Goal: Task Accomplishment & Management: Use online tool/utility

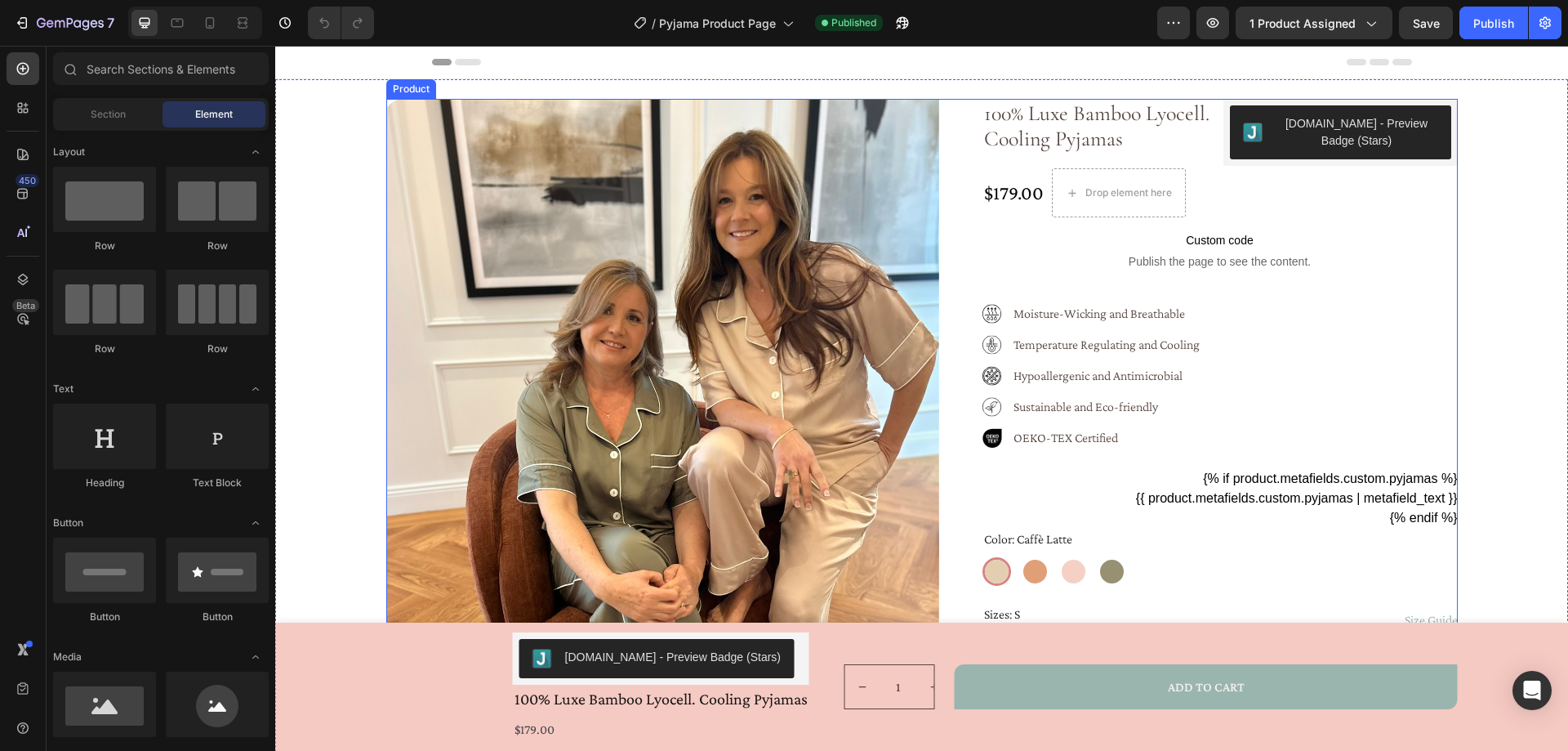
radio input "false"
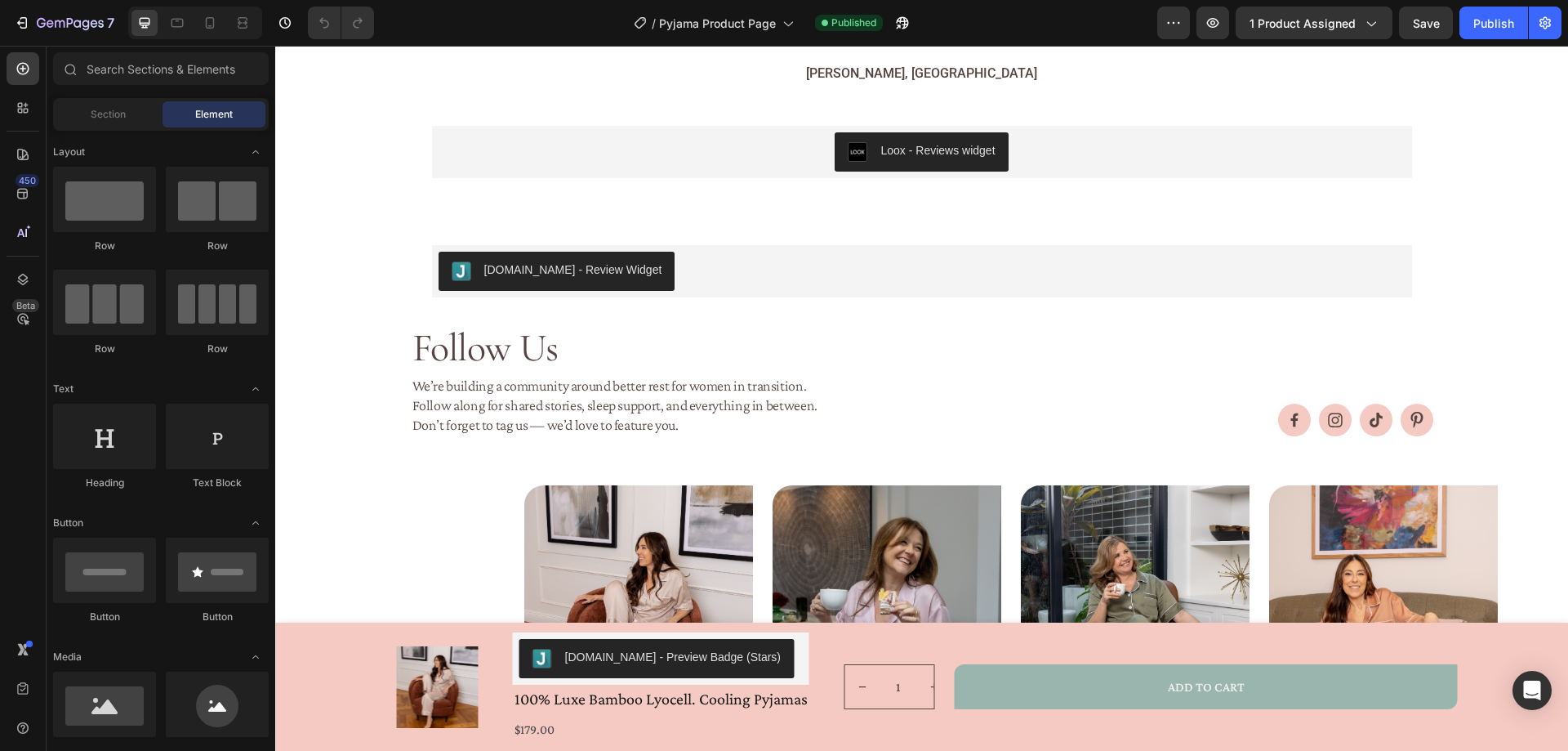
scroll to position [1634, 0]
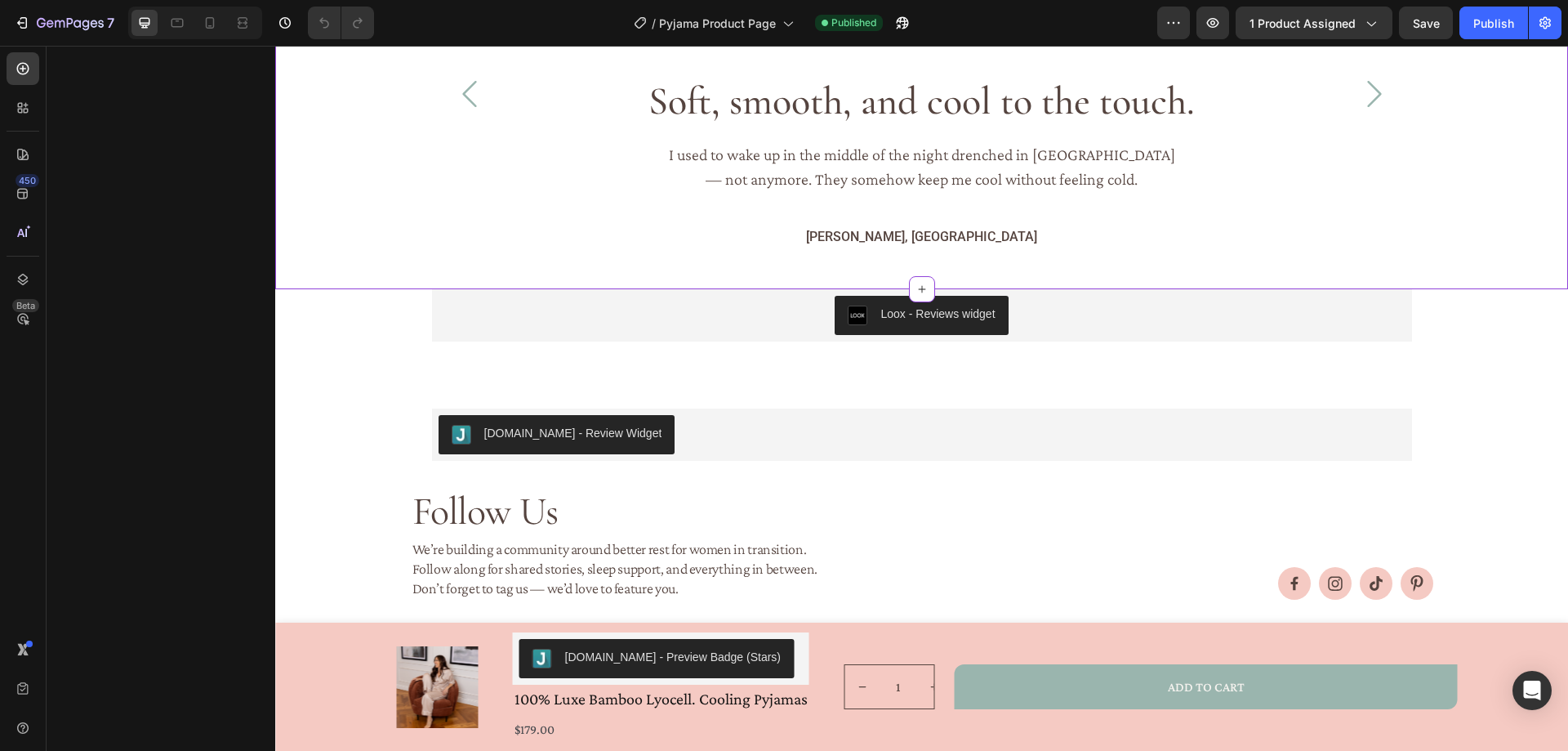
click at [751, 148] on p "I used to wake up in the middle of the night drenched in [GEOGRAPHIC_DATA] — no…" at bounding box center [922, 167] width 521 height 49
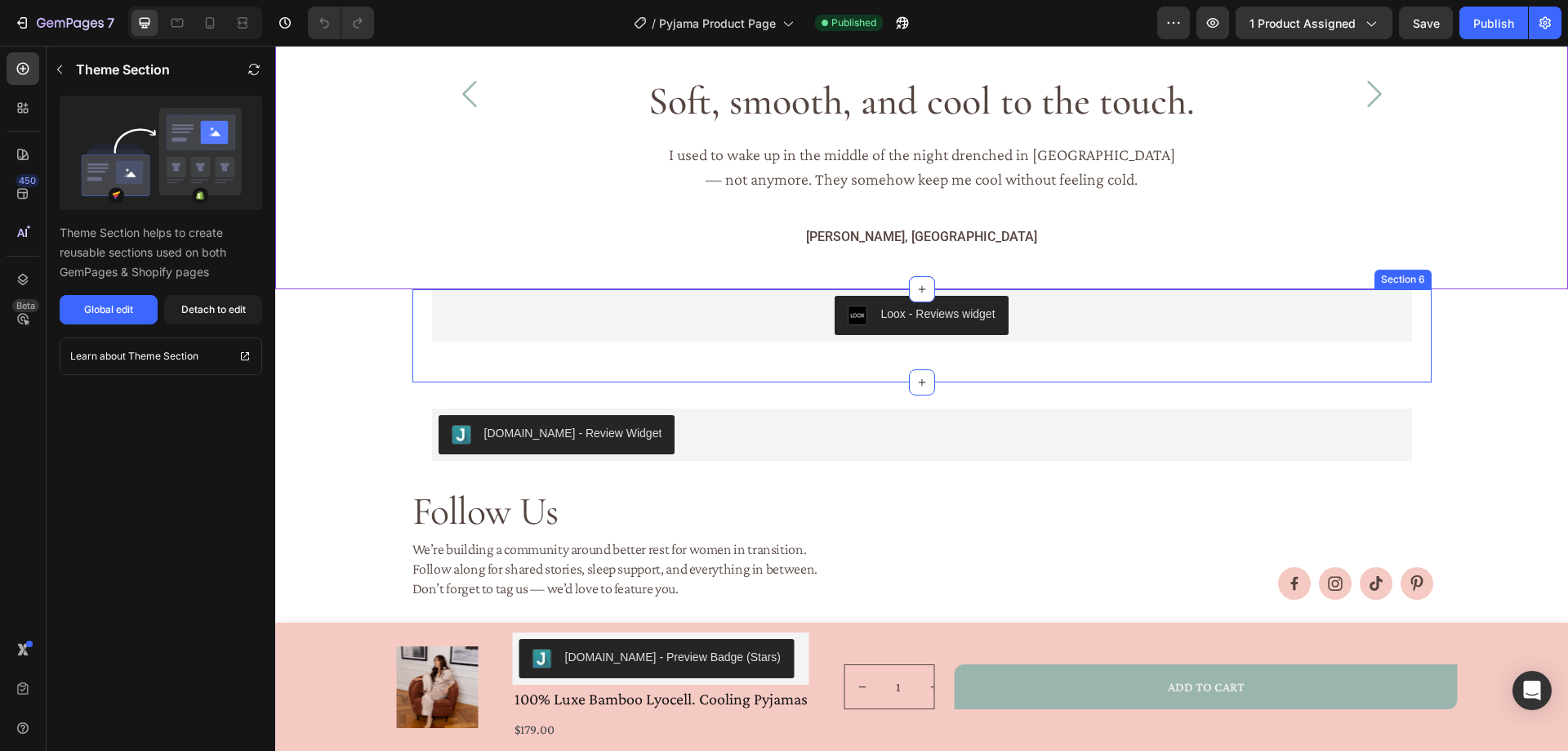
click at [529, 326] on div "Loox - Reviews widget" at bounding box center [922, 315] width 967 height 39
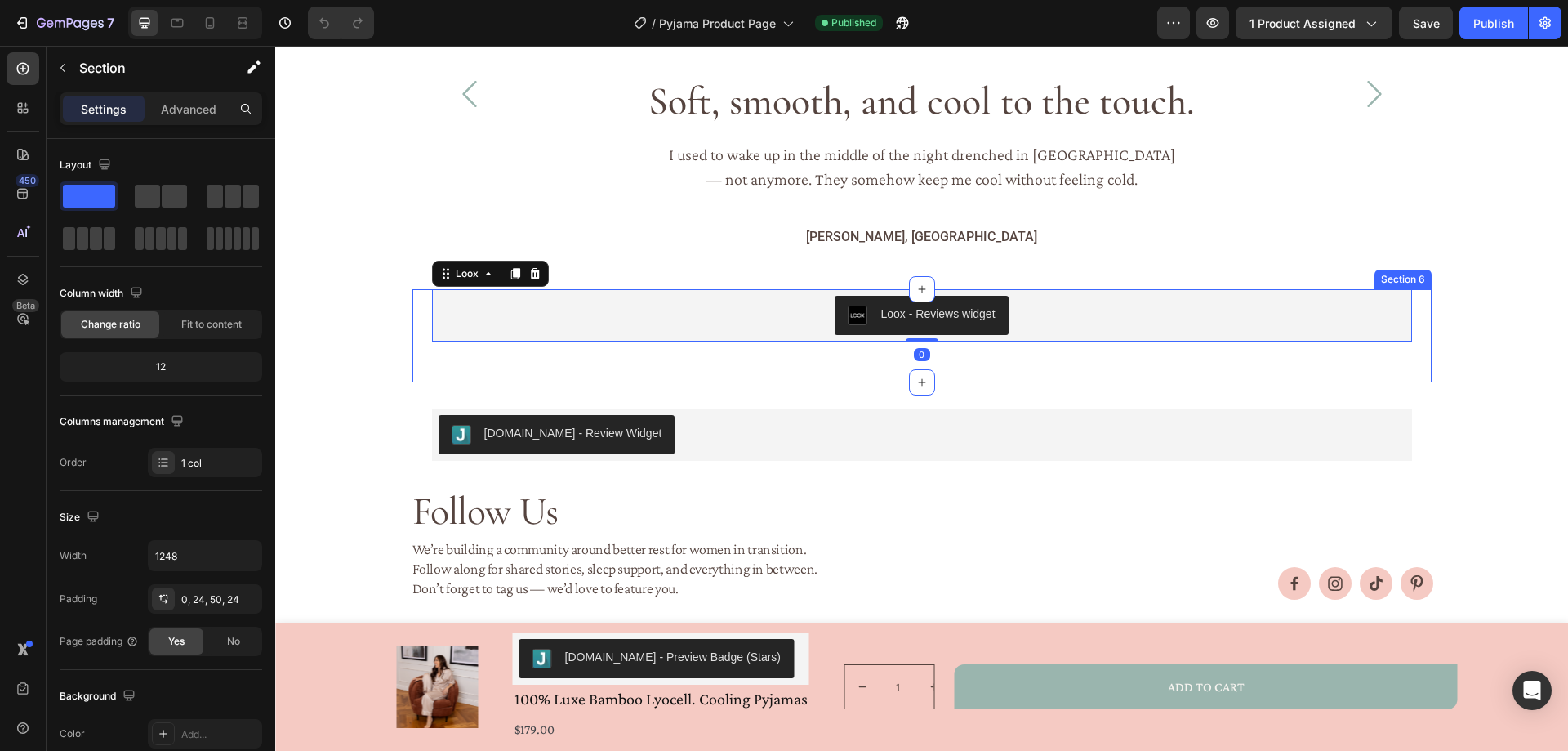
click at [455, 358] on div "Loox - Reviews widget Loox 0 Section 6" at bounding box center [921, 336] width 1019 height 93
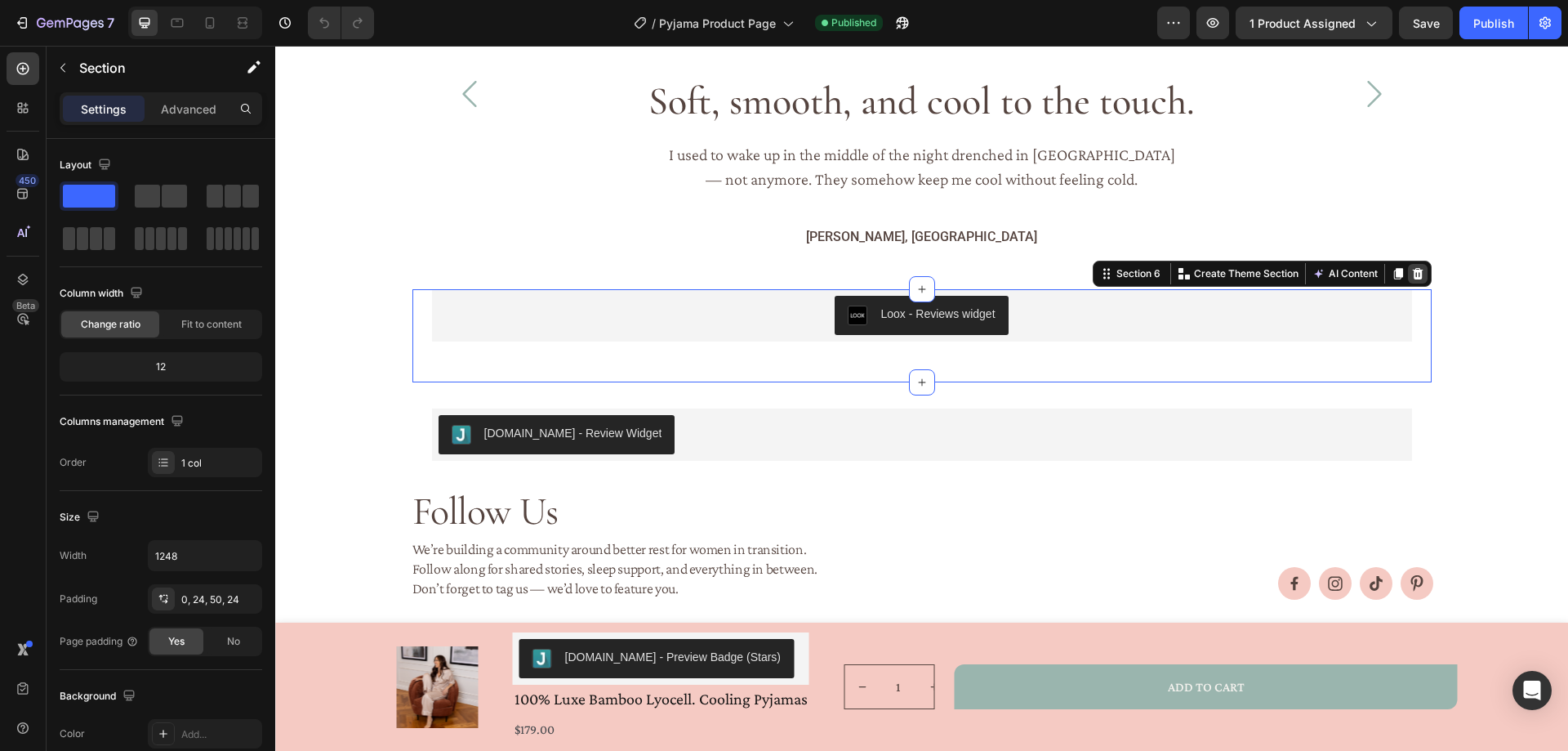
click at [1412, 275] on icon at bounding box center [1416, 274] width 10 height 11
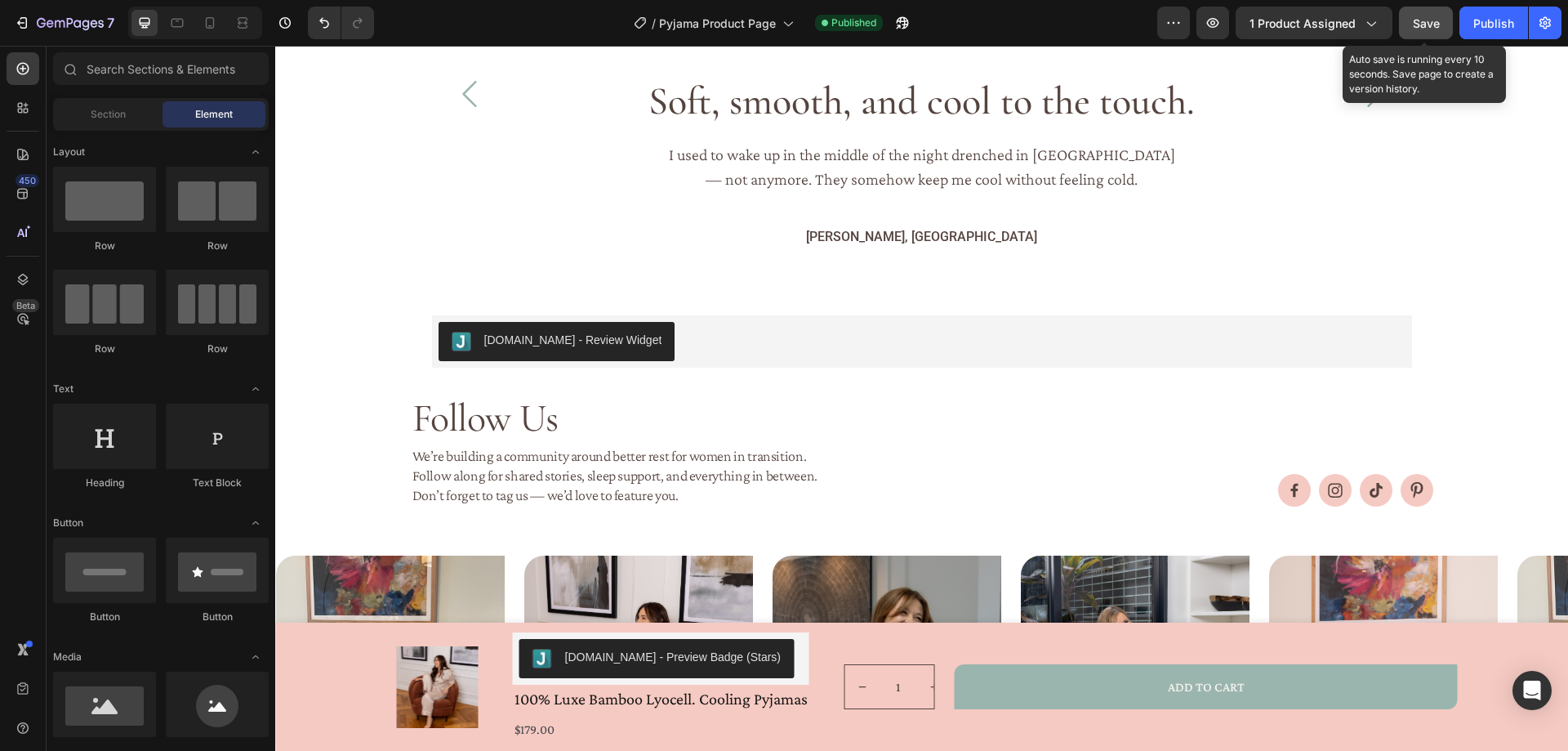
click at [1442, 22] on button "Save" at bounding box center [1425, 23] width 54 height 32
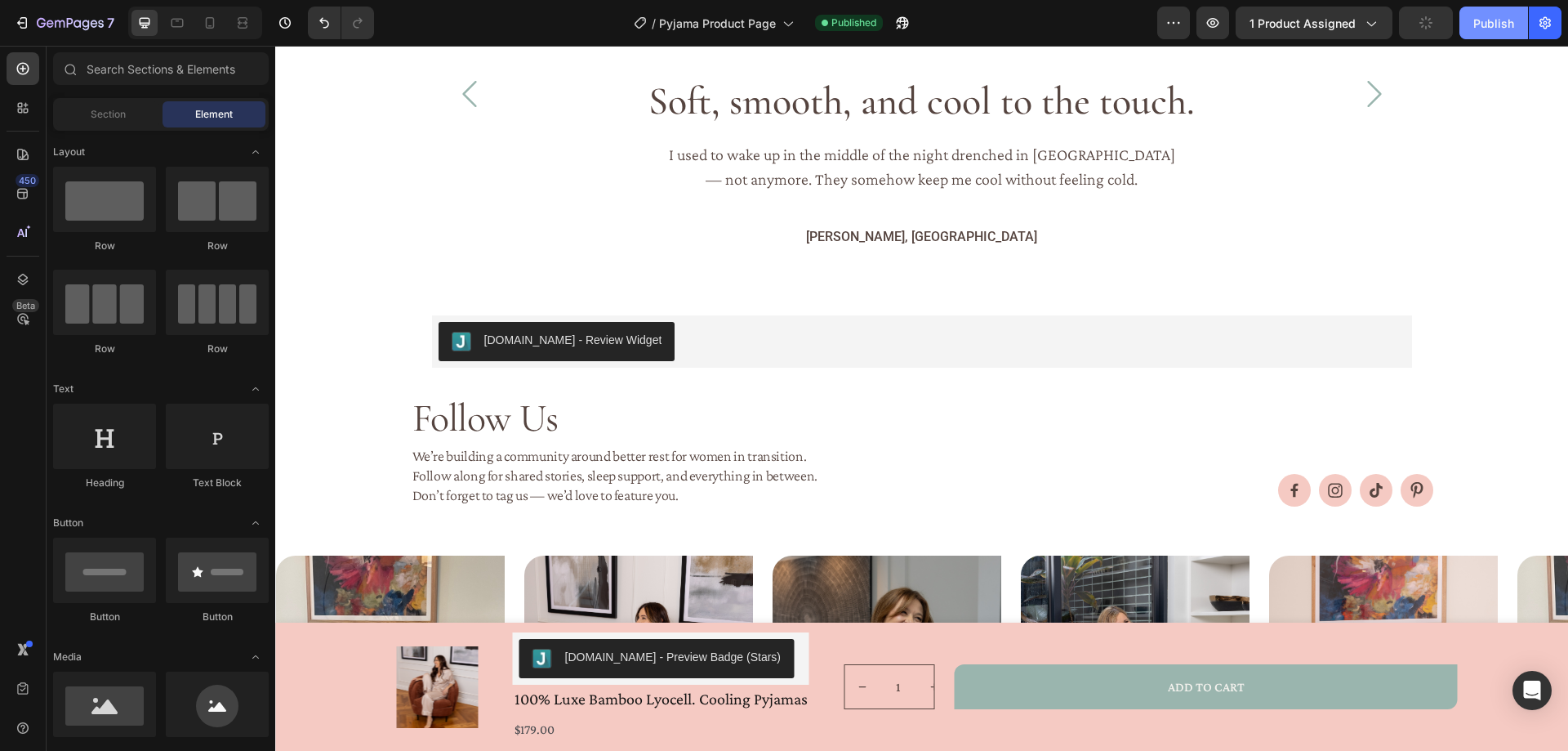
click at [1489, 24] on div "Publish" at bounding box center [1493, 24] width 41 height 17
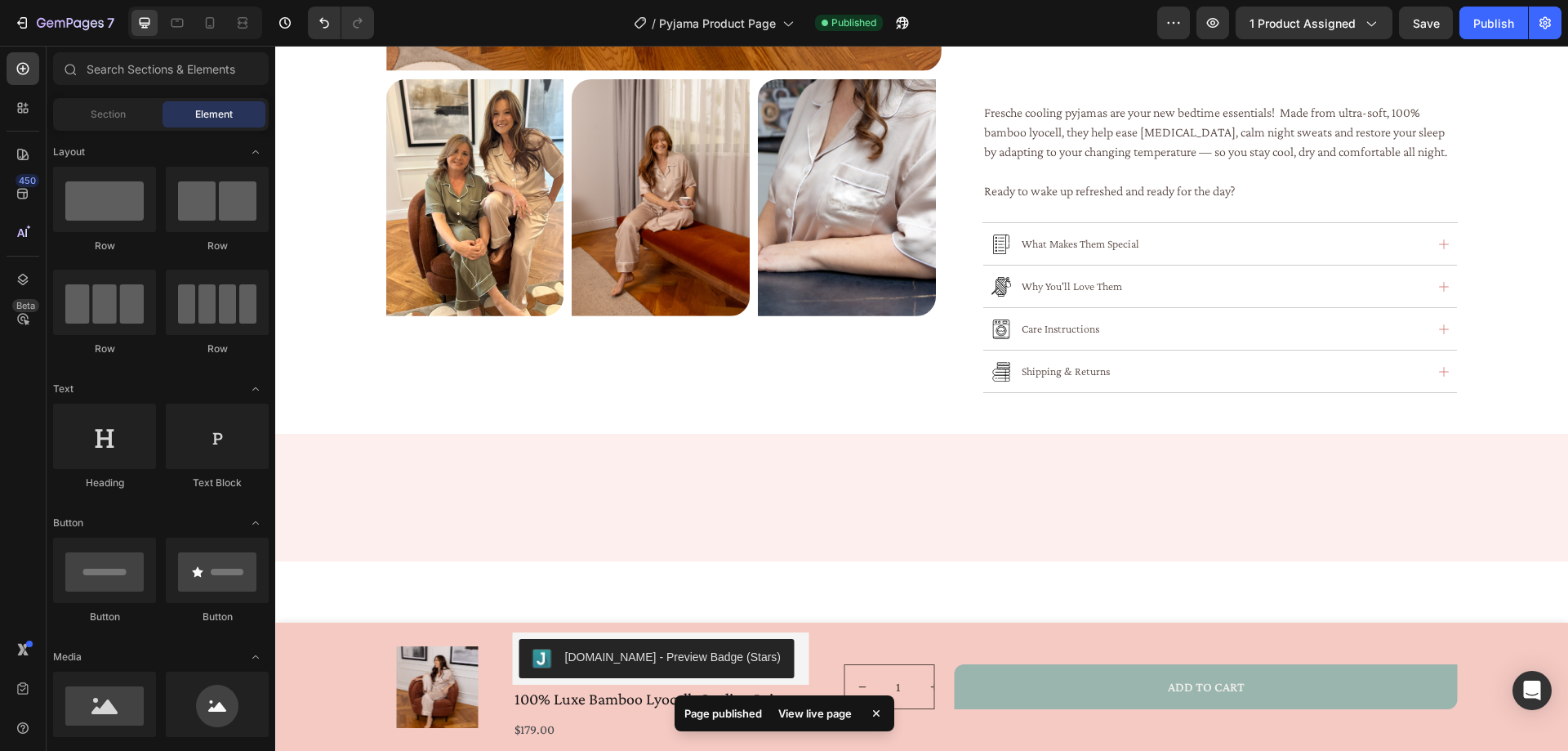
scroll to position [0, 0]
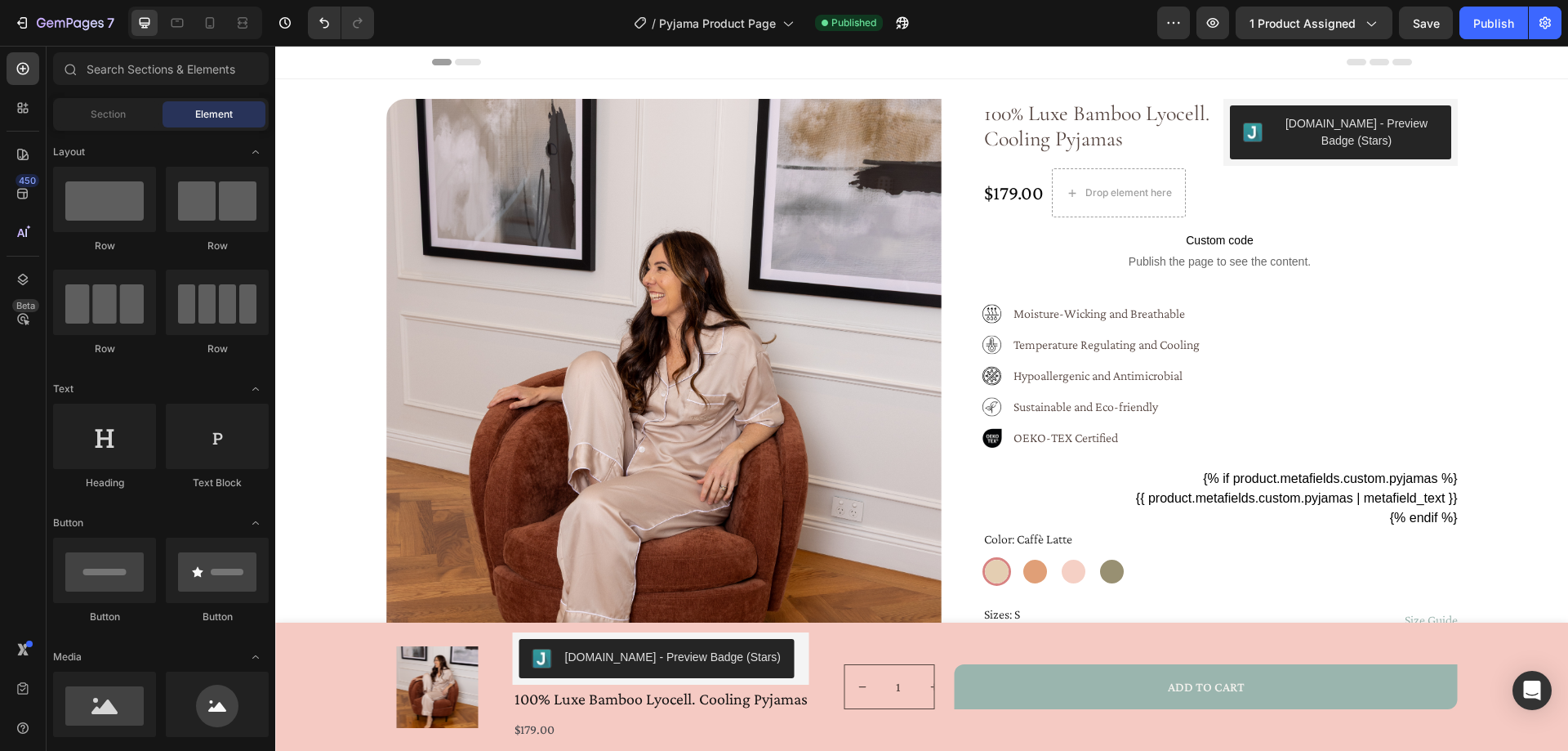
click at [1267, 149] on div "[DOMAIN_NAME] - Preview Badge (Stars)" at bounding box center [1340, 132] width 195 height 34
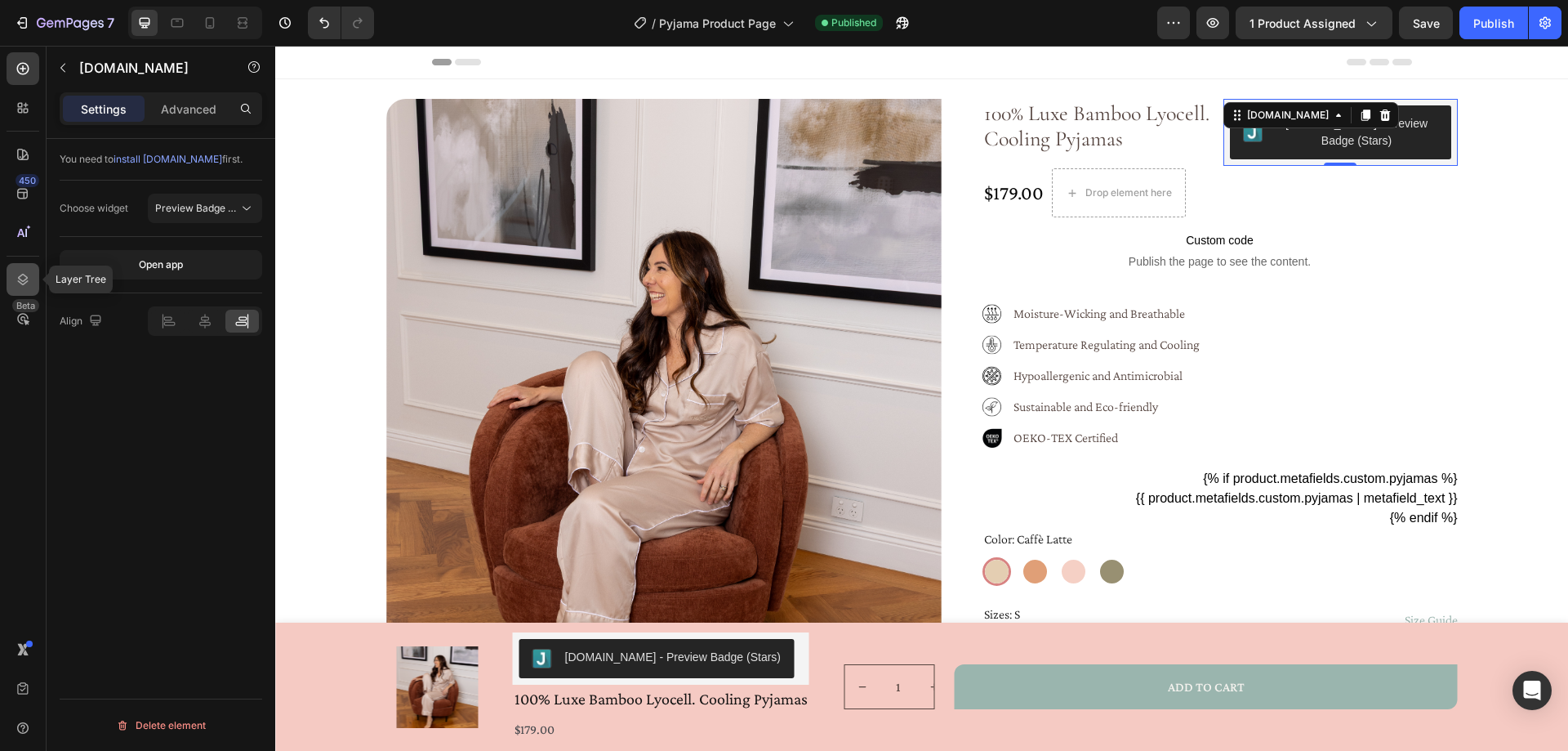
click at [21, 274] on icon at bounding box center [23, 279] width 16 height 16
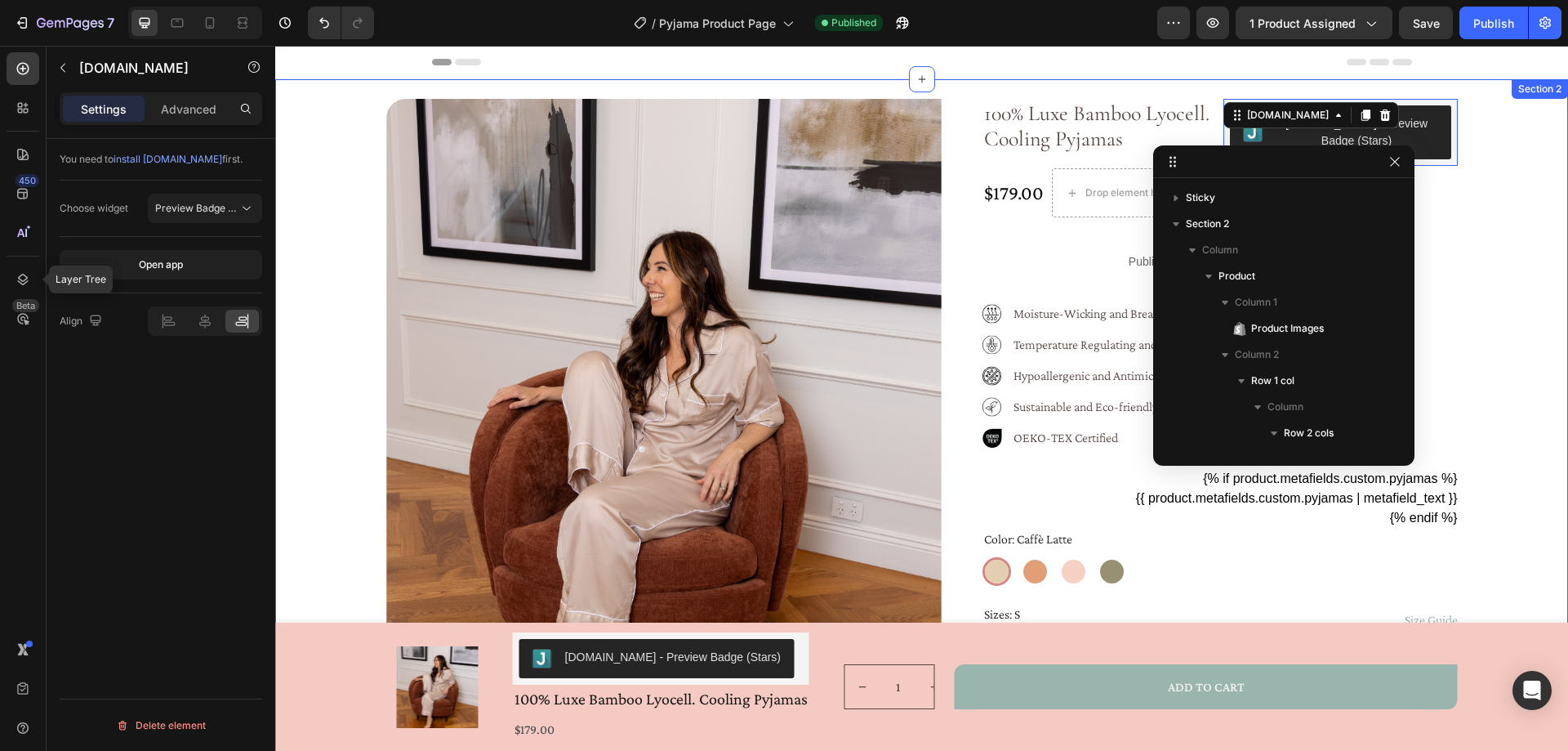
scroll to position [285, 0]
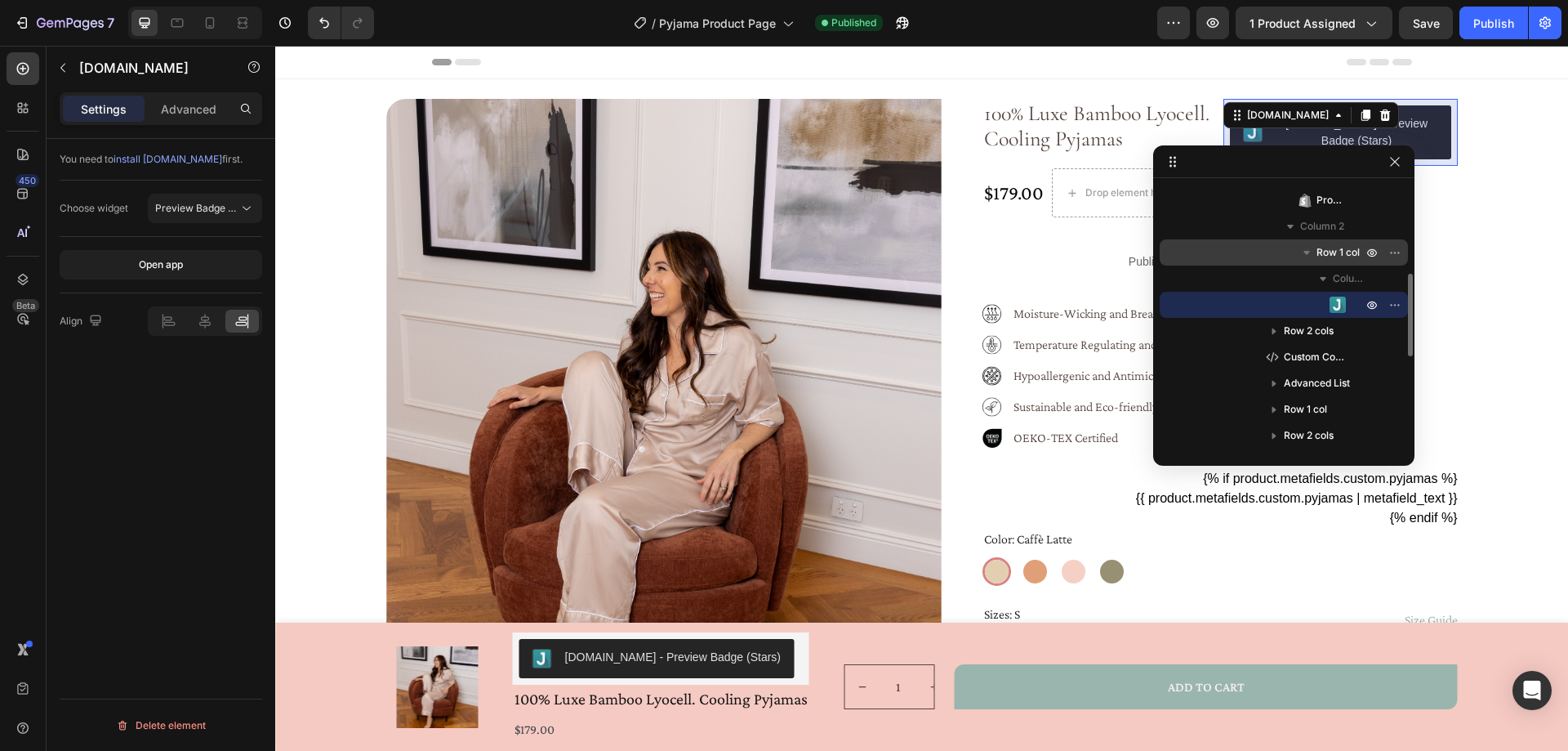
click at [1336, 253] on span "Row 1 col" at bounding box center [1338, 252] width 44 height 16
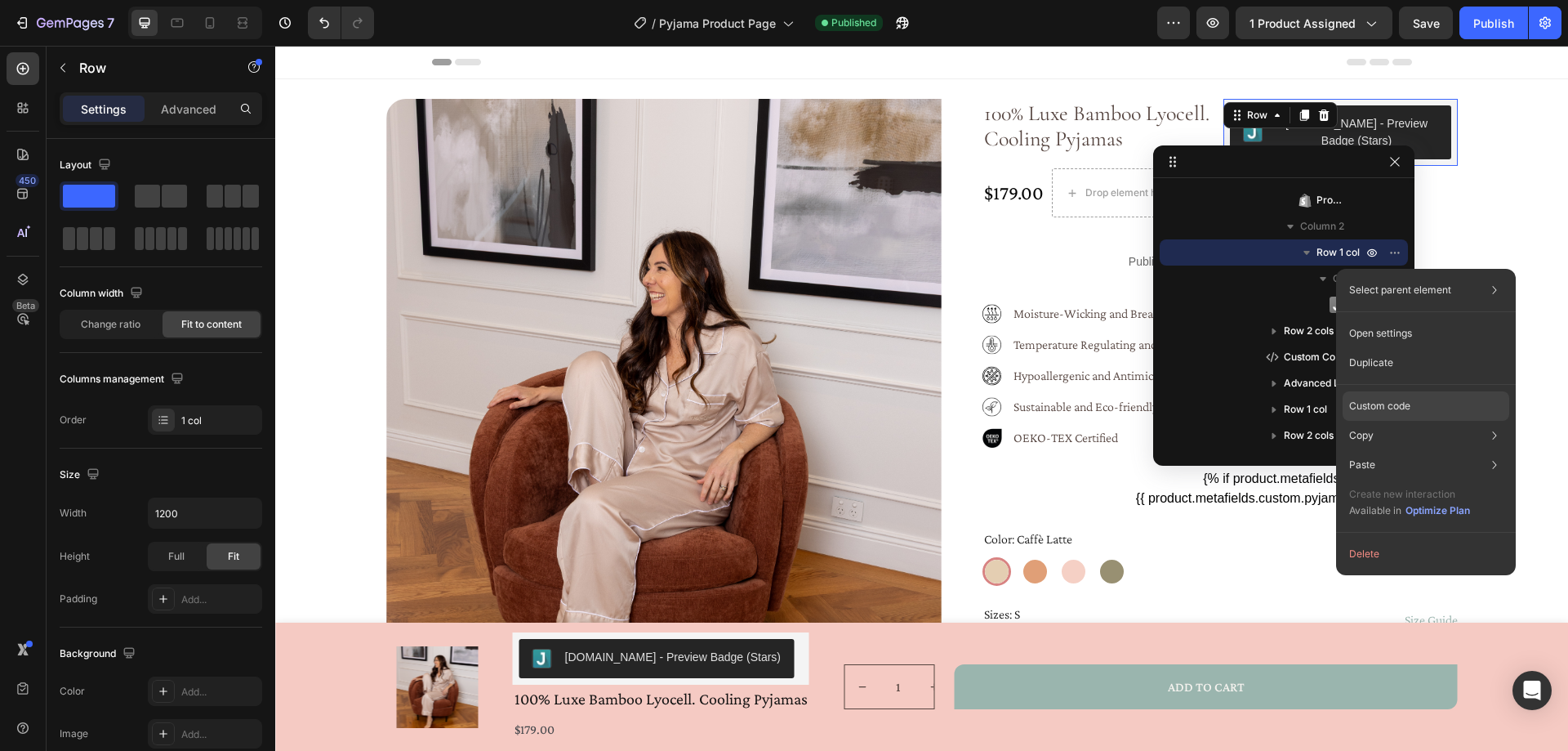
click at [1405, 398] on p "Custom code" at bounding box center [1379, 406] width 62 height 15
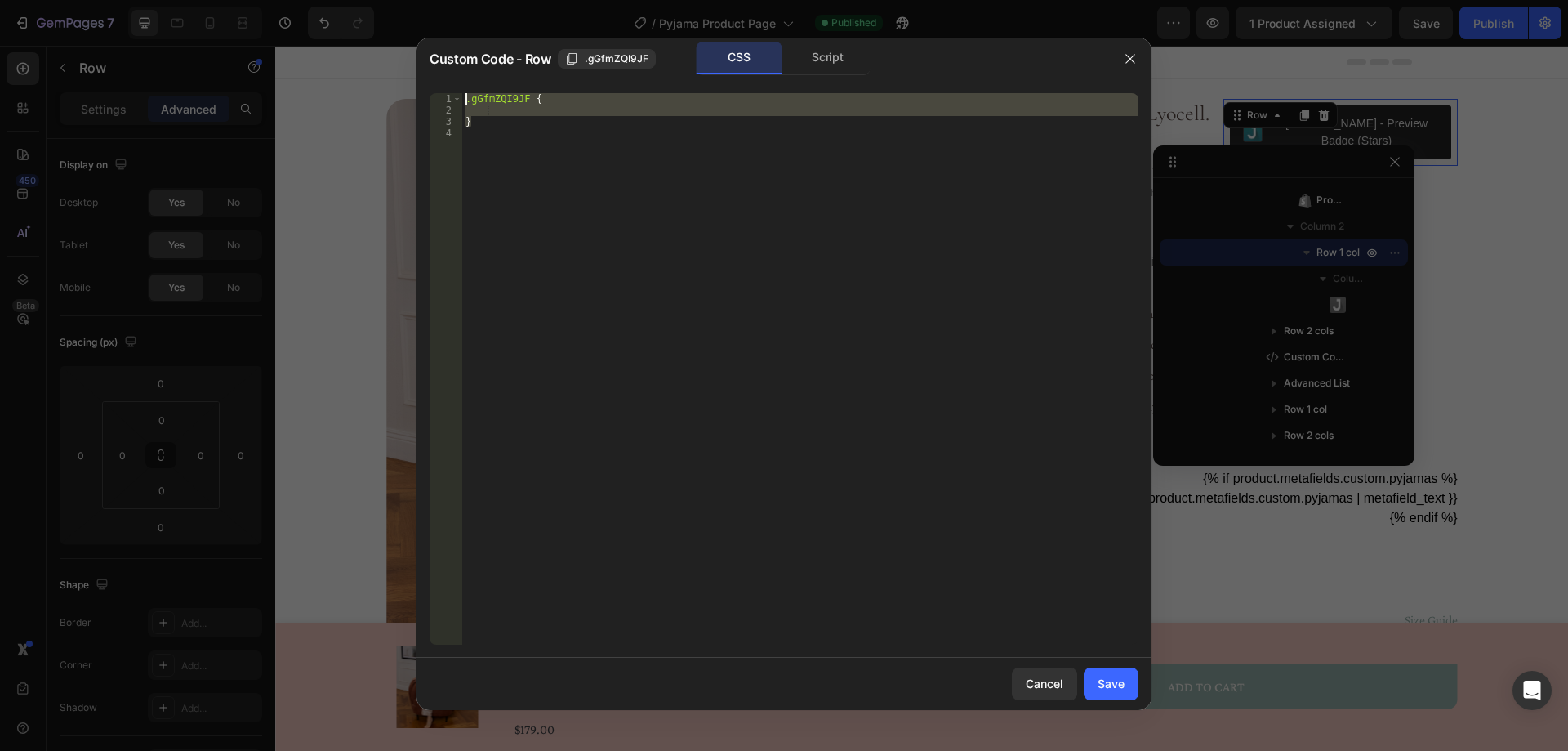
drag, startPoint x: 541, startPoint y: 118, endPoint x: 465, endPoint y: 101, distance: 77.9
click at [465, 101] on div ".gGfmZQI9JF { }" at bounding box center [800, 380] width 676 height 575
paste textarea "}"
type textarea "}"
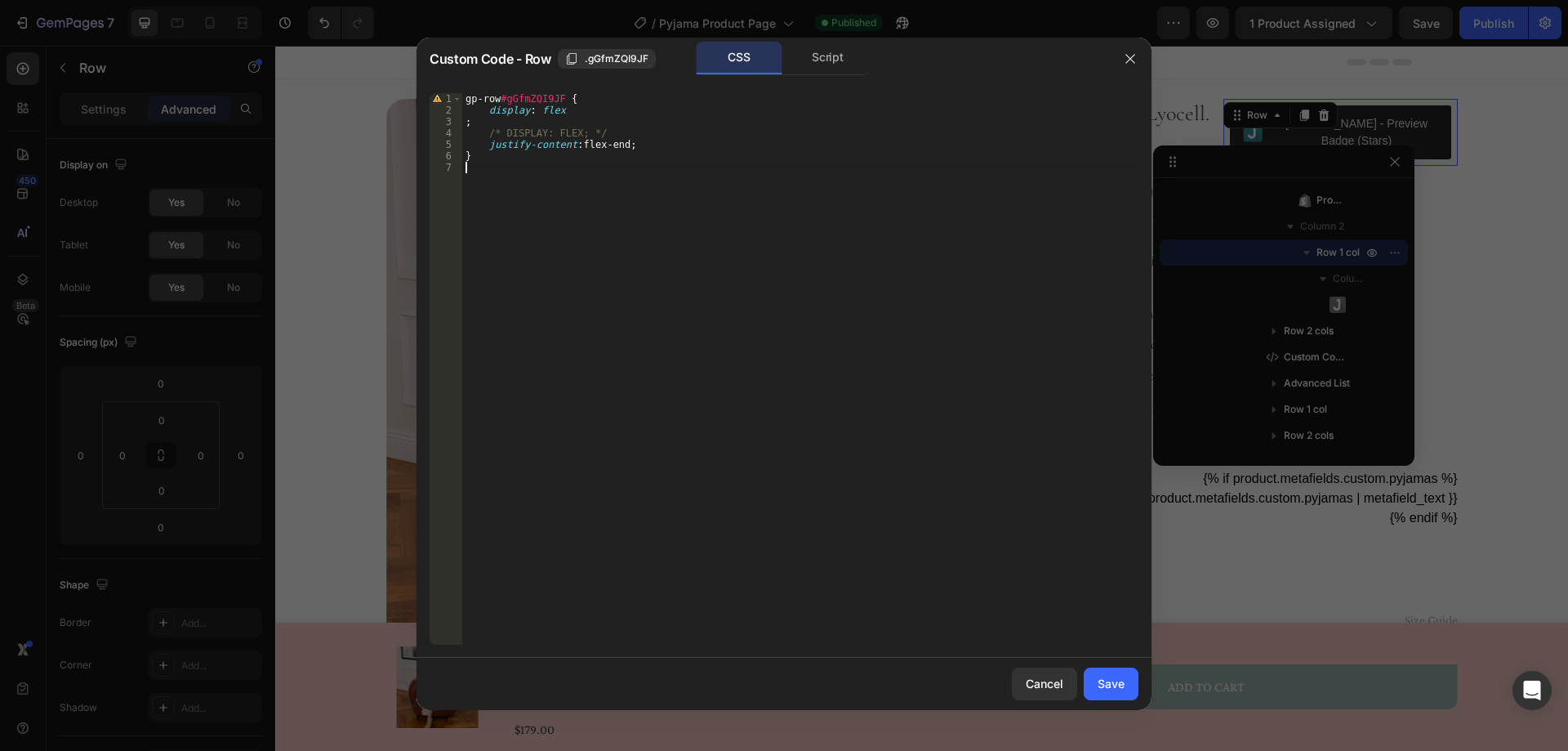
click at [574, 194] on div "gp-row #gGfmZQI9JF { display : flex ; /* DISPLAY: FLEX; */ justify-content : fl…" at bounding box center [800, 380] width 676 height 575
drag, startPoint x: 607, startPoint y: 127, endPoint x: 487, endPoint y: 131, distance: 120.1
click at [487, 131] on div "gp-row #gGfmZQI9JF { display : flex ; /* DISPLAY: FLEX; */ justify-content : fl…" at bounding box center [800, 380] width 676 height 575
type textarea "/* DISPLAY: FLEX; */"
click at [466, 125] on div "gp-row #gGfmZQI9JF { display : flex ; justify-content : flex-end ; }" at bounding box center [800, 380] width 676 height 575
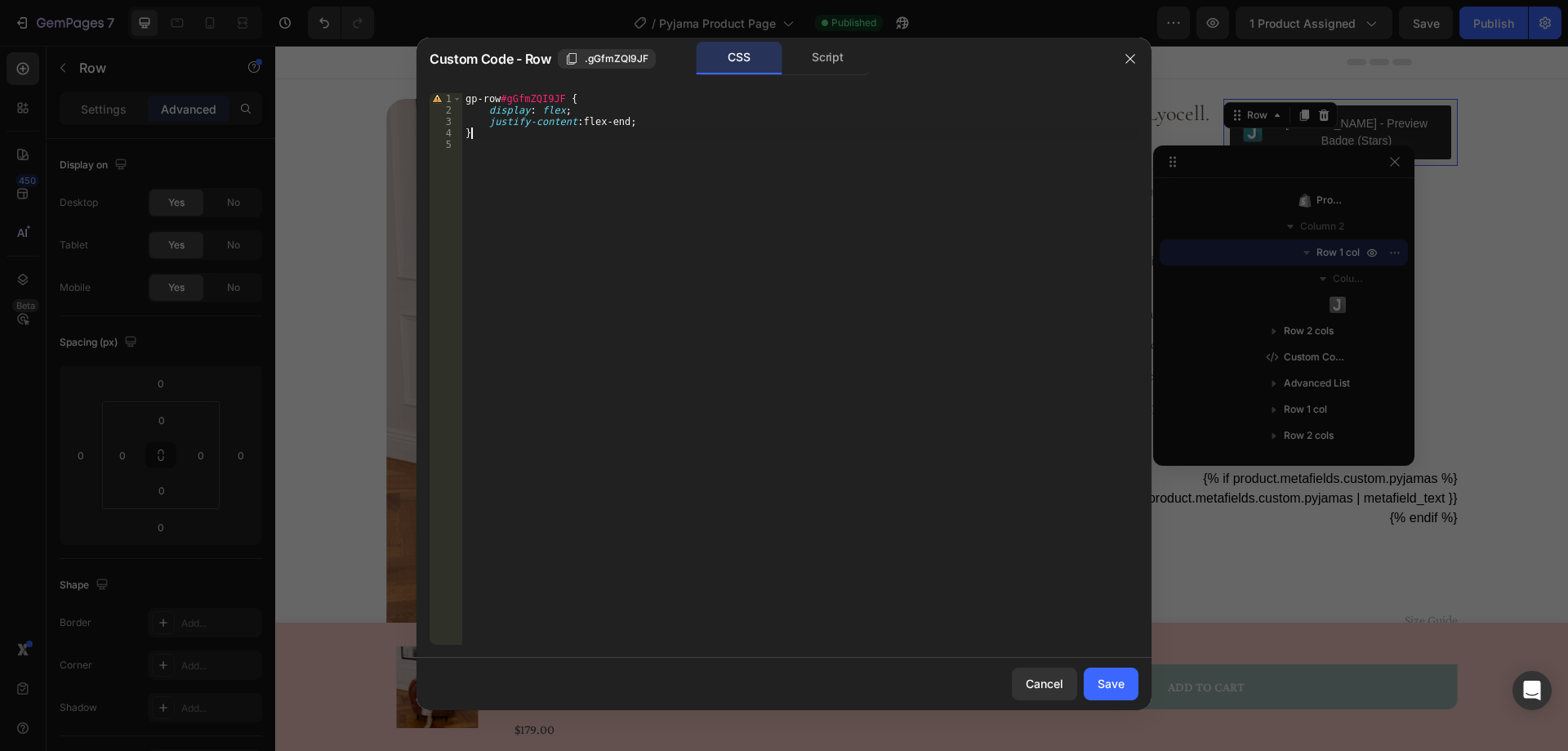
click at [654, 133] on div "gp-row #gGfmZQI9JF { display : flex ; justify-content : flex-end ; }" at bounding box center [800, 380] width 676 height 575
type textarea "}"
click at [1112, 682] on div "Save" at bounding box center [1111, 683] width 27 height 17
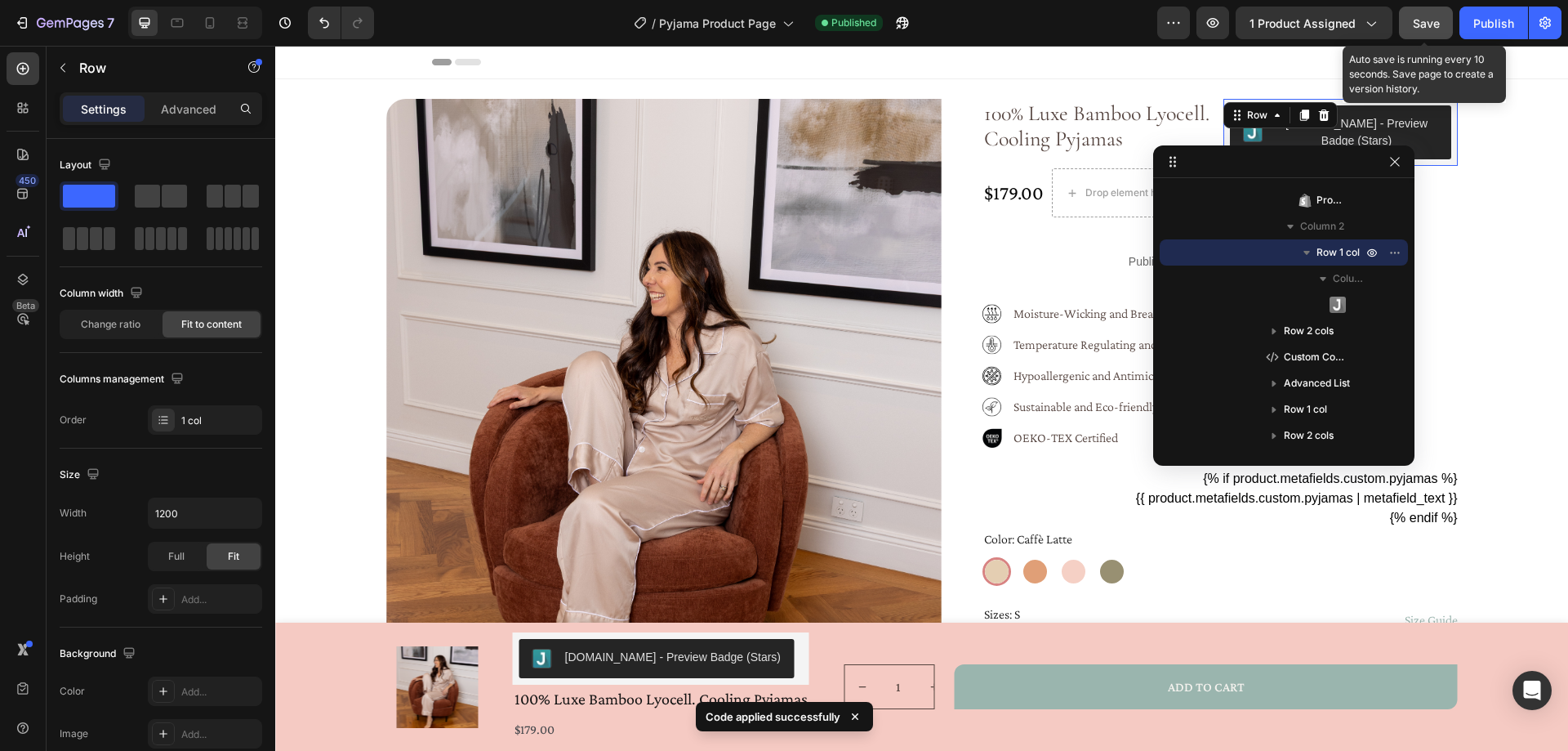
click at [1435, 26] on span "Save" at bounding box center [1426, 23] width 27 height 14
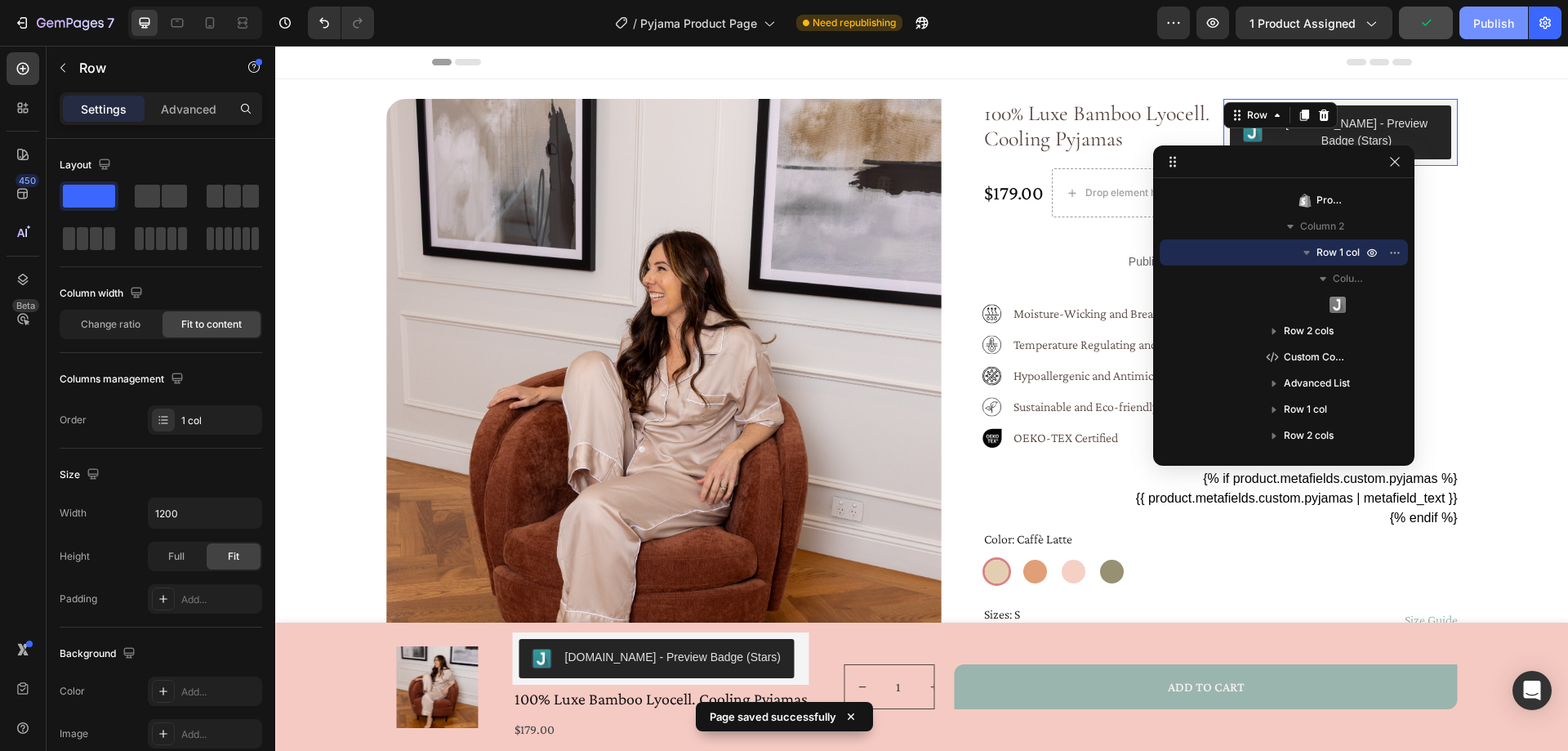
click at [1494, 25] on div "Publish" at bounding box center [1493, 24] width 41 height 17
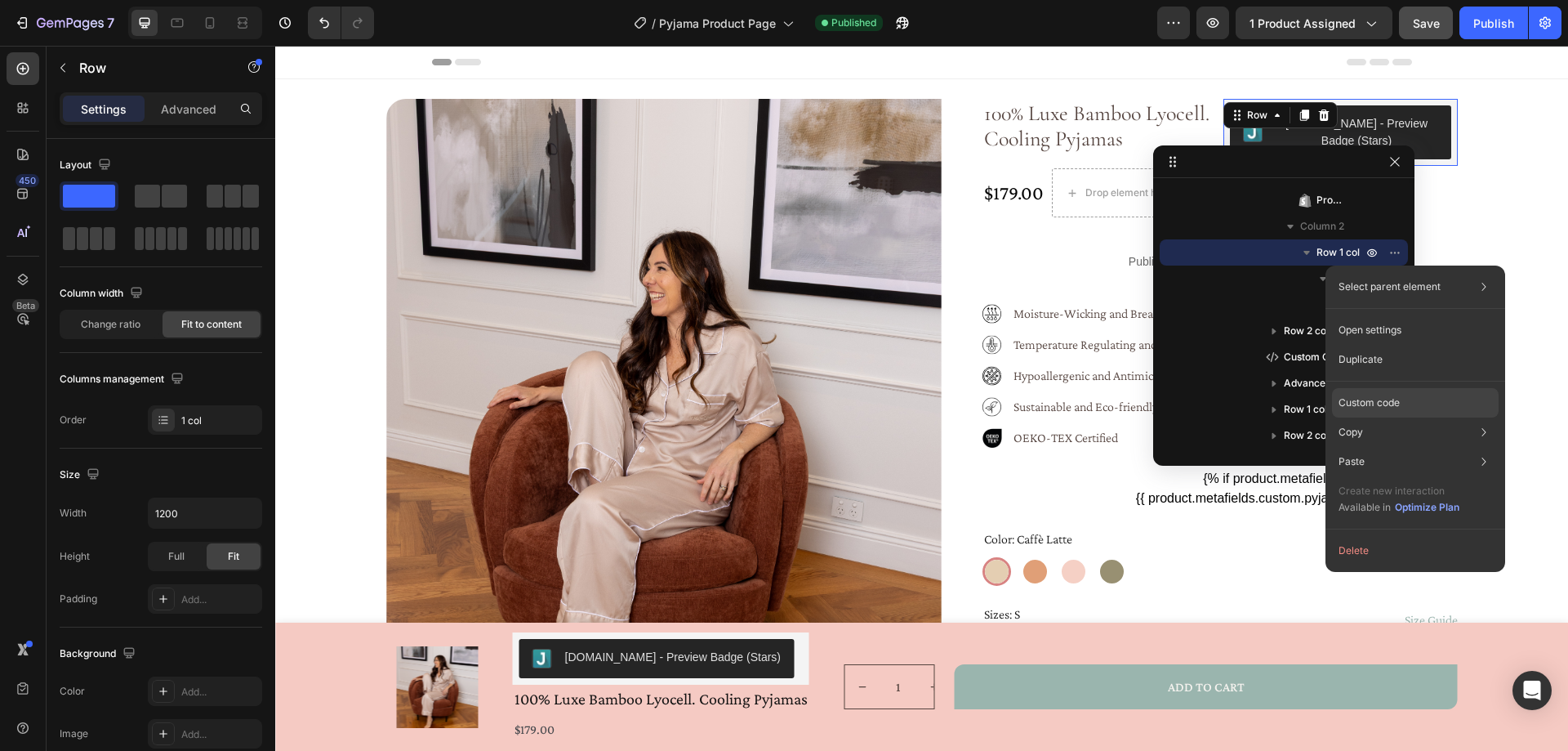
click at [1387, 404] on p "Custom code" at bounding box center [1369, 403] width 62 height 15
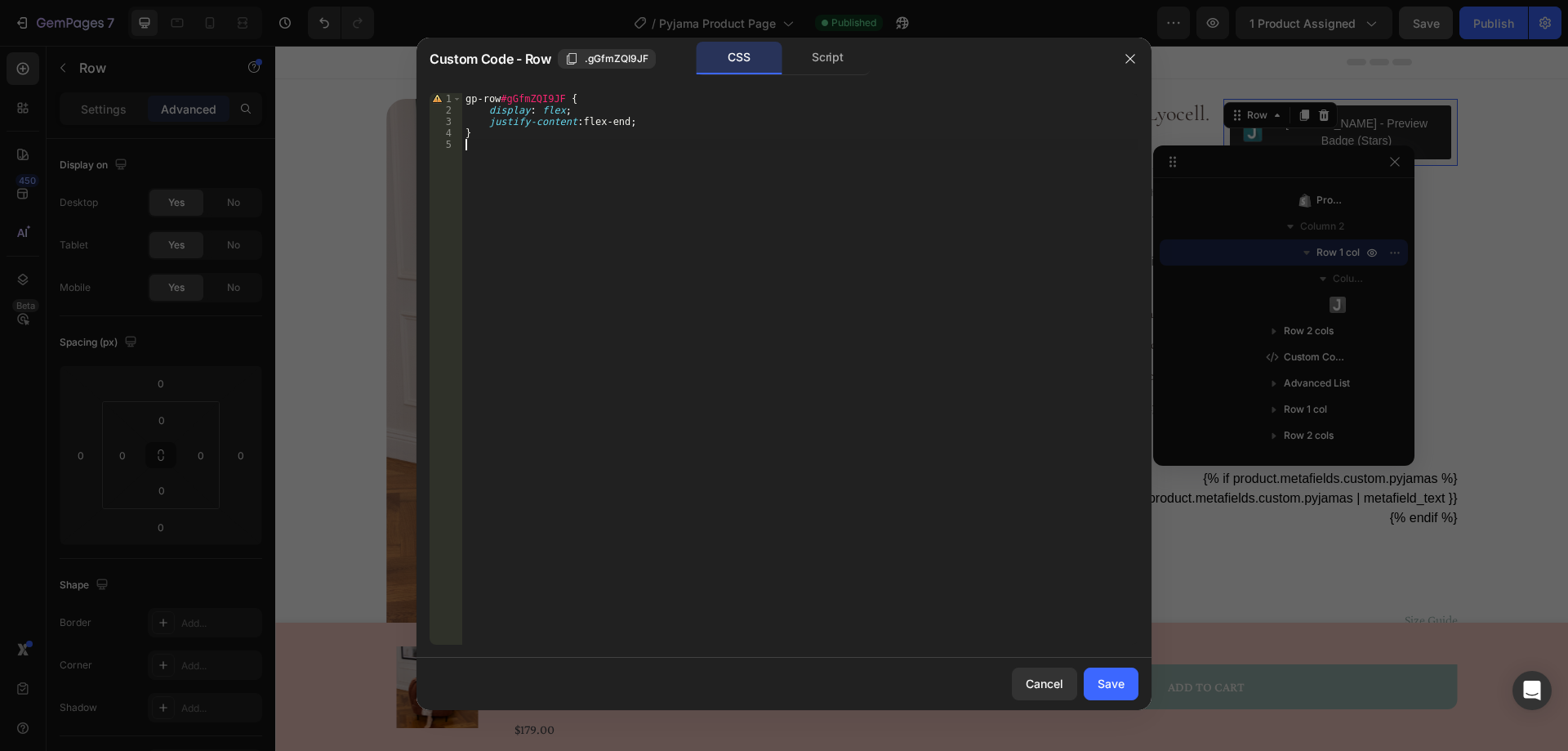
click at [547, 147] on div "gp-row #gGfmZQI9JF { display : flex ; justify-content : flex-end ; }" at bounding box center [800, 380] width 676 height 575
drag, startPoint x: 1112, startPoint y: 682, endPoint x: 833, endPoint y: 633, distance: 283.3
click at [1112, 682] on div "Save" at bounding box center [1111, 683] width 27 height 17
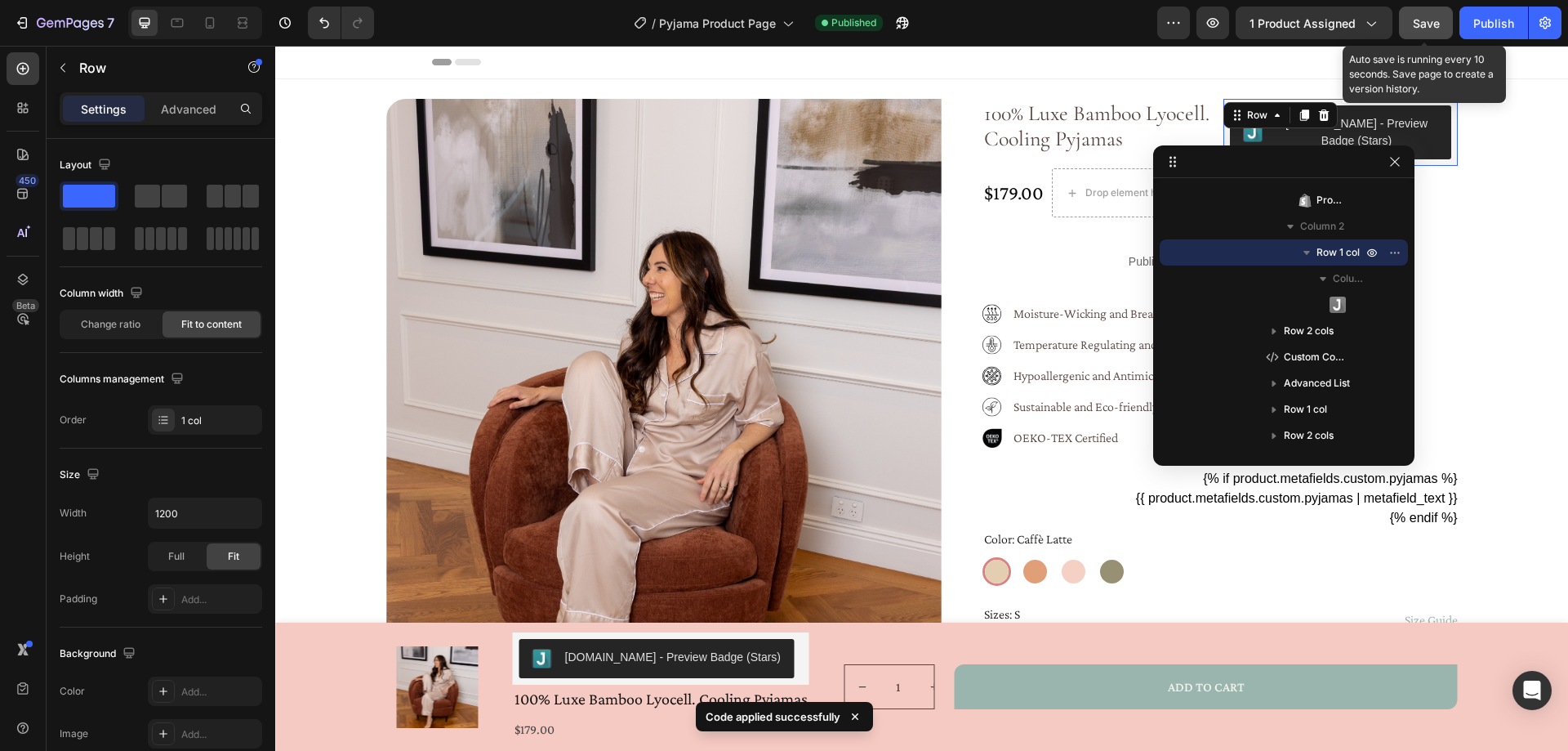
click at [1422, 24] on span "Save" at bounding box center [1426, 23] width 27 height 14
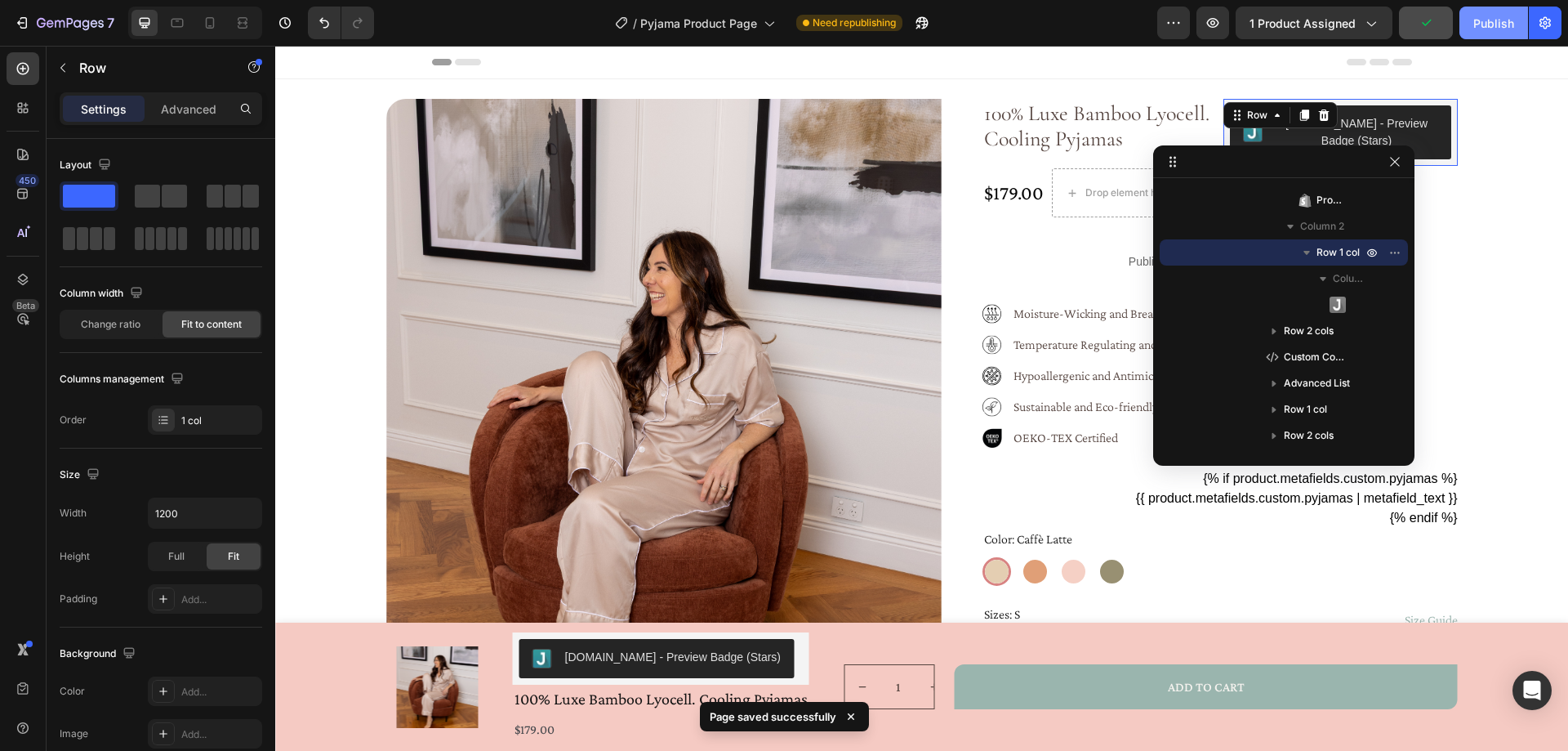
click at [1481, 19] on div "Publish" at bounding box center [1493, 24] width 41 height 17
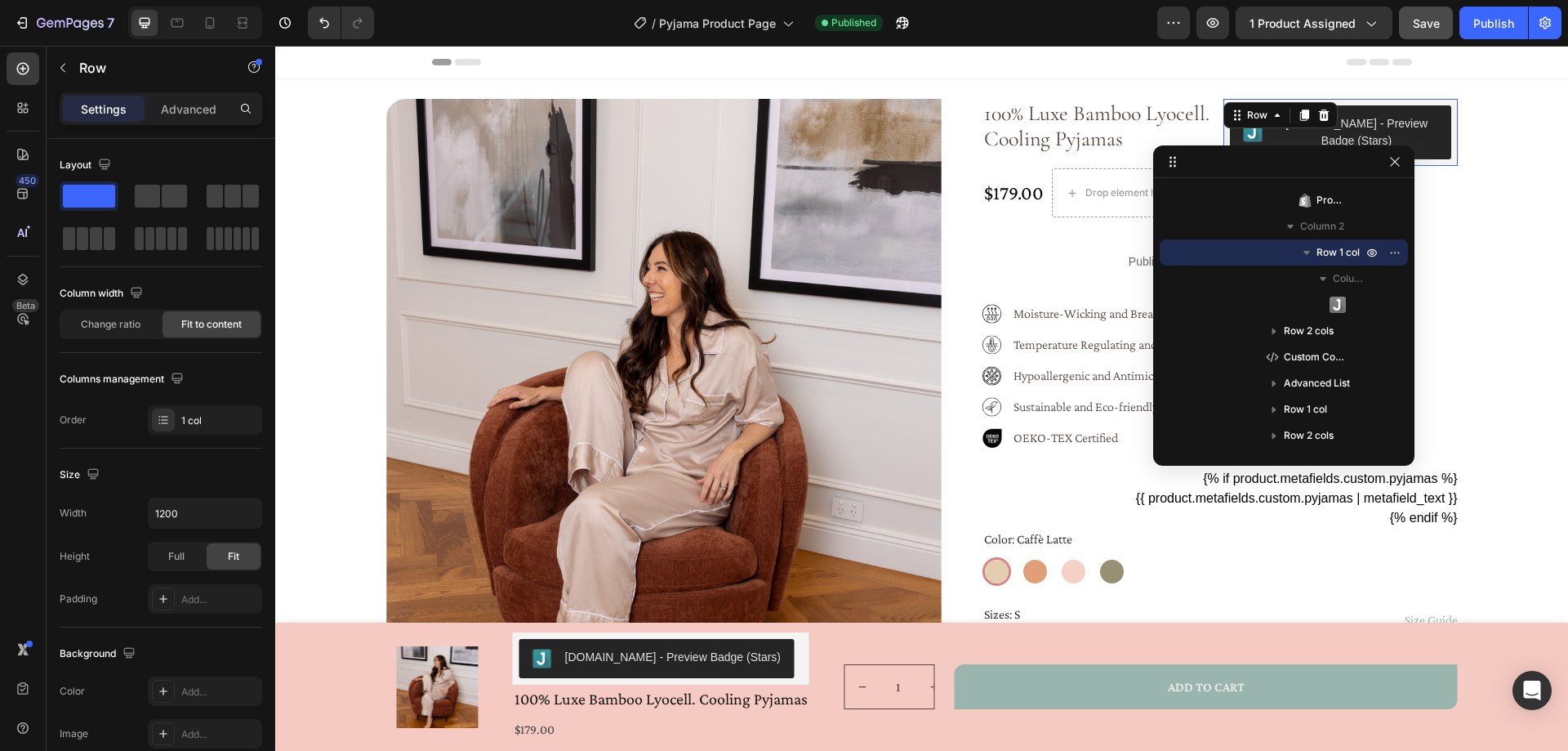
click at [1487, 183] on div "Product Images 100% Luxe Bamboo Lyocell. Cooling Pyjamas Product Title Judge.me…" at bounding box center [921, 607] width 1253 height 1017
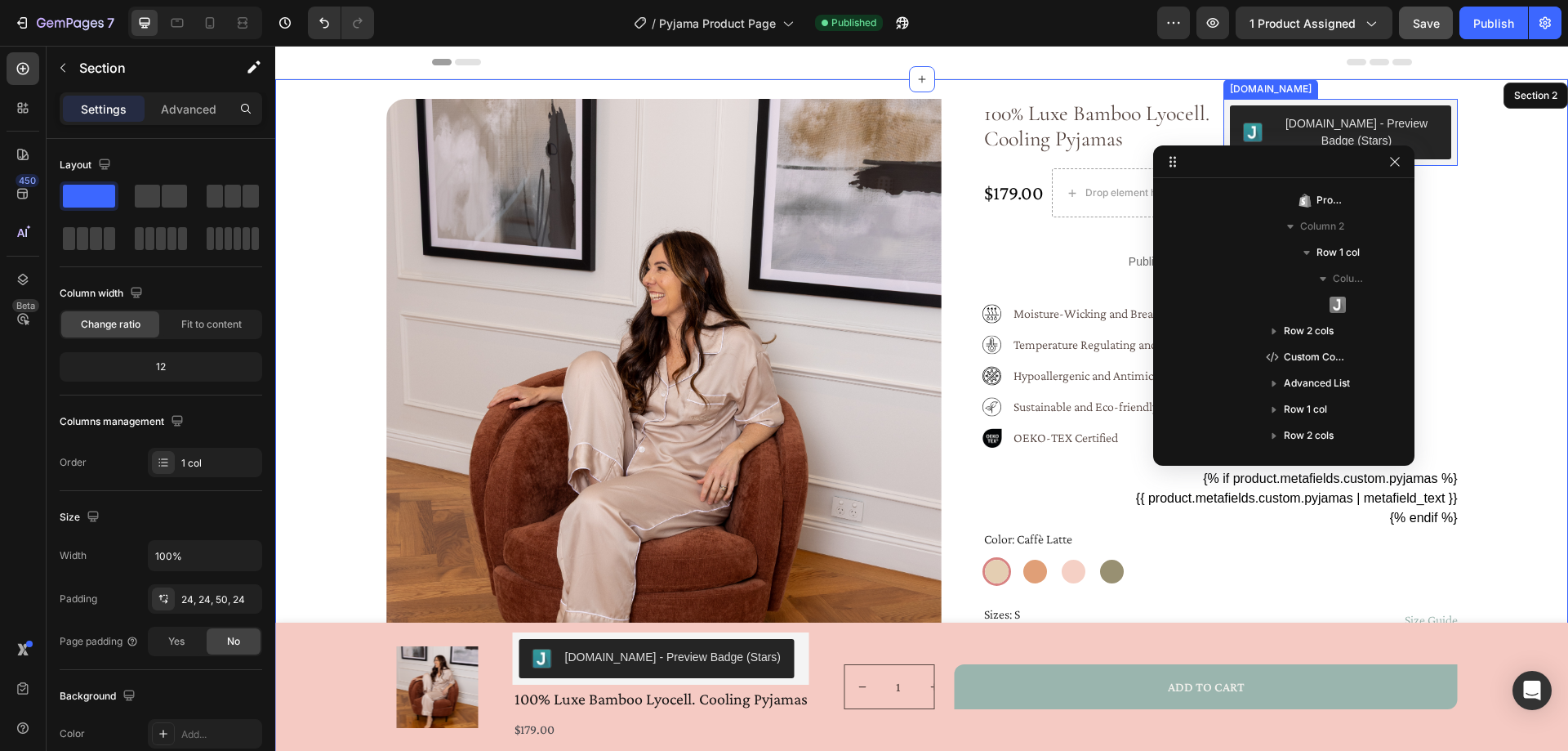
scroll to position [0, 0]
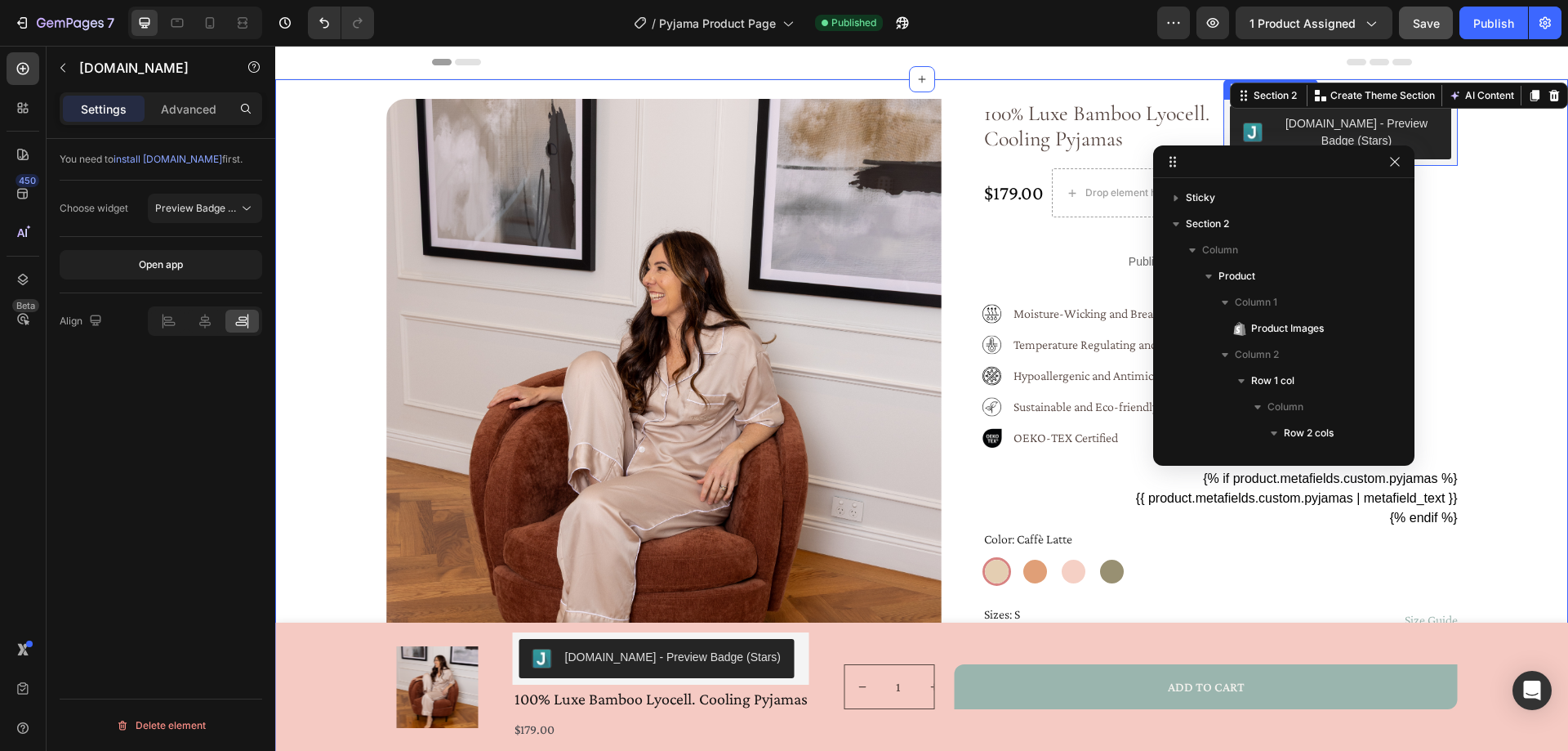
click at [1437, 121] on button "[DOMAIN_NAME] - Preview Badge (Stars)" at bounding box center [1340, 132] width 221 height 54
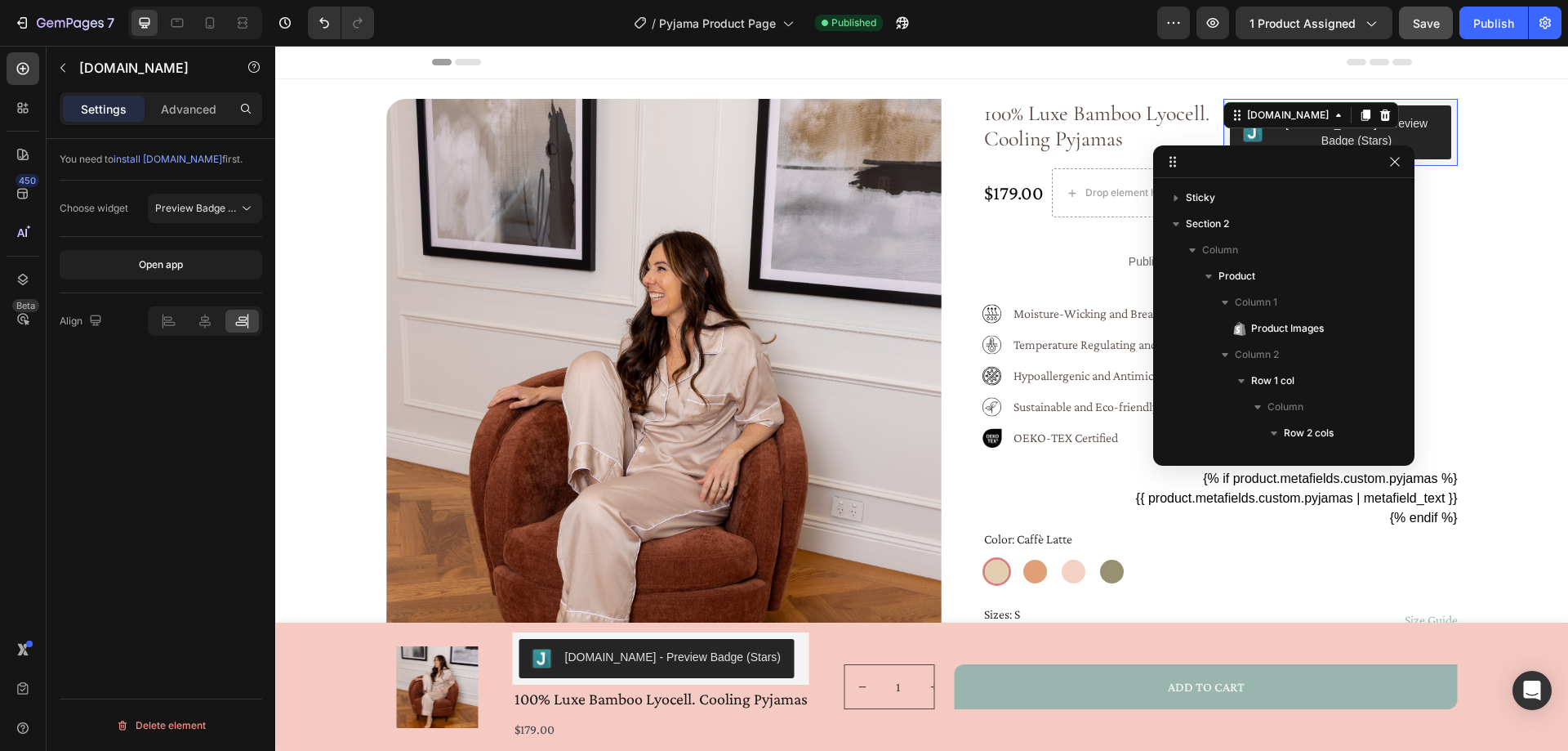
scroll to position [285, 0]
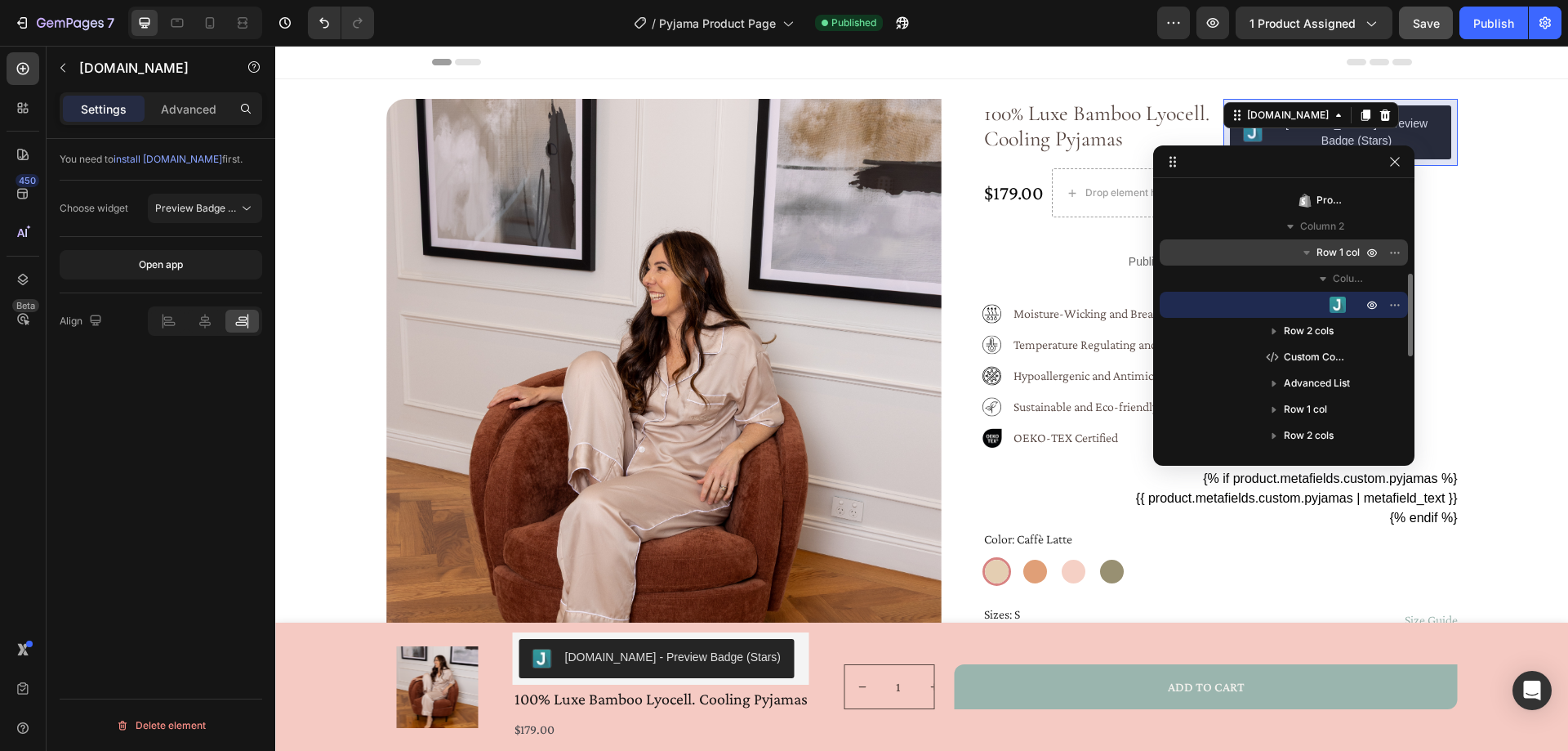
click at [1340, 250] on span "Row 1 col" at bounding box center [1338, 252] width 44 height 16
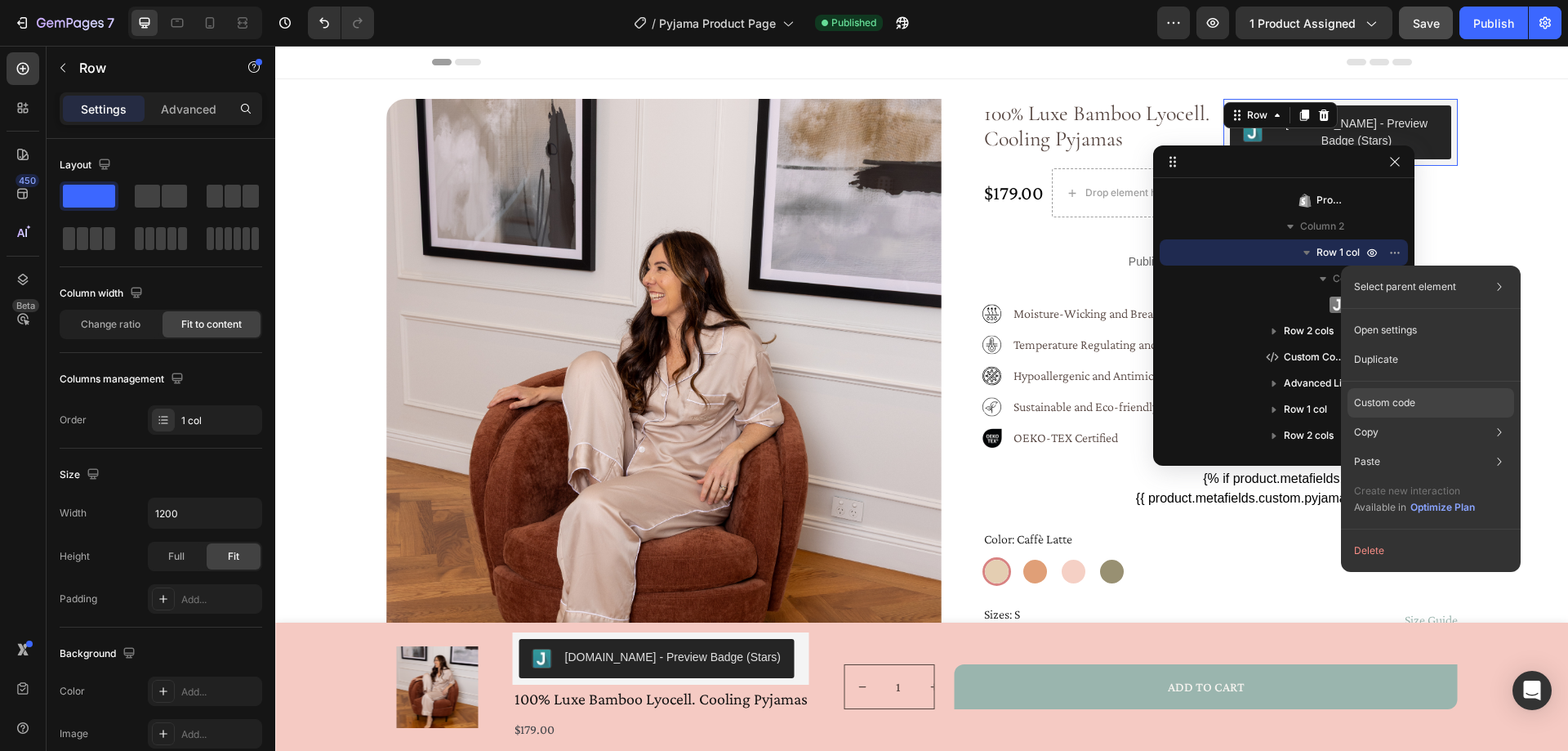
click at [1392, 401] on p "Custom code" at bounding box center [1384, 403] width 62 height 15
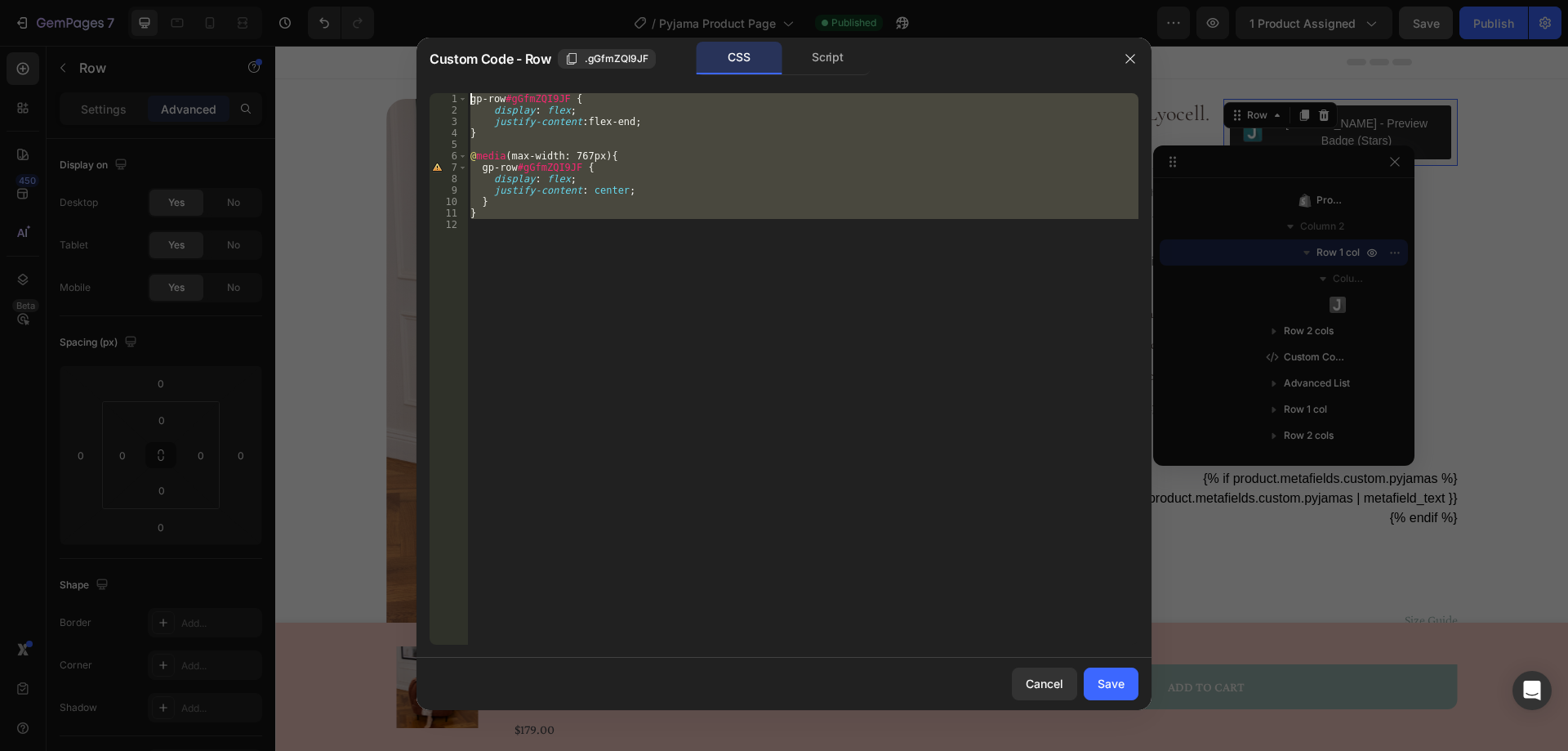
drag, startPoint x: 507, startPoint y: 232, endPoint x: 456, endPoint y: 98, distance: 143.4
click at [456, 98] on div "1 2 3 4 5 6 7 8 9 10 11 12 gp-row #gGfmZQI9JF { display : flex ; justify-conten…" at bounding box center [784, 368] width 709 height 551
type textarea "gp-row#gGfmZQI9JF { display: flex;"
drag, startPoint x: 1108, startPoint y: 681, endPoint x: 1397, endPoint y: 177, distance: 581.0
click at [1107, 681] on div "Save" at bounding box center [1111, 683] width 27 height 17
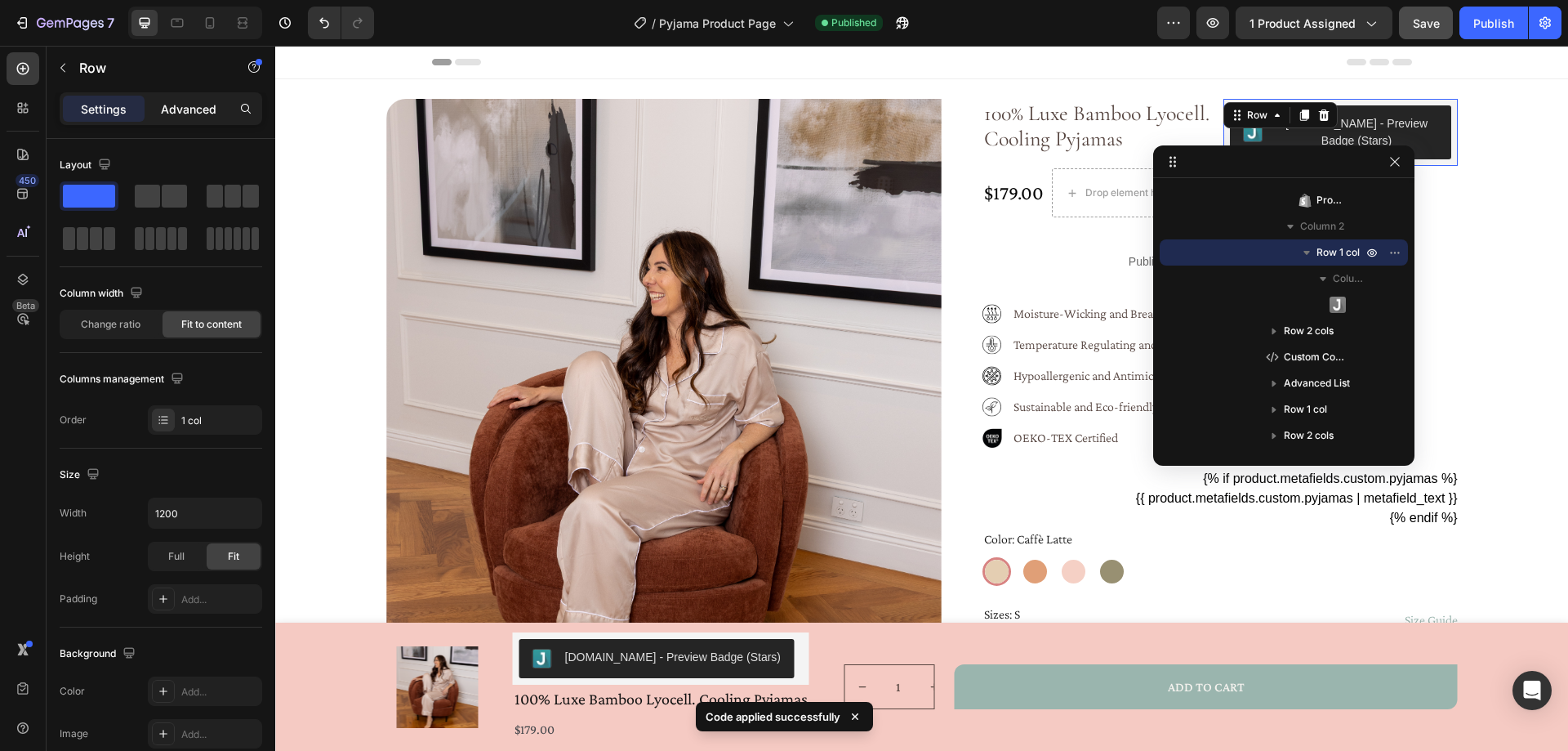
click at [180, 105] on p "Advanced" at bounding box center [189, 109] width 56 height 17
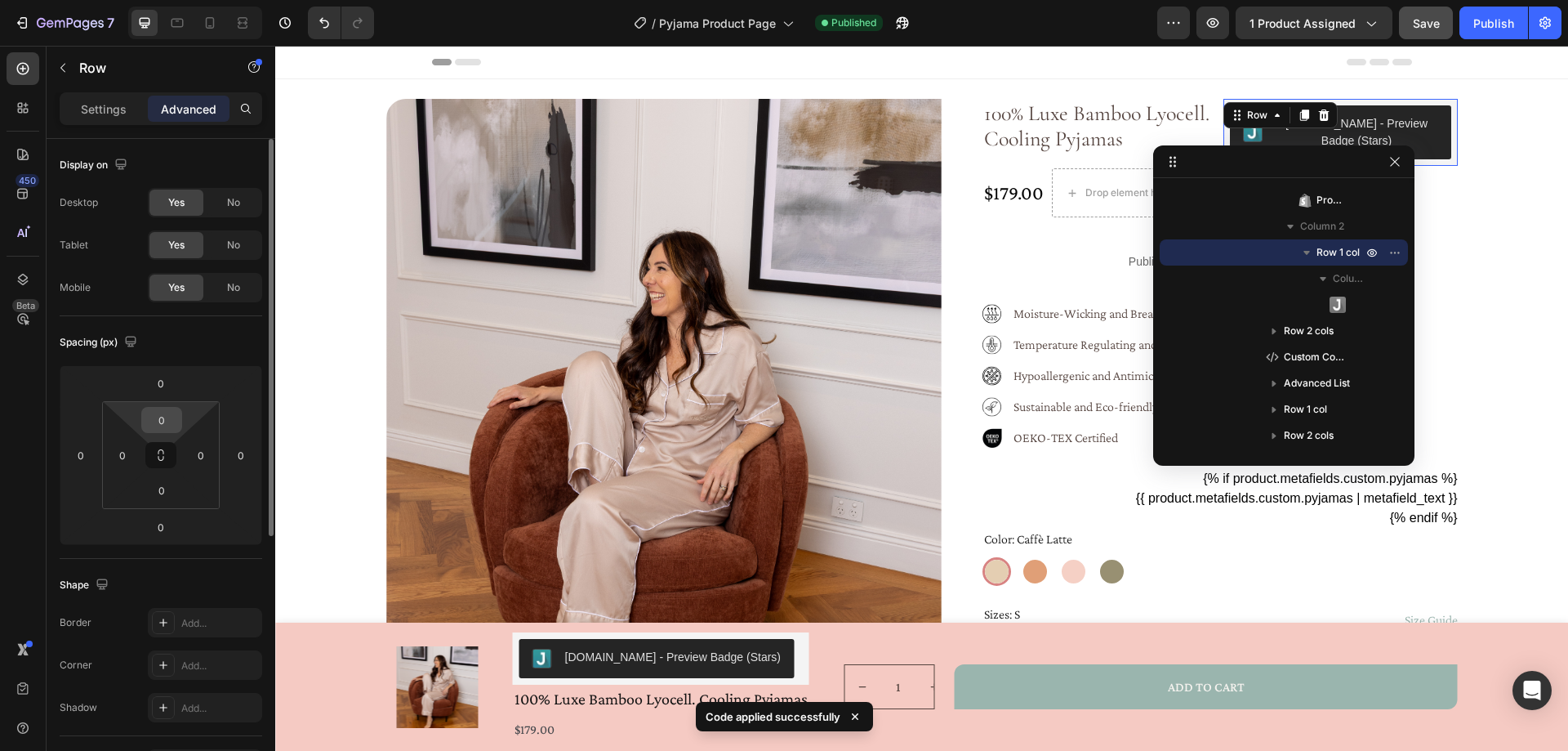
click at [167, 417] on input "0" at bounding box center [161, 420] width 32 height 25
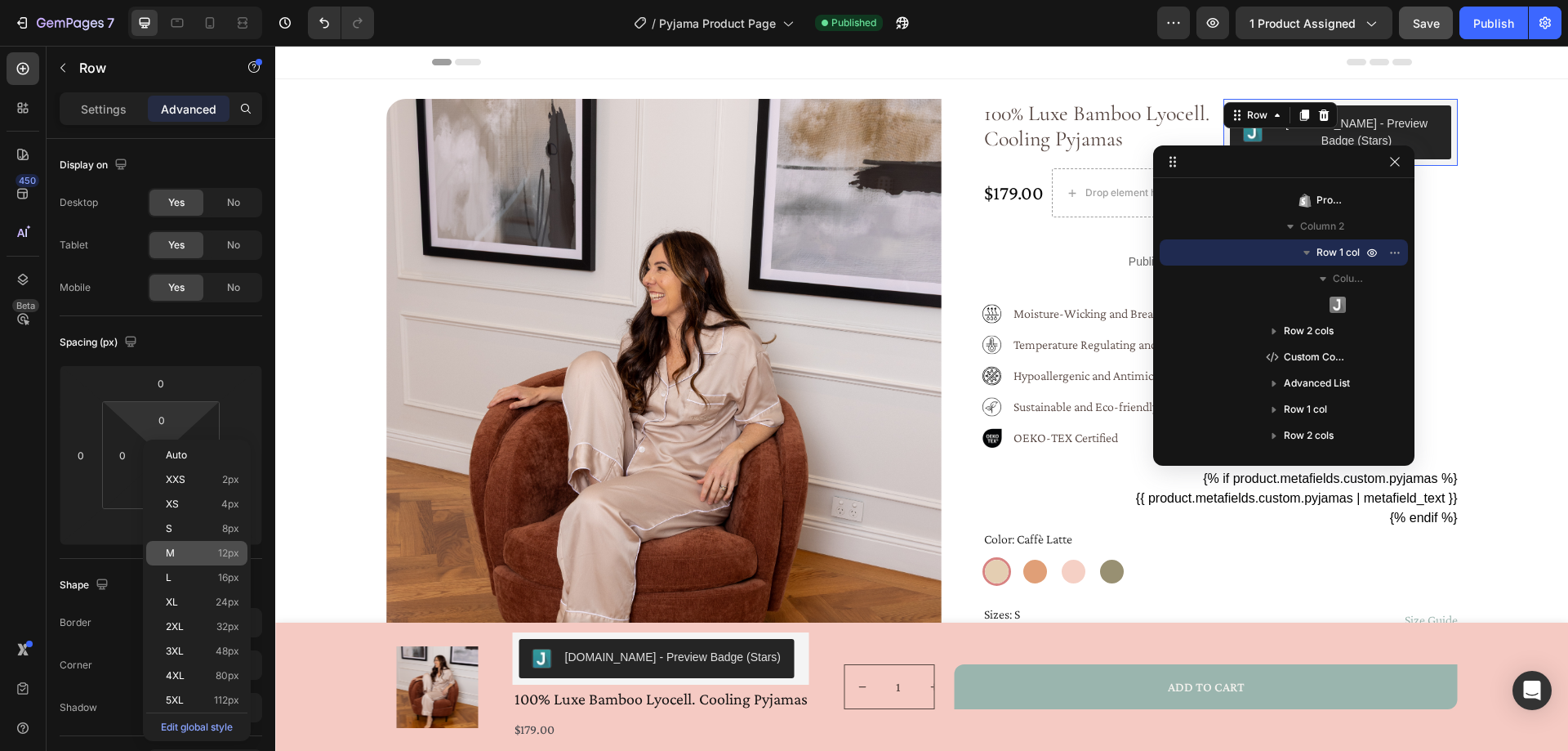
click at [230, 554] on span "12px" at bounding box center [228, 553] width 21 height 11
type input "12"
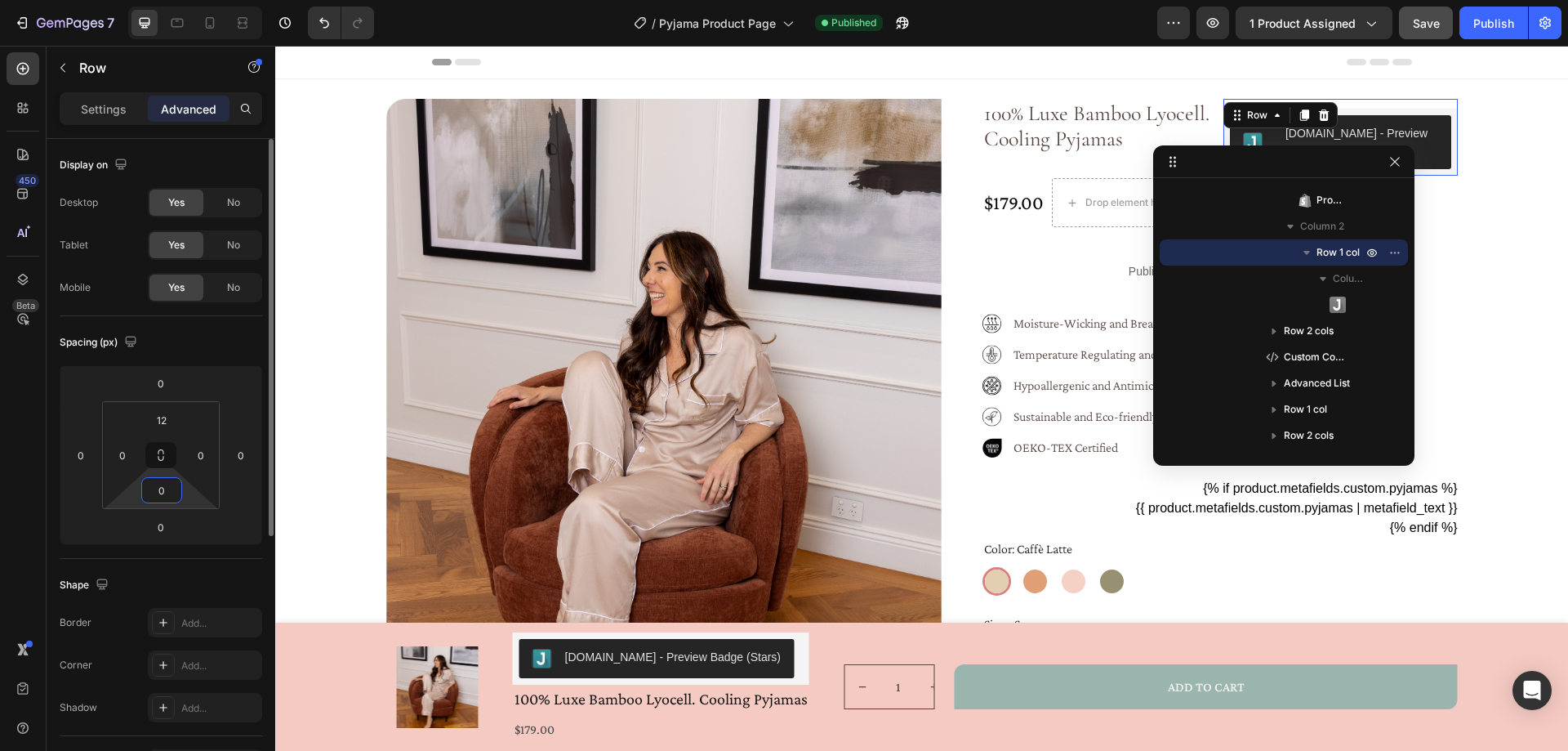
click at [164, 492] on input "0" at bounding box center [161, 490] width 32 height 25
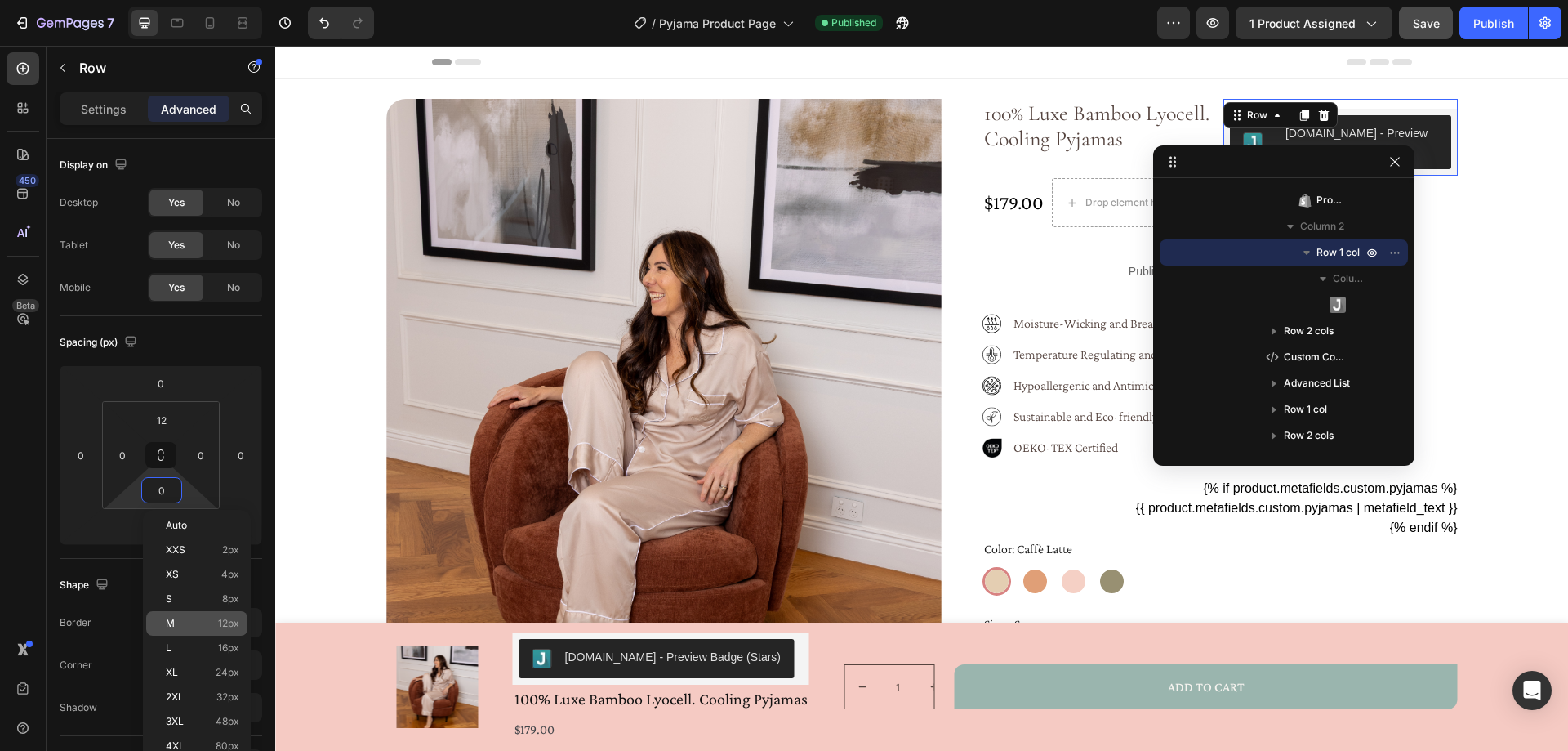
click at [235, 622] on span "12px" at bounding box center [228, 623] width 21 height 11
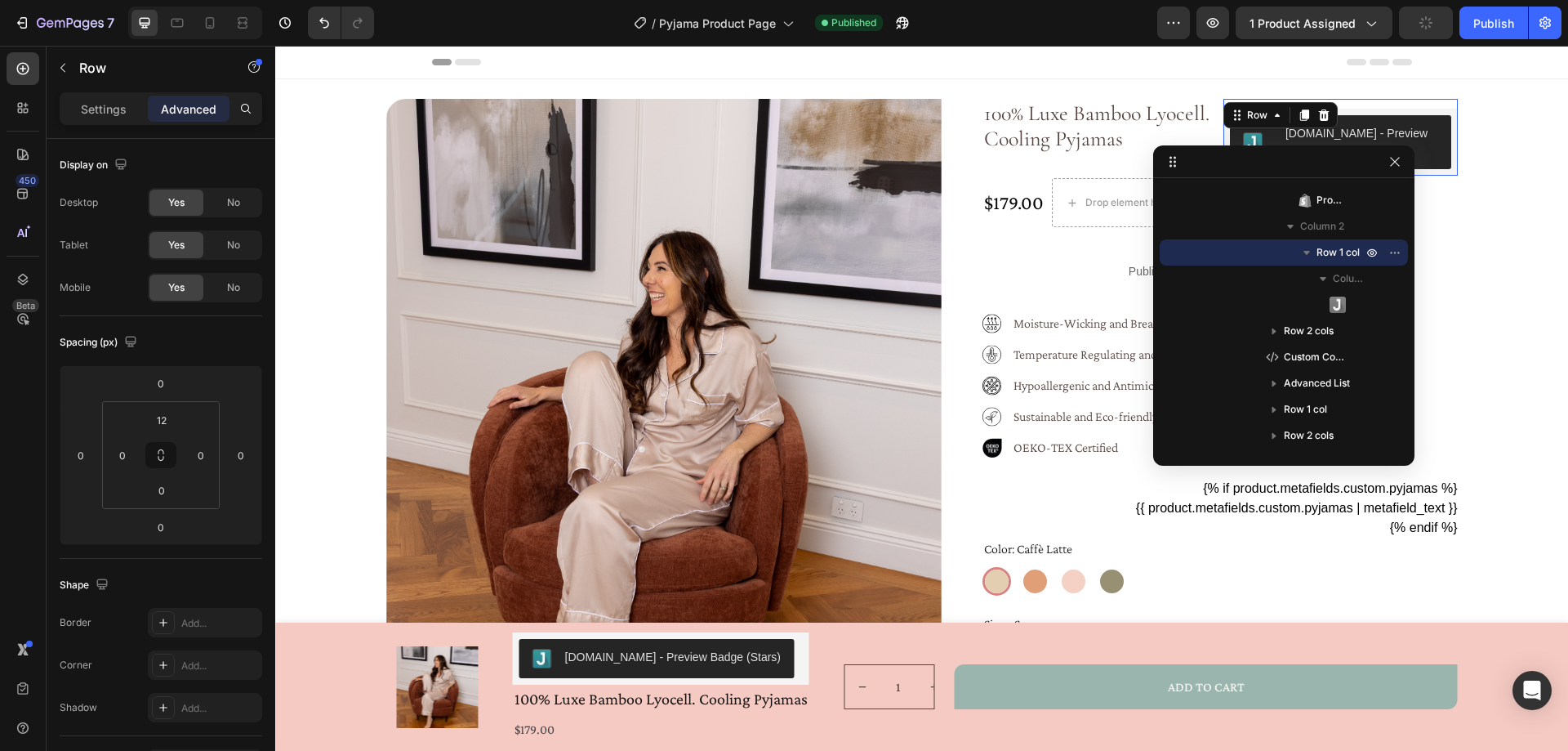
type input "12"
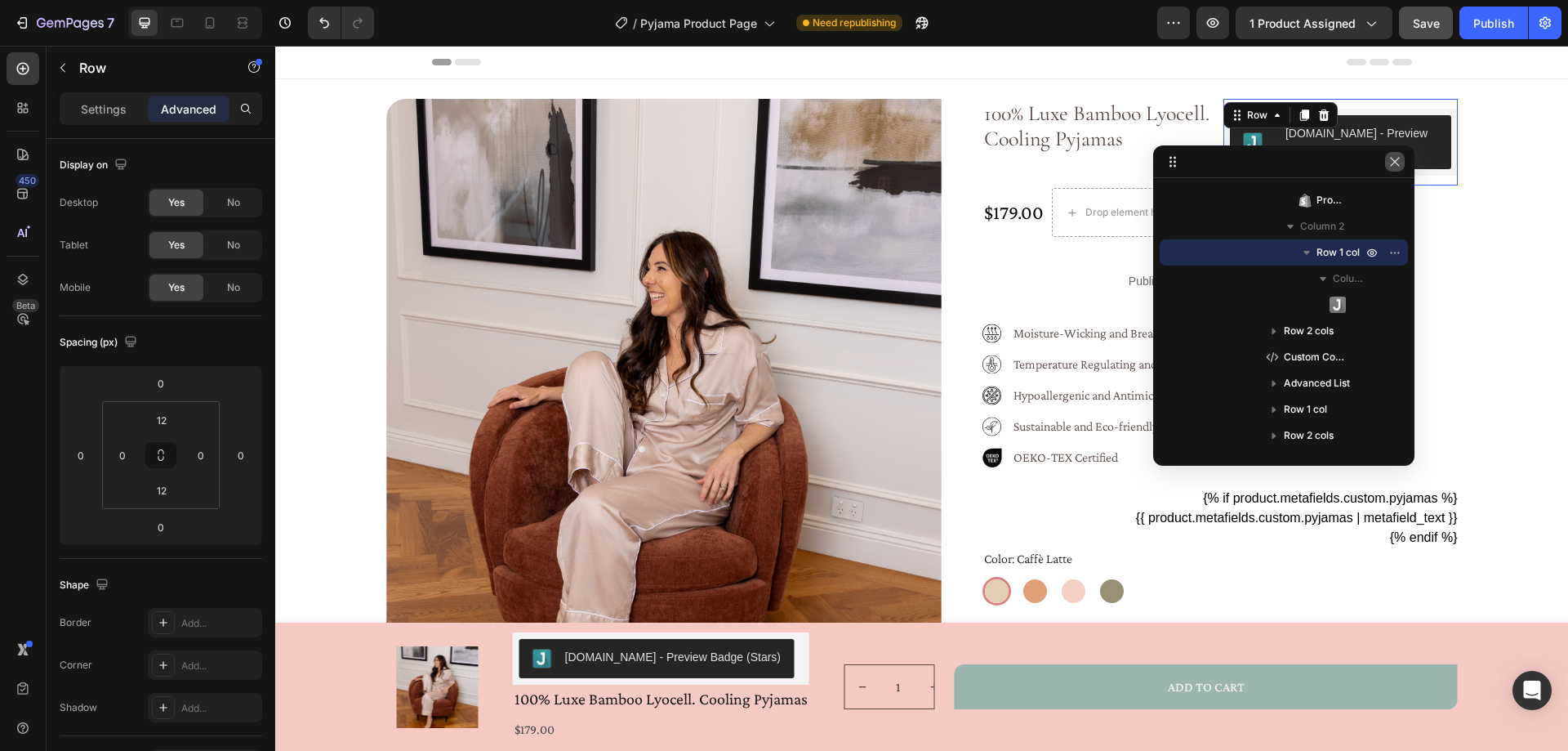
click at [1391, 156] on icon "button" at bounding box center [1395, 162] width 13 height 13
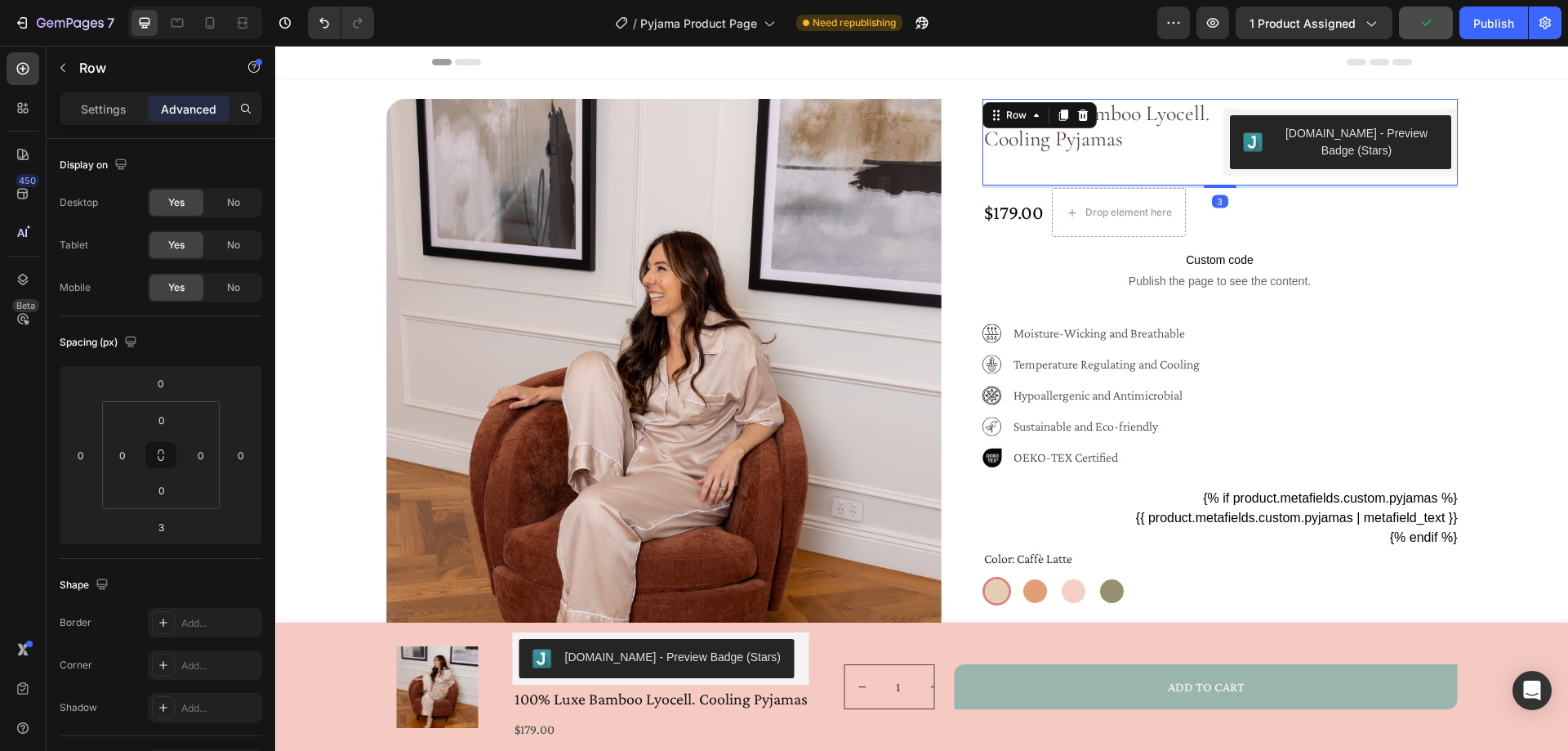
click at [1169, 174] on div "100% Luxe Bamboo Lyocell. Cooling Pyjamas Product Title" at bounding box center [1099, 141] width 234 height 86
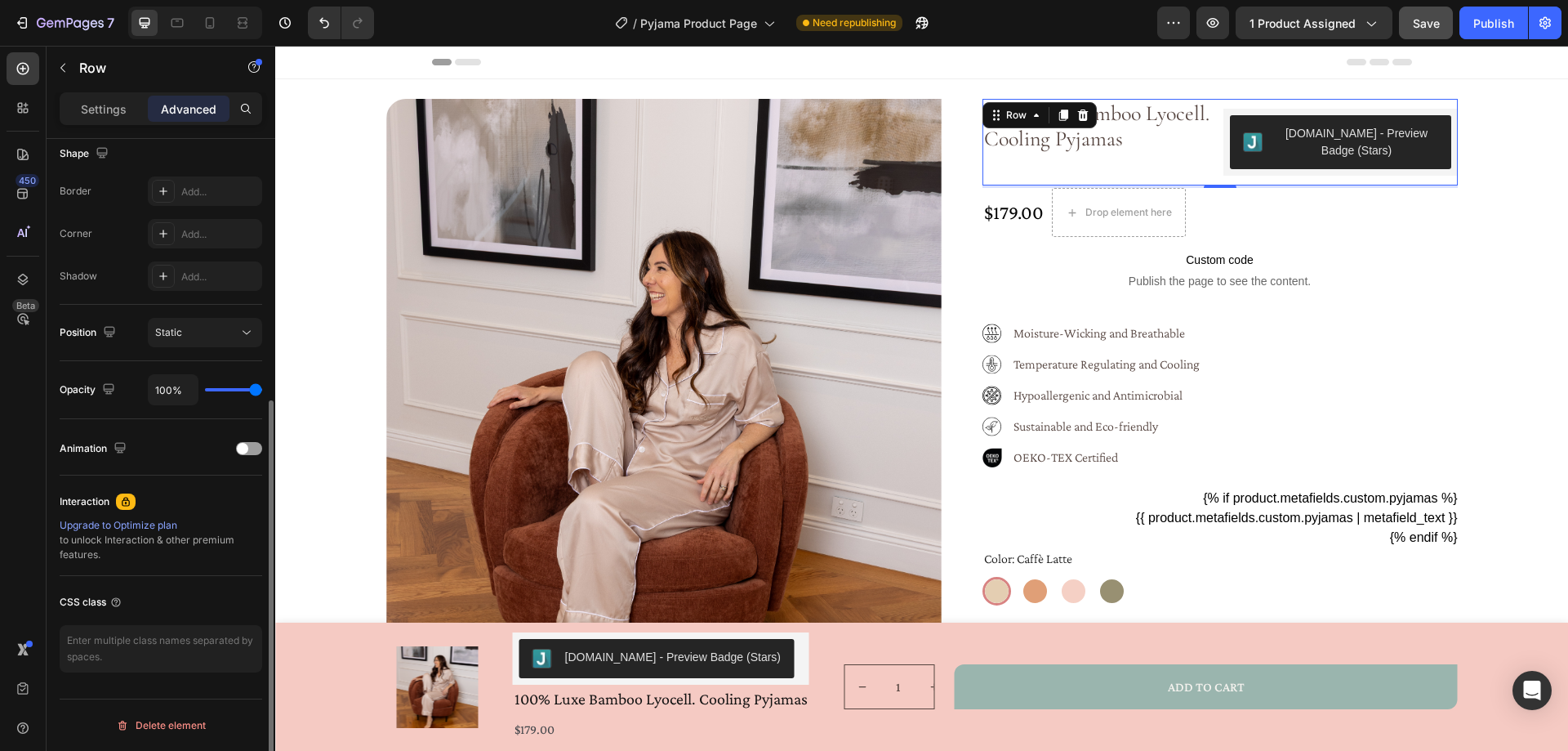
scroll to position [104, 0]
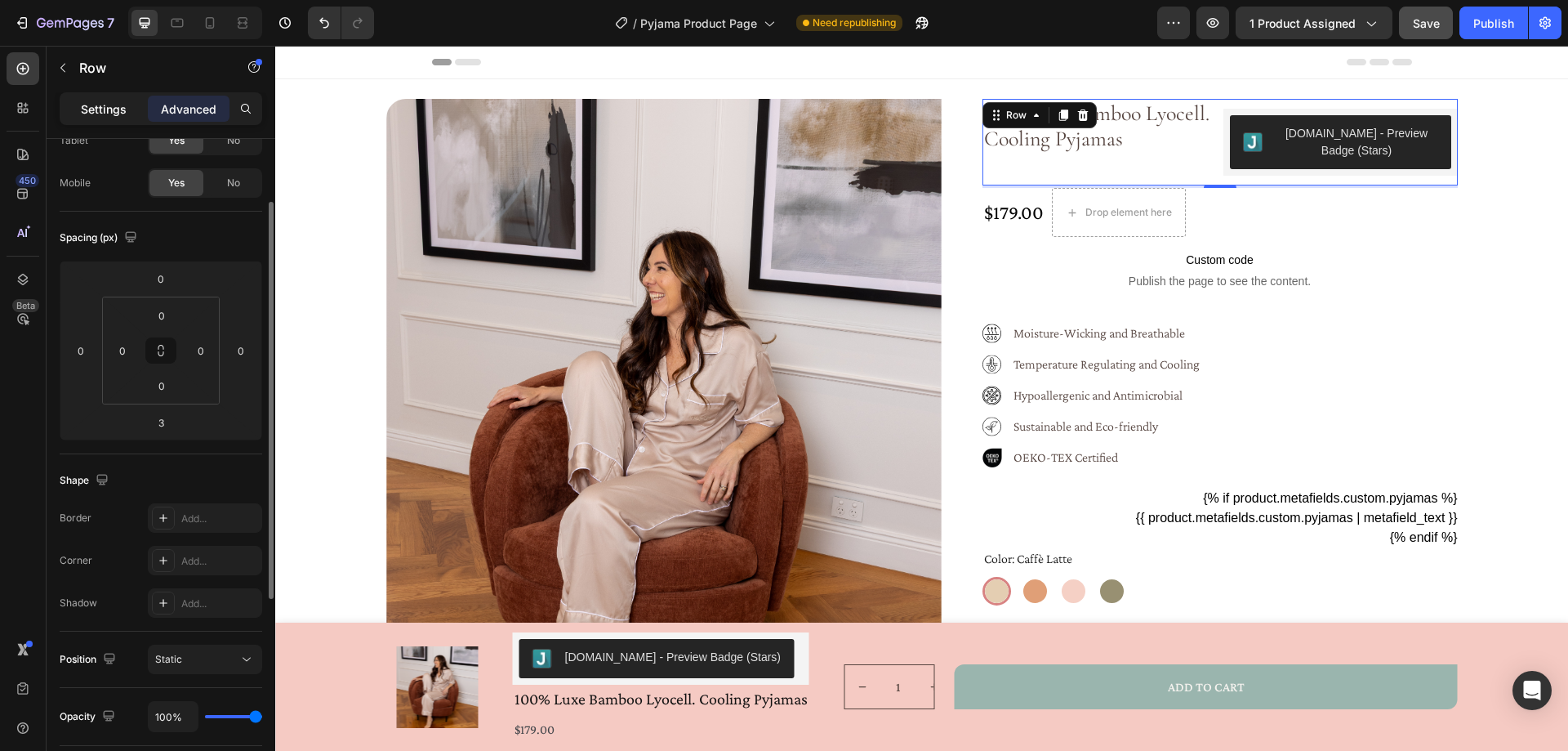
click at [100, 109] on p "Settings" at bounding box center [103, 109] width 46 height 17
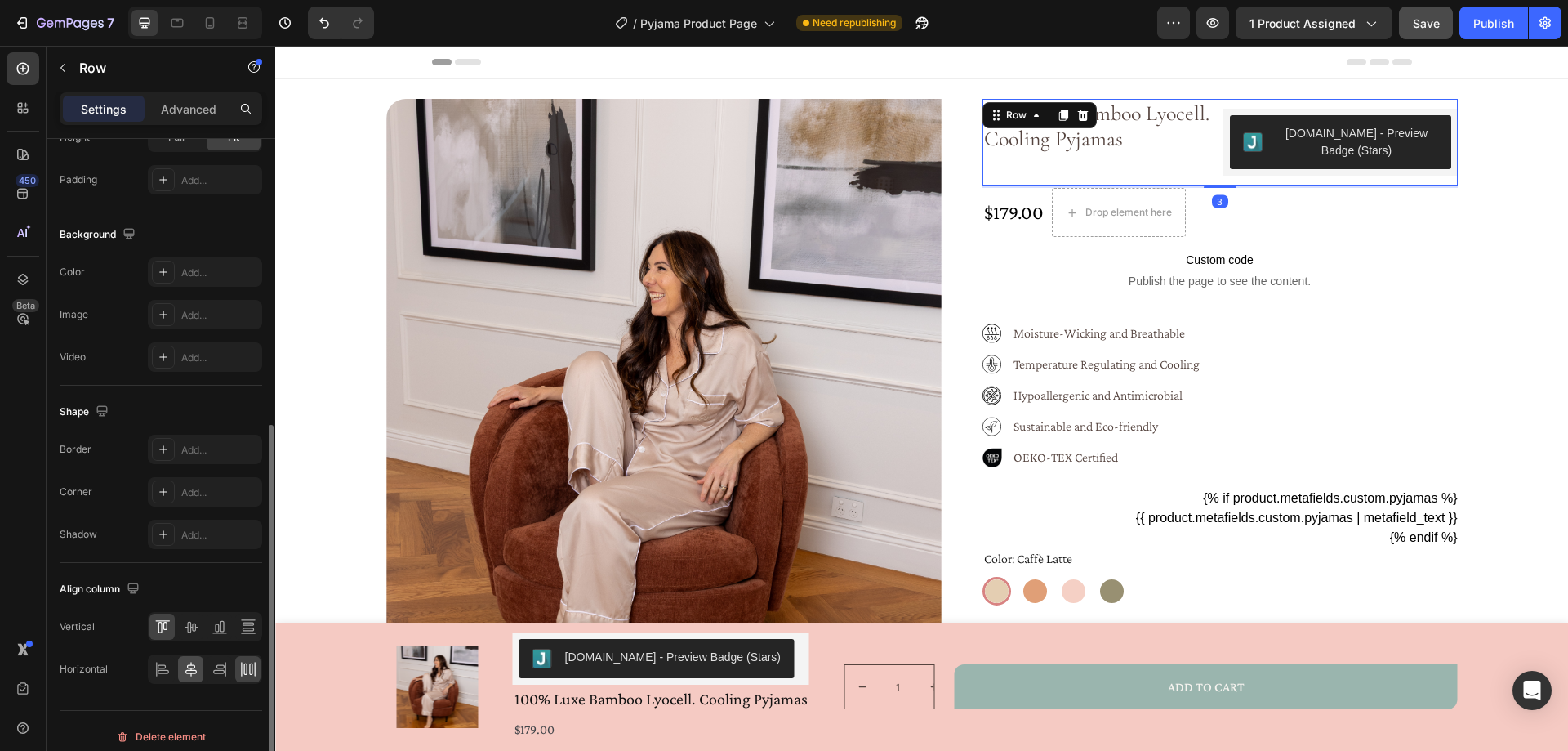
scroll to position [524, 0]
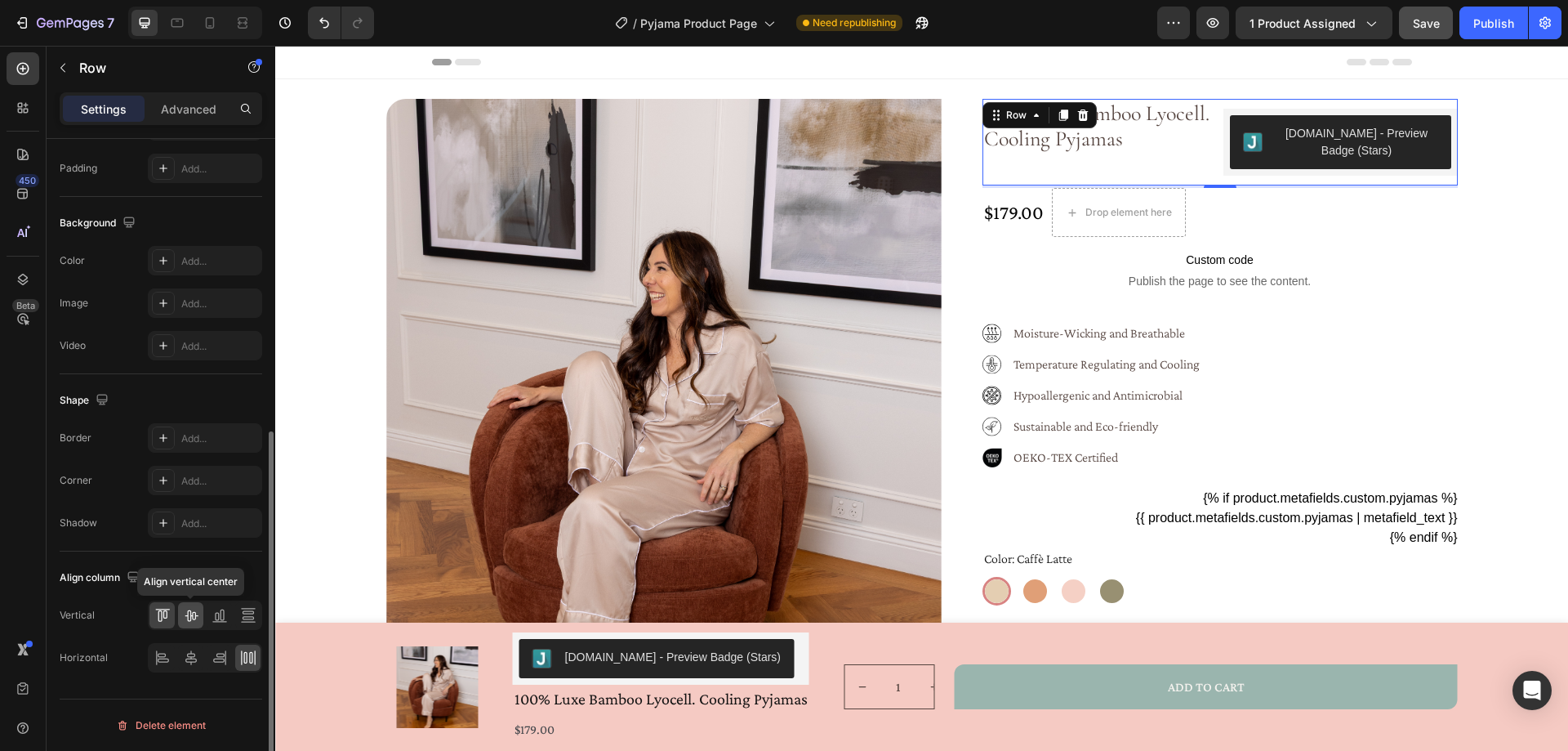
click at [187, 615] on icon at bounding box center [191, 615] width 13 height 11
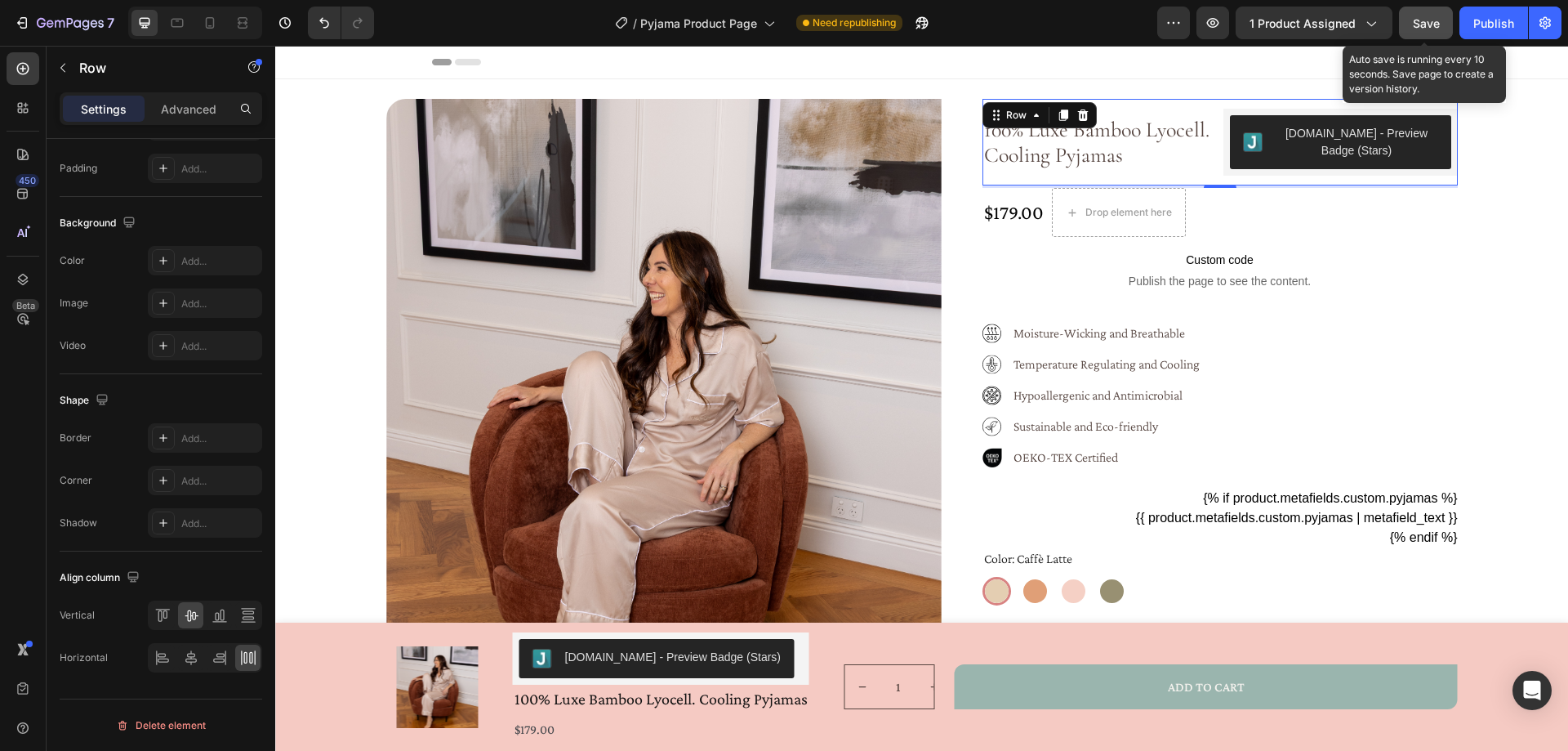
click at [1426, 22] on span "Save" at bounding box center [1426, 23] width 27 height 14
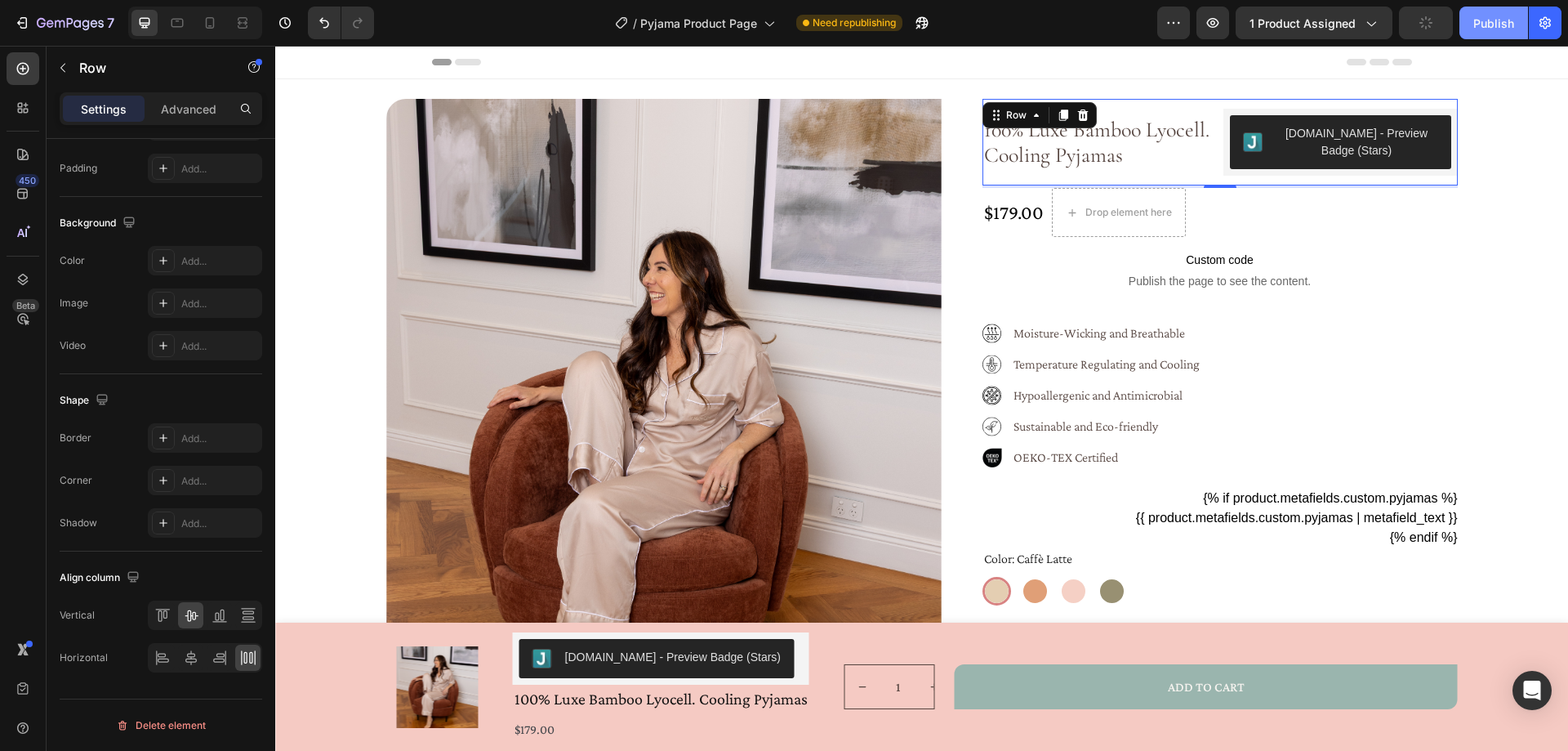
click at [1482, 20] on div "Publish" at bounding box center [1493, 24] width 41 height 17
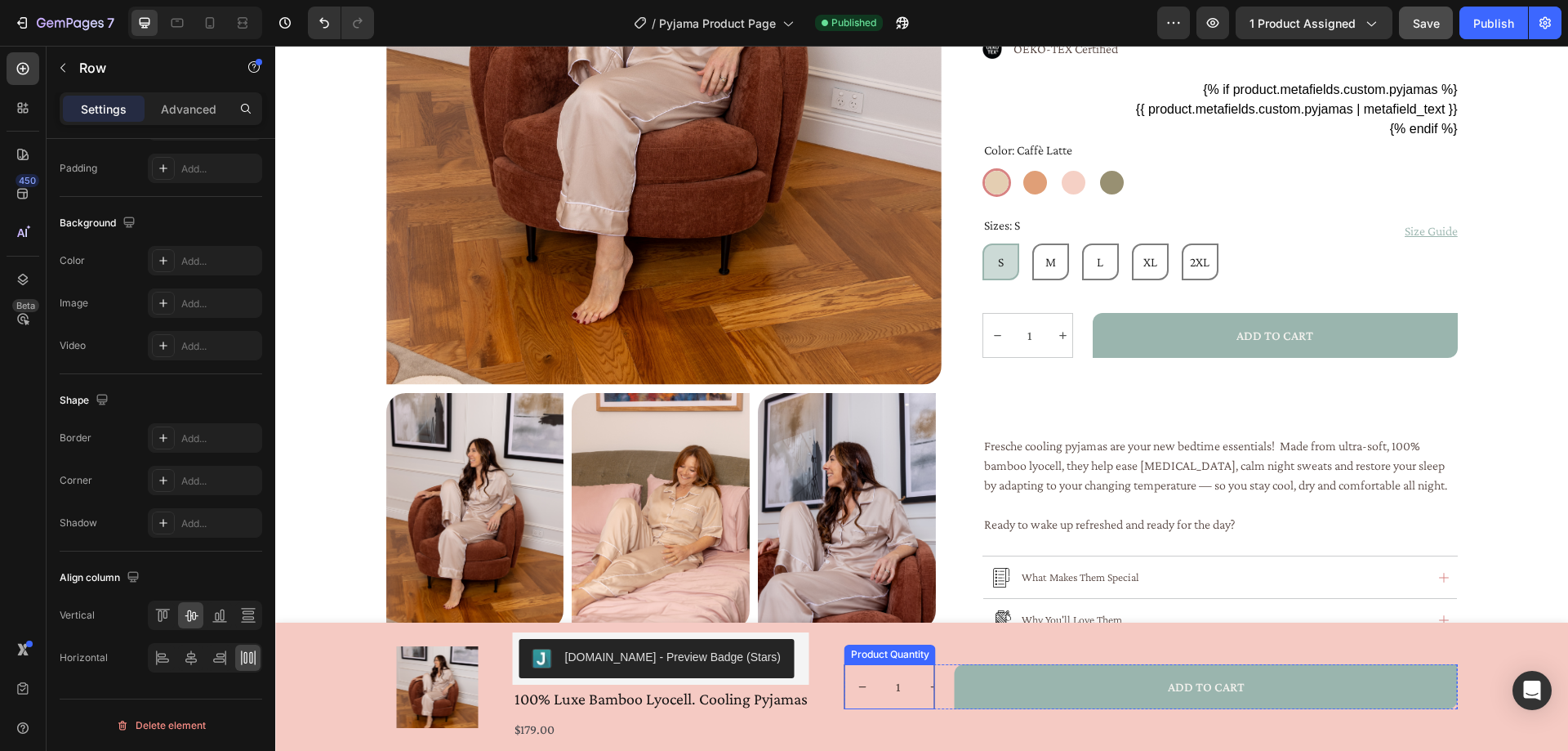
click at [869, 671] on button "decrement" at bounding box center [862, 687] width 35 height 44
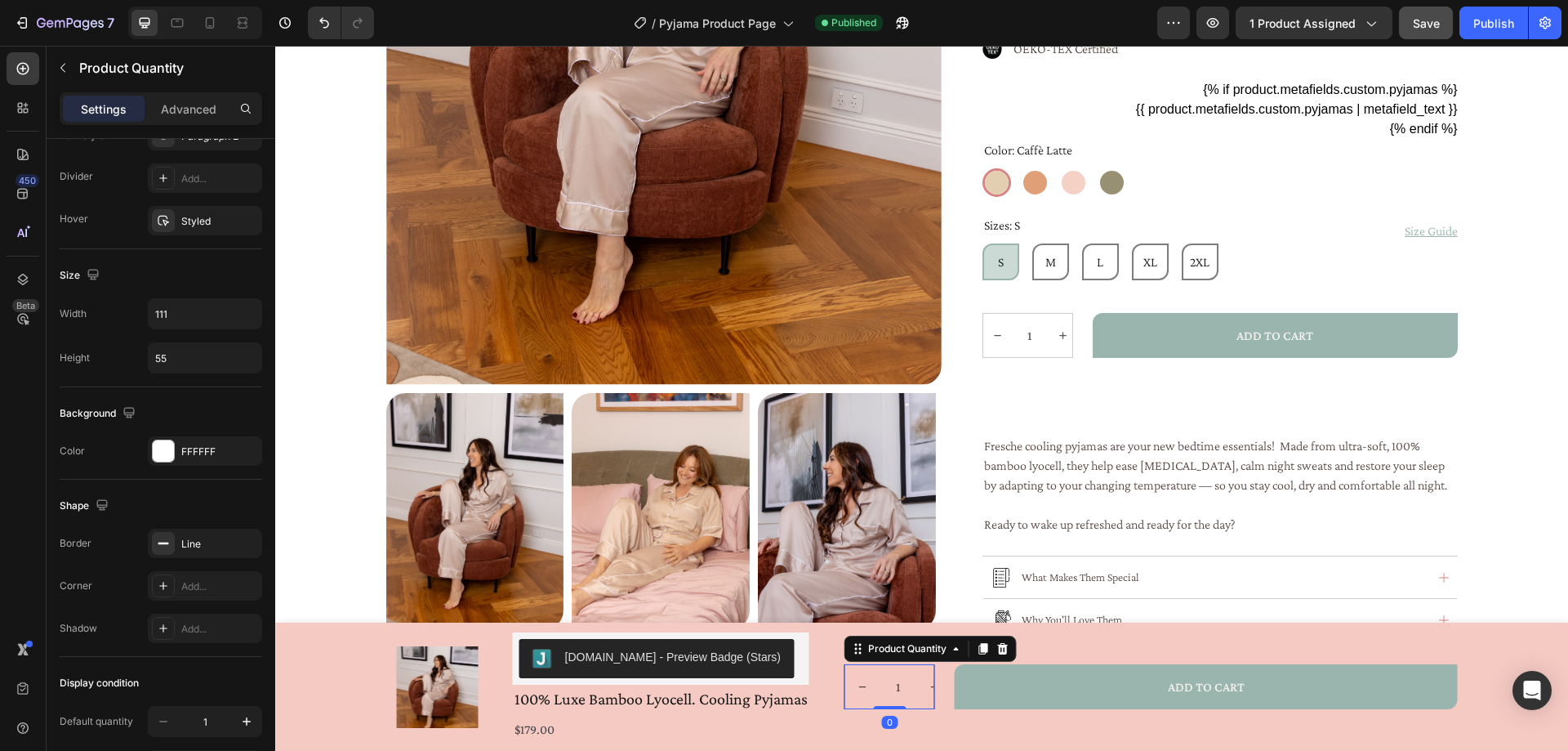
scroll to position [0, 0]
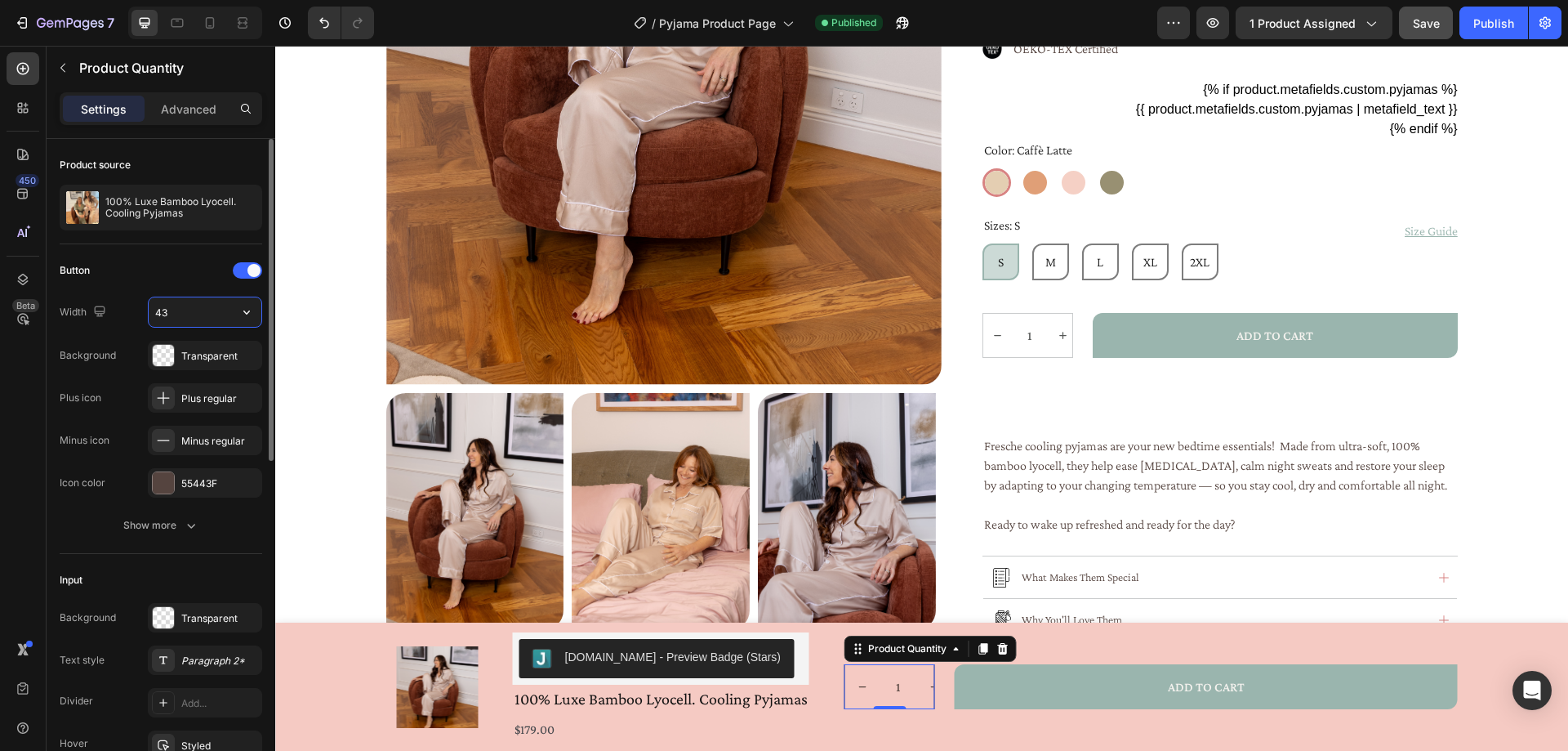
click at [186, 312] on input "43" at bounding box center [205, 312] width 113 height 29
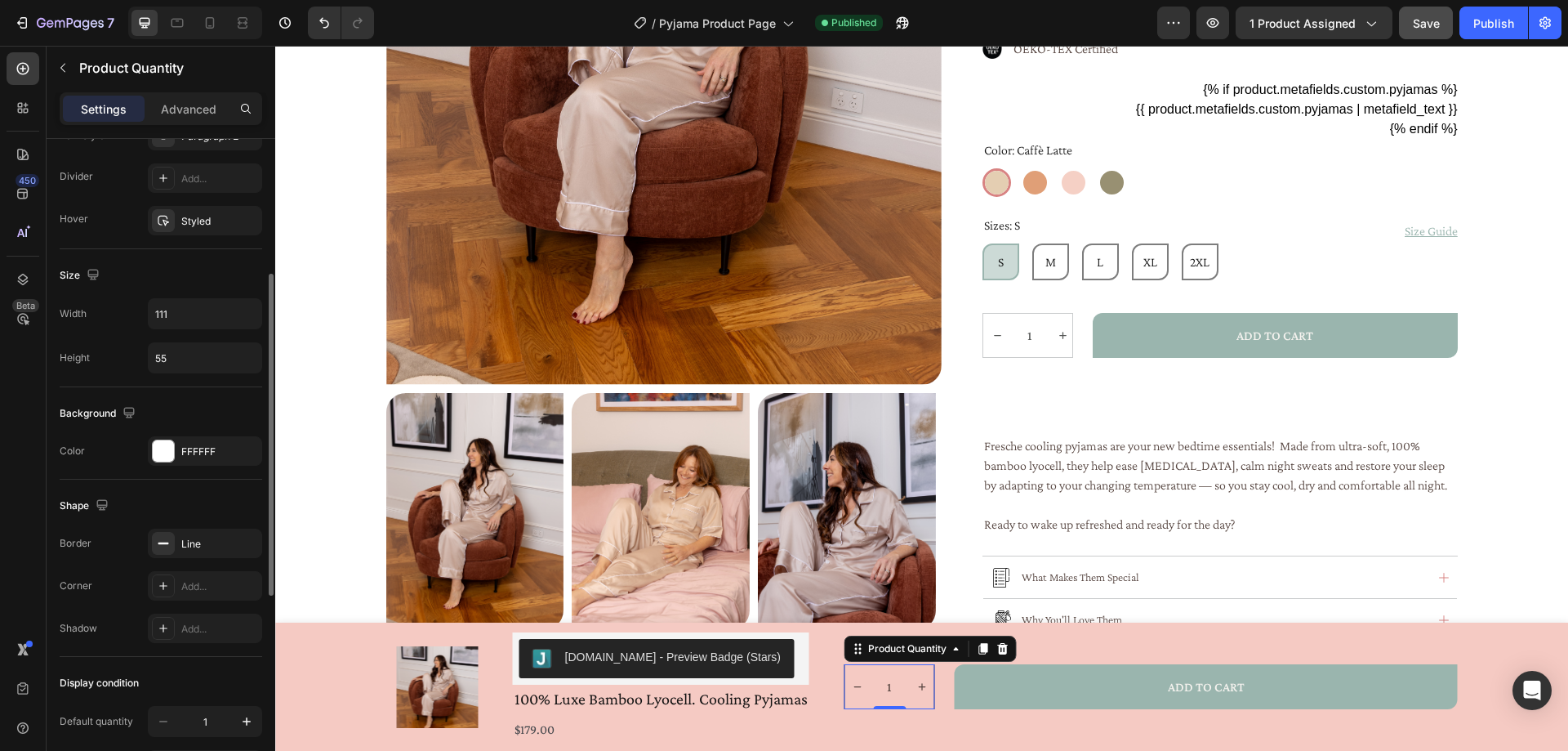
scroll to position [443, 0]
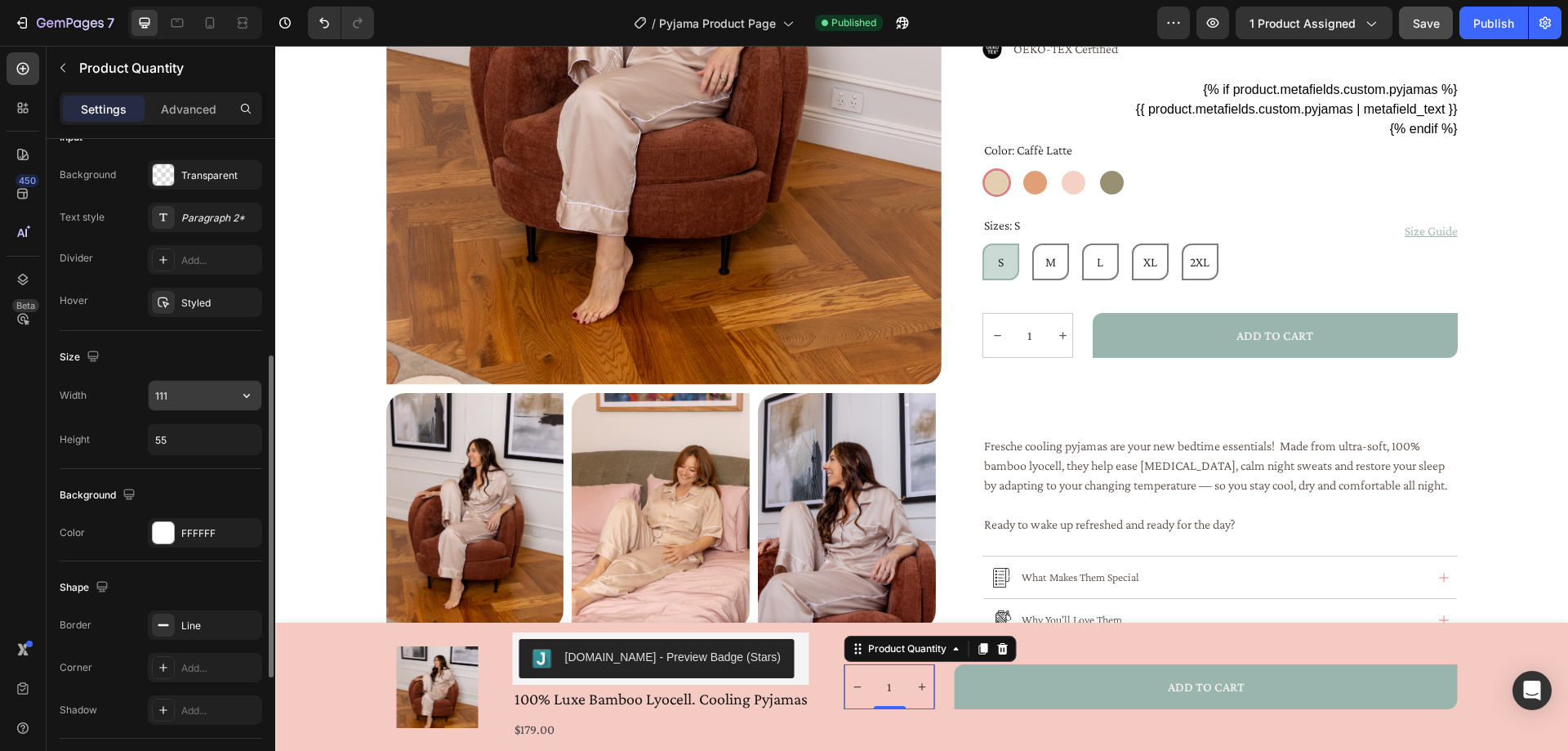
type input "30"
click at [169, 401] on input "111" at bounding box center [205, 394] width 113 height 29
type input "120"
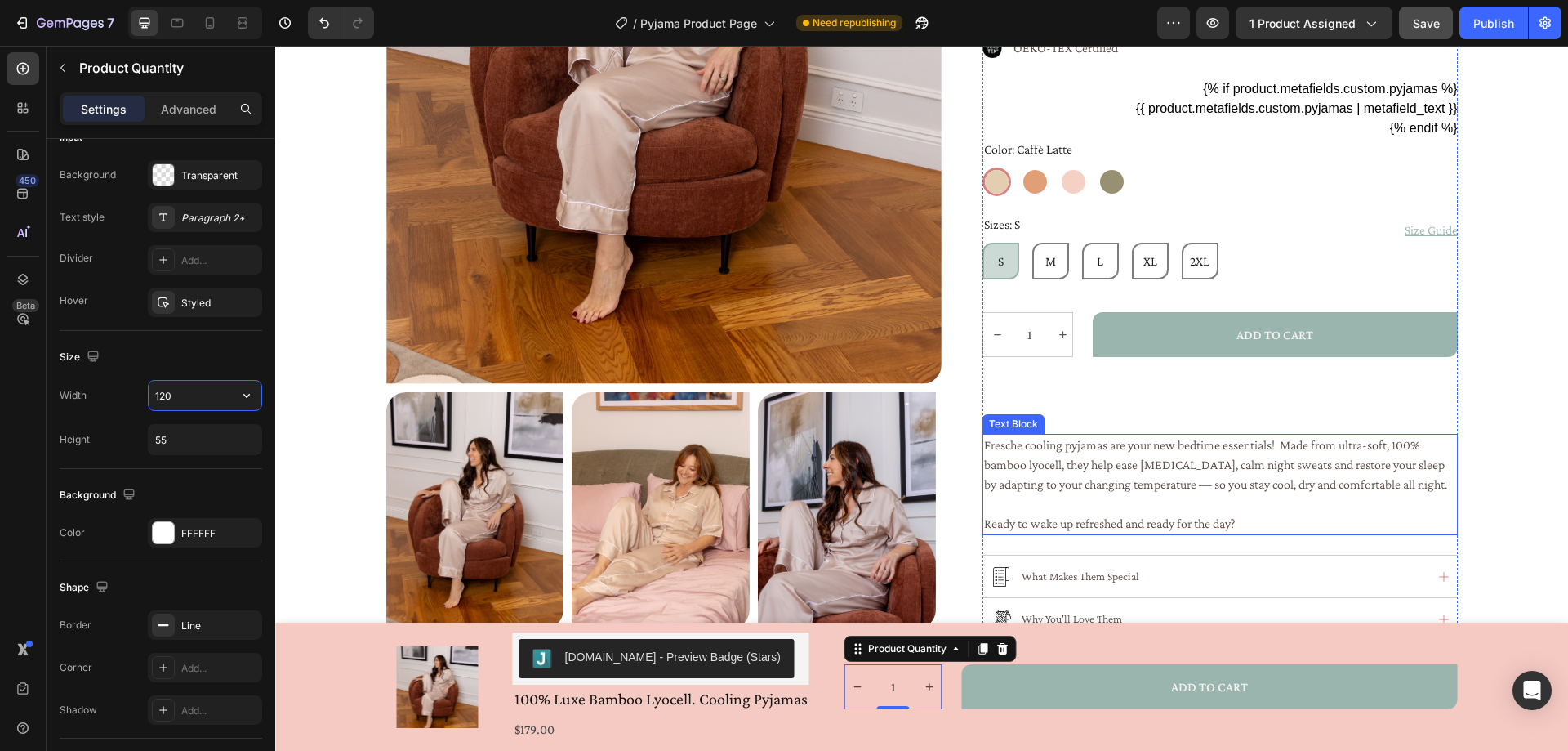
scroll to position [490, 0]
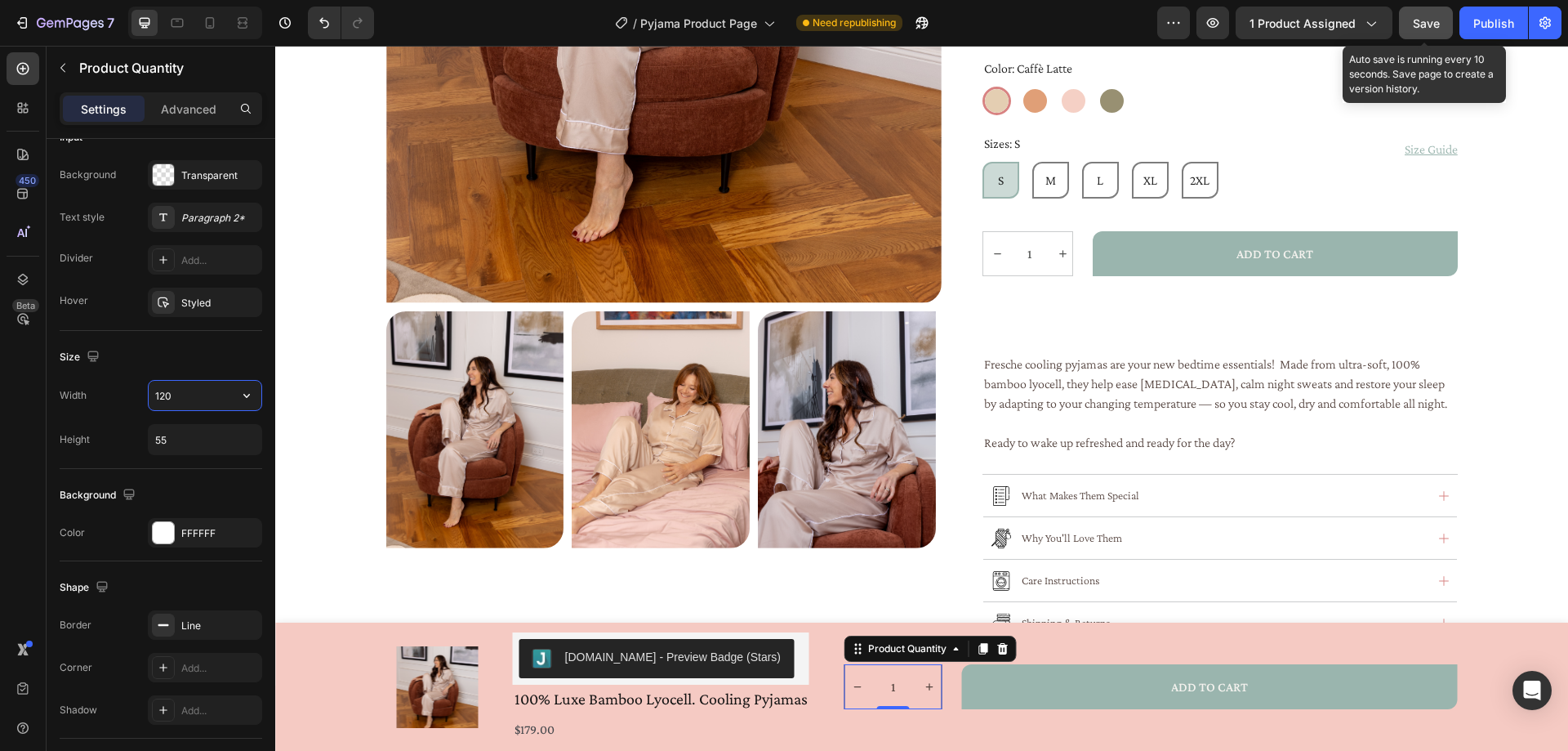
click at [1427, 24] on span "Save" at bounding box center [1426, 23] width 27 height 14
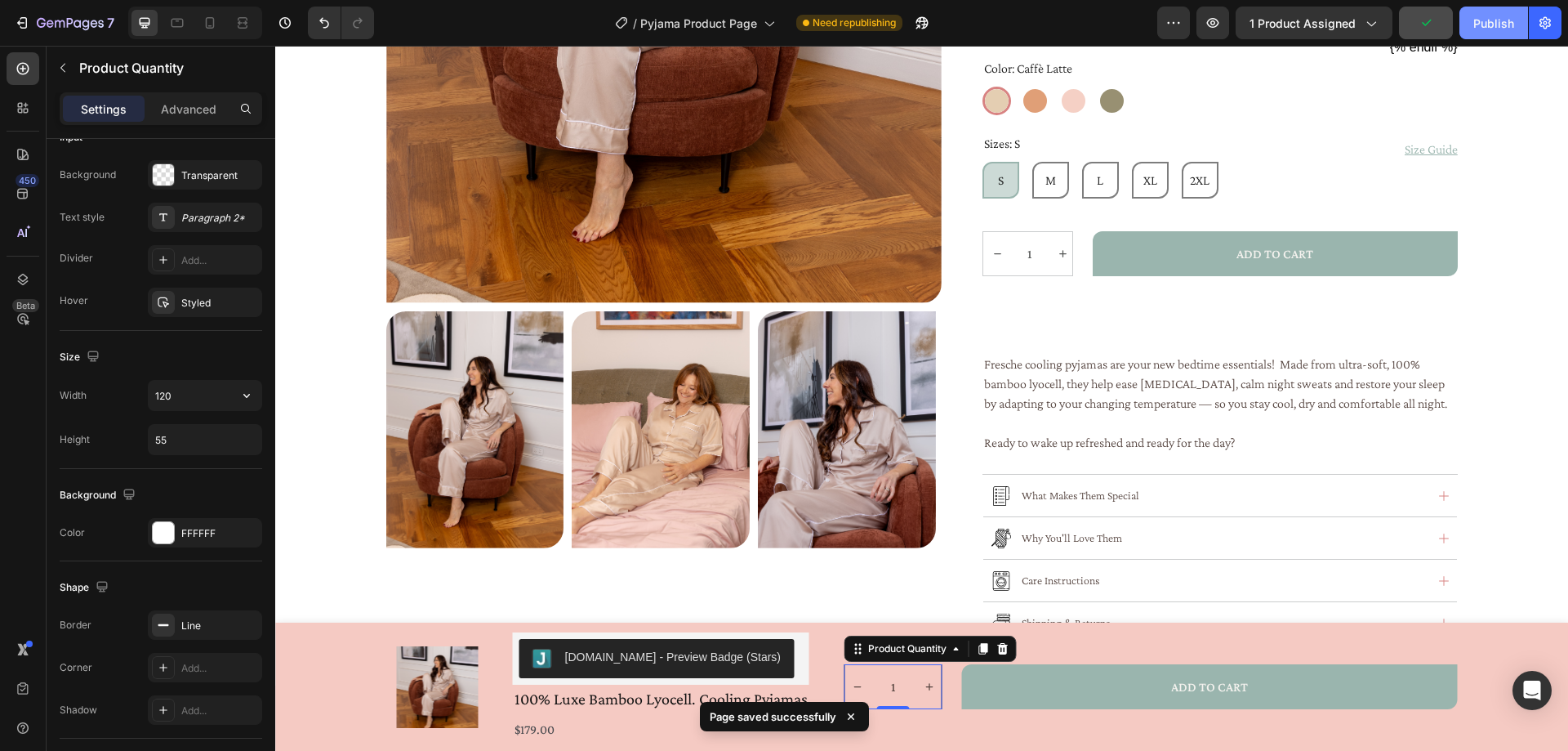
click at [1493, 21] on div "Publish" at bounding box center [1493, 24] width 41 height 17
click at [1492, 25] on div "Publish" at bounding box center [1493, 24] width 41 height 17
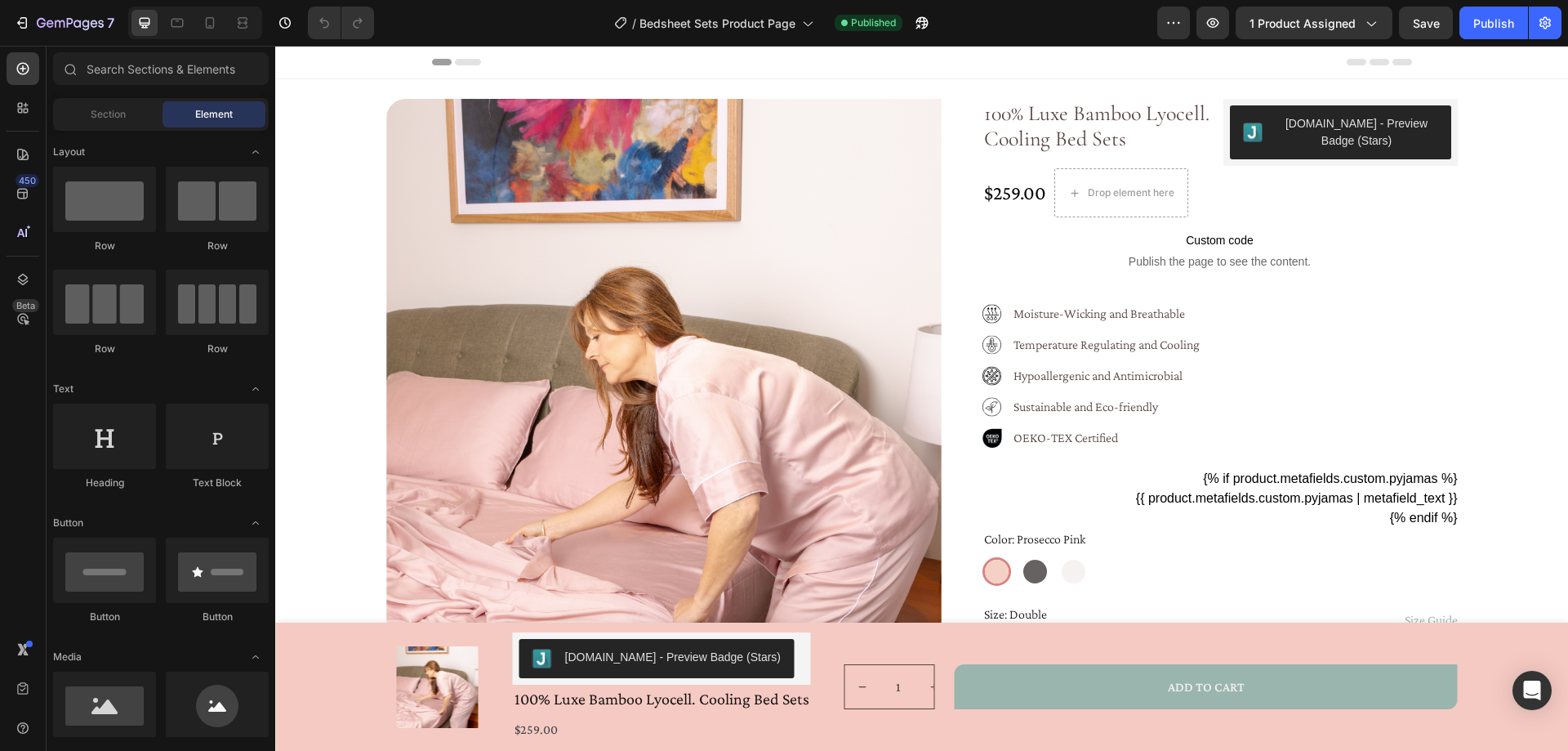
click at [910, 682] on input "1" at bounding box center [899, 687] width 37 height 44
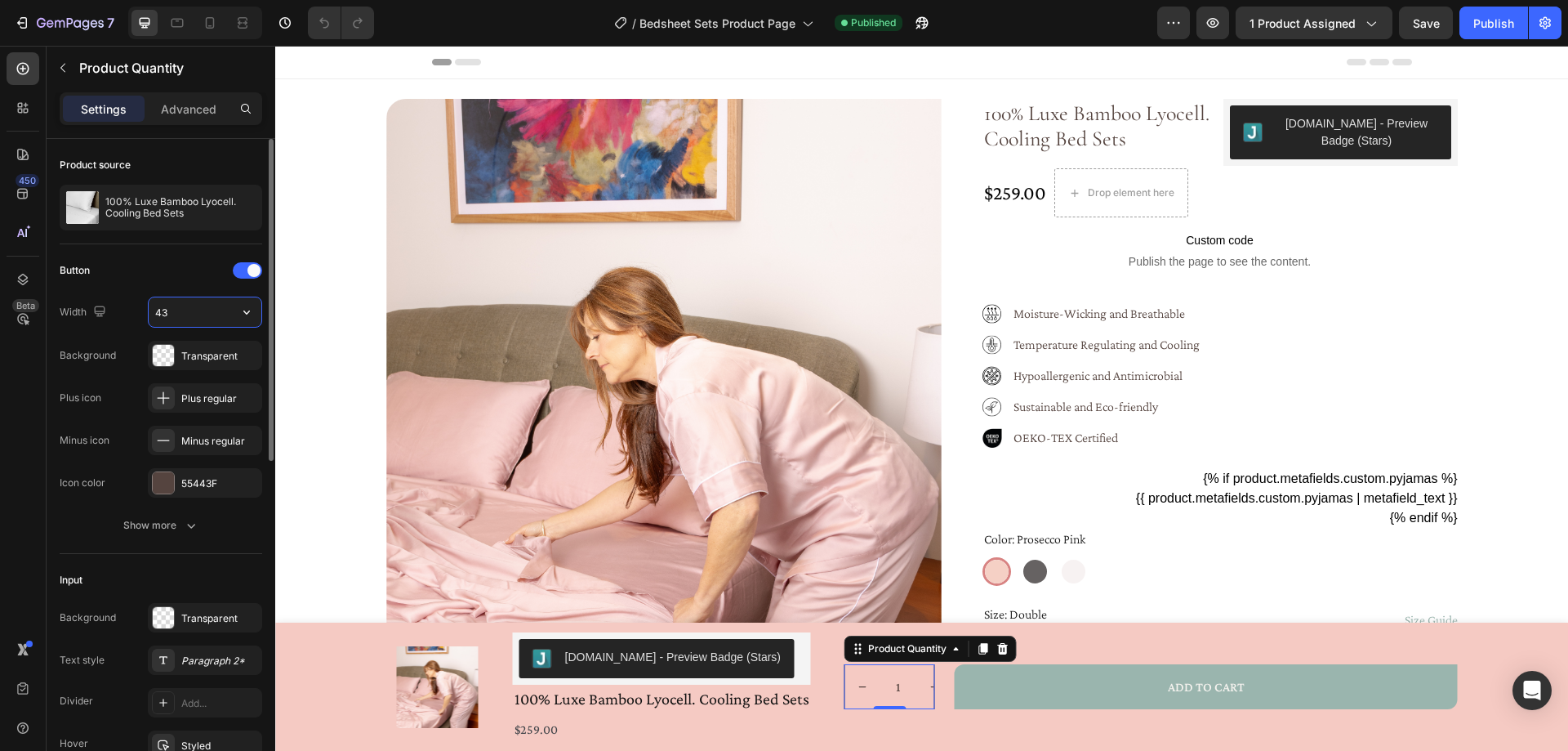
click at [178, 315] on input "43" at bounding box center [205, 312] width 113 height 29
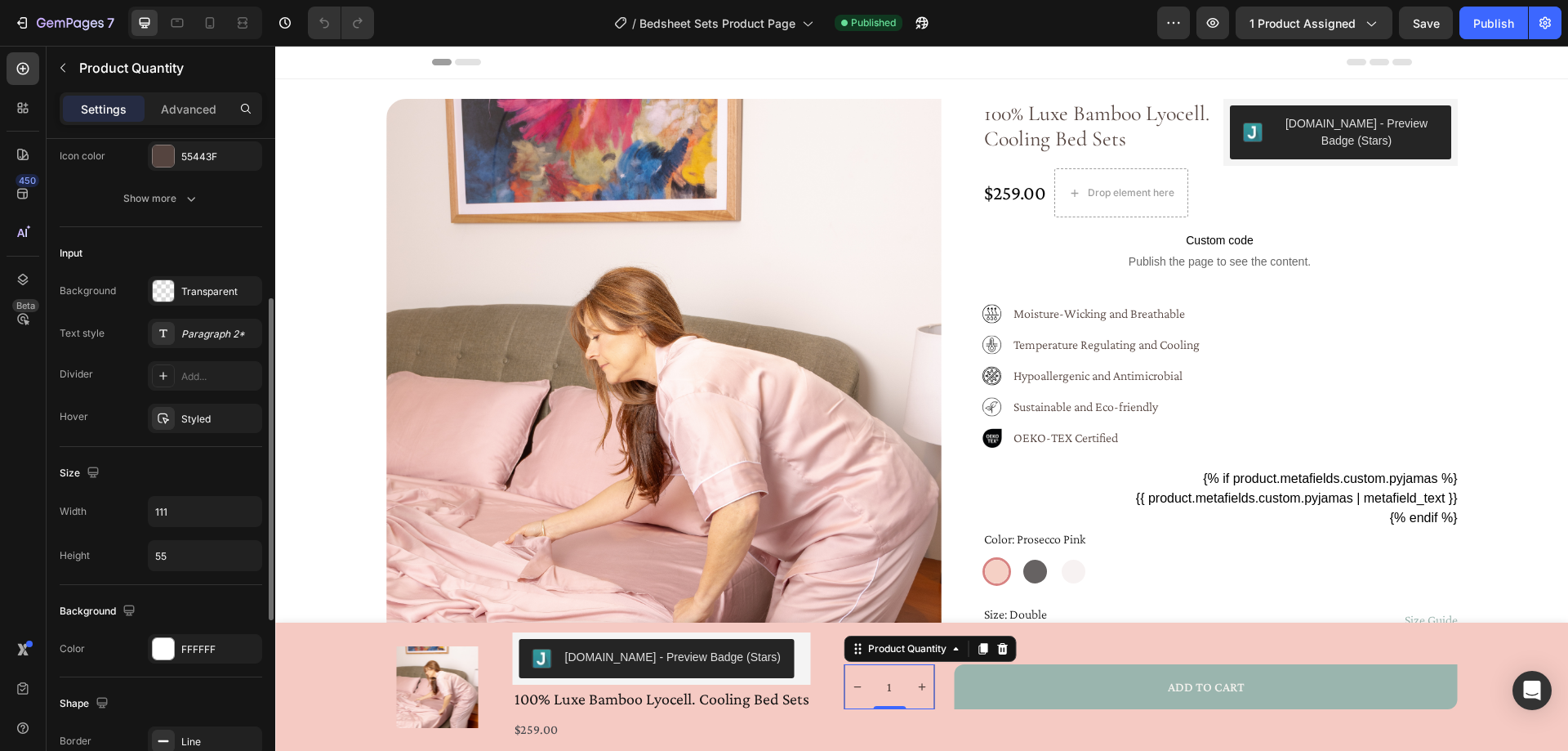
scroll to position [572, 0]
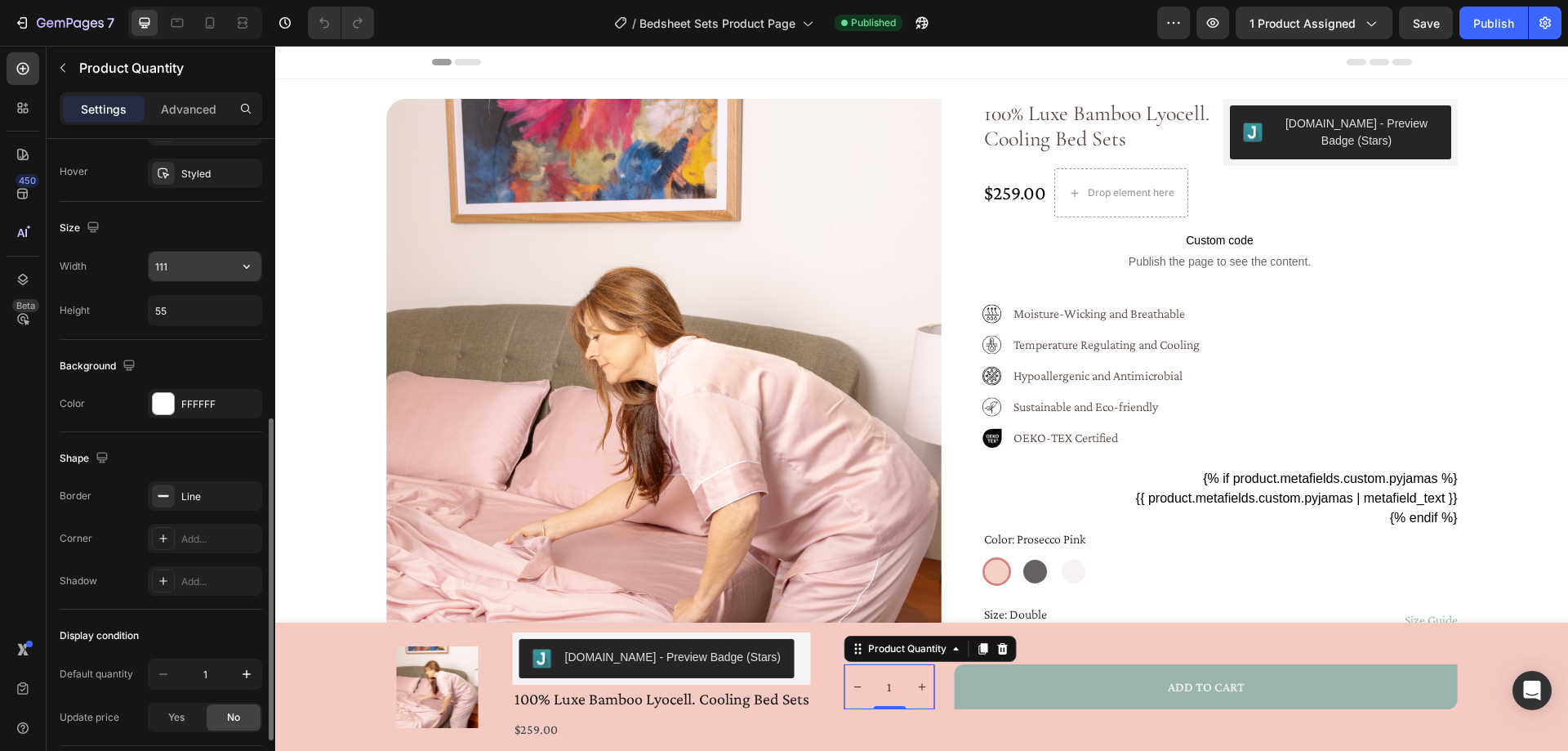
type input "30"
click at [182, 267] on input "111" at bounding box center [205, 266] width 113 height 29
type input "120"
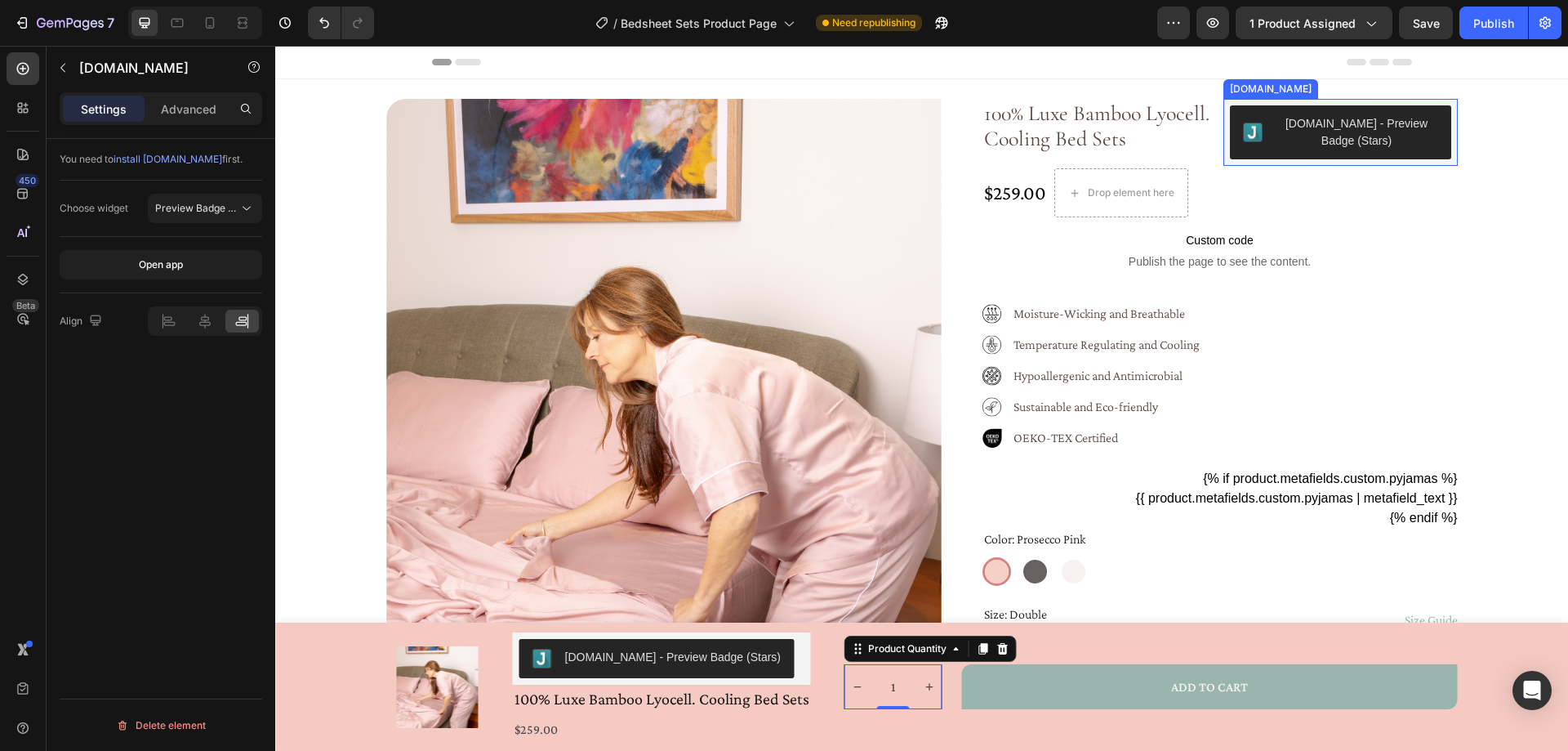
scroll to position [0, 0]
click at [1317, 161] on div "[DOMAIN_NAME] - Preview Badge (Stars)" at bounding box center [1340, 132] width 234 height 67
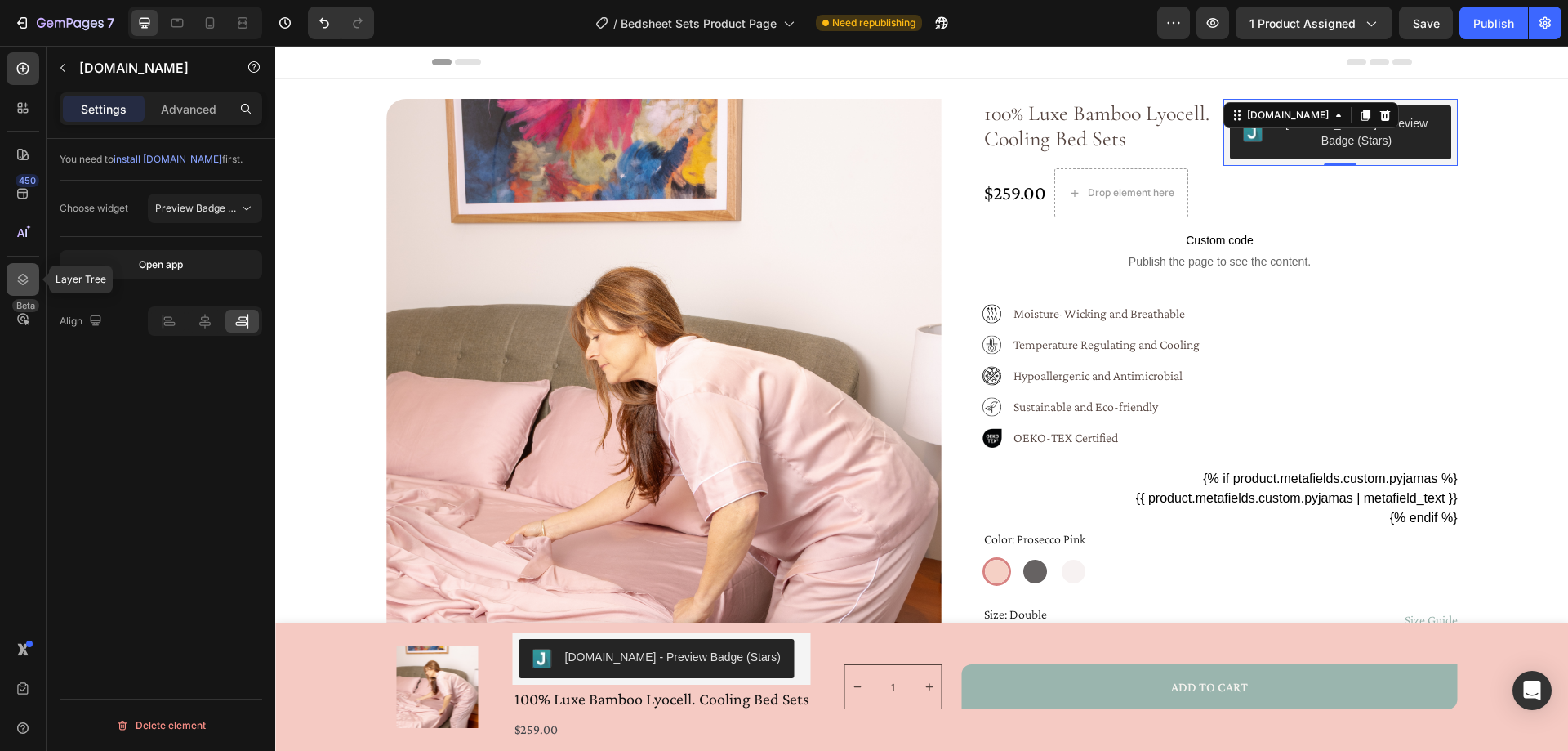
click at [19, 277] on icon at bounding box center [23, 280] width 10 height 11
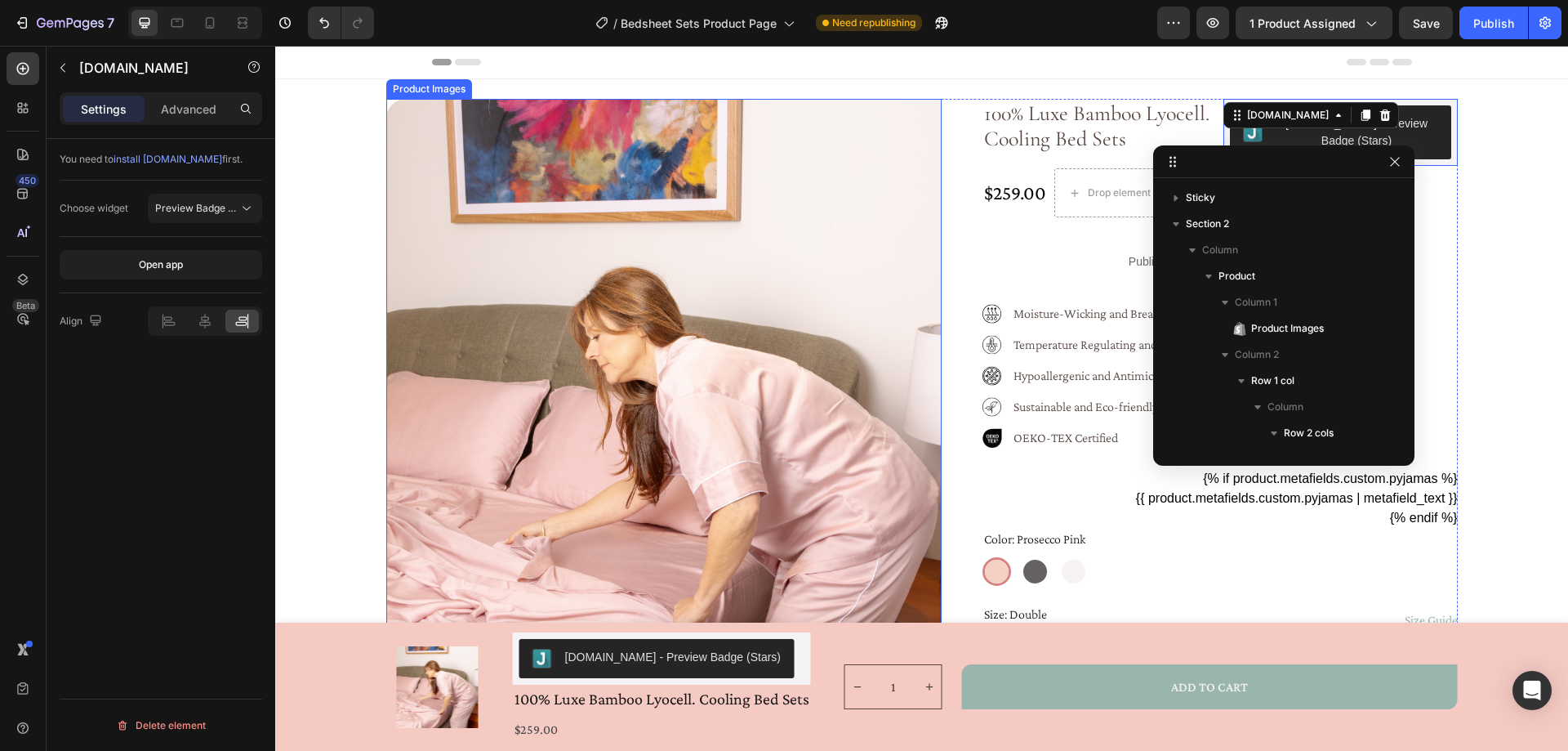
scroll to position [285, 0]
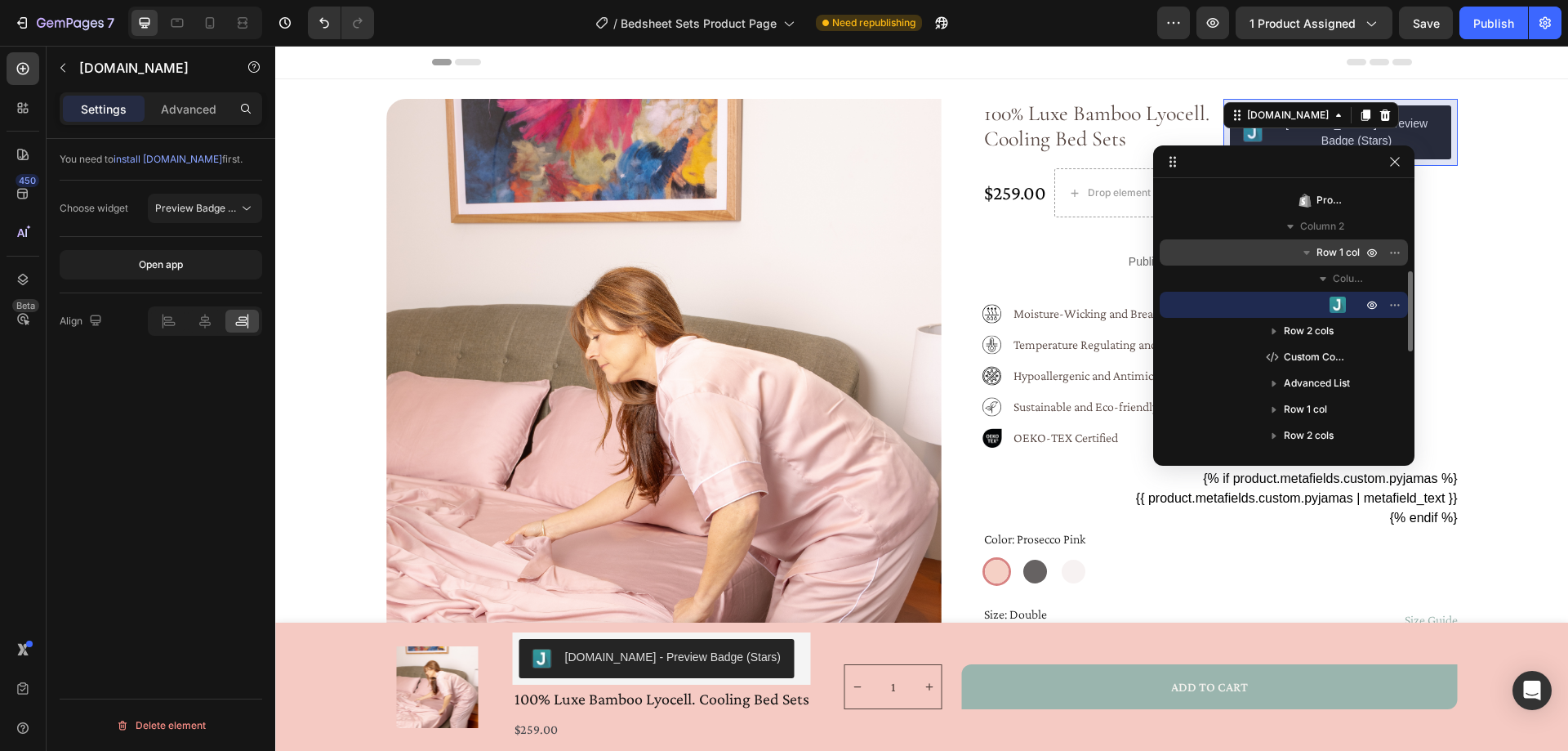
click at [1340, 252] on span "Row 1 col" at bounding box center [1338, 252] width 44 height 16
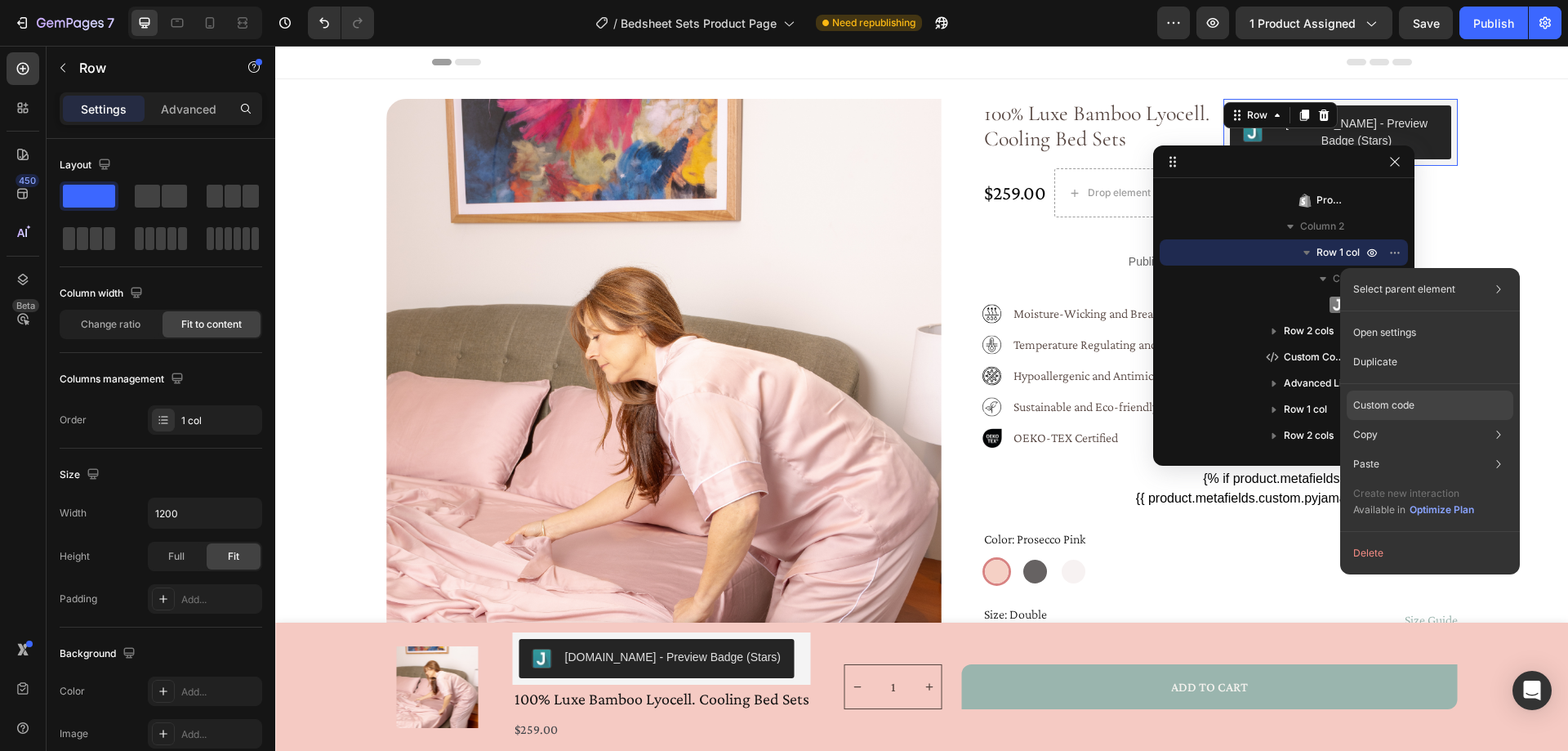
click at [1402, 449] on div "Custom code" at bounding box center [1430, 464] width 167 height 29
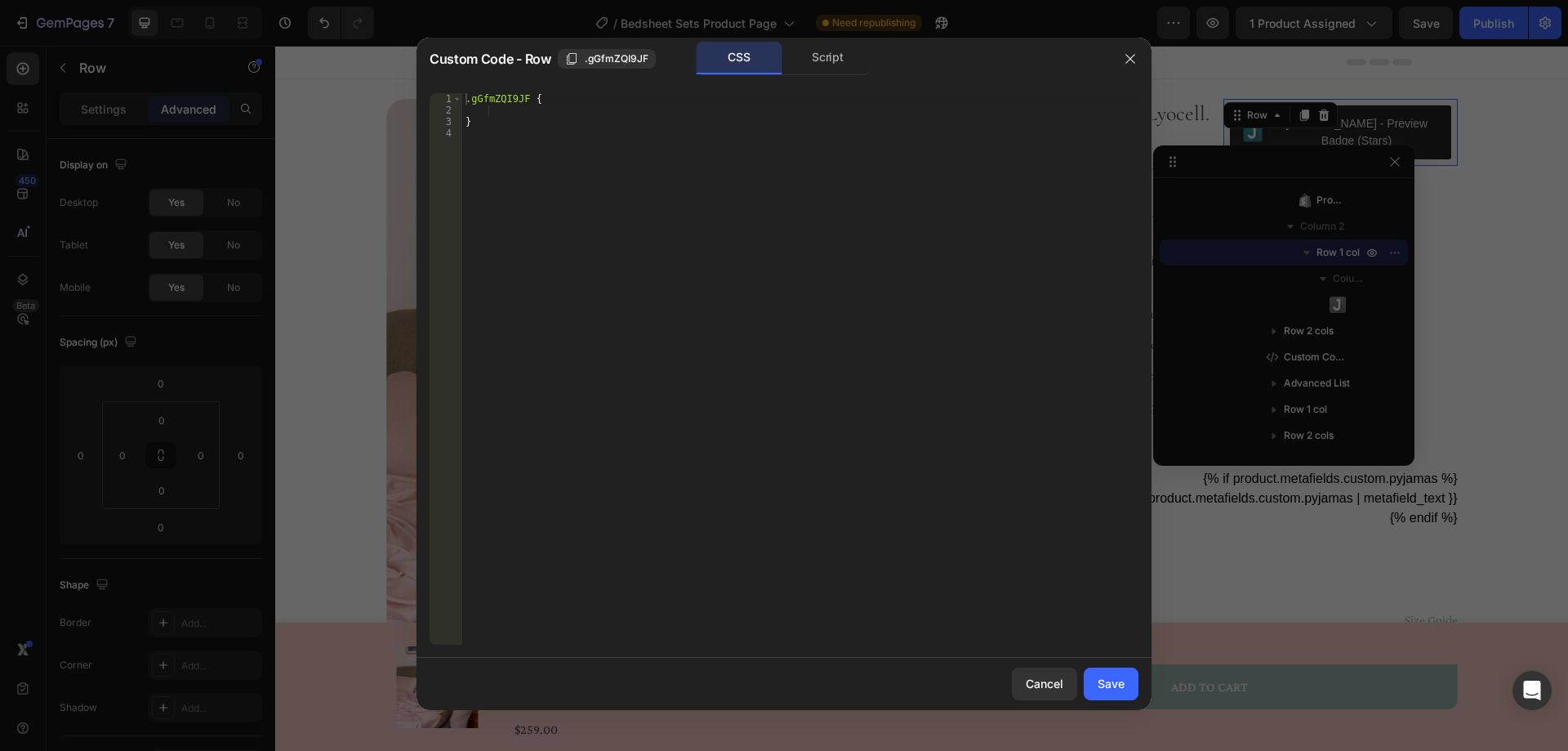
click at [589, 150] on div ".gGfmZQI9JF { }" at bounding box center [800, 380] width 676 height 575
type textarea "}"
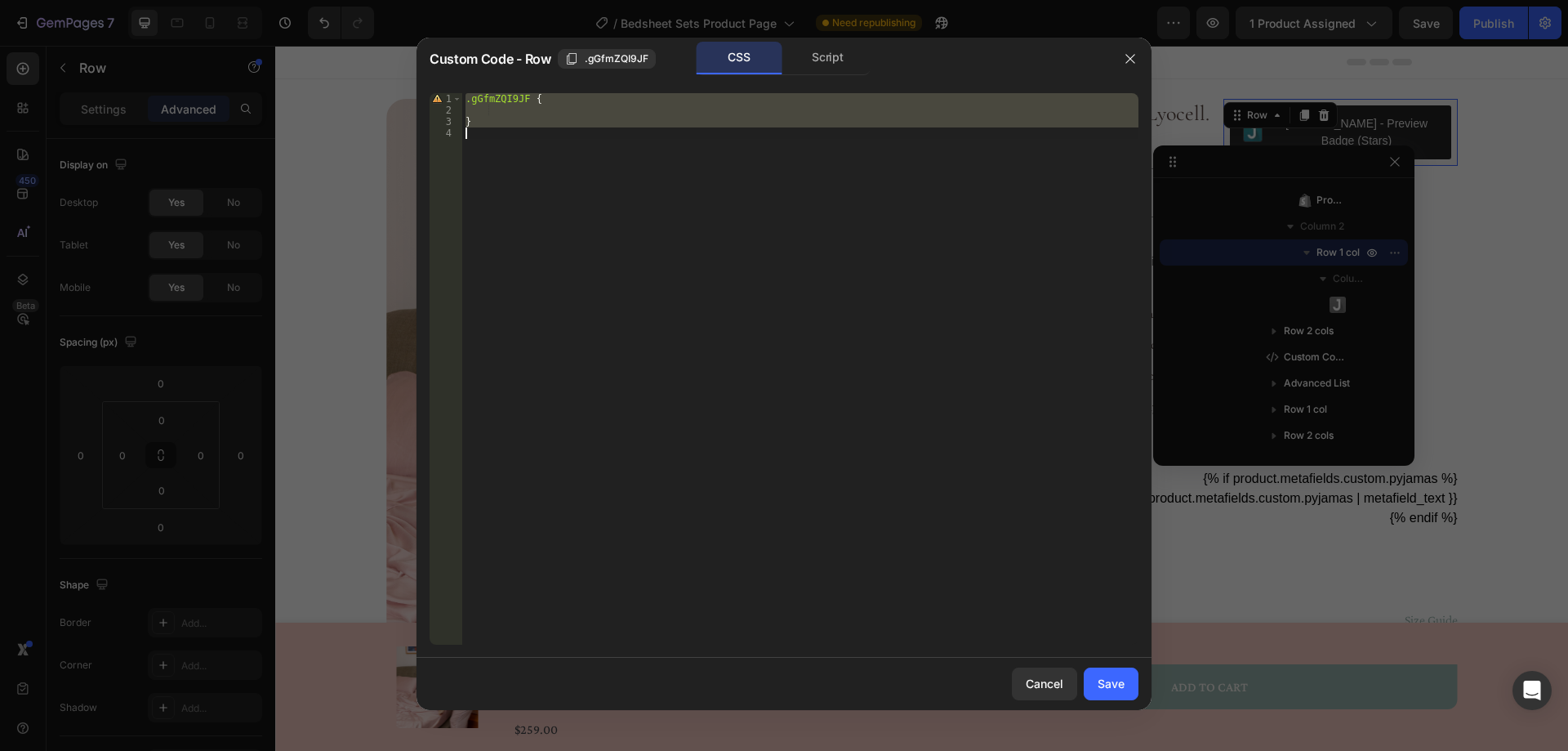
paste textarea
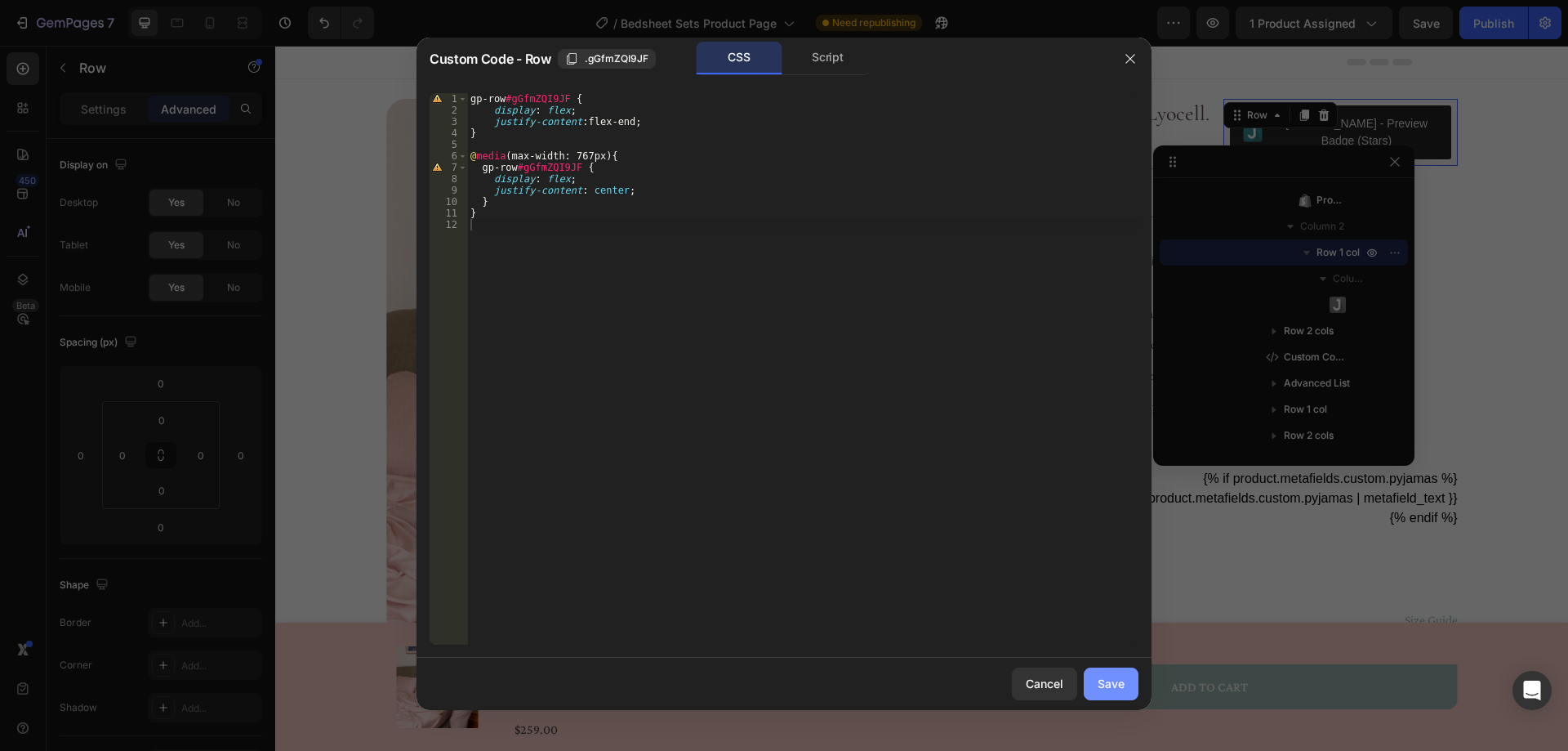
click at [1113, 681] on div "Save" at bounding box center [1111, 683] width 27 height 17
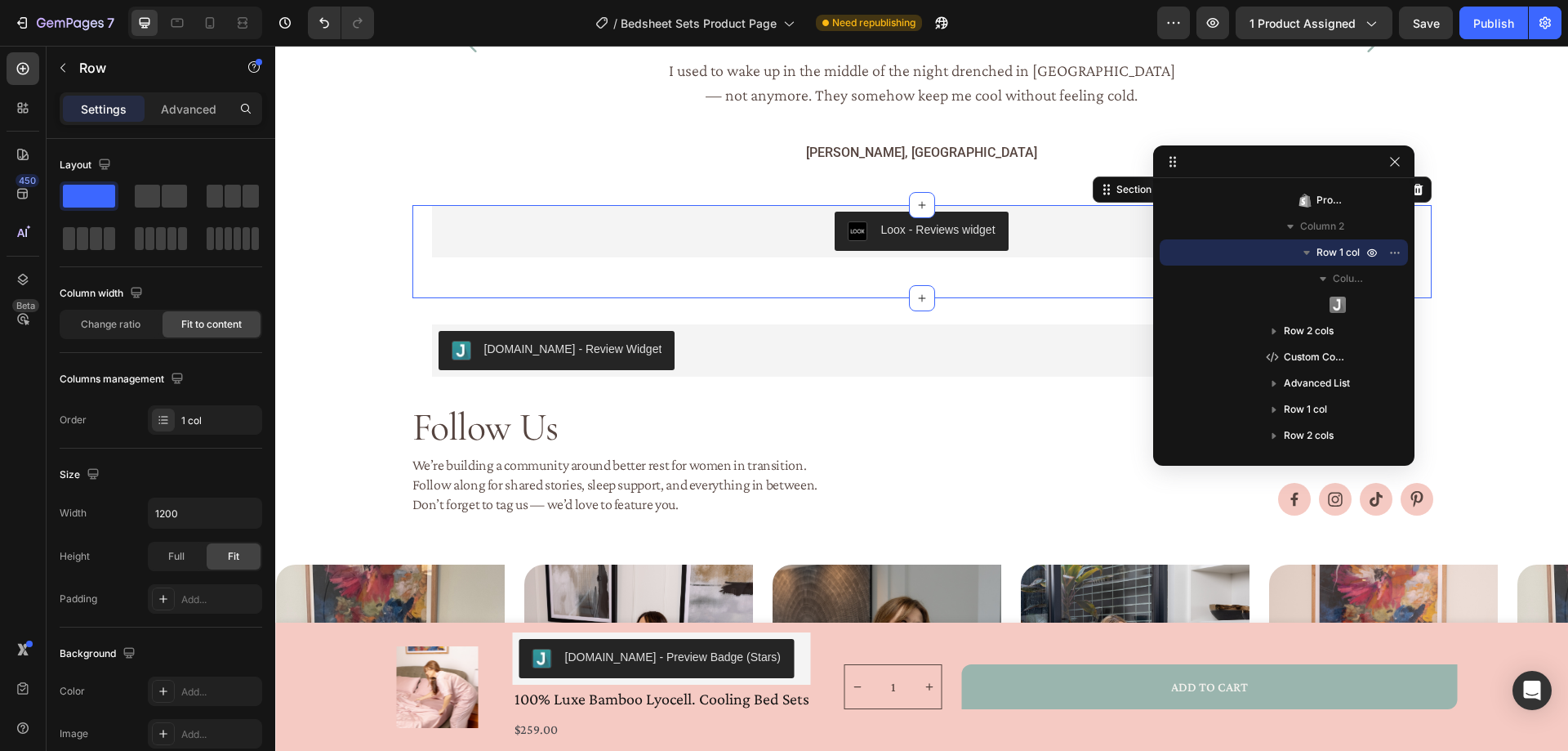
scroll to position [625, 0]
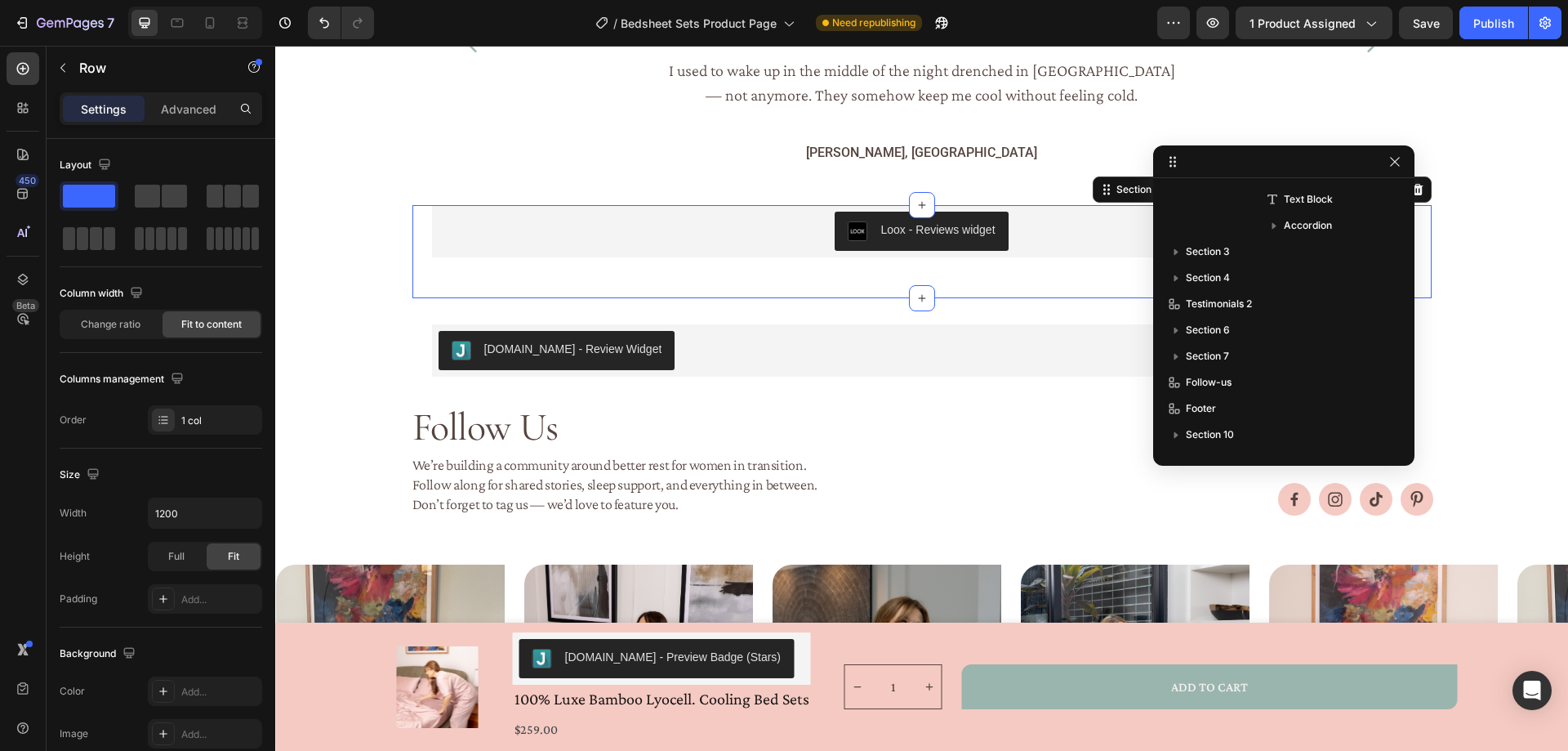
click at [653, 298] on div "Loox - Reviews widget Loox Section 6 Create Theme Section AI Content Write with…" at bounding box center [921, 251] width 1019 height 93
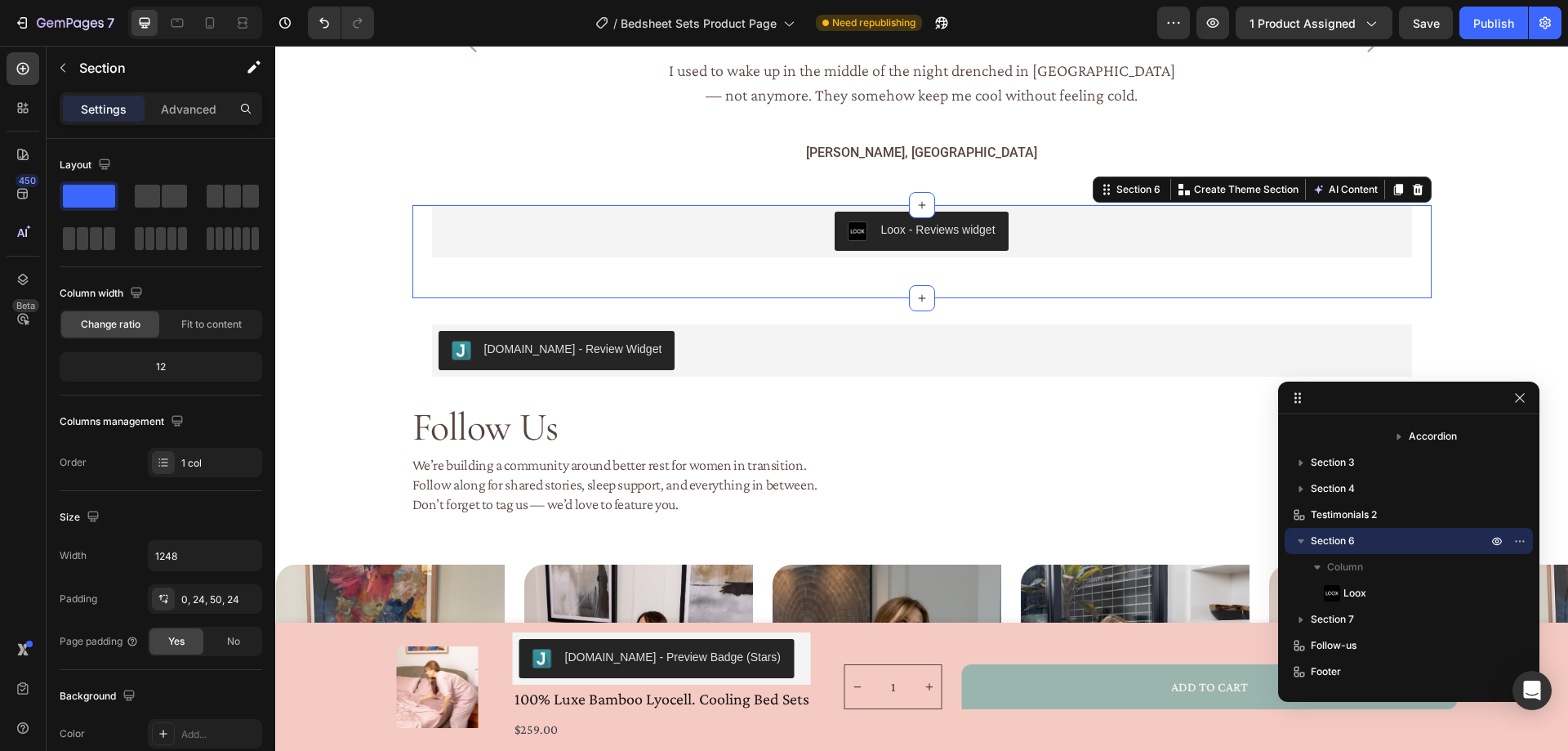
drag, startPoint x: 1322, startPoint y: 162, endPoint x: 1446, endPoint y: 397, distance: 265.7
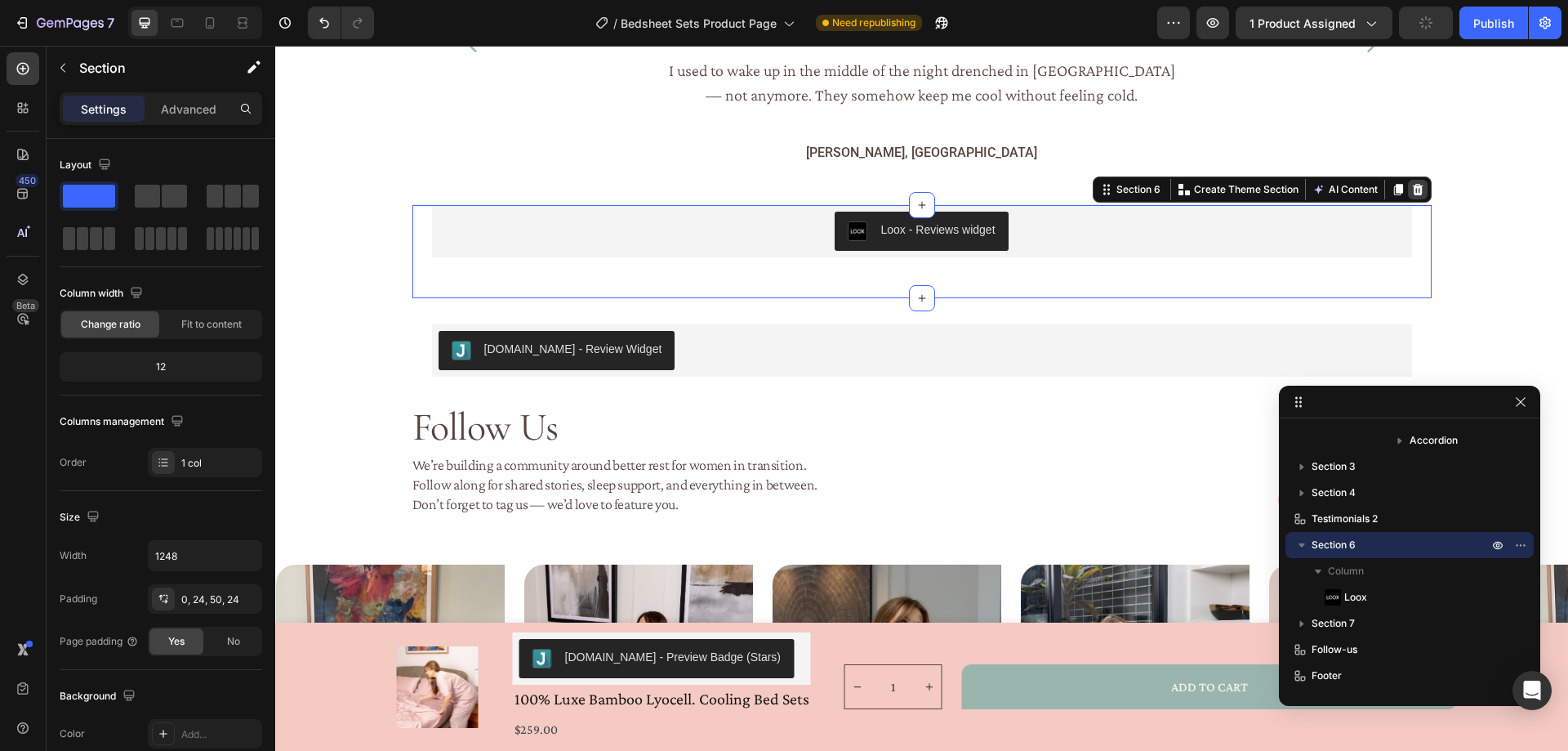
click at [1413, 195] on icon at bounding box center [1416, 190] width 10 height 11
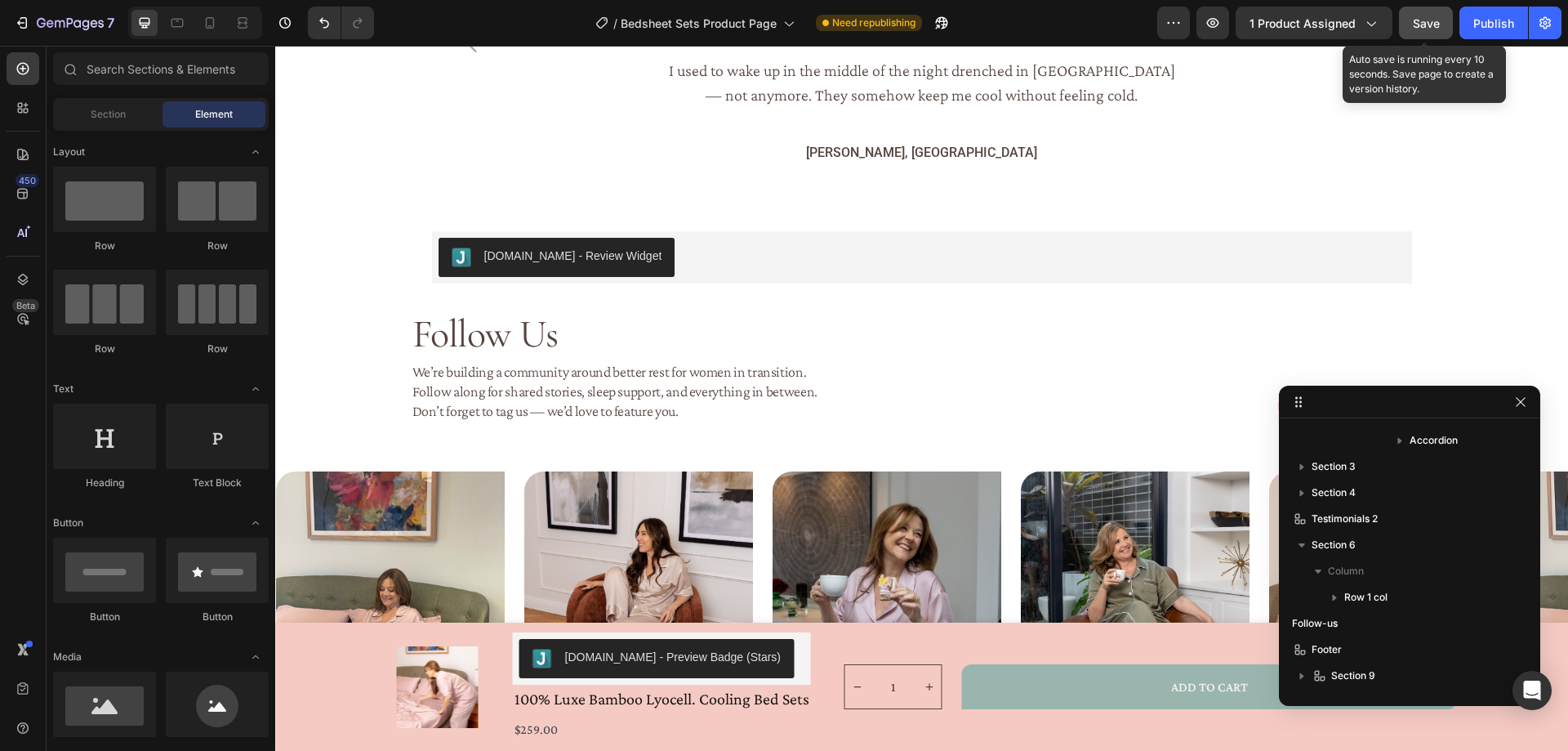
click at [1419, 18] on span "Save" at bounding box center [1426, 23] width 27 height 14
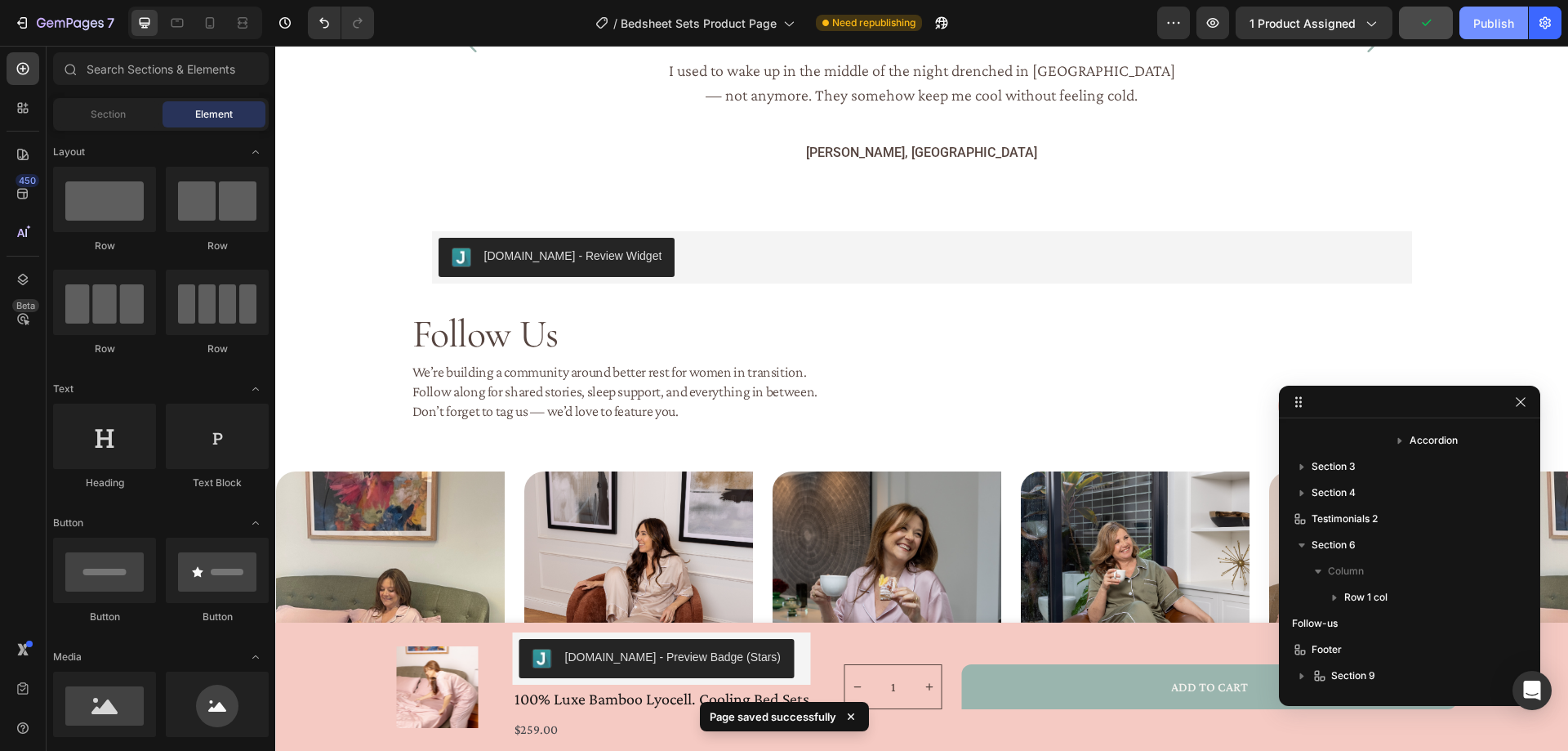
click at [1487, 27] on div "Publish" at bounding box center [1493, 24] width 41 height 17
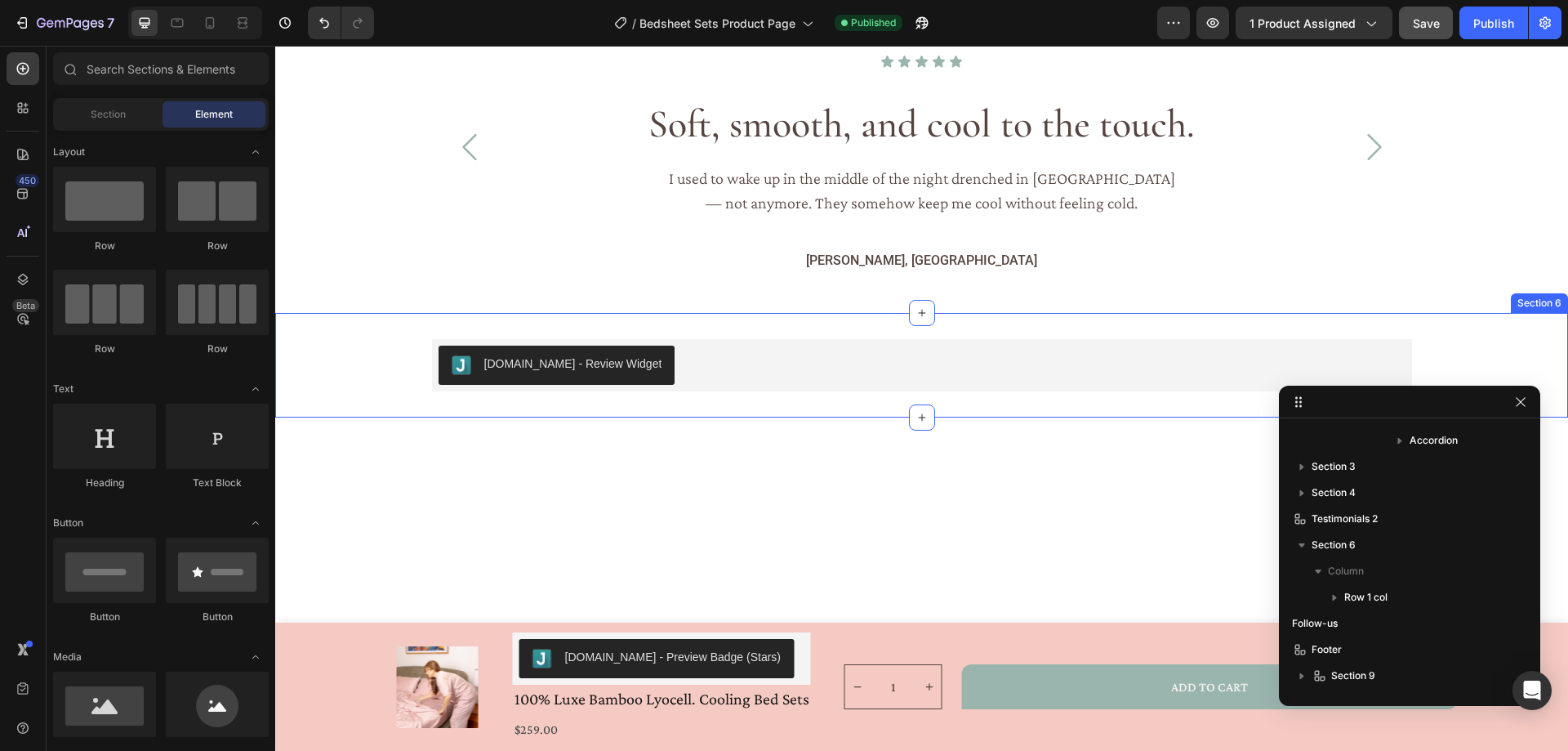
scroll to position [1797, 0]
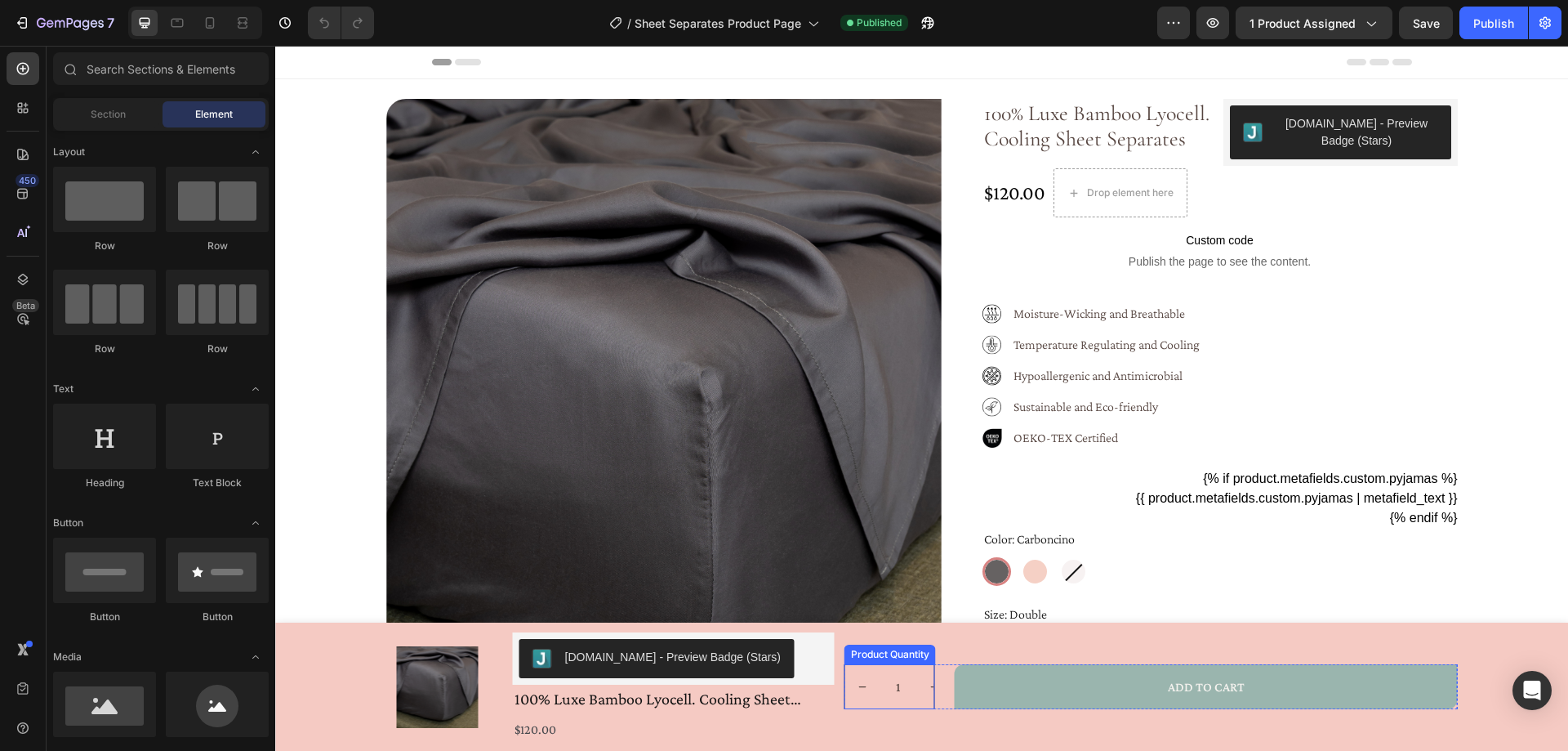
click at [898, 679] on input "1" at bounding box center [899, 687] width 37 height 44
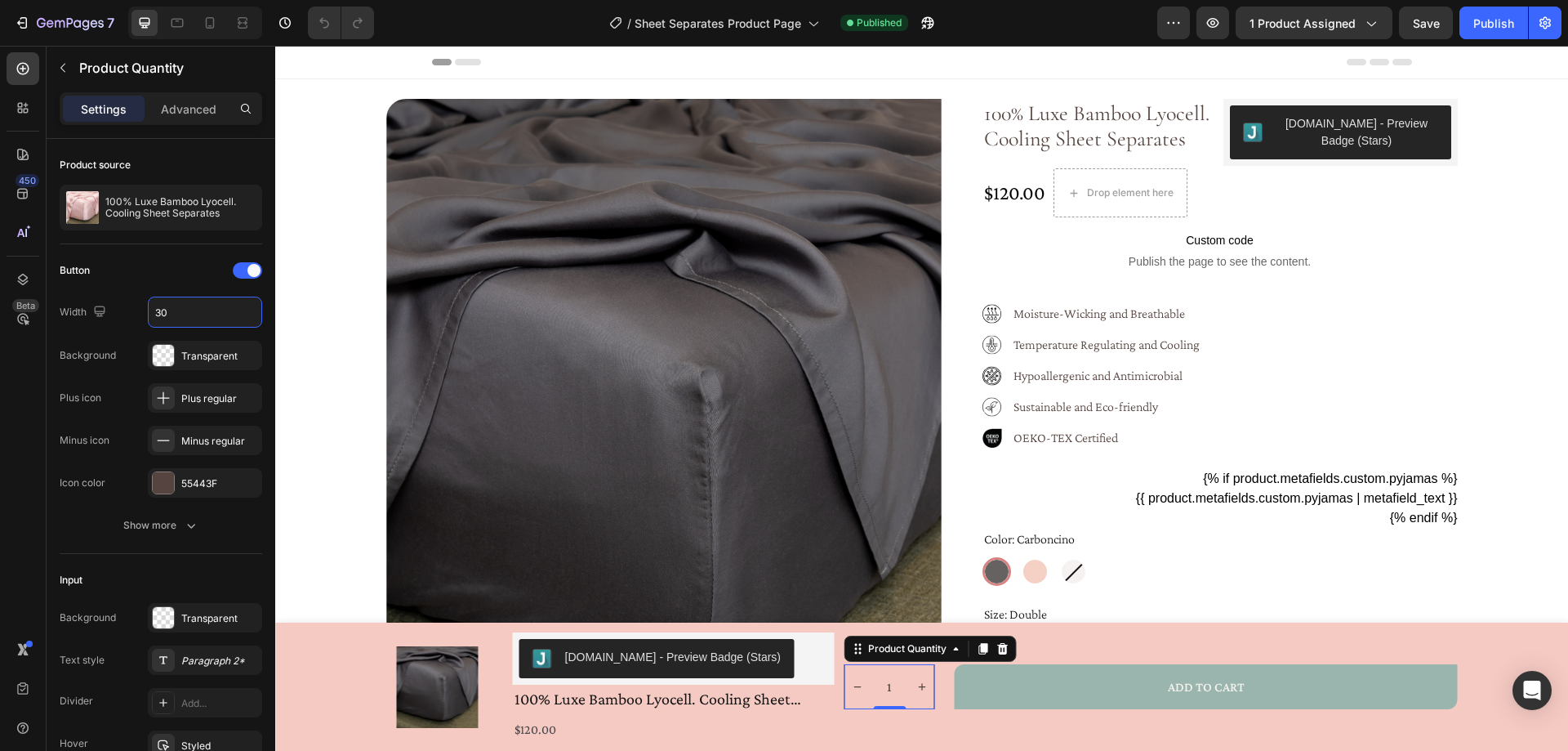
type input "30"
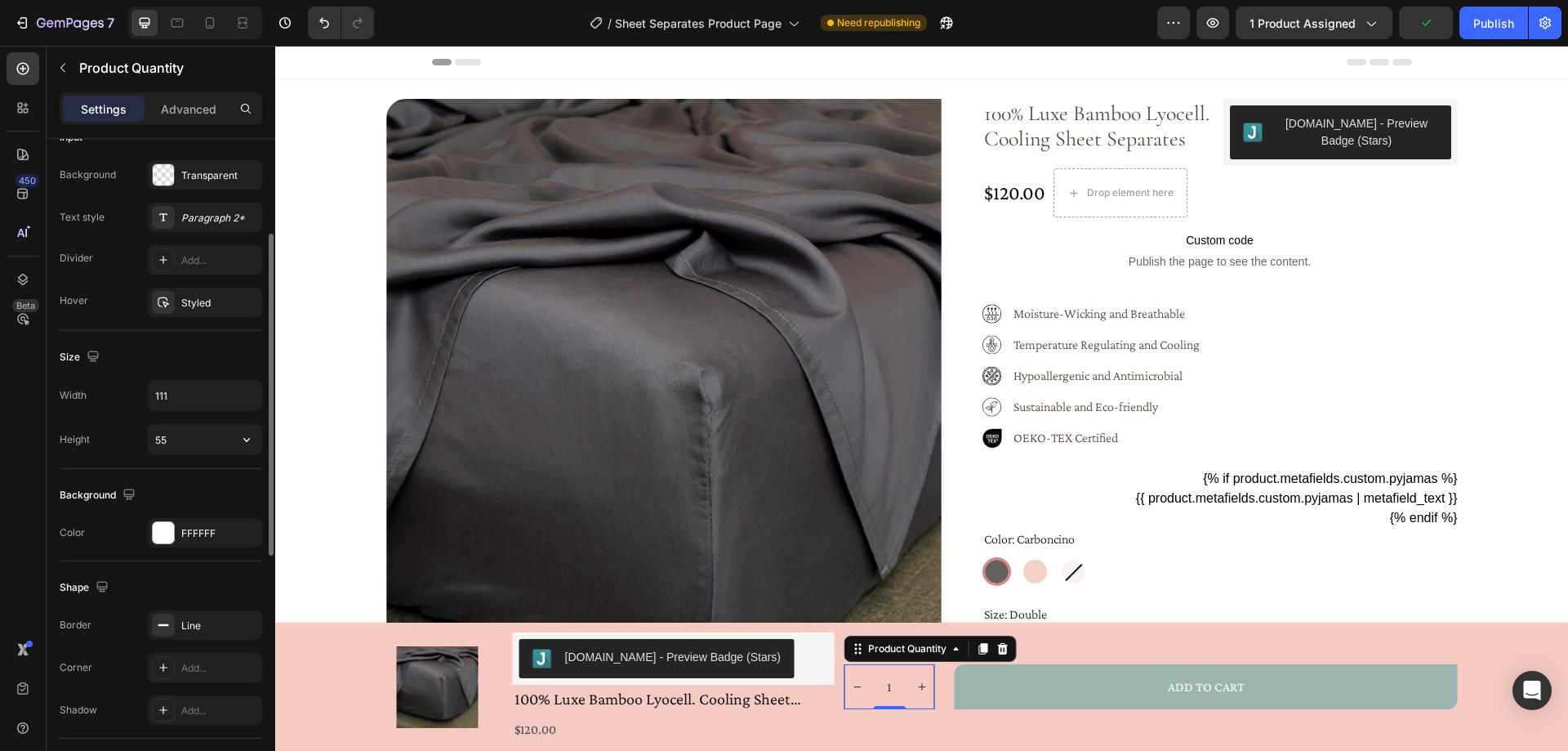
scroll to position [361, 0]
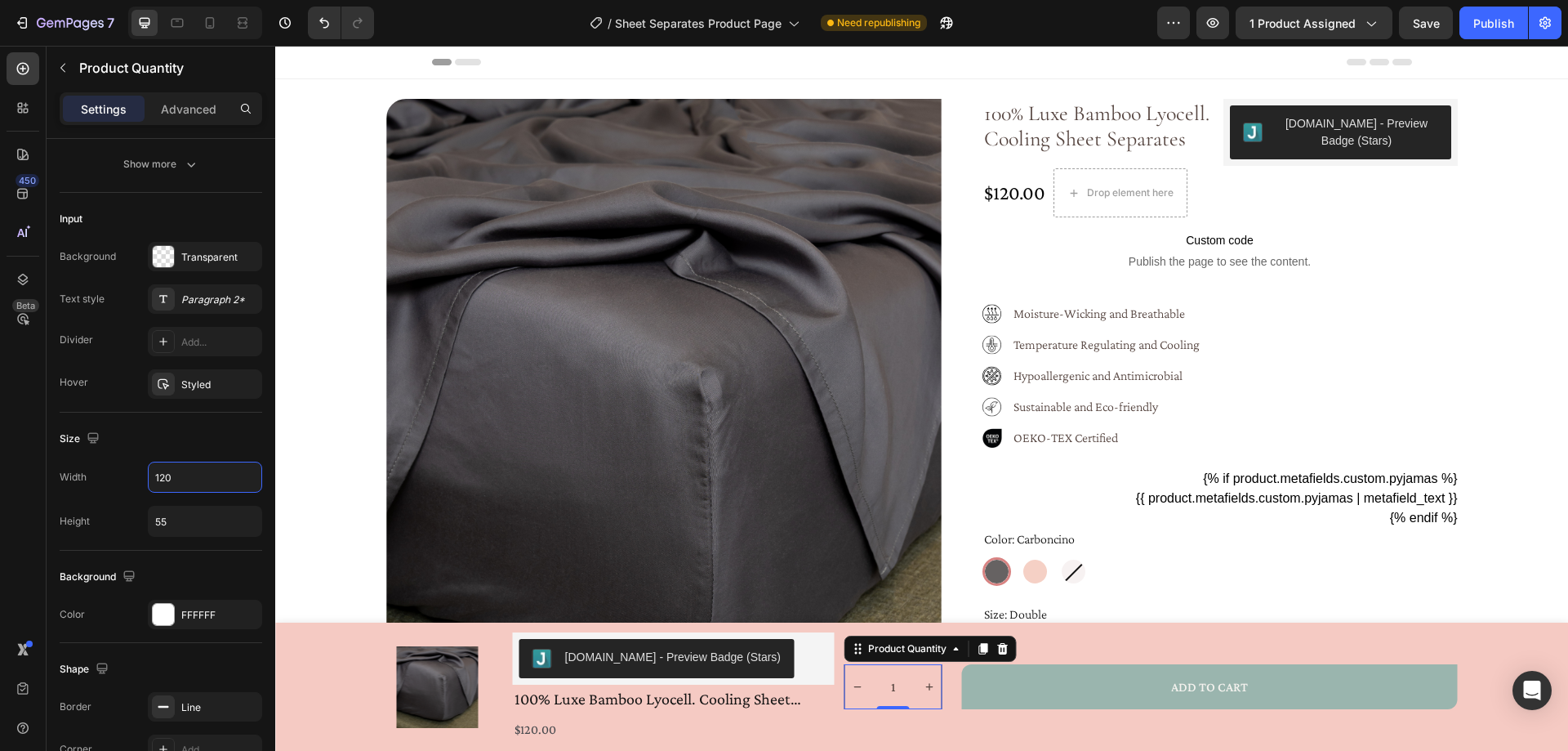
type input "120"
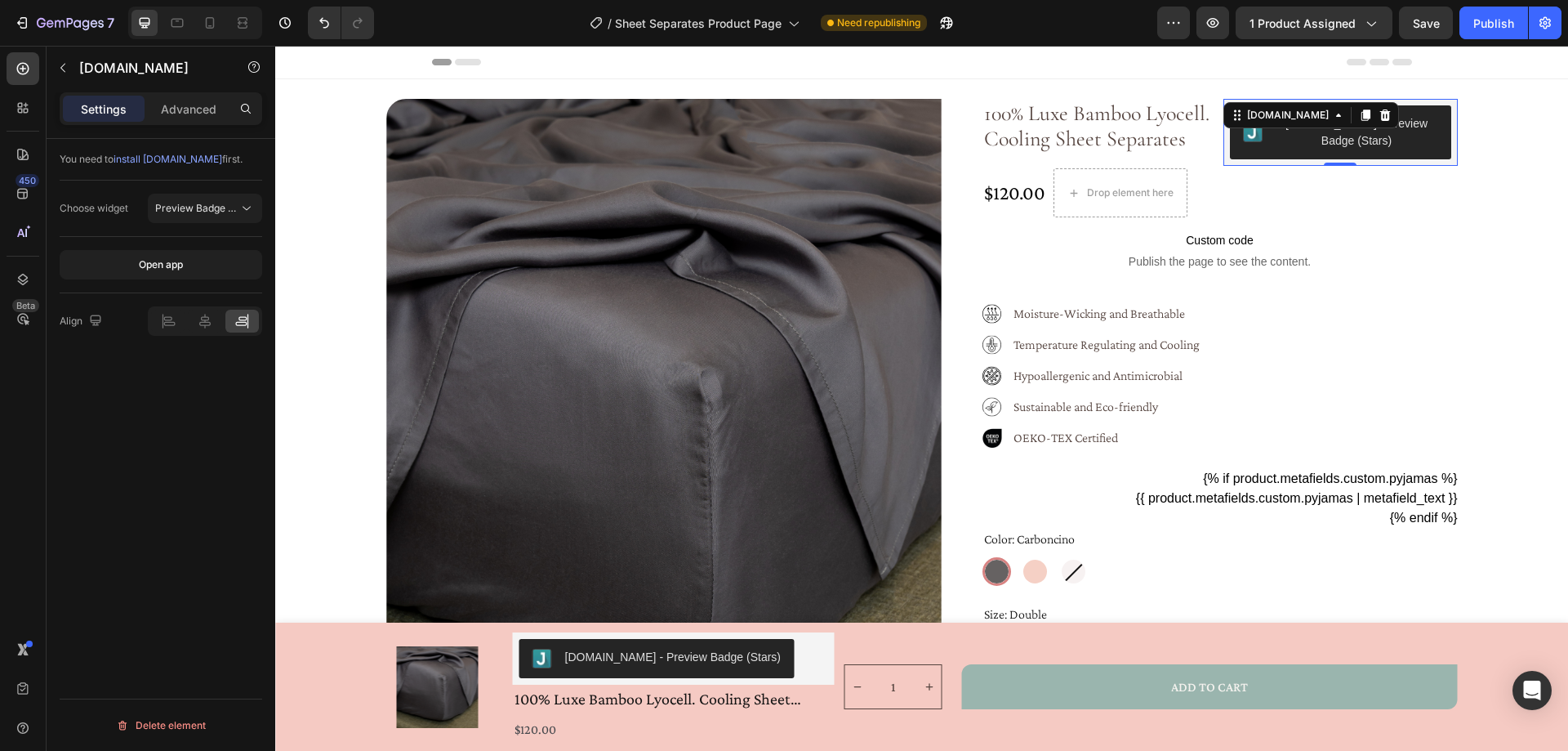
click at [1281, 155] on button "[DOMAIN_NAME] - Preview Badge (Stars)" at bounding box center [1340, 132] width 221 height 54
click at [31, 268] on div at bounding box center [23, 279] width 32 height 32
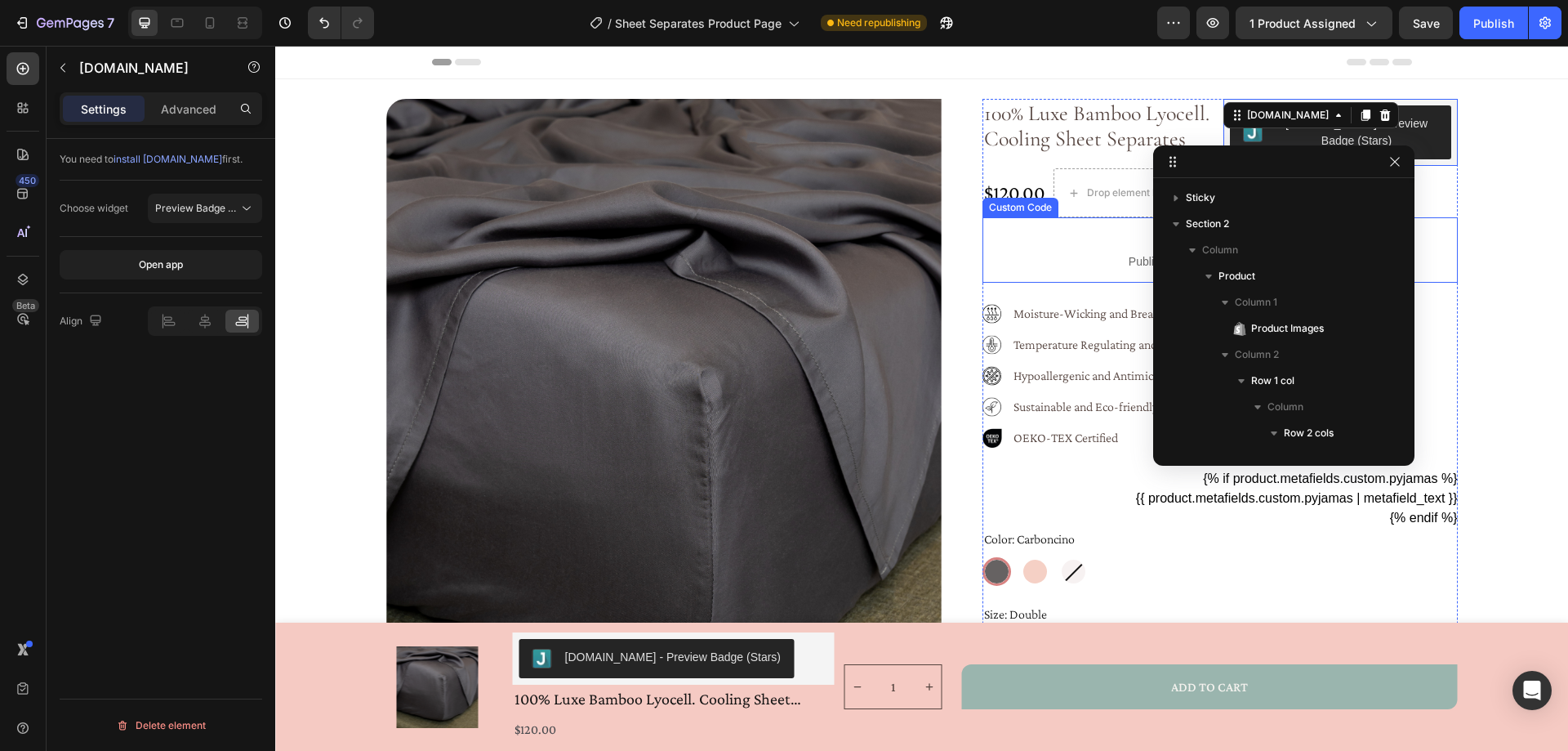
scroll to position [285, 0]
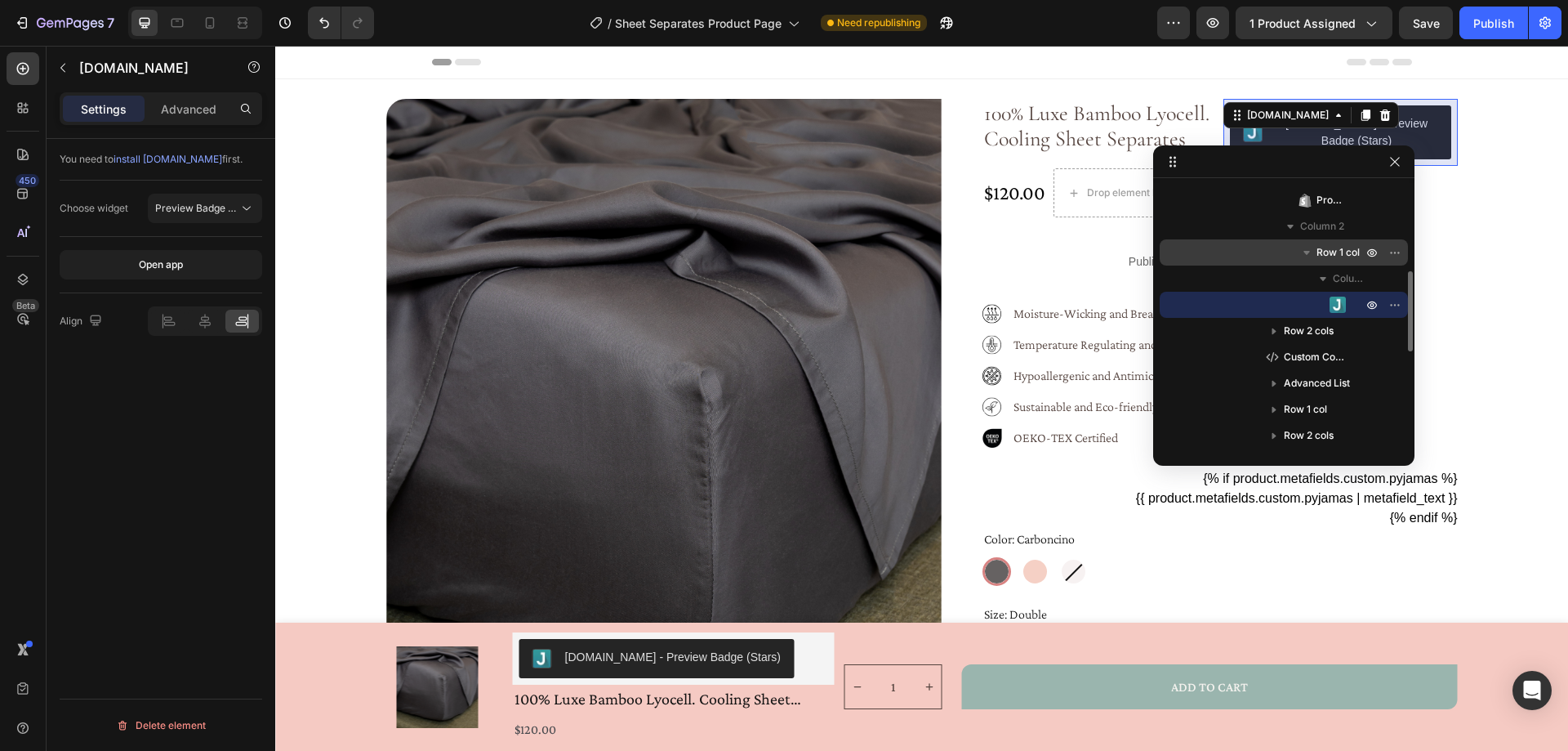
click at [1341, 241] on div "Row 1 col" at bounding box center [1284, 252] width 235 height 27
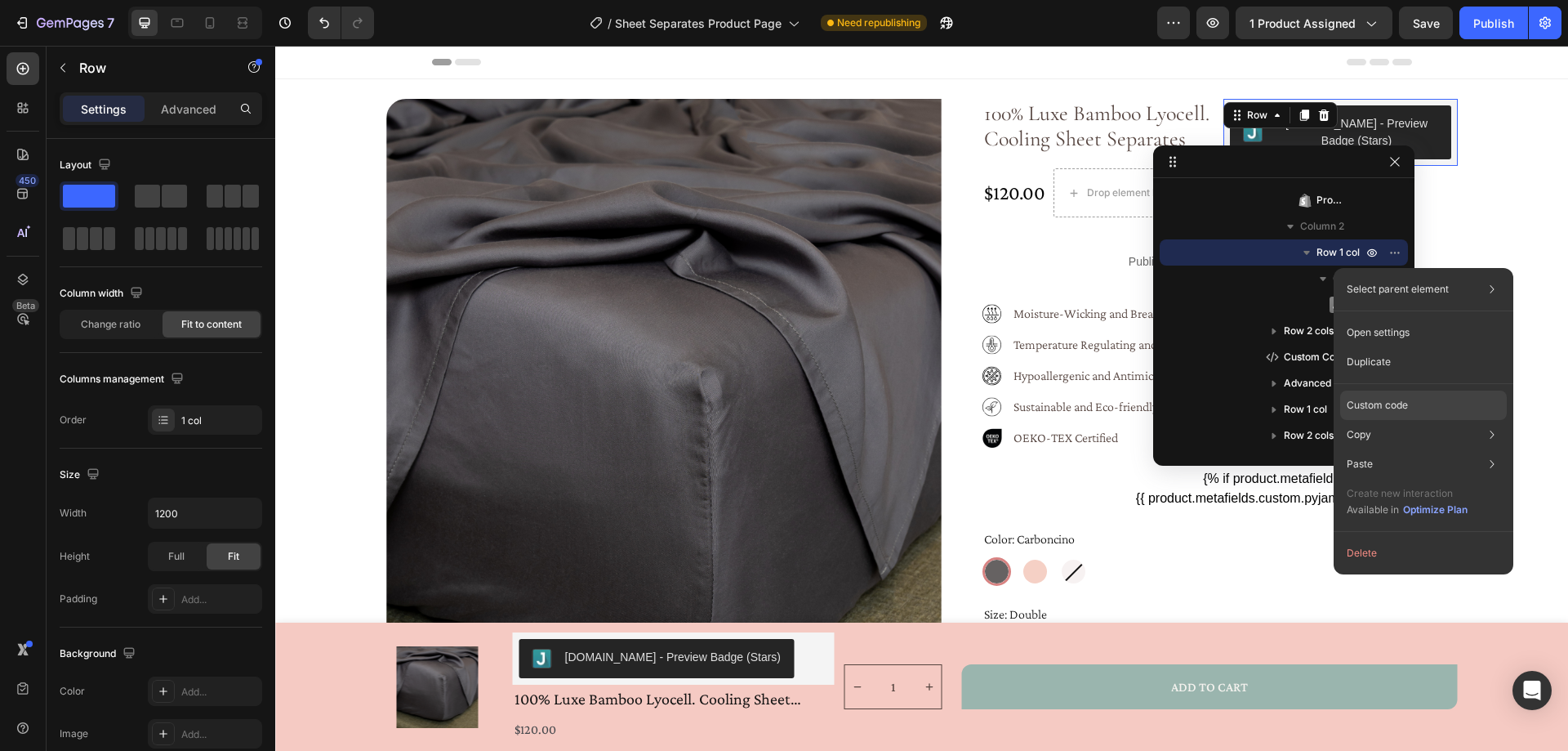
click at [1398, 409] on p "Custom code" at bounding box center [1377, 405] width 62 height 15
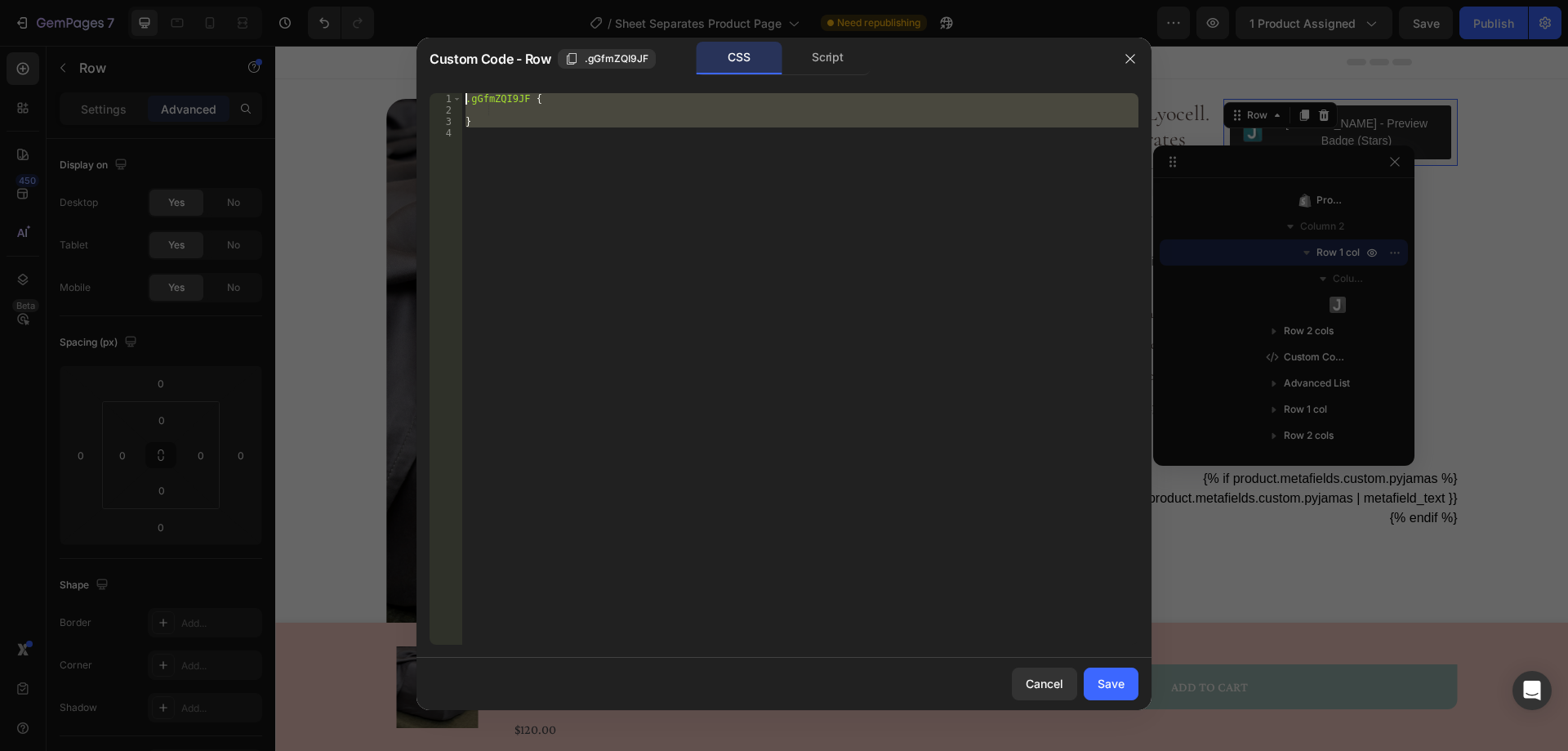
drag, startPoint x: 488, startPoint y: 133, endPoint x: 465, endPoint y: 98, distance: 41.9
click at [465, 98] on div ".gGfmZQI9JF { }" at bounding box center [800, 380] width 676 height 575
type textarea ".gGfmZQI9JF {"
paste textarea
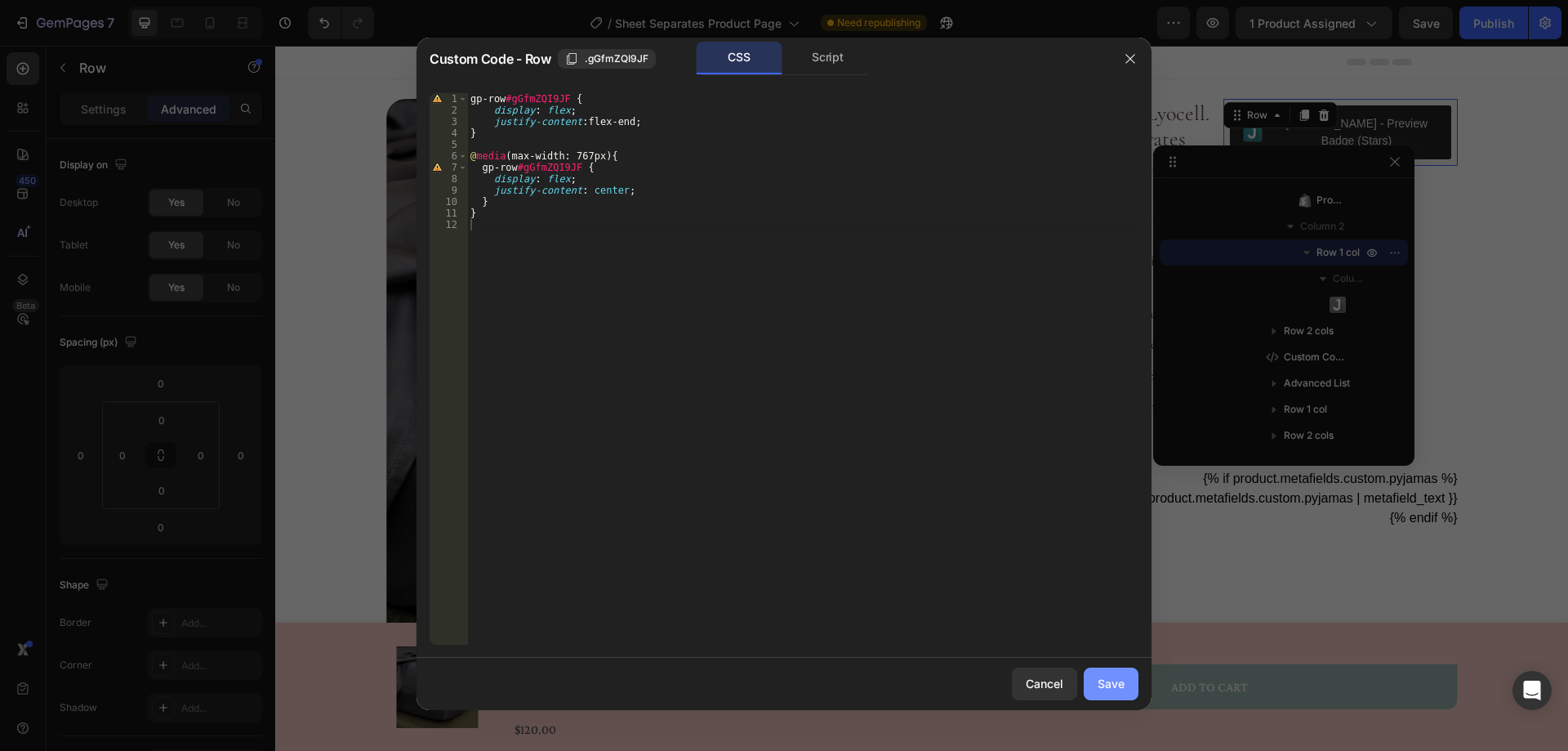
click at [1102, 687] on div "Save" at bounding box center [1111, 683] width 27 height 17
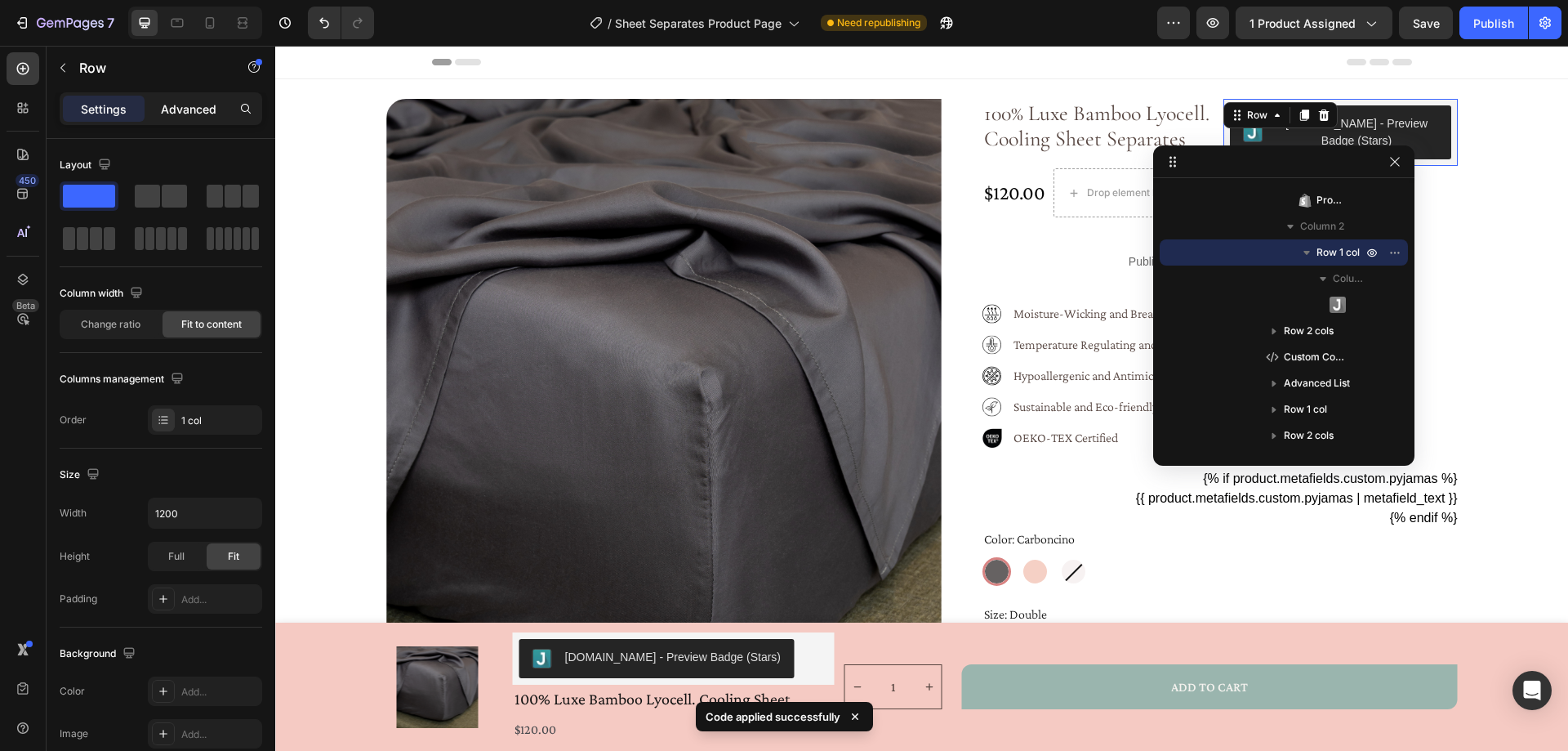
click at [188, 102] on p "Advanced" at bounding box center [189, 109] width 56 height 17
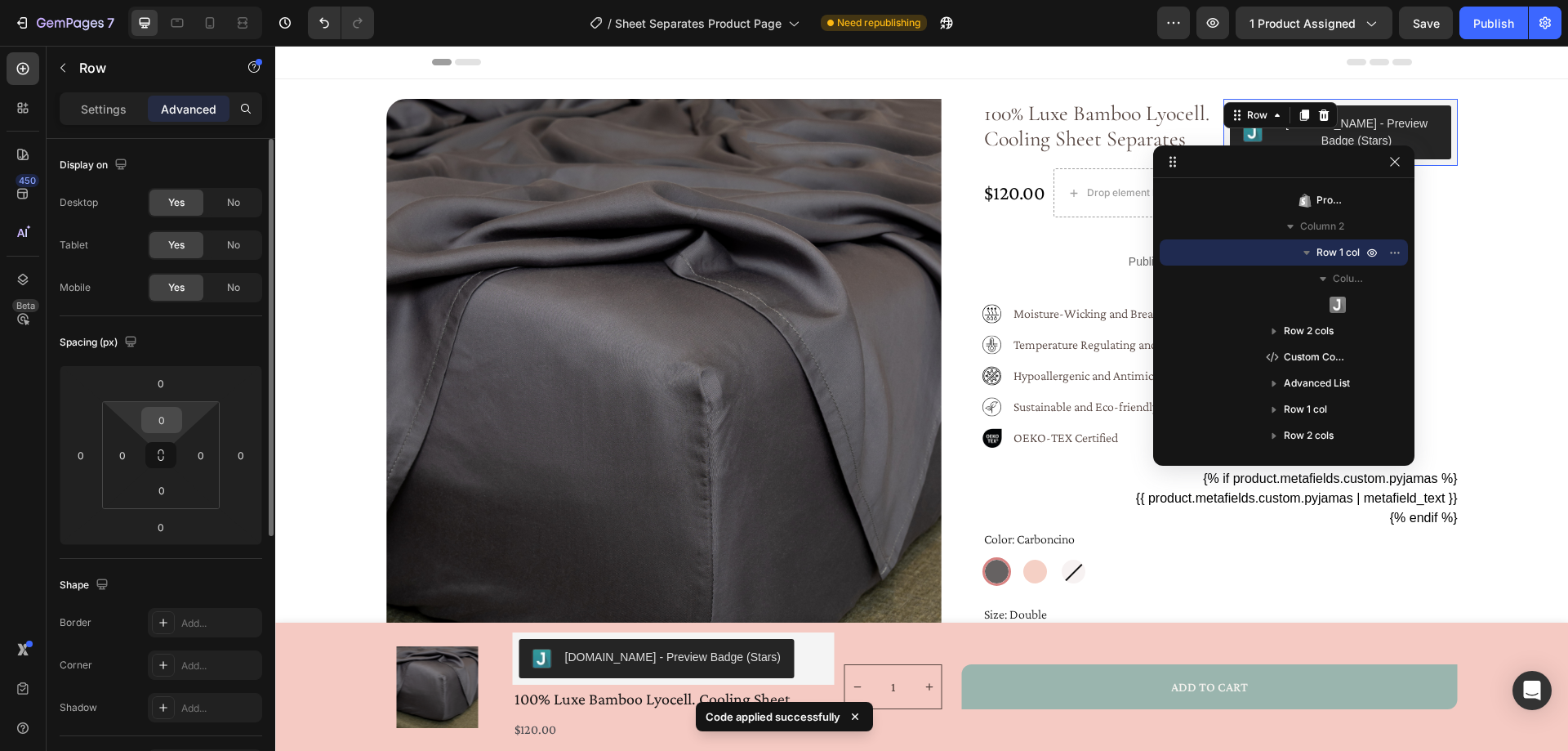
click at [159, 424] on input "0" at bounding box center [161, 420] width 32 height 25
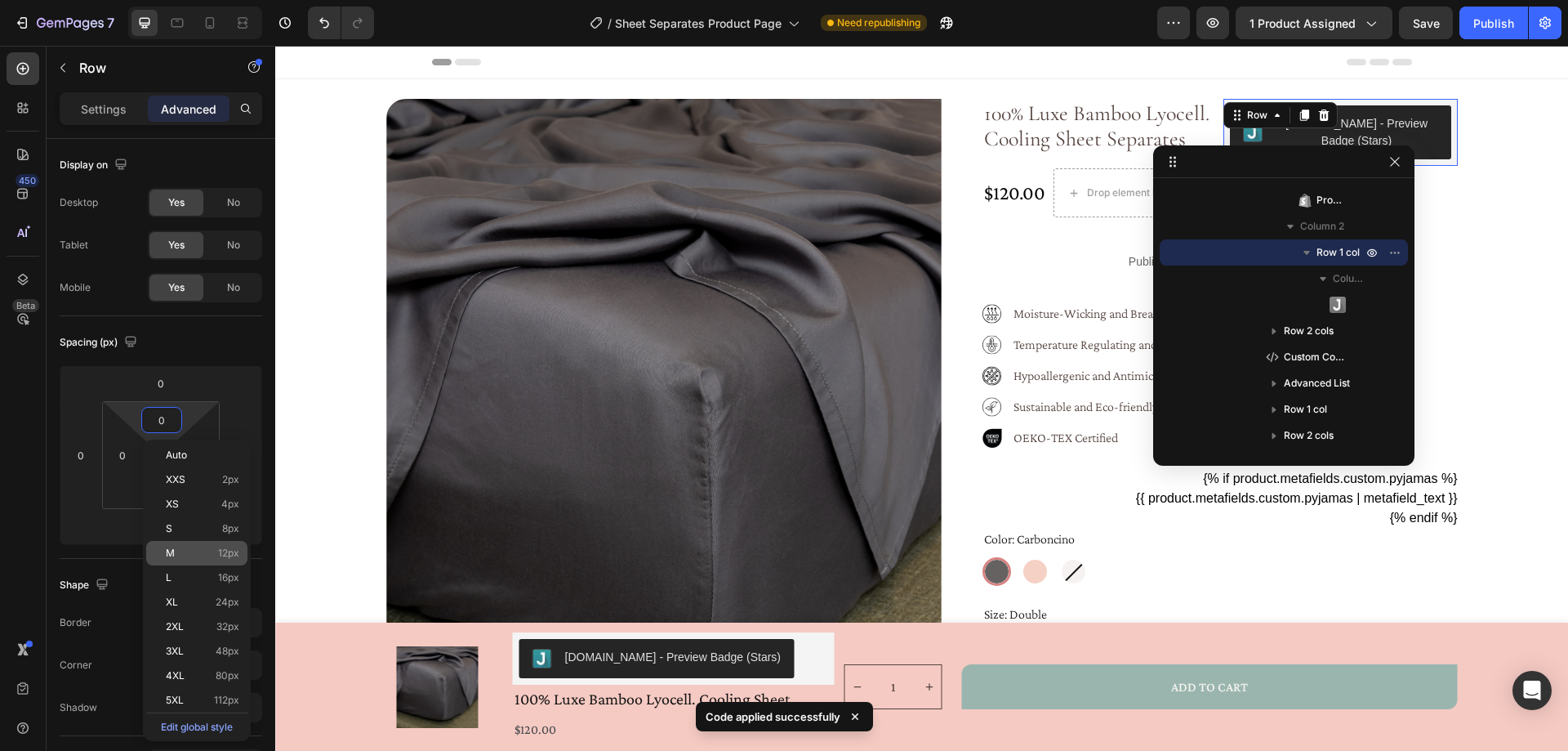
click at [227, 554] on span "12px" at bounding box center [228, 553] width 21 height 11
type input "12"
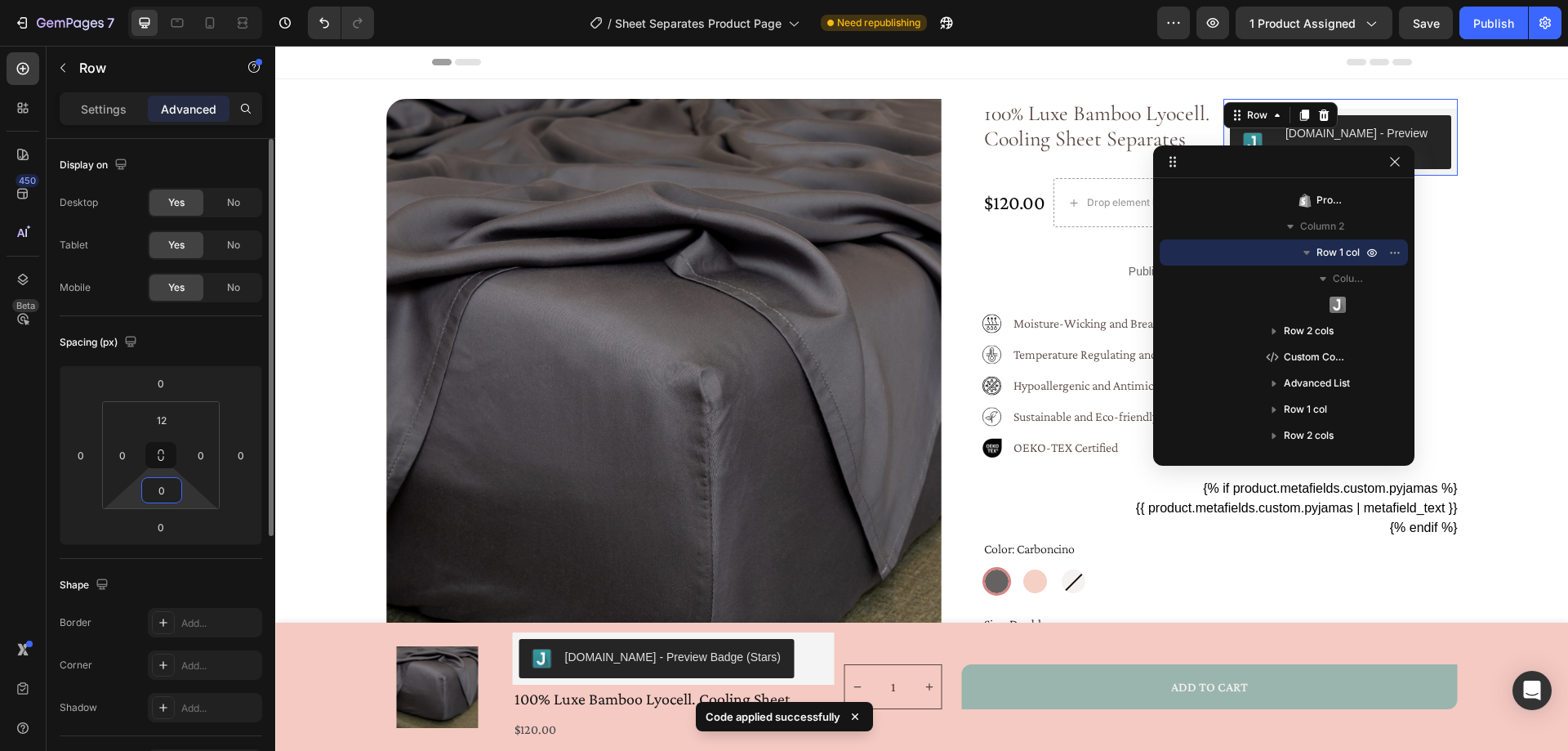
click at [163, 489] on input "0" at bounding box center [161, 490] width 32 height 25
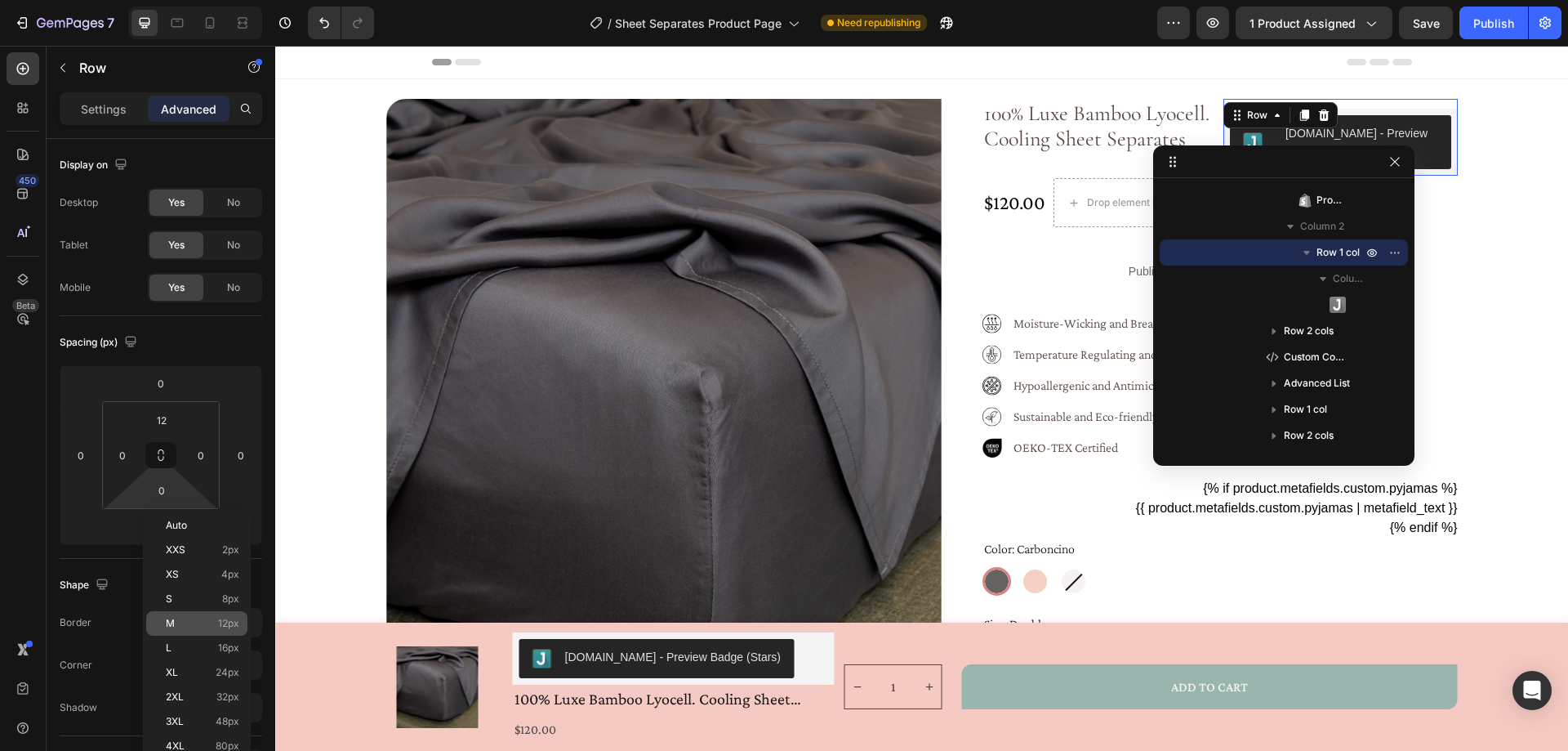
click at [240, 621] on div "M 12px" at bounding box center [196, 623] width 101 height 25
type input "12"
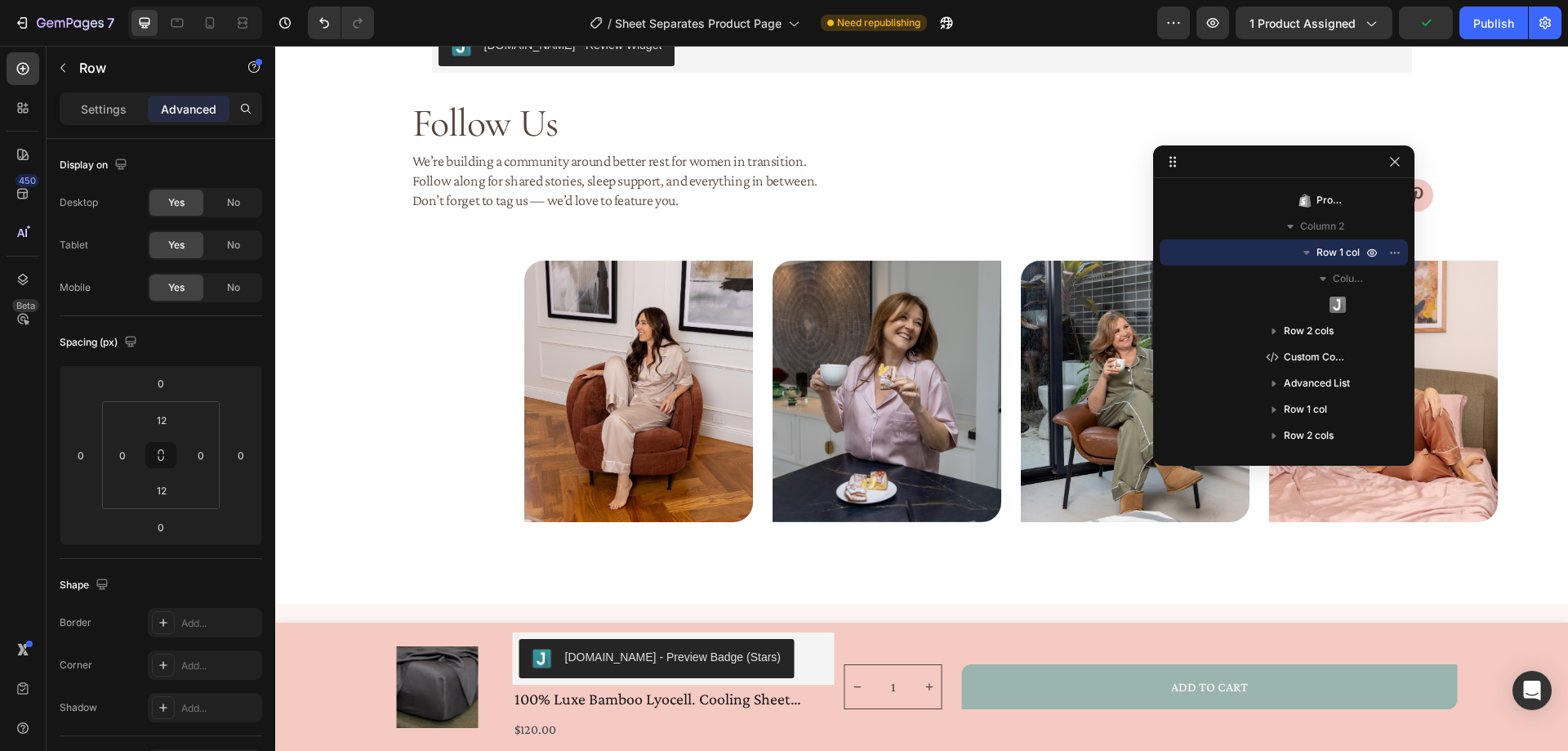
scroll to position [1797, 0]
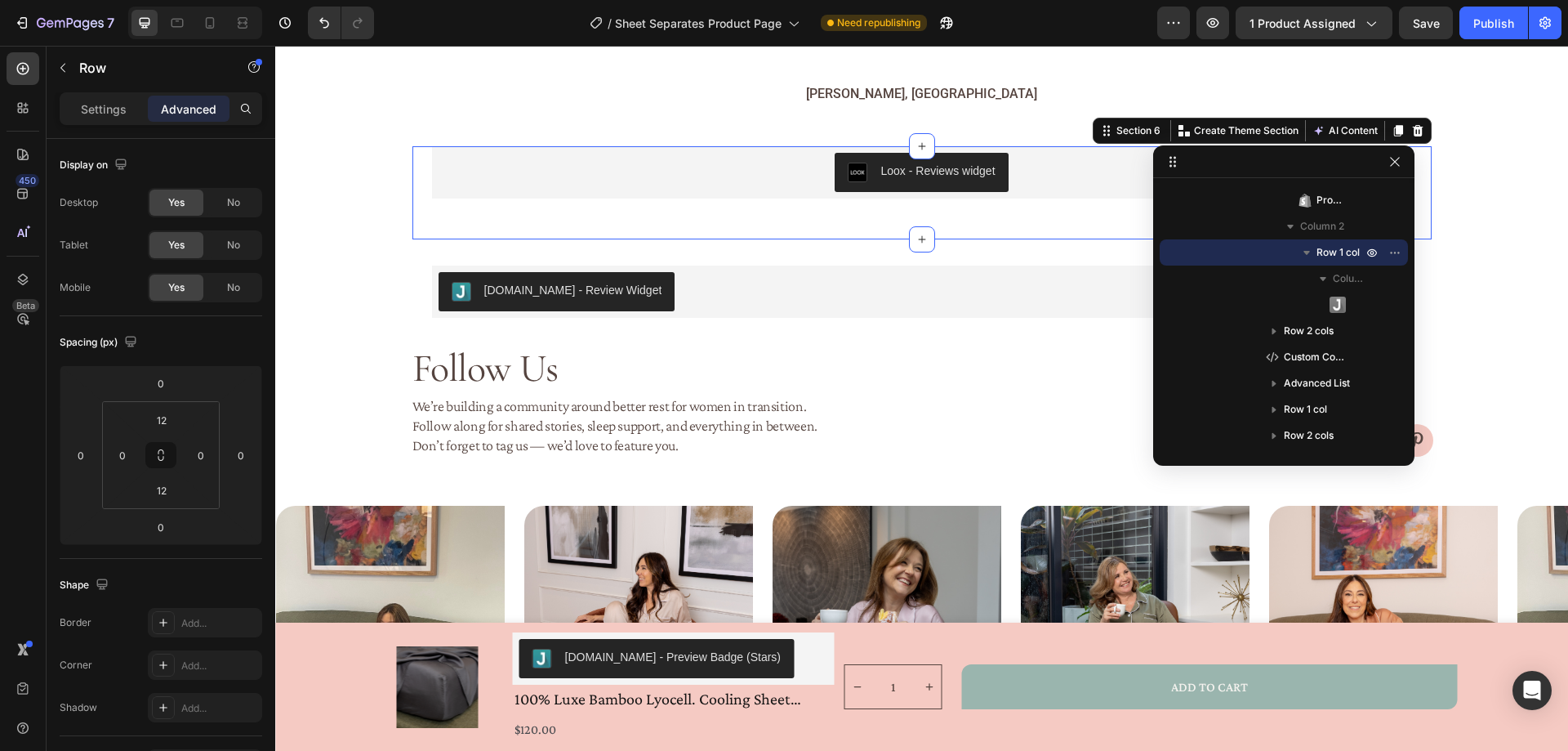
click at [665, 239] on div "Loox - Reviews widget Loox Section 6 Create Theme Section AI Content Write with…" at bounding box center [921, 192] width 1019 height 93
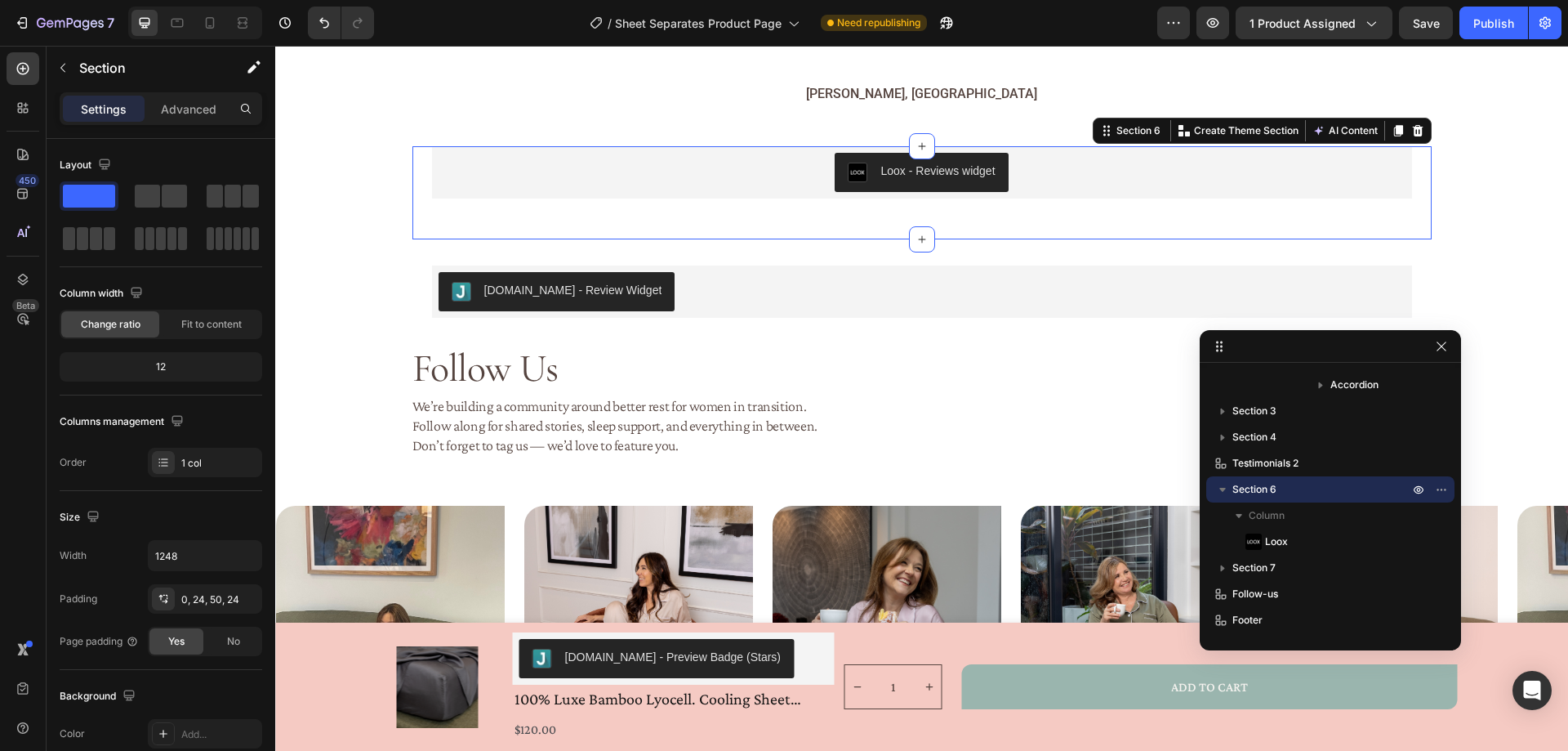
drag, startPoint x: 1299, startPoint y: 161, endPoint x: 1356, endPoint y: 336, distance: 184.0
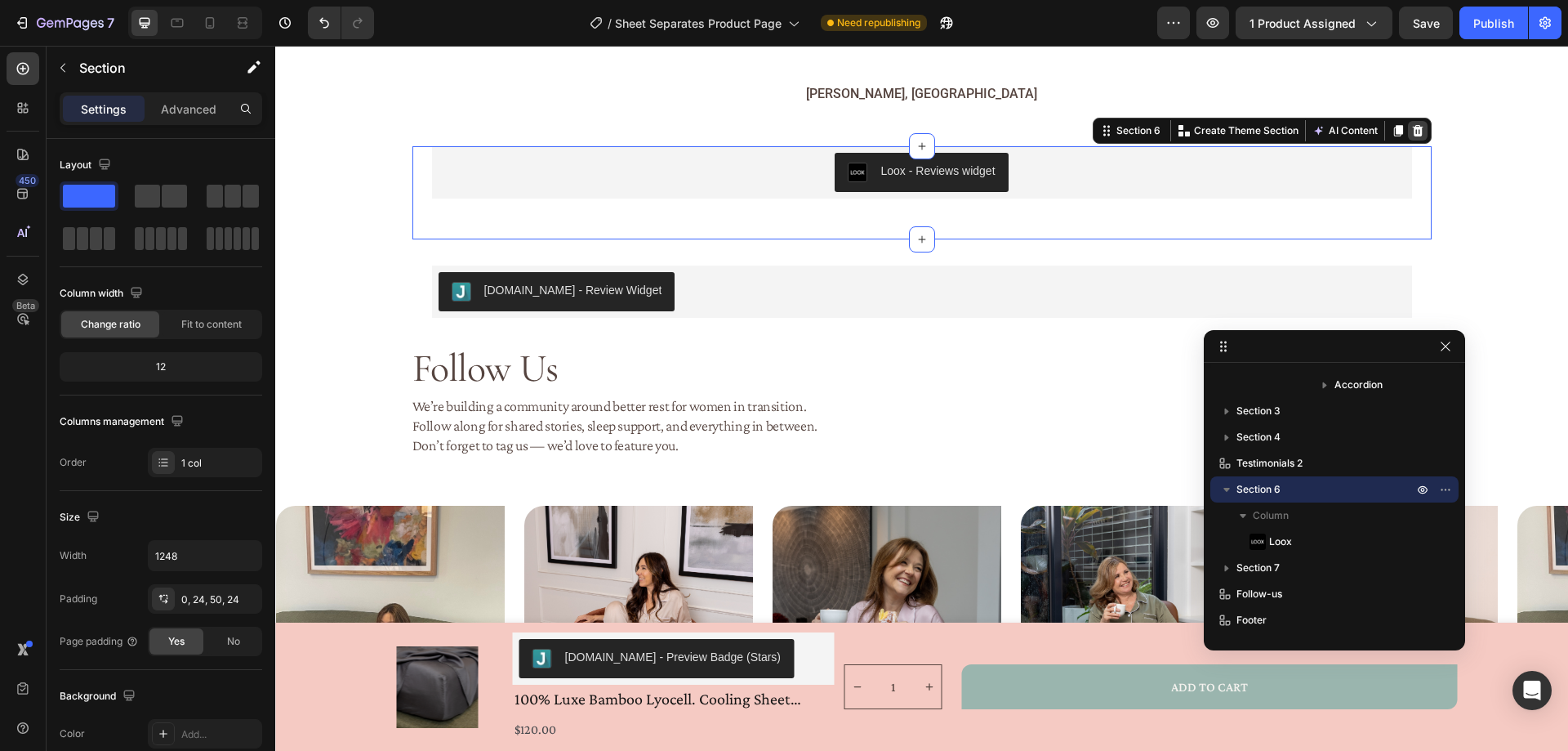
click at [1413, 137] on icon at bounding box center [1416, 131] width 10 height 11
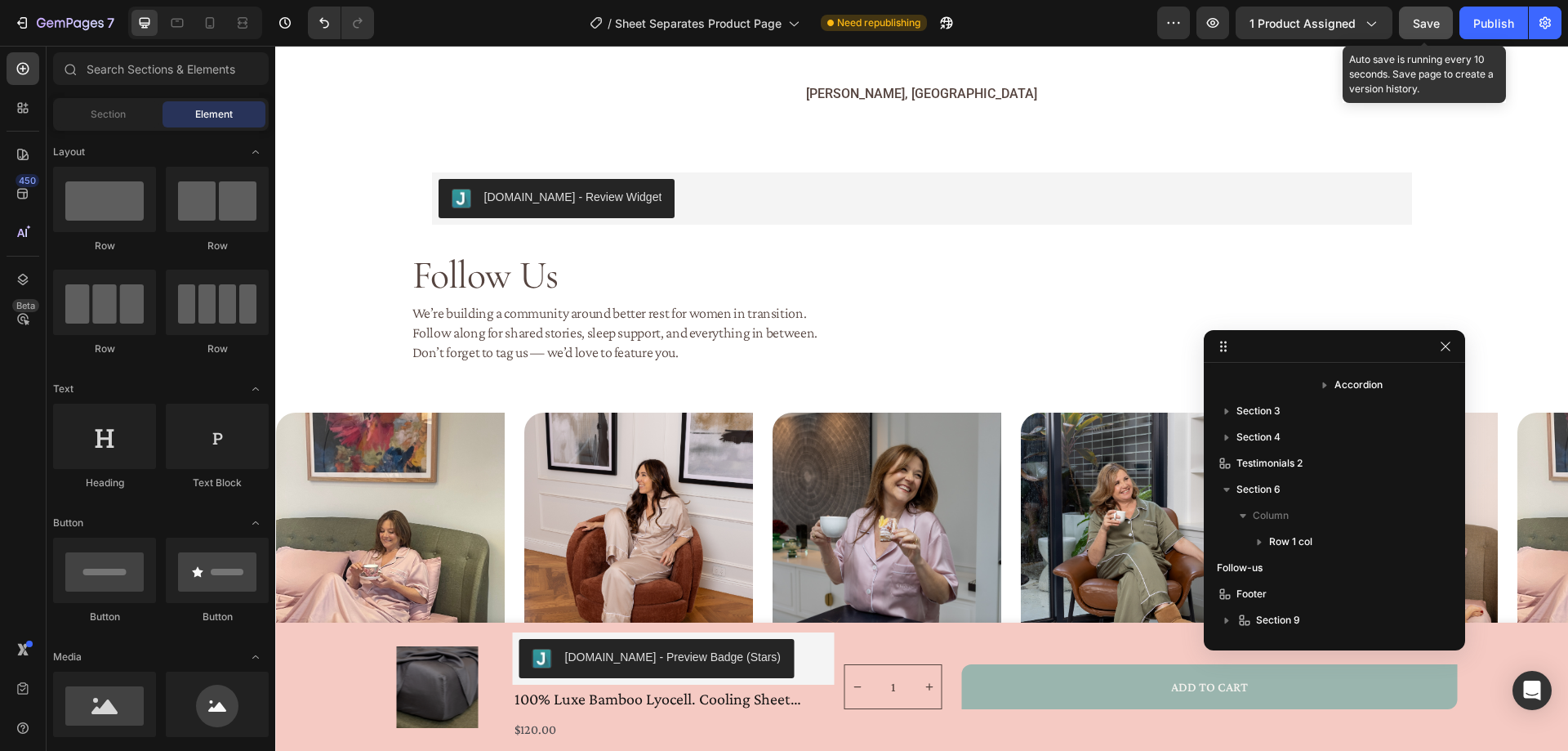
click at [1437, 21] on span "Save" at bounding box center [1426, 23] width 27 height 14
click at [1483, 22] on div "Publish" at bounding box center [1493, 24] width 41 height 17
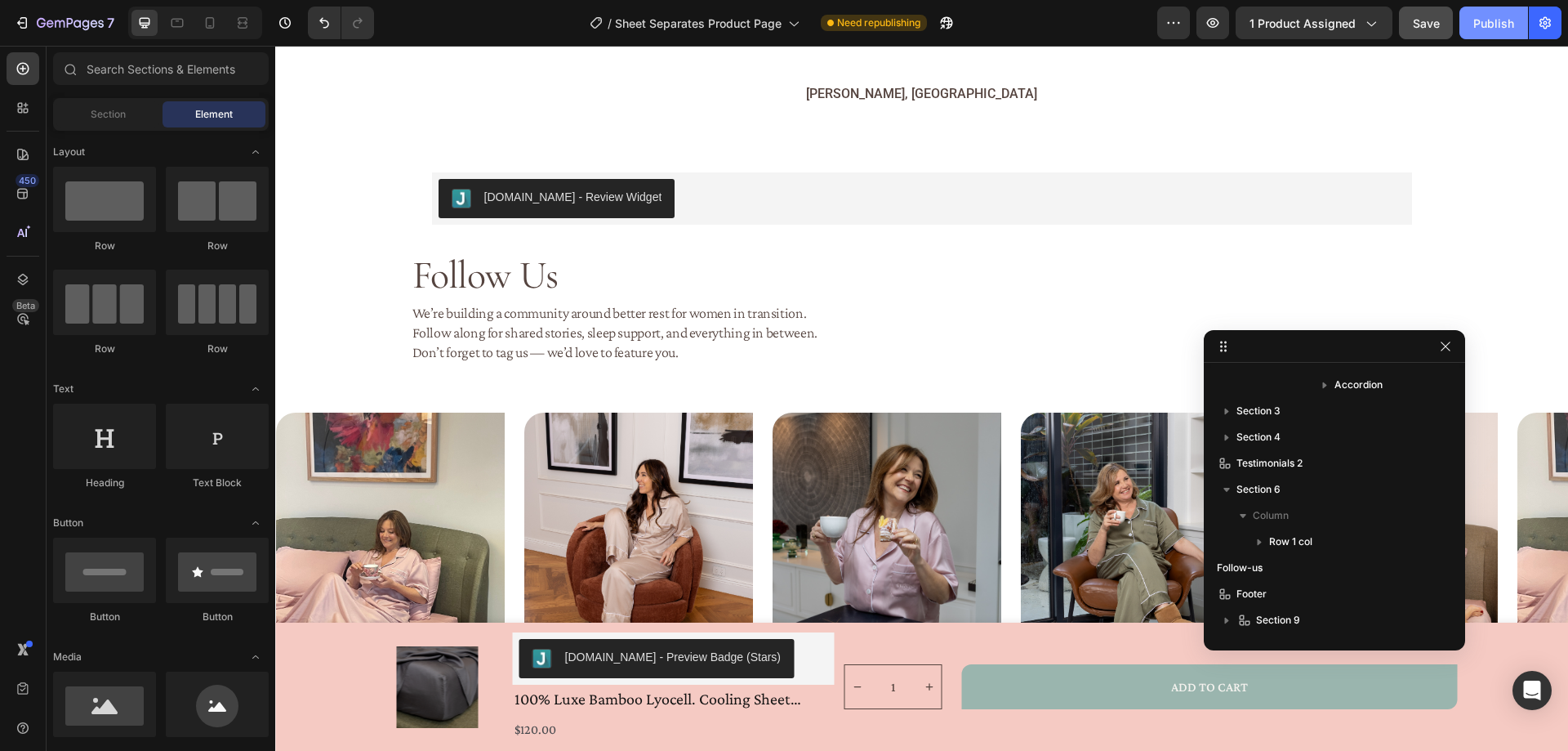
click at [1481, 28] on div "Publish" at bounding box center [1493, 24] width 41 height 17
click at [1449, 348] on icon "button" at bounding box center [1446, 346] width 13 height 13
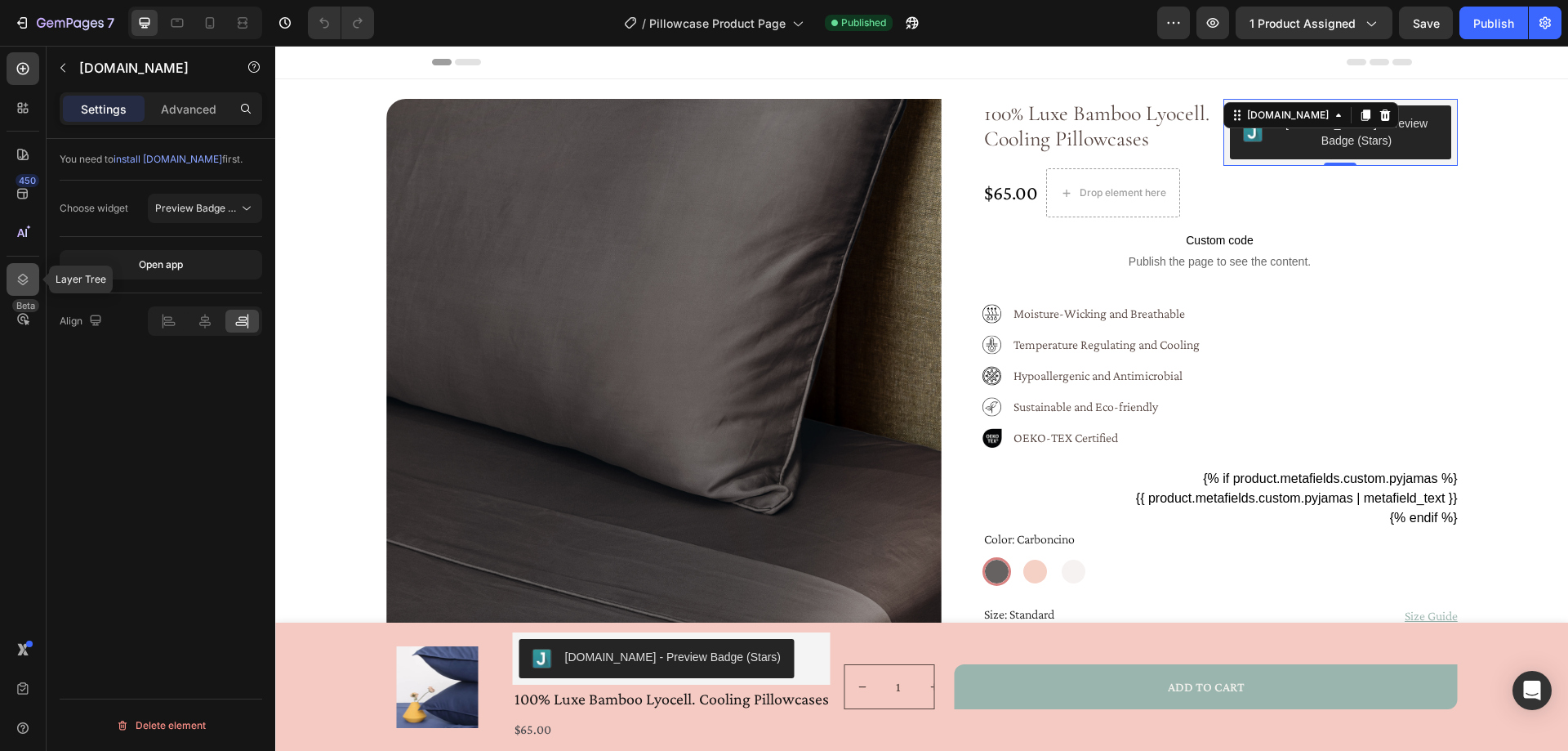
click at [27, 275] on icon at bounding box center [23, 279] width 16 height 16
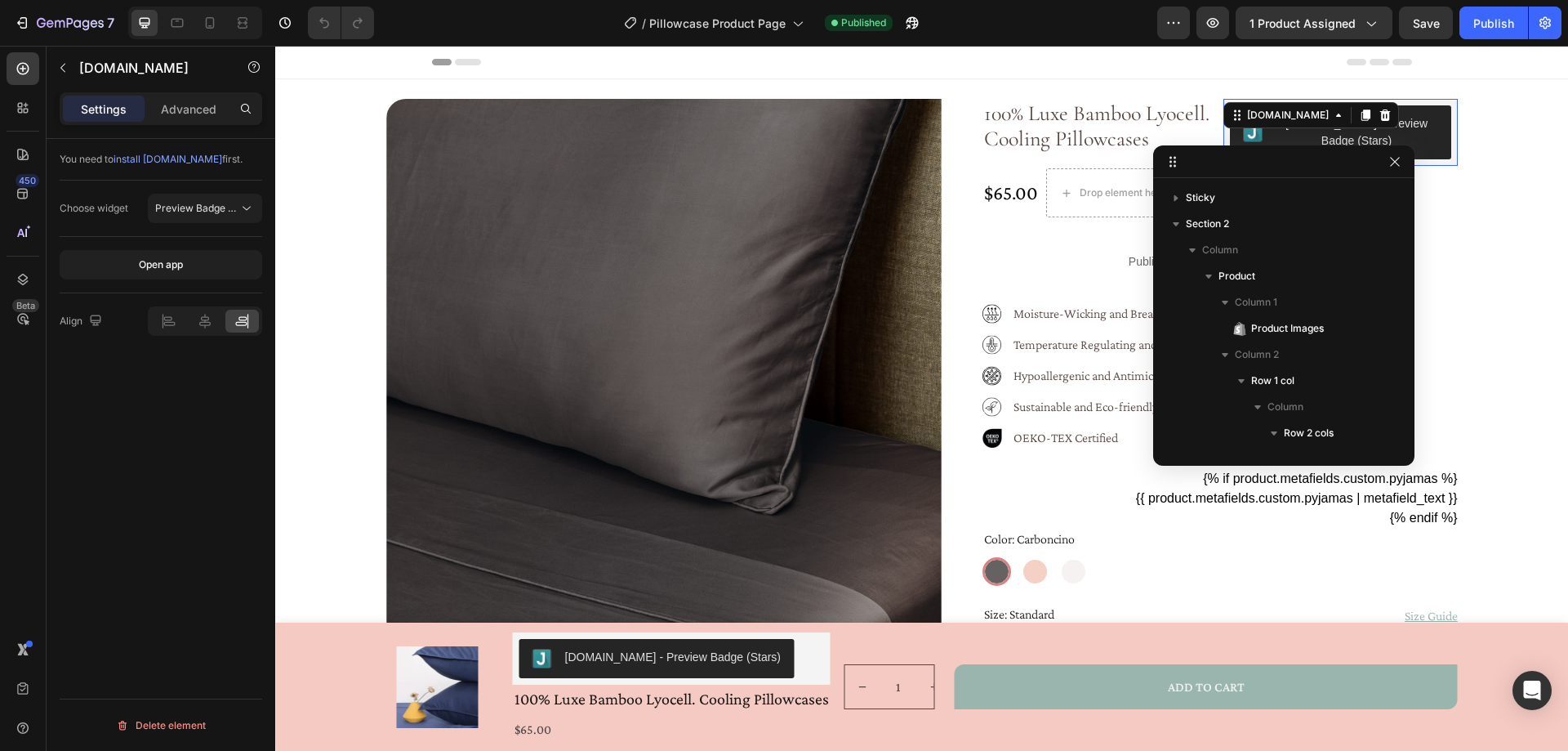
scroll to position [285, 0]
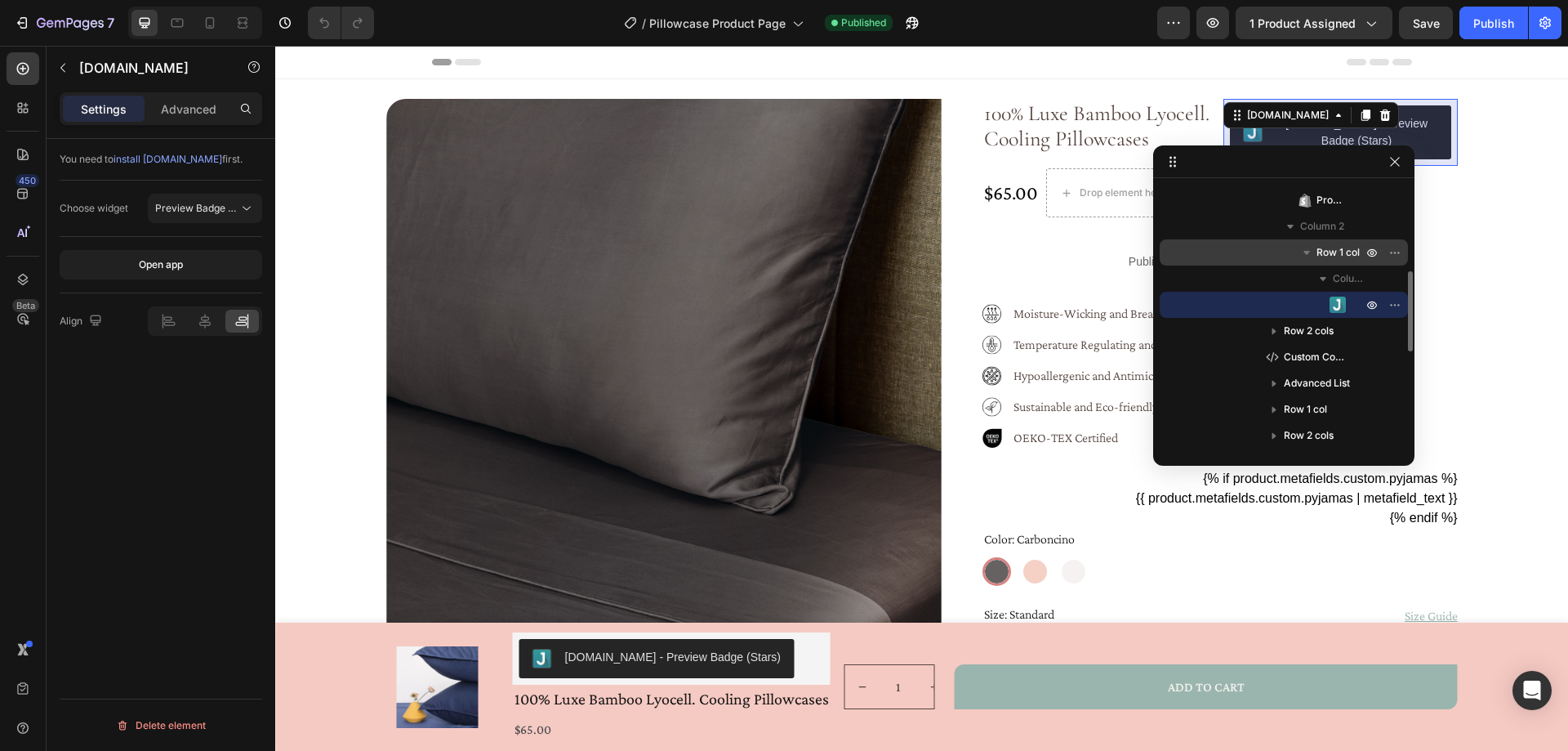
click at [1346, 245] on span "Row 1 col" at bounding box center [1338, 252] width 44 height 16
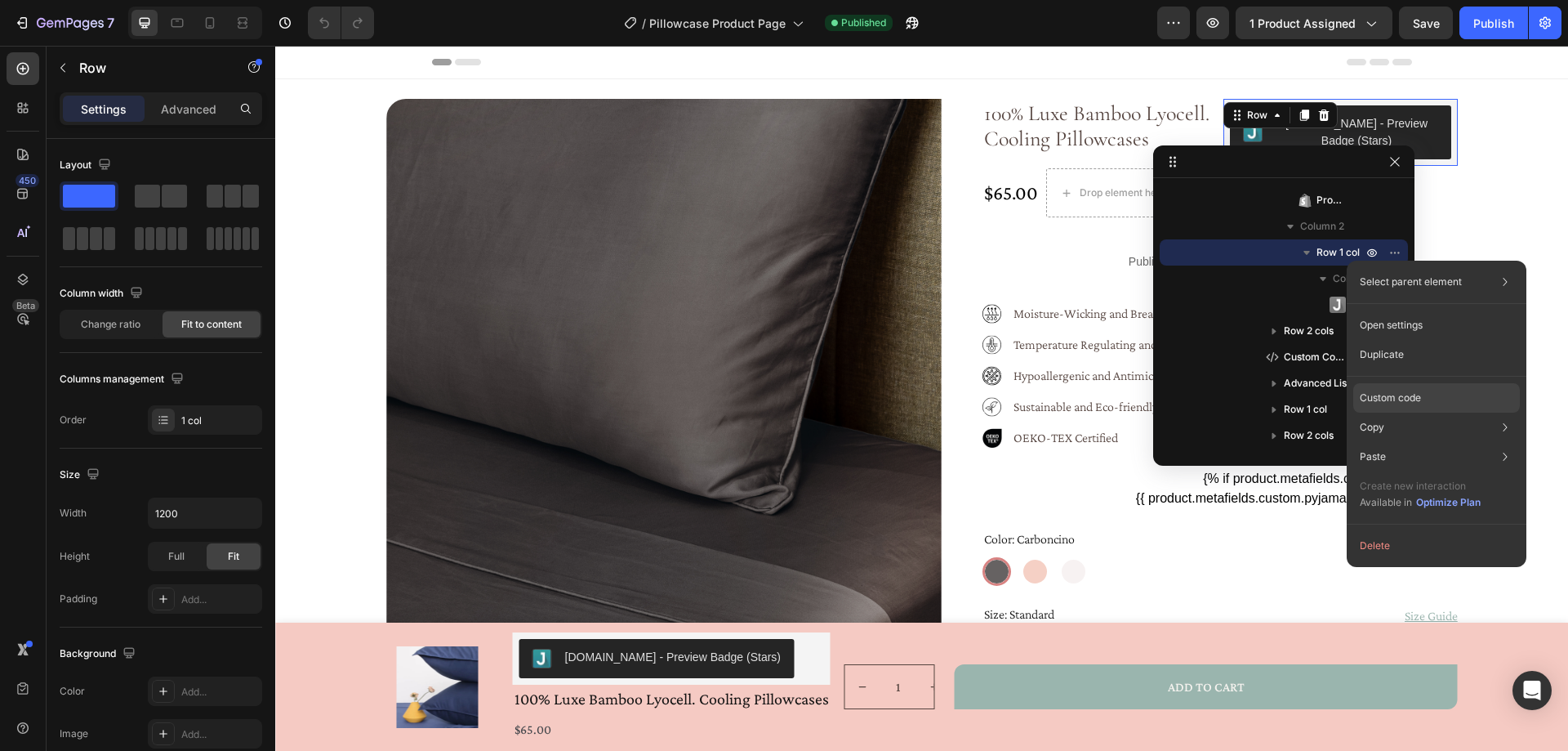
click at [1432, 442] on div "Custom code" at bounding box center [1436, 456] width 167 height 29
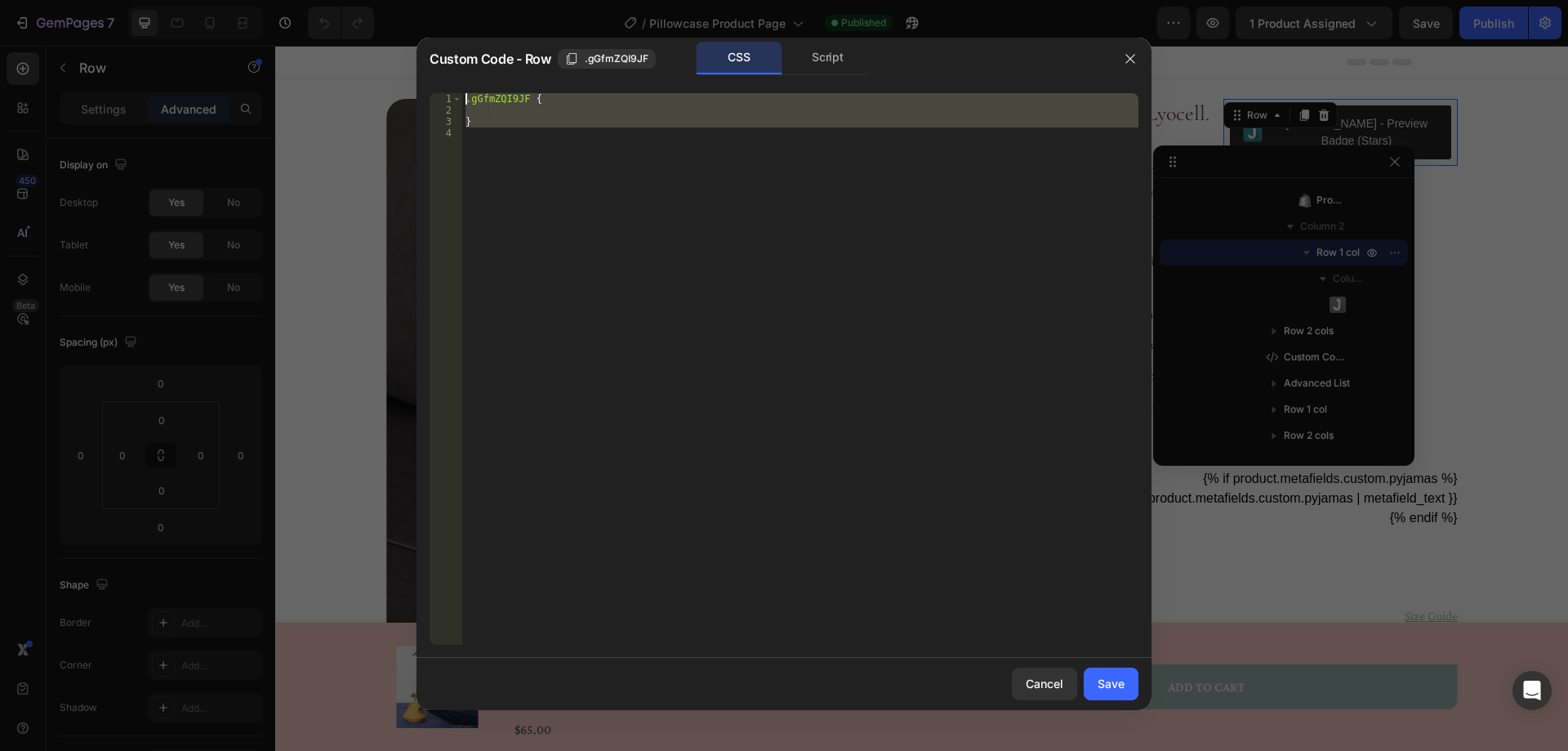
drag, startPoint x: 493, startPoint y: 134, endPoint x: 465, endPoint y: 97, distance: 46.4
click at [465, 97] on div ".gGfmZQI9JF { }" at bounding box center [800, 380] width 676 height 575
type textarea ".gGfmZQI9JF {"
paste textarea
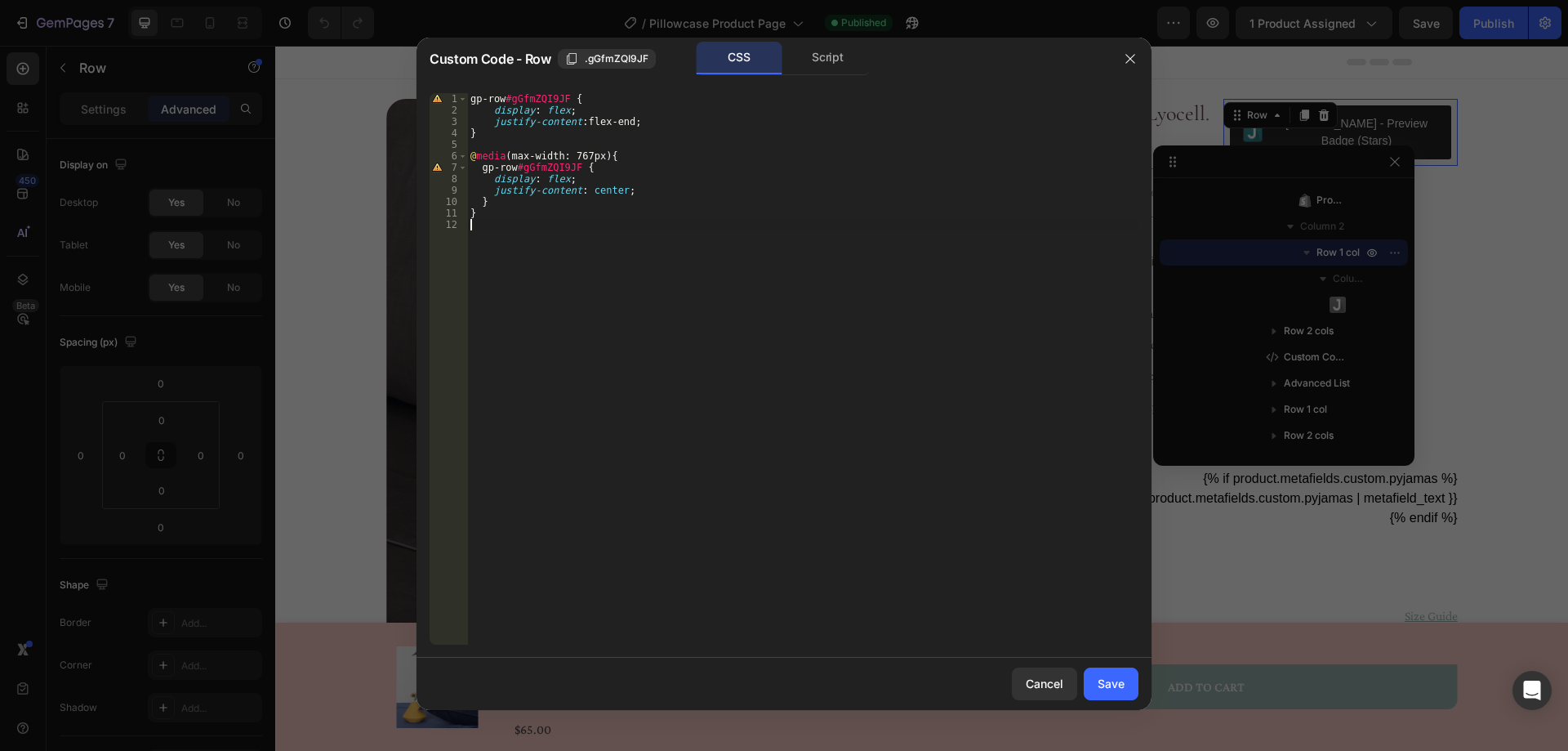
type textarea "}"
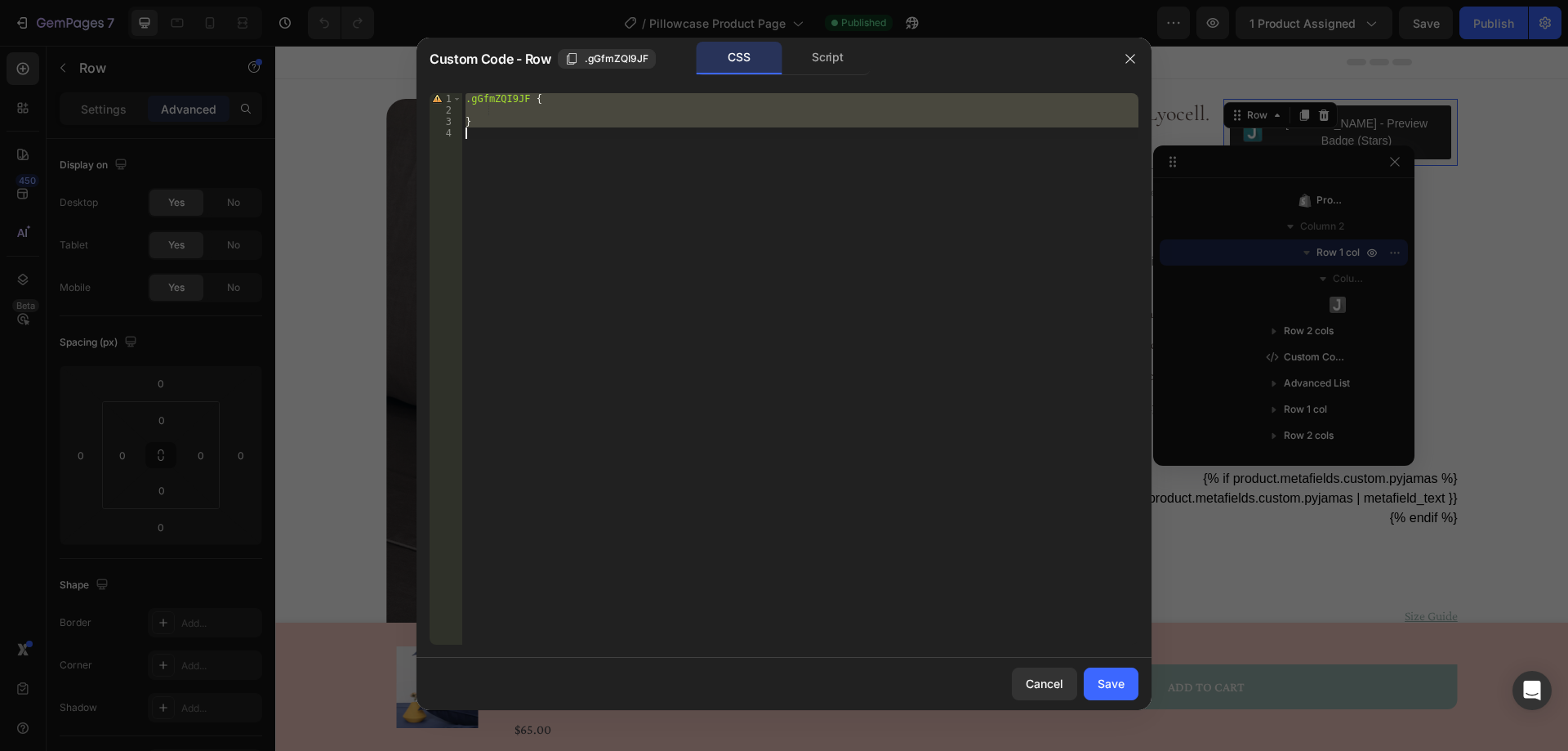
paste textarea
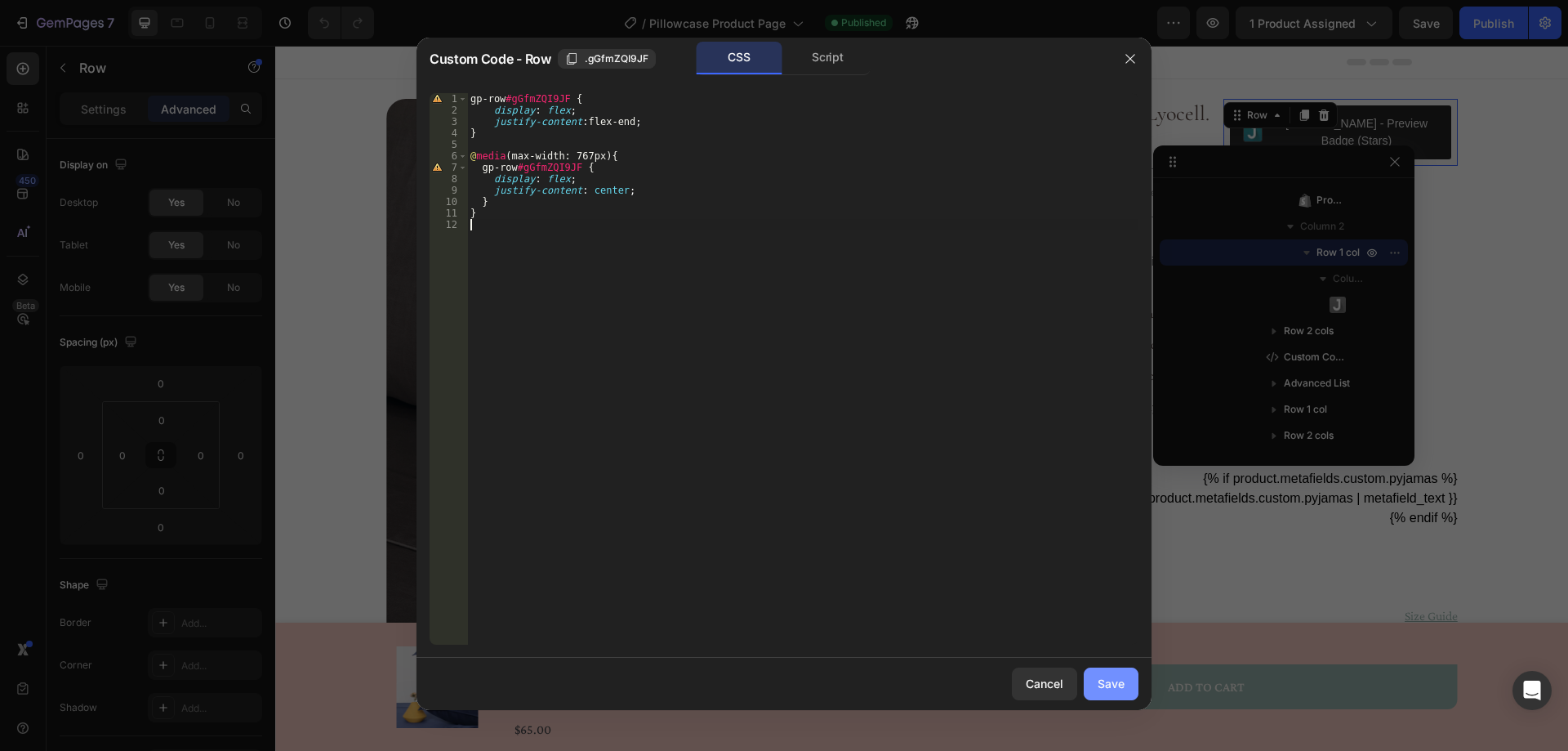
click at [1092, 686] on button "Save" at bounding box center [1111, 684] width 55 height 32
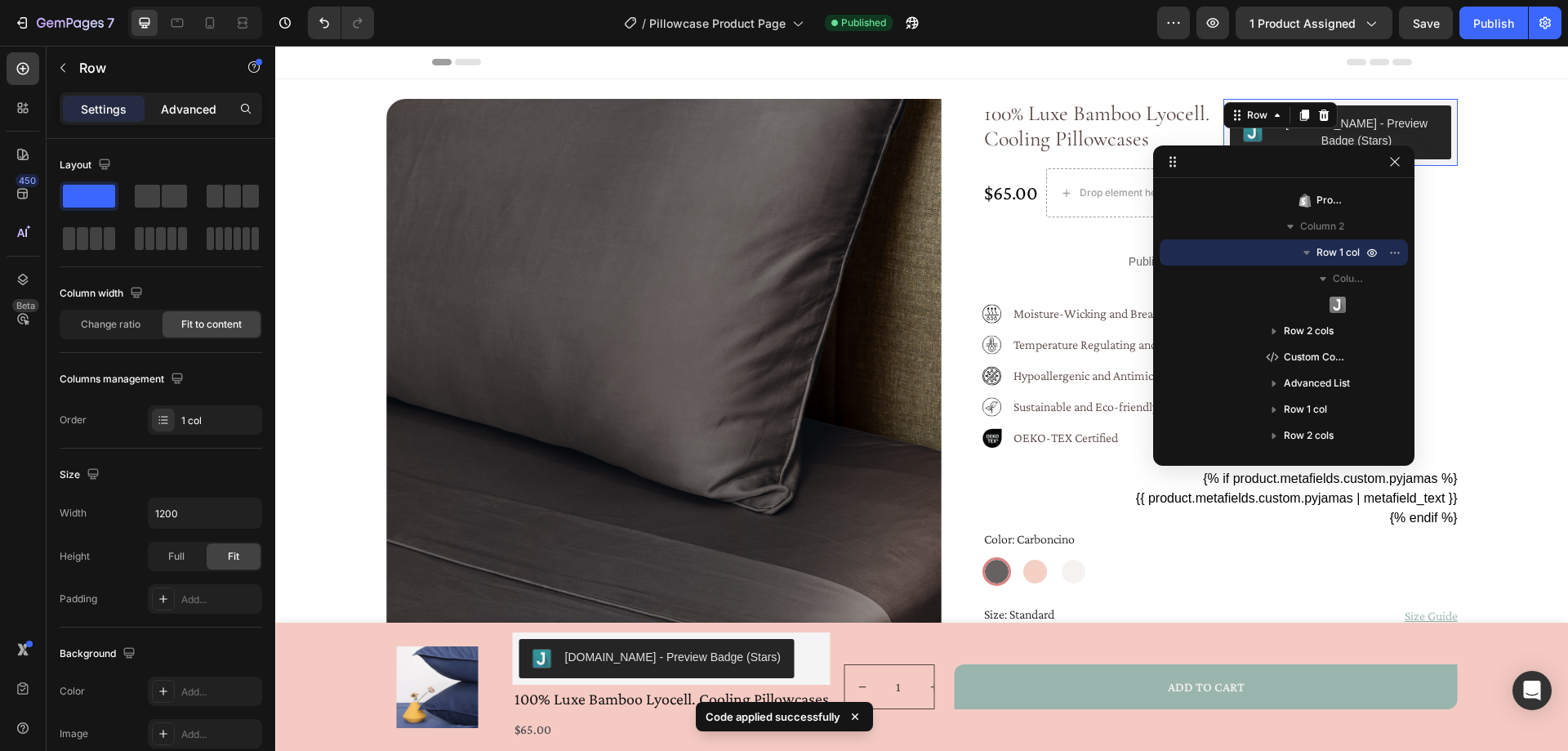
click at [178, 107] on p "Advanced" at bounding box center [189, 109] width 56 height 17
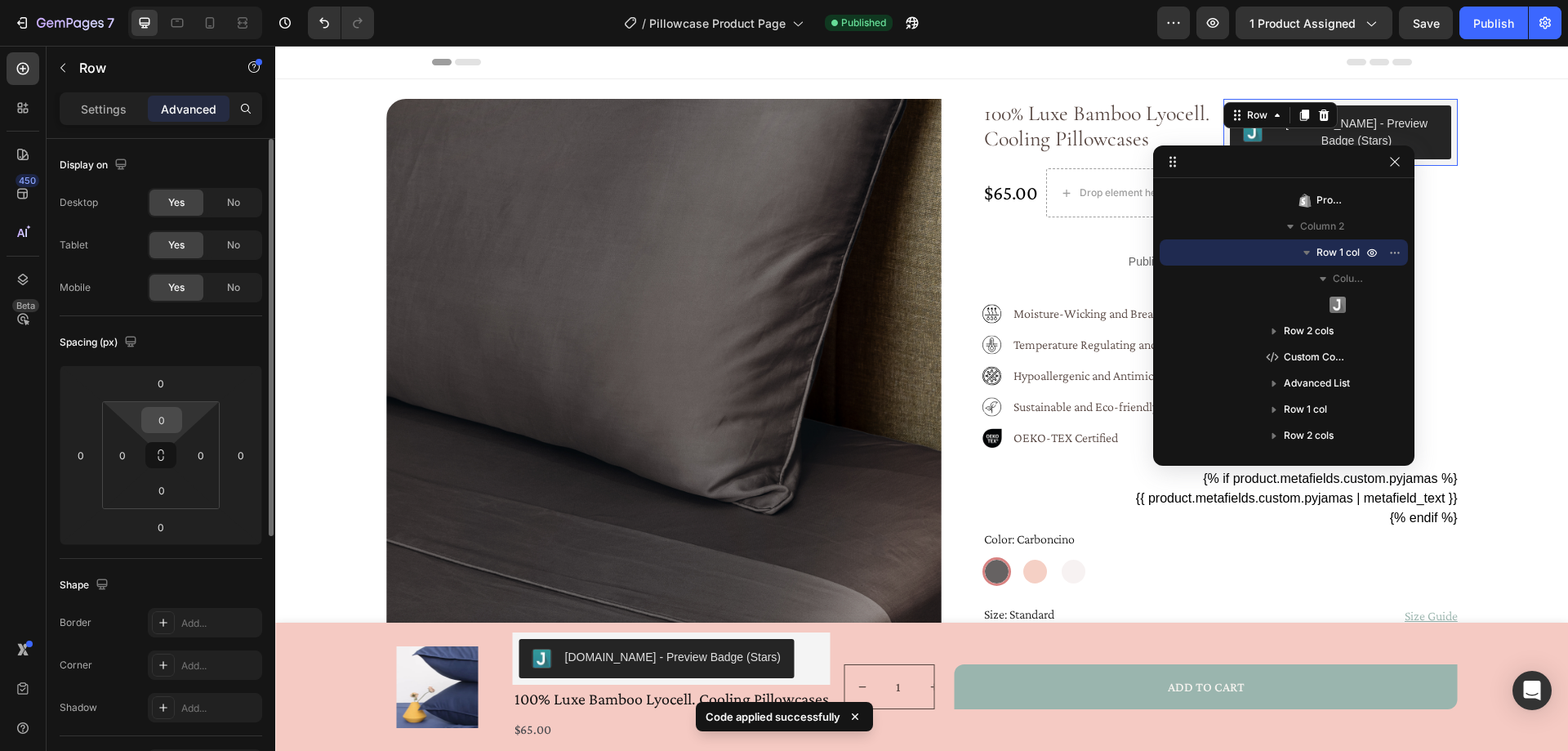
click at [168, 414] on input "0" at bounding box center [161, 420] width 32 height 25
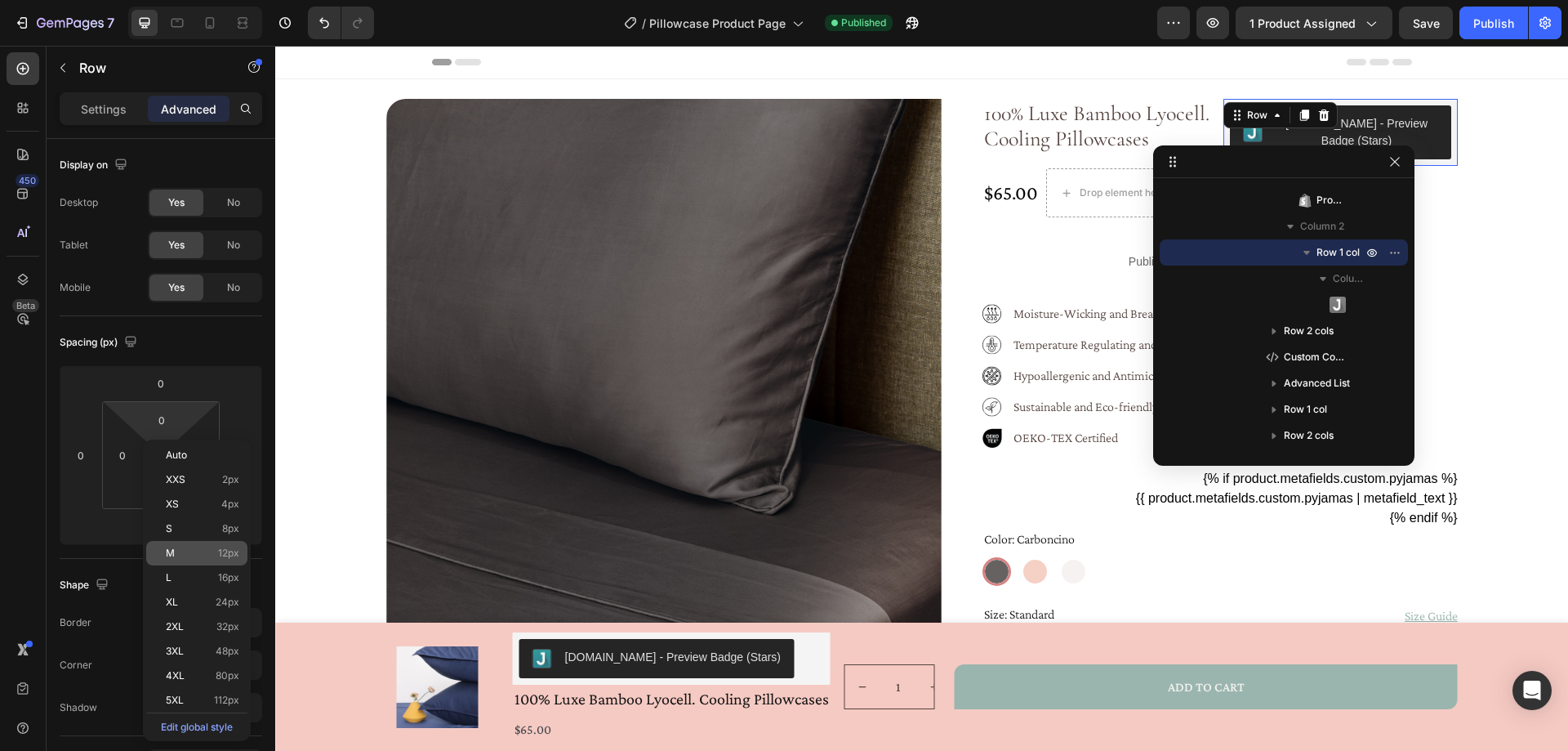
click at [232, 556] on span "12px" at bounding box center [228, 553] width 21 height 11
type input "12"
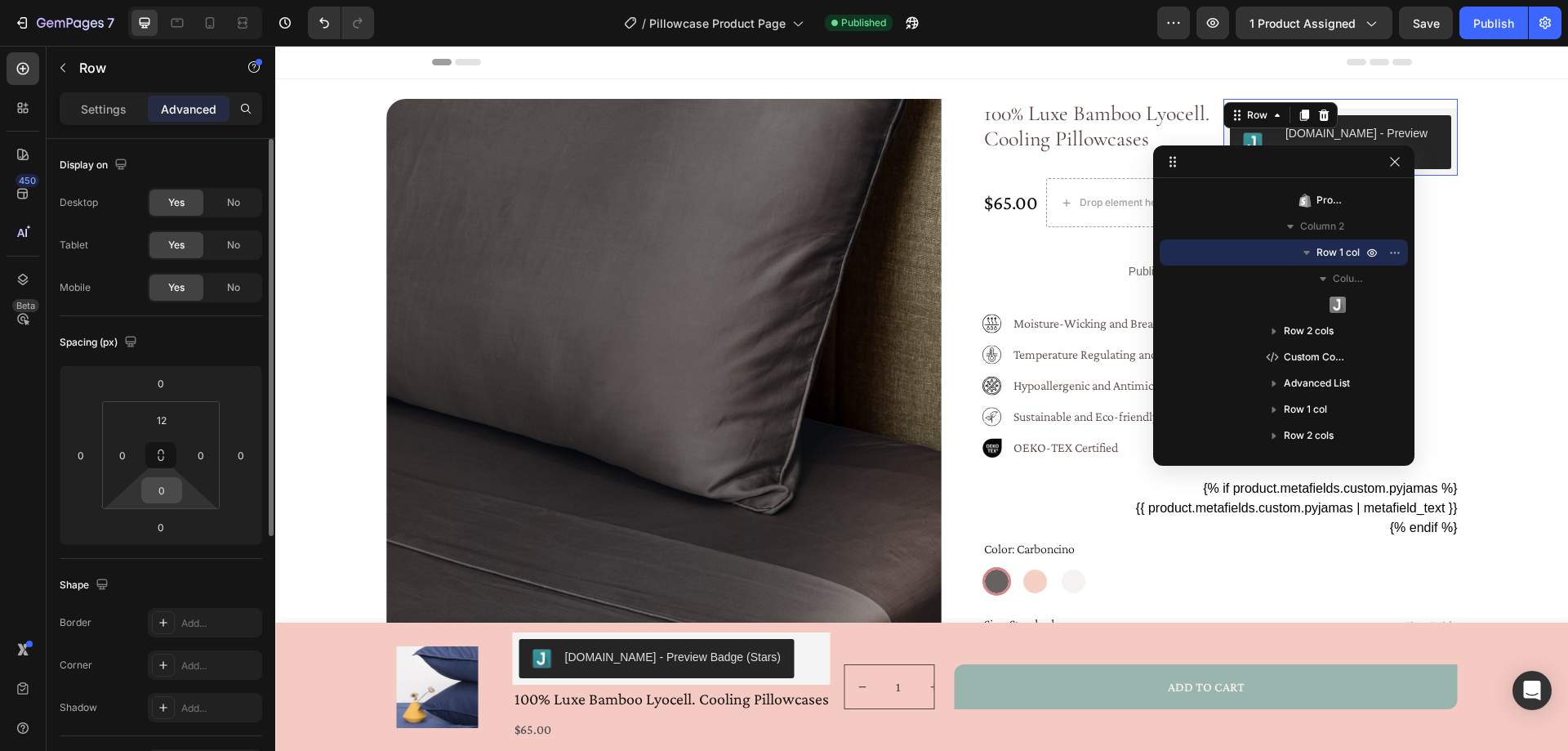
click at [166, 498] on input "0" at bounding box center [161, 490] width 32 height 25
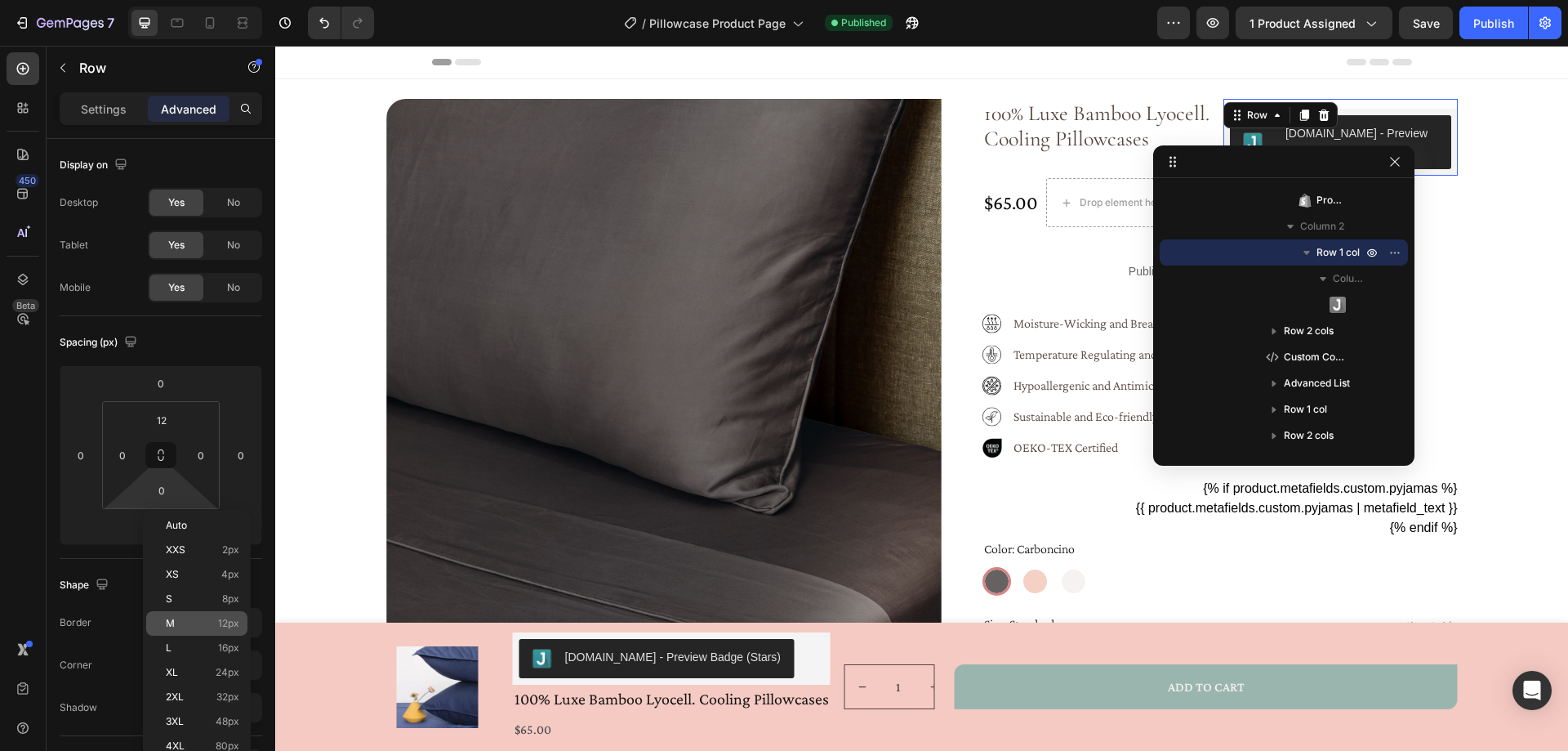
click at [232, 617] on span "12px" at bounding box center [228, 623] width 21 height 11
type input "12"
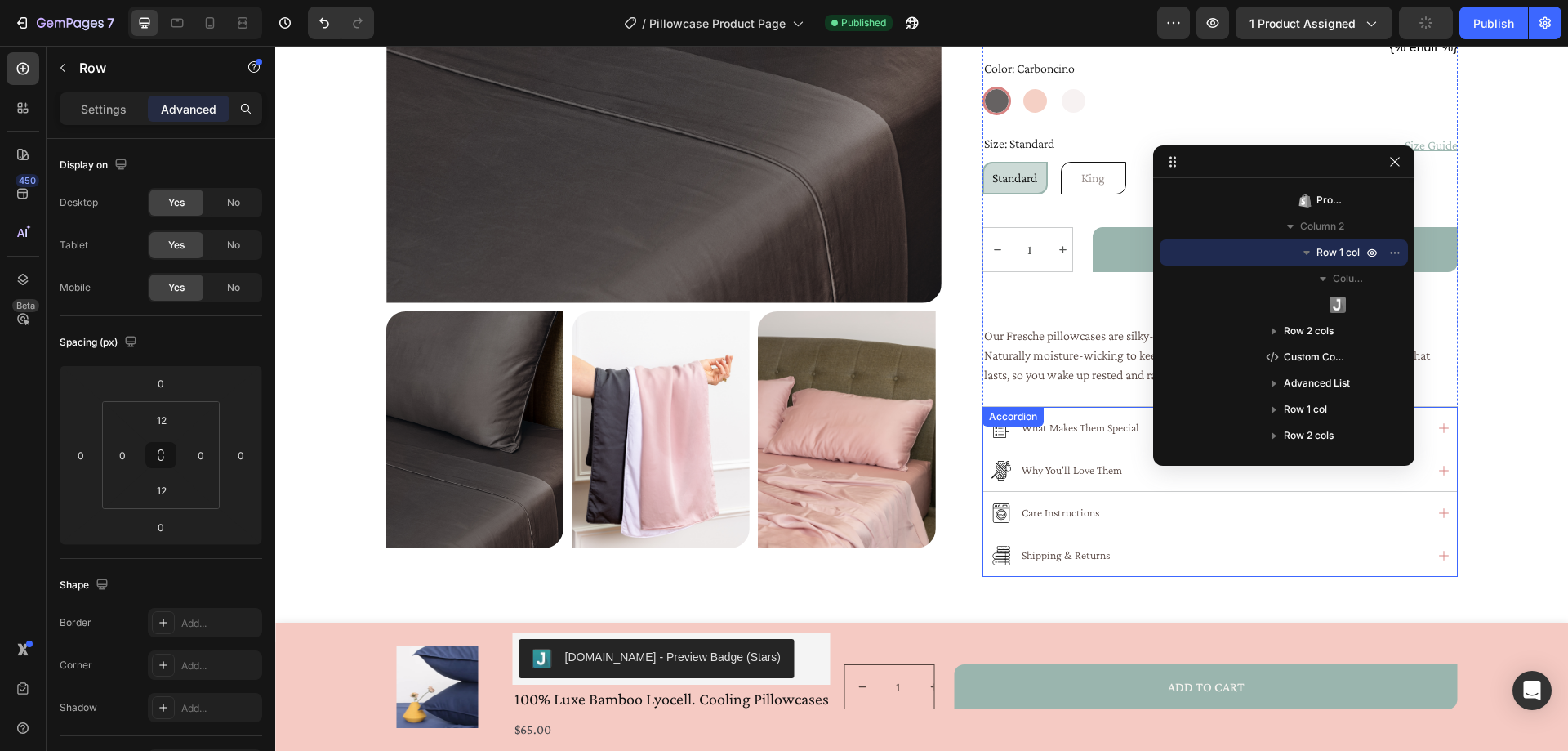
scroll to position [898, 0]
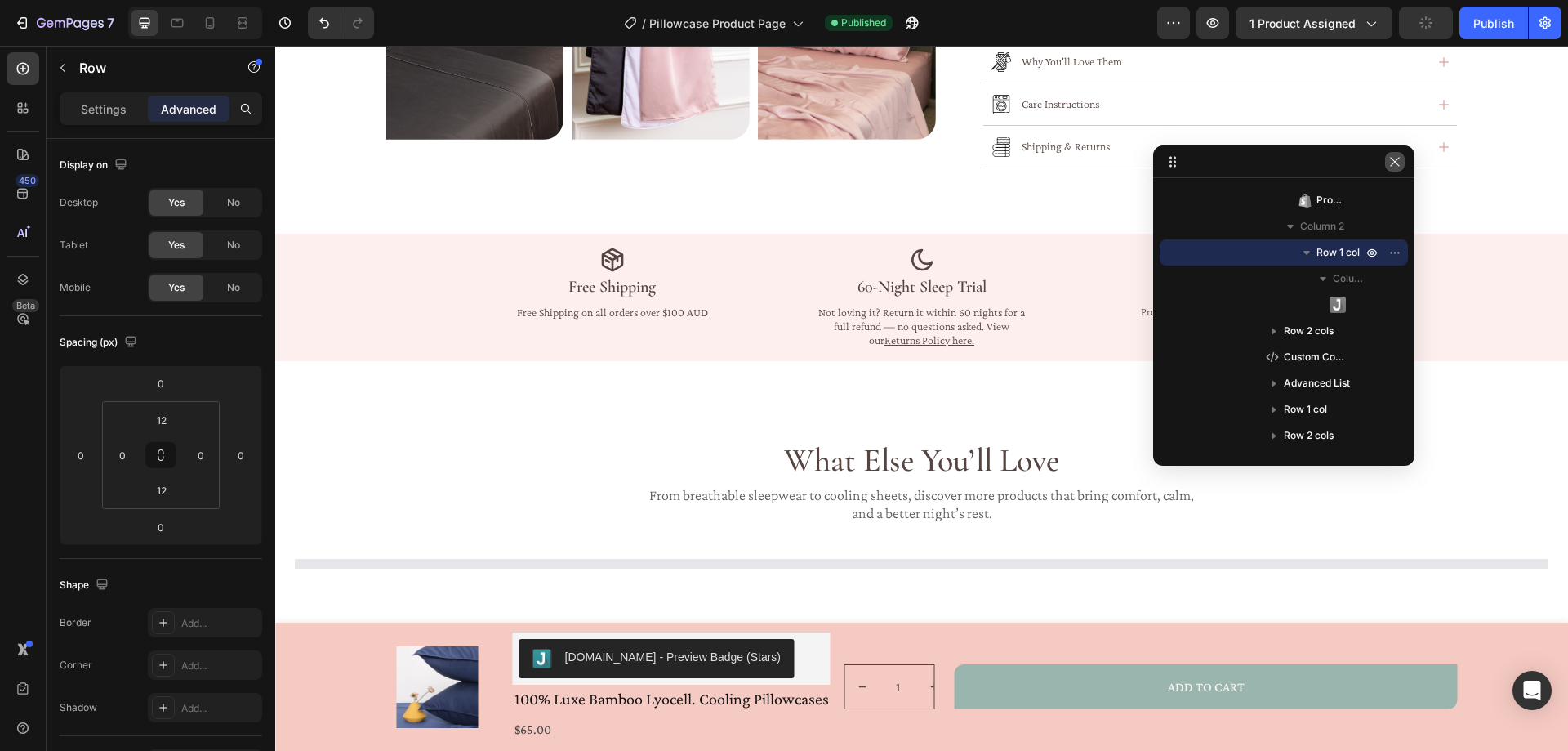
click at [1396, 159] on icon "button" at bounding box center [1395, 162] width 13 height 13
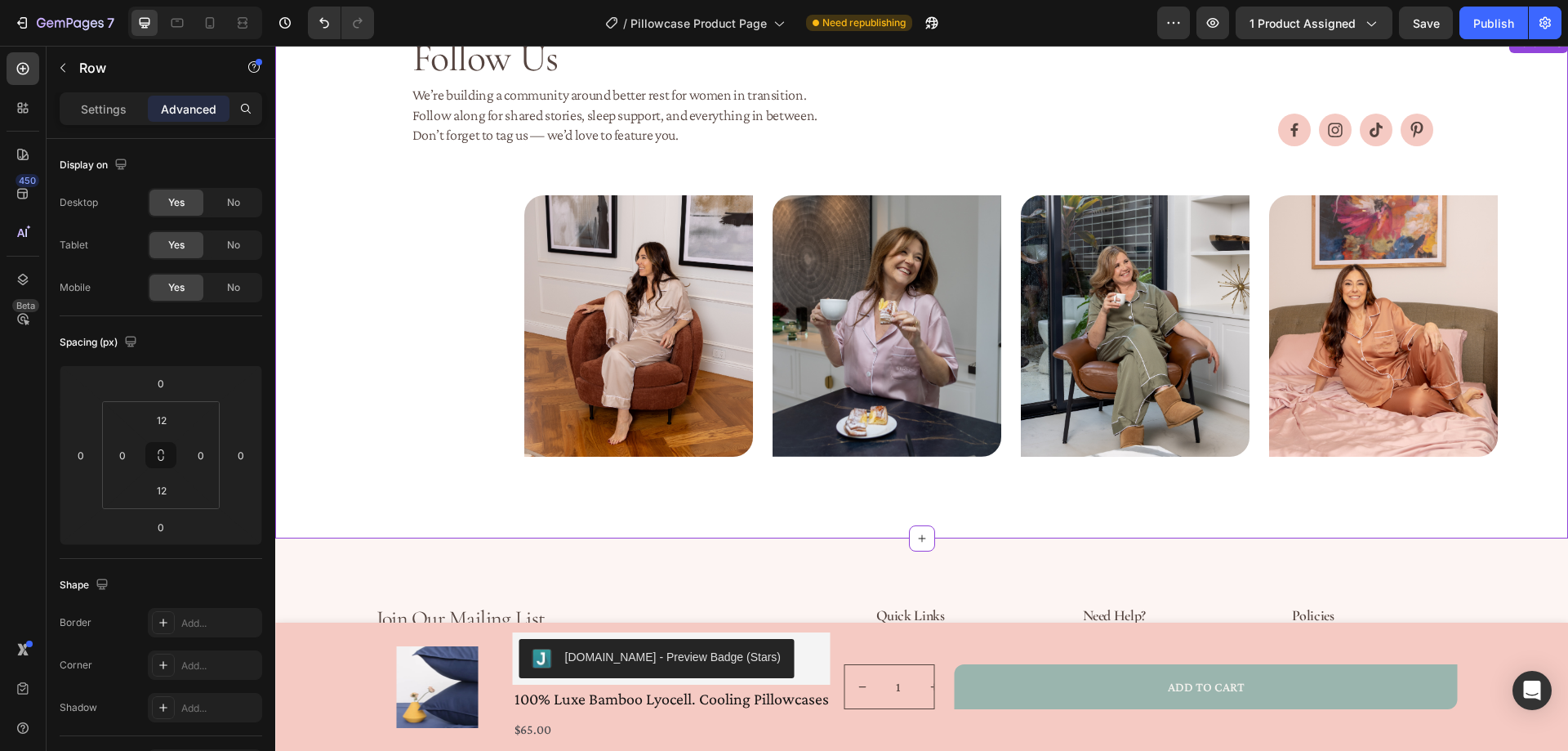
scroll to position [2369, 0]
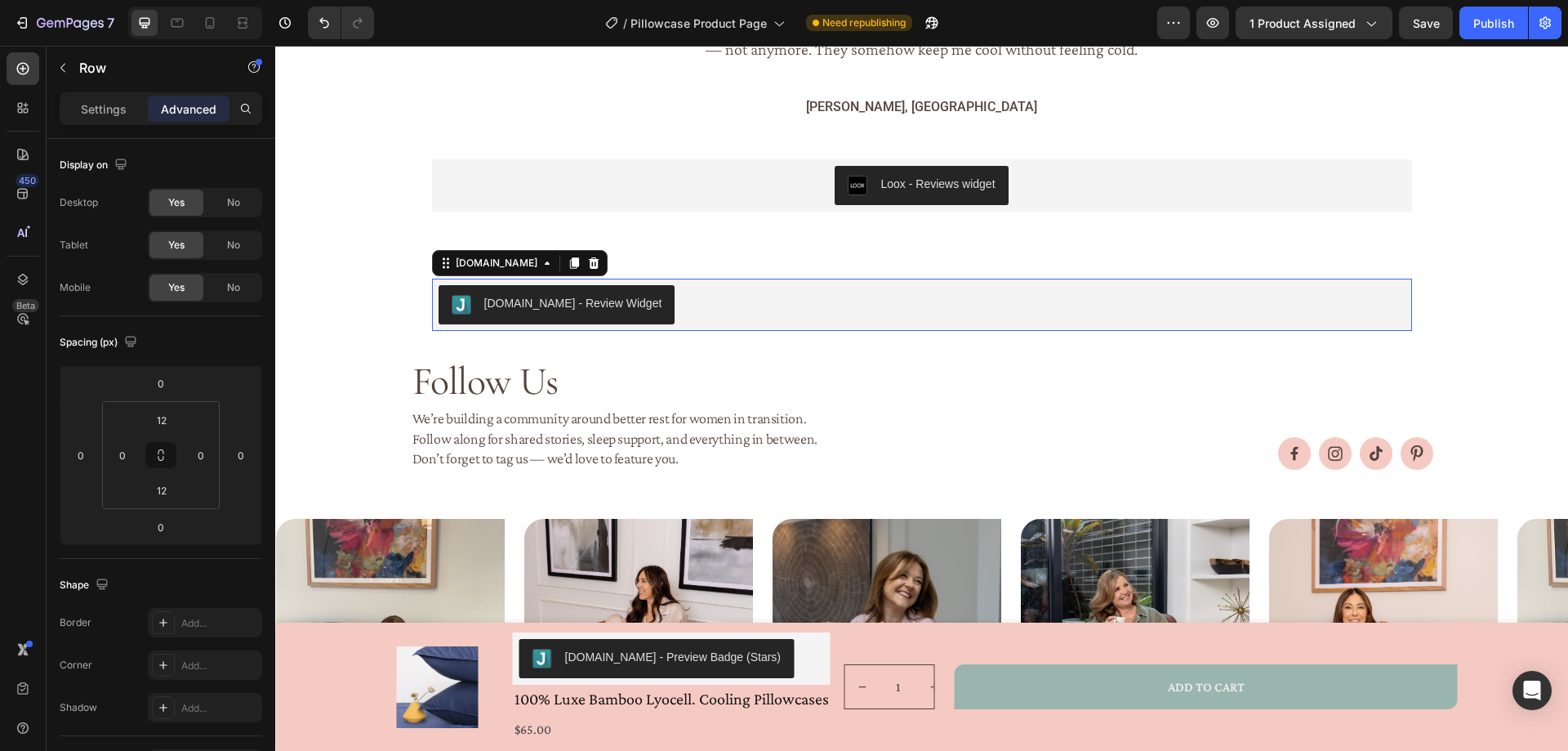
click at [676, 321] on div "[DOMAIN_NAME] - Review Widget" at bounding box center [922, 304] width 967 height 39
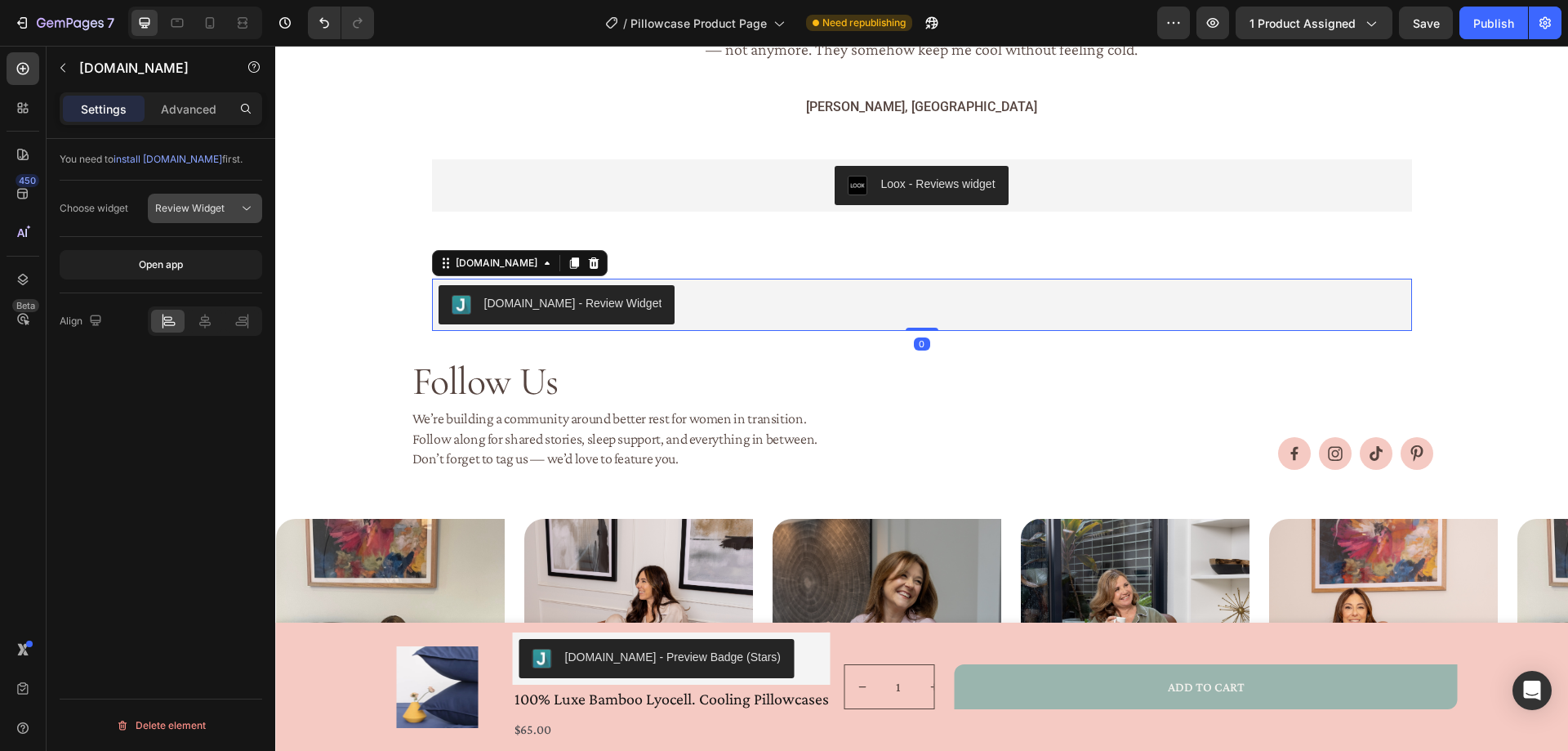
click at [241, 197] on button "Review Widget" at bounding box center [205, 208] width 115 height 29
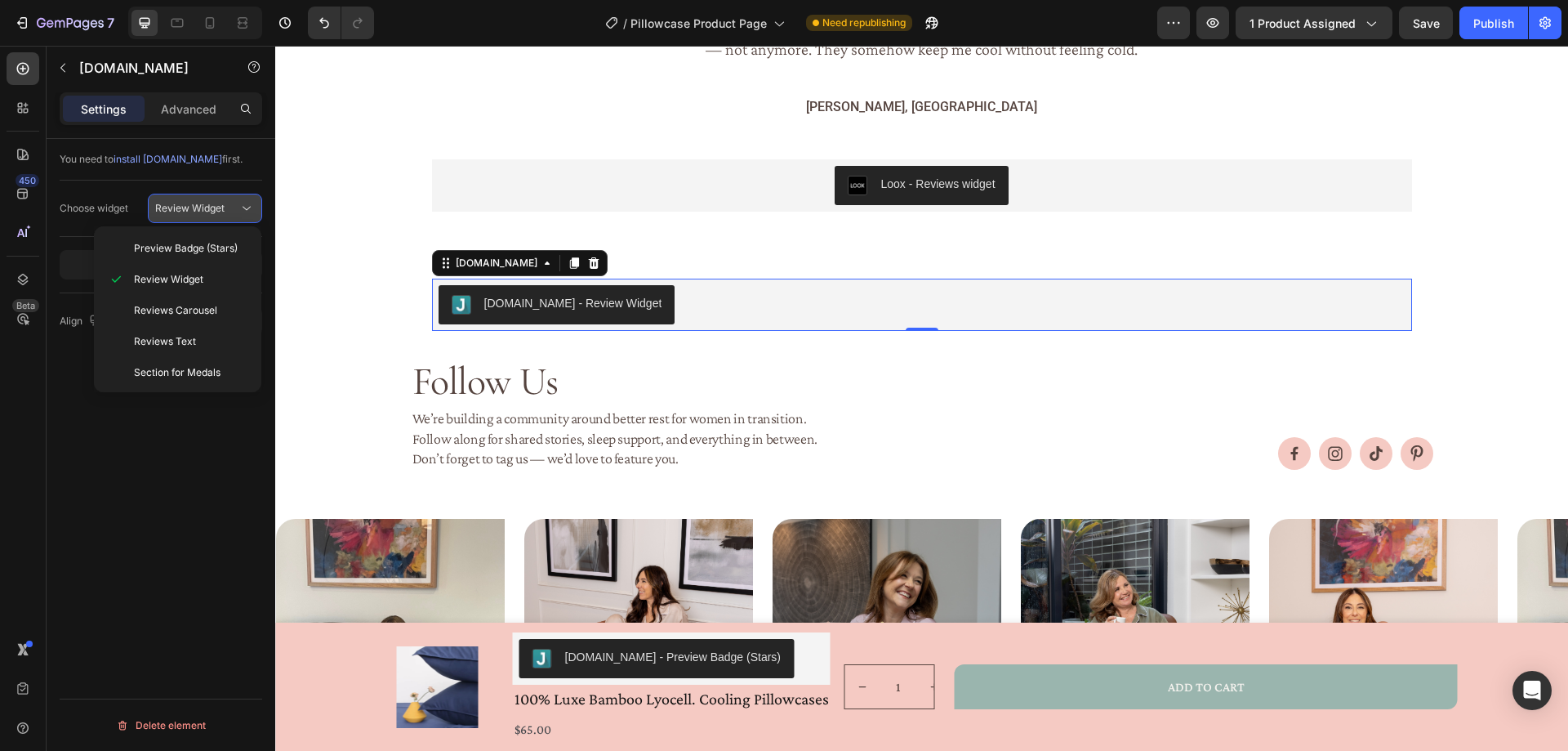
click at [241, 197] on button "Review Widget" at bounding box center [205, 208] width 115 height 29
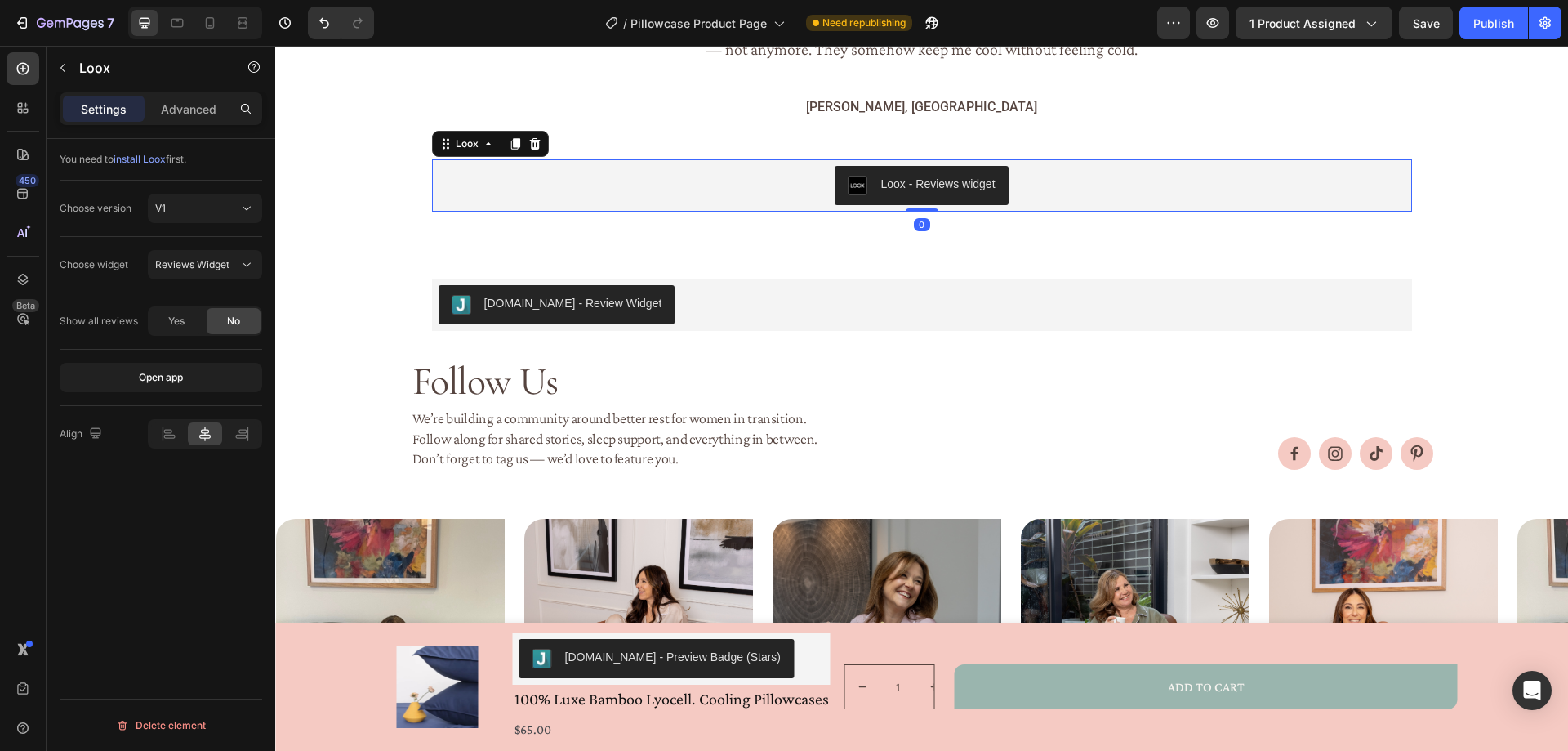
click at [762, 189] on div "Loox - Reviews widget" at bounding box center [922, 185] width 967 height 39
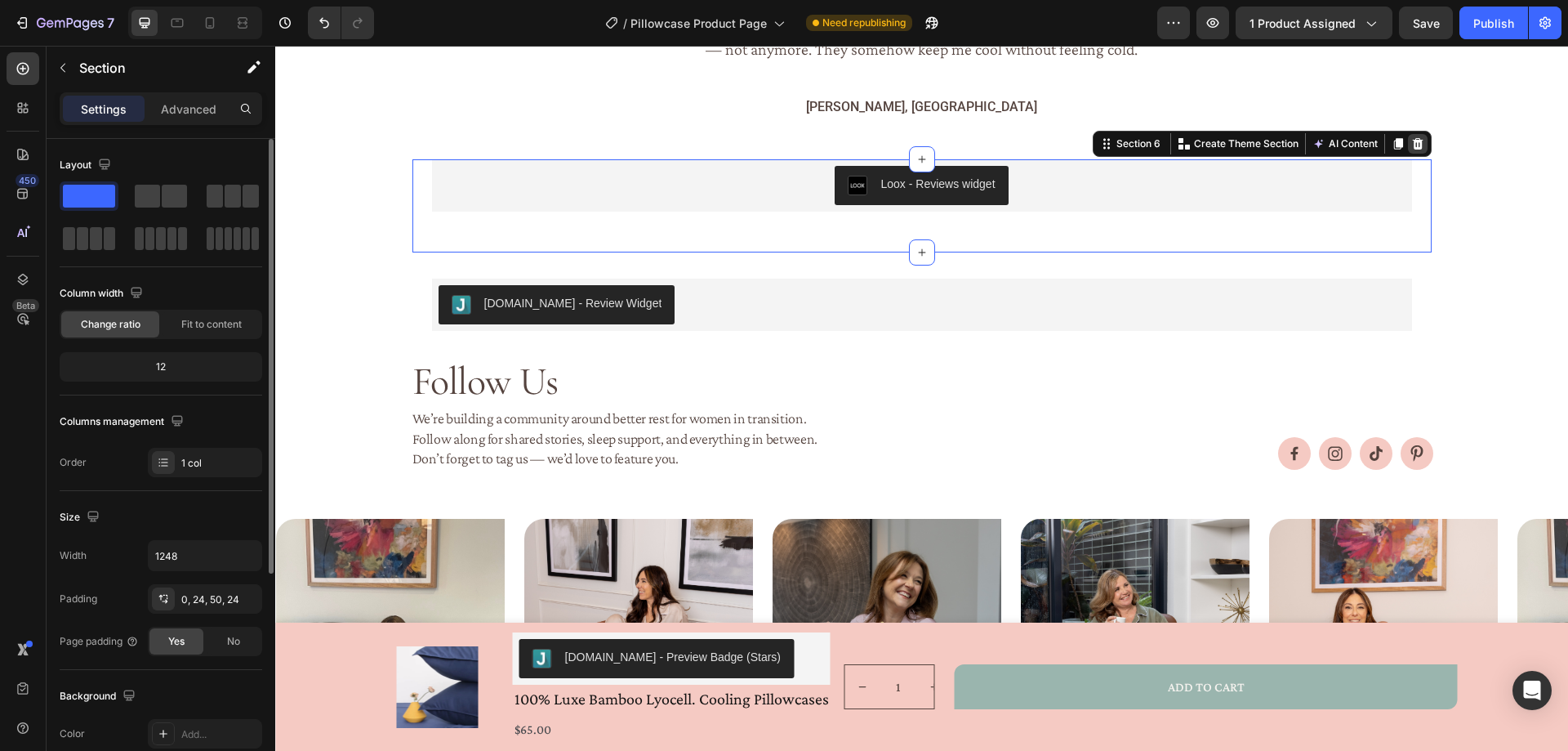
click at [1412, 144] on icon at bounding box center [1417, 144] width 13 height 13
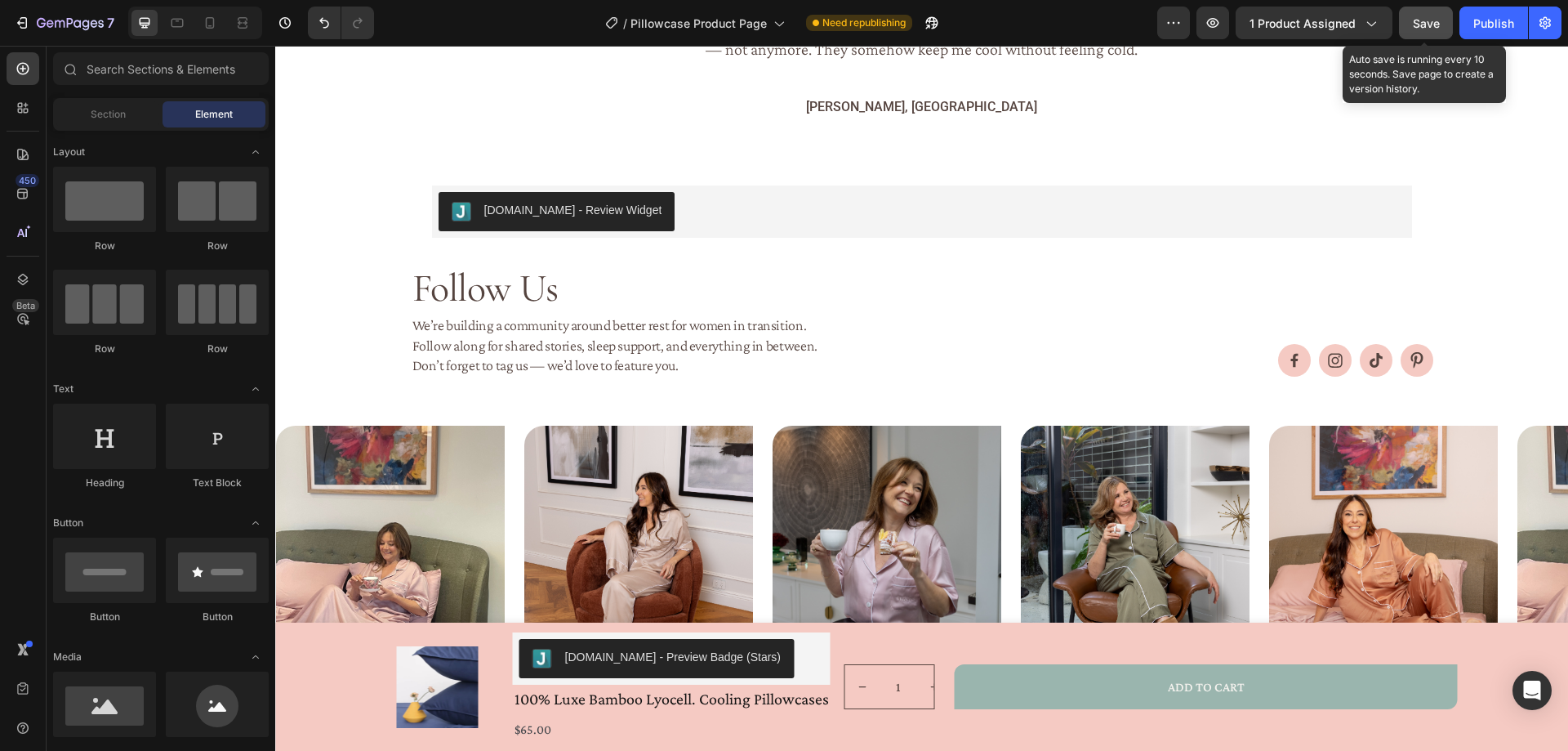
click at [1440, 20] on button "Save" at bounding box center [1425, 23] width 54 height 32
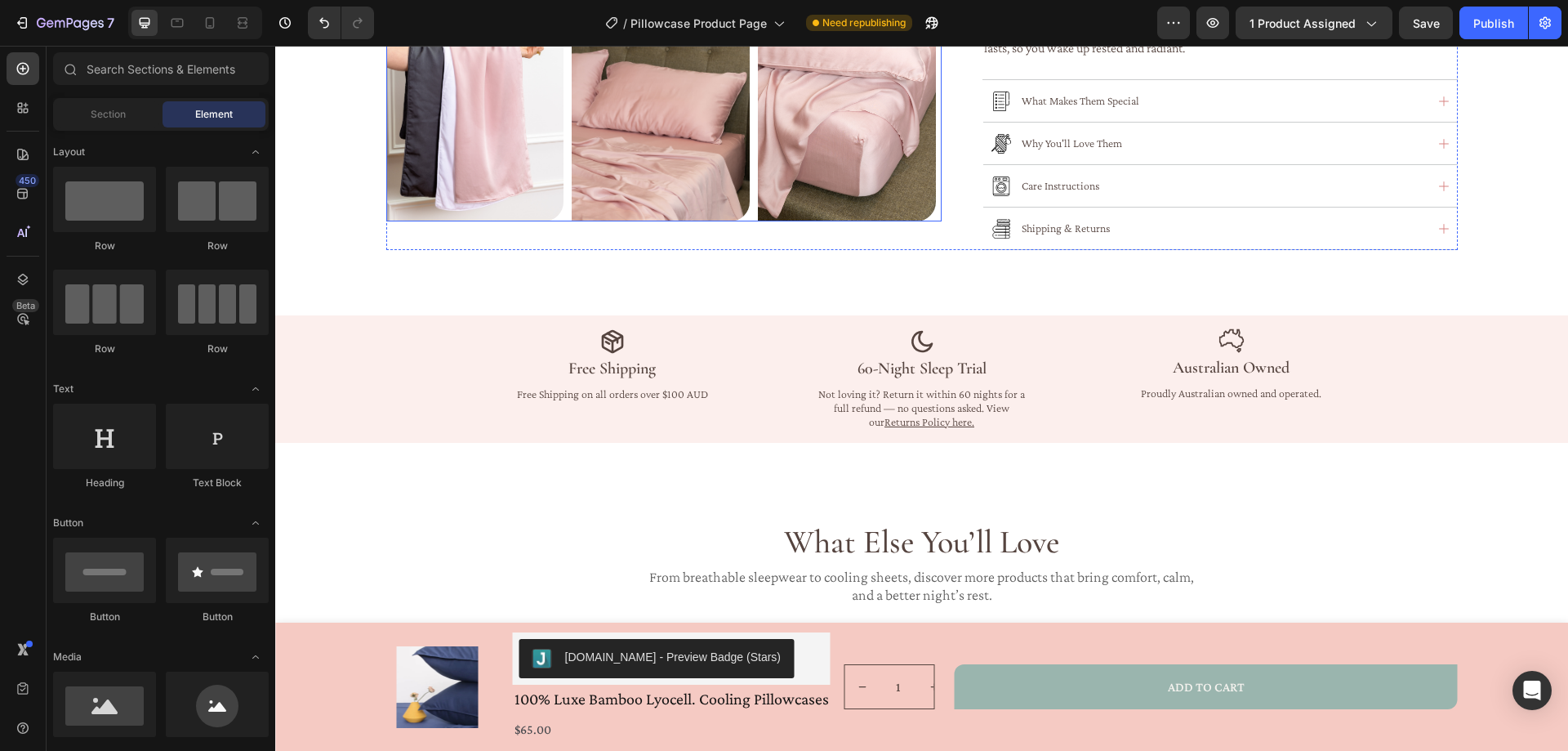
scroll to position [572, 0]
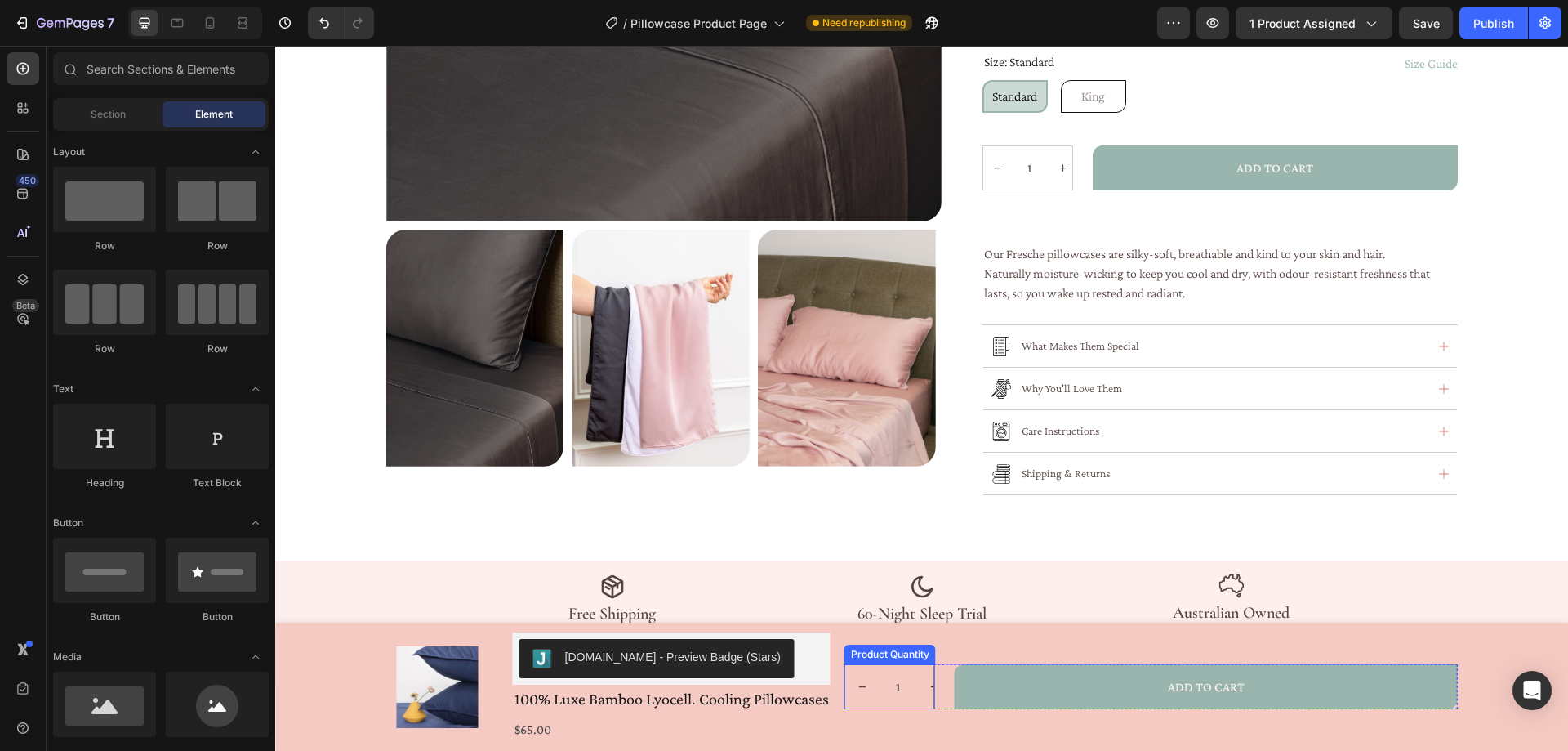
click at [919, 670] on button "increment" at bounding box center [934, 687] width 35 height 44
type input "2"
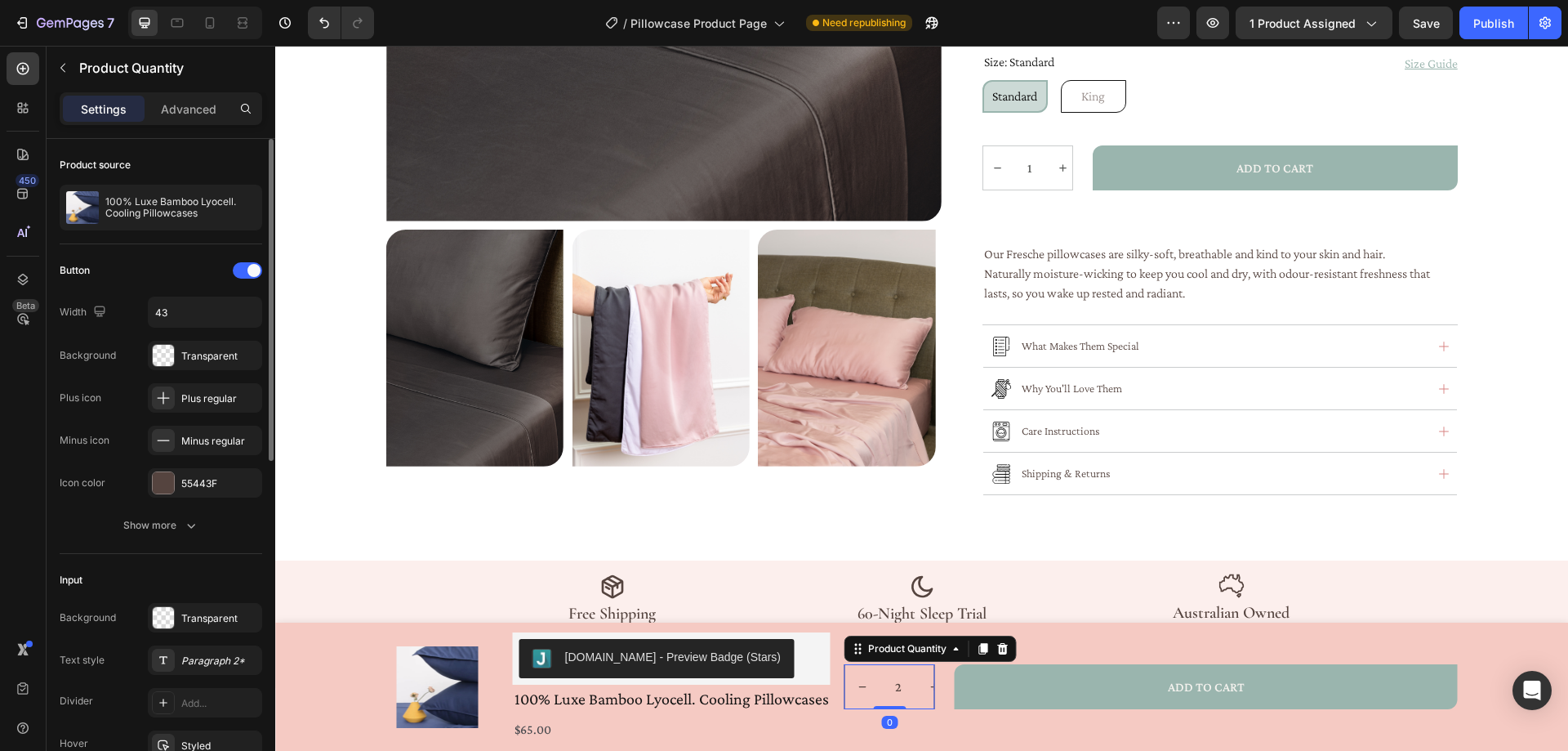
scroll to position [327, 0]
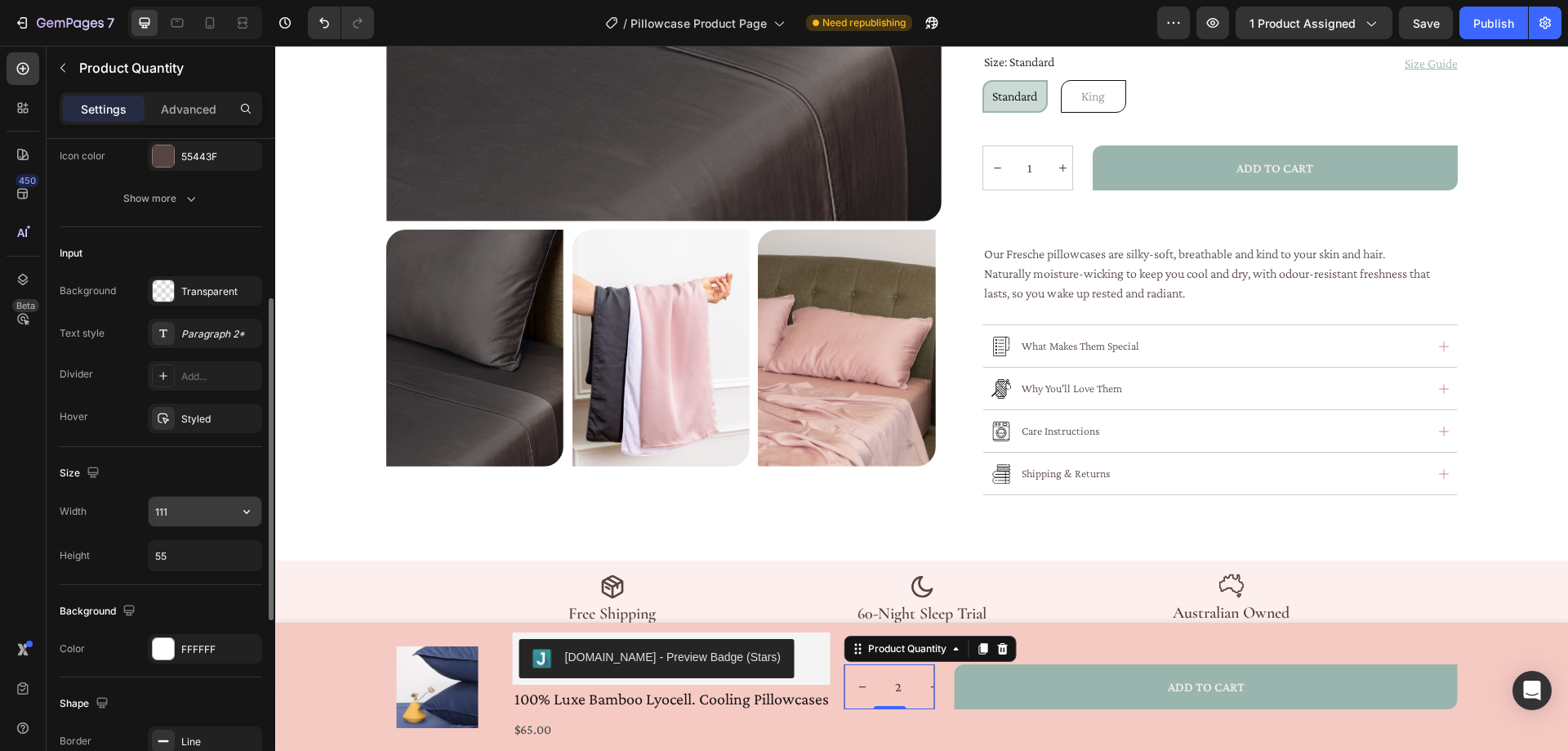
click at [189, 515] on input "111" at bounding box center [205, 511] width 113 height 29
click at [246, 512] on icon "button" at bounding box center [246, 511] width 16 height 16
click at [192, 505] on input "111" at bounding box center [205, 511] width 113 height 29
drag, startPoint x: 192, startPoint y: 505, endPoint x: 149, endPoint y: 508, distance: 43.1
click at [149, 508] on input "111" at bounding box center [205, 511] width 113 height 29
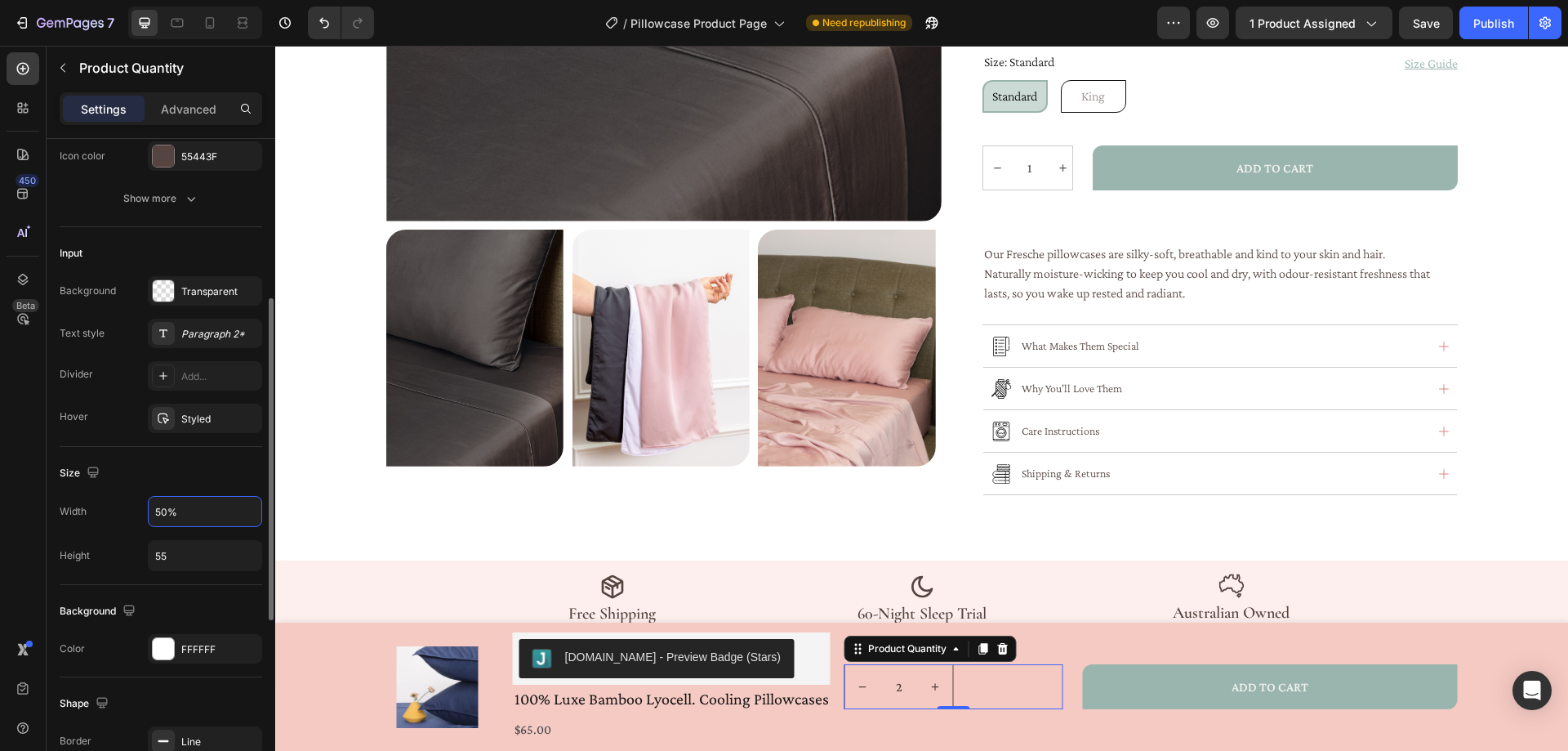
drag, startPoint x: 164, startPoint y: 504, endPoint x: 143, endPoint y: 505, distance: 21.0
click at [143, 505] on div "Width 50%" at bounding box center [161, 511] width 203 height 31
click at [256, 512] on button "button" at bounding box center [246, 511] width 29 height 29
click at [180, 555] on p "Full 100%" at bounding box center [201, 553] width 93 height 15
type input "50%"
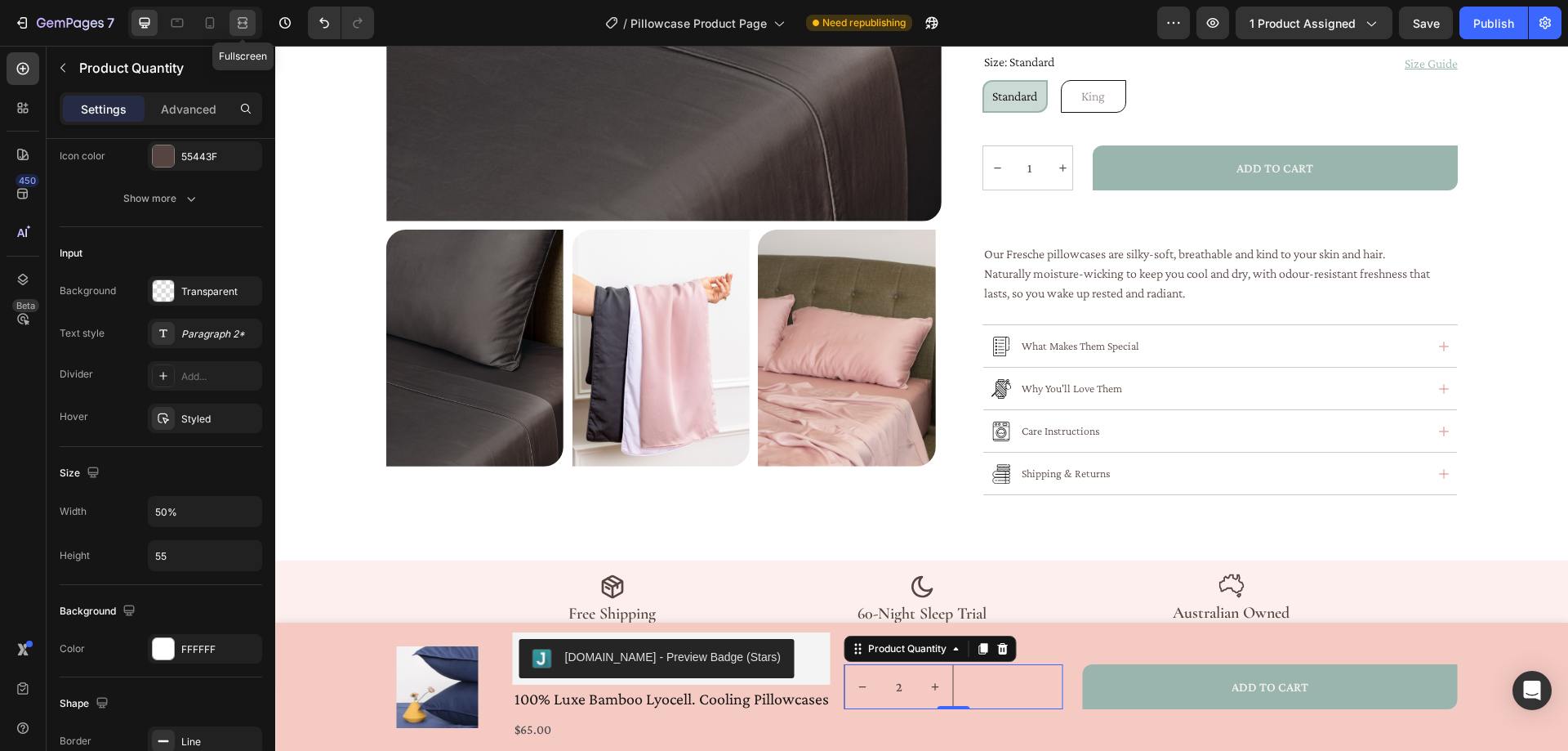
click at [245, 24] on icon at bounding box center [242, 23] width 16 height 16
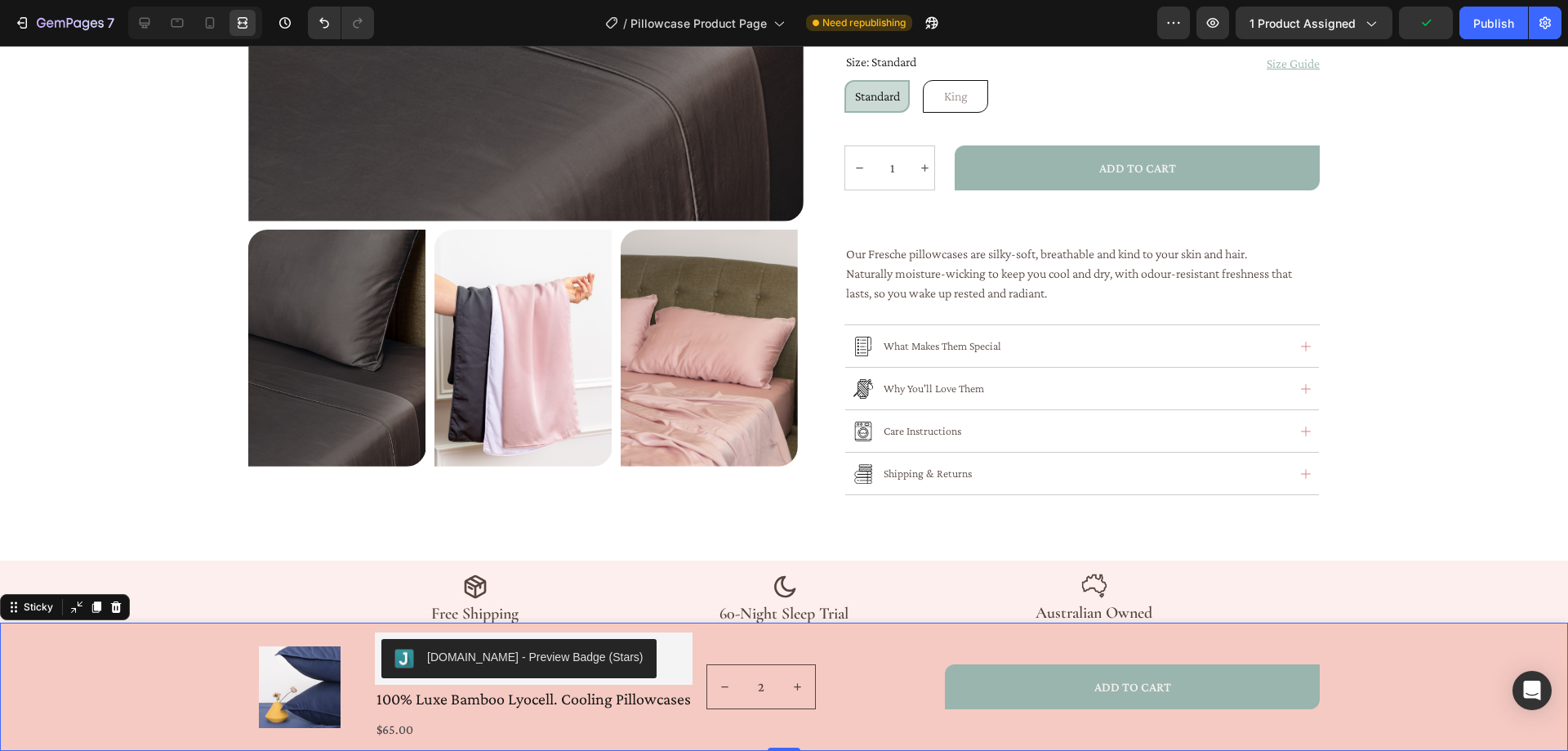
click at [1352, 678] on div "Product Images Judge.me - Preview Badge (Stars) Judge.me 100% Luxe Bamboo Lyoce…" at bounding box center [784, 686] width 1568 height 128
click at [150, 18] on icon at bounding box center [144, 23] width 16 height 16
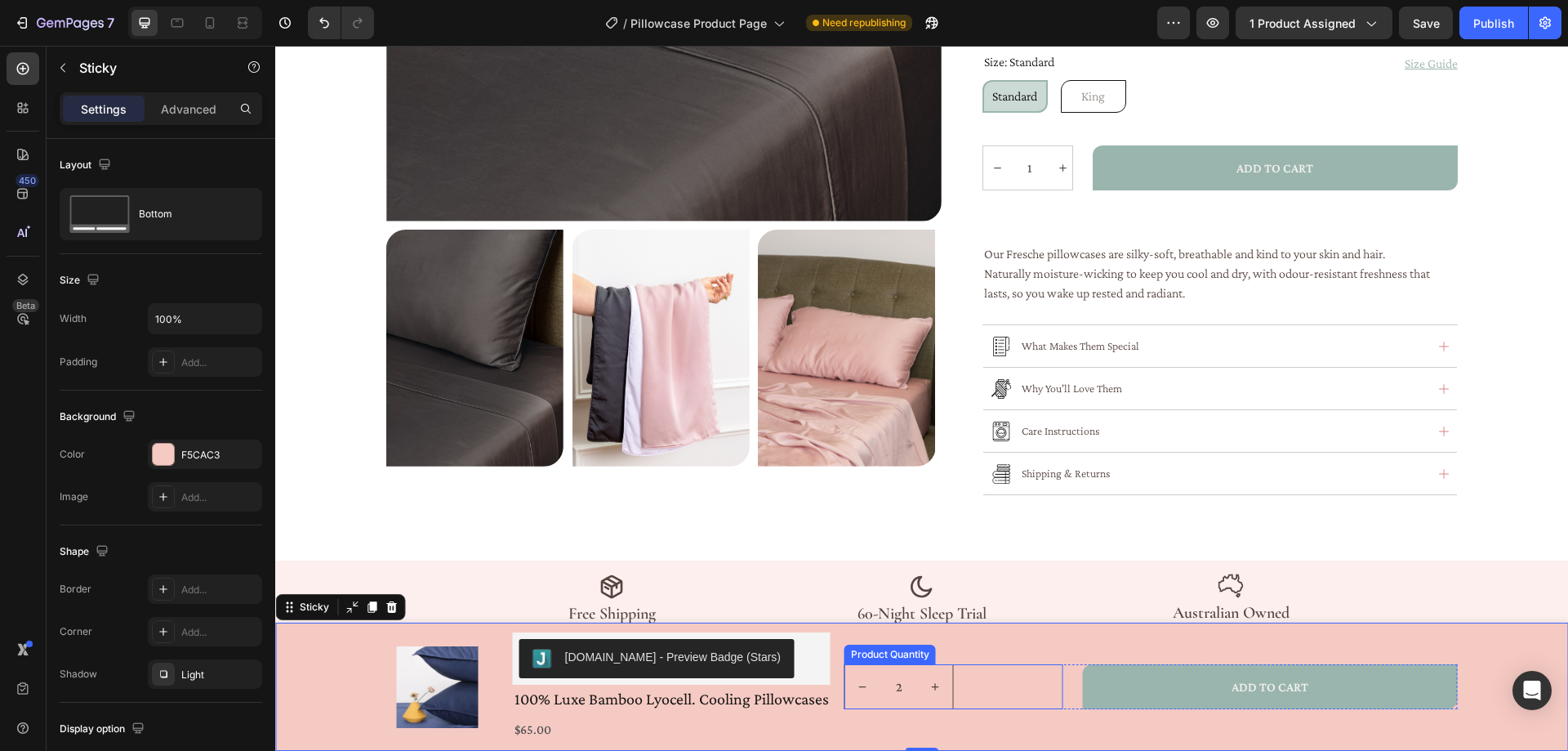
click at [948, 695] on div "2" at bounding box center [954, 686] width 219 height 45
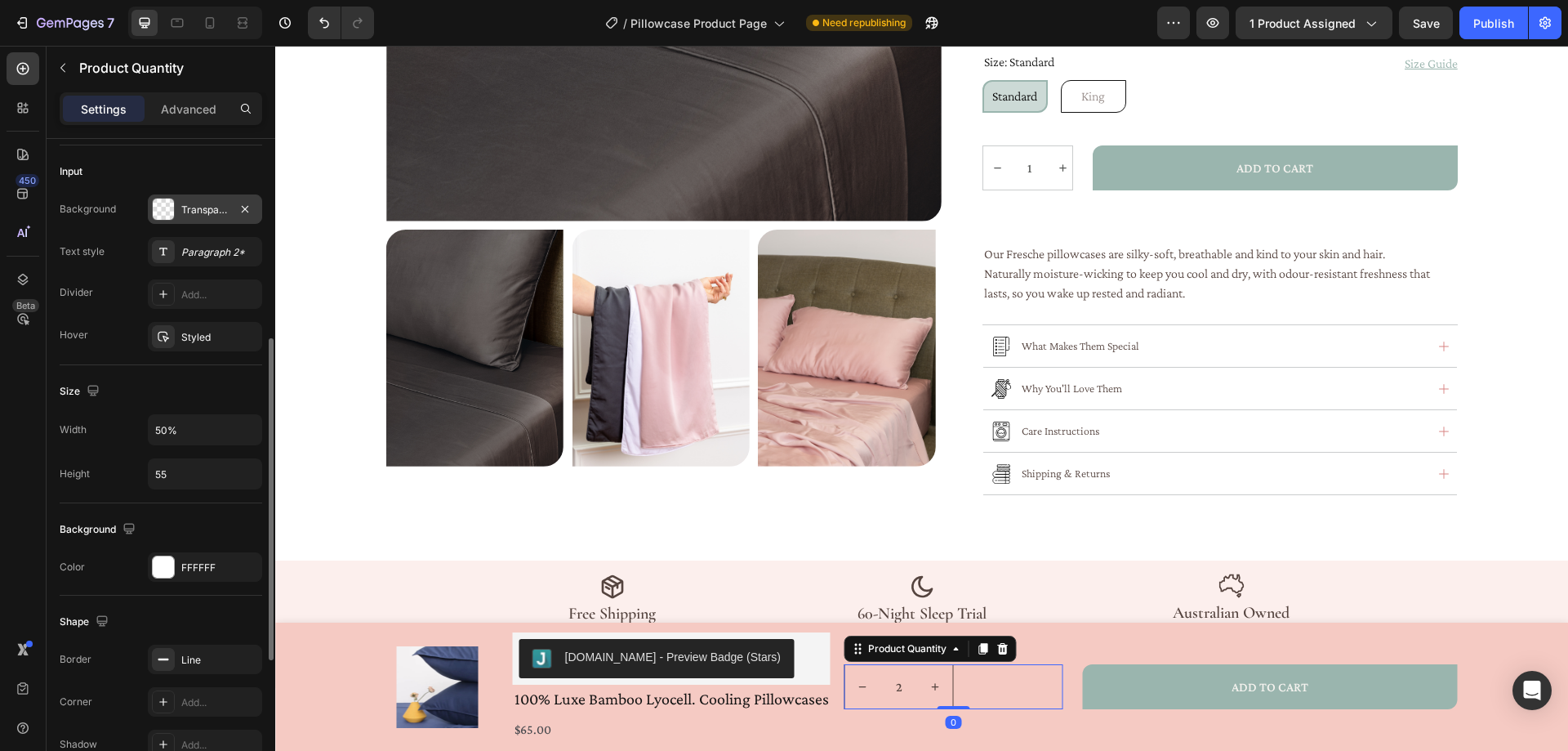
scroll to position [490, 0]
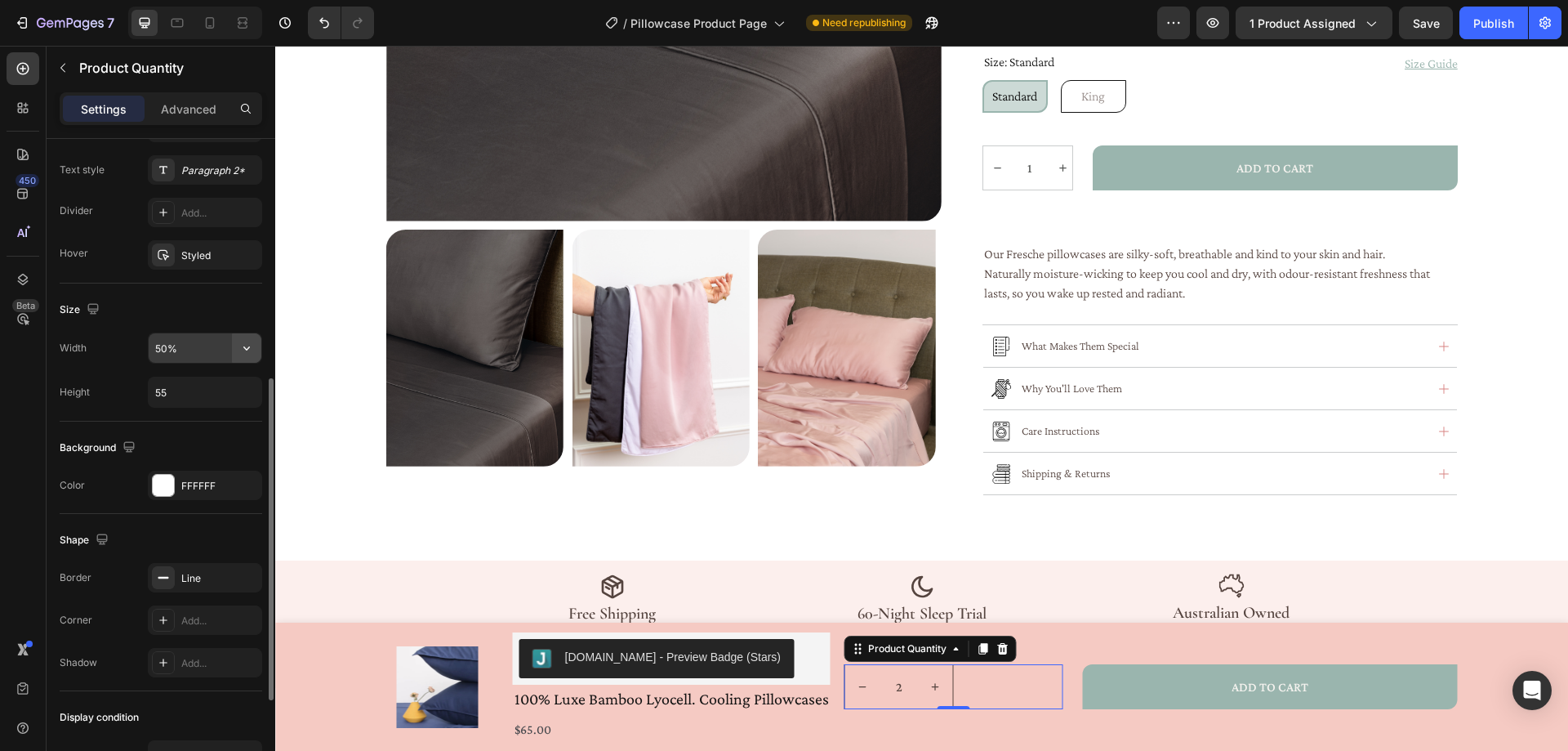
click at [245, 356] on icon "button" at bounding box center [246, 347] width 16 height 16
click at [239, 347] on icon "button" at bounding box center [246, 347] width 16 height 16
click at [204, 392] on p "Full 100%" at bounding box center [201, 390] width 93 height 15
type input "100%"
click at [21, 270] on div at bounding box center [23, 279] width 32 height 32
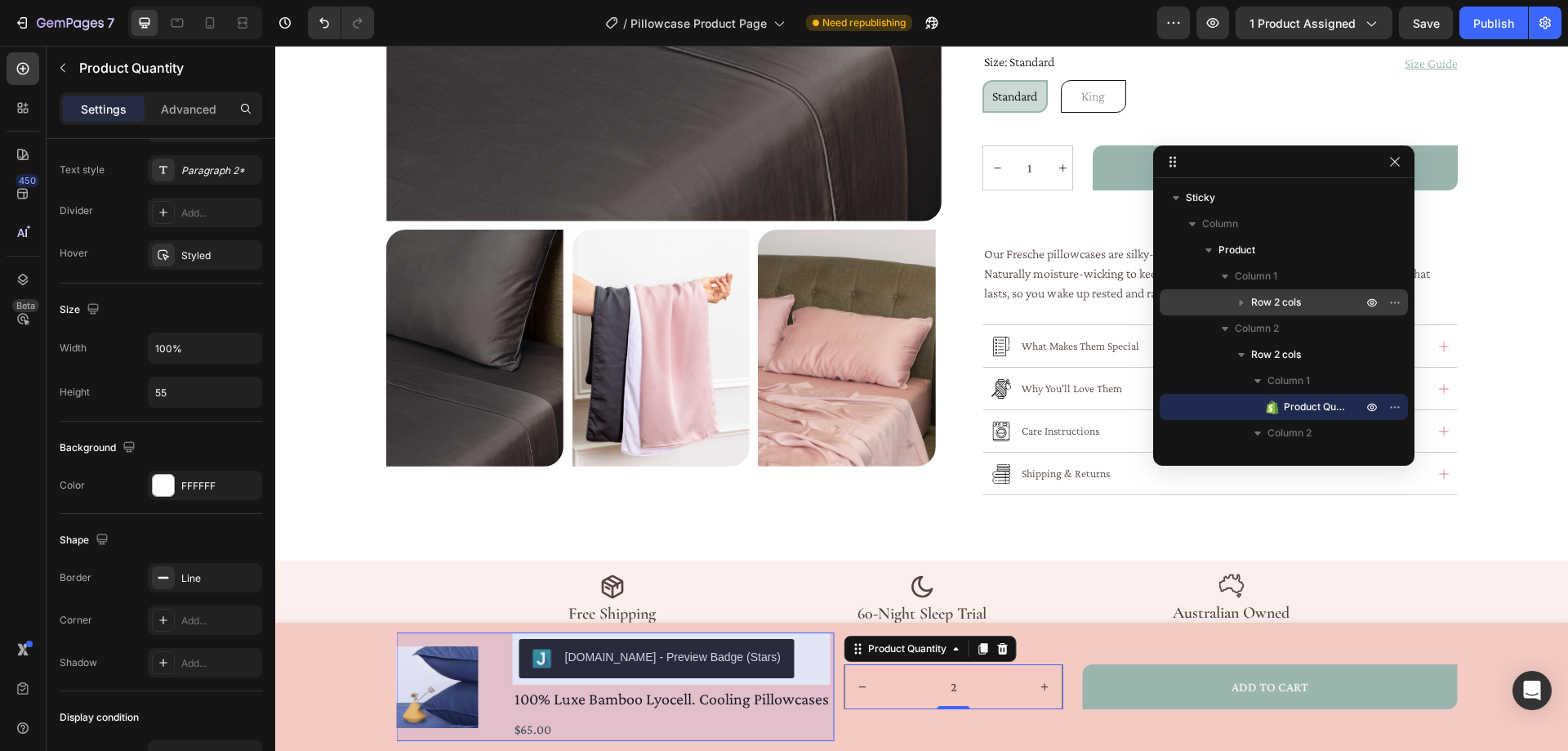
click at [1281, 302] on span "Row 2 cols" at bounding box center [1276, 302] width 50 height 16
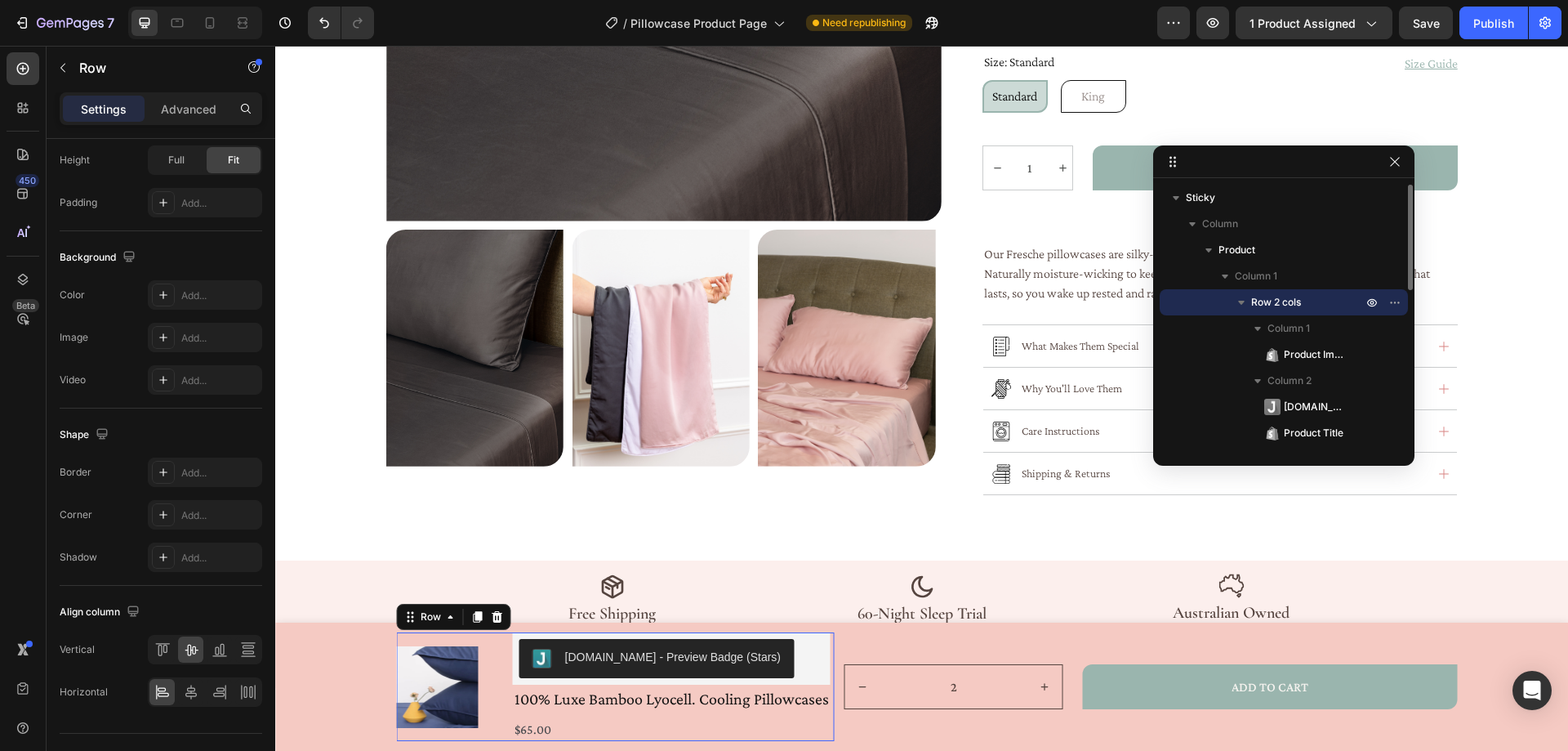
scroll to position [0, 0]
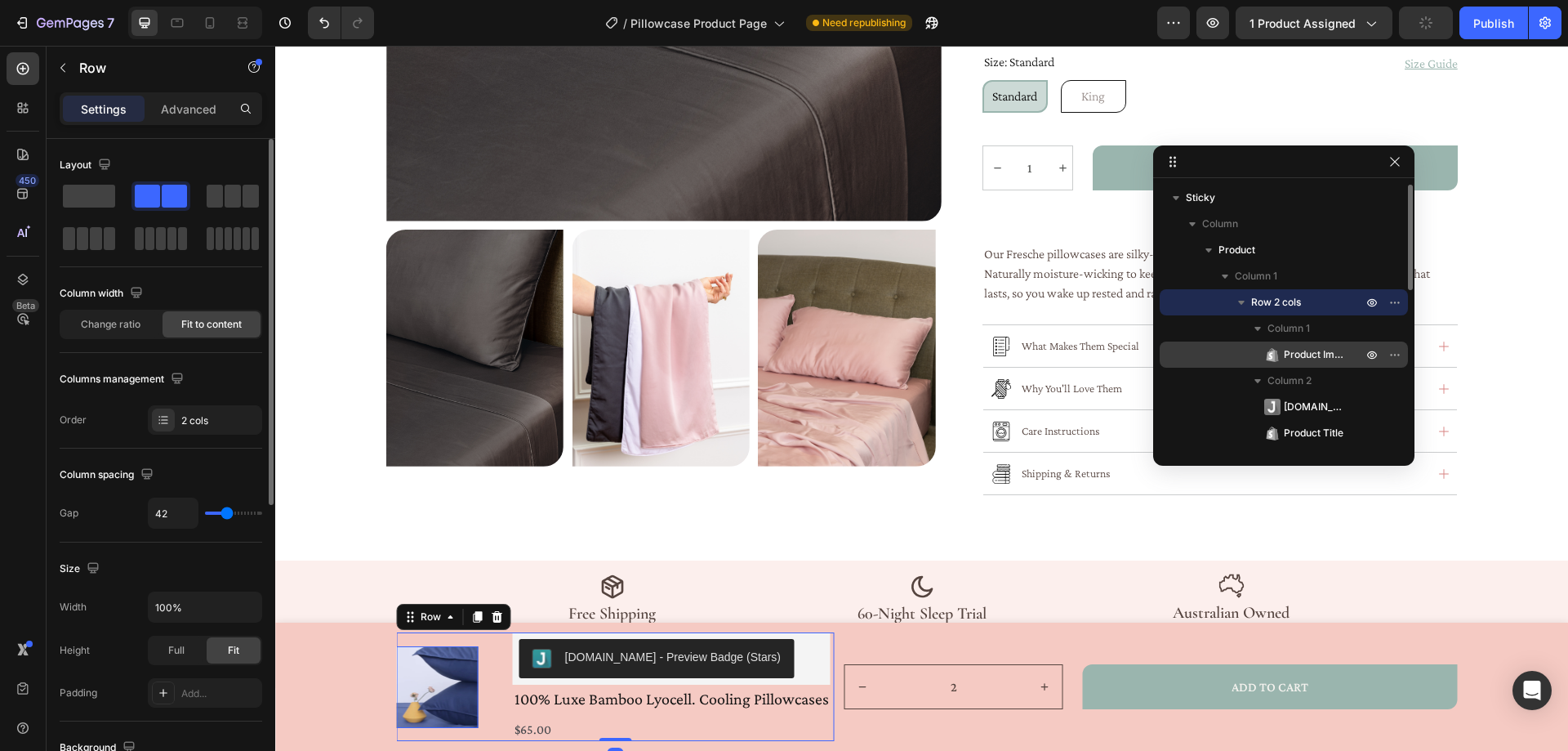
click at [1294, 354] on span "Product Images" at bounding box center [1314, 354] width 62 height 16
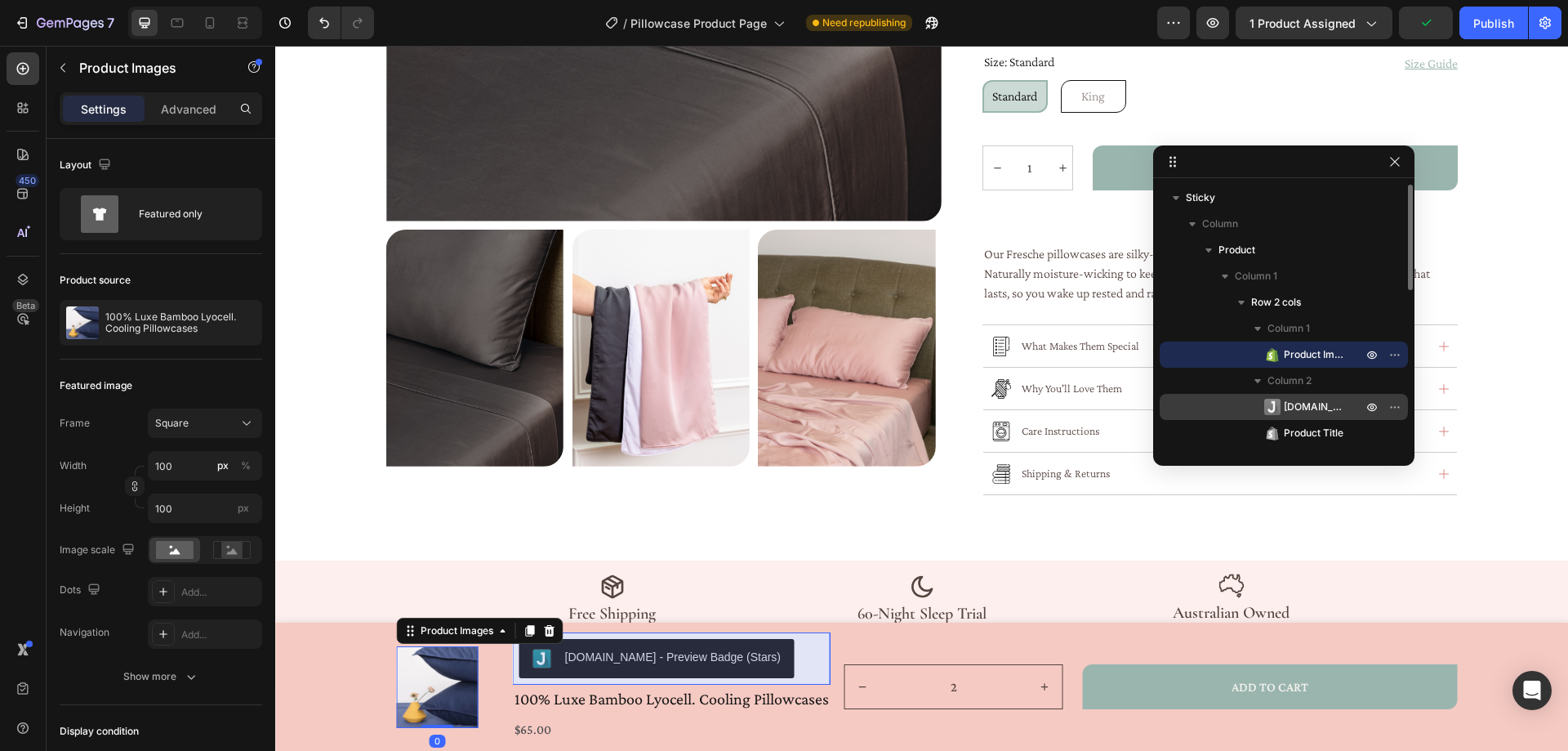
click at [1300, 404] on span "[DOMAIN_NAME]" at bounding box center [1314, 406] width 62 height 16
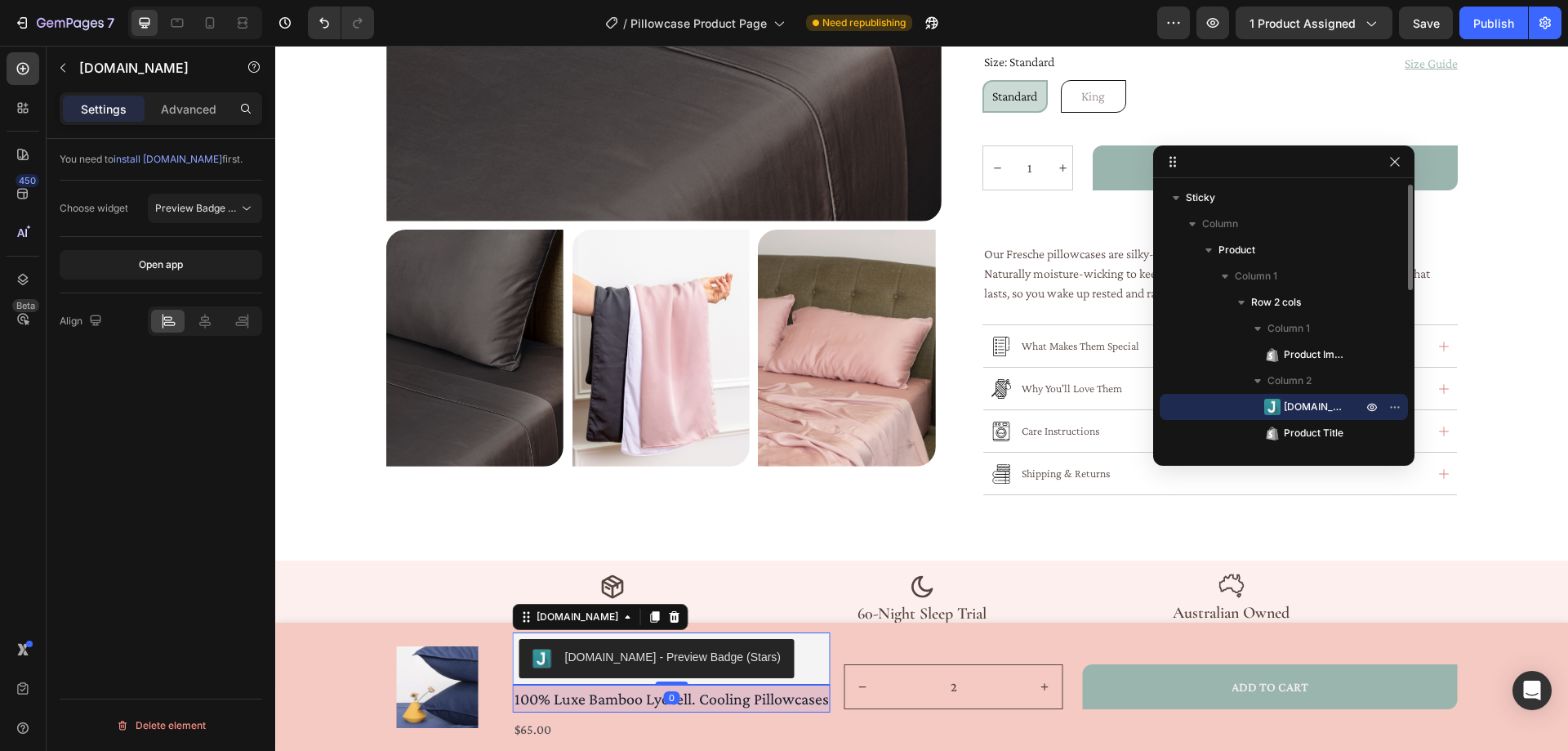
scroll to position [163, 0]
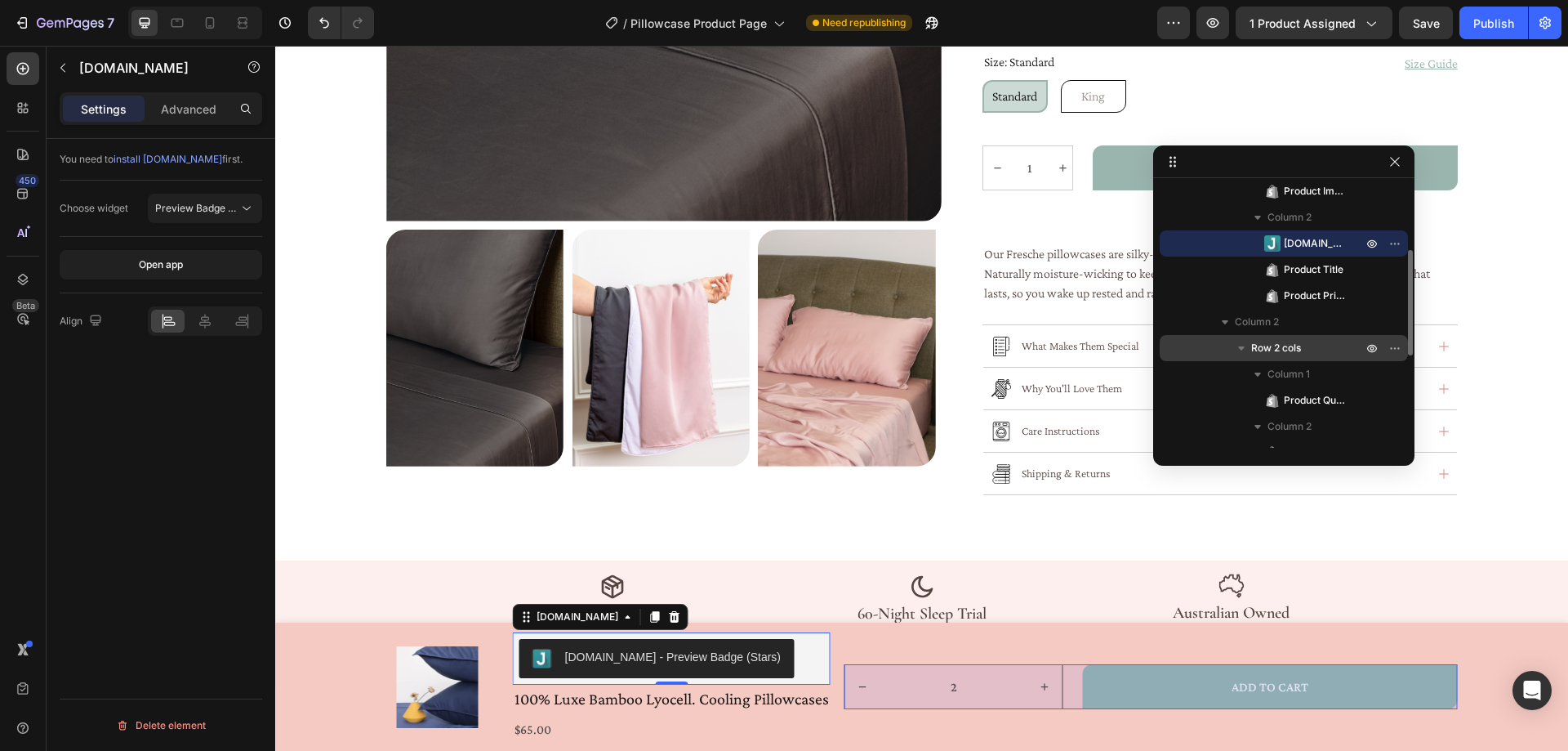
click at [1287, 350] on span "Row 2 cols" at bounding box center [1276, 347] width 50 height 16
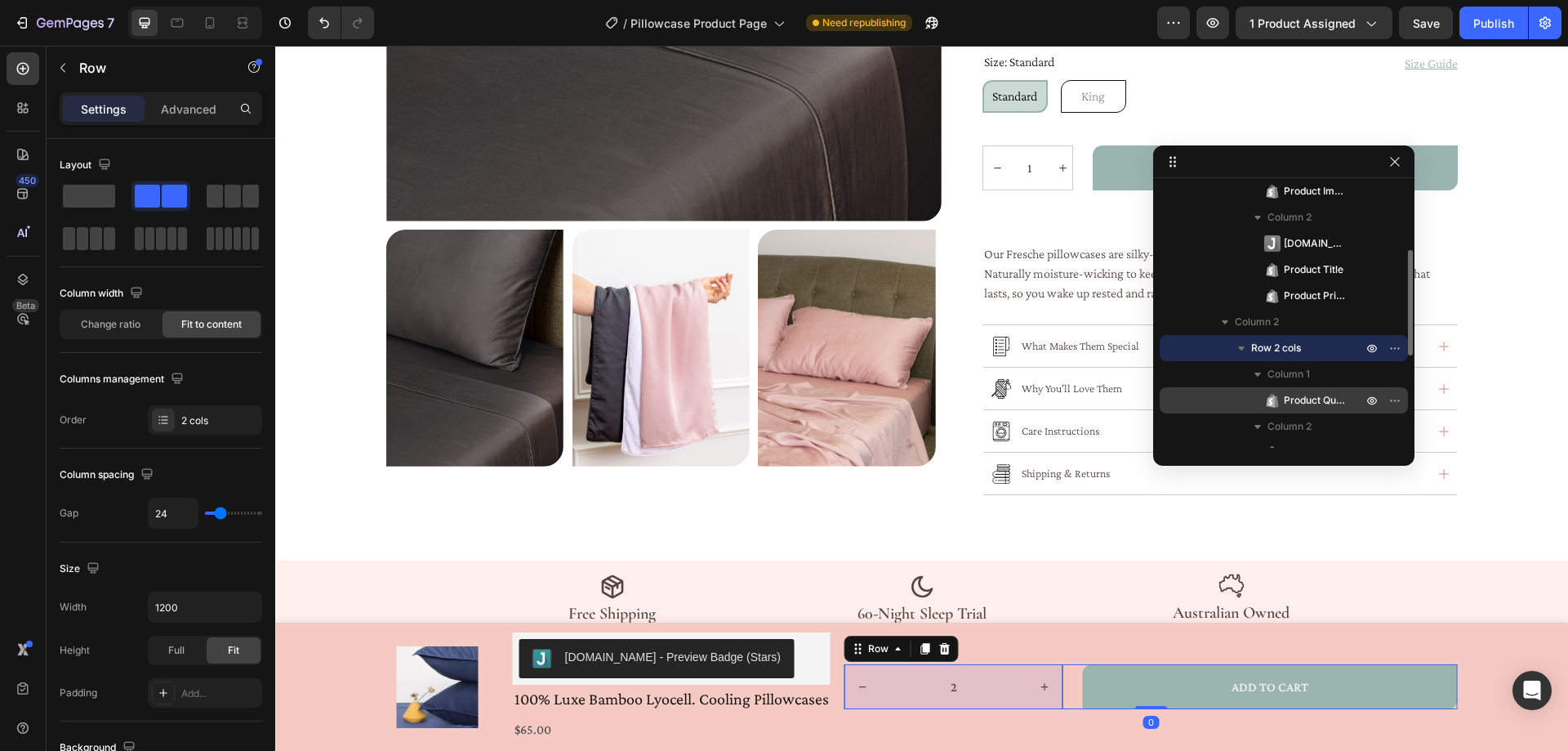
click at [1299, 394] on span "Product Quantity" at bounding box center [1314, 399] width 62 height 16
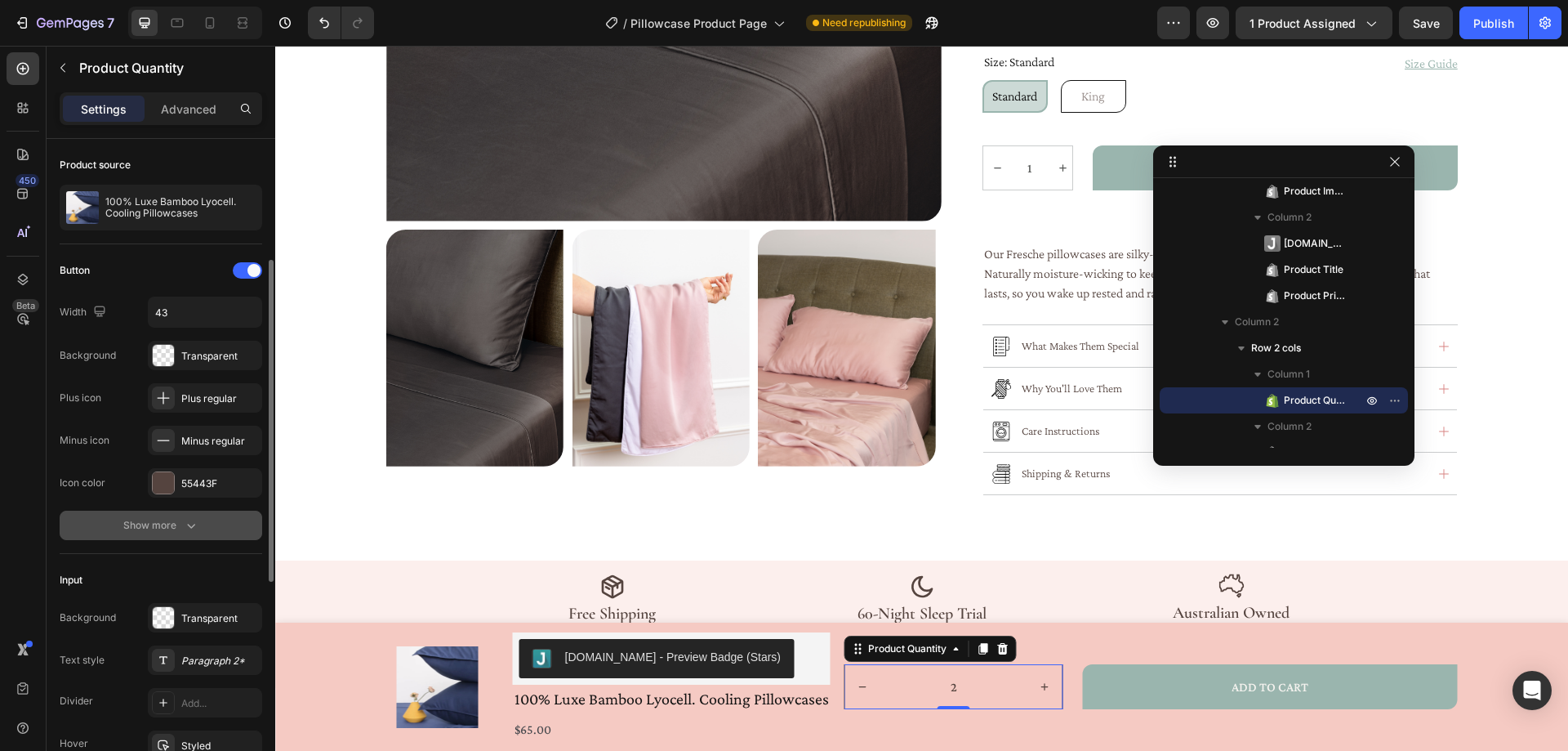
scroll to position [245, 0]
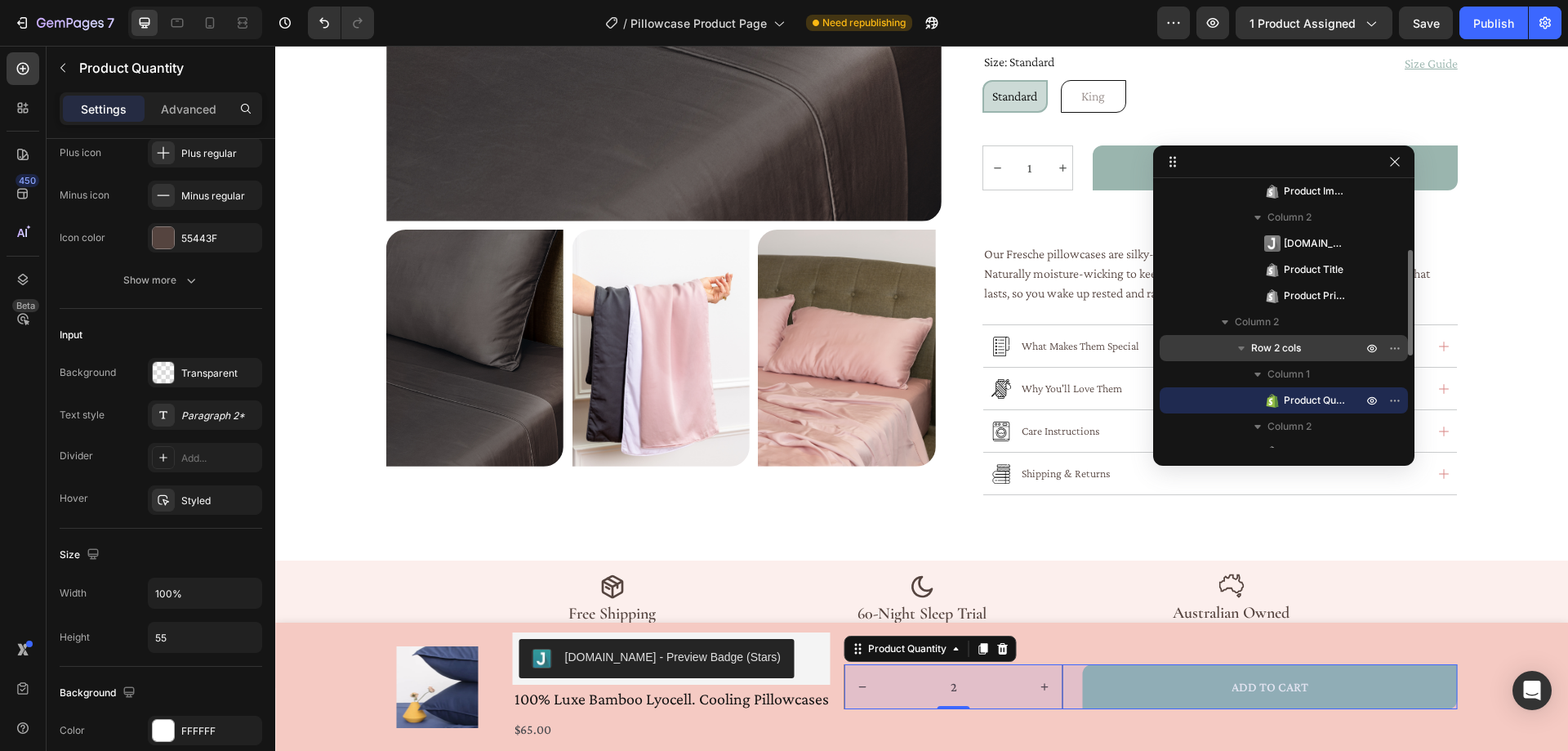
click at [1293, 354] on span "Row 2 cols" at bounding box center [1276, 347] width 50 height 16
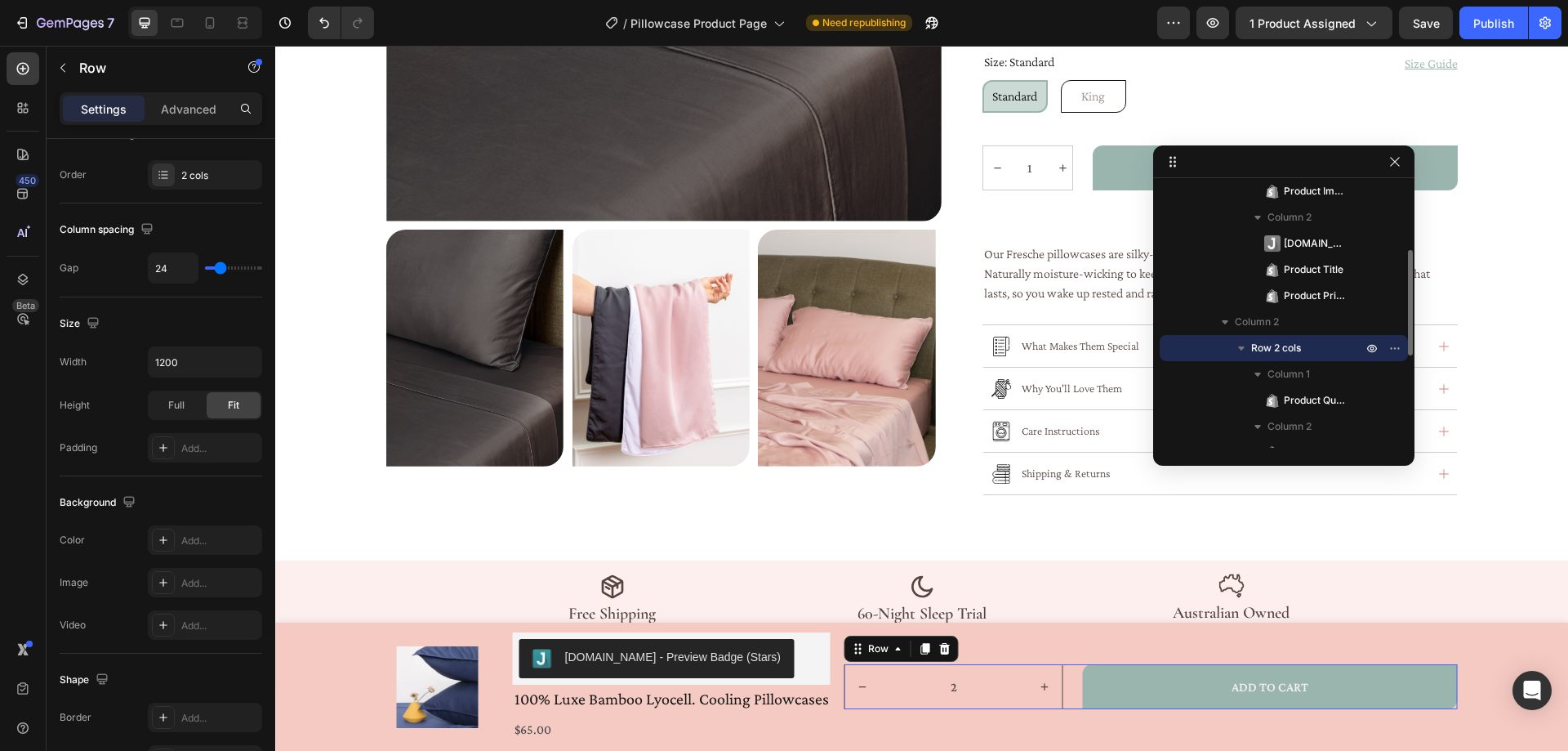
scroll to position [0, 0]
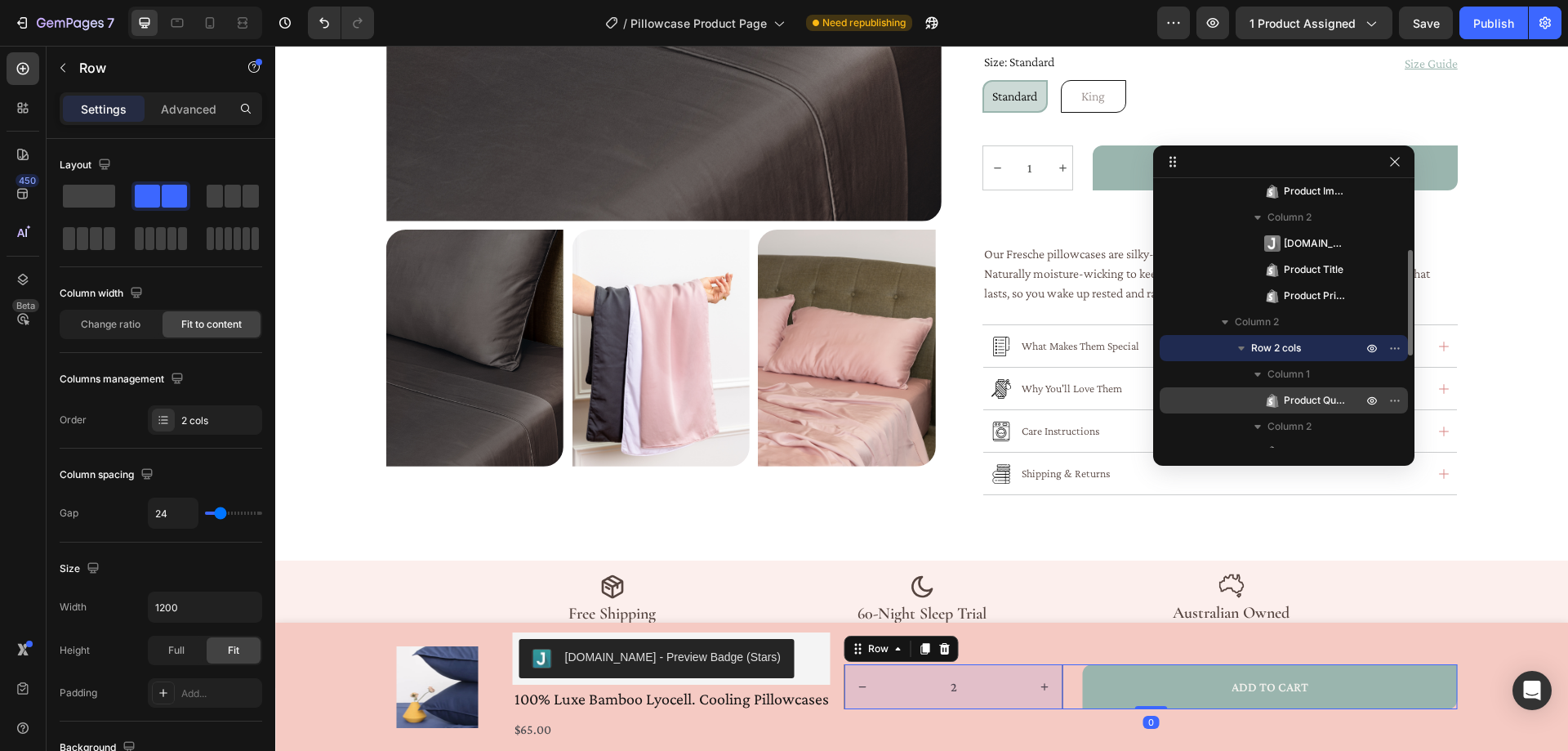
click at [1288, 397] on span "Product Quantity" at bounding box center [1314, 399] width 62 height 16
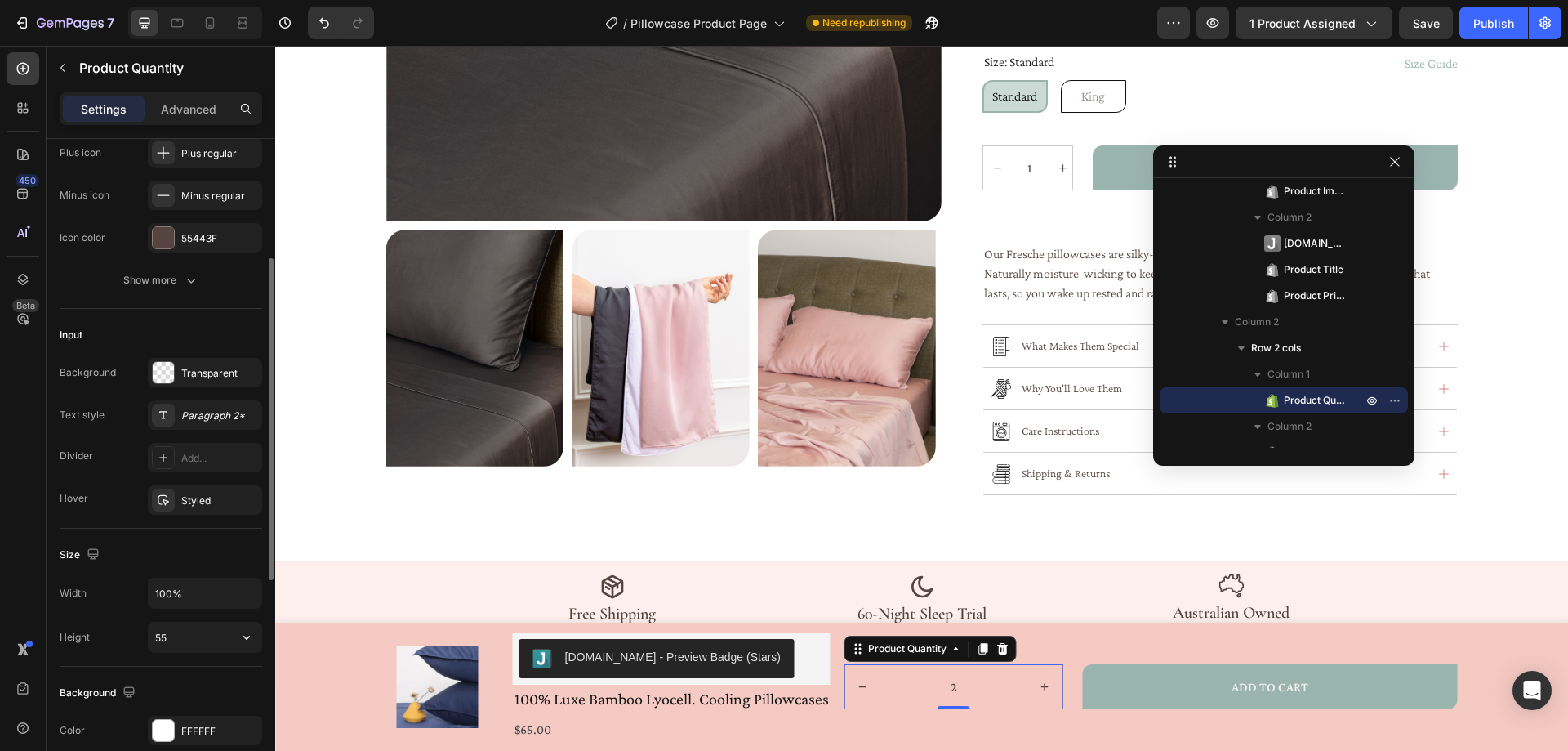
scroll to position [327, 0]
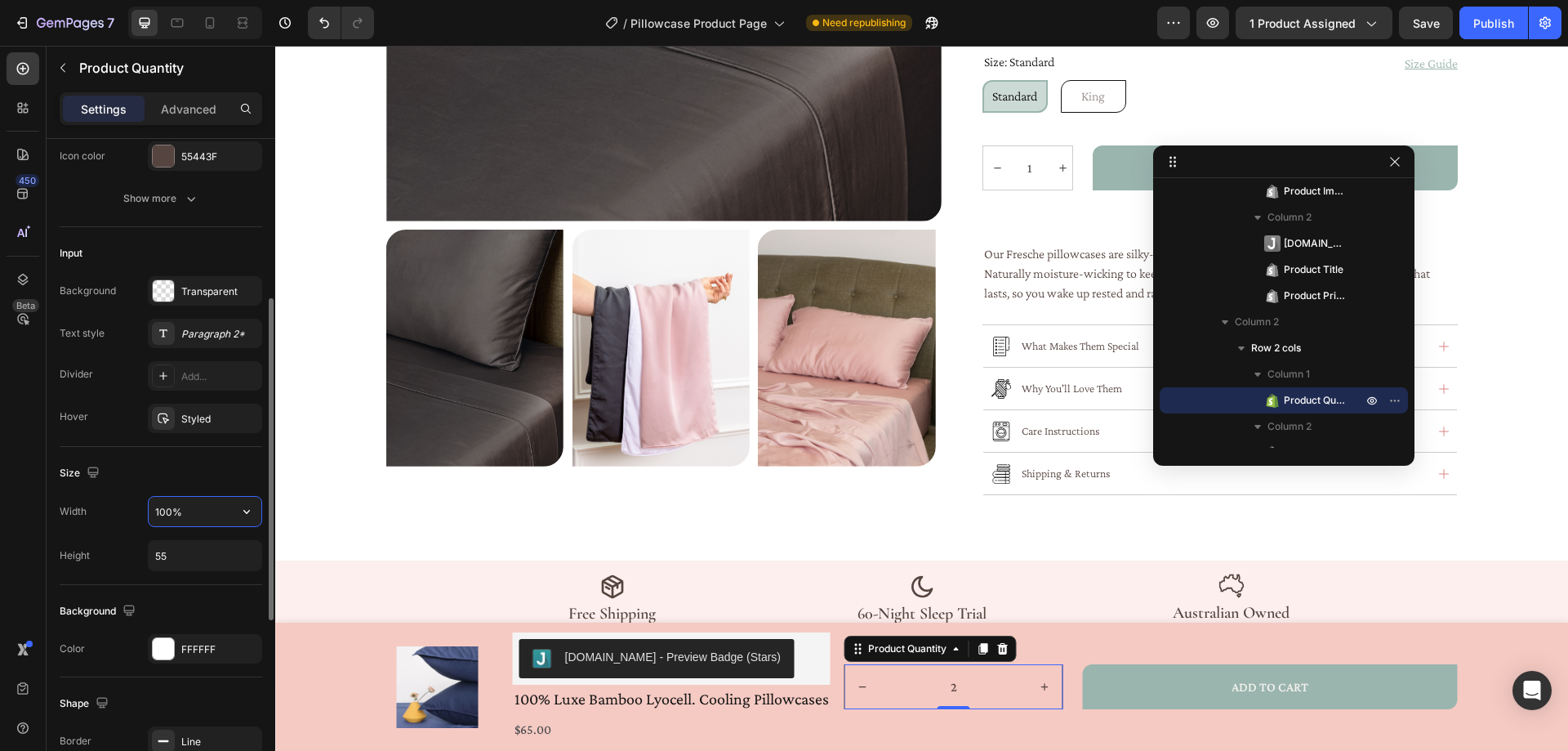
click at [171, 502] on input "100%" at bounding box center [205, 511] width 113 height 29
drag, startPoint x: 194, startPoint y: 510, endPoint x: 175, endPoint y: 493, distance: 25.5
click at [170, 499] on input "100%" at bounding box center [205, 511] width 113 height 29
type input "120"
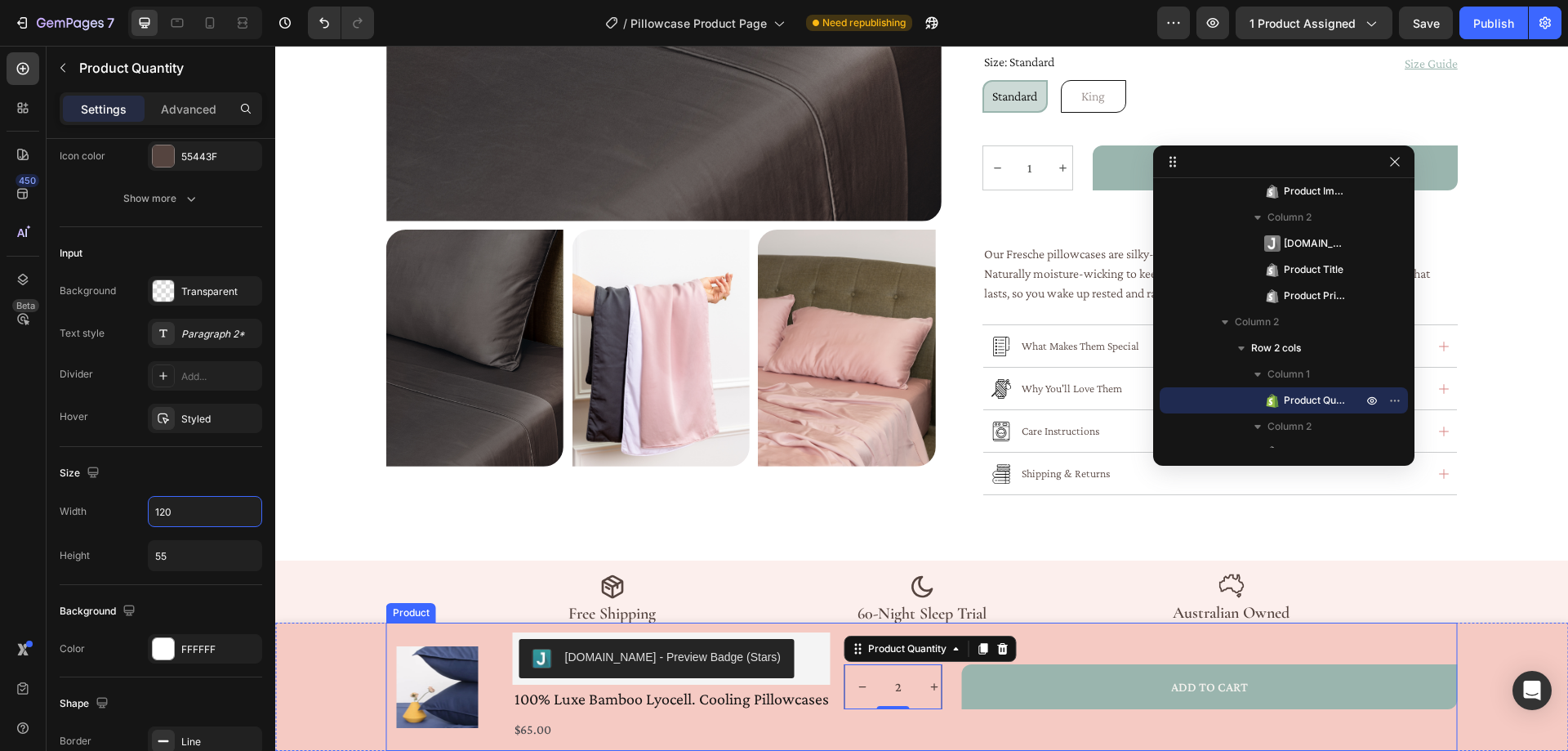
click at [922, 730] on div "2 Product Quantity 0 ADD TO CART Add to Cart Row" at bounding box center [1151, 687] width 613 height 109
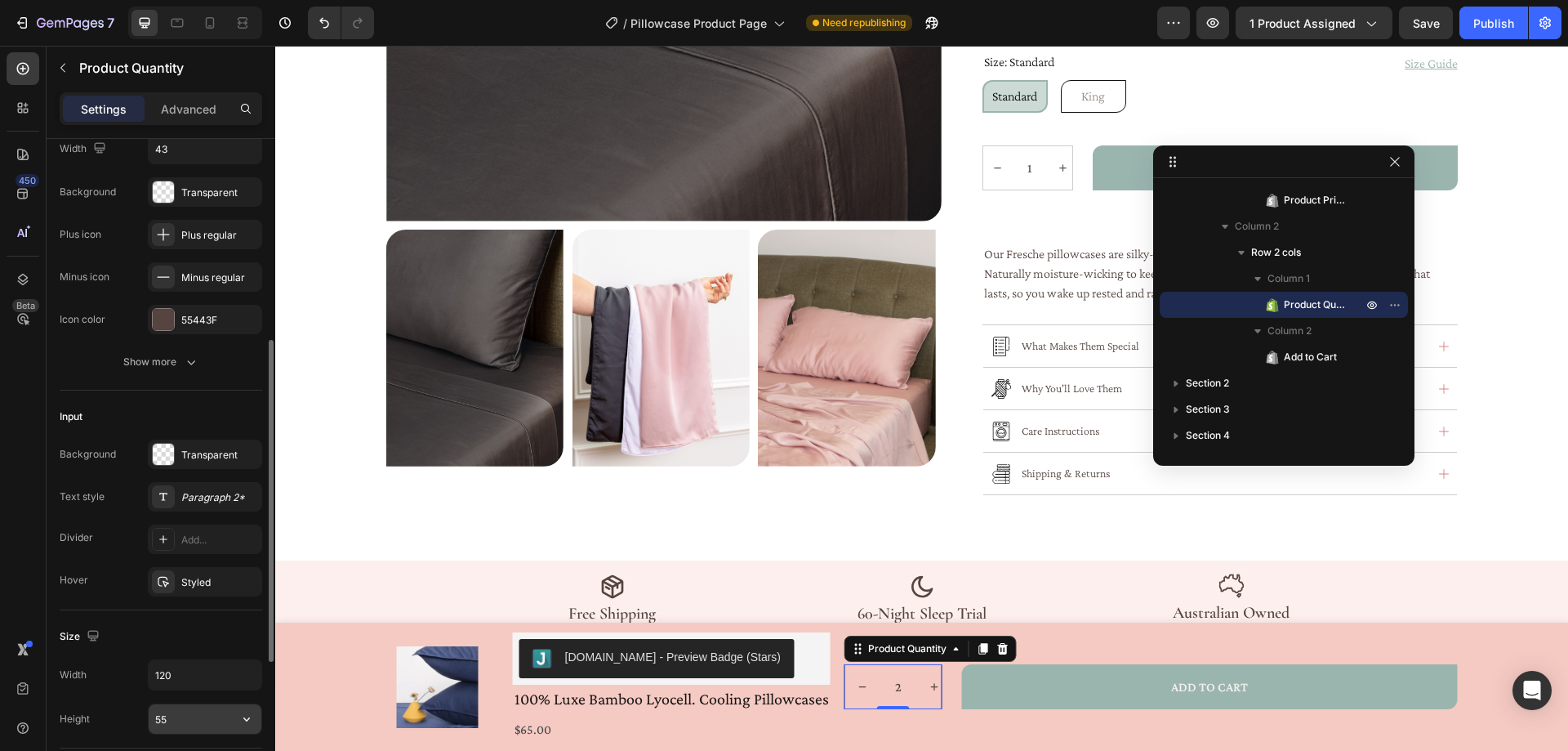
scroll to position [245, 0]
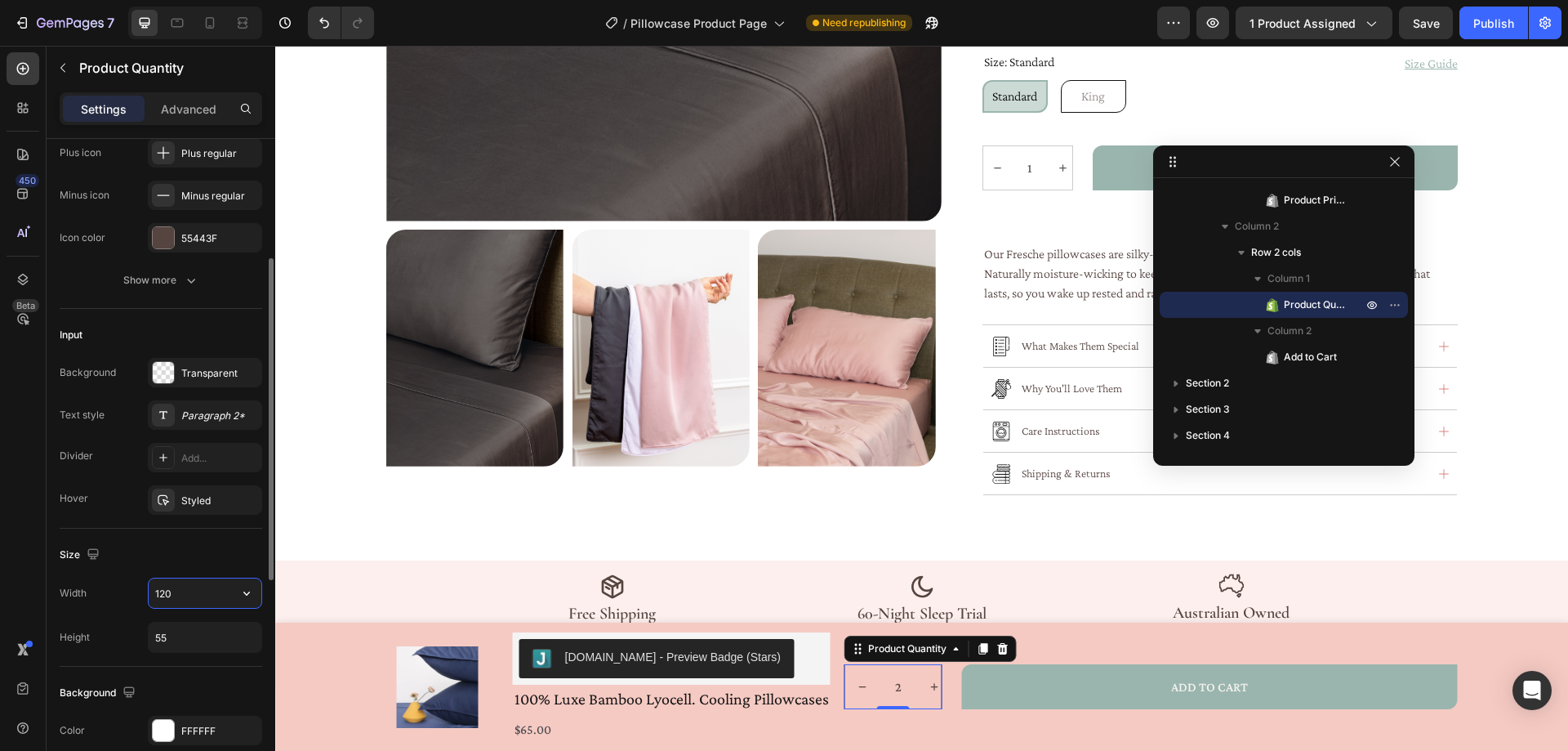
click at [195, 589] on input "120" at bounding box center [205, 593] width 113 height 29
click at [244, 592] on icon "button" at bounding box center [246, 593] width 16 height 16
click at [232, 626] on div "Full 100%" at bounding box center [187, 634] width 134 height 31
type input "100%"
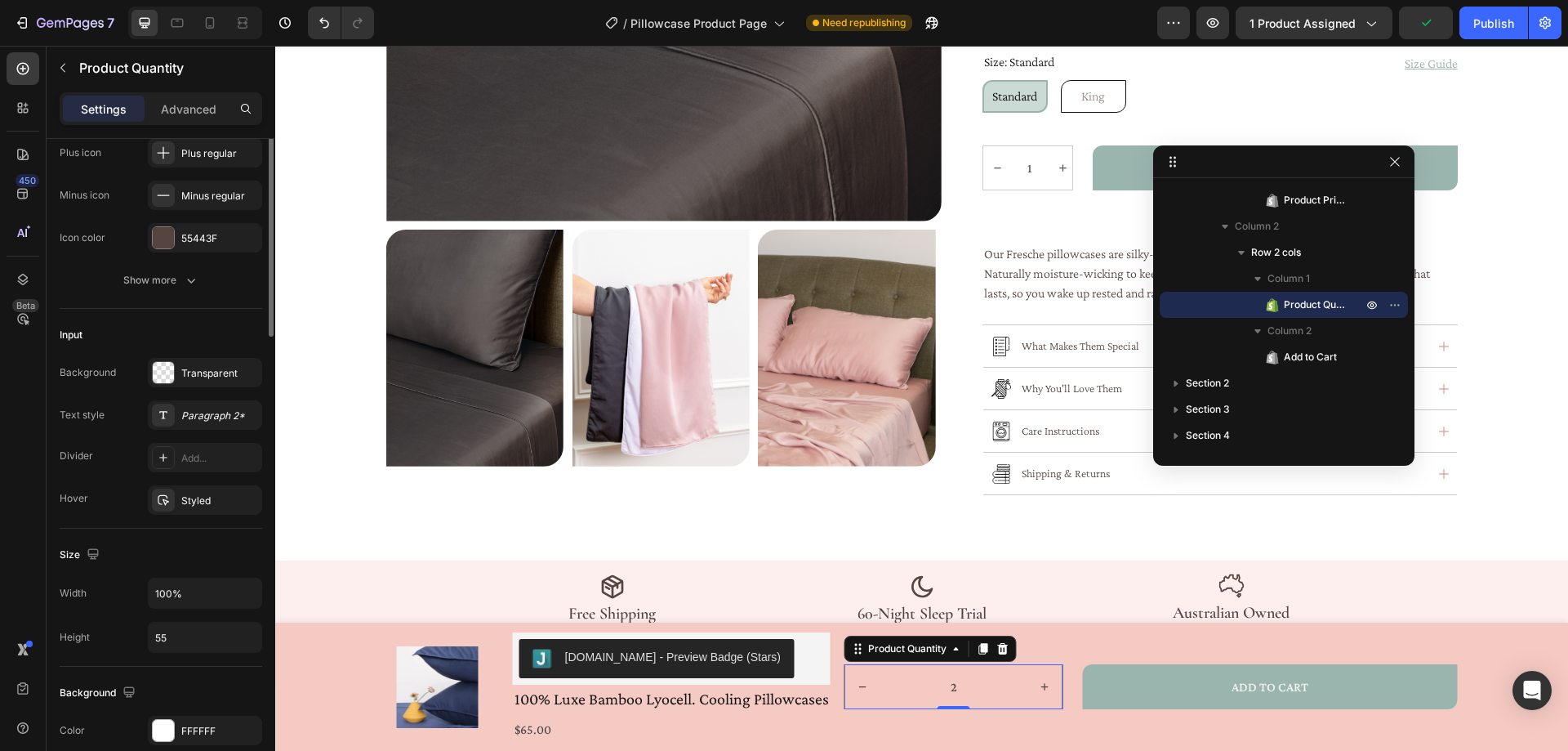
scroll to position [0, 0]
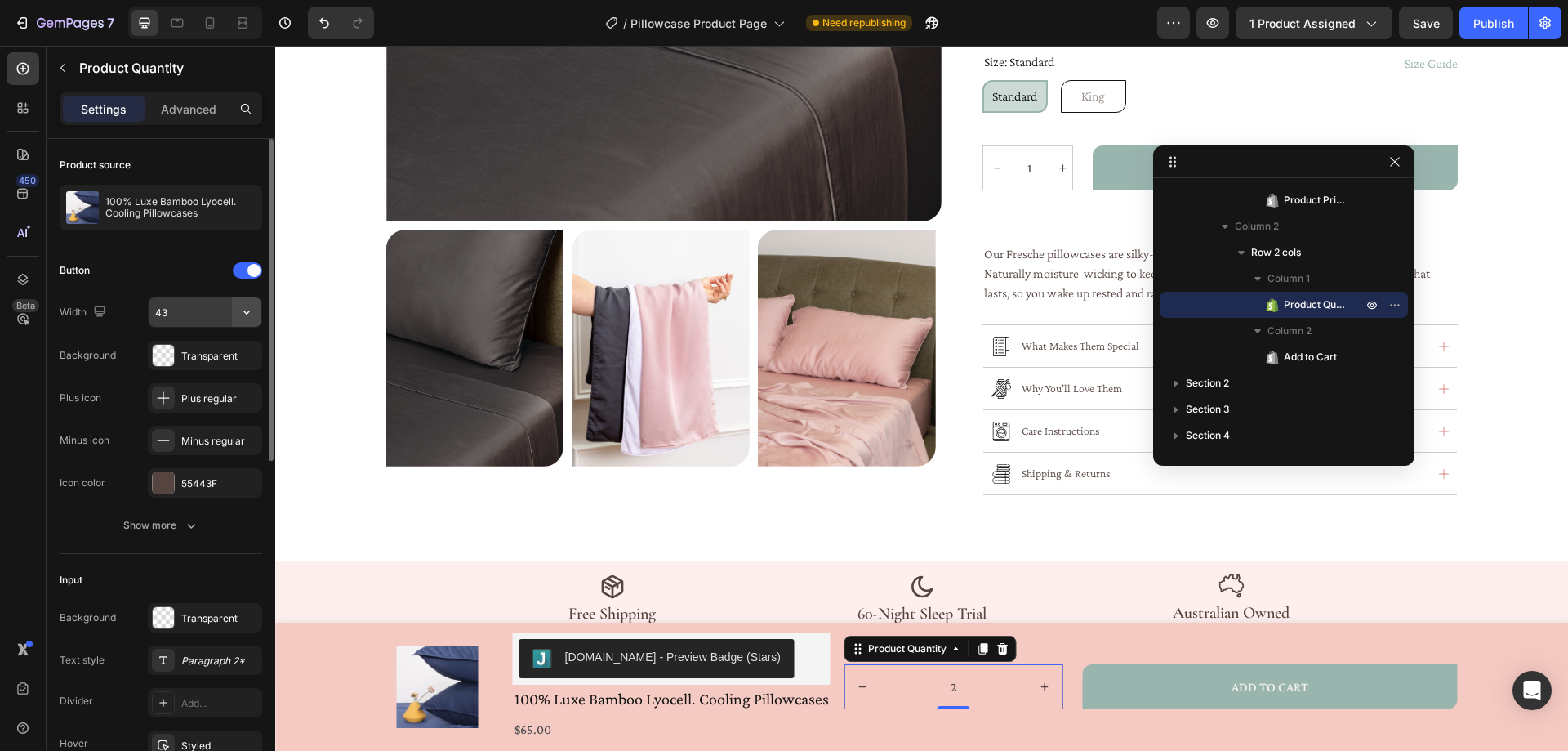
click at [244, 313] on icon "button" at bounding box center [246, 311] width 16 height 16
click at [223, 347] on span "100%" at bounding box center [234, 354] width 27 height 15
drag, startPoint x: 167, startPoint y: 310, endPoint x: 64, endPoint y: 312, distance: 103.0
click at [64, 312] on div "Width 50%" at bounding box center [161, 312] width 203 height 31
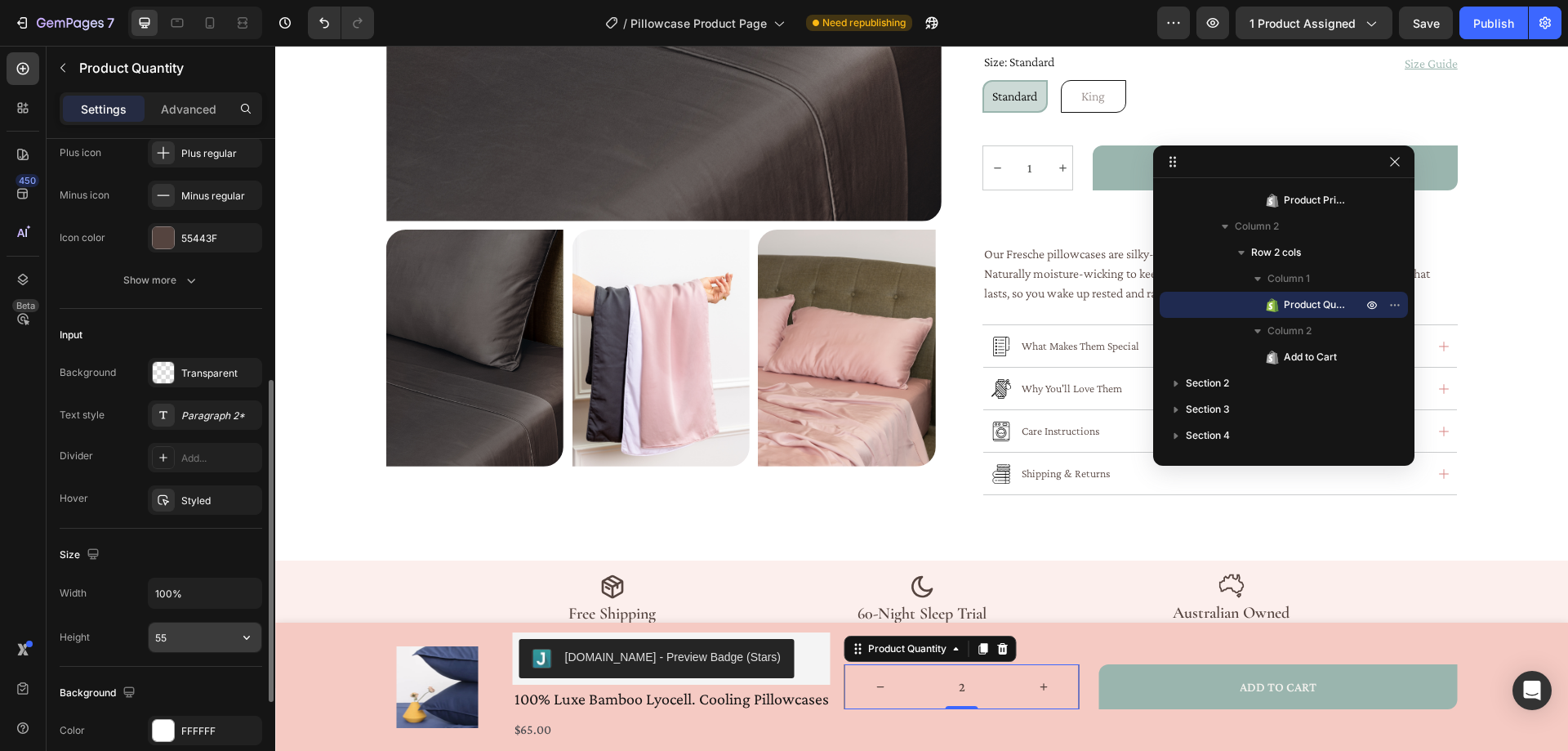
scroll to position [327, 0]
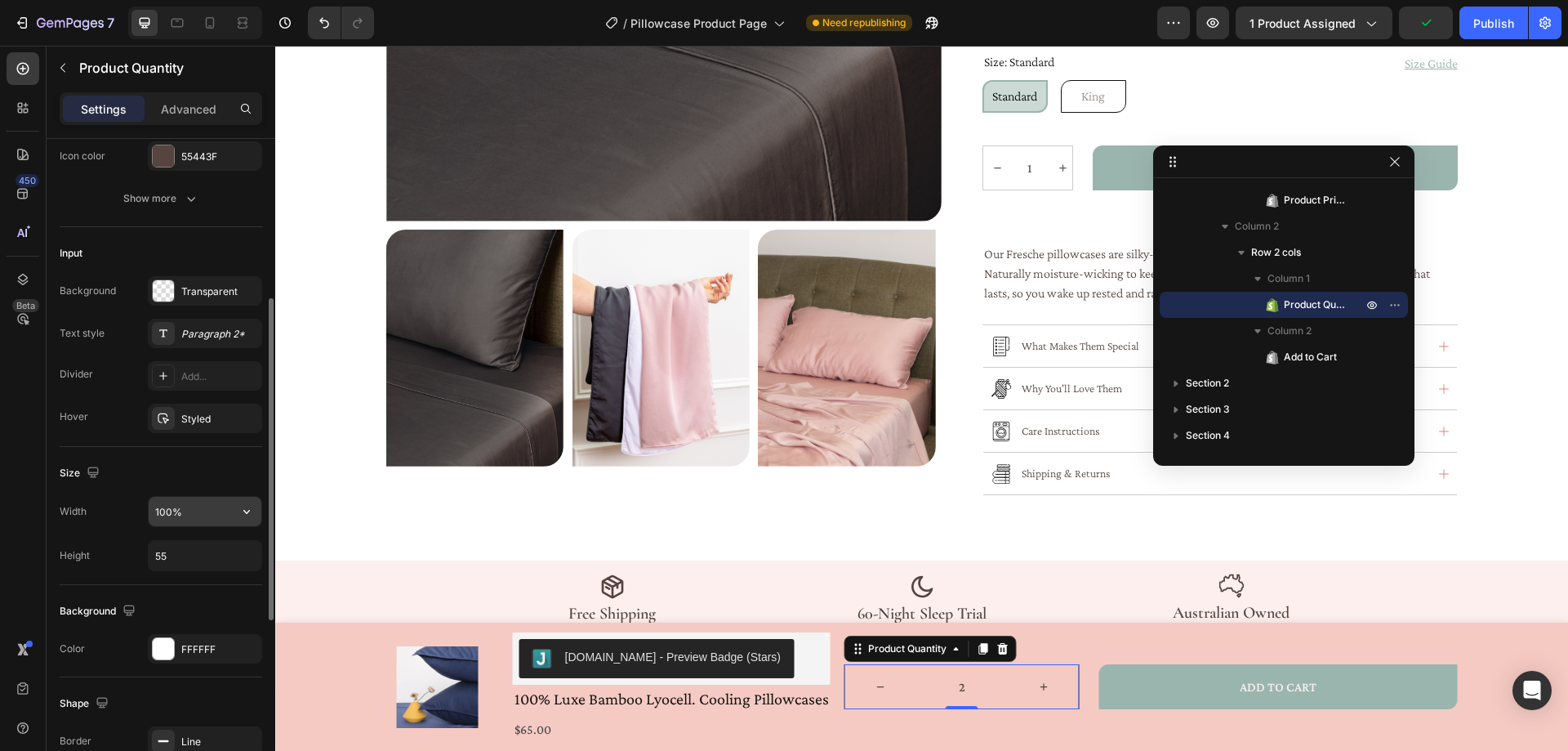
type input "30%"
click at [171, 504] on input "100%" at bounding box center [205, 511] width 113 height 29
drag, startPoint x: 166, startPoint y: 506, endPoint x: 133, endPoint y: 511, distance: 33.4
click at [133, 511] on div "Width 30%" at bounding box center [161, 511] width 203 height 31
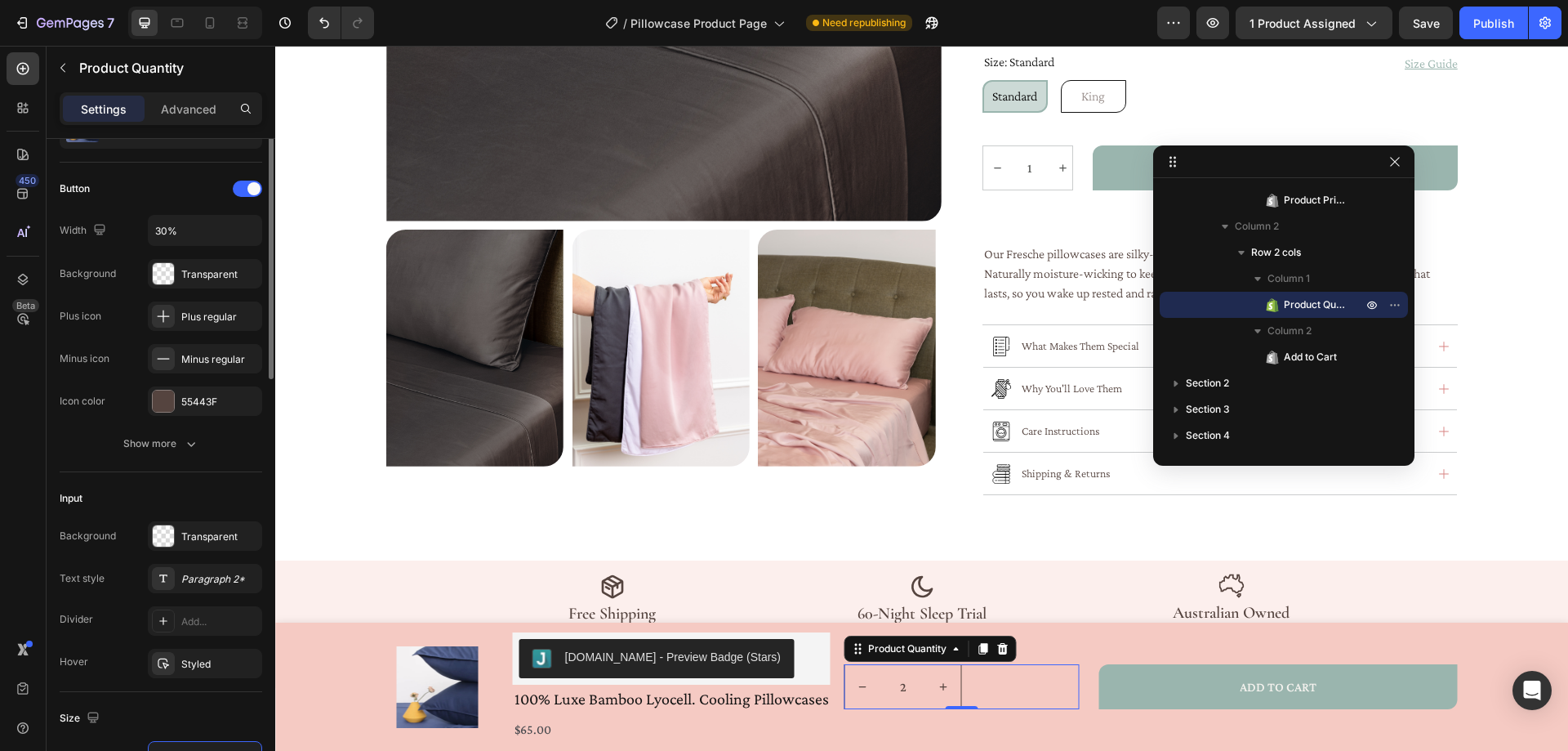
scroll to position [0, 0]
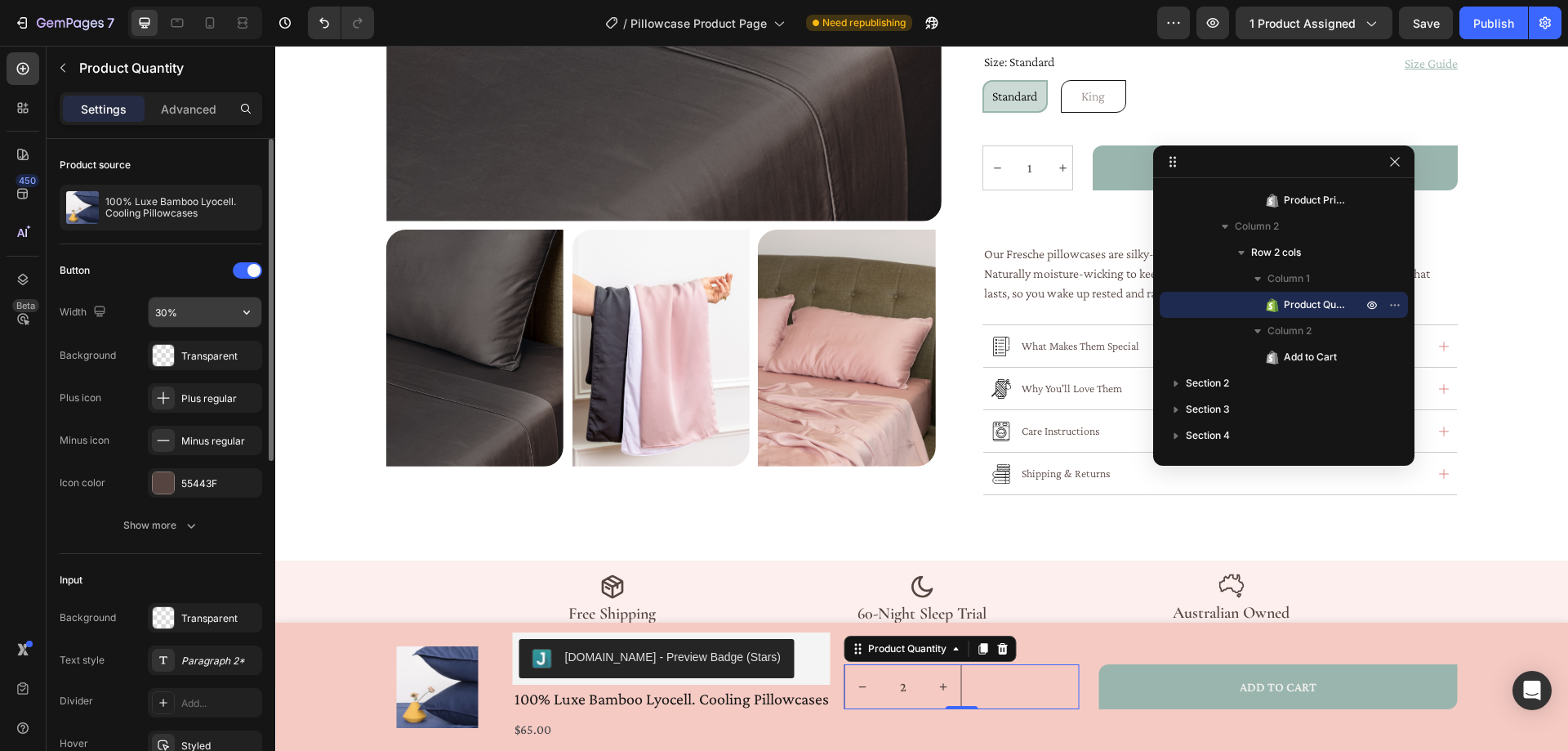
type input "50%"
click at [240, 319] on icon "button" at bounding box center [246, 311] width 16 height 16
click at [182, 355] on p "Full 100%" at bounding box center [201, 354] width 93 height 15
type input "100%"
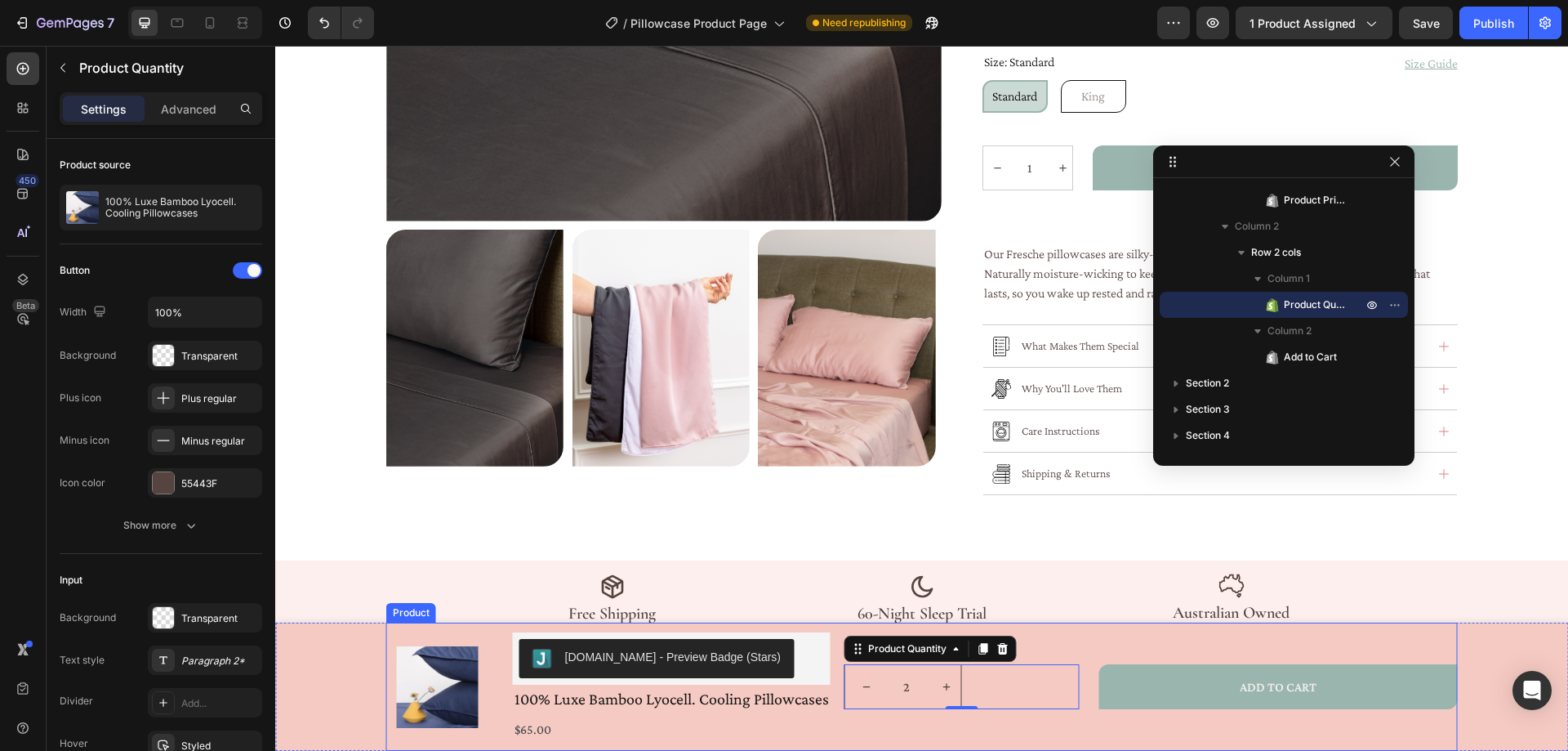
click at [994, 716] on div "2 Product Quantity 0 ADD TO CART Add to Cart Row" at bounding box center [1151, 687] width 613 height 109
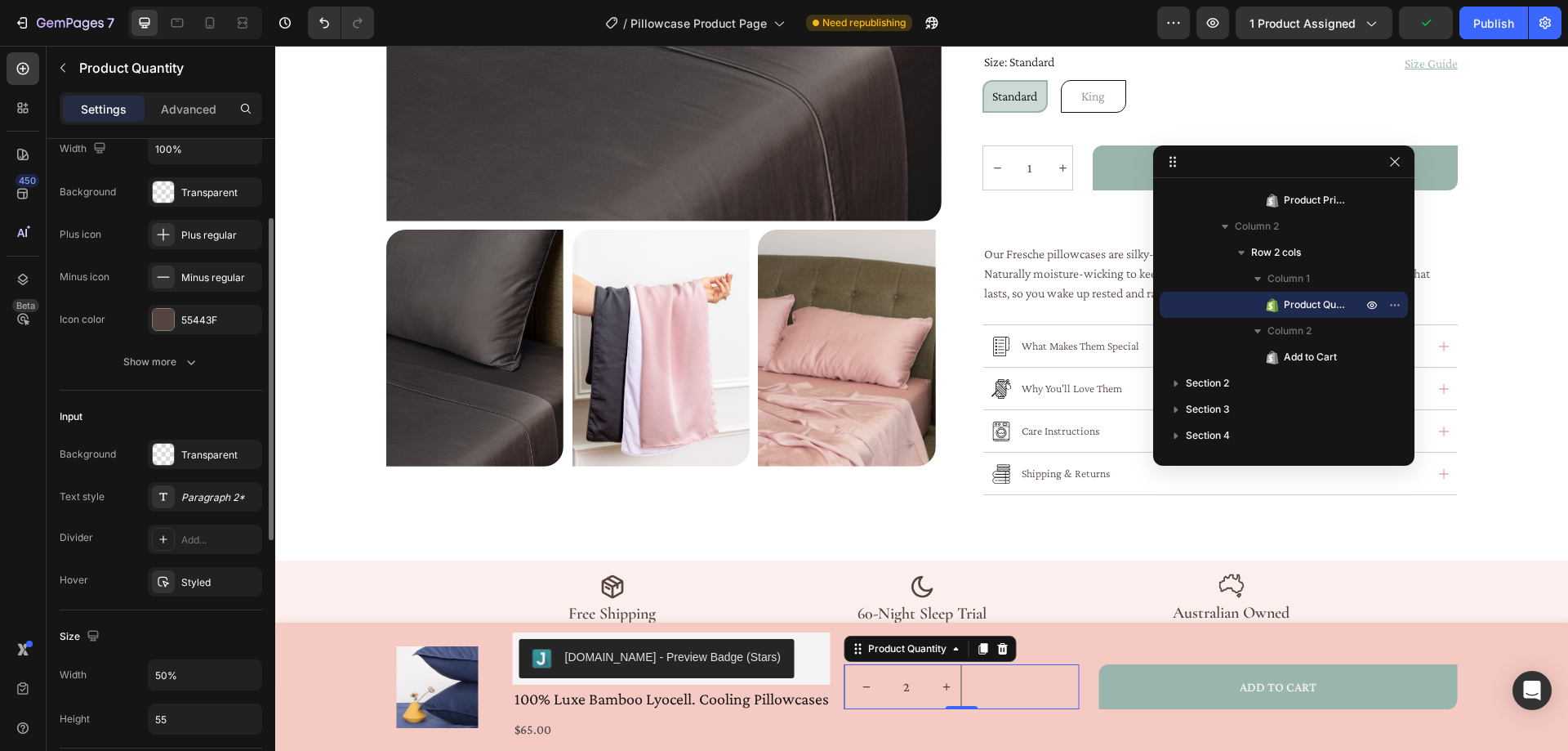
scroll to position [327, 0]
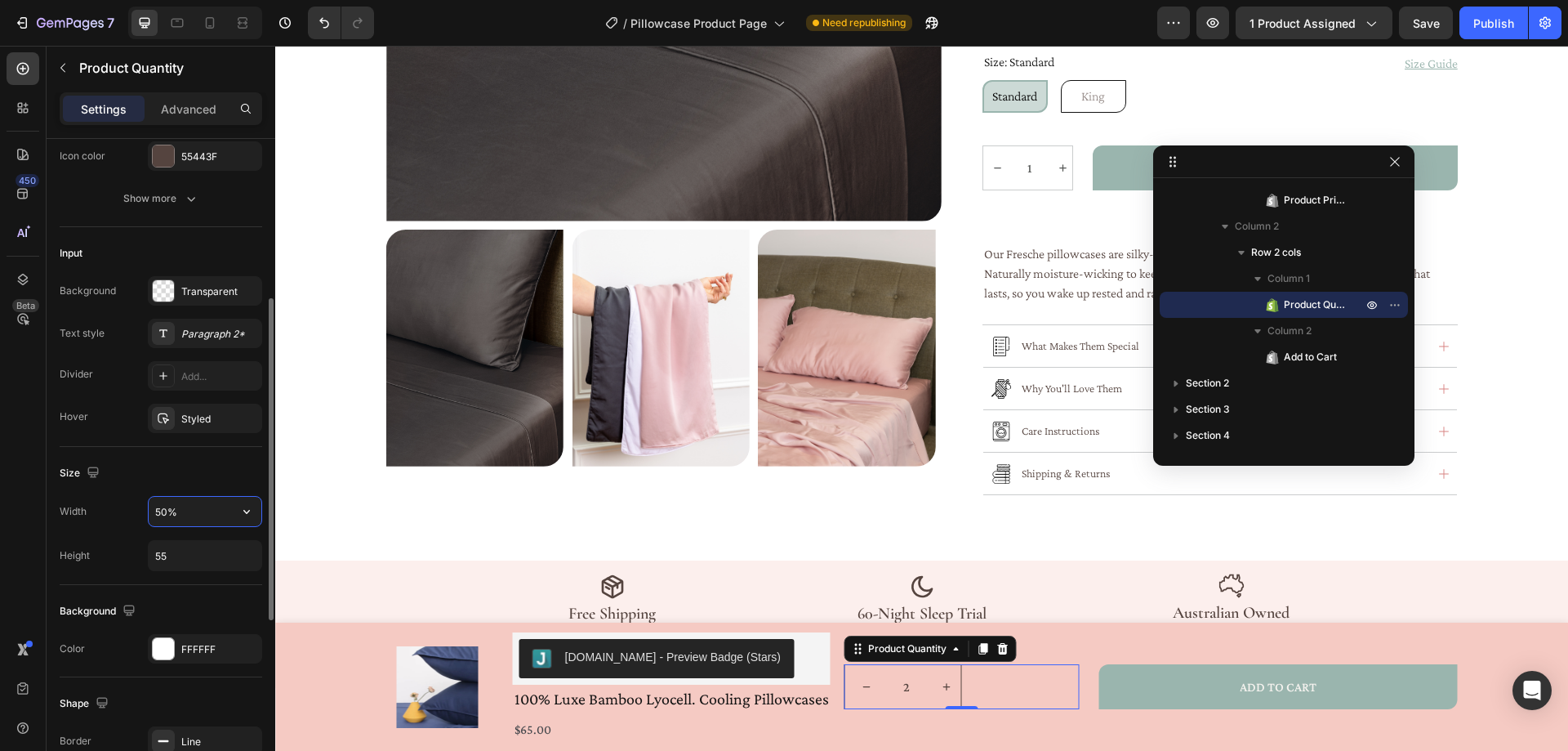
click at [163, 509] on input "50%" at bounding box center [205, 511] width 113 height 29
drag, startPoint x: 177, startPoint y: 509, endPoint x: 144, endPoint y: 504, distance: 33.4
click at [129, 517] on div "Width 50%" at bounding box center [161, 511] width 203 height 31
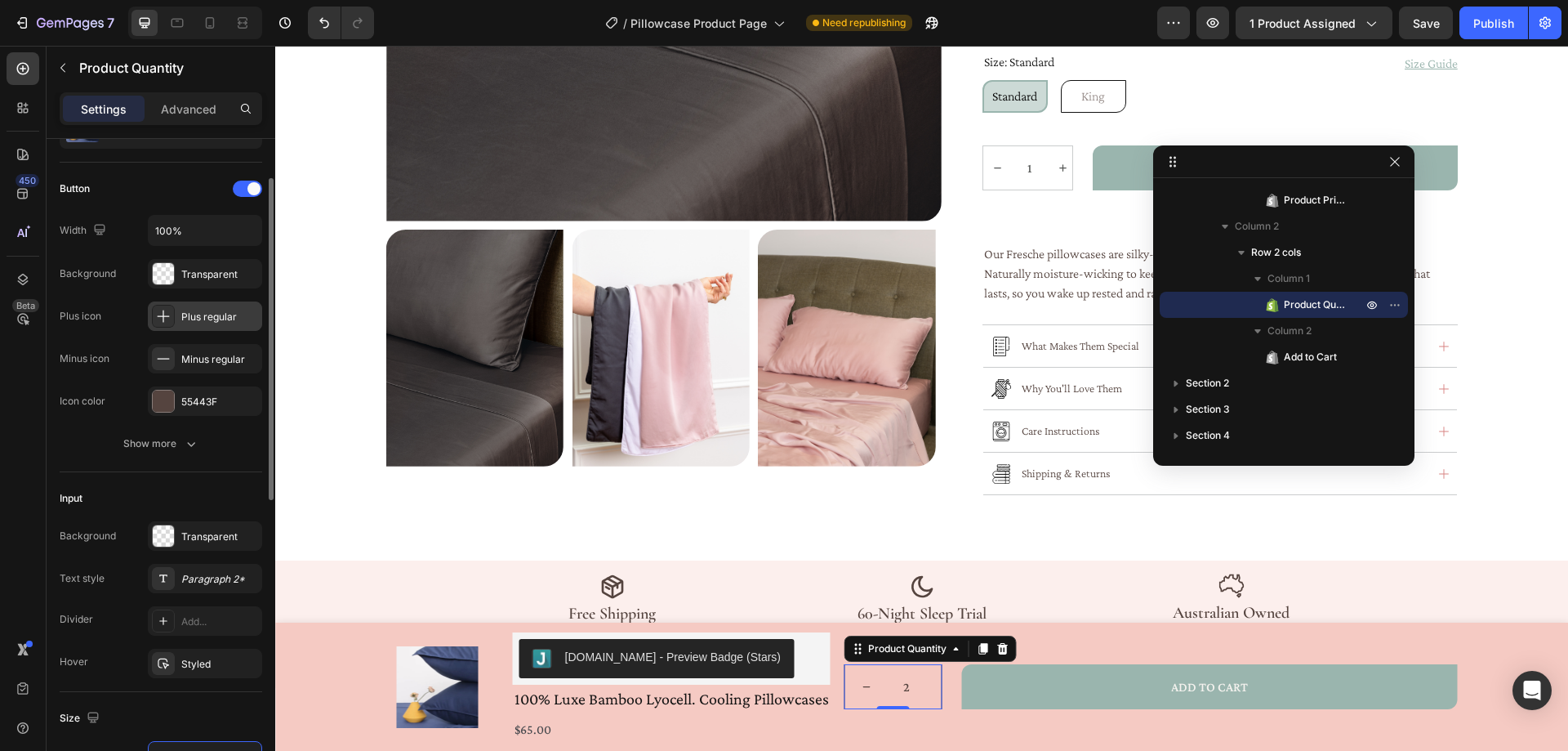
scroll to position [0, 0]
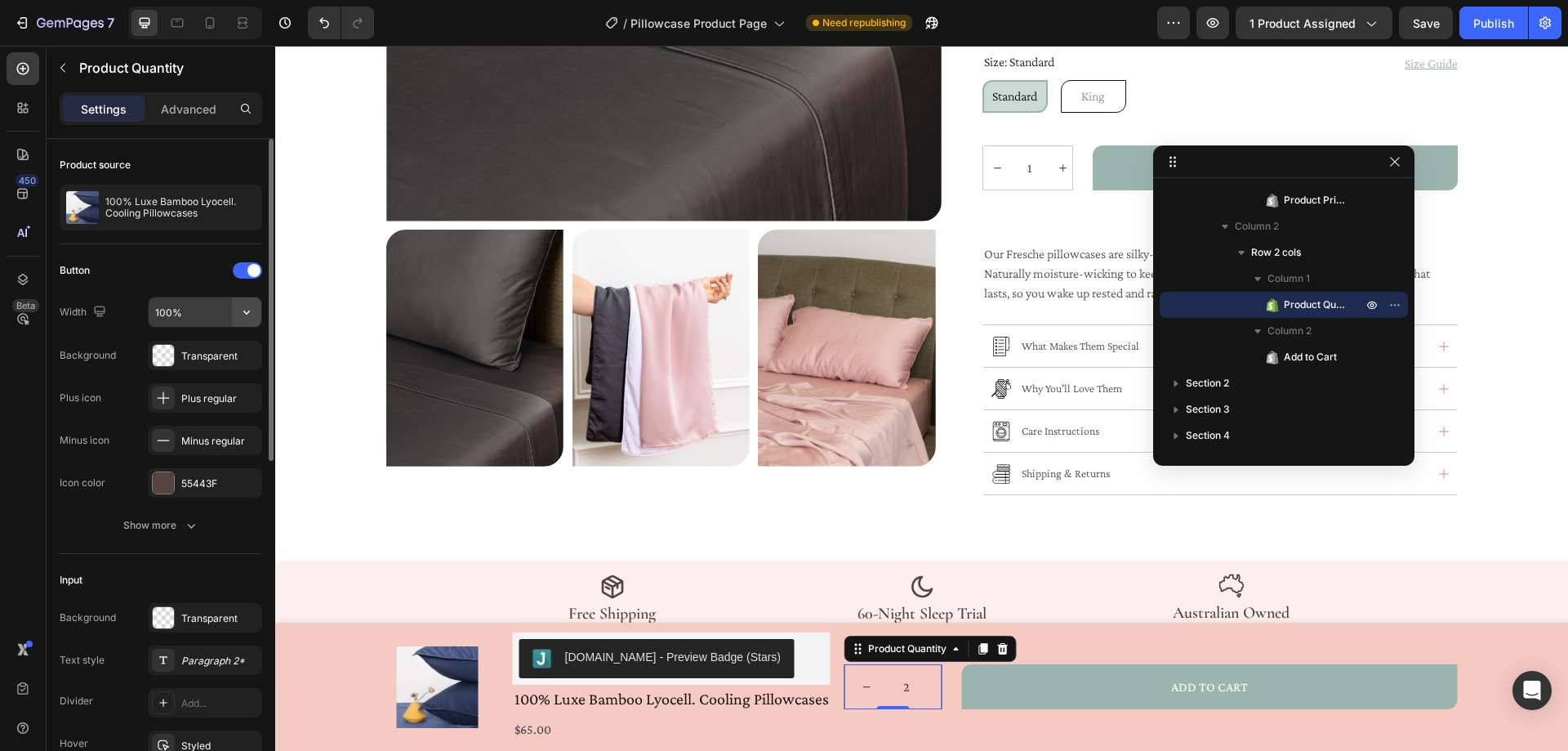
type input "120"
click at [250, 316] on icon "button" at bounding box center [246, 311] width 16 height 16
drag, startPoint x: 184, startPoint y: 315, endPoint x: 144, endPoint y: 312, distance: 40.1
click at [144, 312] on div "Width 100%" at bounding box center [161, 312] width 203 height 31
click at [242, 307] on icon "button" at bounding box center [246, 311] width 16 height 16
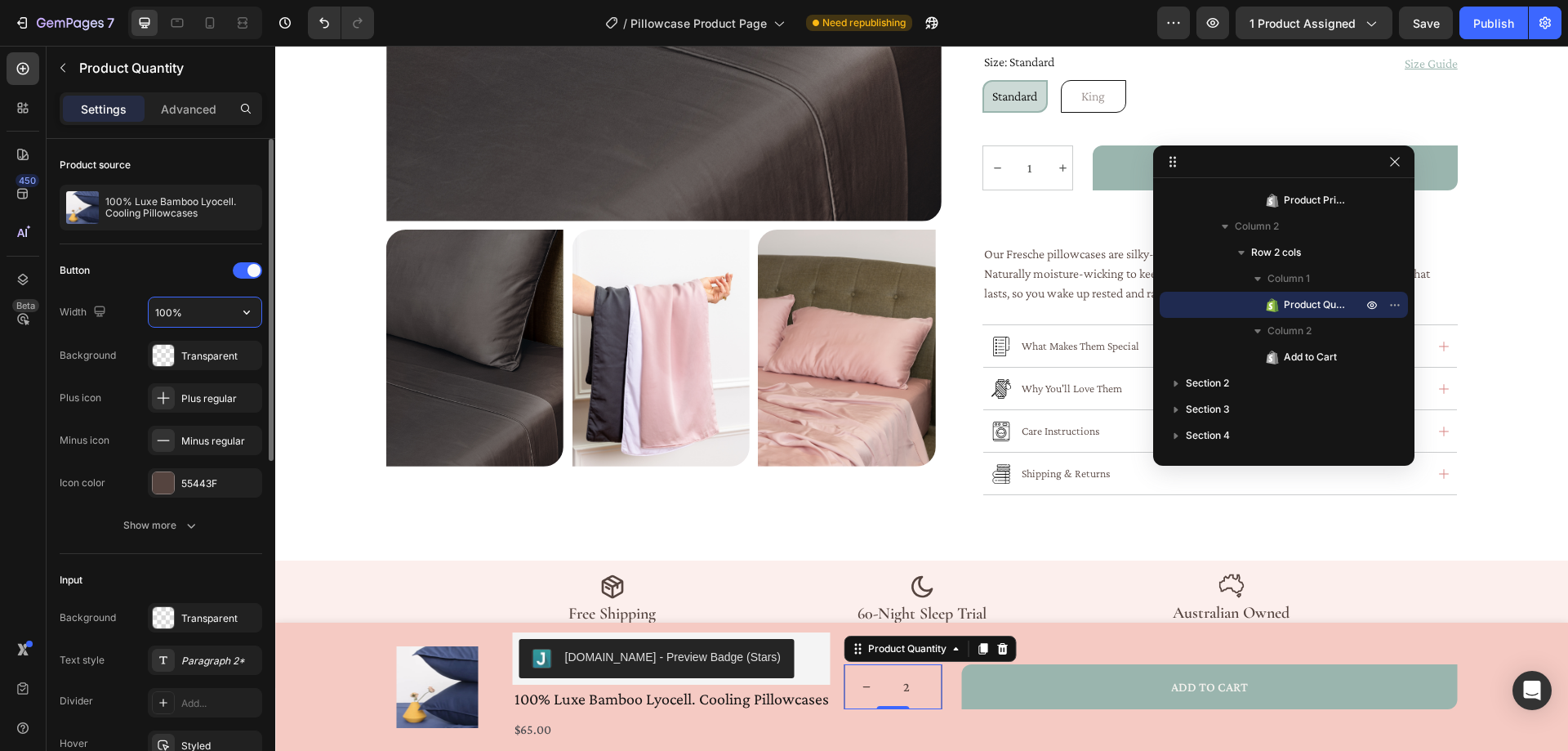
drag, startPoint x: 187, startPoint y: 308, endPoint x: 195, endPoint y: 311, distance: 8.5
click at [195, 311] on input "100%" at bounding box center [205, 312] width 113 height 29
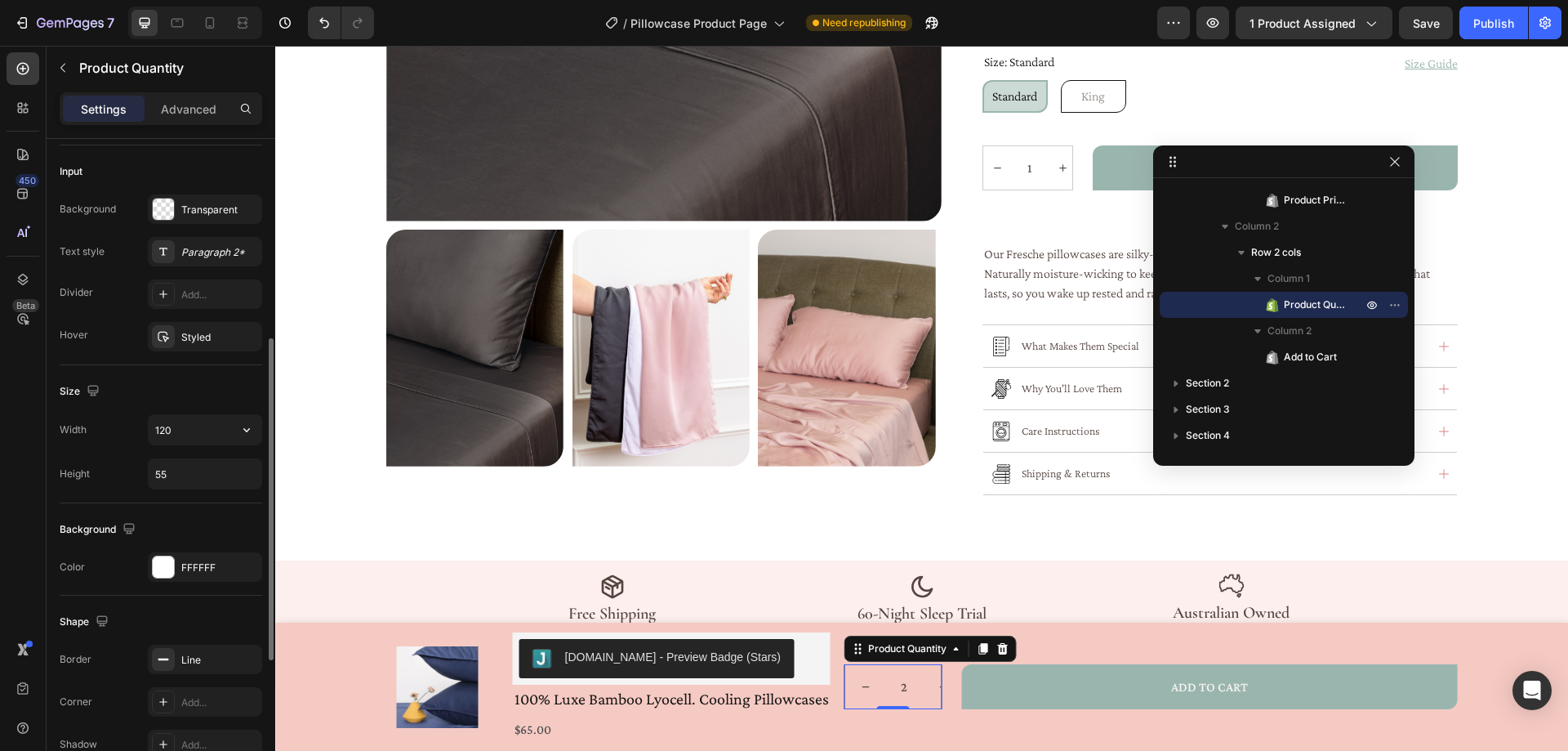
scroll to position [163, 0]
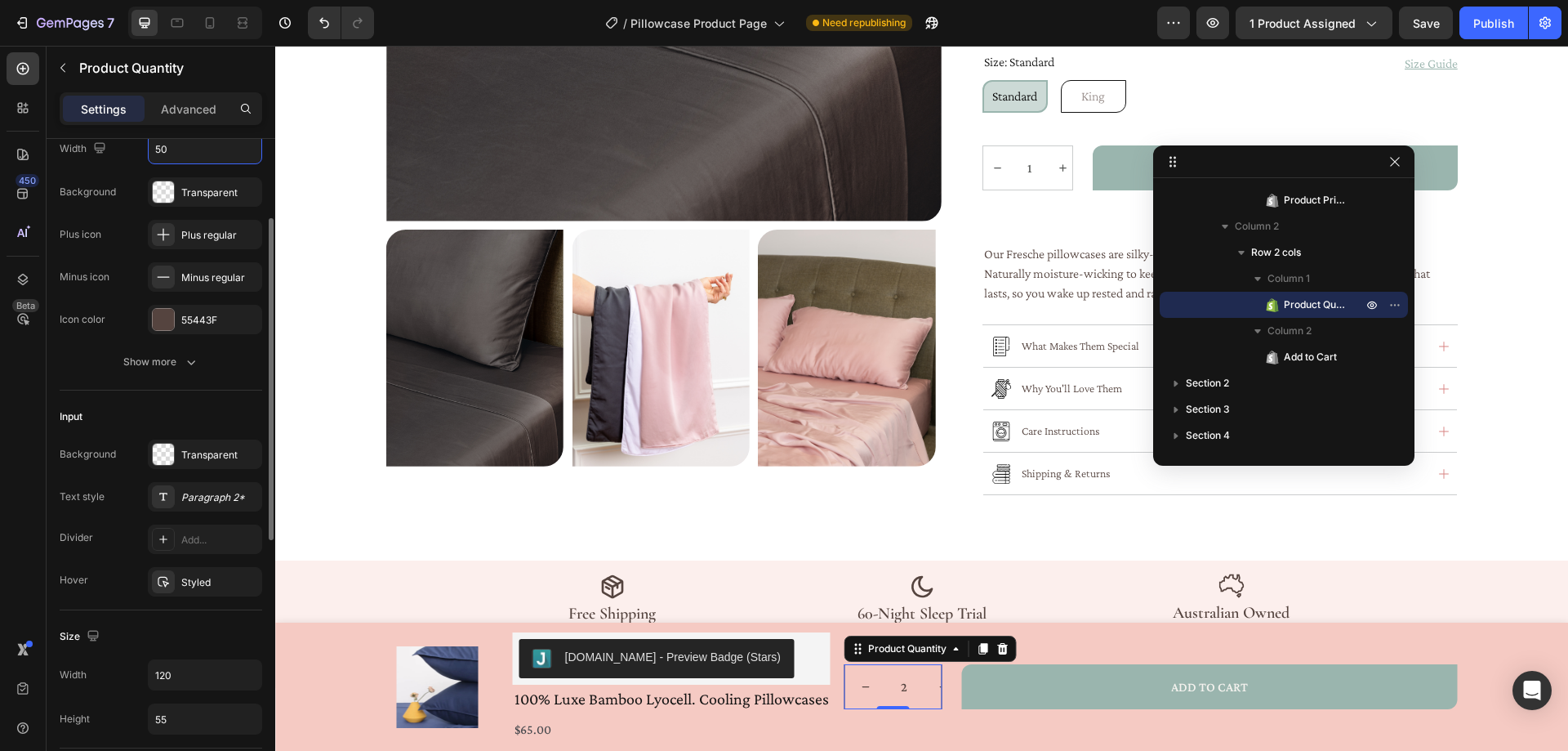
drag, startPoint x: 185, startPoint y: 146, endPoint x: 140, endPoint y: 146, distance: 45.0
click at [140, 146] on div "Width 50" at bounding box center [161, 148] width 203 height 31
type input "43"
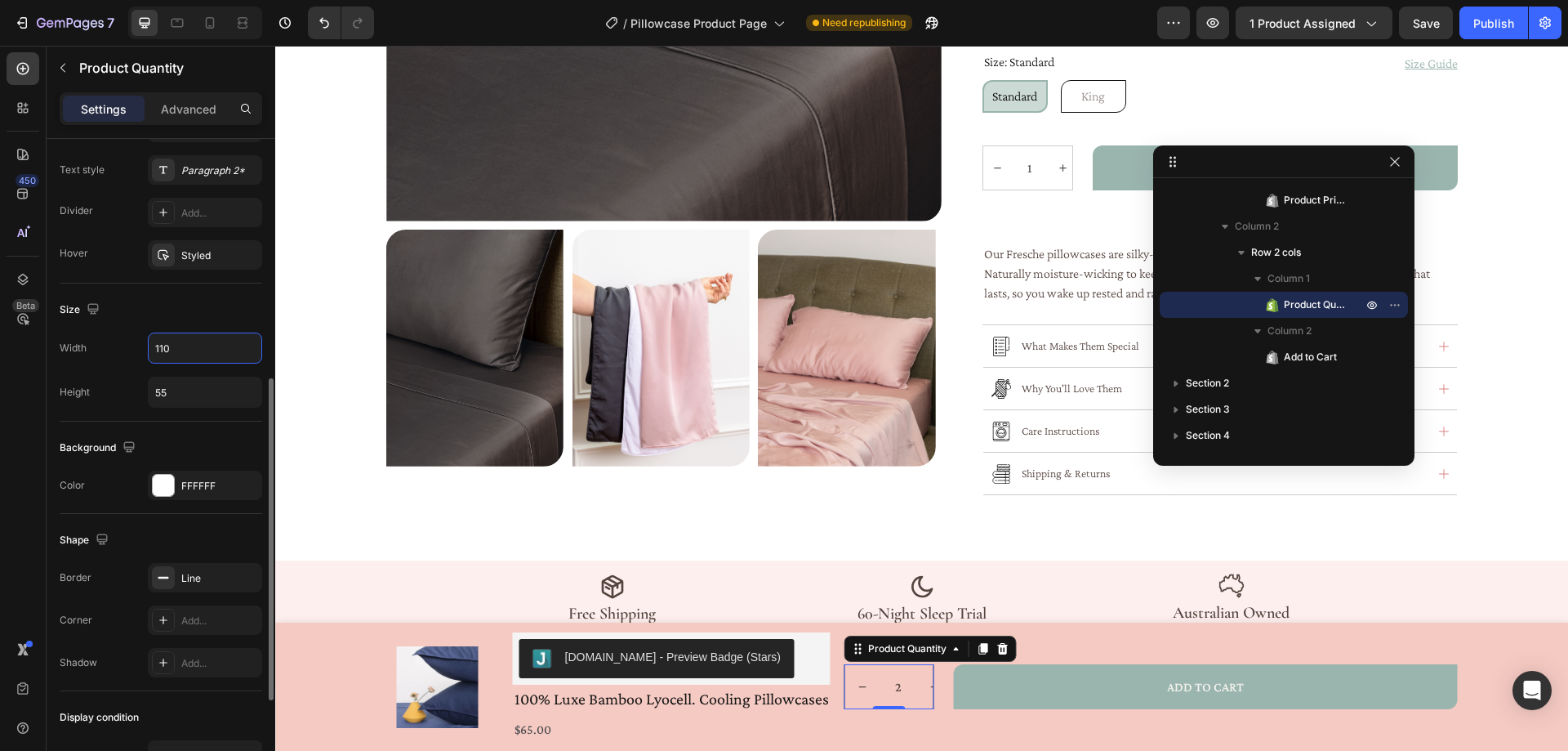
scroll to position [687, 0]
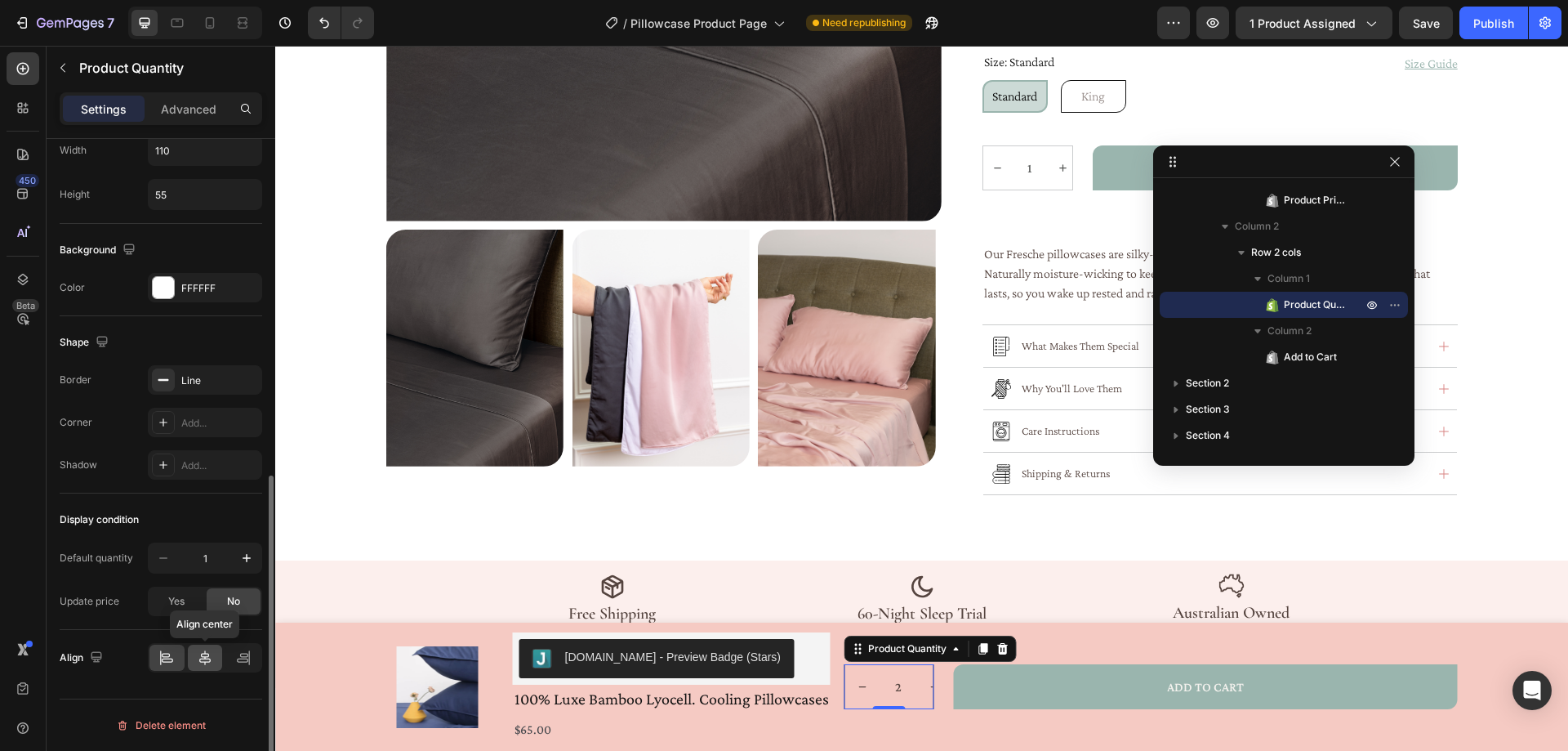
click at [203, 664] on icon at bounding box center [205, 657] width 16 height 16
click at [162, 658] on icon at bounding box center [166, 657] width 16 height 16
drag, startPoint x: 203, startPoint y: 663, endPoint x: 179, endPoint y: 661, distance: 24.1
click at [204, 662] on icon at bounding box center [205, 657] width 16 height 16
click at [171, 660] on icon at bounding box center [166, 657] width 16 height 16
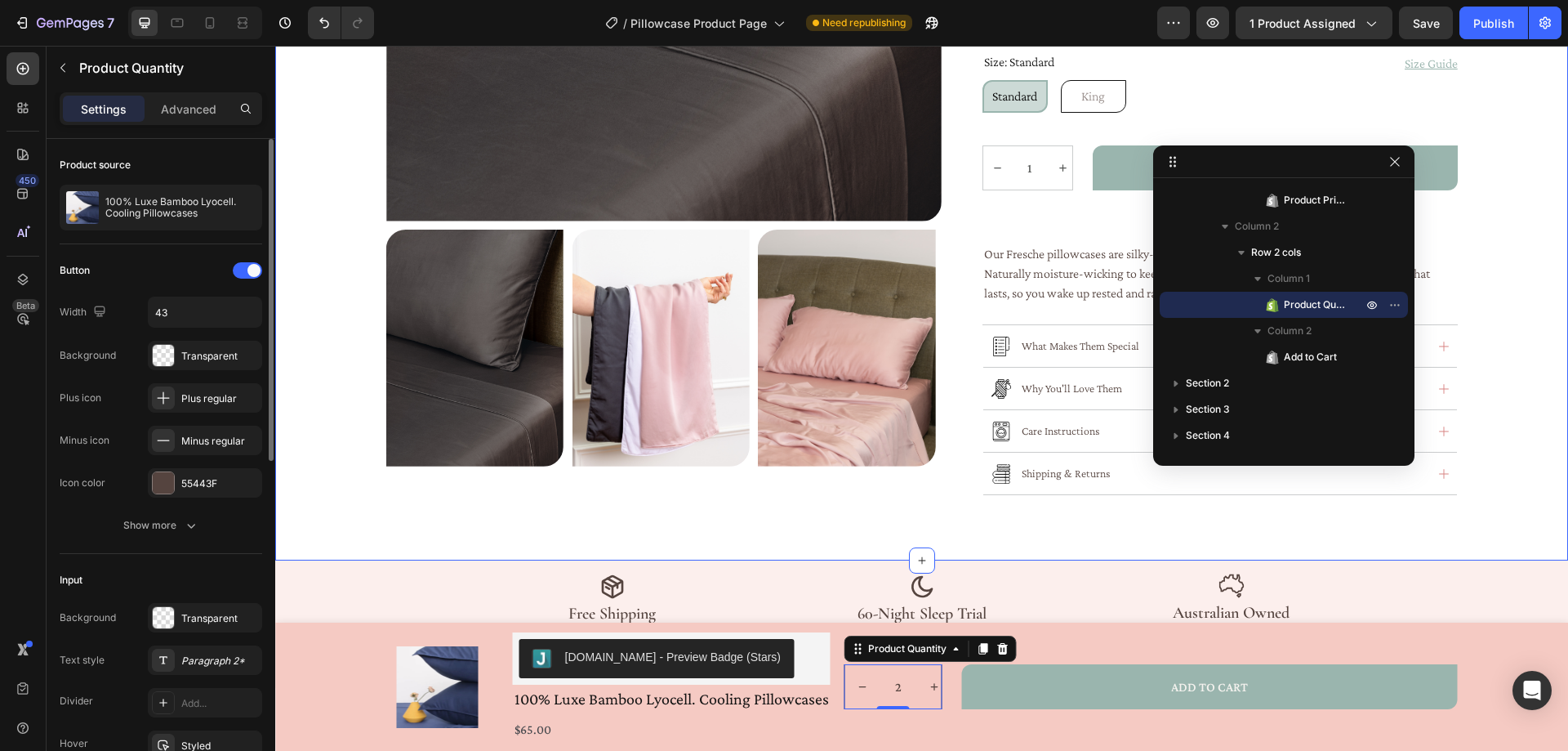
scroll to position [409, 0]
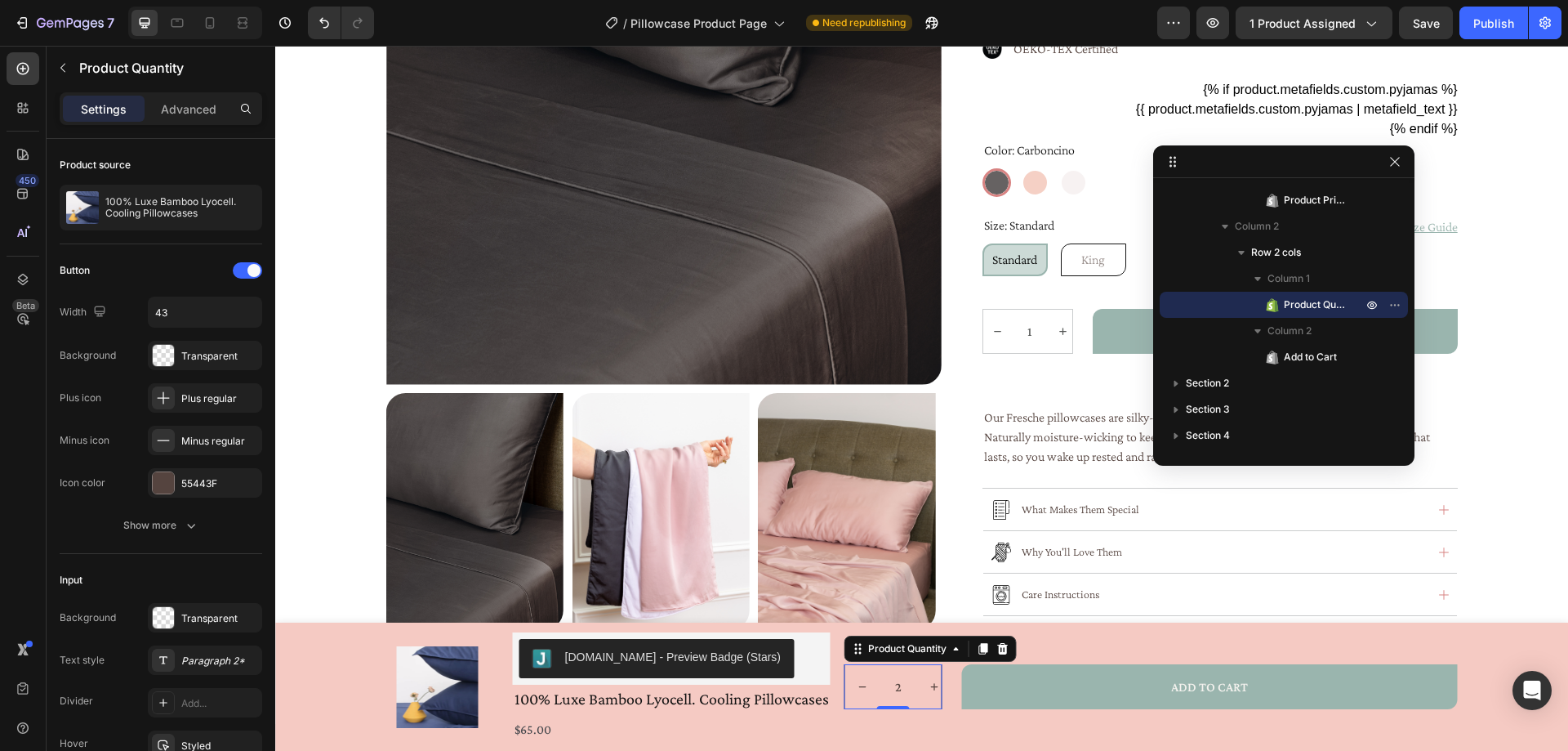
type input "120"
drag, startPoint x: 197, startPoint y: 315, endPoint x: 111, endPoint y: 310, distance: 86.1
click at [111, 310] on div "Width 50" at bounding box center [161, 312] width 203 height 31
type input "30"
click at [0, 430] on div "450 Beta" at bounding box center [23, 397] width 46 height 705
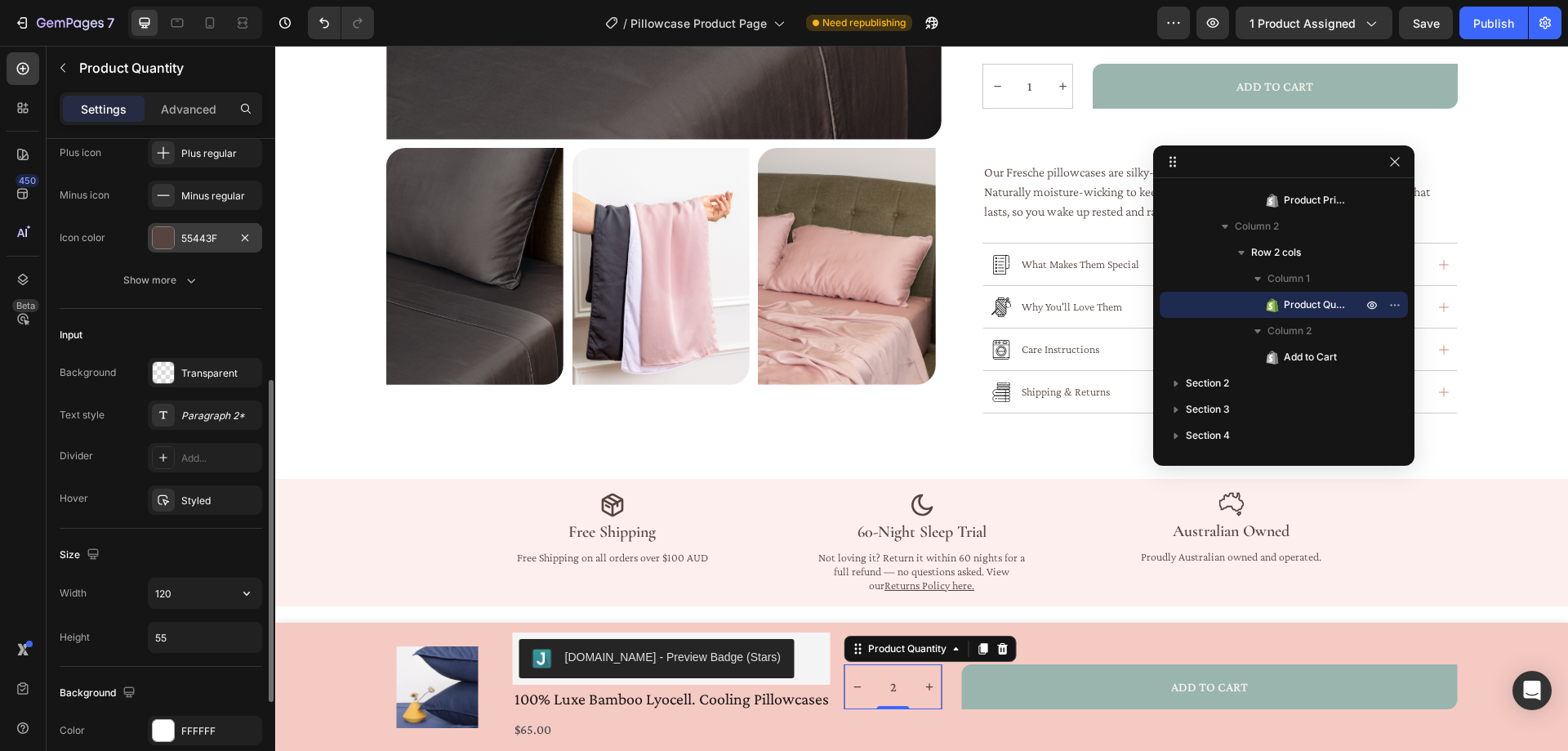
scroll to position [327, 0]
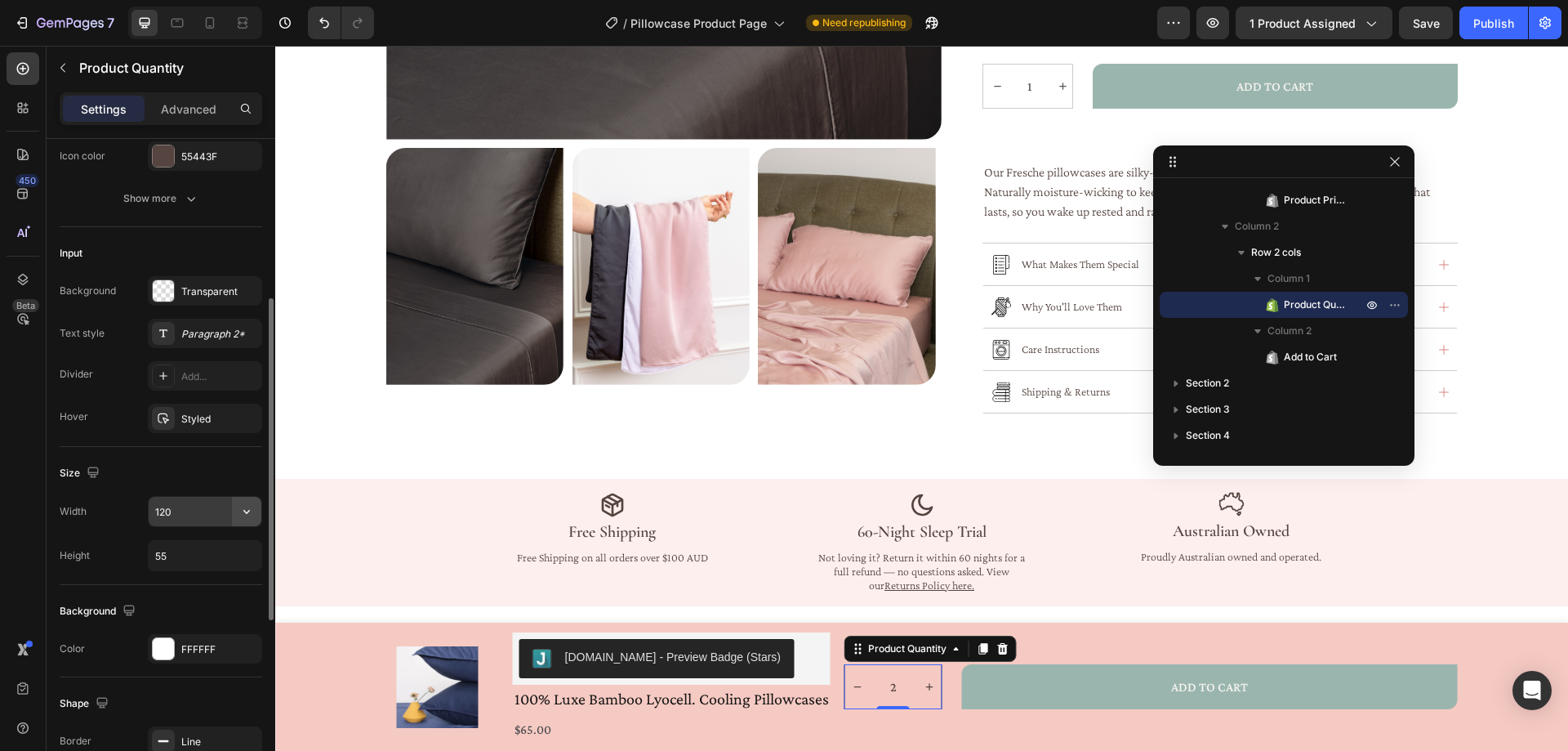
click at [245, 509] on icon "button" at bounding box center [246, 511] width 16 height 16
click at [226, 548] on span "100%" at bounding box center [234, 553] width 27 height 15
type input "100%"
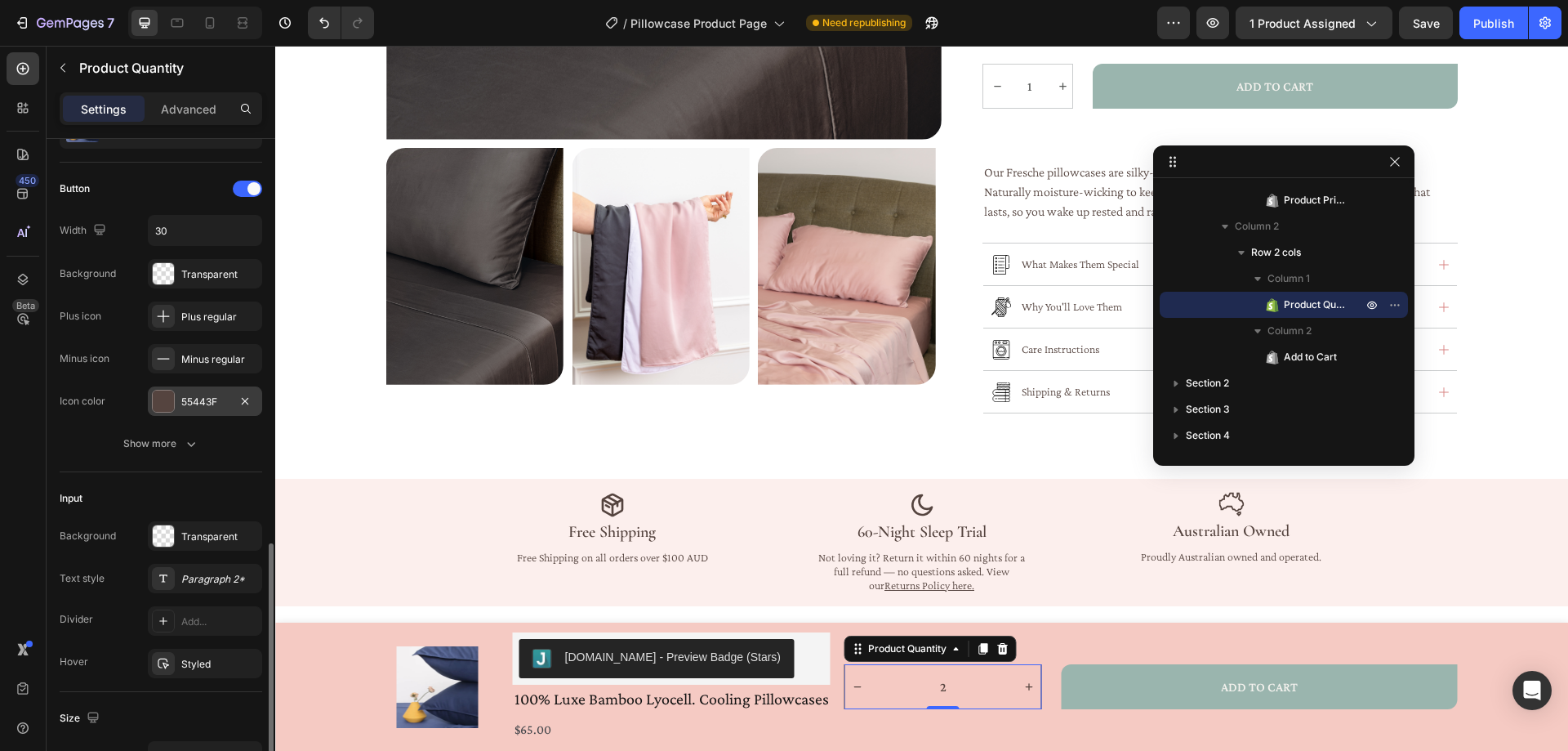
scroll to position [0, 0]
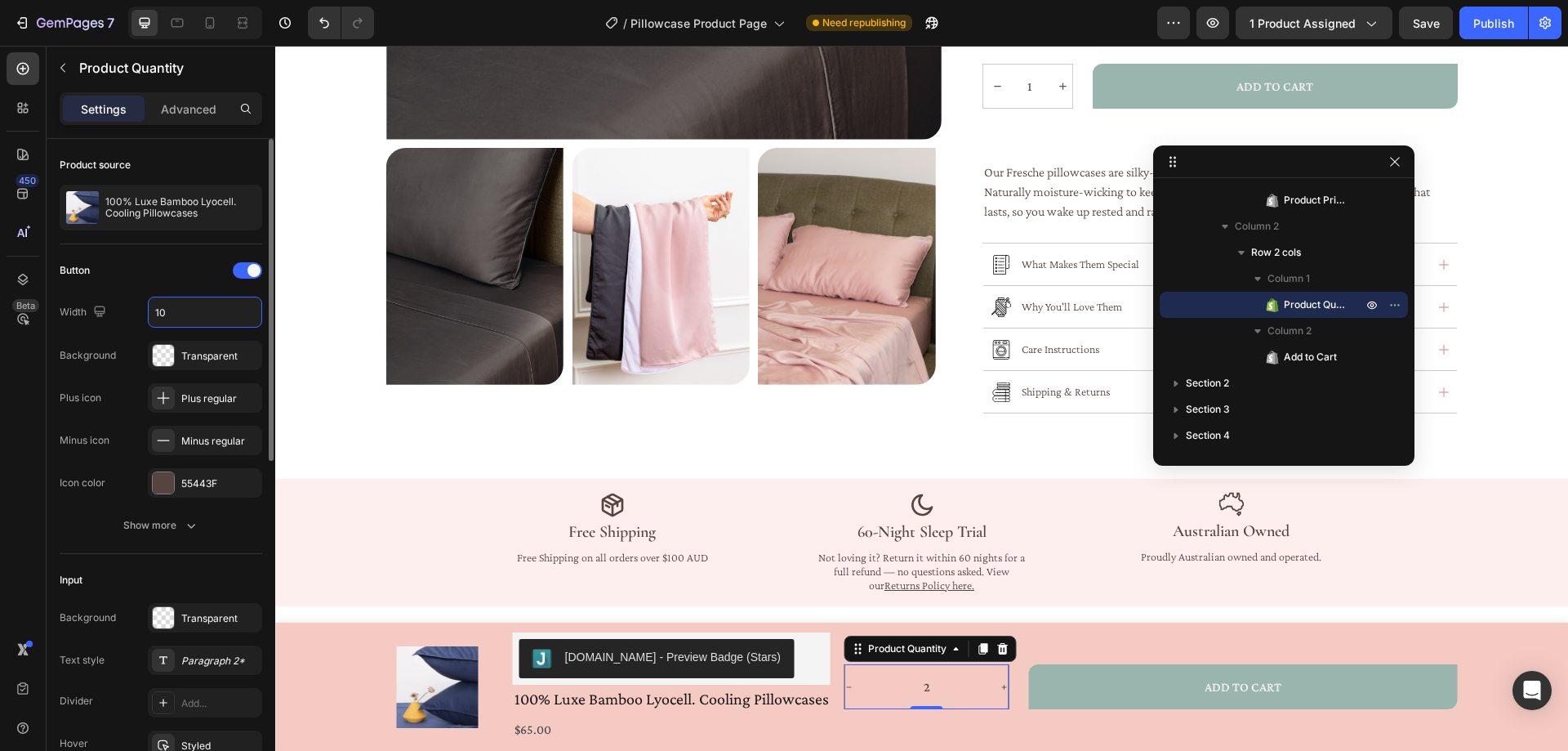
drag, startPoint x: 172, startPoint y: 312, endPoint x: 144, endPoint y: 315, distance: 28.2
click at [144, 315] on div "Width 10" at bounding box center [161, 312] width 203 height 31
click at [258, 307] on button "button" at bounding box center [246, 312] width 29 height 29
click at [224, 348] on span "100%" at bounding box center [234, 354] width 27 height 15
drag, startPoint x: 169, startPoint y: 311, endPoint x: 145, endPoint y: 315, distance: 24.3
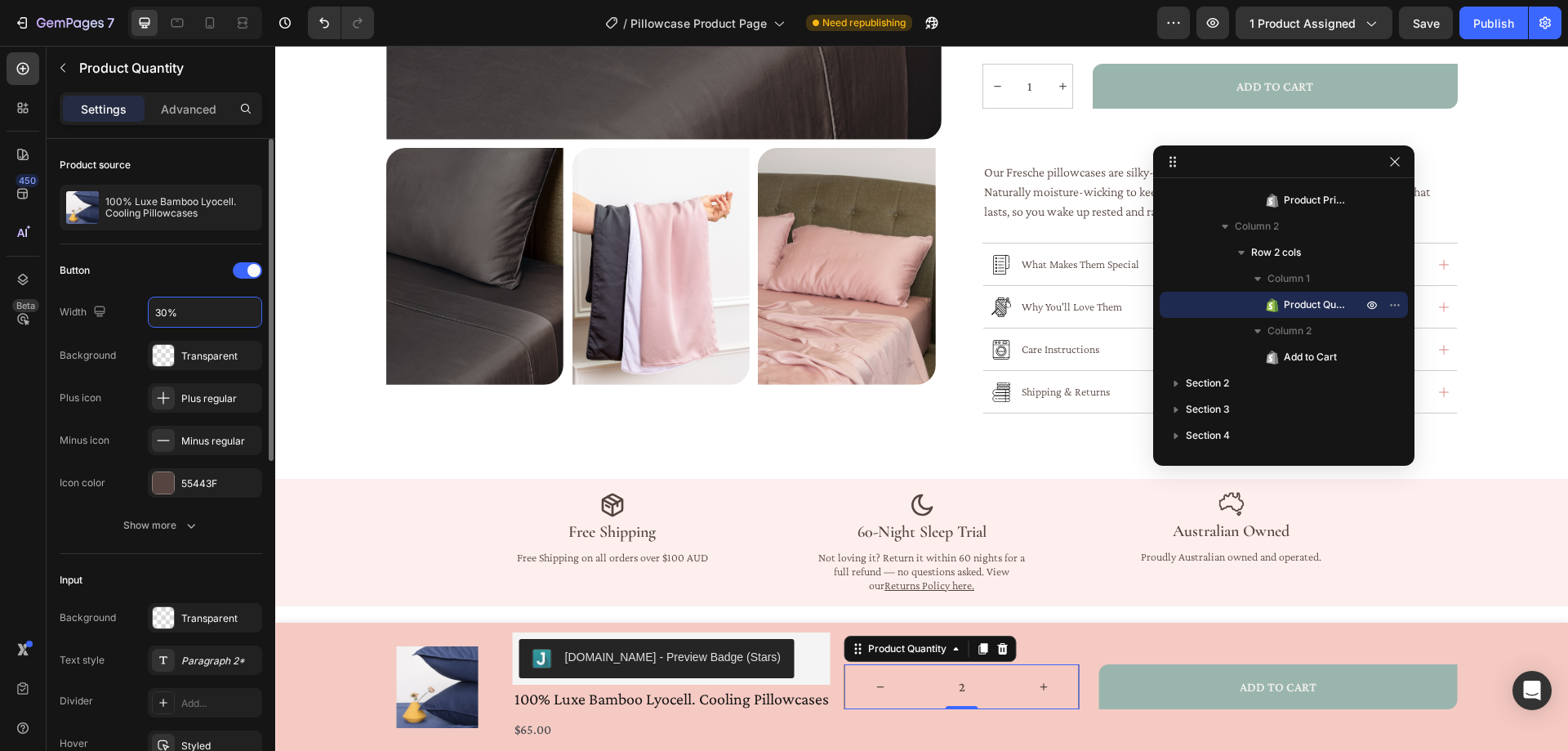
click at [145, 315] on div "Width 30%" at bounding box center [161, 312] width 203 height 31
drag, startPoint x: 211, startPoint y: 308, endPoint x: 135, endPoint y: 316, distance: 76.4
click at [135, 316] on div "Width 10%" at bounding box center [161, 312] width 203 height 31
type input "50"
click at [0, 402] on div "450 Beta" at bounding box center [23, 397] width 46 height 705
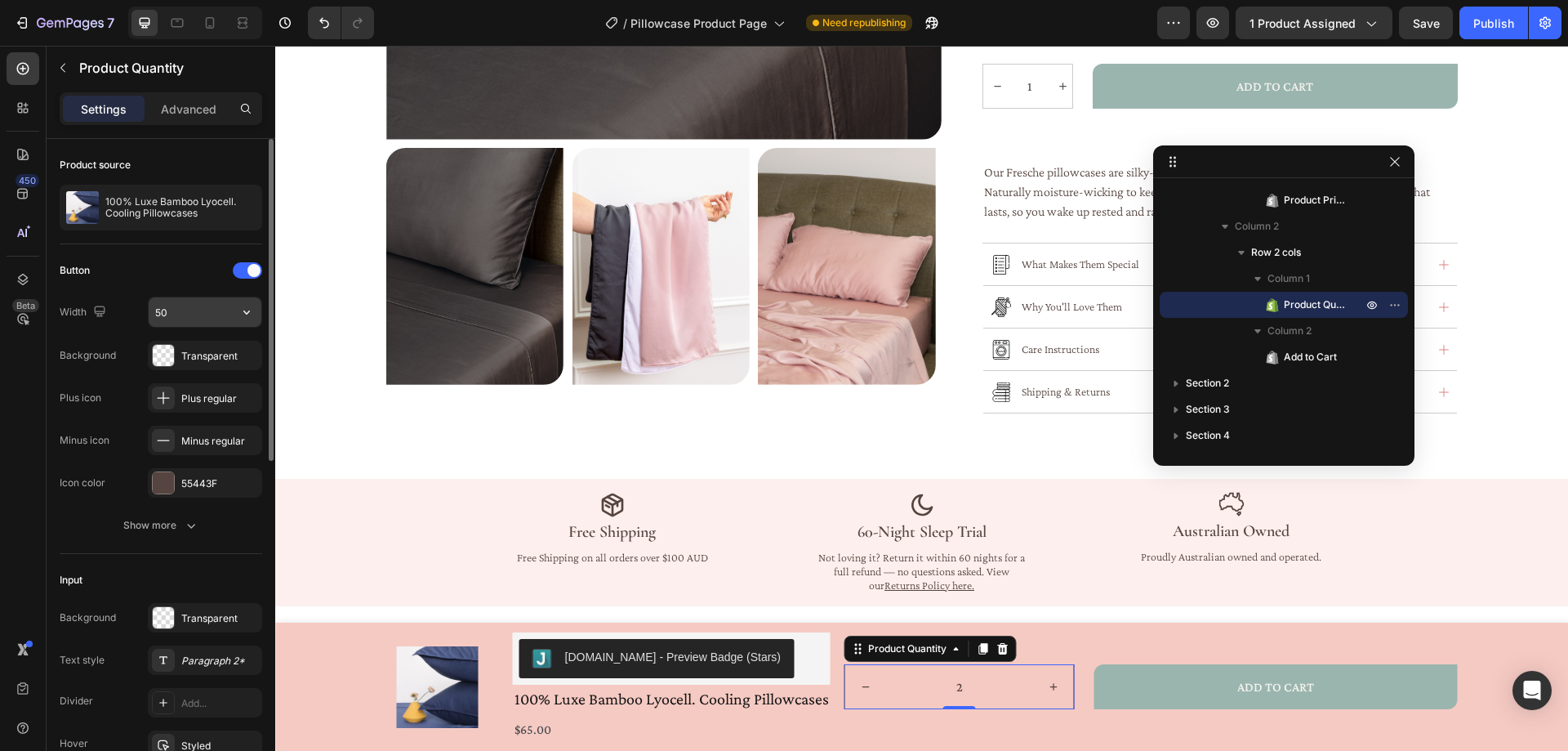
click at [254, 316] on icon "button" at bounding box center [246, 311] width 16 height 16
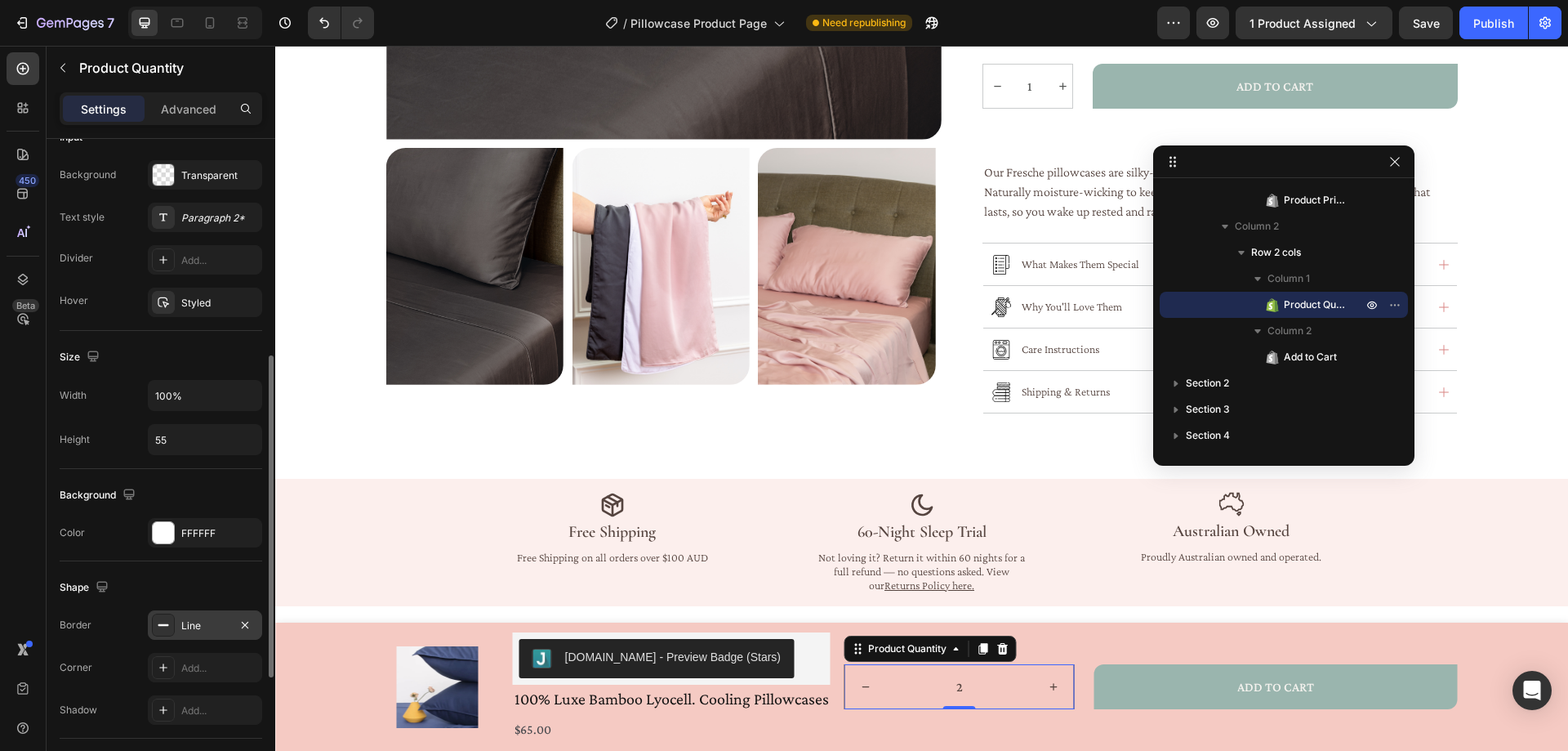
scroll to position [361, 0]
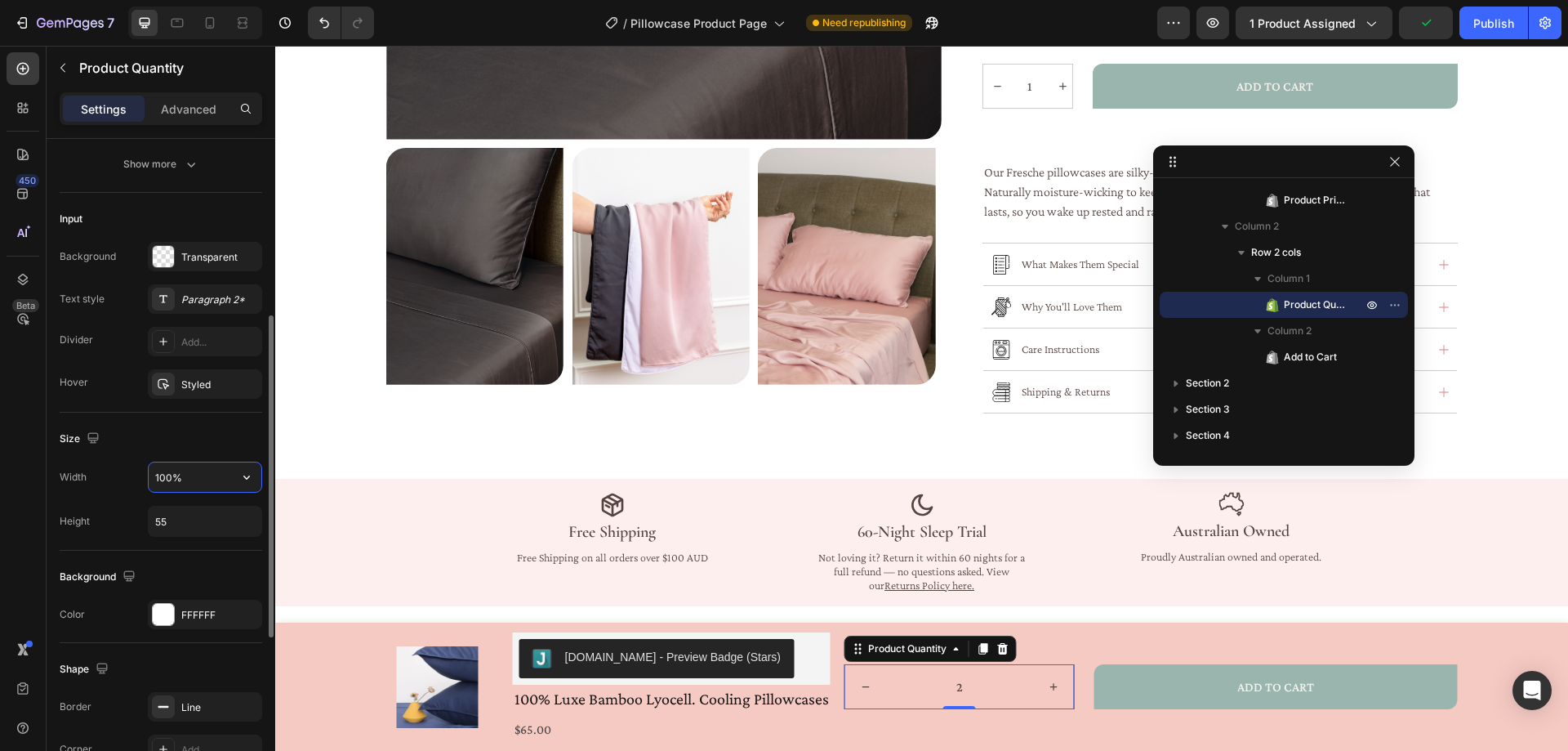
click at [180, 477] on input "100%" at bounding box center [205, 477] width 113 height 29
drag, startPoint x: 187, startPoint y: 477, endPoint x: 125, endPoint y: 477, distance: 62.0
click at [125, 477] on div "Width 100%" at bounding box center [161, 477] width 203 height 31
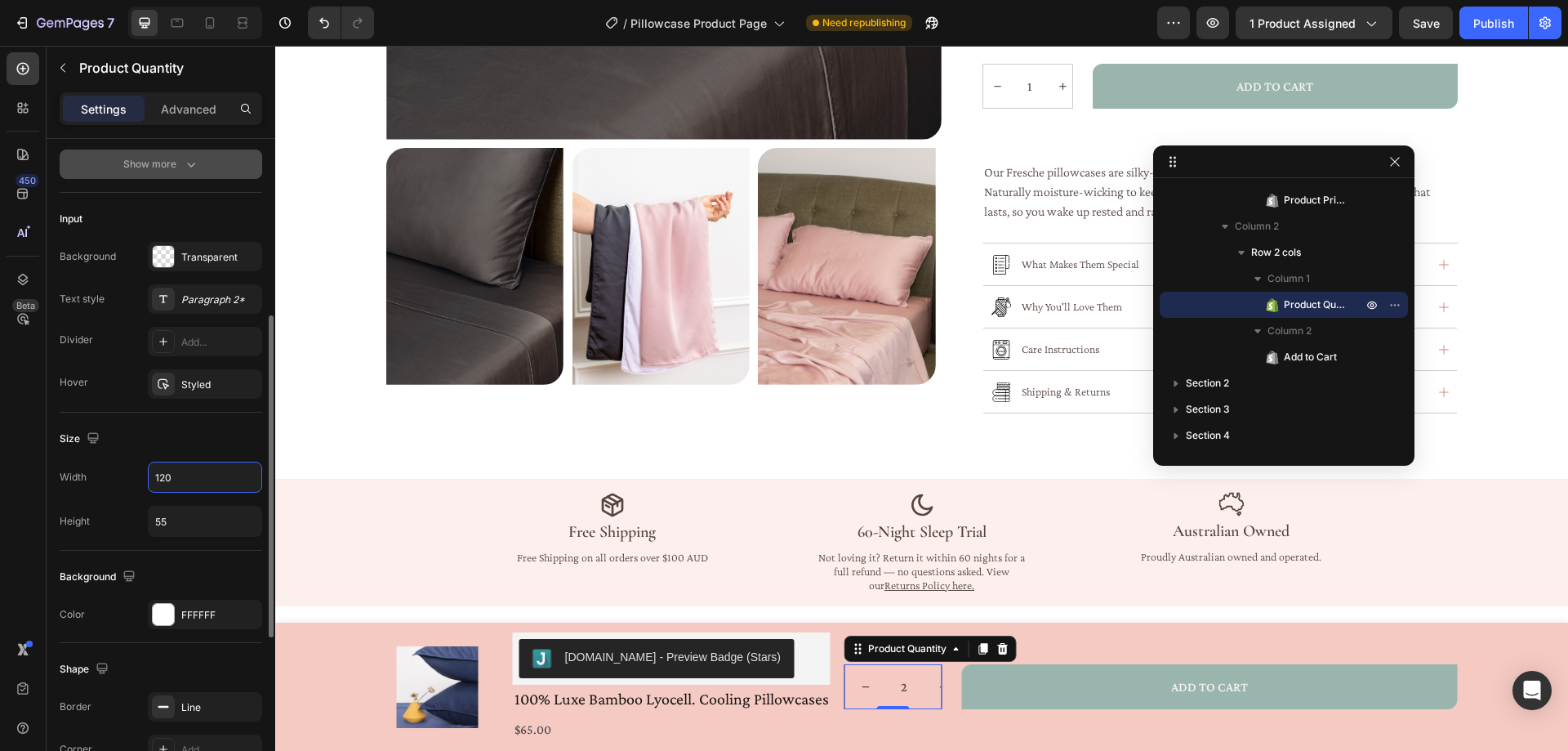
scroll to position [34, 0]
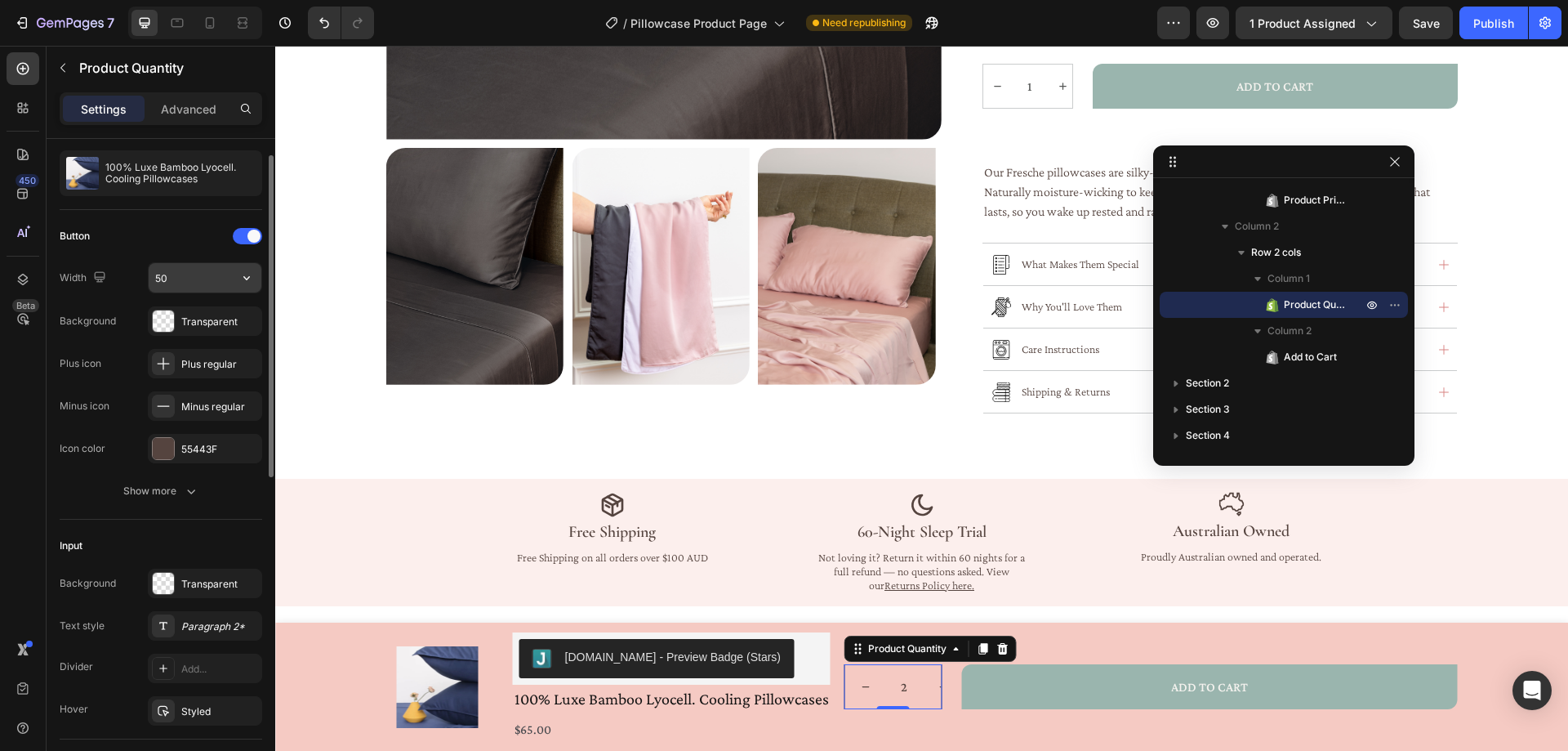
type input "120"
drag, startPoint x: 211, startPoint y: 278, endPoint x: 170, endPoint y: 275, distance: 41.1
click at [170, 275] on input "30" at bounding box center [205, 277] width 113 height 29
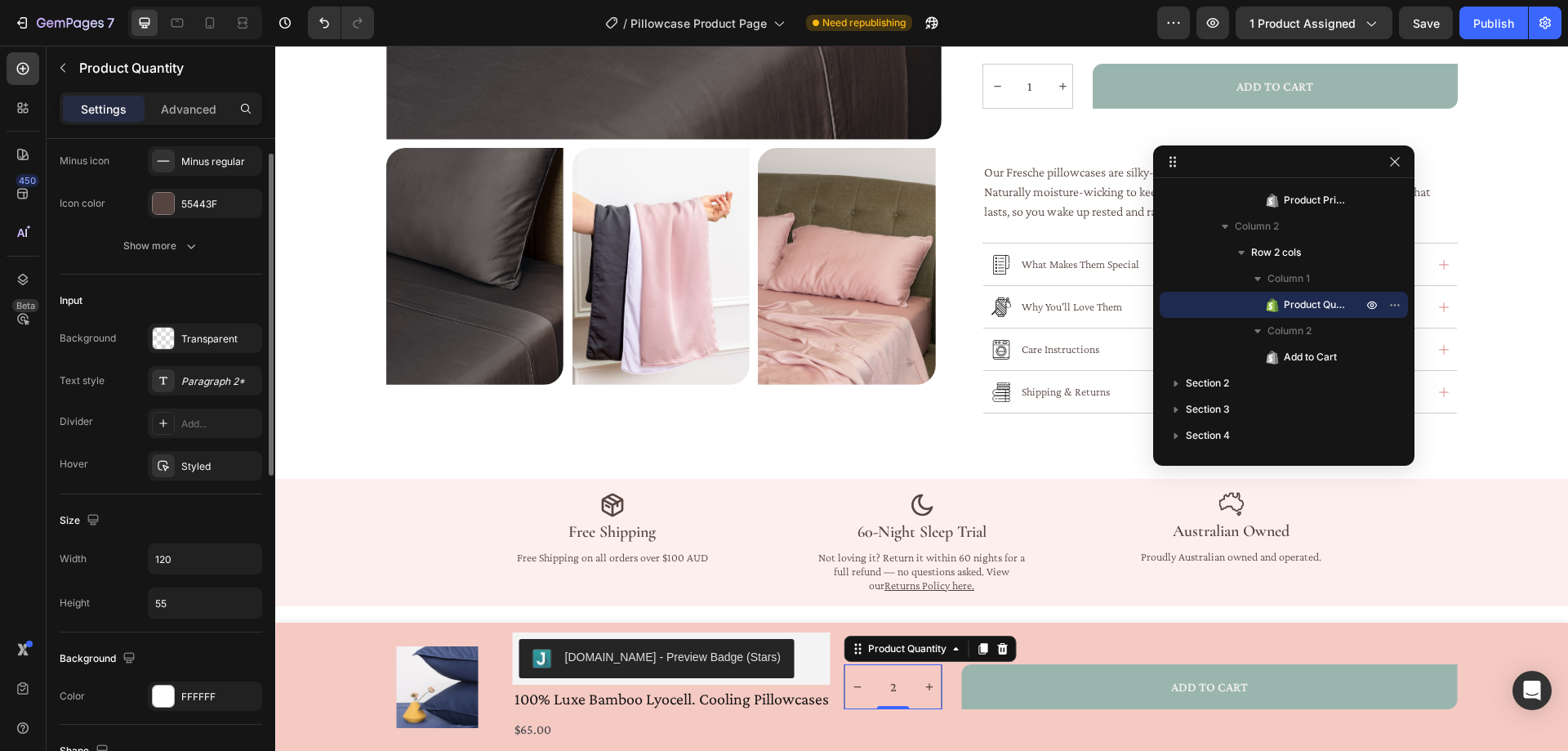
scroll to position [197, 0]
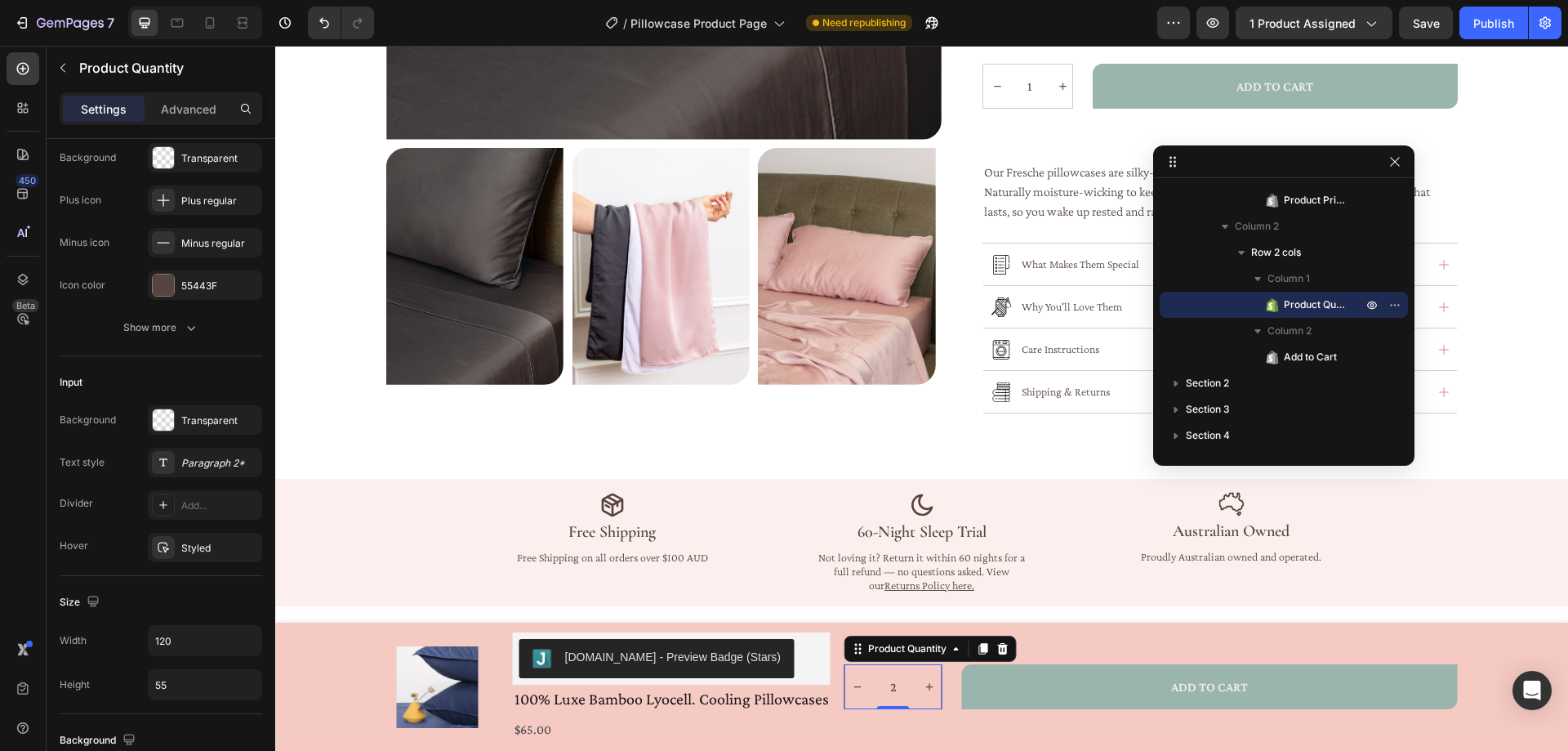
type input "30"
click at [0, 486] on div "450 Beta" at bounding box center [23, 397] width 46 height 705
click at [233, 24] on div at bounding box center [243, 23] width 27 height 27
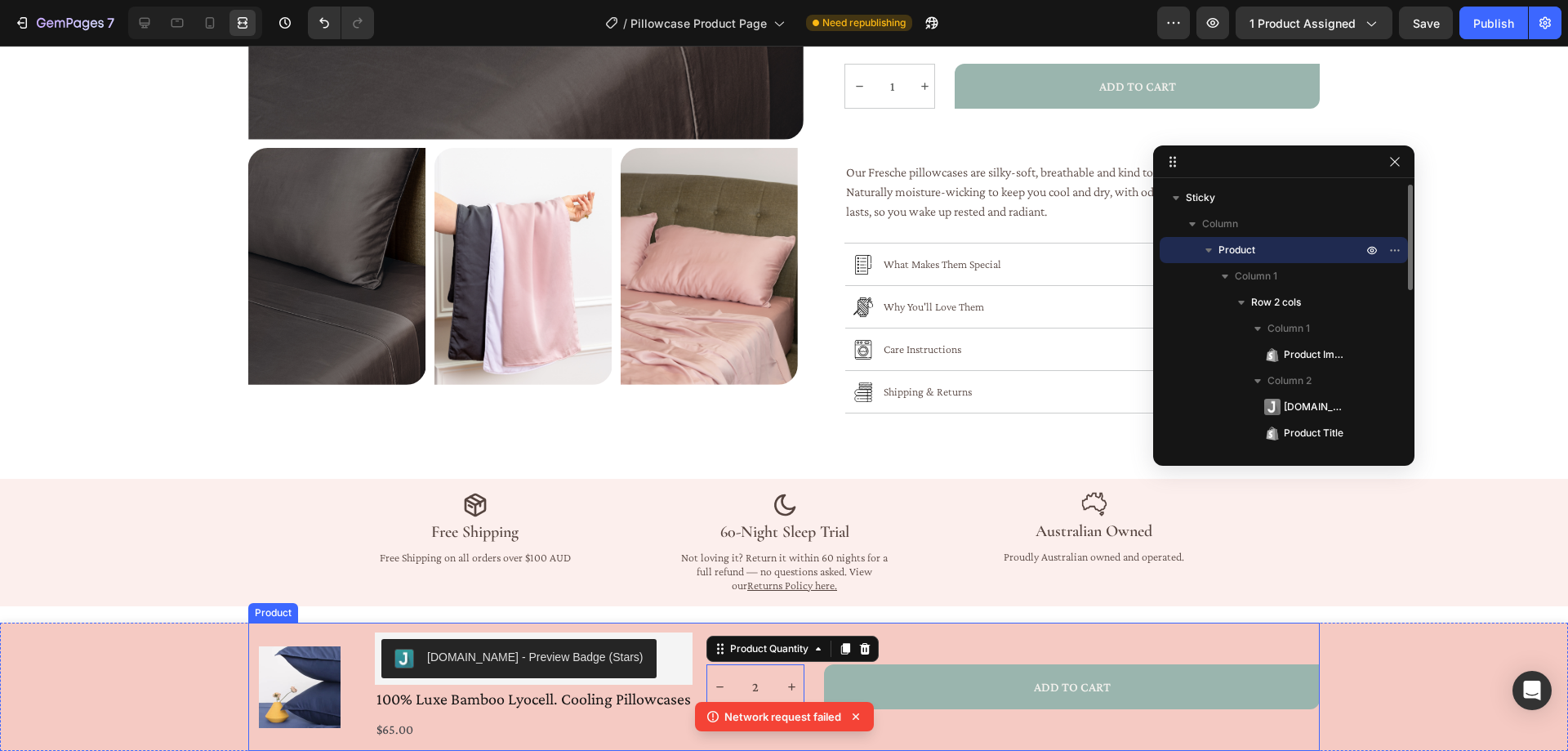
click at [1040, 726] on div "2 Product Quantity 0 ADD TO CART Add to Cart Row" at bounding box center [1012, 687] width 613 height 109
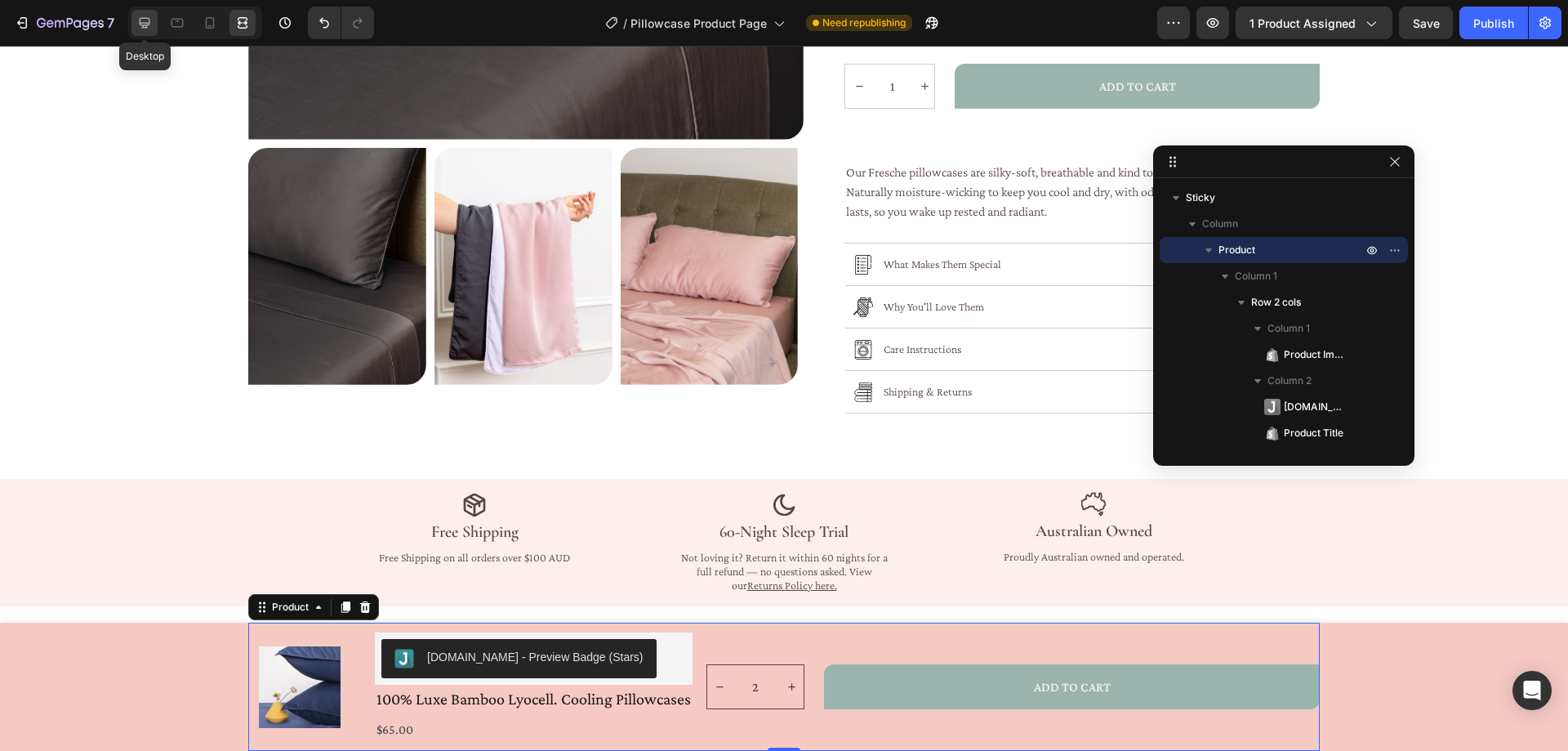
click at [138, 26] on icon at bounding box center [144, 23] width 16 height 16
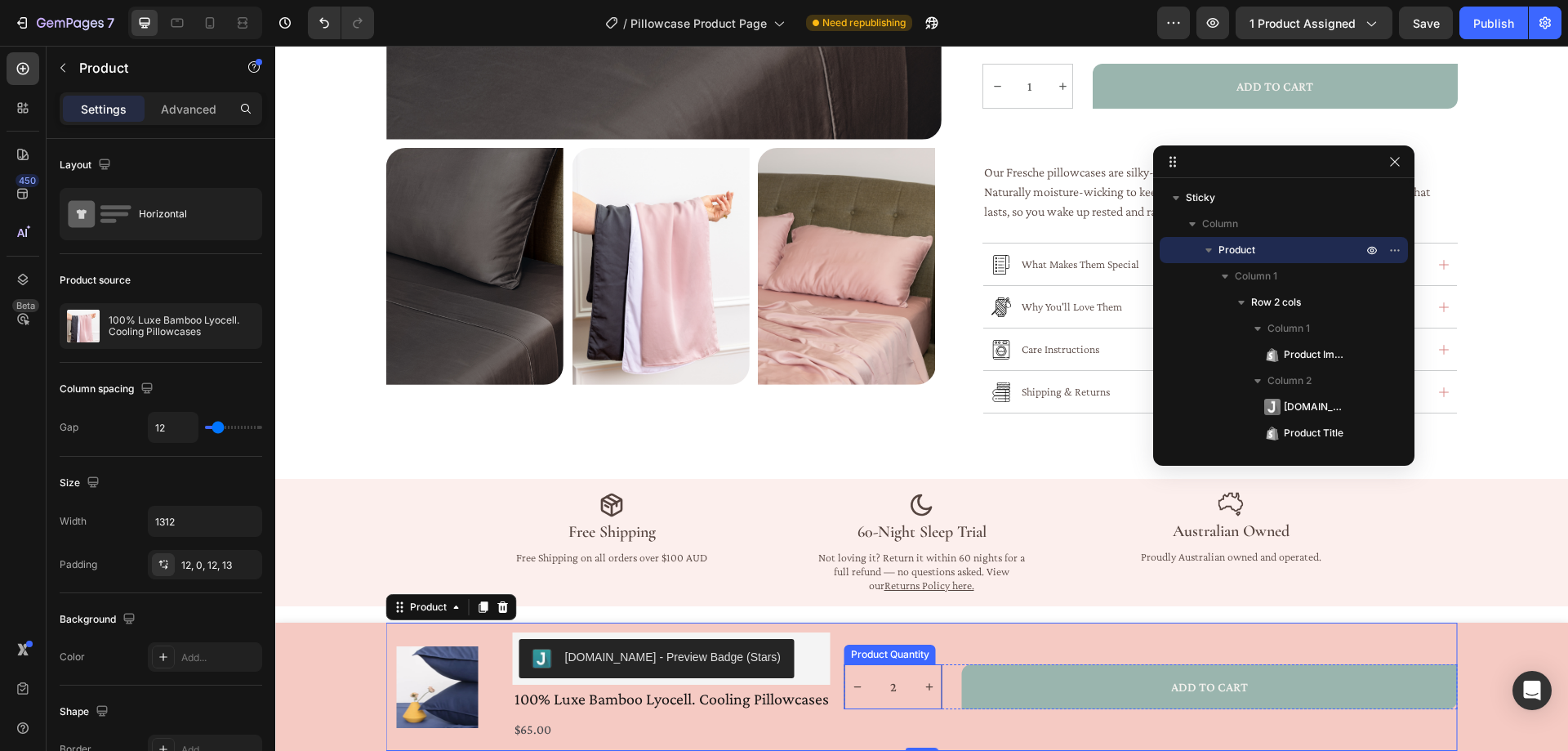
click at [885, 674] on input "2" at bounding box center [893, 687] width 47 height 44
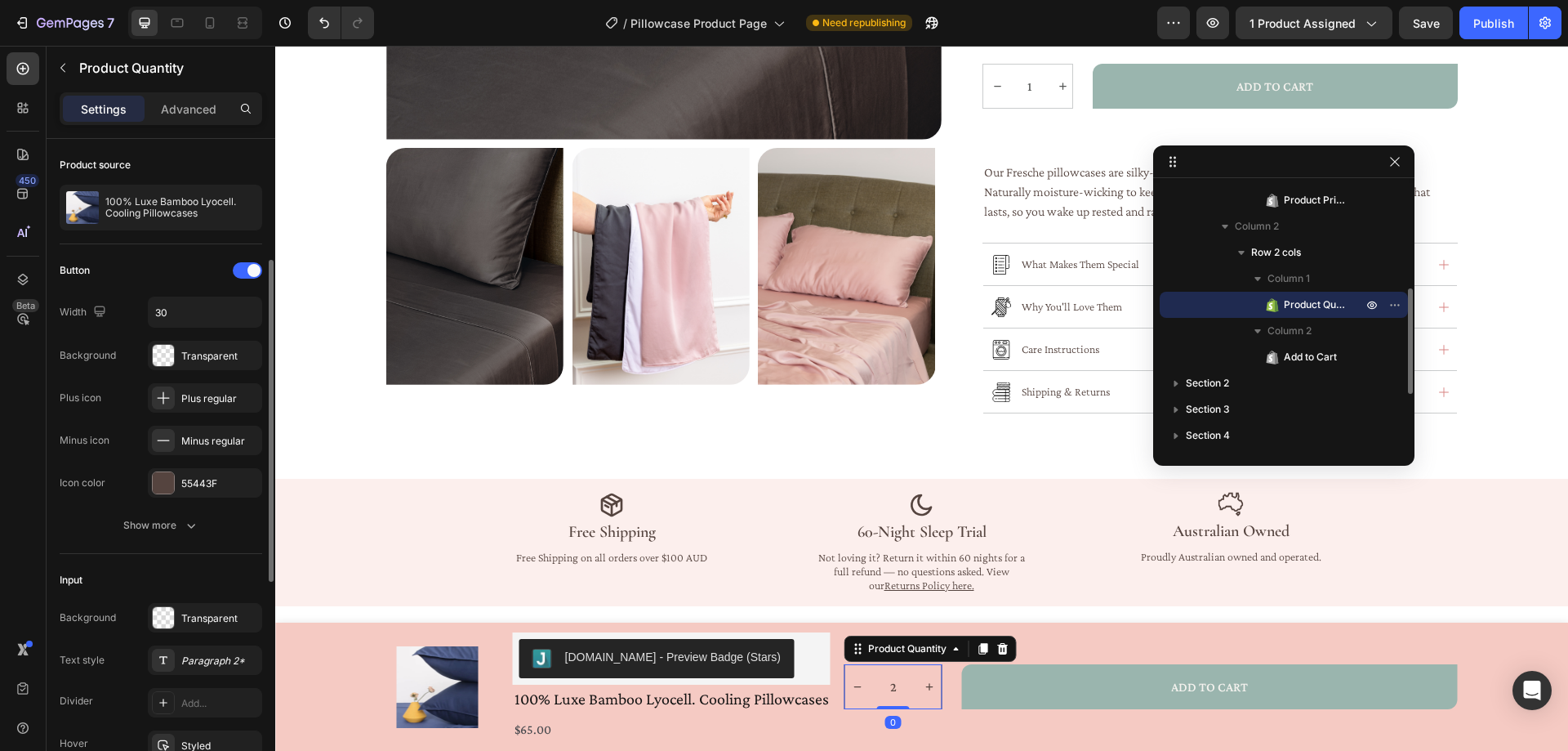
scroll to position [409, 0]
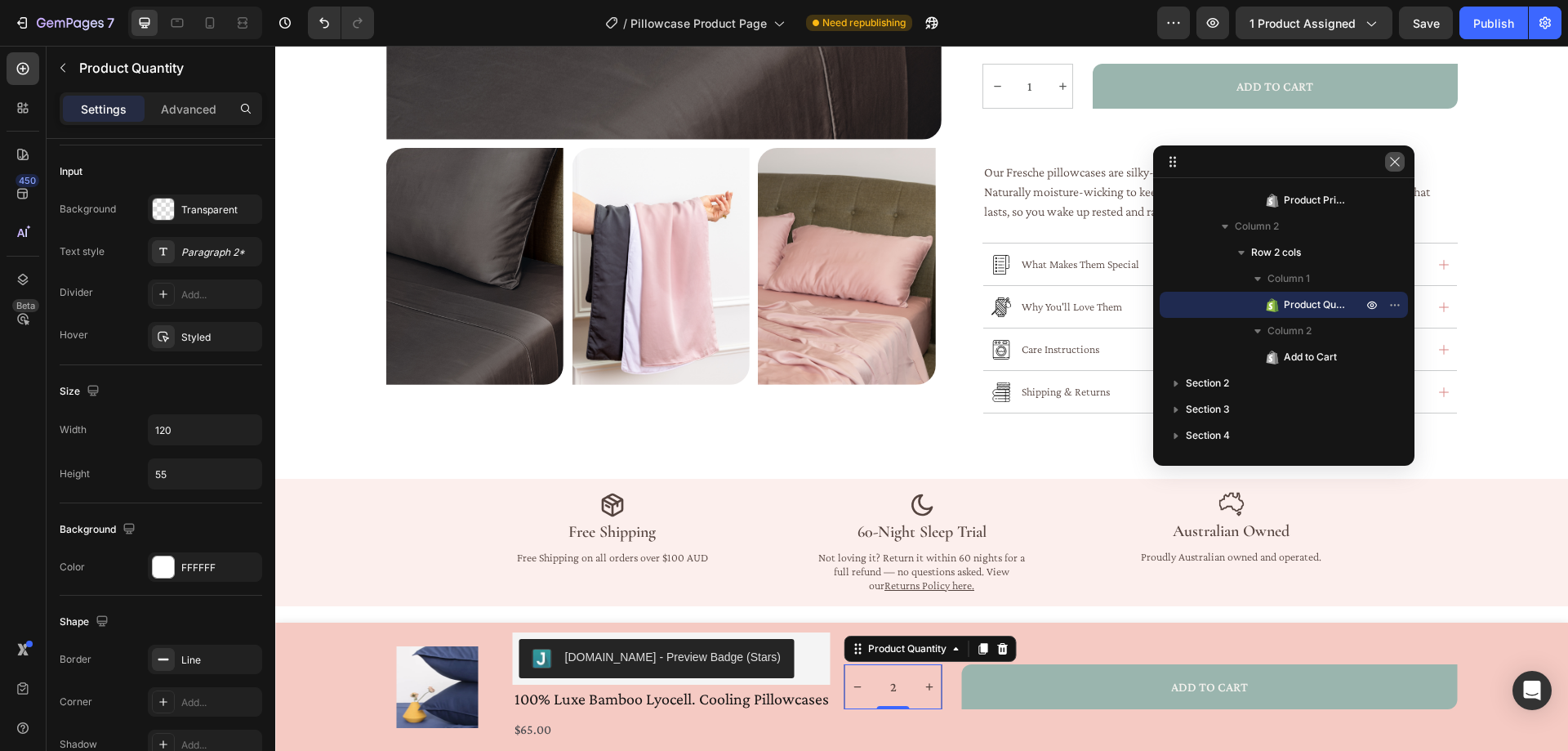
click at [1398, 156] on icon "button" at bounding box center [1395, 162] width 13 height 13
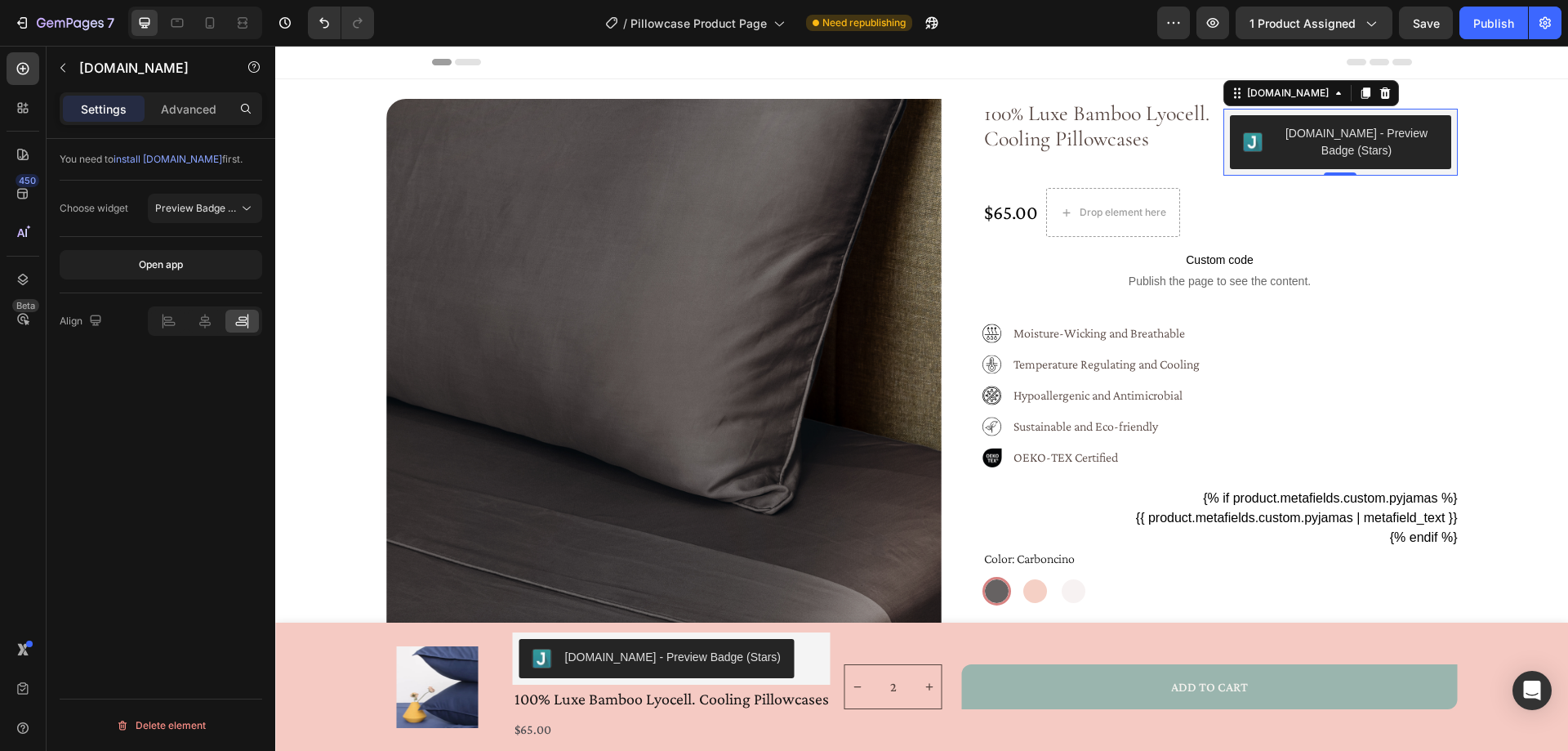
scroll to position [0, 0]
click at [1358, 149] on div "[DOMAIN_NAME] - Preview Badge (Stars)" at bounding box center [1356, 142] width 162 height 34
click at [1257, 179] on div "Judge.me - Preview Badge (Stars) Judge.me 0 Row" at bounding box center [1340, 141] width 234 height 86
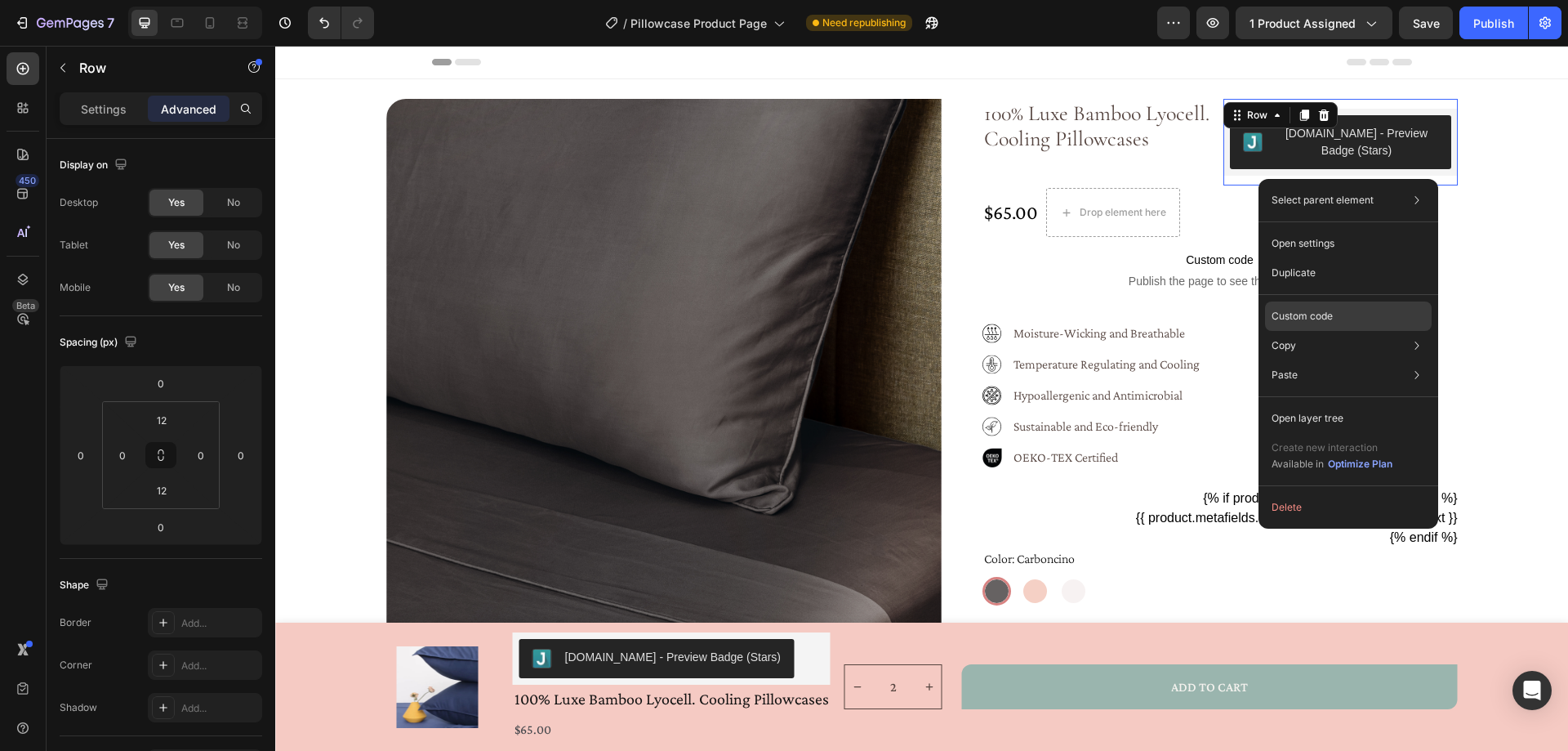
click at [1333, 320] on p "Custom code" at bounding box center [1302, 317] width 62 height 15
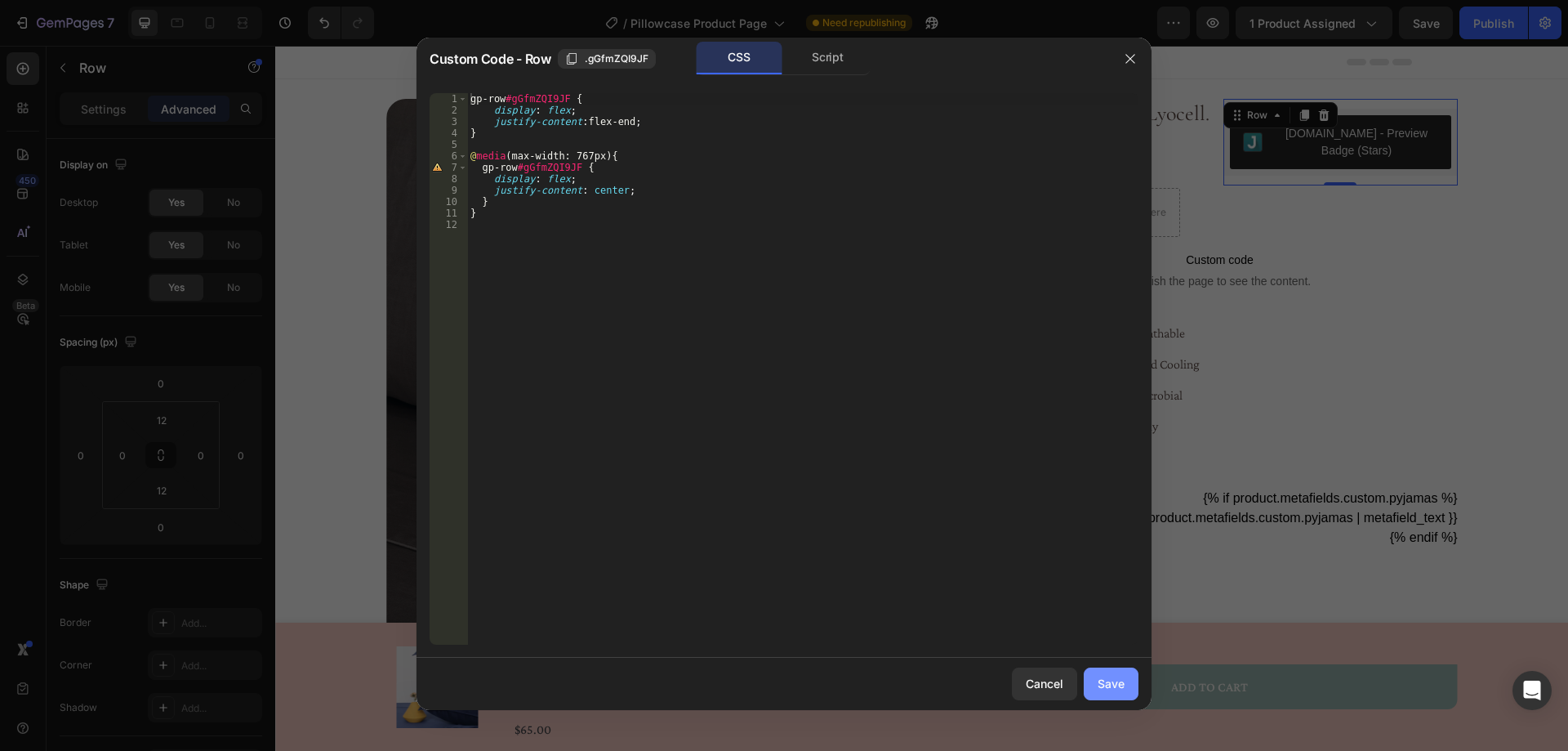
click at [1108, 682] on div "Save" at bounding box center [1111, 683] width 27 height 17
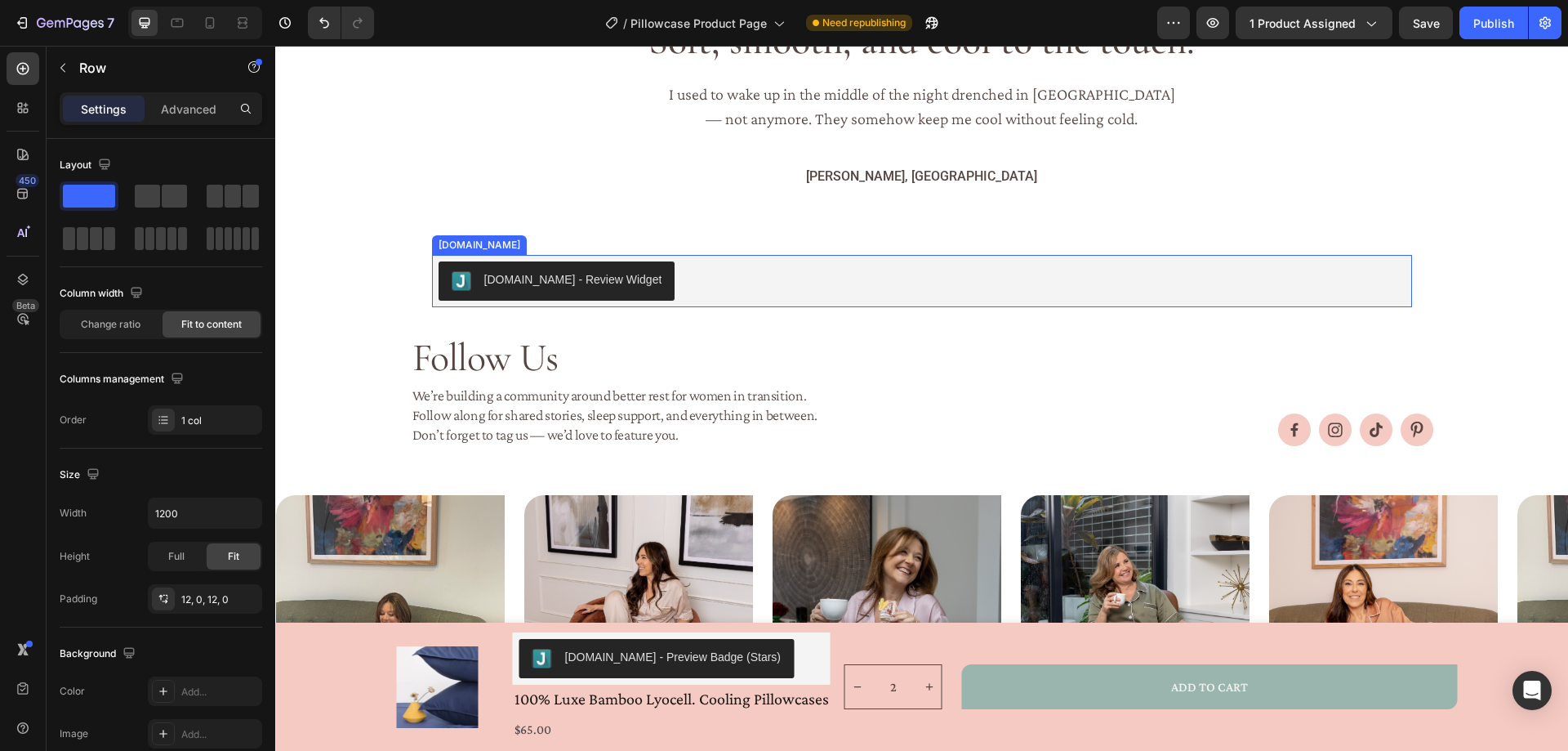
scroll to position [1552, 0]
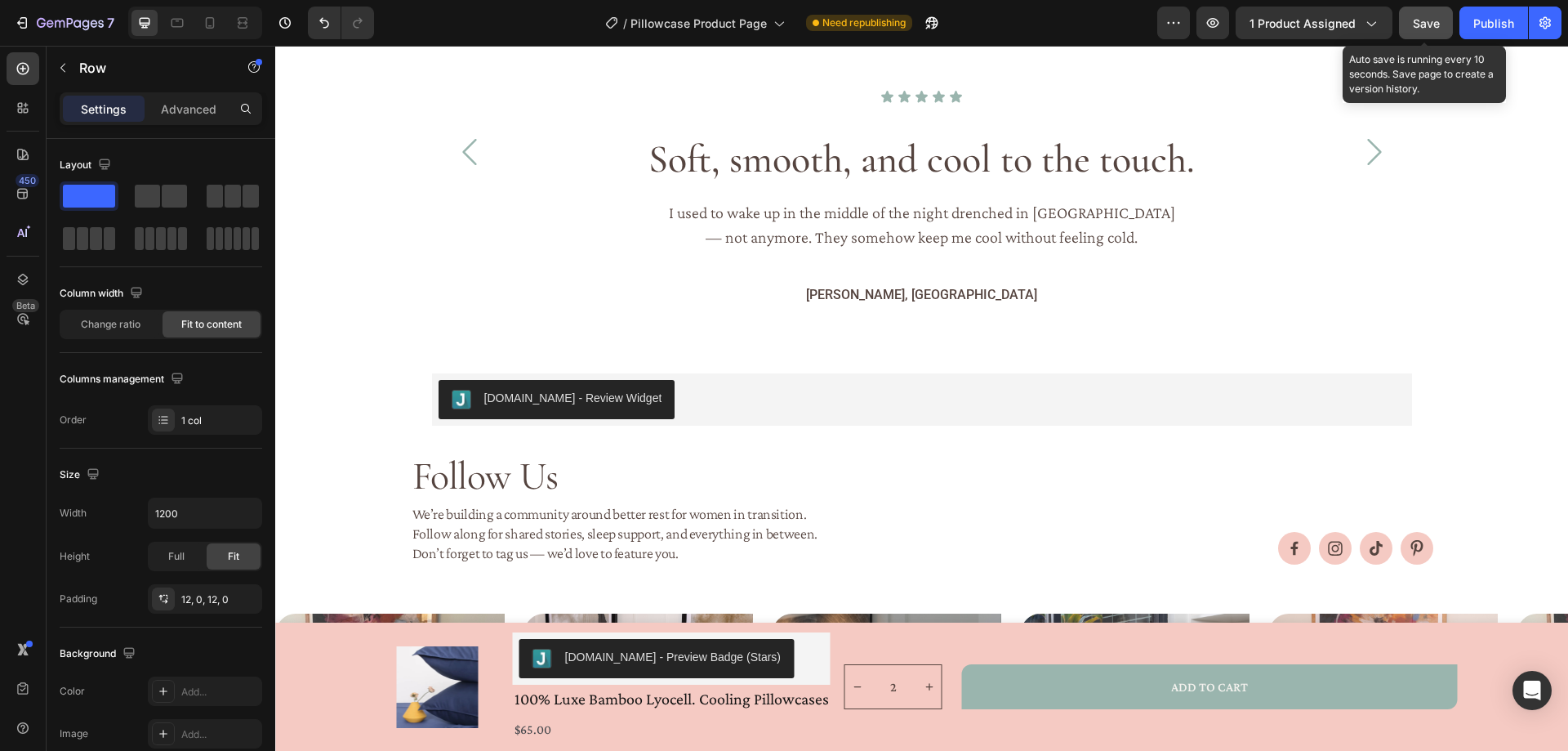
click at [1436, 18] on span "Save" at bounding box center [1426, 23] width 27 height 14
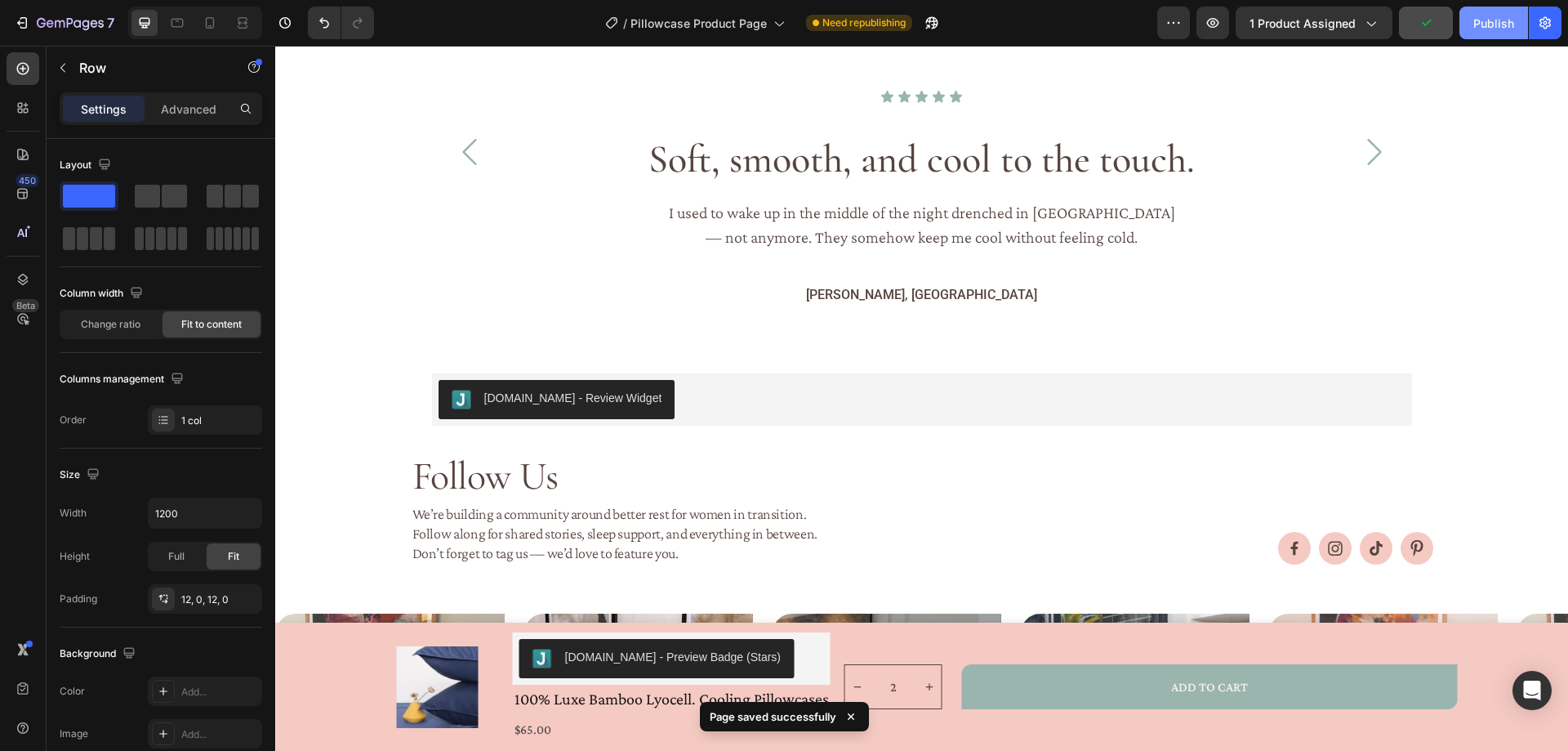
click at [1490, 21] on div "Publish" at bounding box center [1493, 24] width 41 height 17
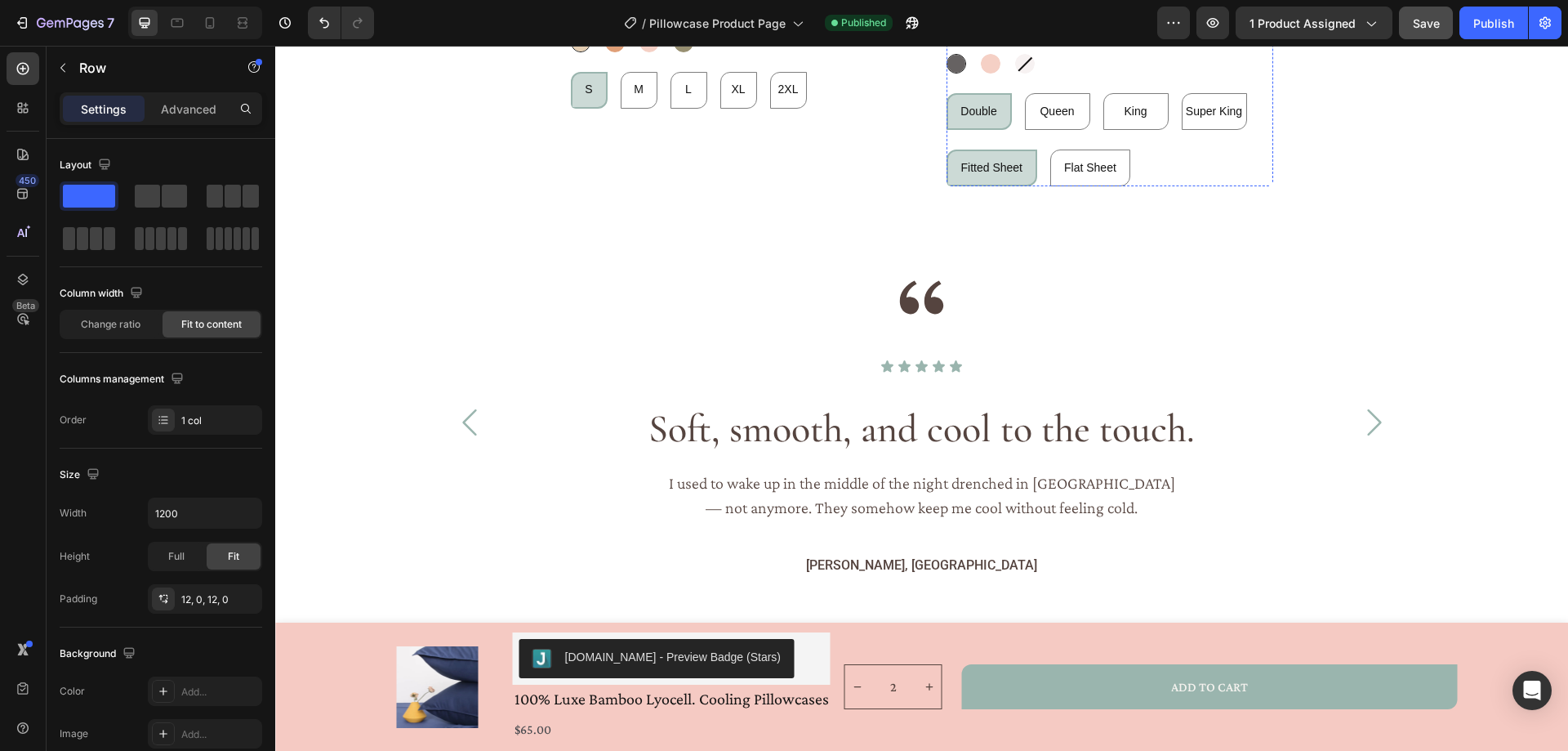
scroll to position [2100, 0]
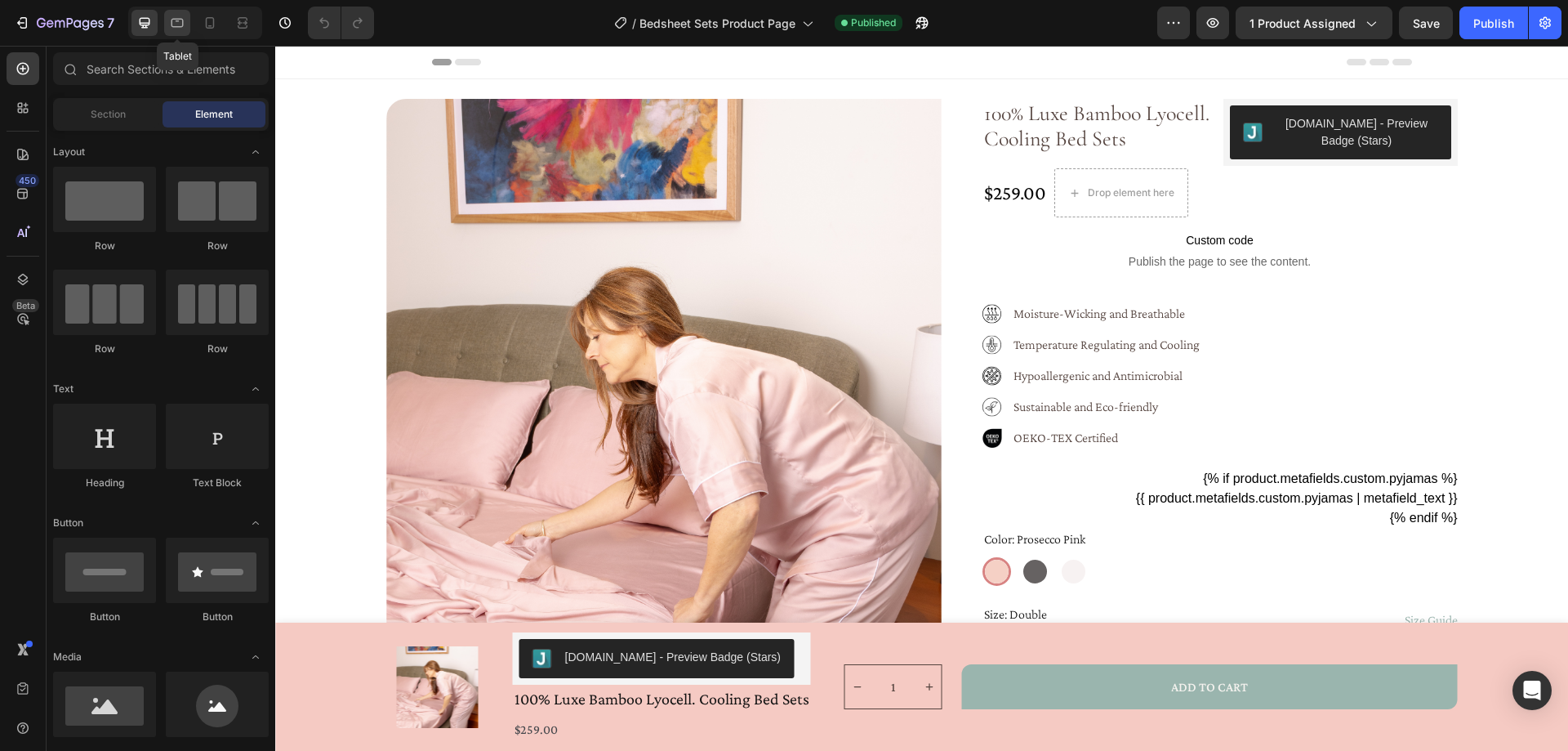
click at [179, 21] on icon at bounding box center [176, 23] width 16 height 16
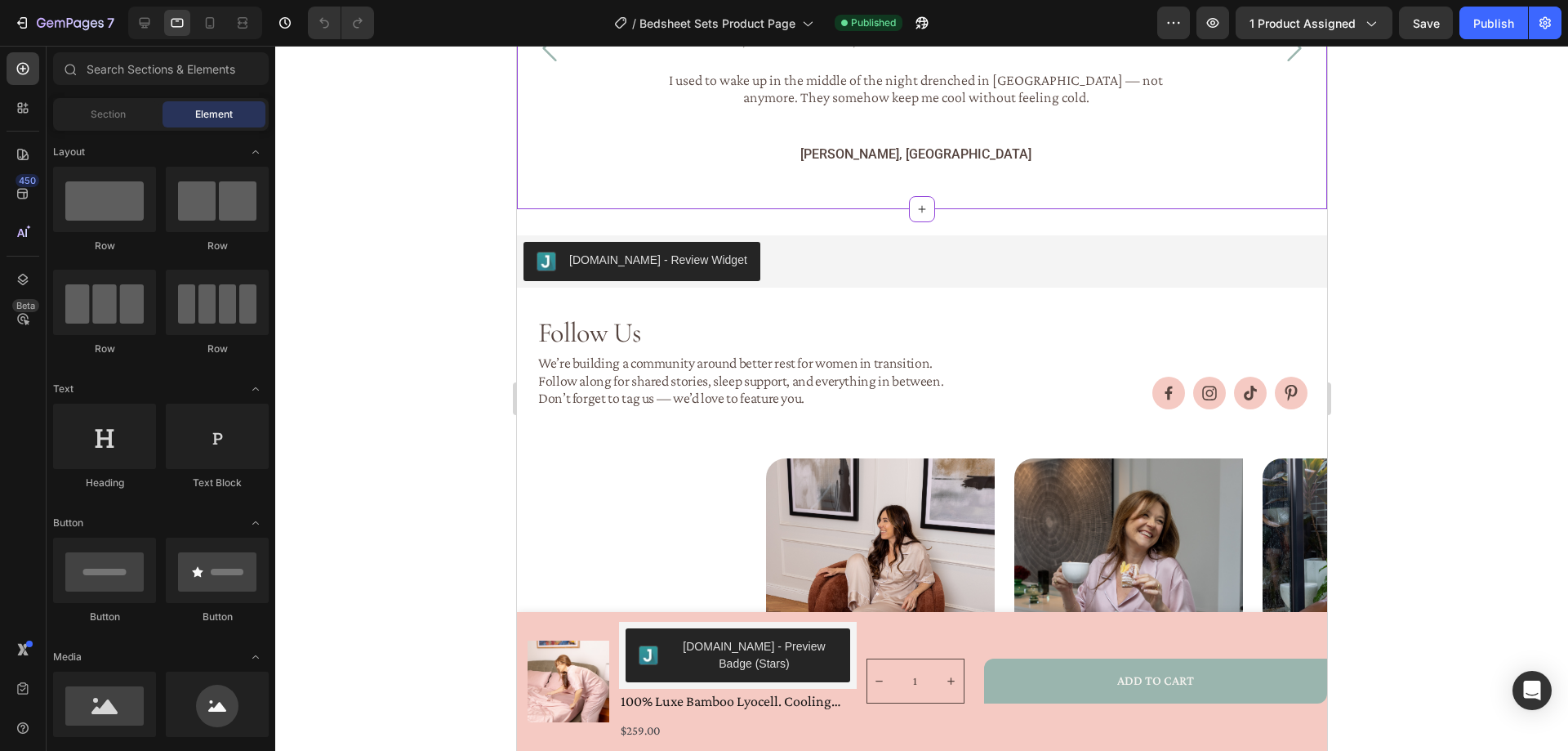
scroll to position [2369, 0]
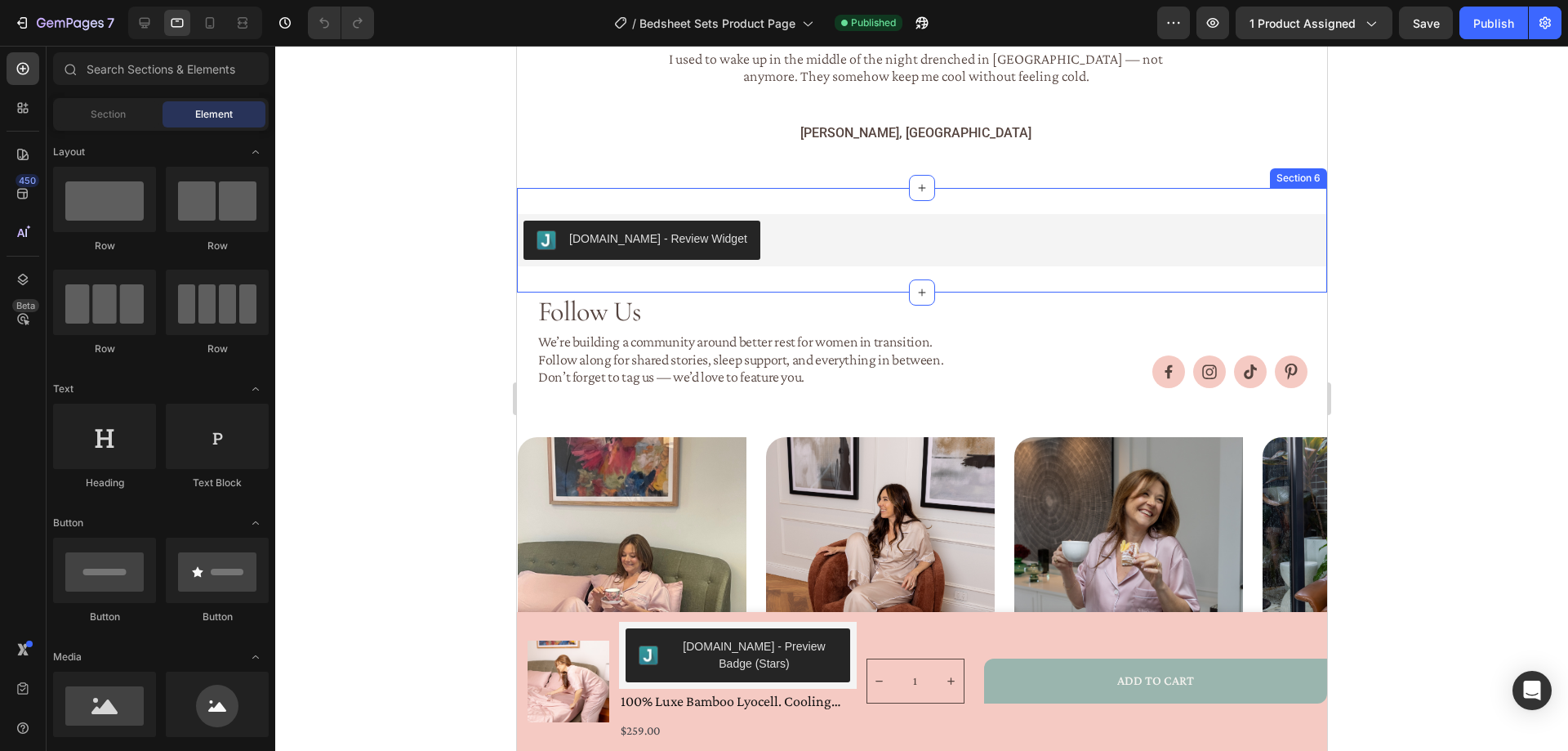
click at [703, 263] on div "[DOMAIN_NAME] - Review Widget [DOMAIN_NAME] Row Section 6" at bounding box center [921, 240] width 810 height 104
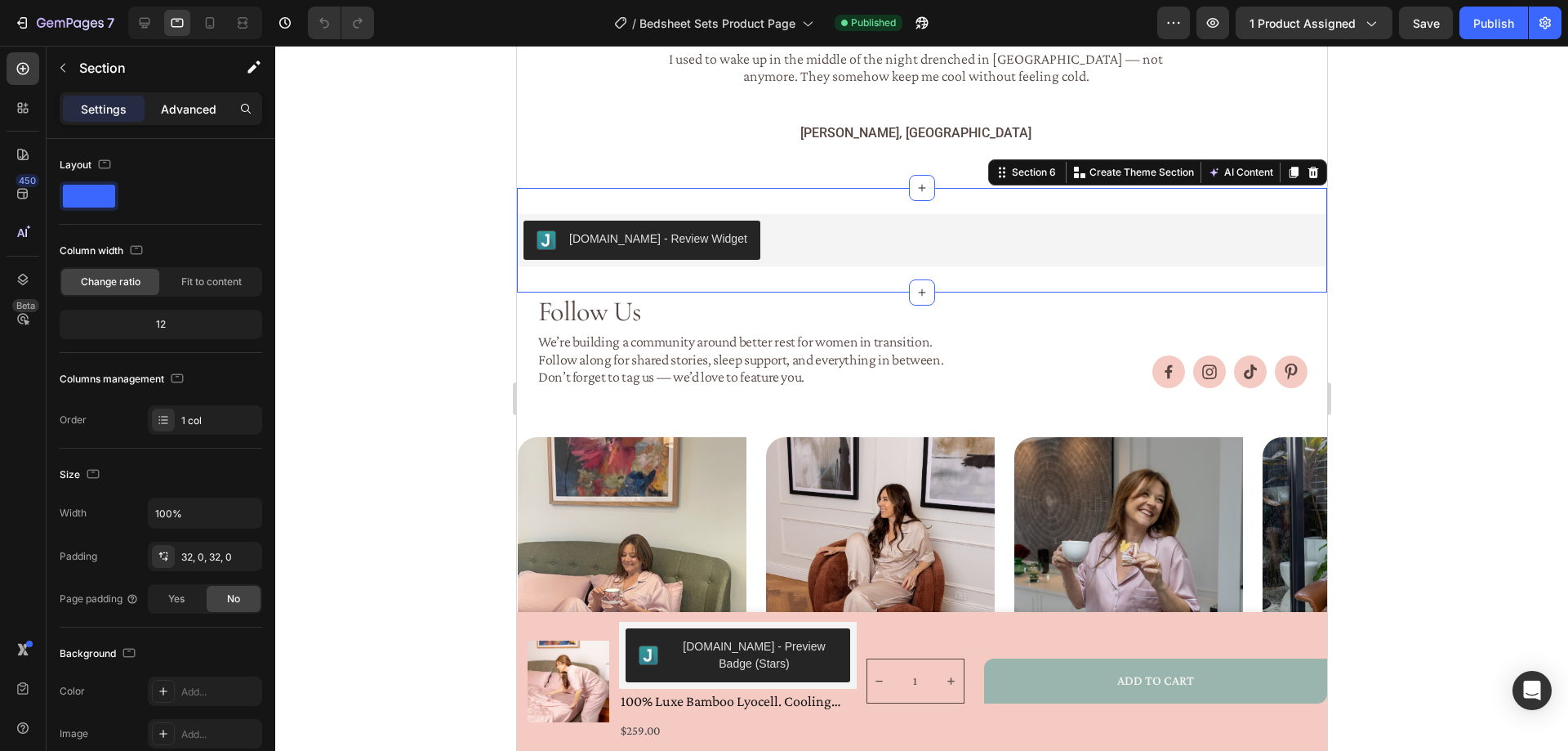
click at [186, 109] on p "Advanced" at bounding box center [189, 109] width 56 height 17
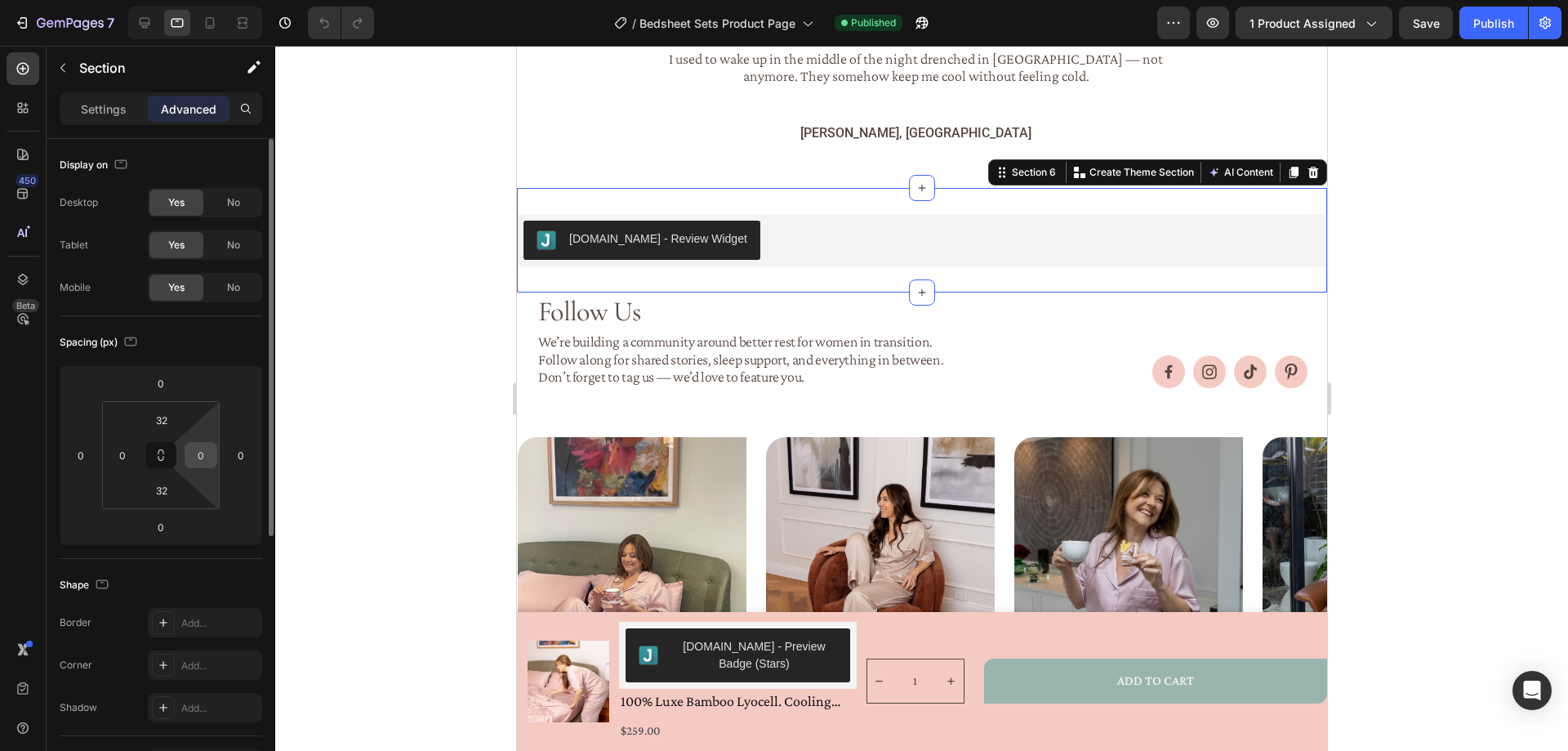
click at [208, 455] on input "0" at bounding box center [201, 455] width 25 height 25
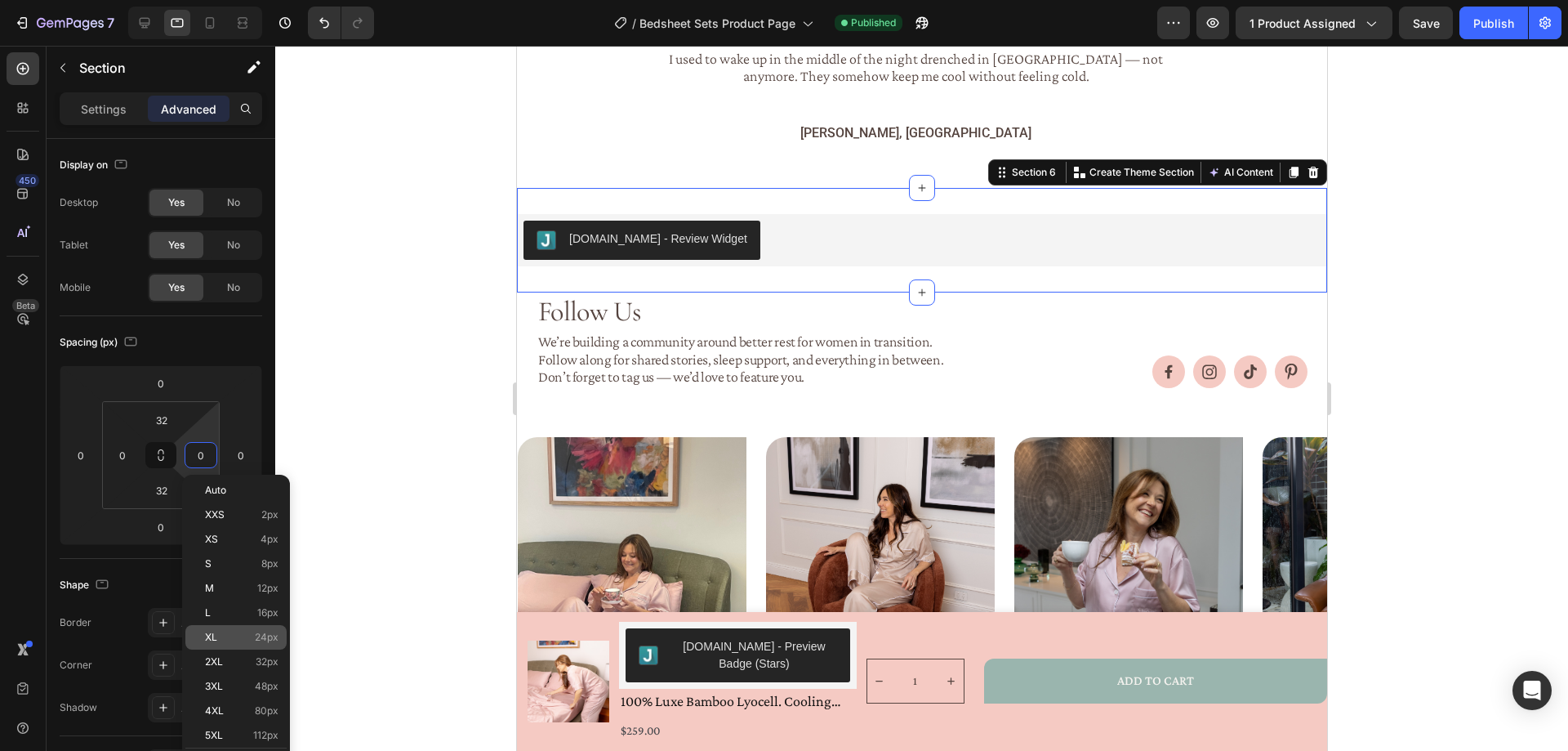
click at [266, 639] on span "24px" at bounding box center [266, 637] width 24 height 11
type input "24"
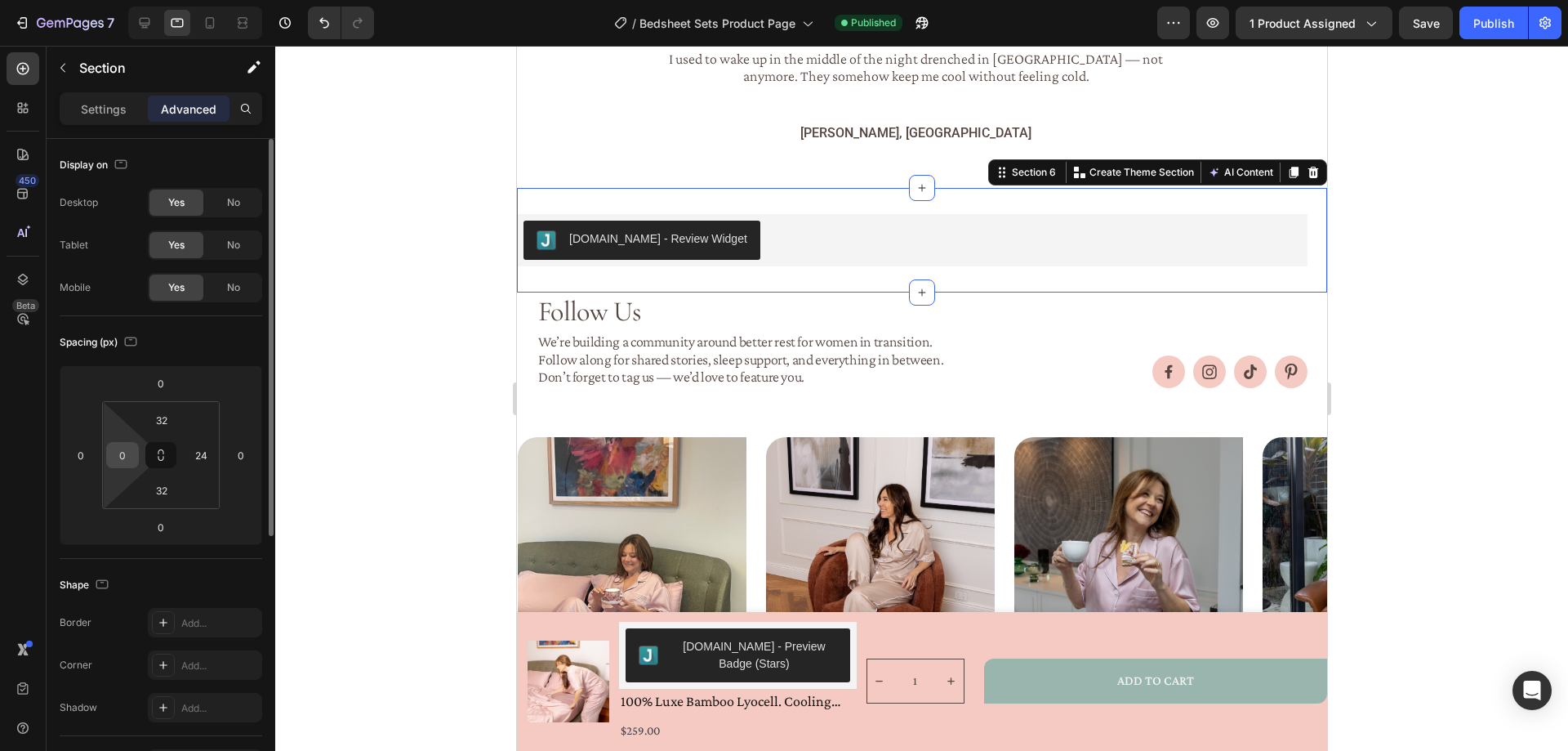
click at [124, 449] on input "0" at bounding box center [122, 455] width 25 height 25
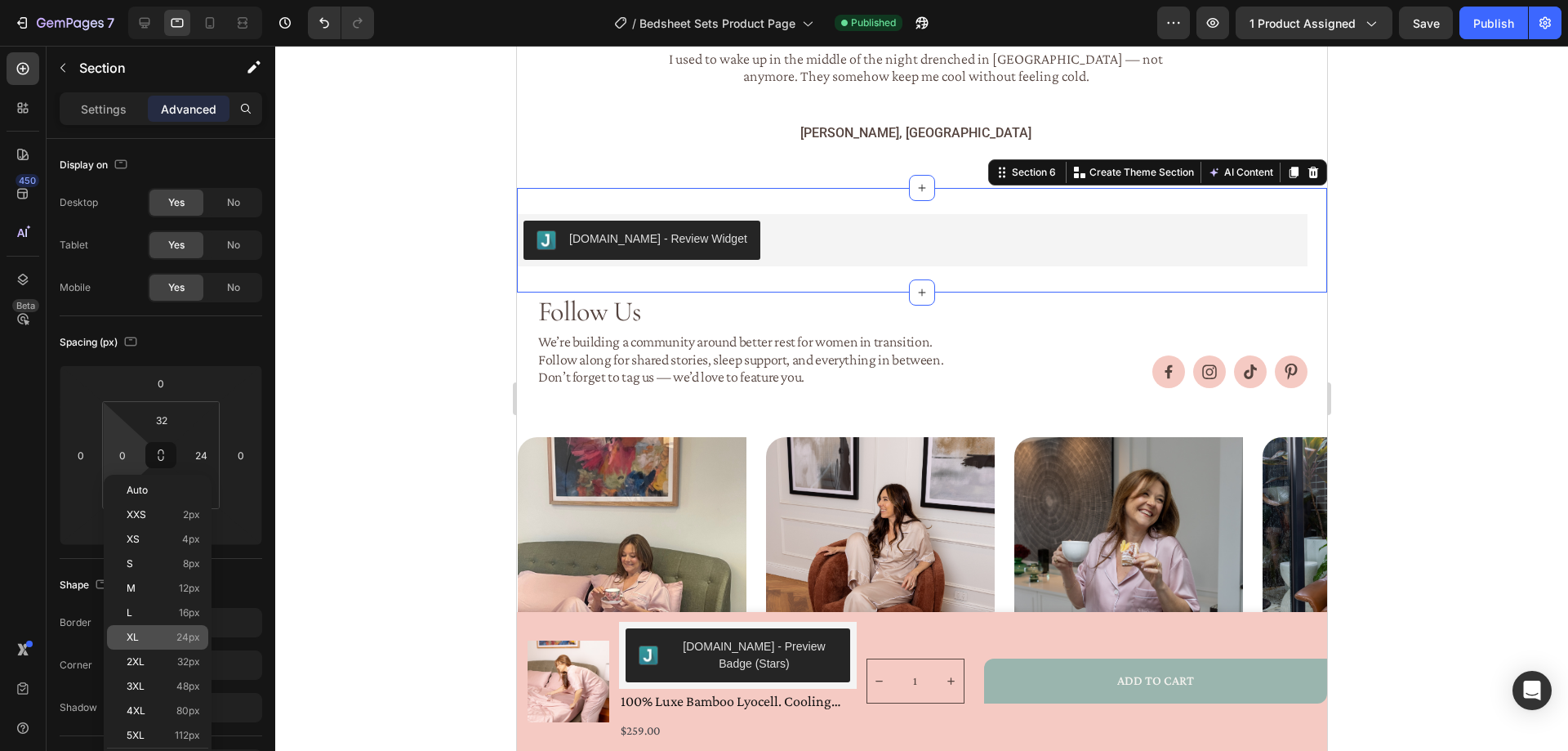
click at [183, 632] on span "24px" at bounding box center [188, 637] width 24 height 11
type input "24"
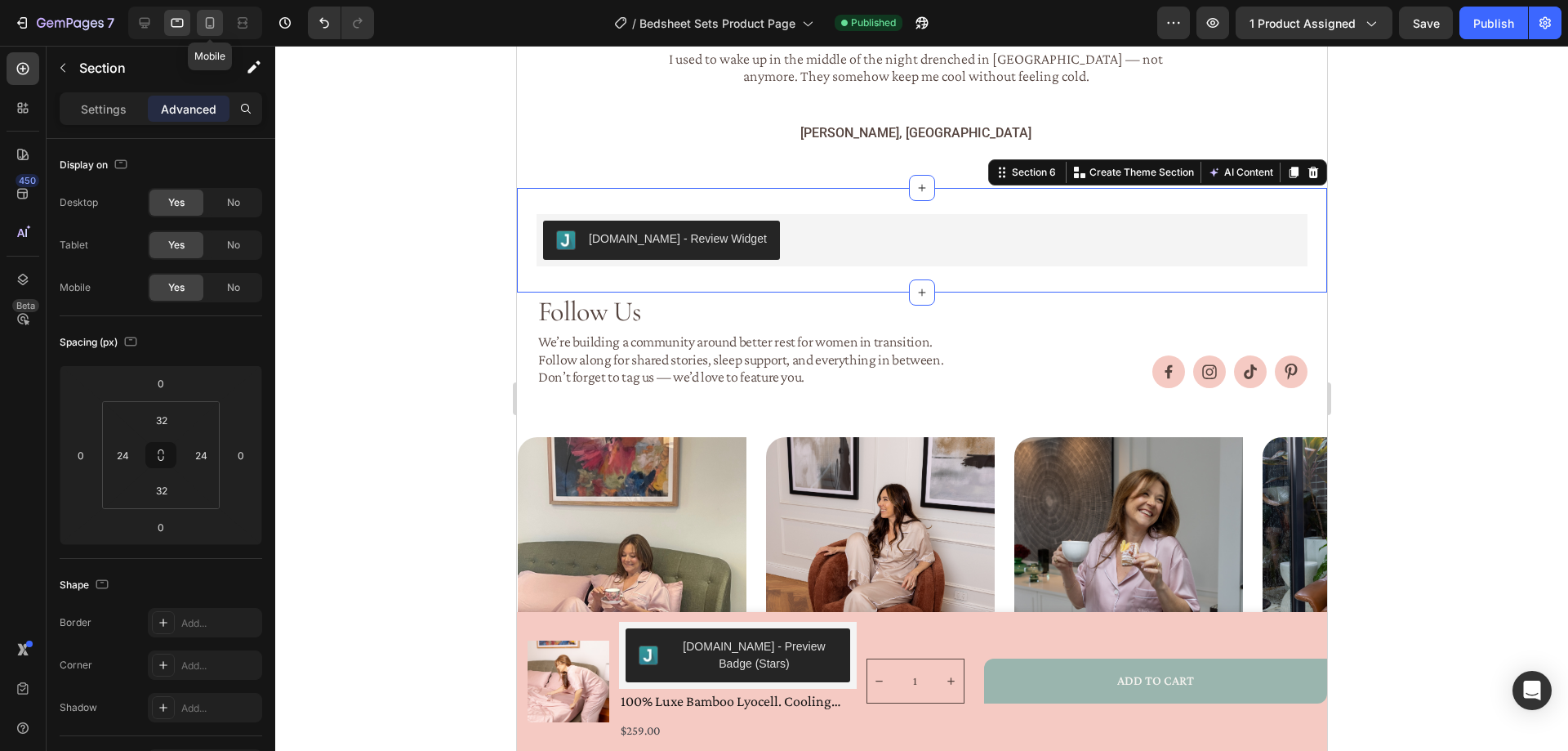
click at [215, 22] on icon at bounding box center [210, 23] width 16 height 16
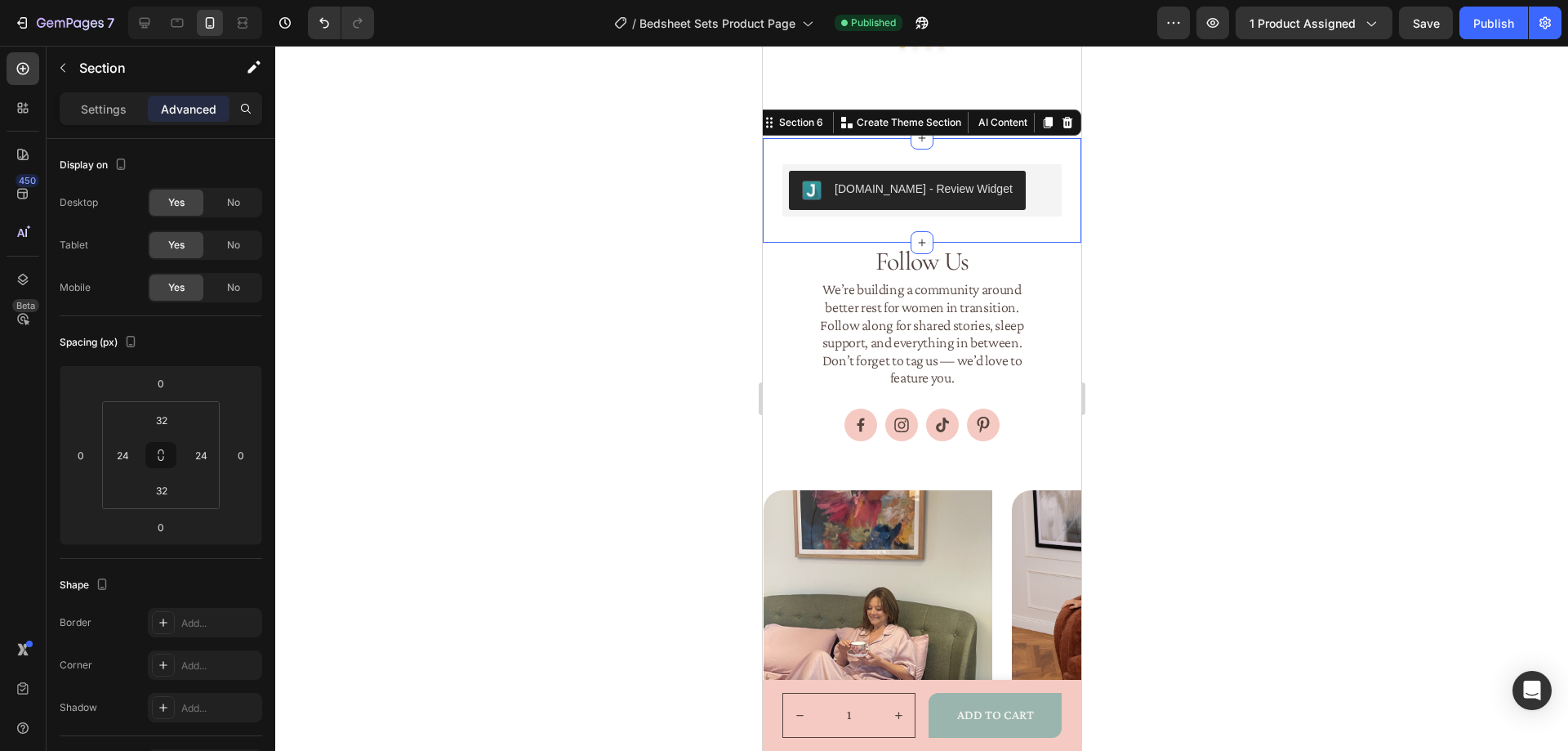
scroll to position [2635, 0]
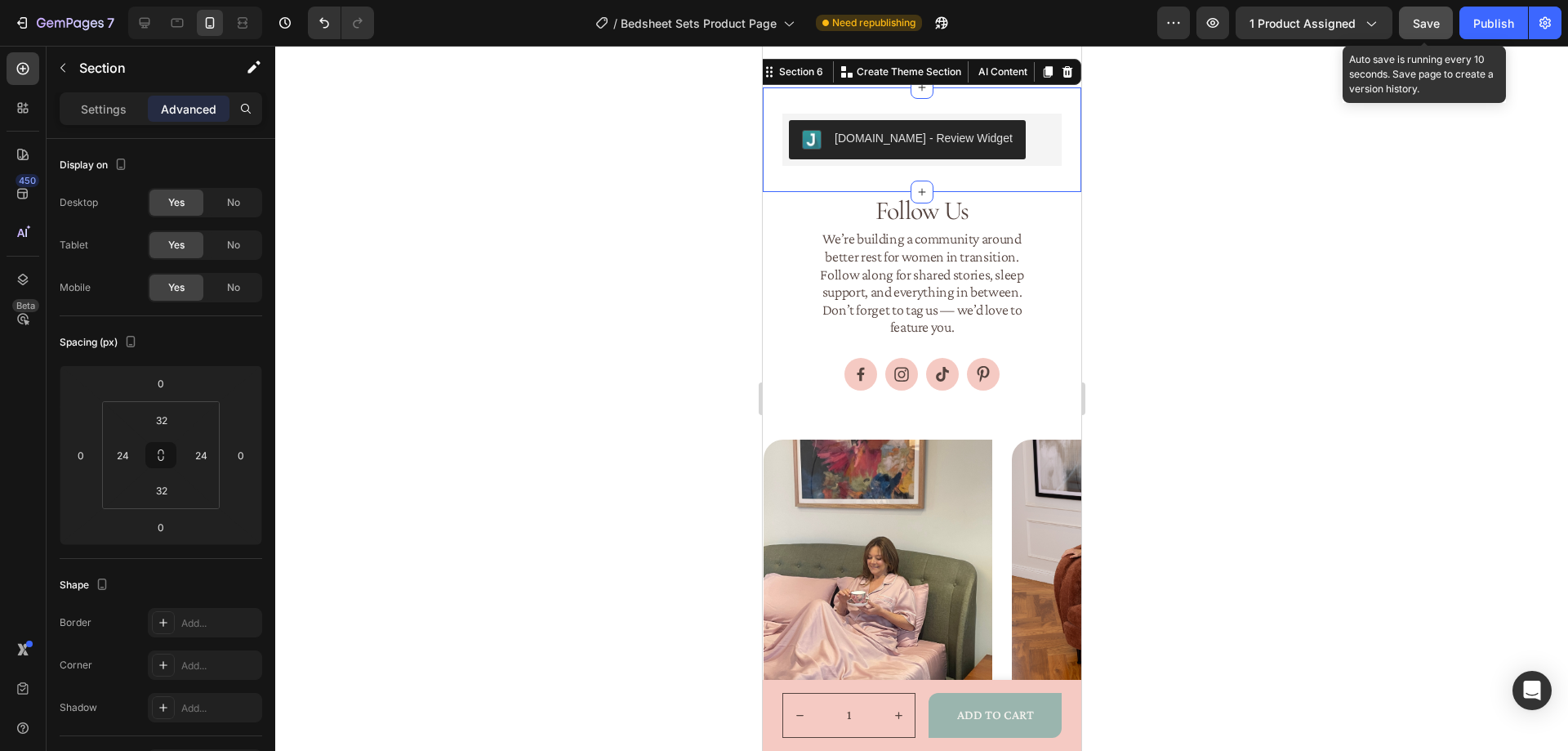
click at [1416, 24] on span "Save" at bounding box center [1426, 23] width 27 height 14
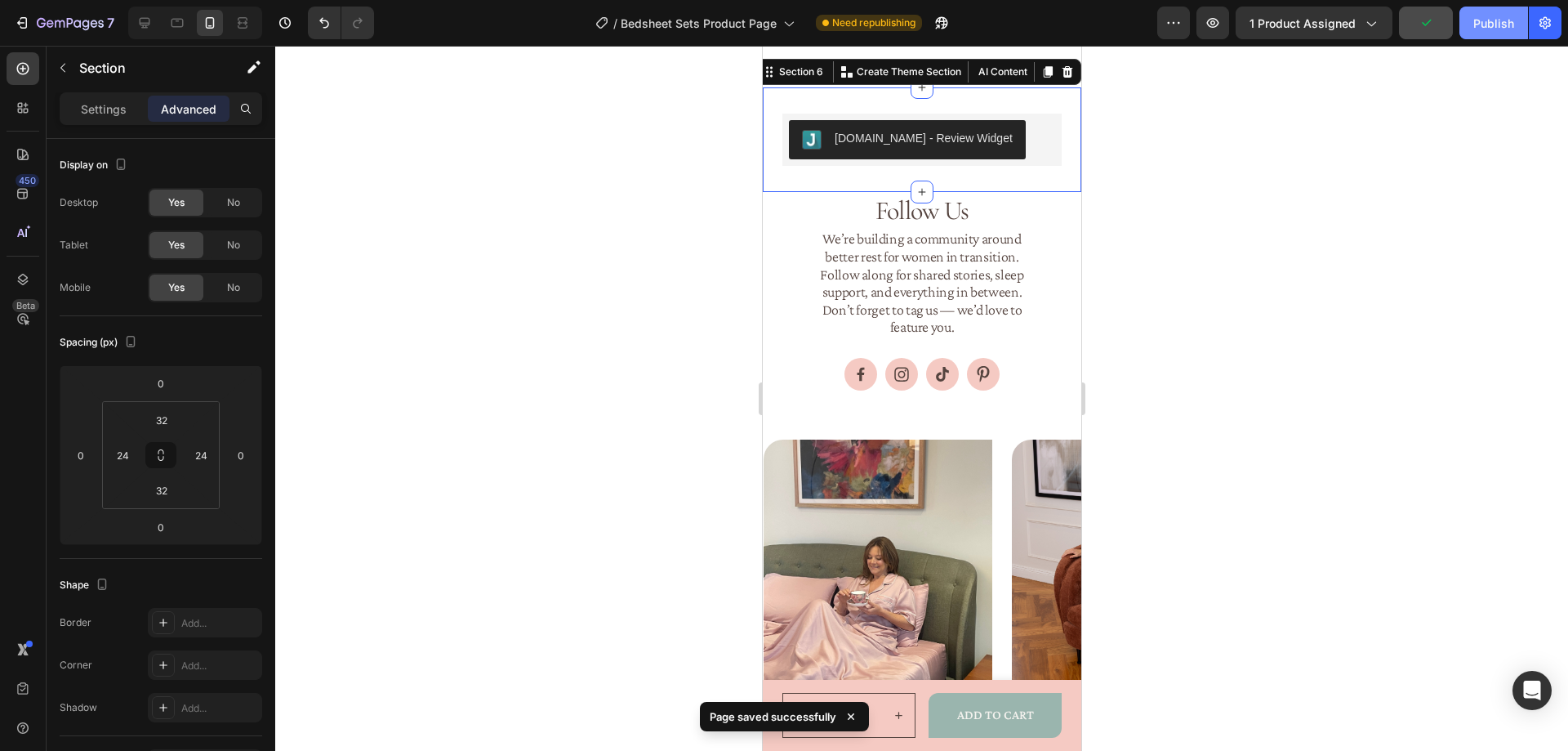
click at [1504, 27] on div "Publish" at bounding box center [1493, 24] width 41 height 17
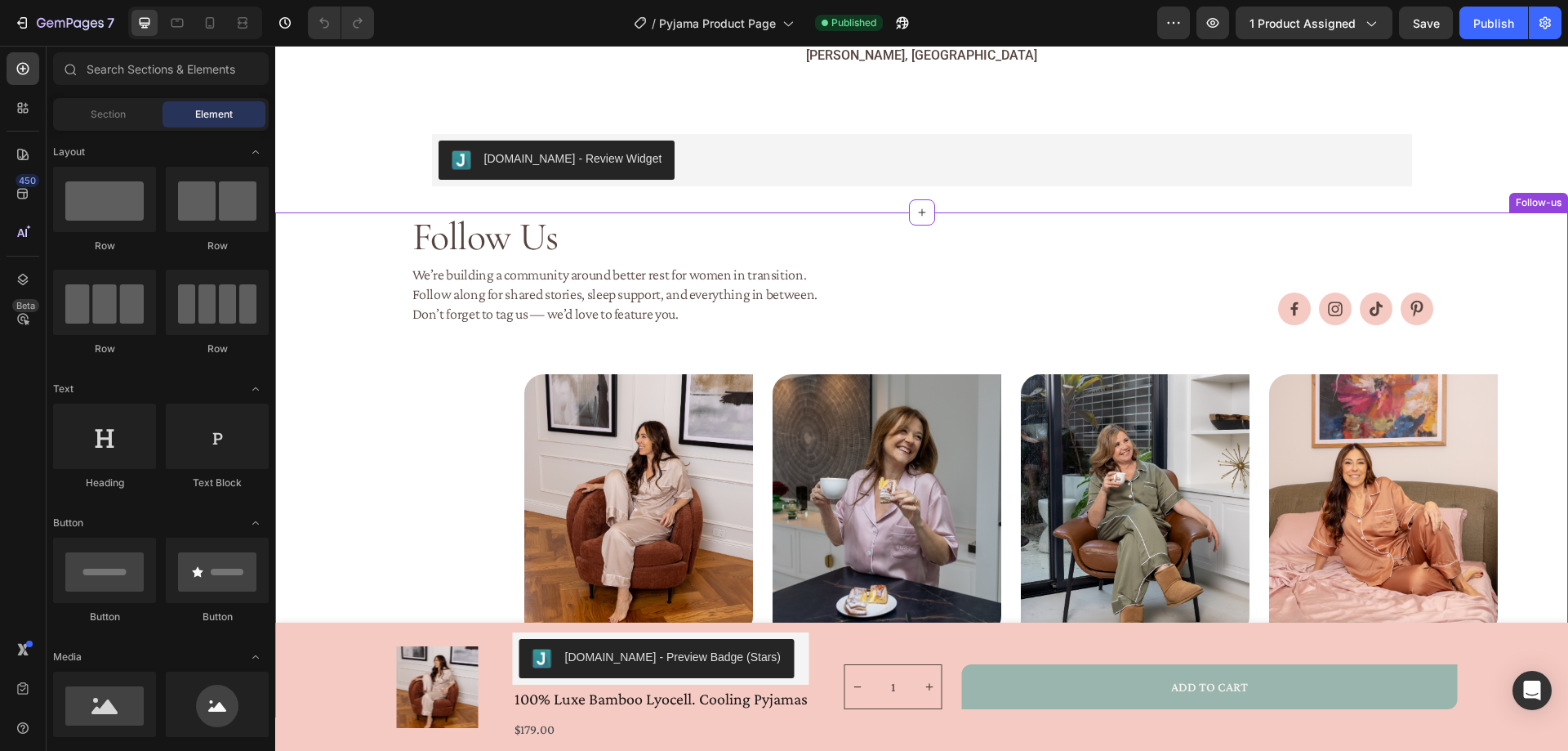
scroll to position [1659, 0]
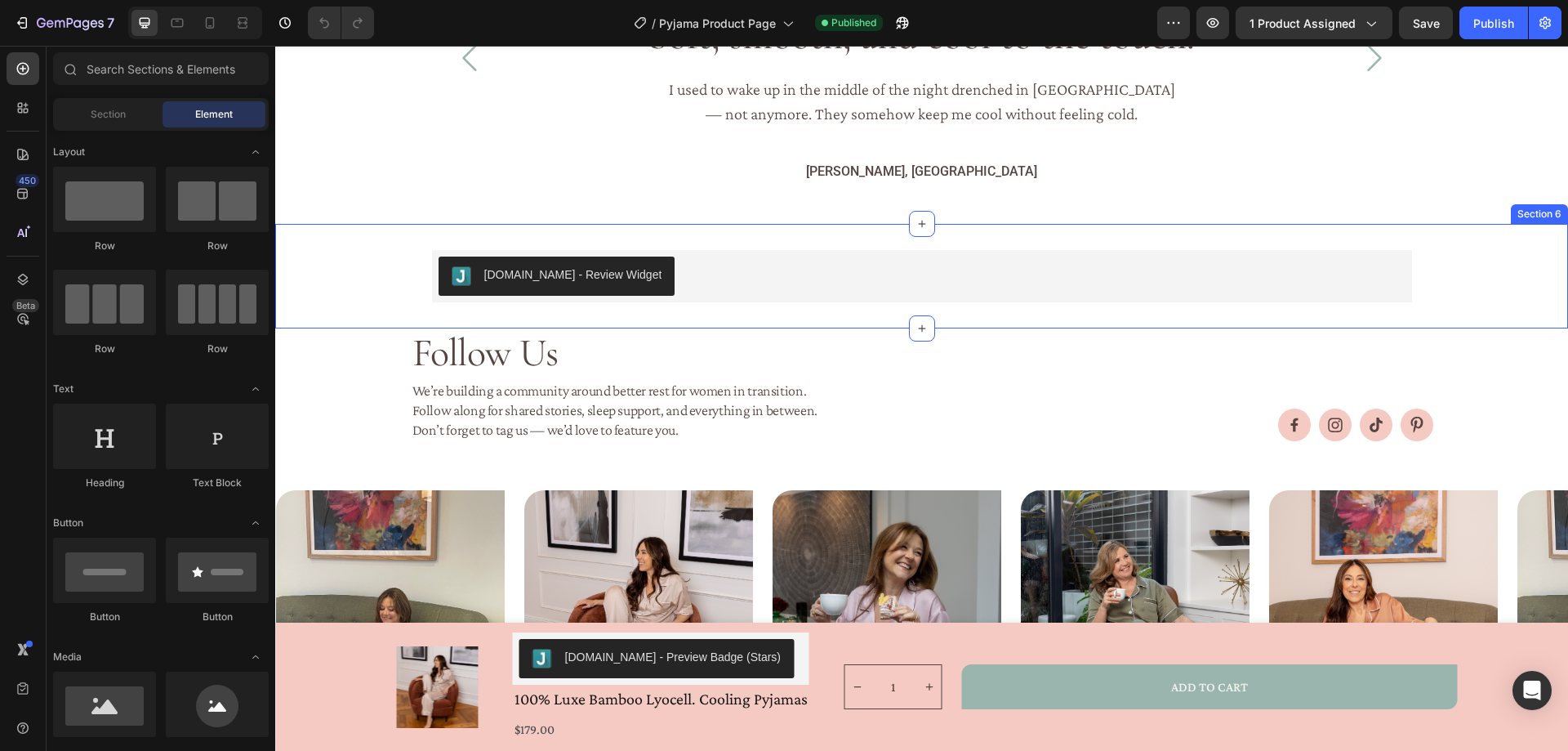
click at [507, 290] on div "[DOMAIN_NAME] - Review Widget [DOMAIN_NAME] Row Section 6" at bounding box center [921, 276] width 1293 height 104
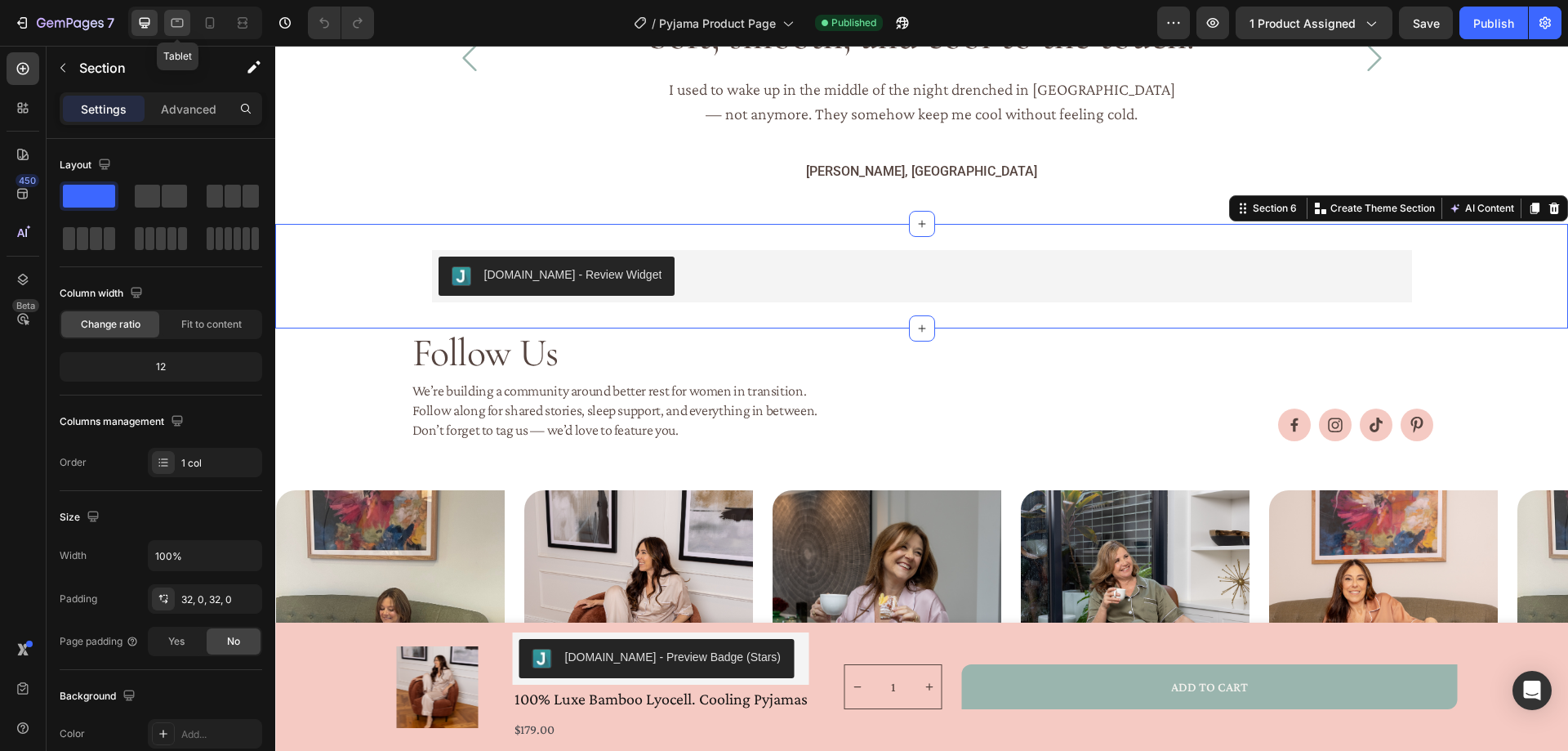
click at [176, 21] on icon at bounding box center [177, 23] width 12 height 9
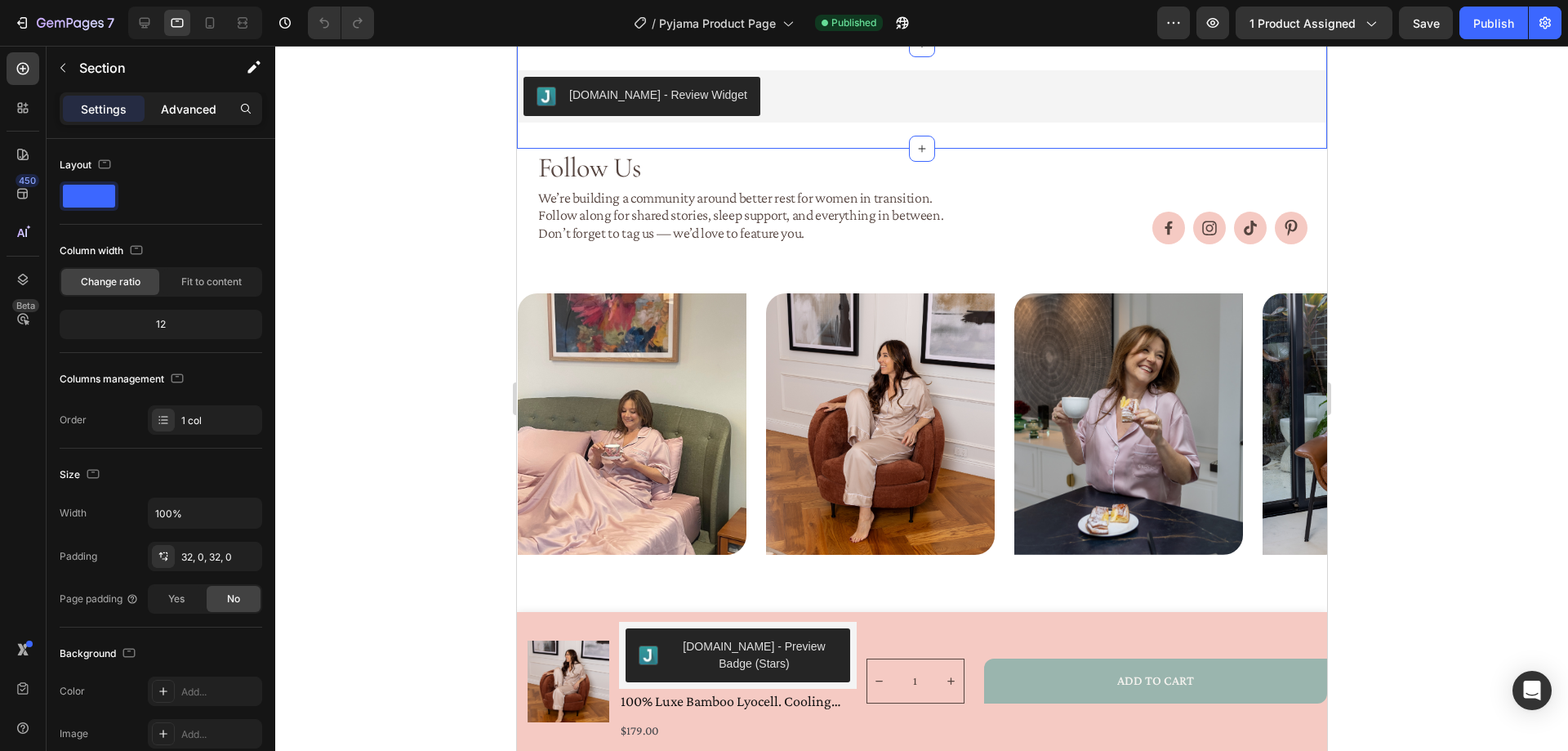
click at [177, 110] on p "Advanced" at bounding box center [189, 109] width 56 height 17
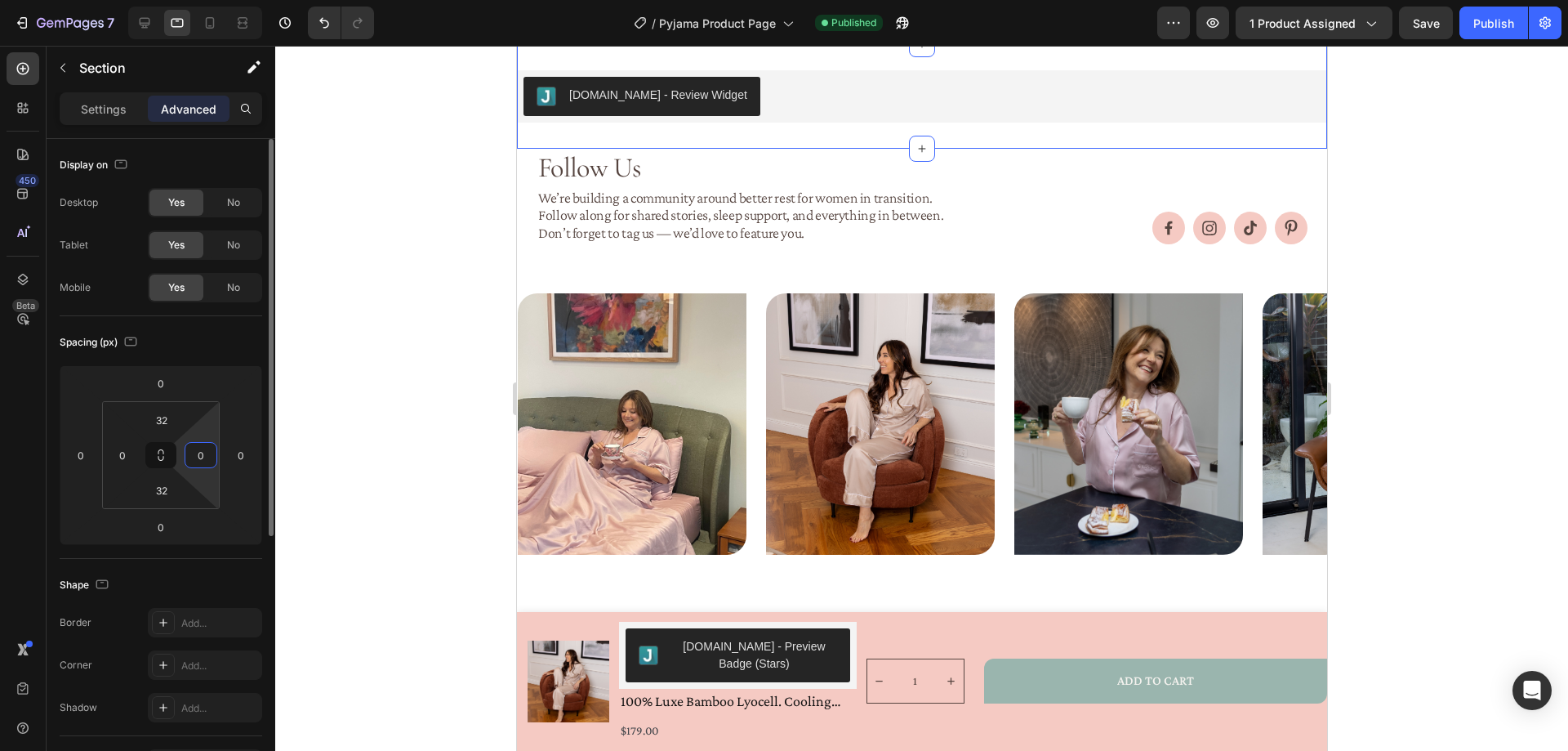
click at [197, 456] on input "0" at bounding box center [201, 455] width 25 height 25
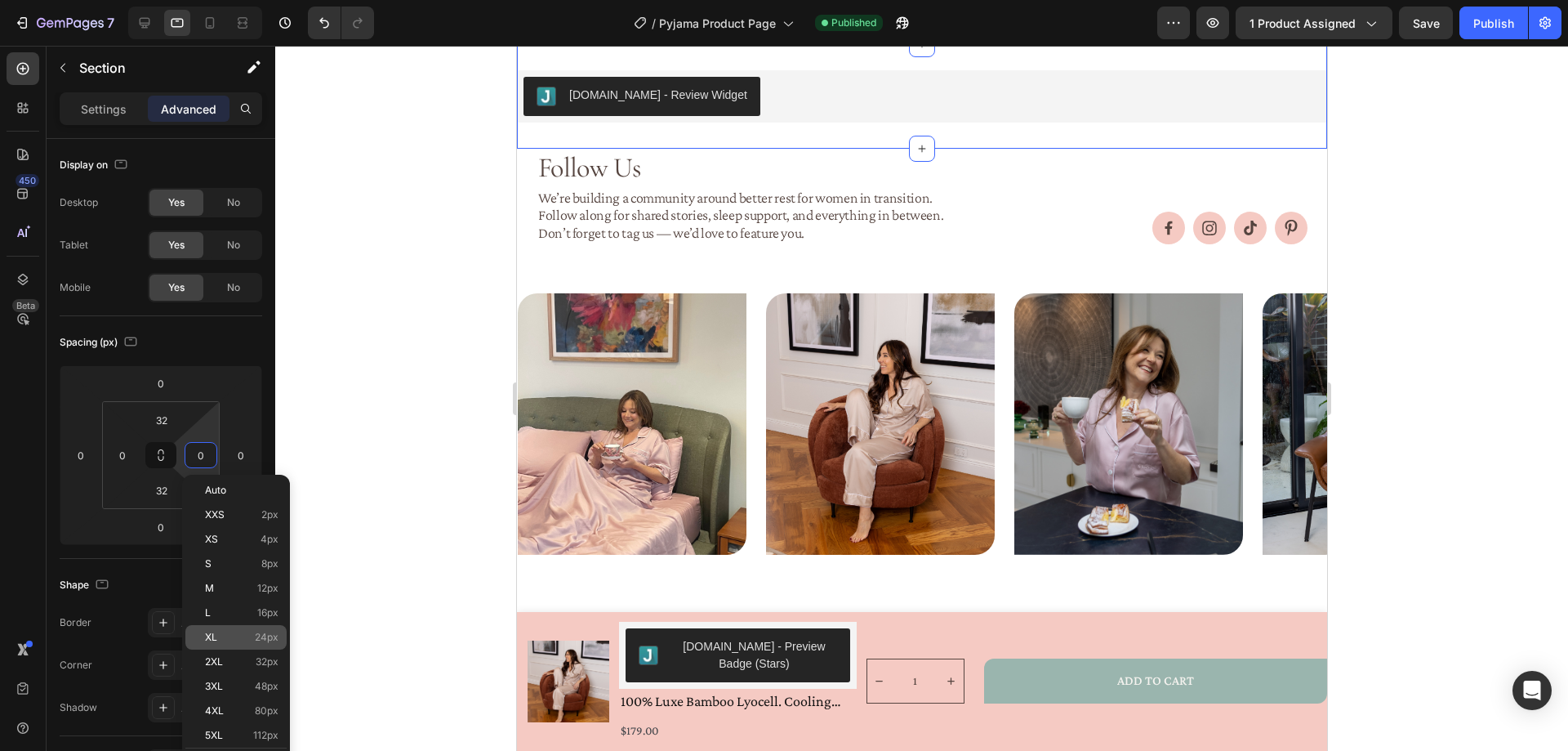
click at [266, 640] on span "24px" at bounding box center [266, 637] width 24 height 11
type input "24"
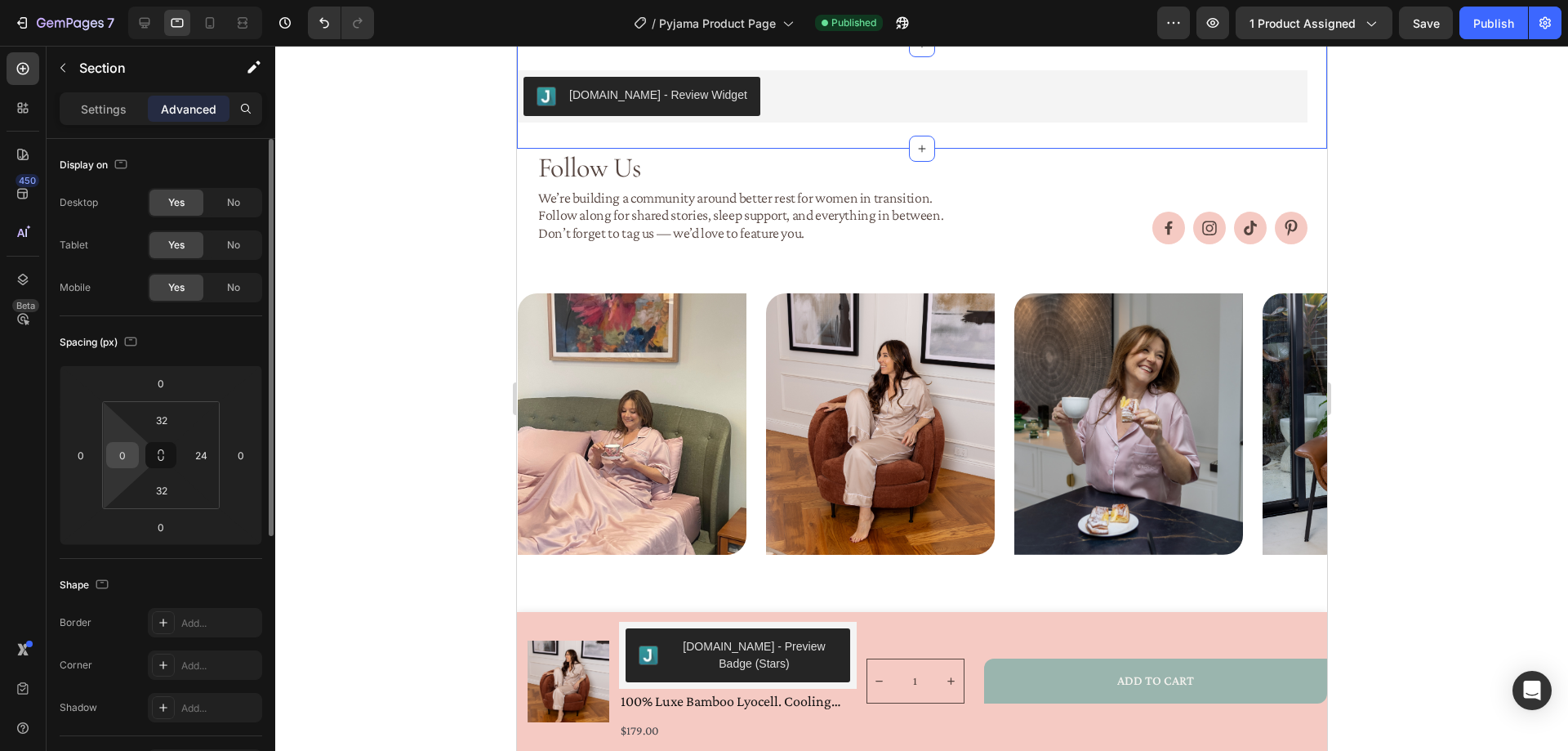
click at [124, 457] on input "0" at bounding box center [122, 455] width 25 height 25
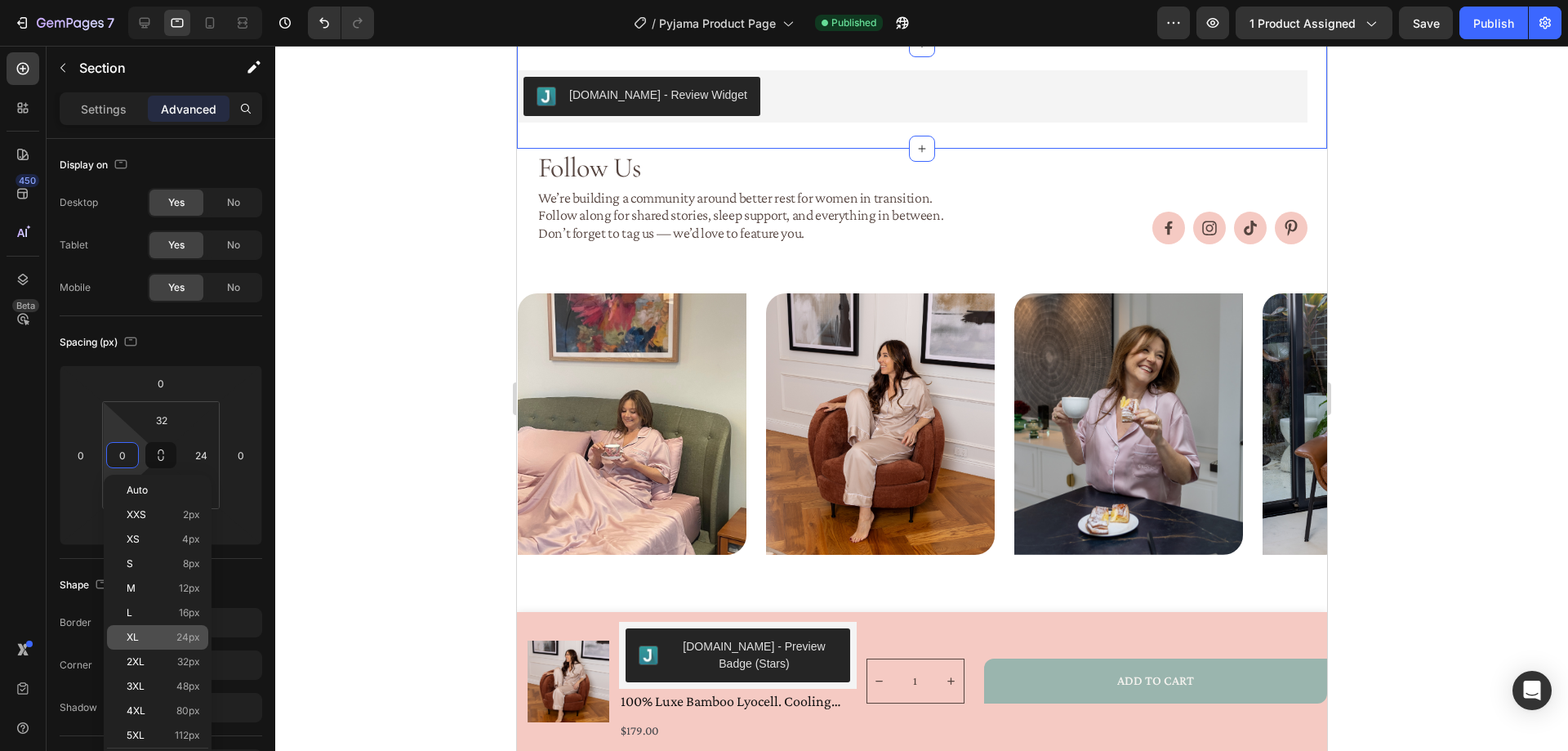
click at [180, 637] on span "24px" at bounding box center [188, 637] width 24 height 11
type input "24"
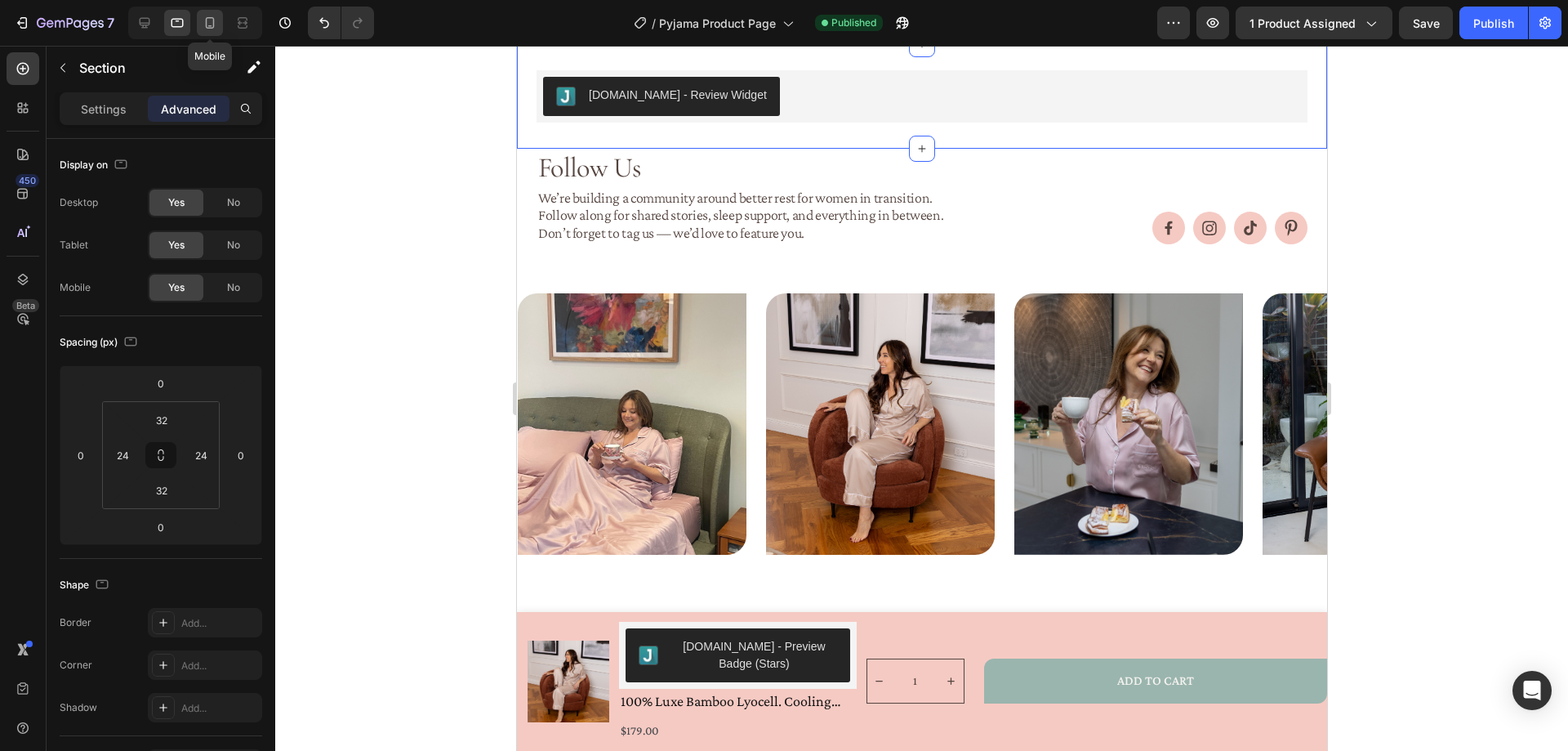
click at [213, 24] on icon at bounding box center [210, 23] width 9 height 11
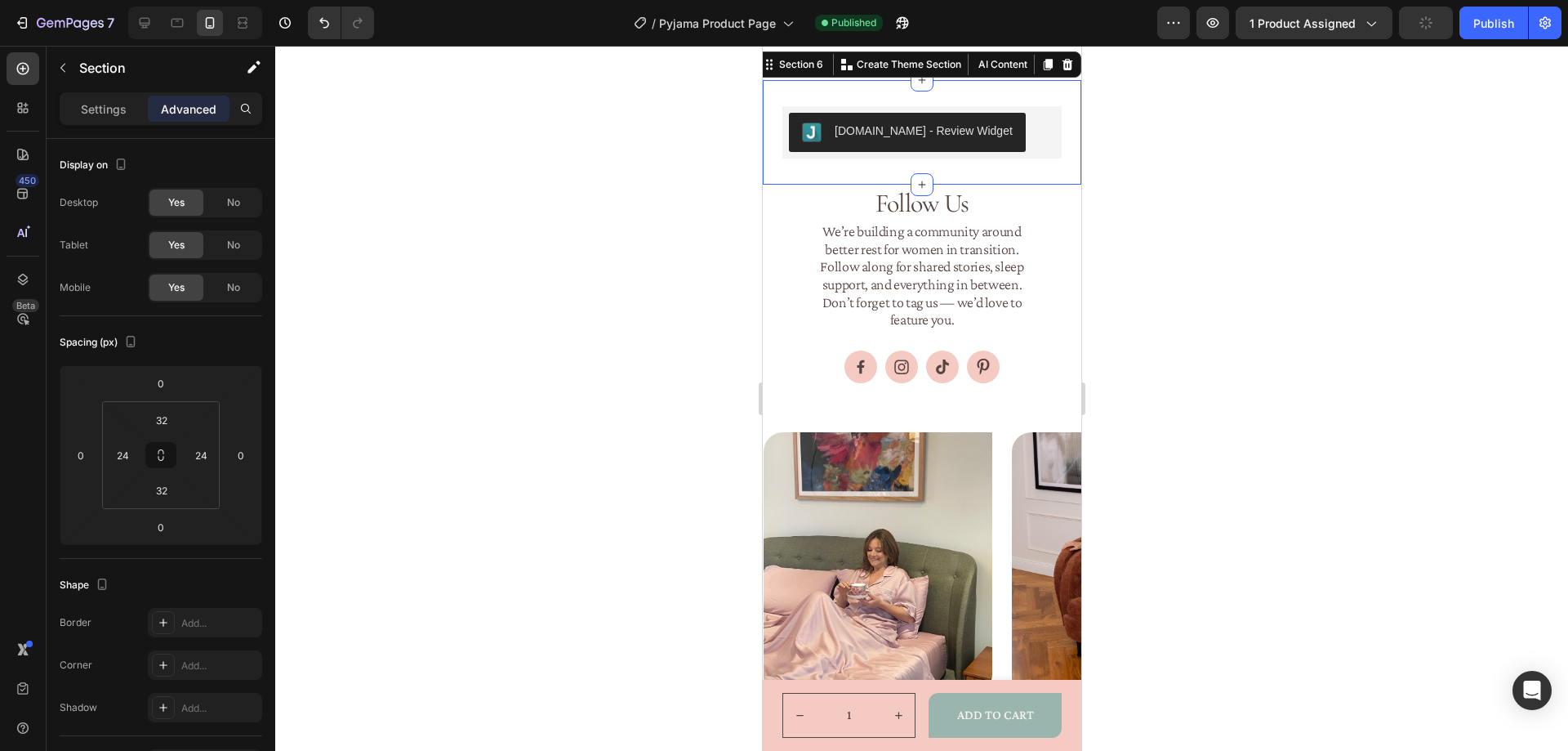
scroll to position [1987, 0]
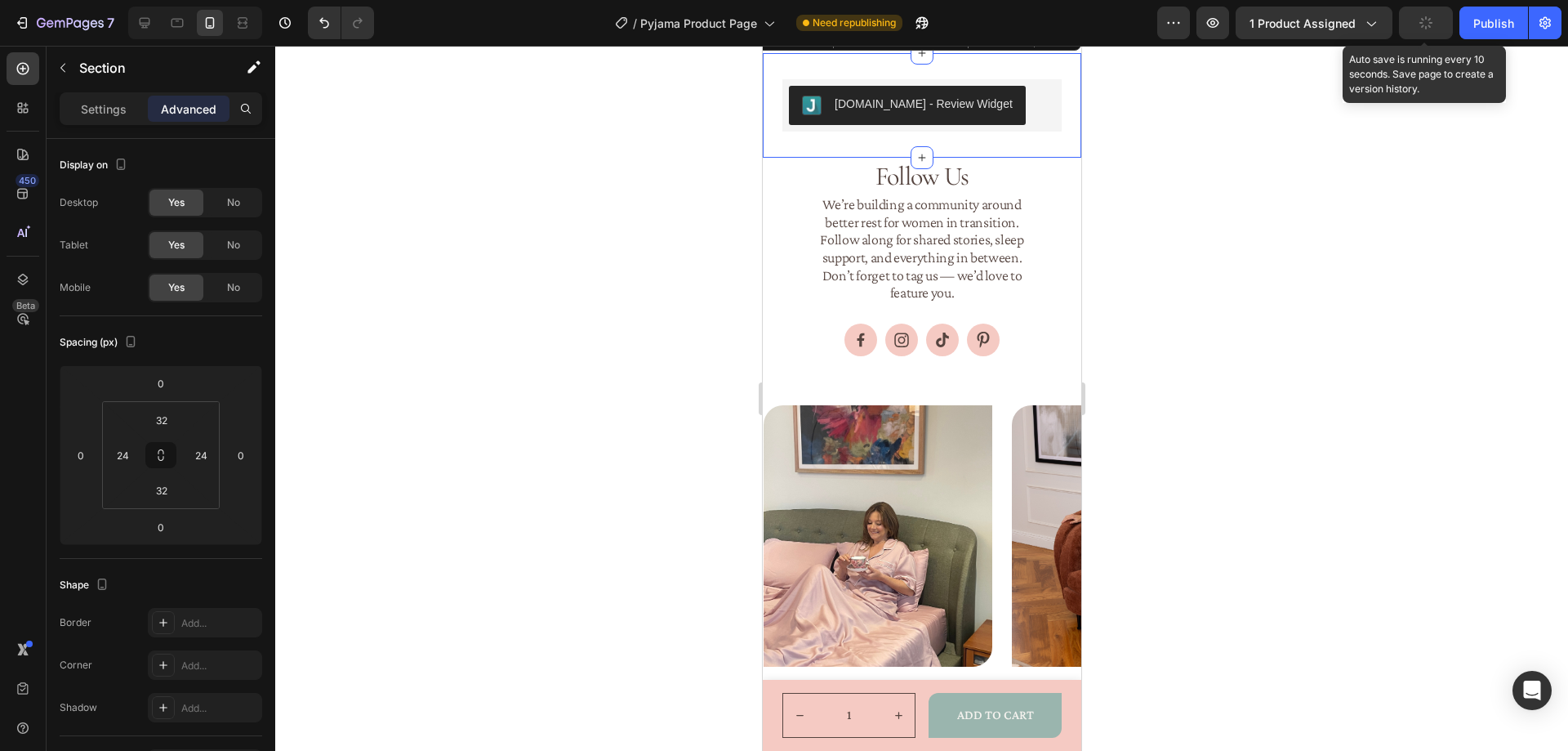
click at [1432, 23] on icon "button" at bounding box center [1425, 23] width 17 height 17
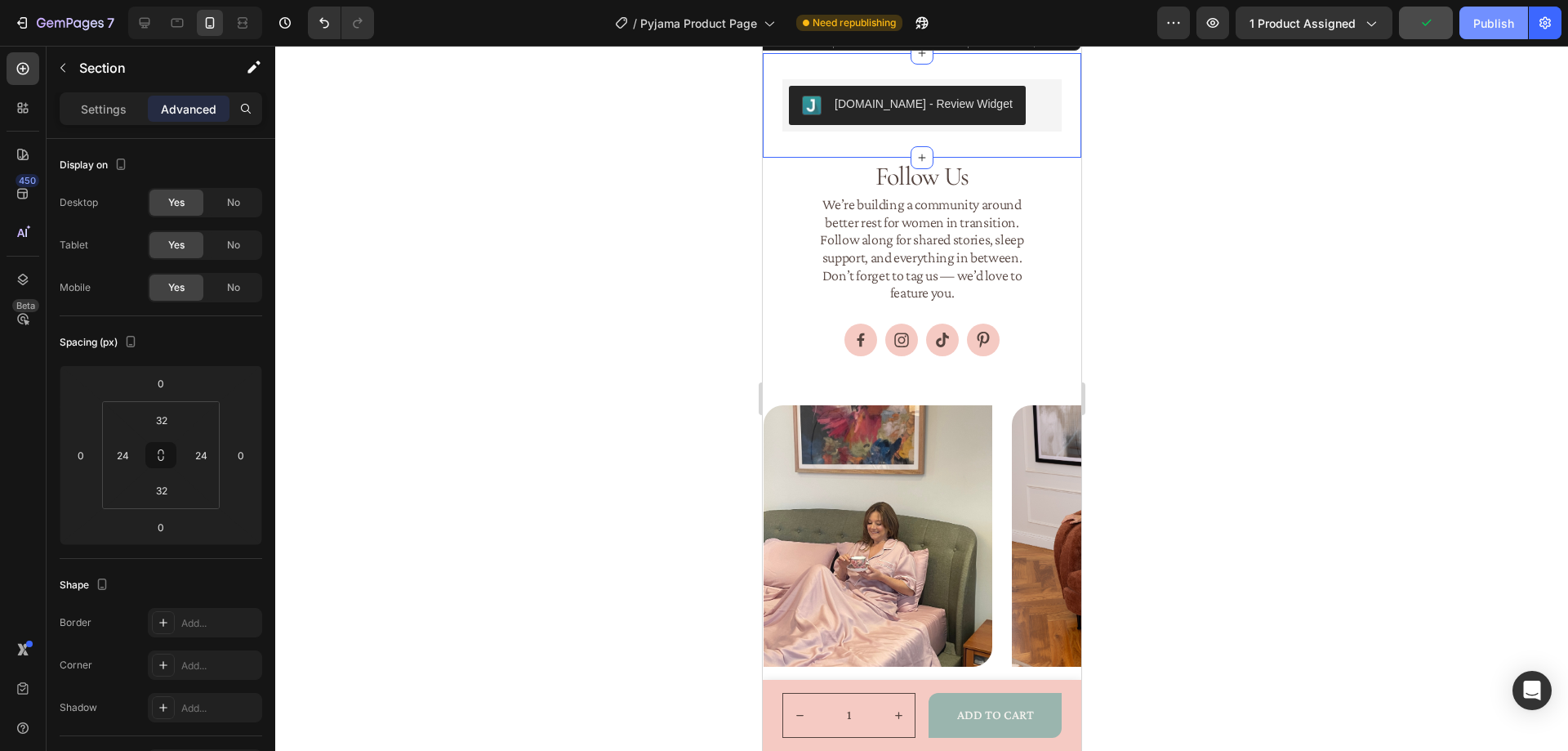
click at [1487, 17] on div "Publish" at bounding box center [1493, 24] width 41 height 17
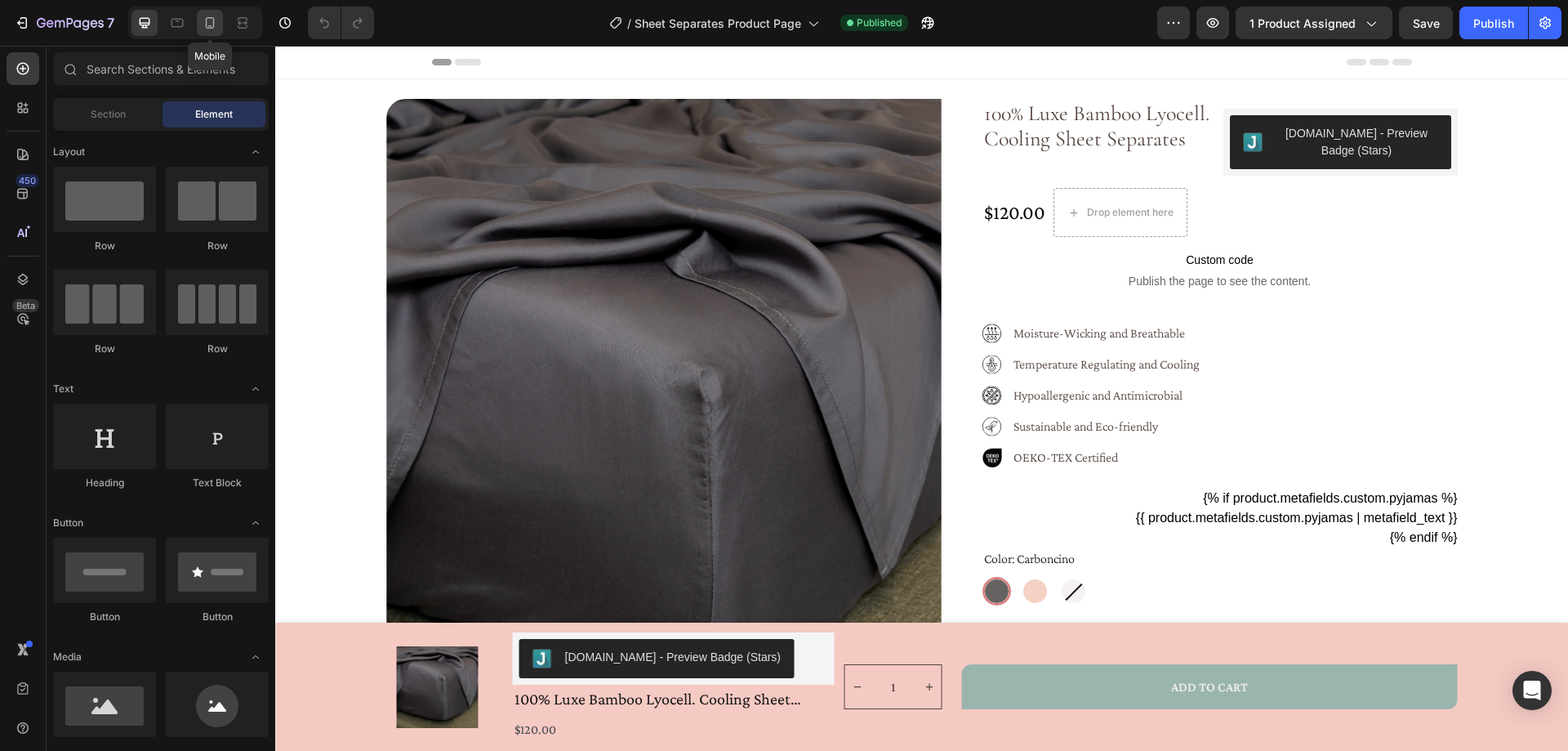
click at [213, 22] on icon at bounding box center [210, 23] width 9 height 11
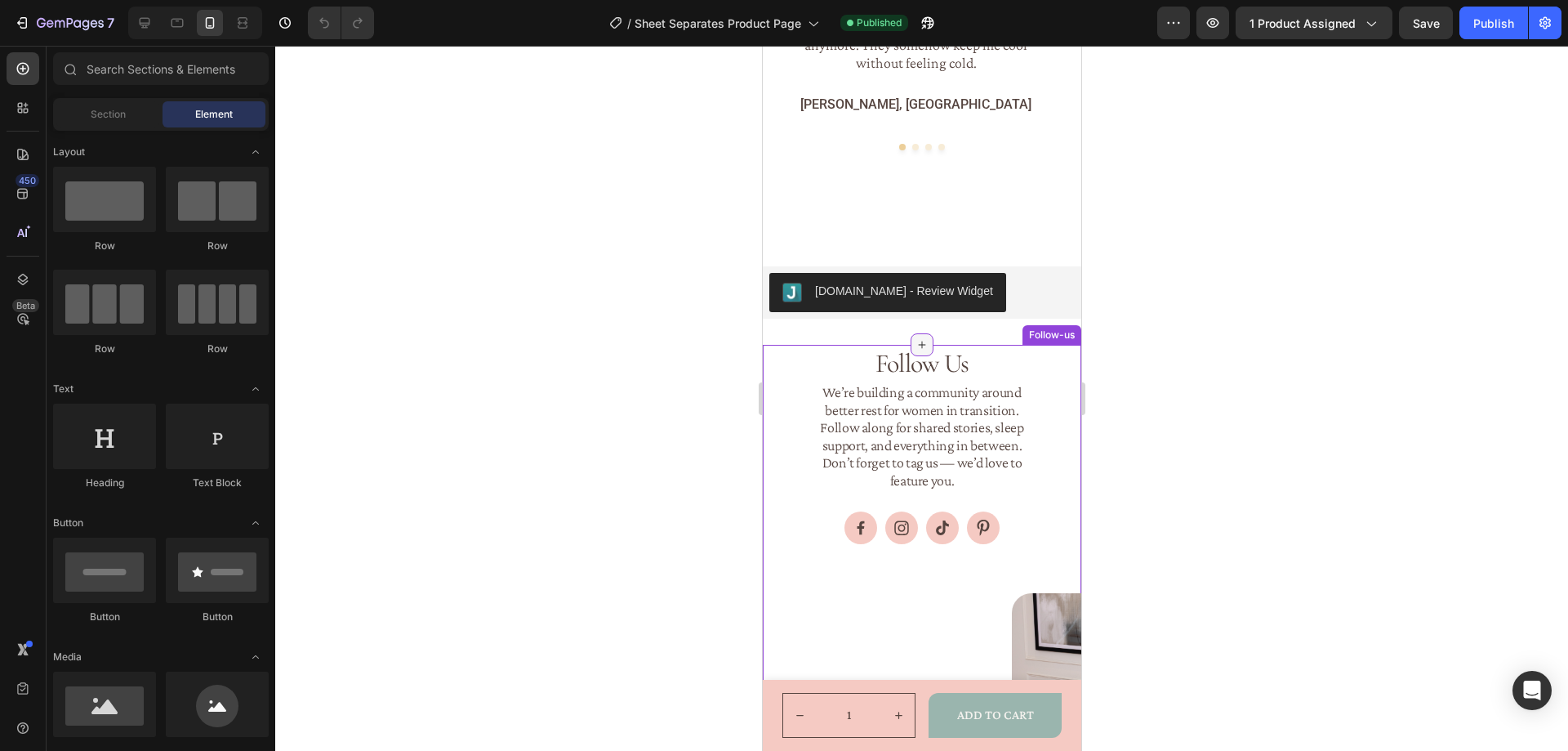
scroll to position [2908, 0]
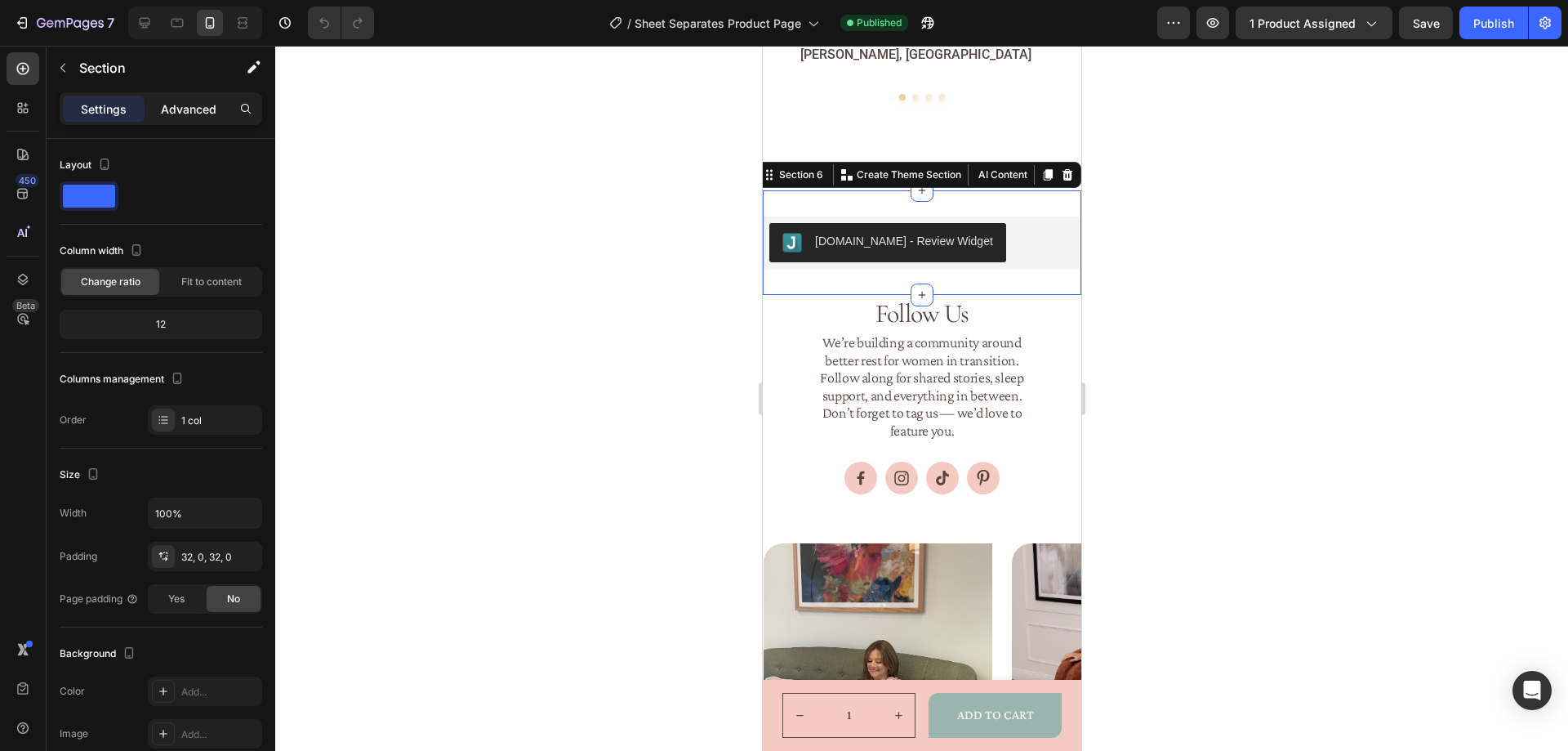
click at [184, 111] on p "Advanced" at bounding box center [189, 109] width 56 height 17
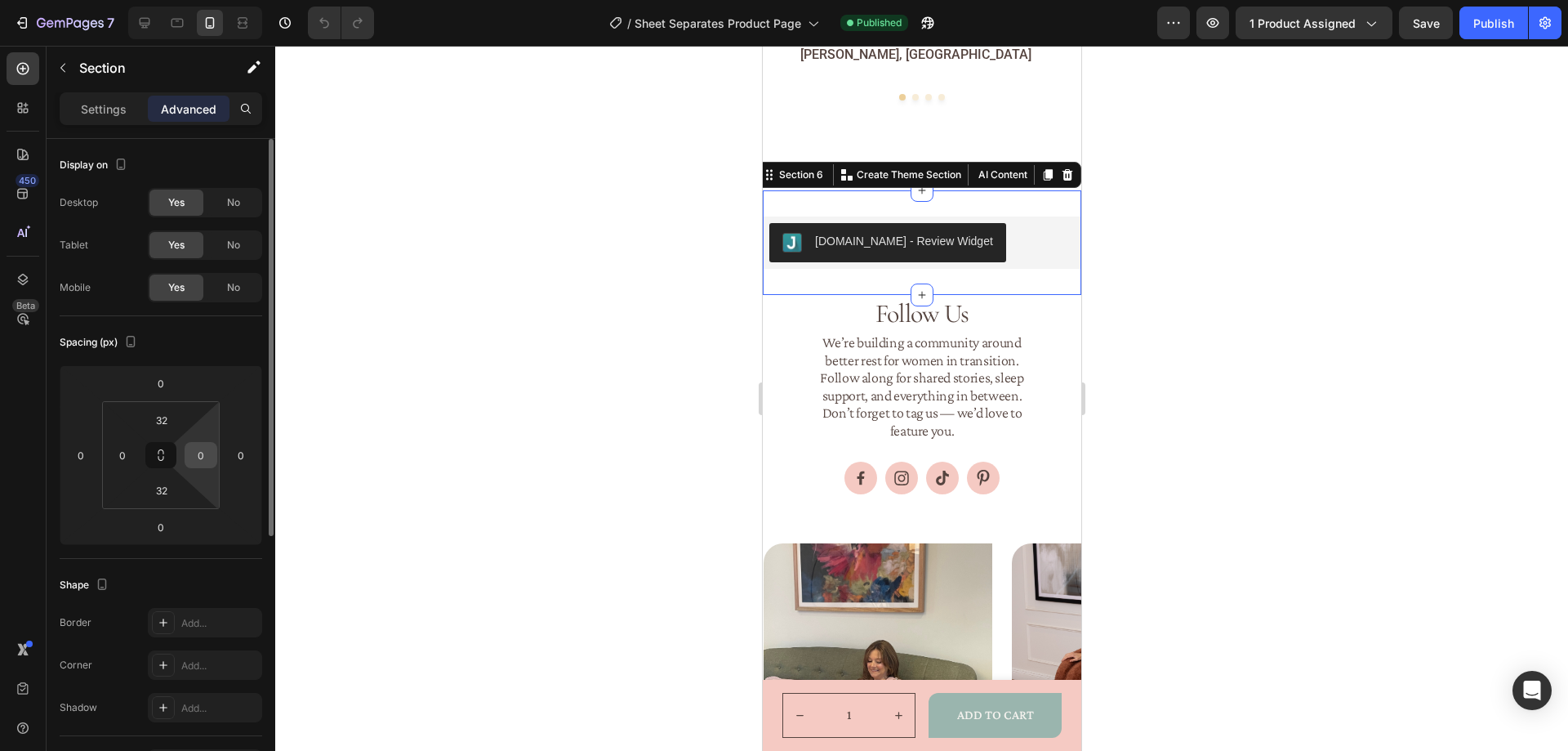
click at [202, 460] on input "0" at bounding box center [201, 455] width 25 height 25
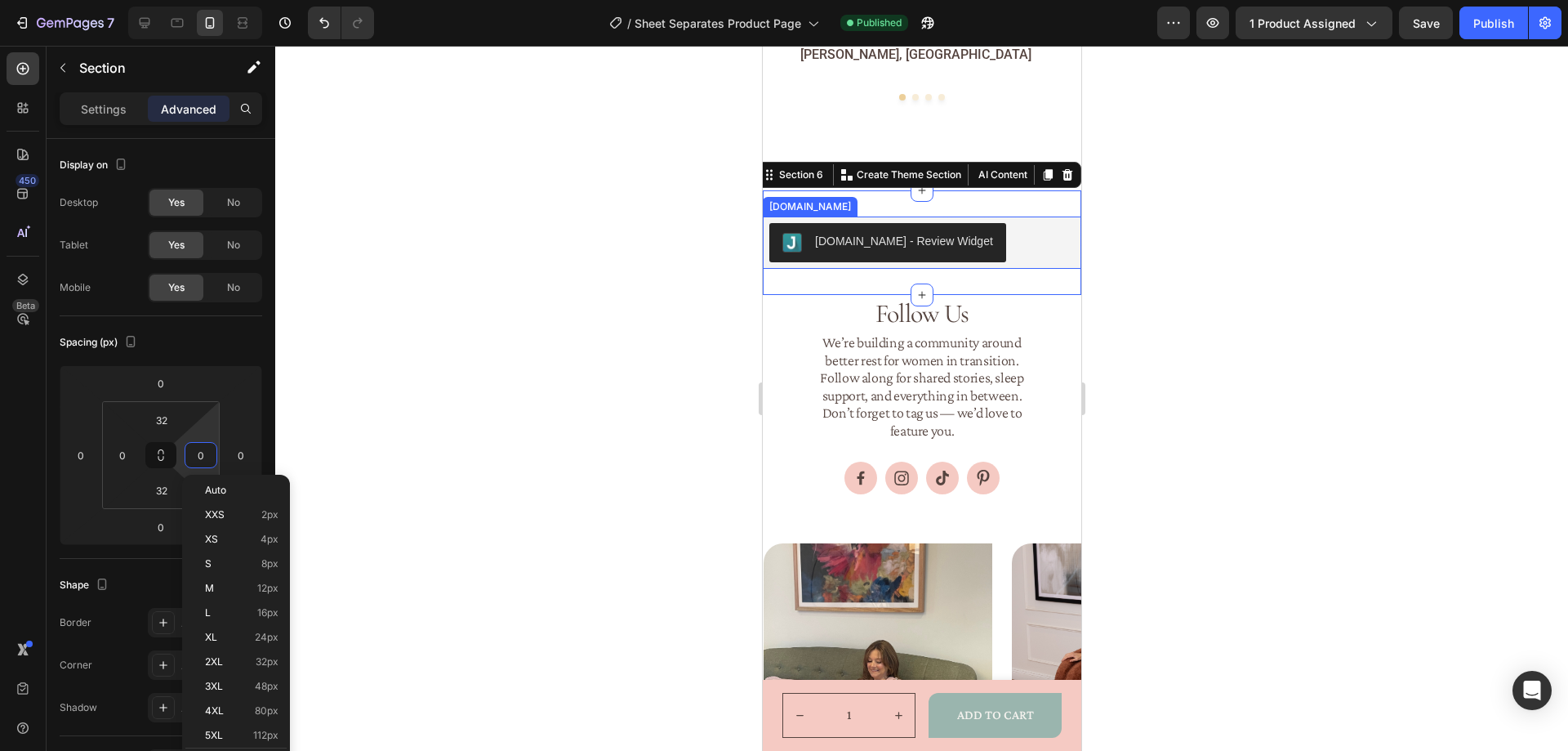
scroll to position [2664, 0]
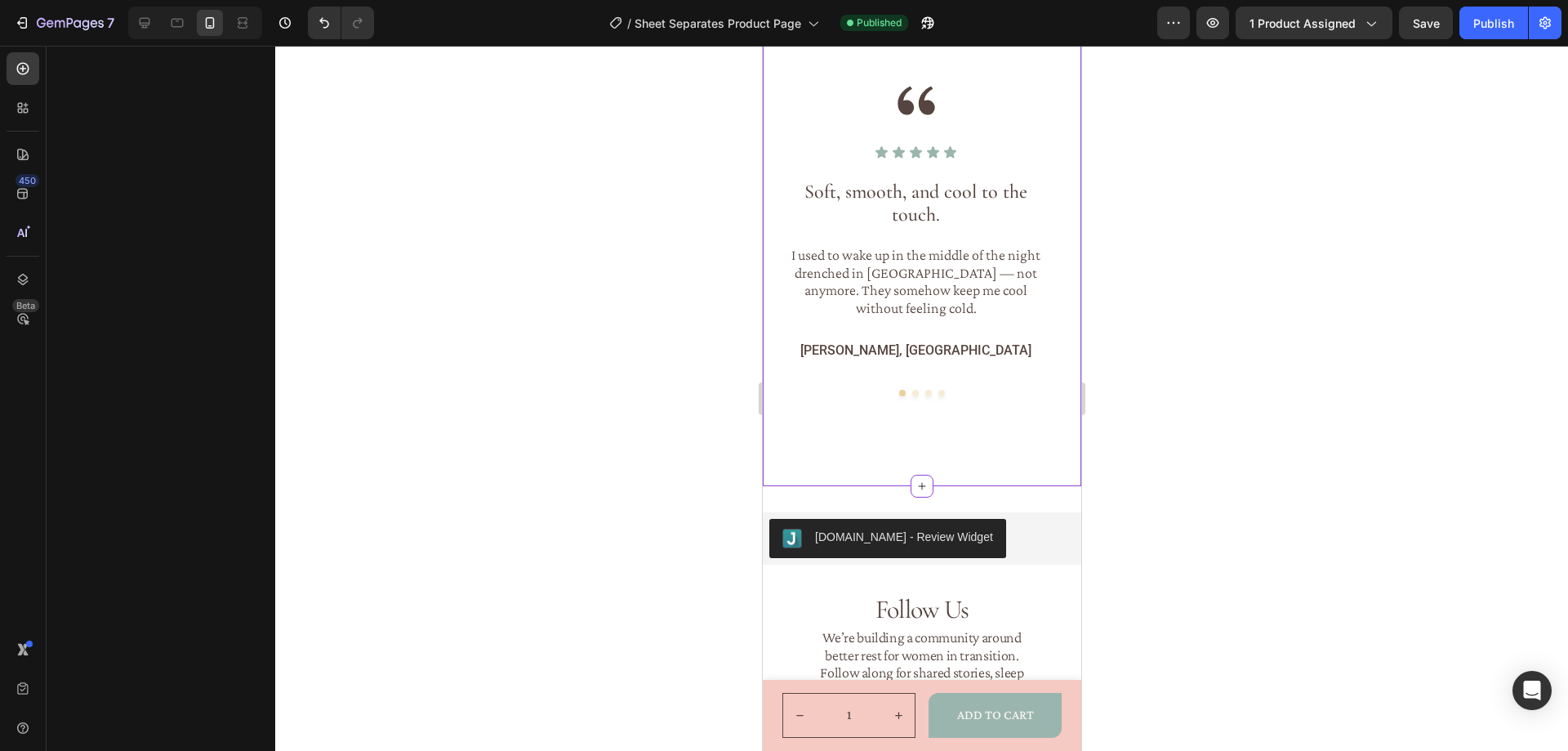
click at [774, 222] on div "Image Icon Icon Icon Icon Icon Icon List Soft, smooth, and cool to the touch. H…" at bounding box center [921, 239] width 319 height 492
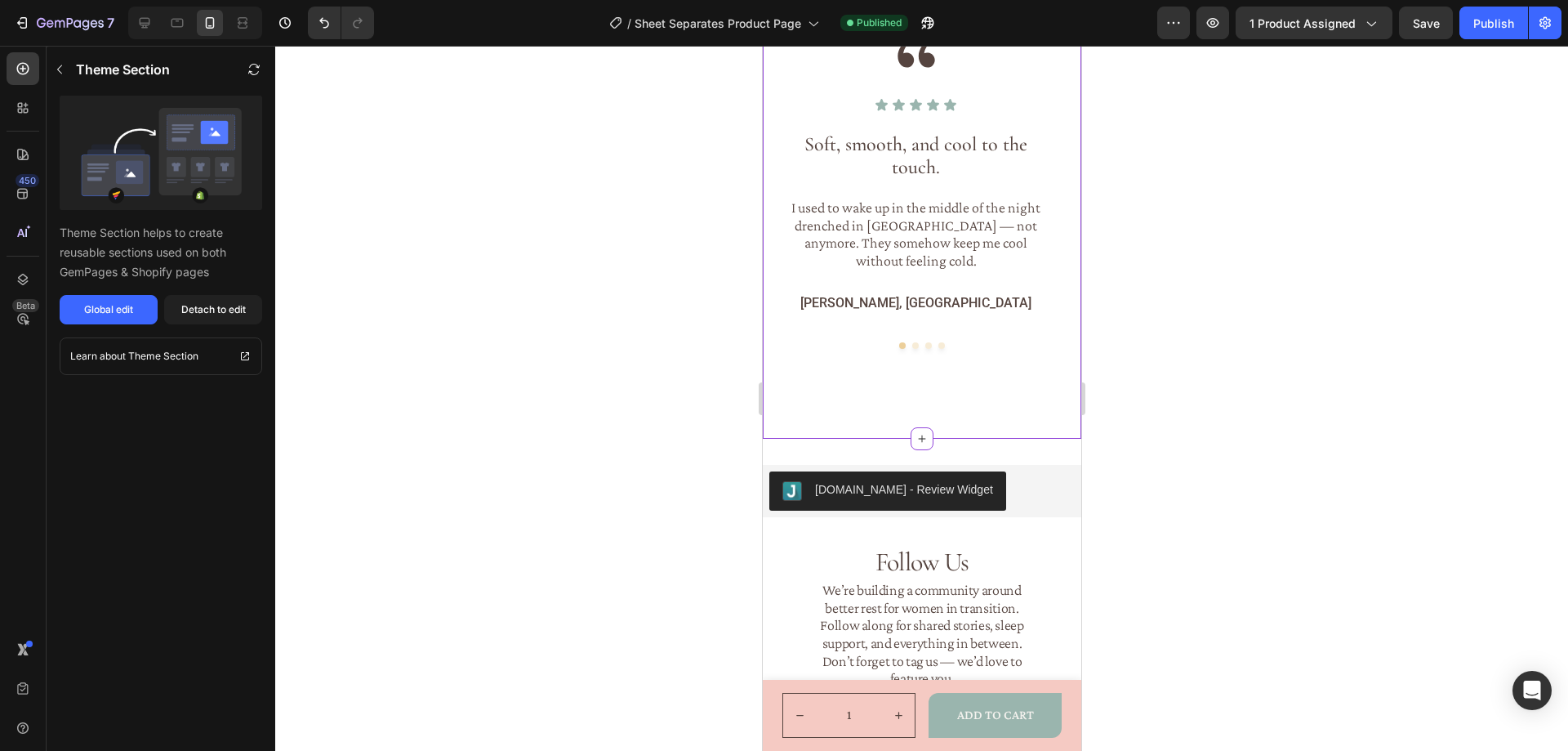
scroll to position [2092, 0]
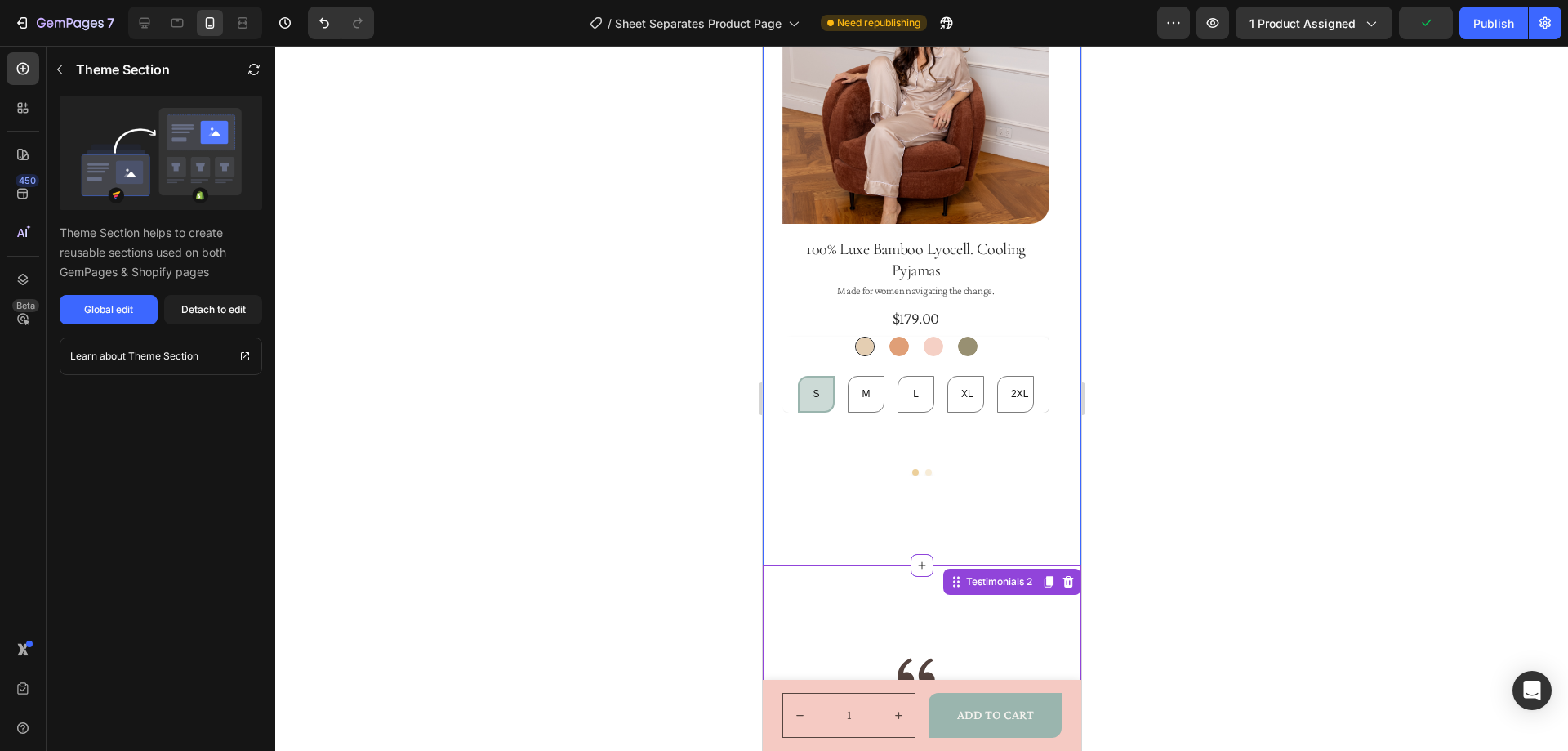
click at [762, 317] on div "What Else You’ll Love Heading From breathable sleepwear to cooling sheets, disc…" at bounding box center [921, 167] width 319 height 798
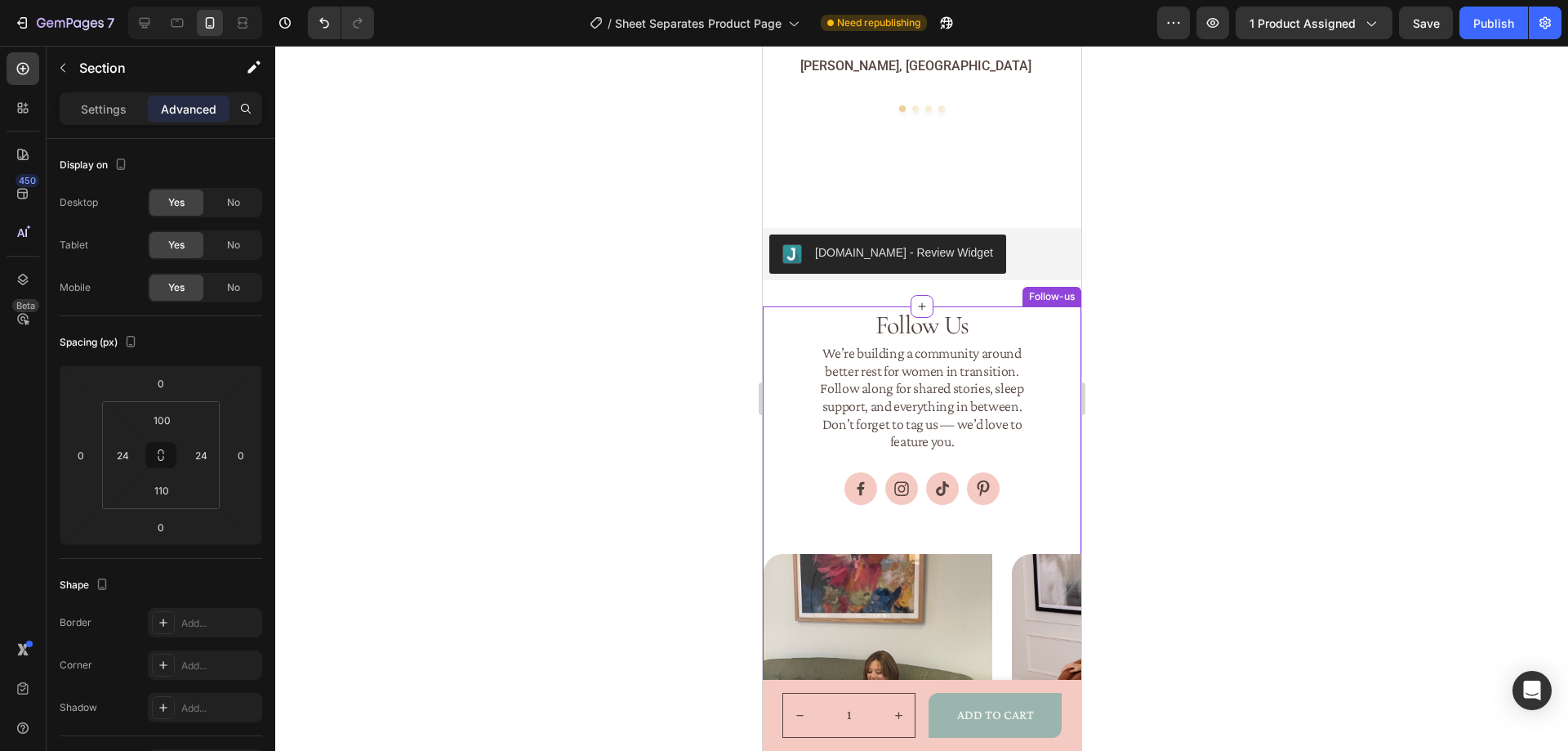
scroll to position [2990, 0]
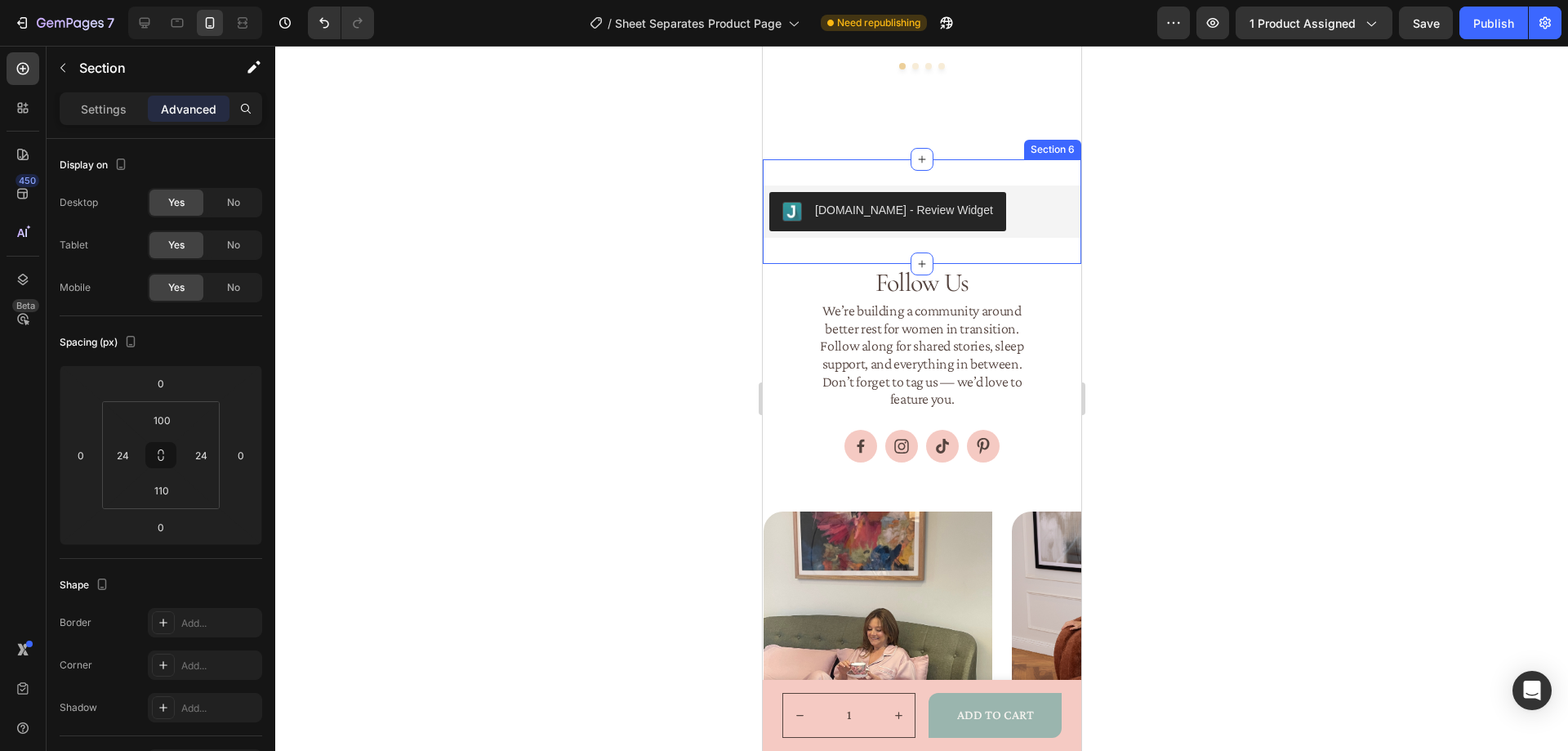
click at [944, 179] on div "[DOMAIN_NAME] - Review Widget [DOMAIN_NAME] Row Section 6" at bounding box center [921, 211] width 319 height 104
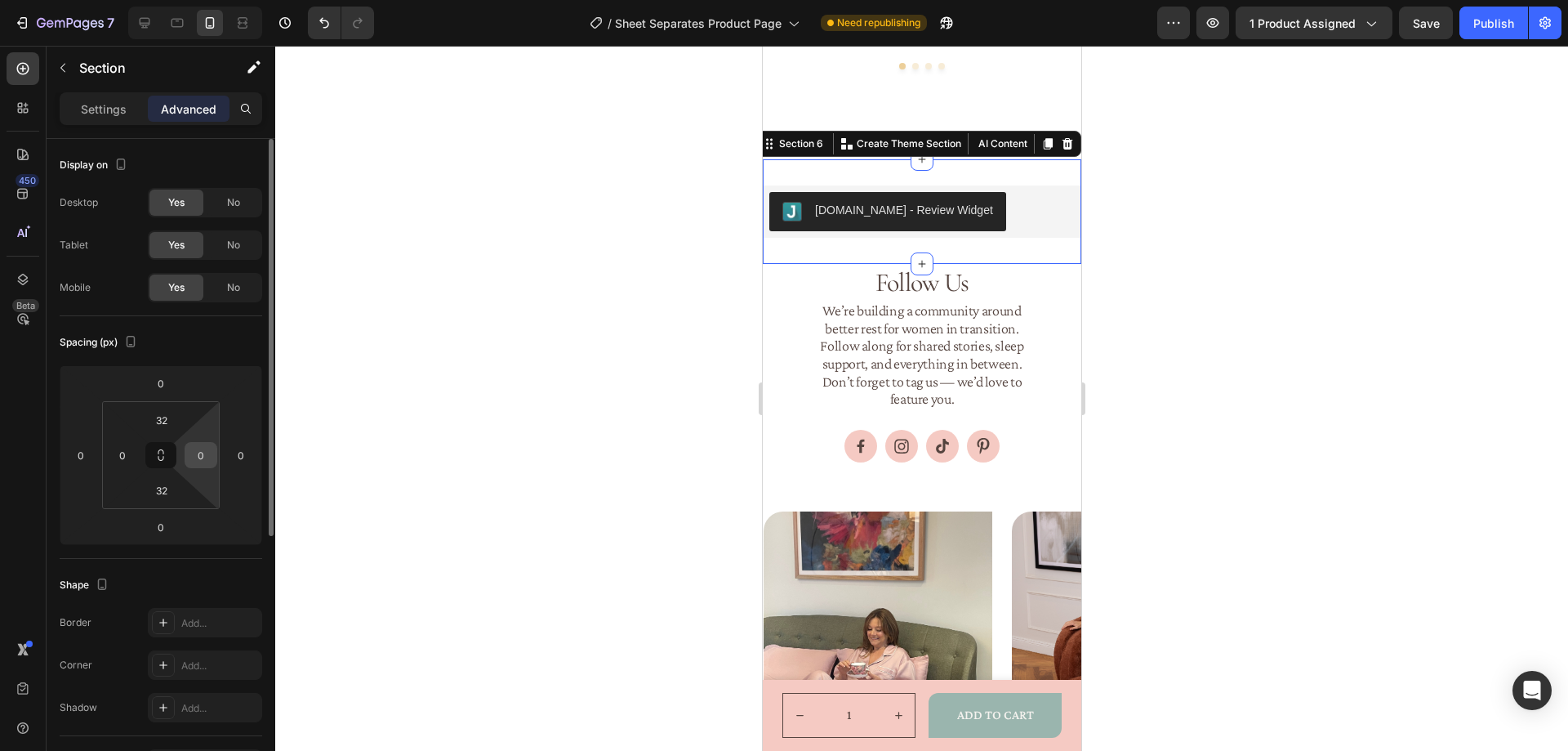
click at [204, 452] on input "0" at bounding box center [201, 455] width 25 height 25
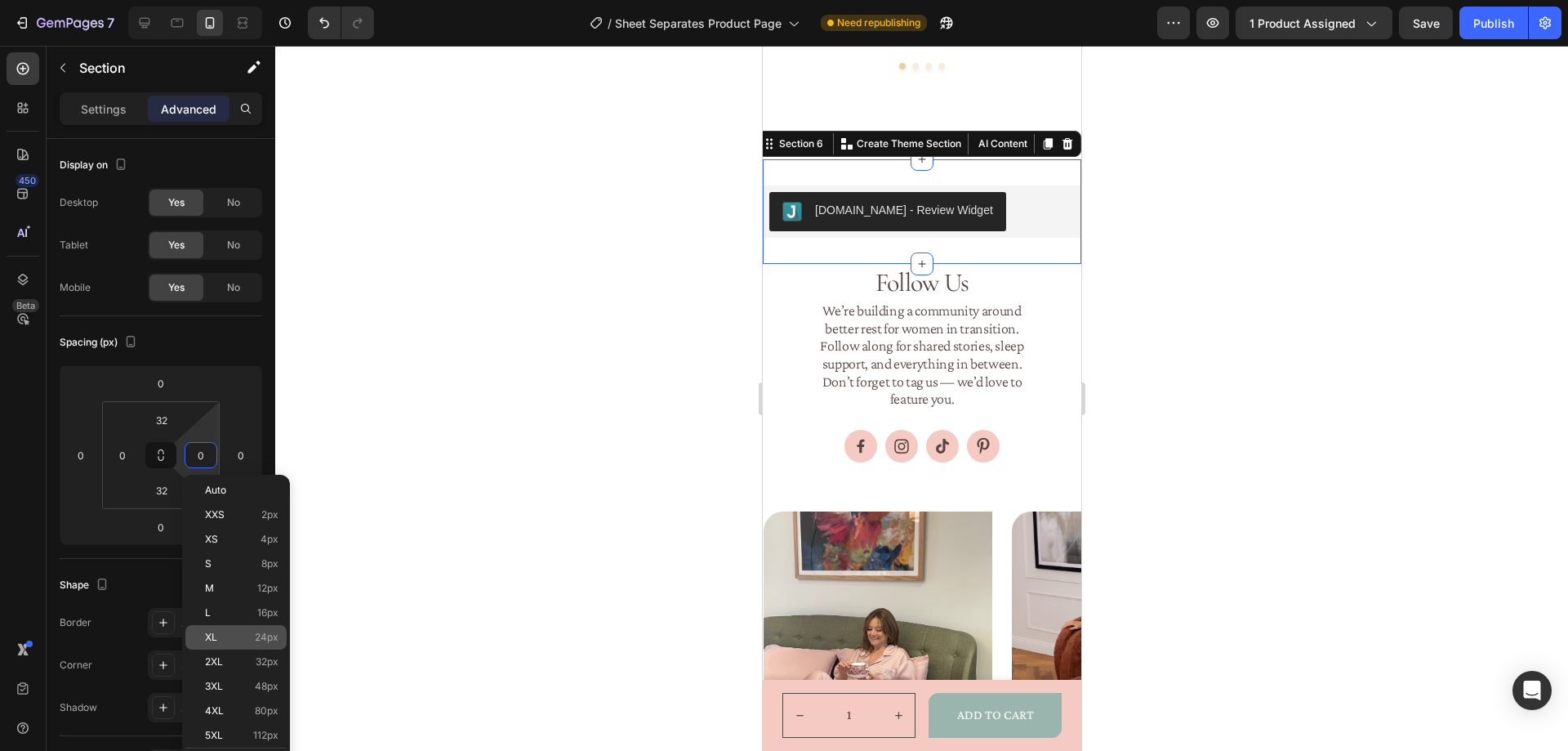
click at [251, 634] on p "XL 24px" at bounding box center [242, 637] width 74 height 11
type input "24"
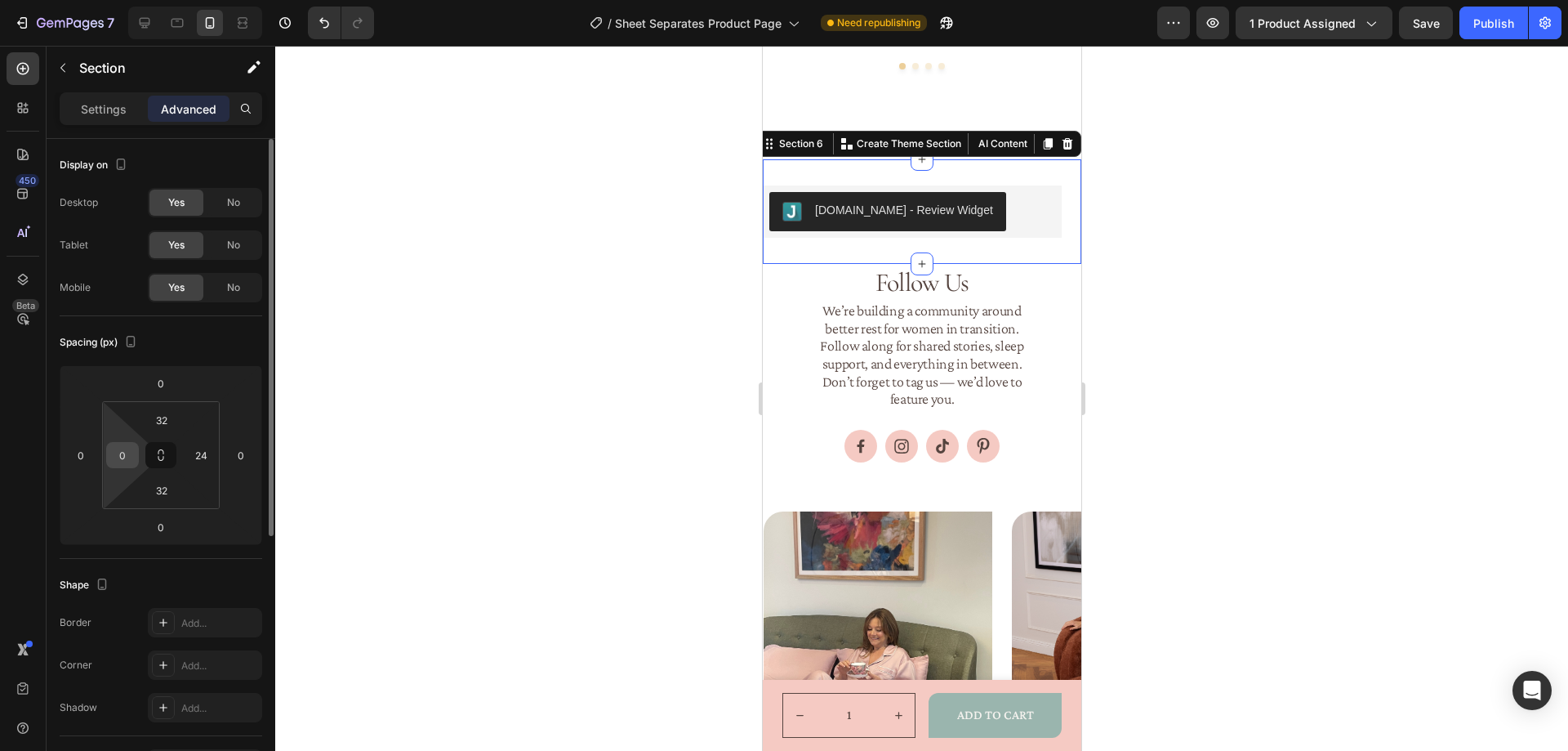
click at [124, 456] on input "0" at bounding box center [122, 455] width 25 height 25
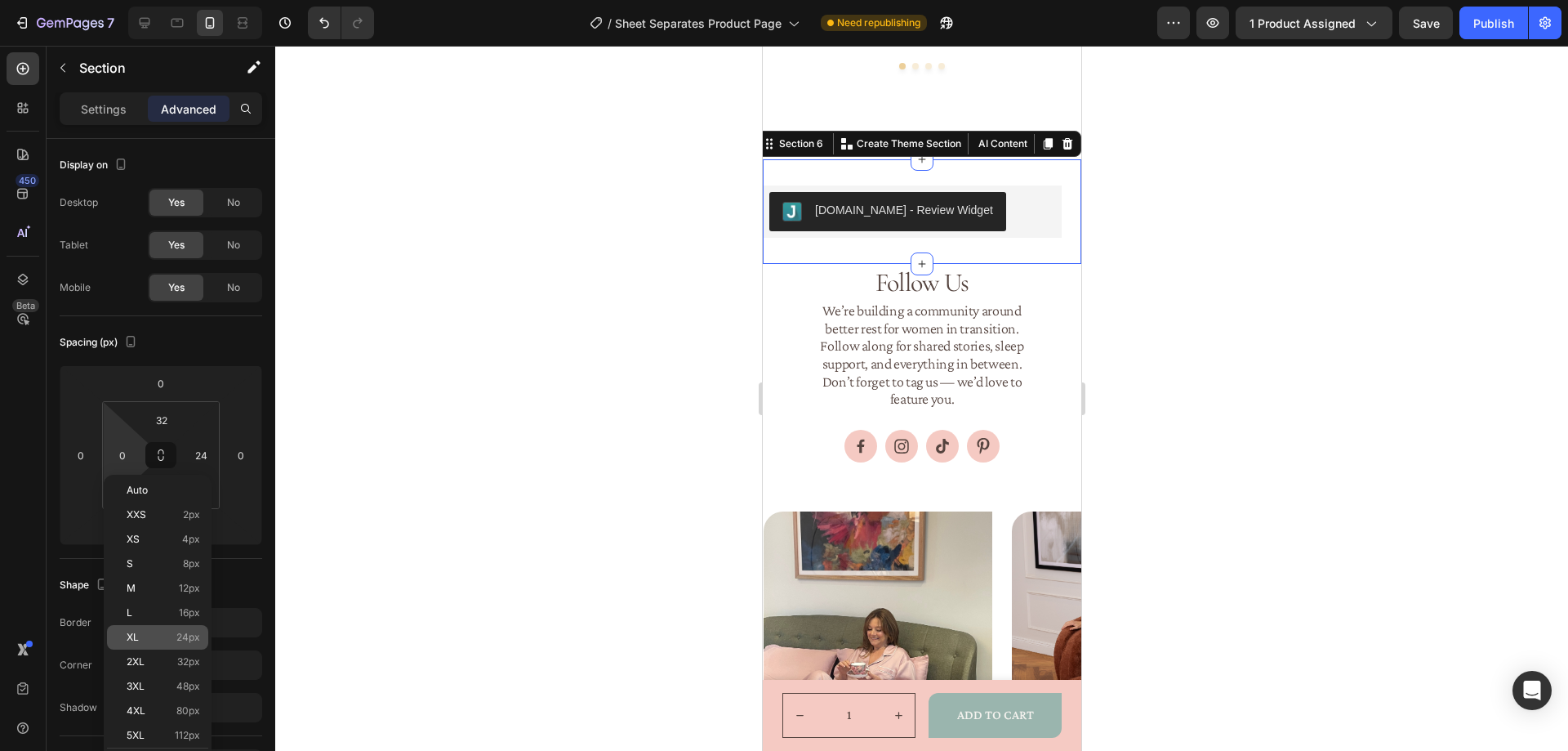
click at [183, 633] on span "24px" at bounding box center [188, 637] width 24 height 11
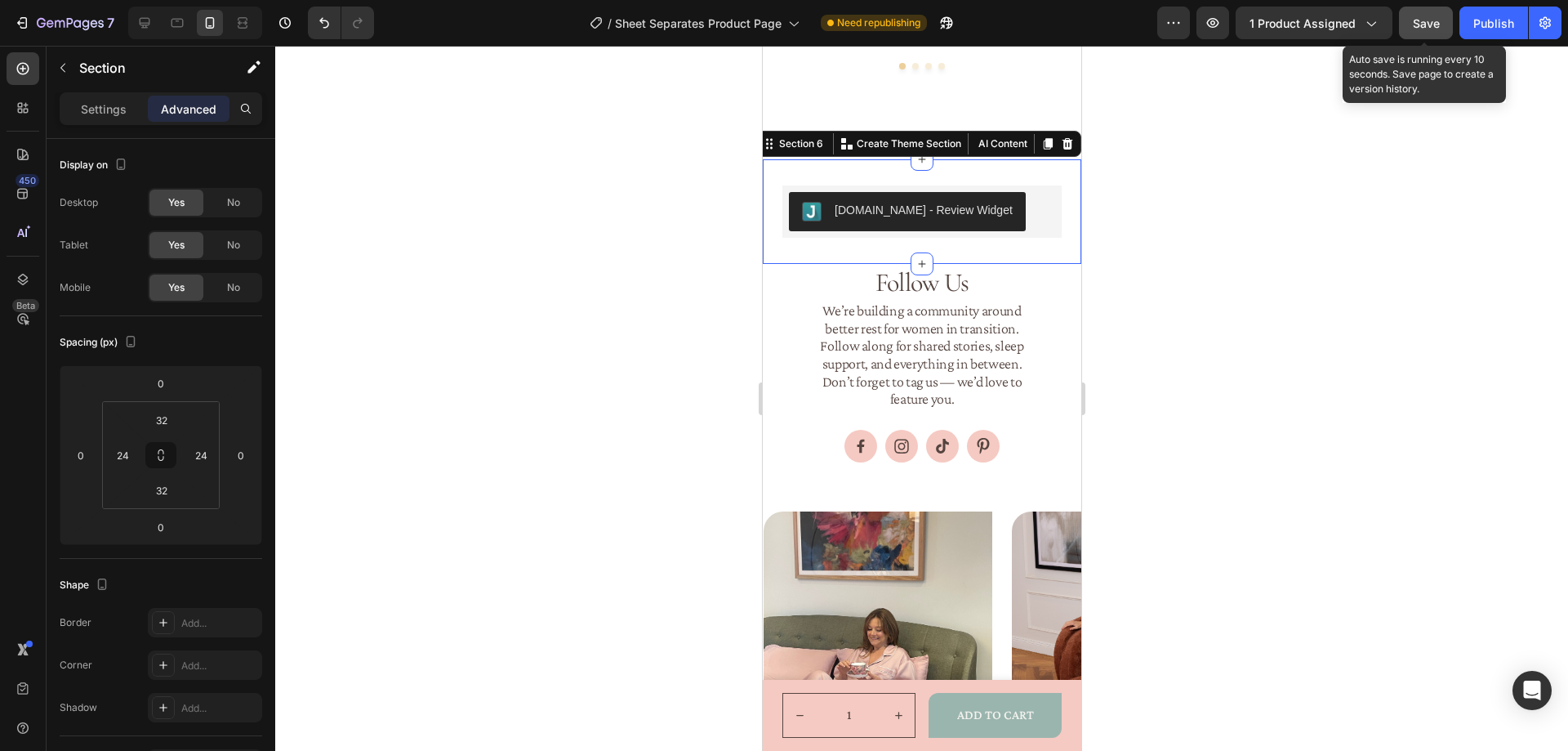
click at [1411, 18] on button "Save" at bounding box center [1425, 23] width 54 height 32
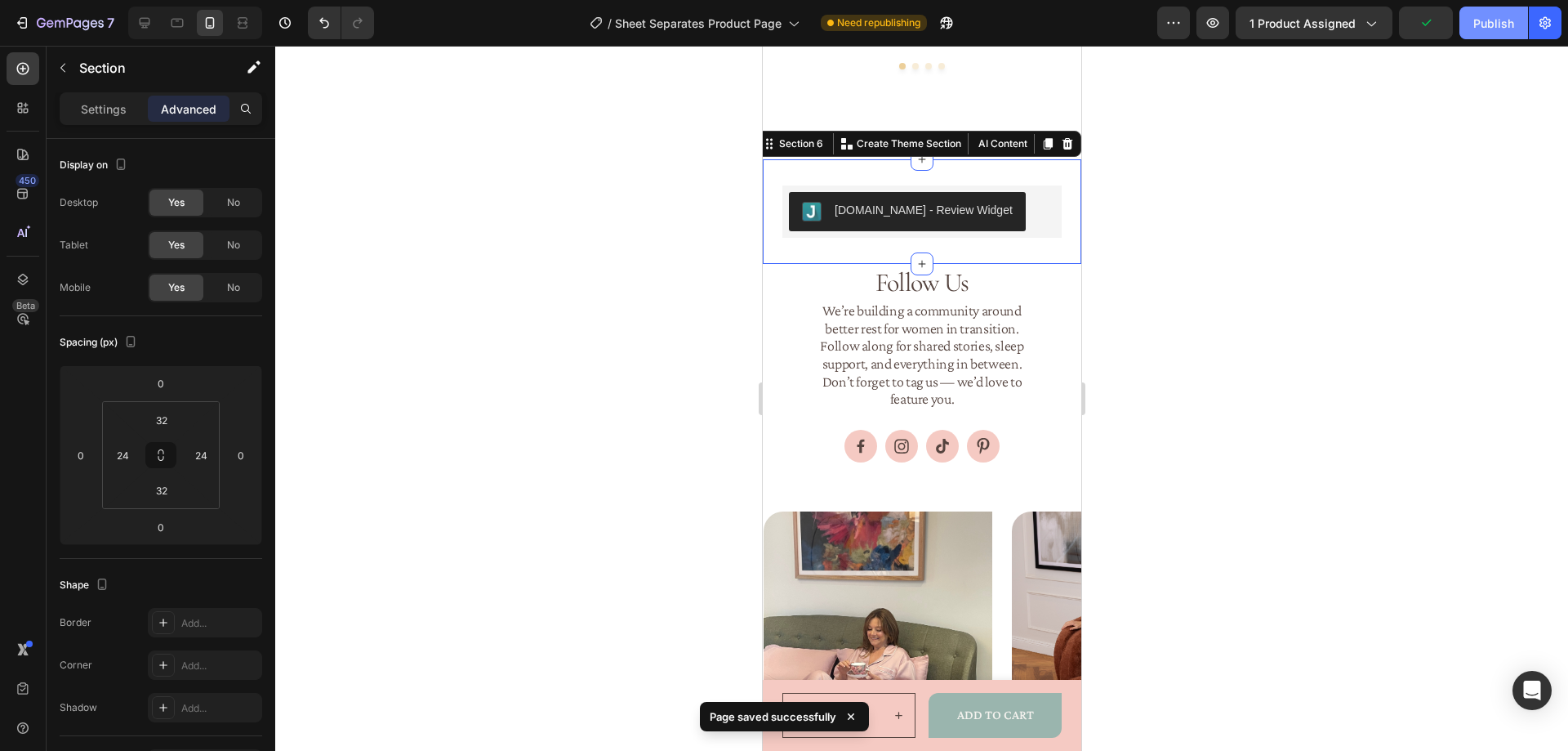
click at [1484, 15] on div "Publish" at bounding box center [1493, 24] width 41 height 17
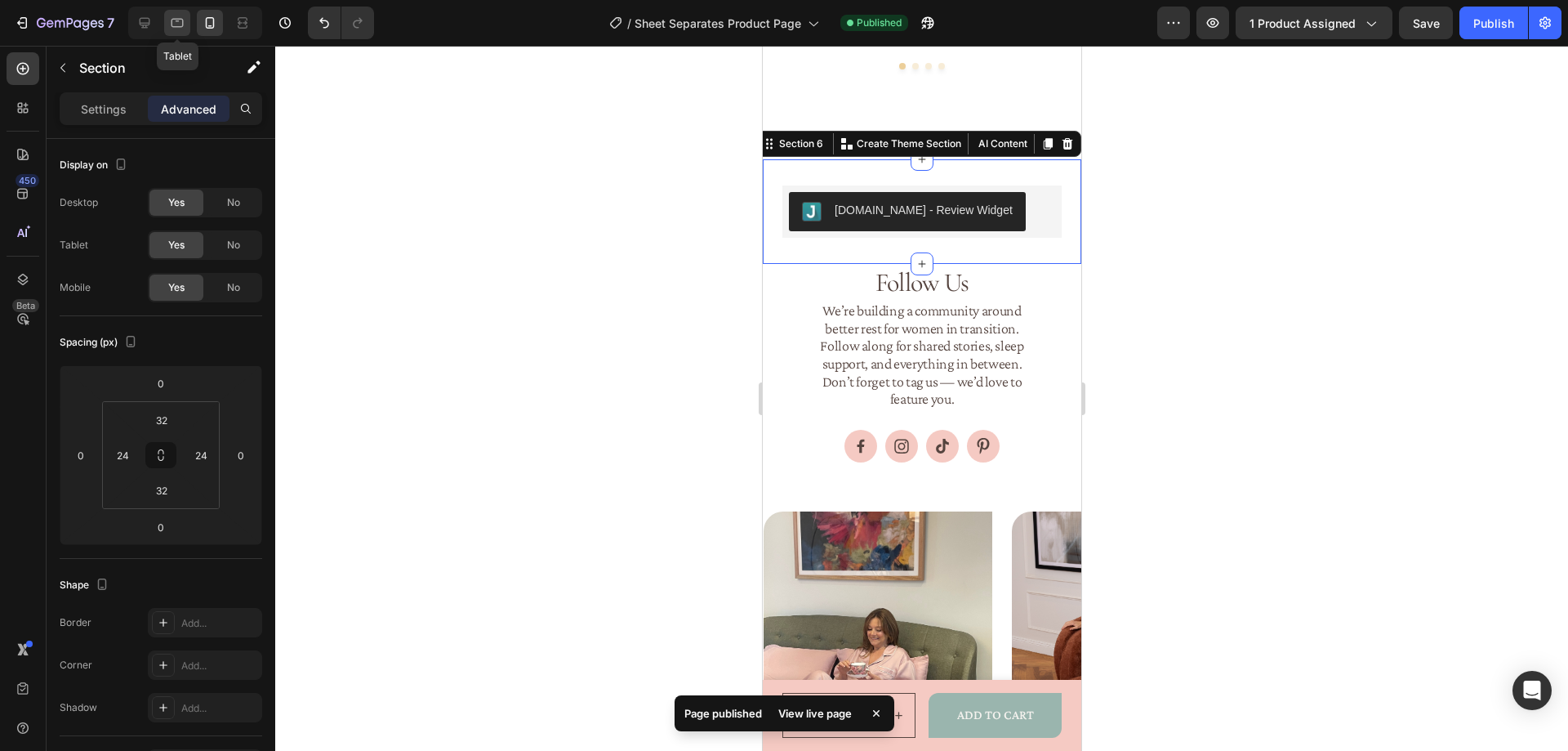
click at [175, 24] on icon at bounding box center [176, 23] width 16 height 16
type input "0"
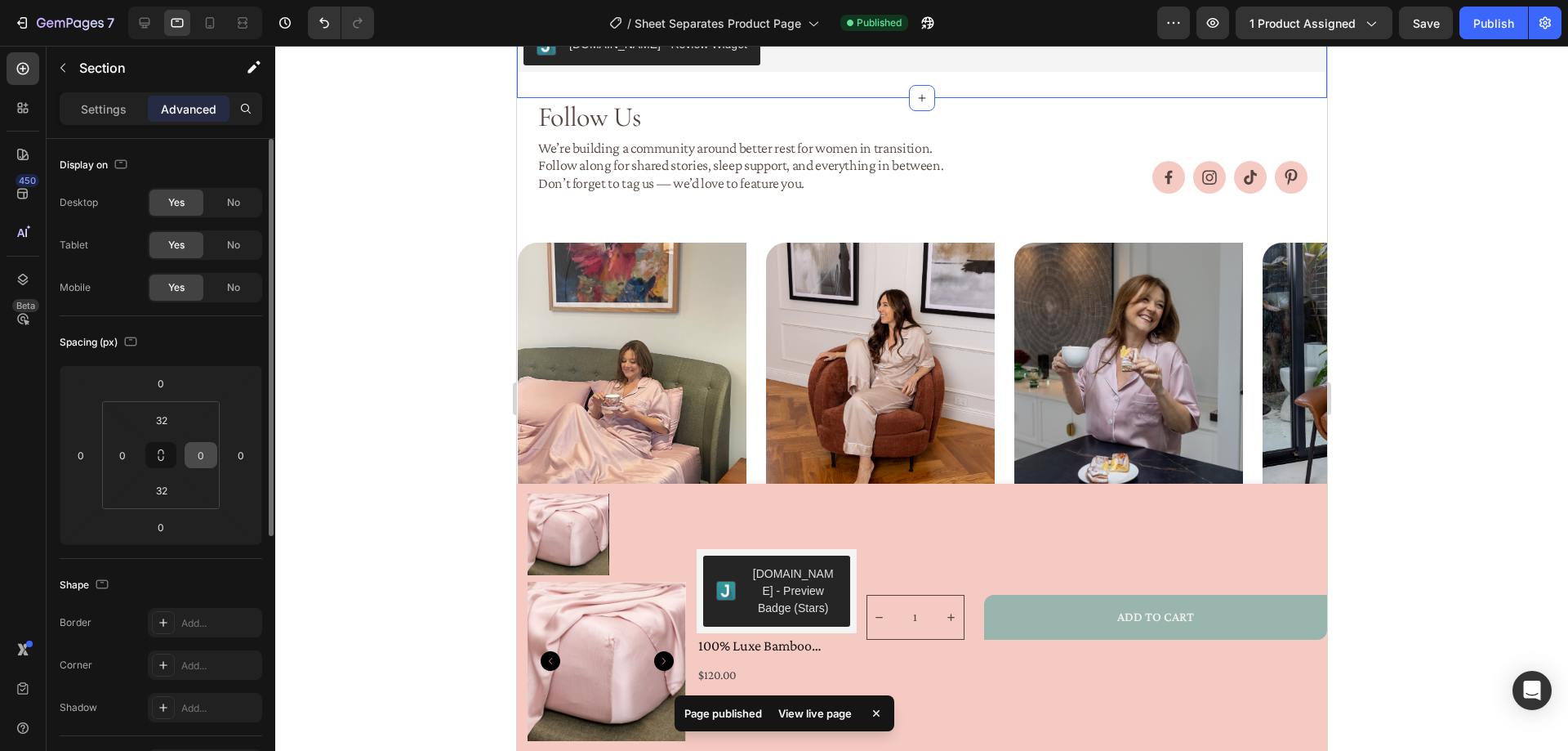
click at [210, 455] on input "0" at bounding box center [201, 455] width 25 height 25
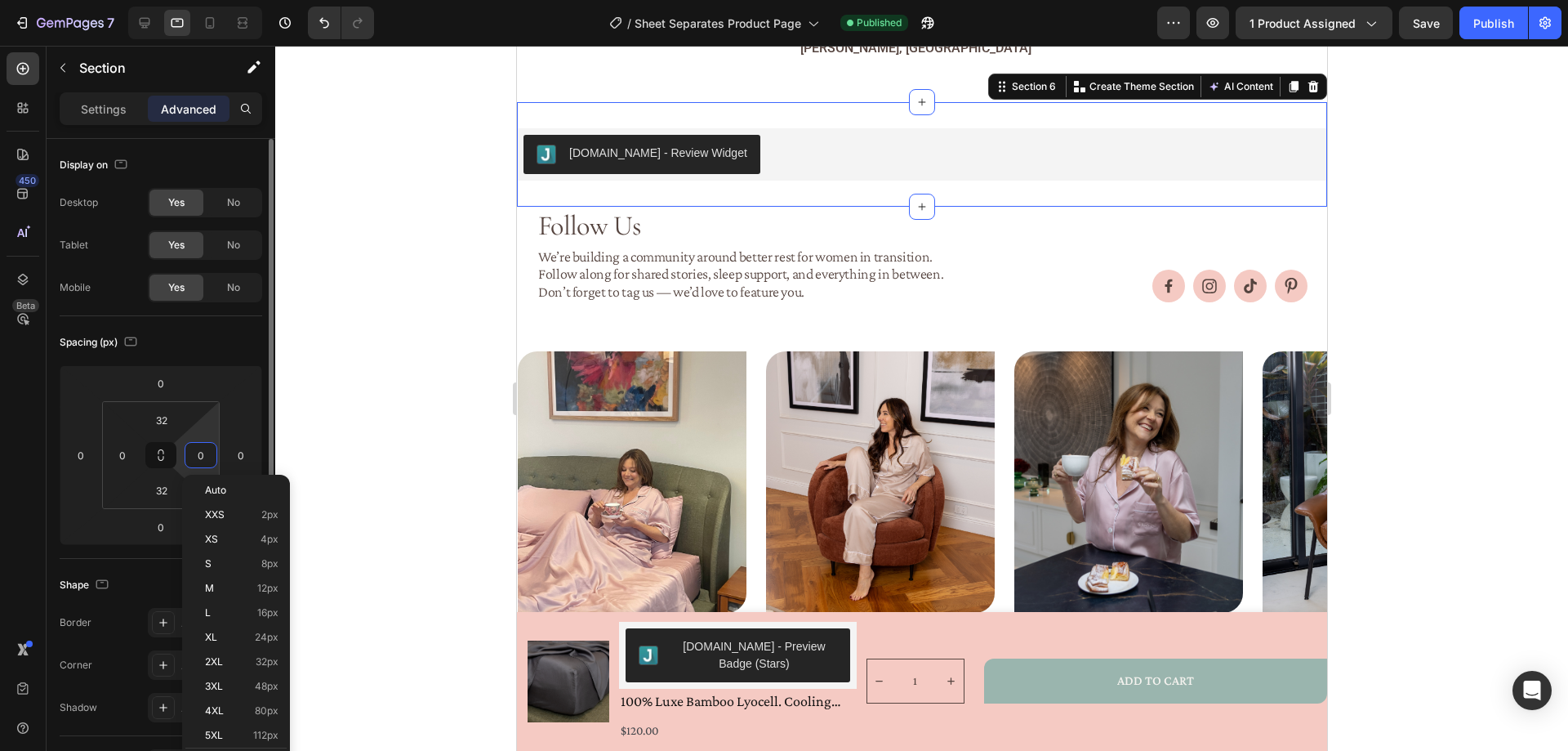
scroll to position [2881, 0]
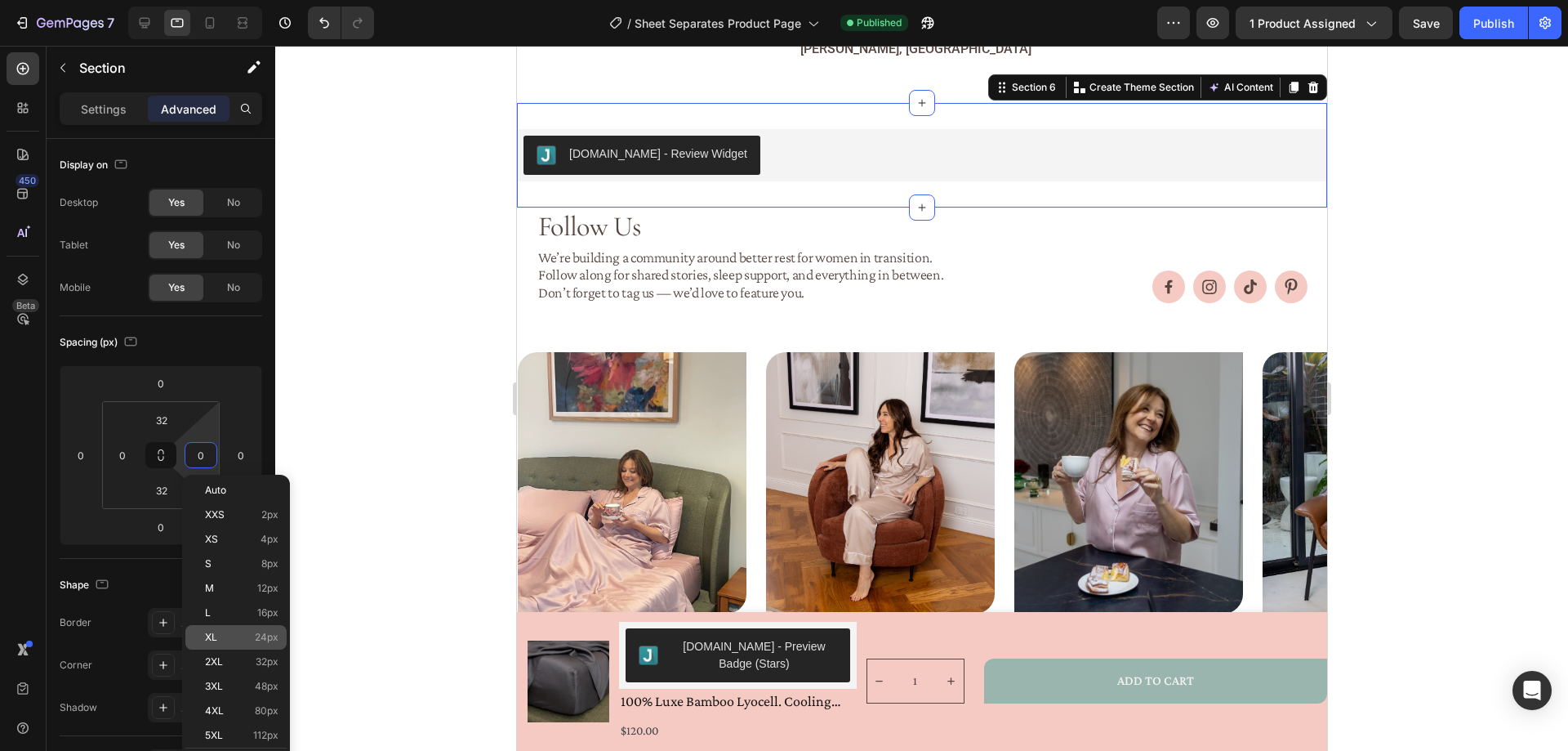
click at [254, 640] on p "XL 24px" at bounding box center [242, 637] width 74 height 11
type input "24"
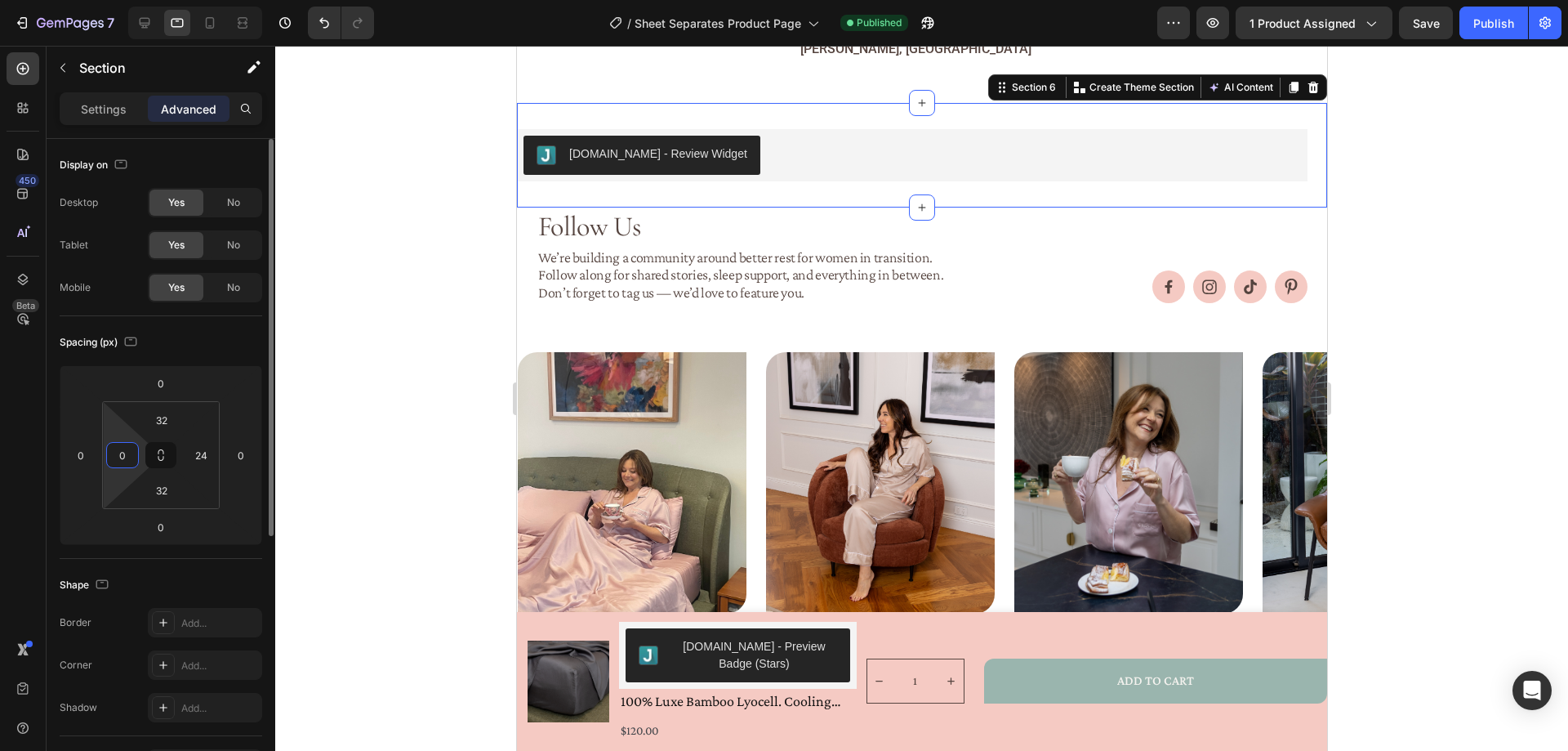
click at [131, 454] on input "0" at bounding box center [122, 455] width 25 height 25
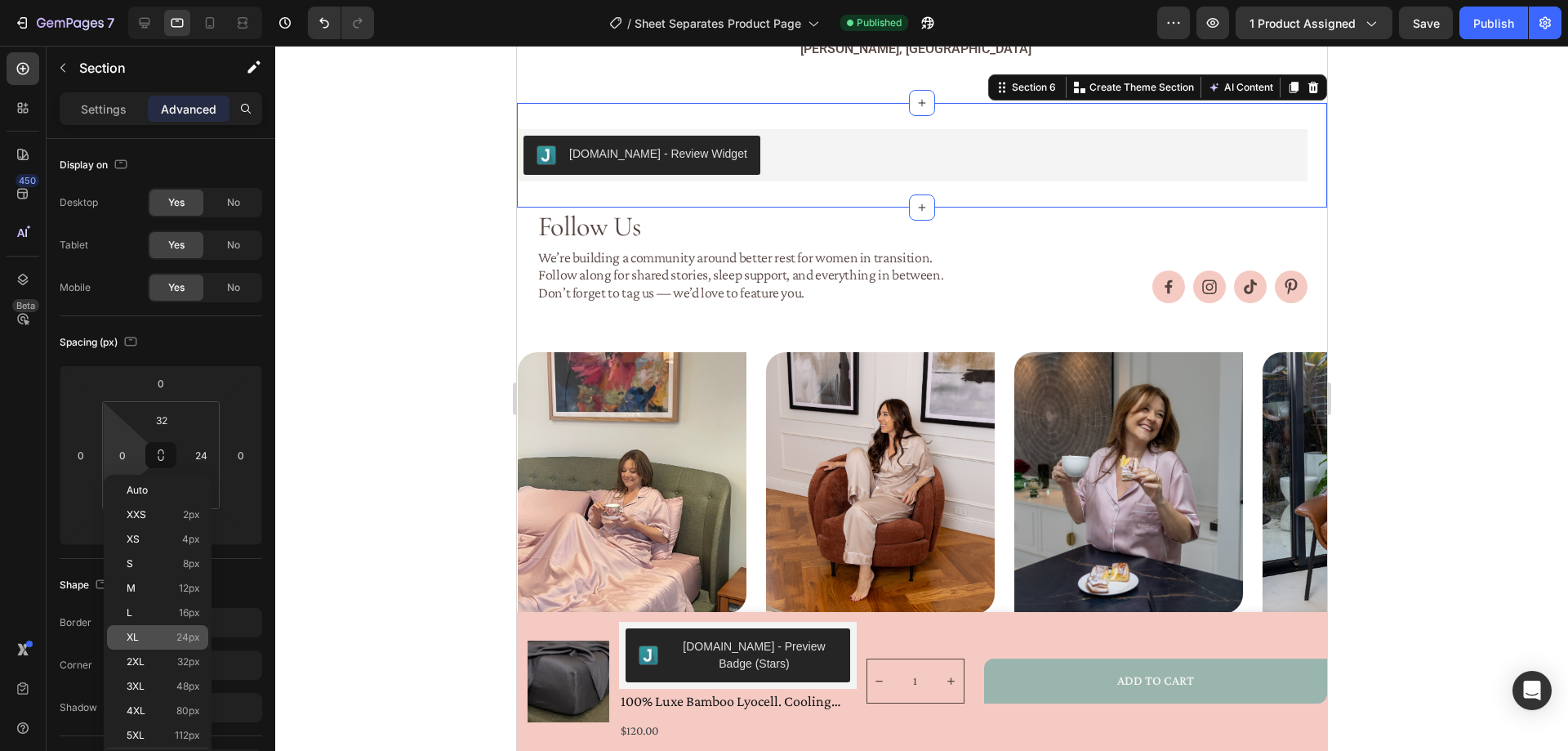
click at [195, 632] on span "24px" at bounding box center [188, 637] width 24 height 11
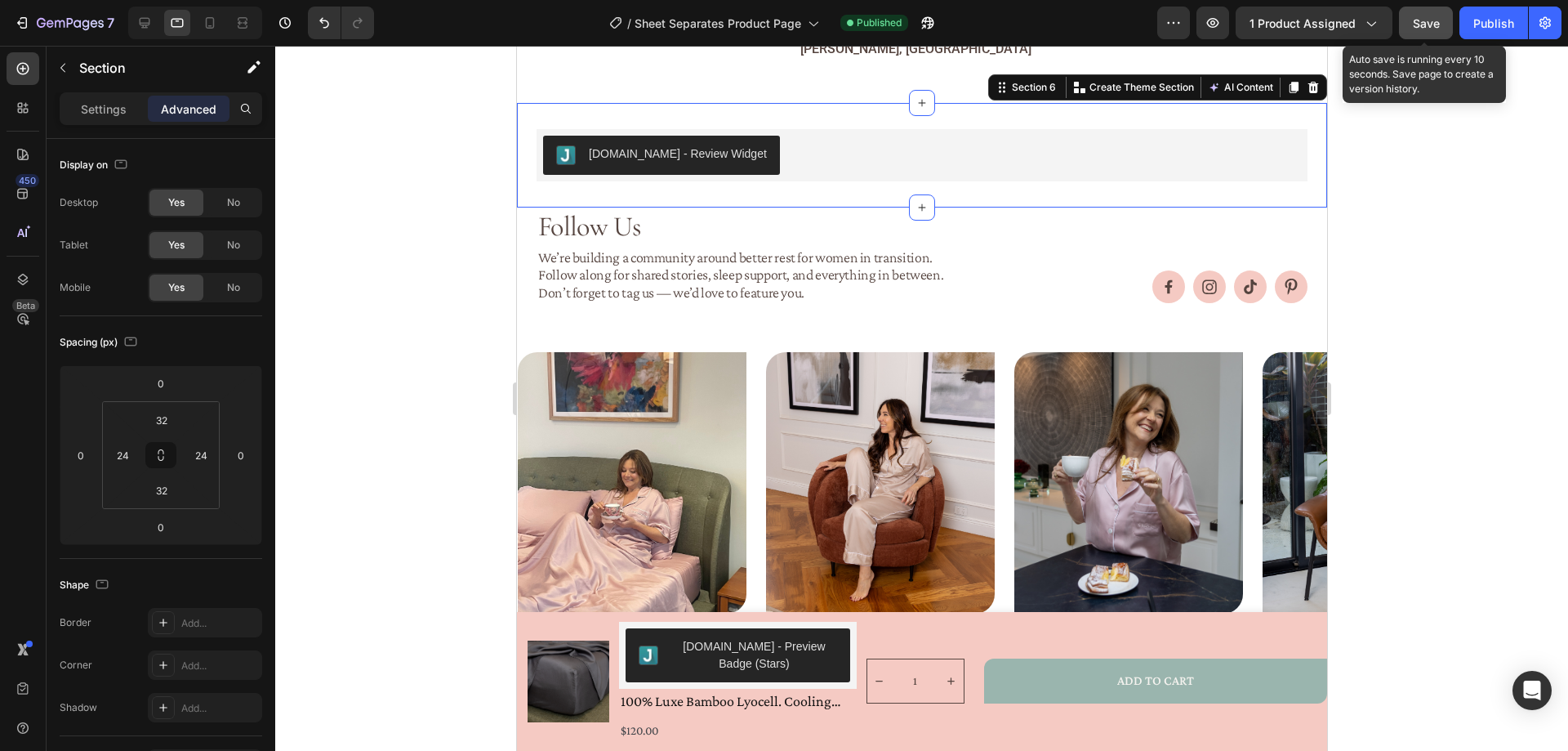
drag, startPoint x: 1411, startPoint y: 14, endPoint x: 1448, endPoint y: 26, distance: 38.9
click at [1411, 15] on button "Save" at bounding box center [1425, 23] width 54 height 32
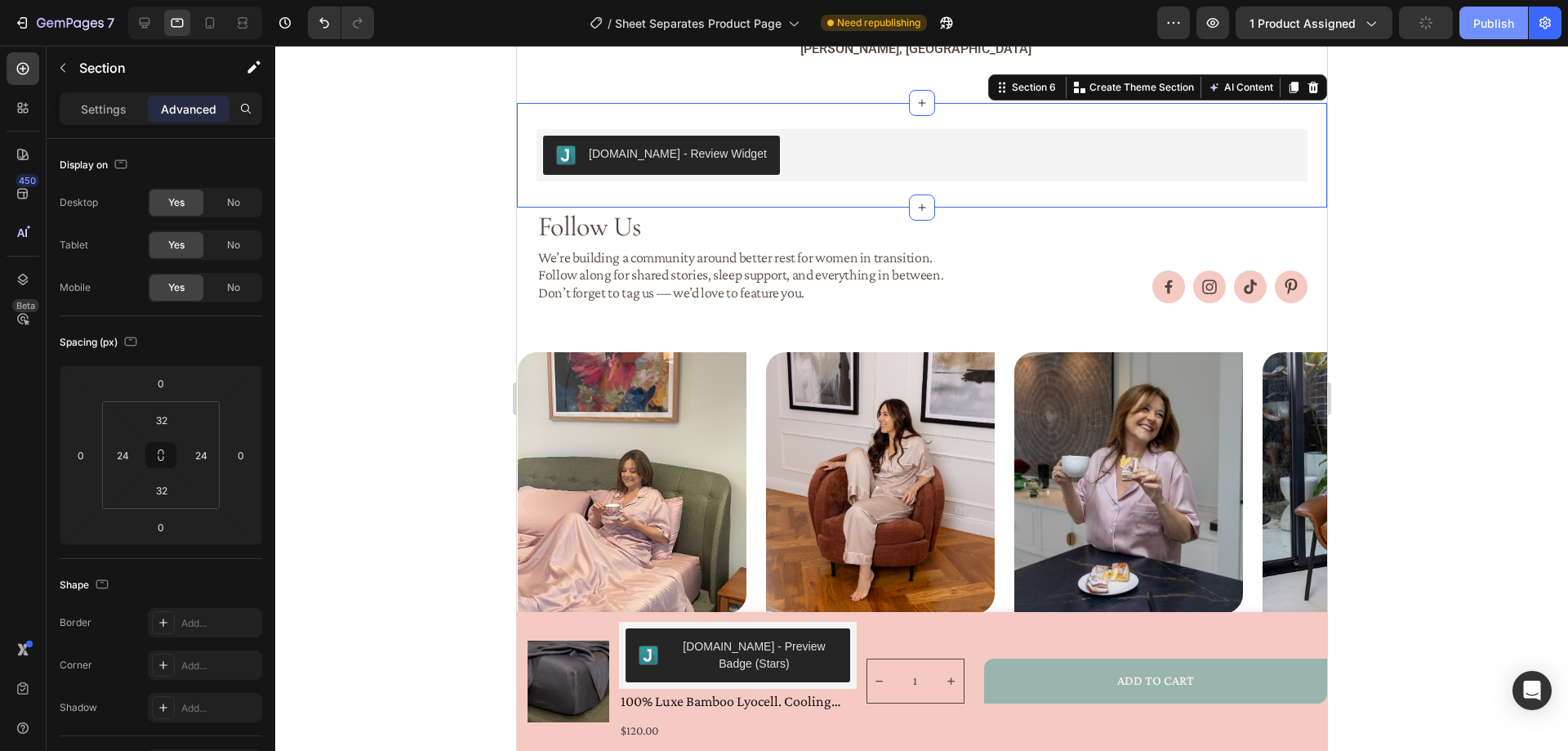
click at [1492, 29] on div "Publish" at bounding box center [1493, 24] width 41 height 17
click at [205, 23] on icon at bounding box center [210, 23] width 16 height 16
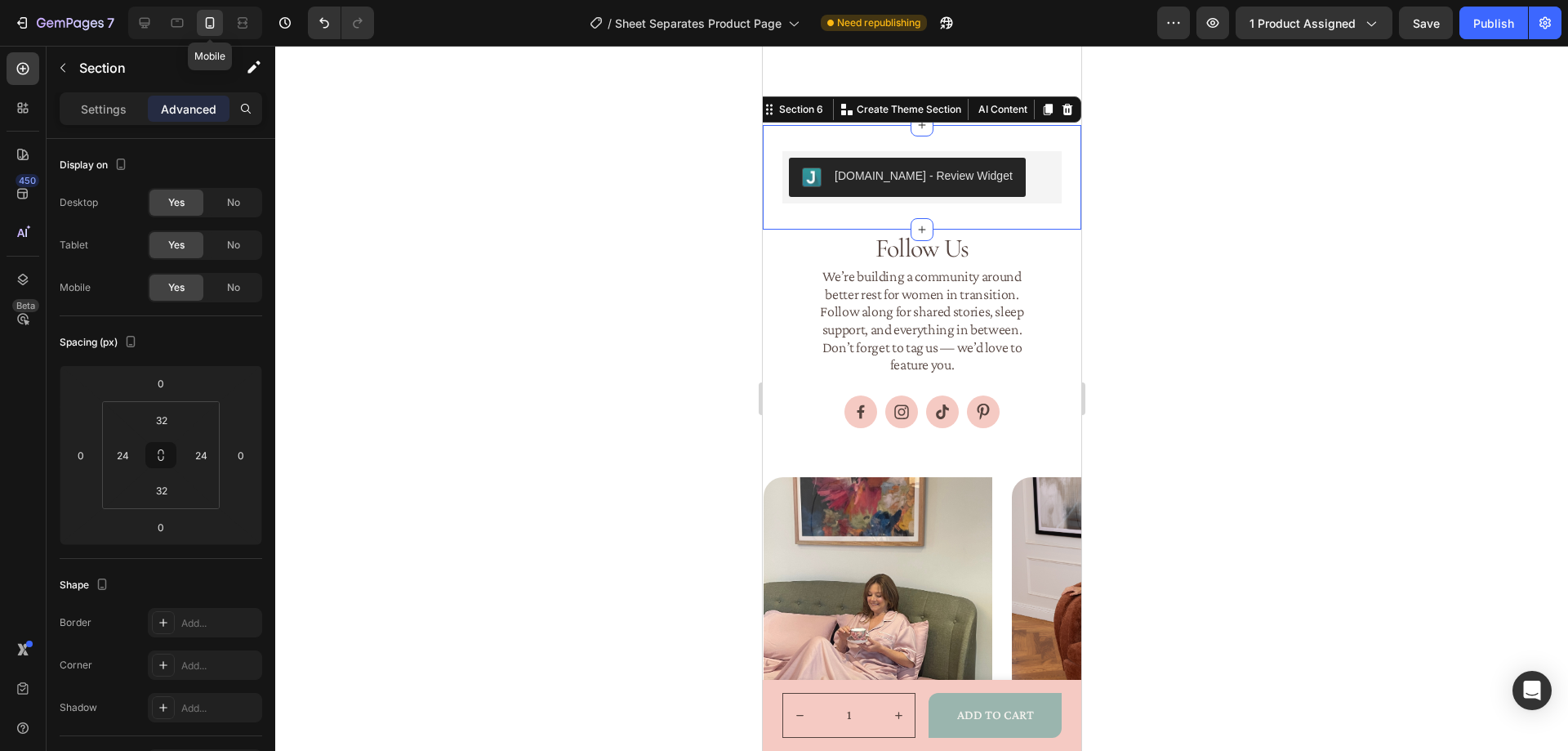
scroll to position [3047, 0]
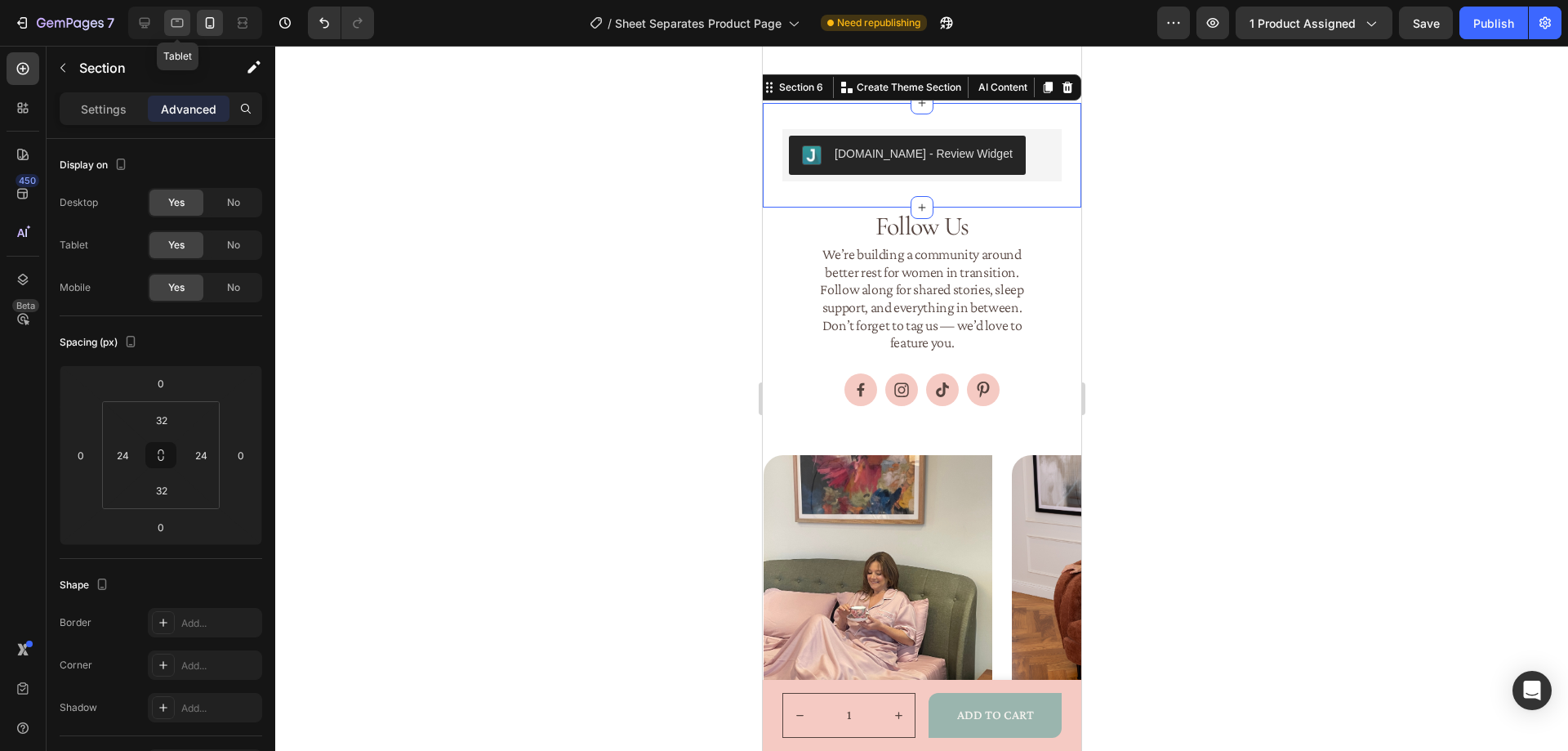
click at [174, 29] on icon at bounding box center [176, 23] width 16 height 16
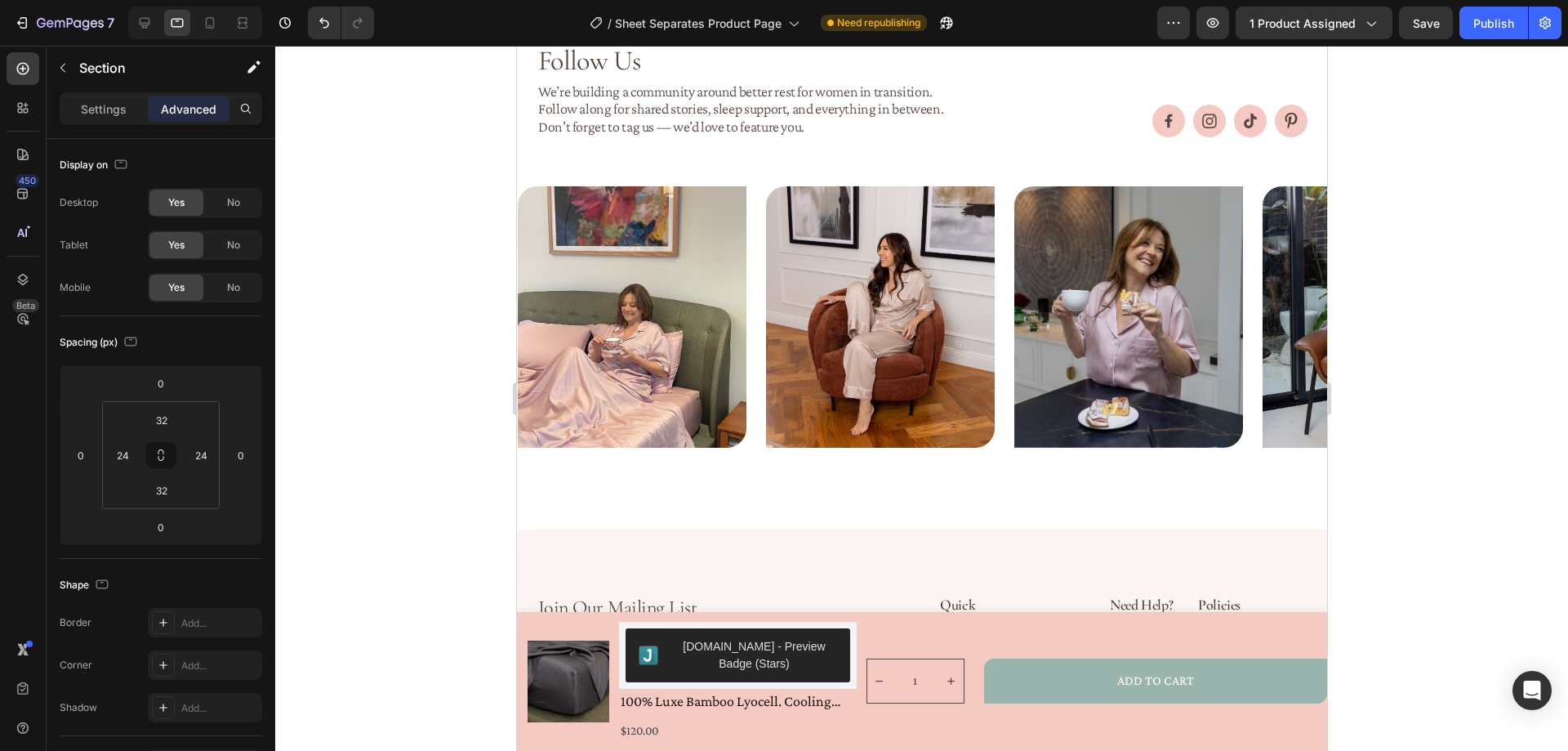
scroll to position [2845, 0]
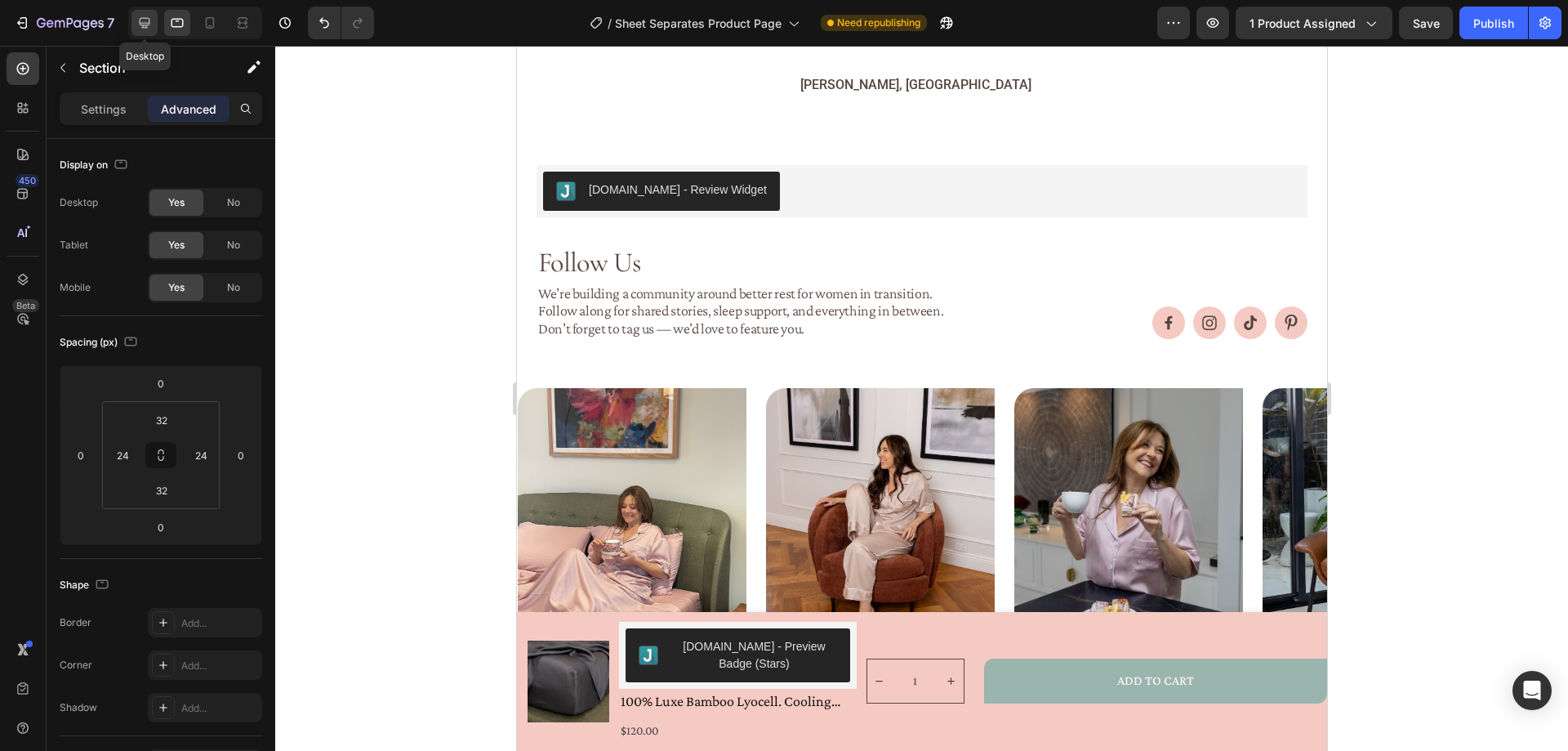
click at [143, 16] on icon at bounding box center [144, 23] width 16 height 16
type input "0"
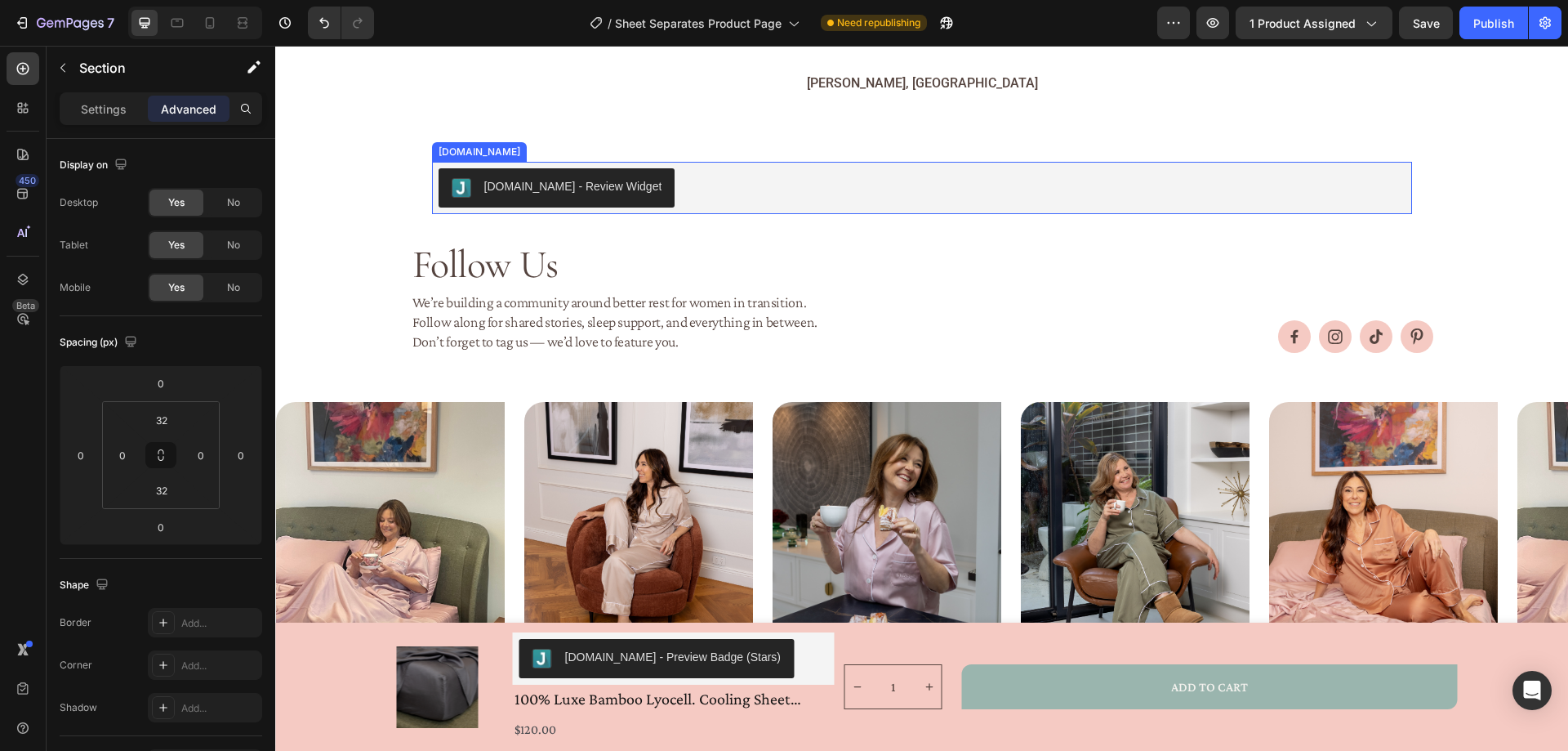
scroll to position [2891, 0]
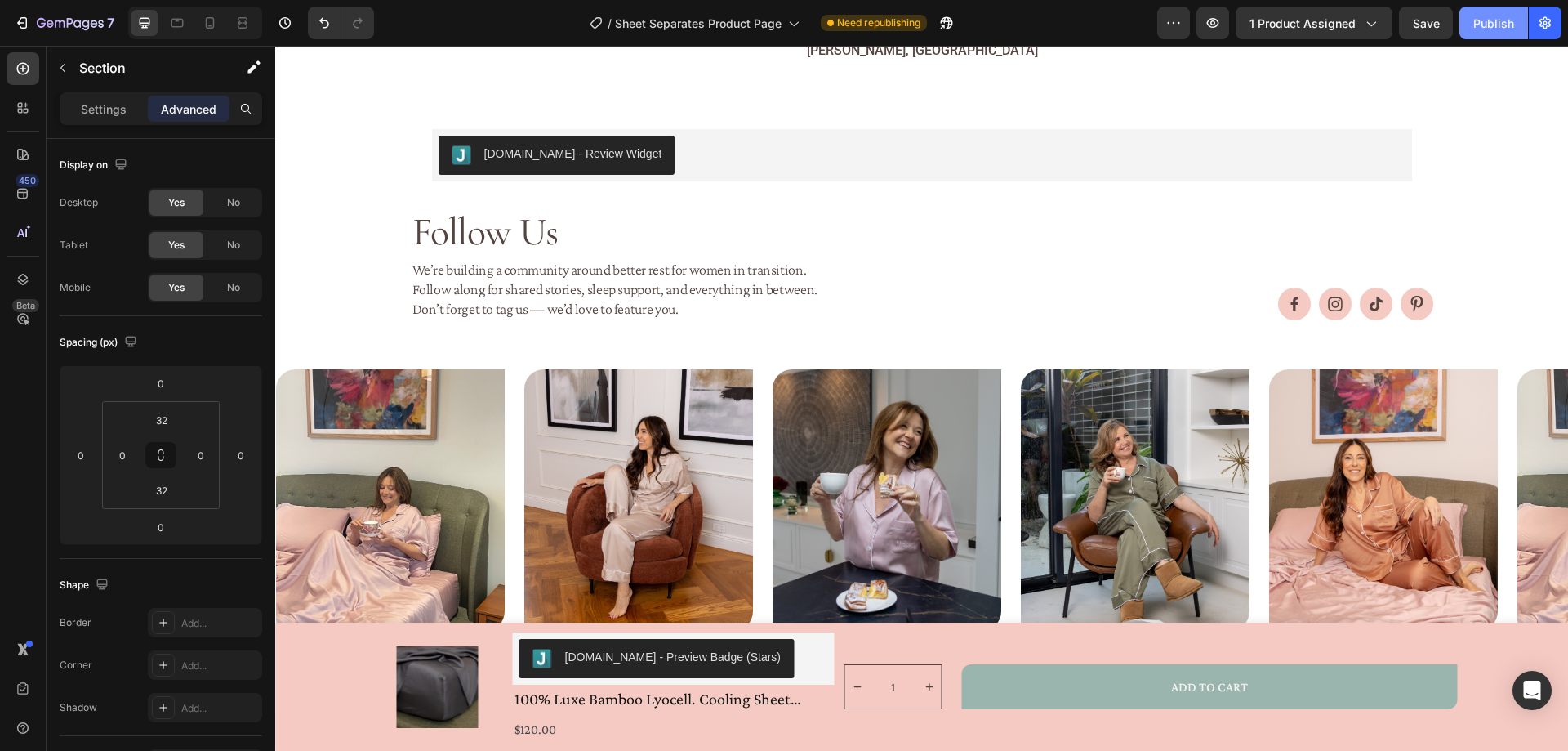
click at [1510, 27] on div "Publish" at bounding box center [1493, 24] width 41 height 17
click at [203, 22] on icon at bounding box center [210, 23] width 16 height 16
type input "24"
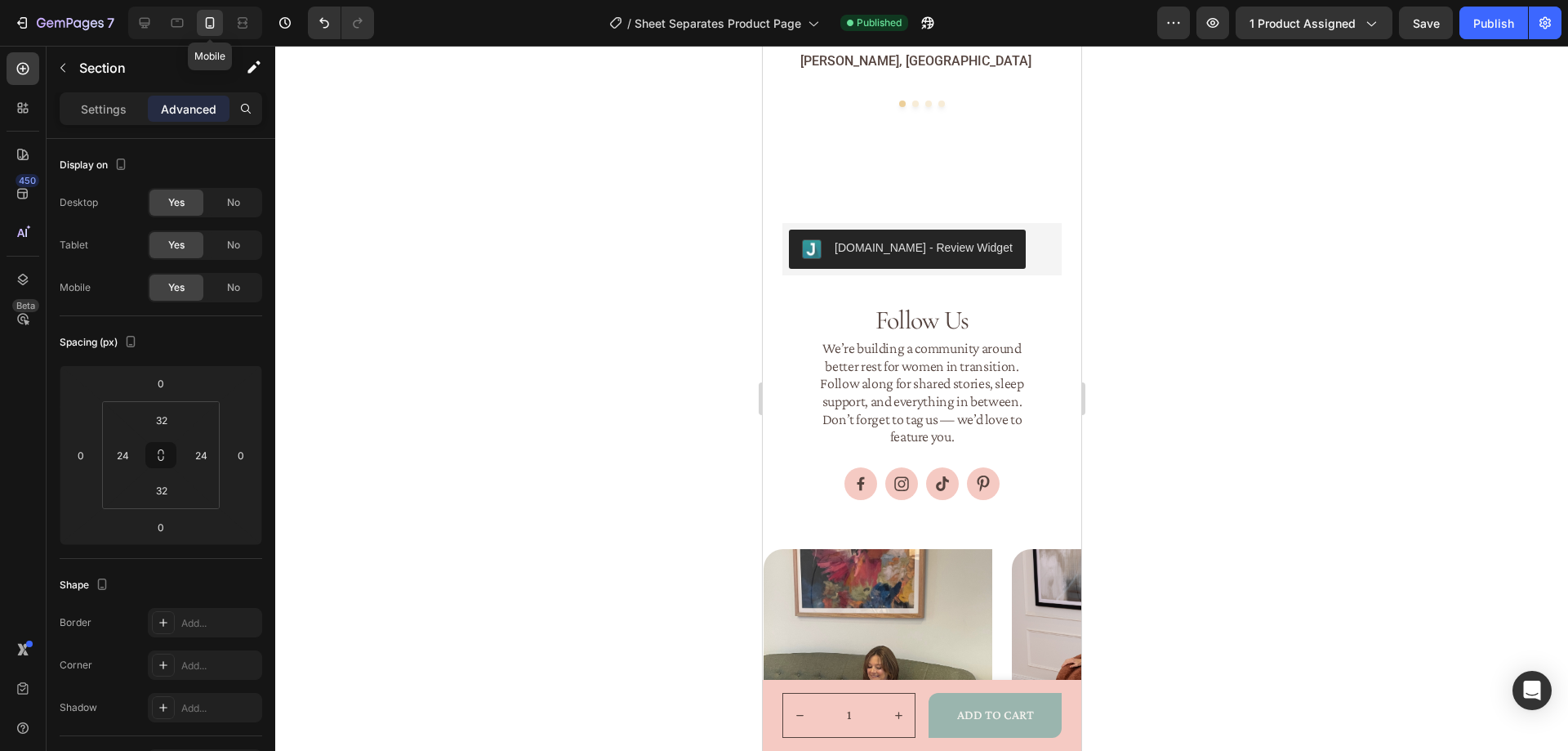
scroll to position [2954, 0]
click at [173, 26] on icon at bounding box center [177, 23] width 12 height 9
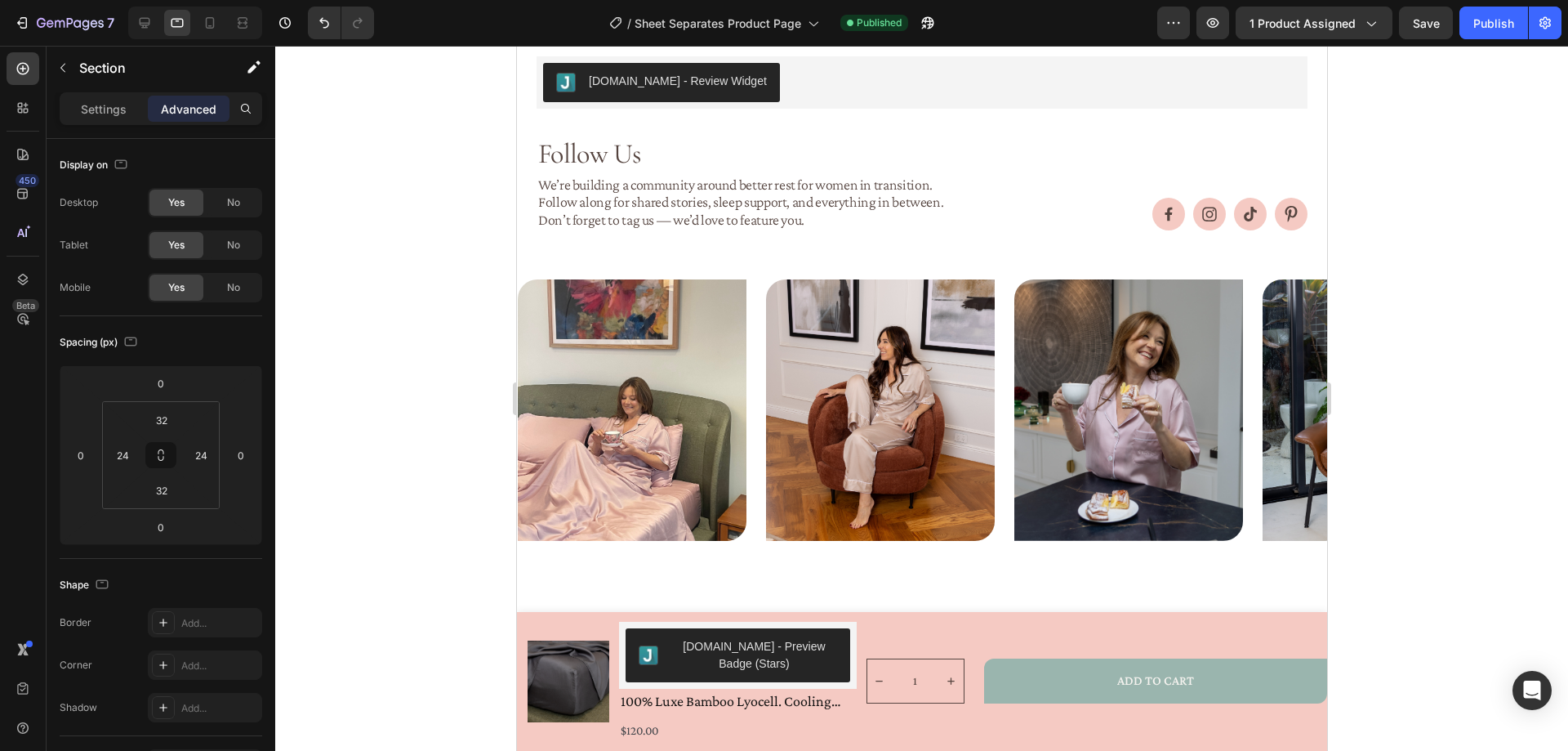
scroll to position [2881, 0]
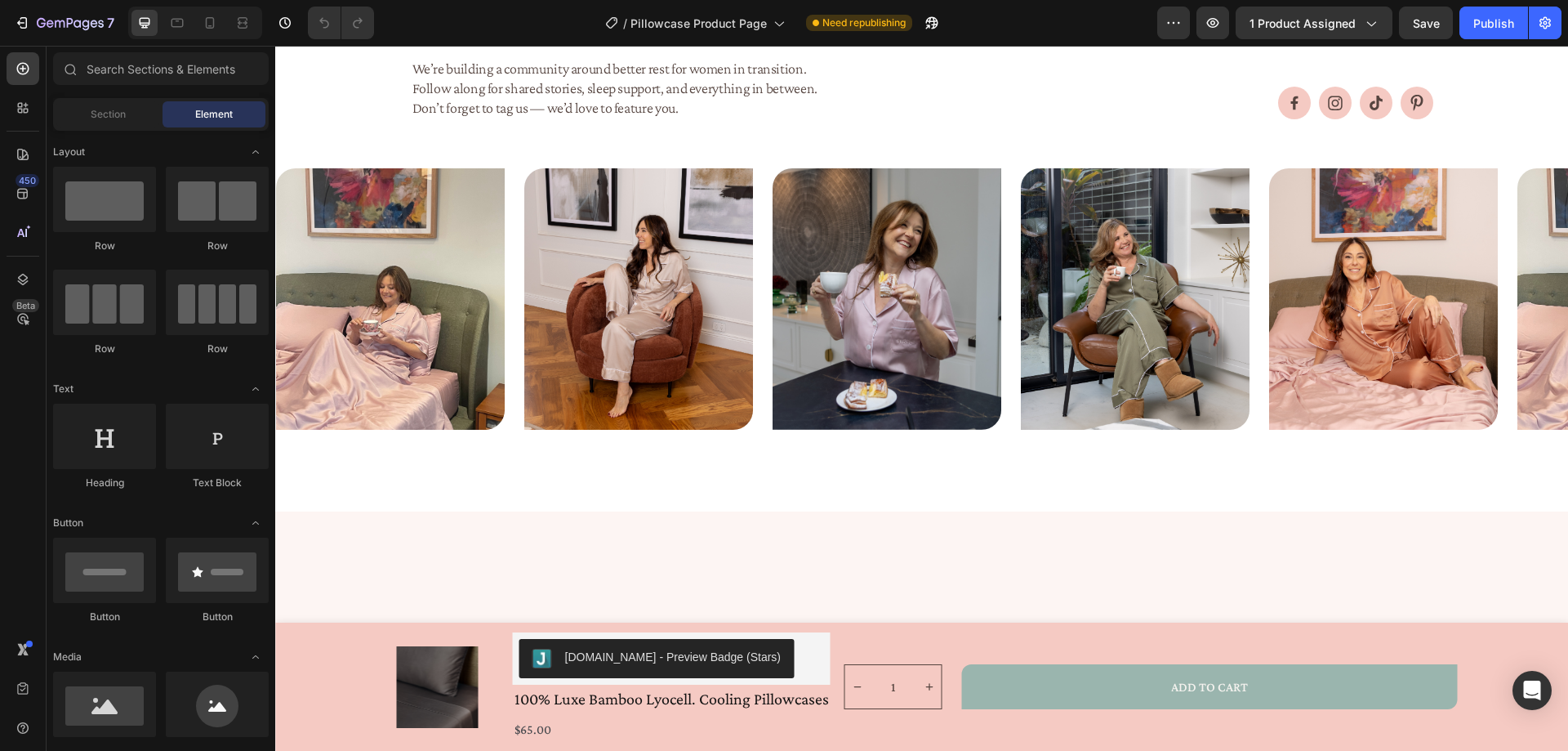
scroll to position [1715, 0]
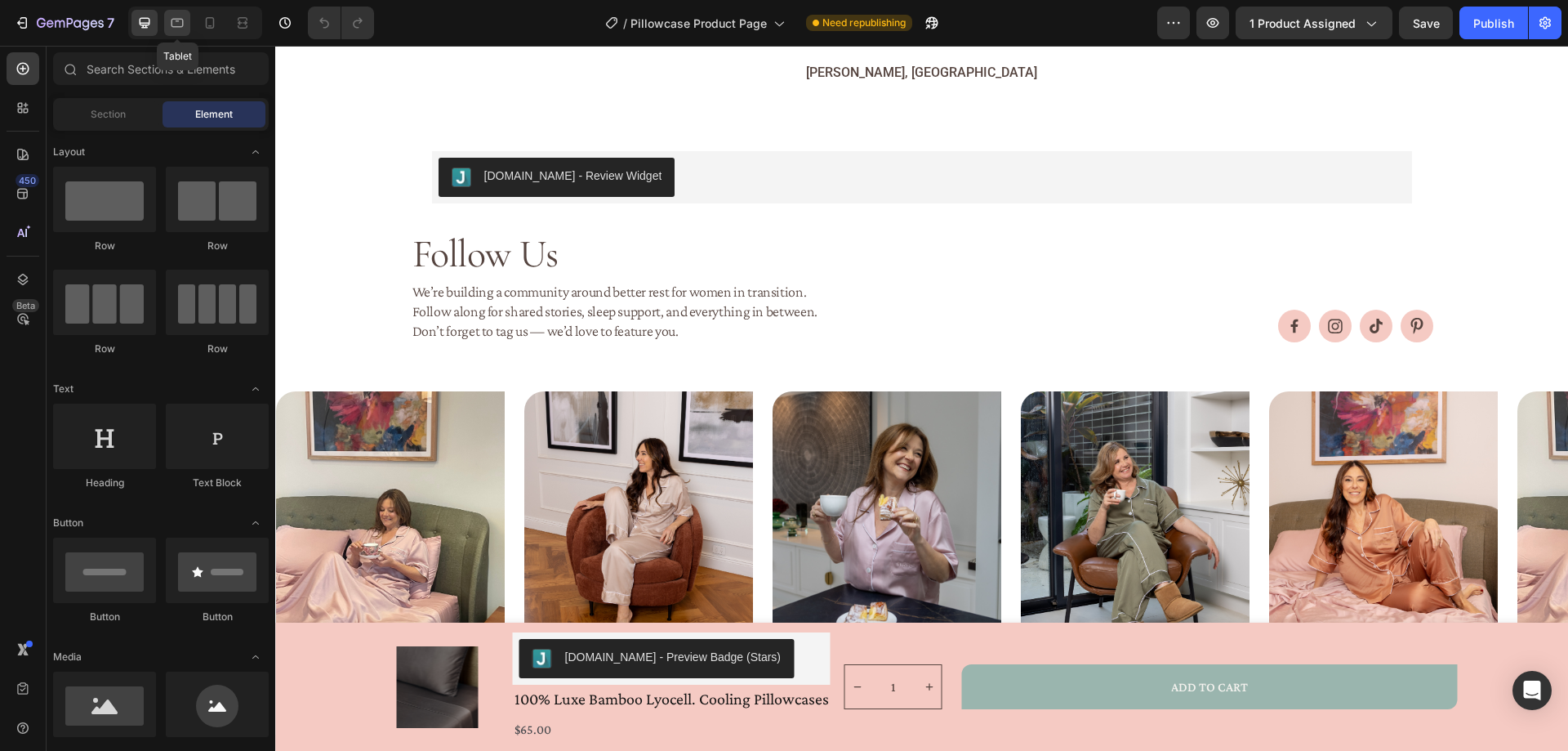
drag, startPoint x: 179, startPoint y: 21, endPoint x: 93, endPoint y: 309, distance: 300.6
click at [179, 21] on icon at bounding box center [176, 23] width 16 height 16
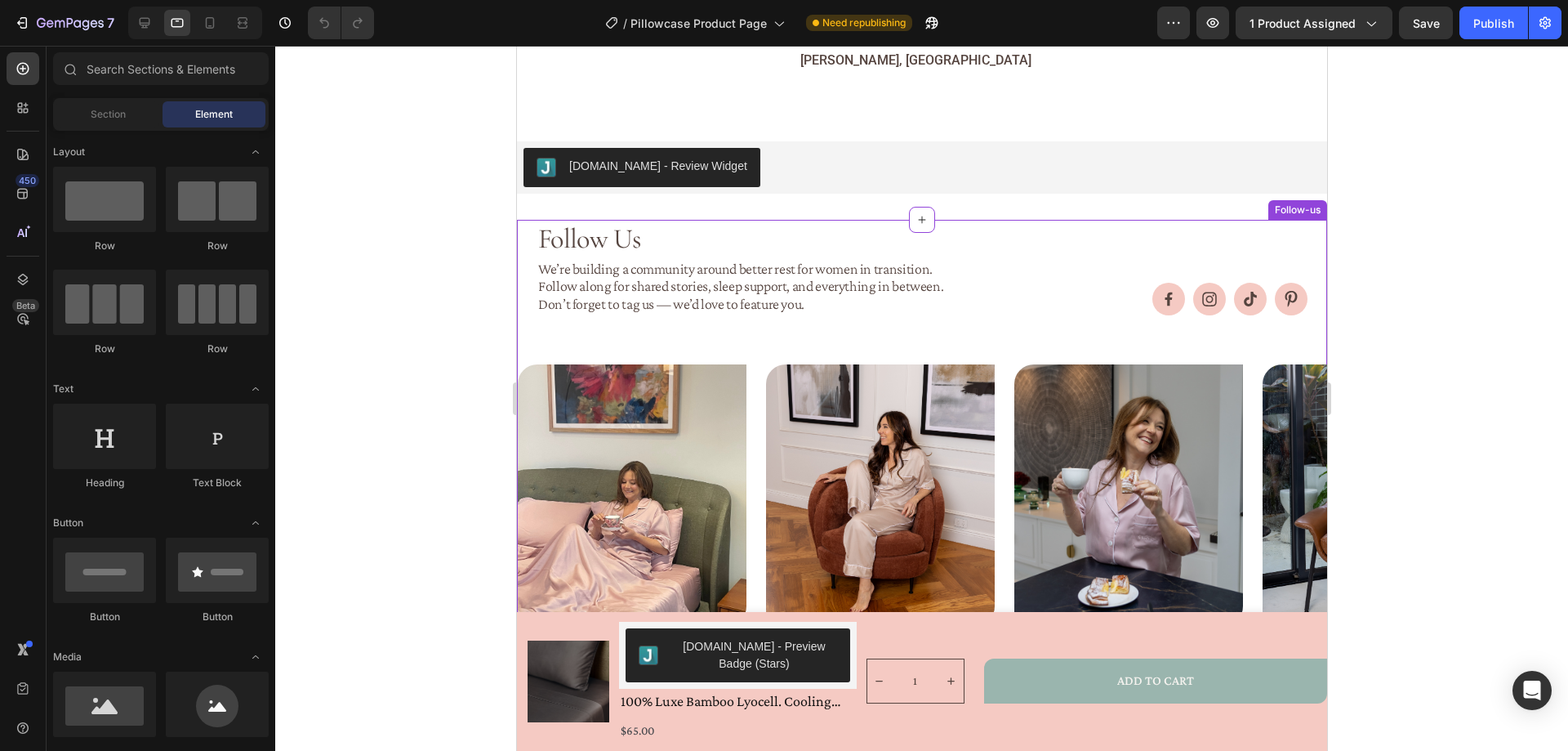
scroll to position [1712, 0]
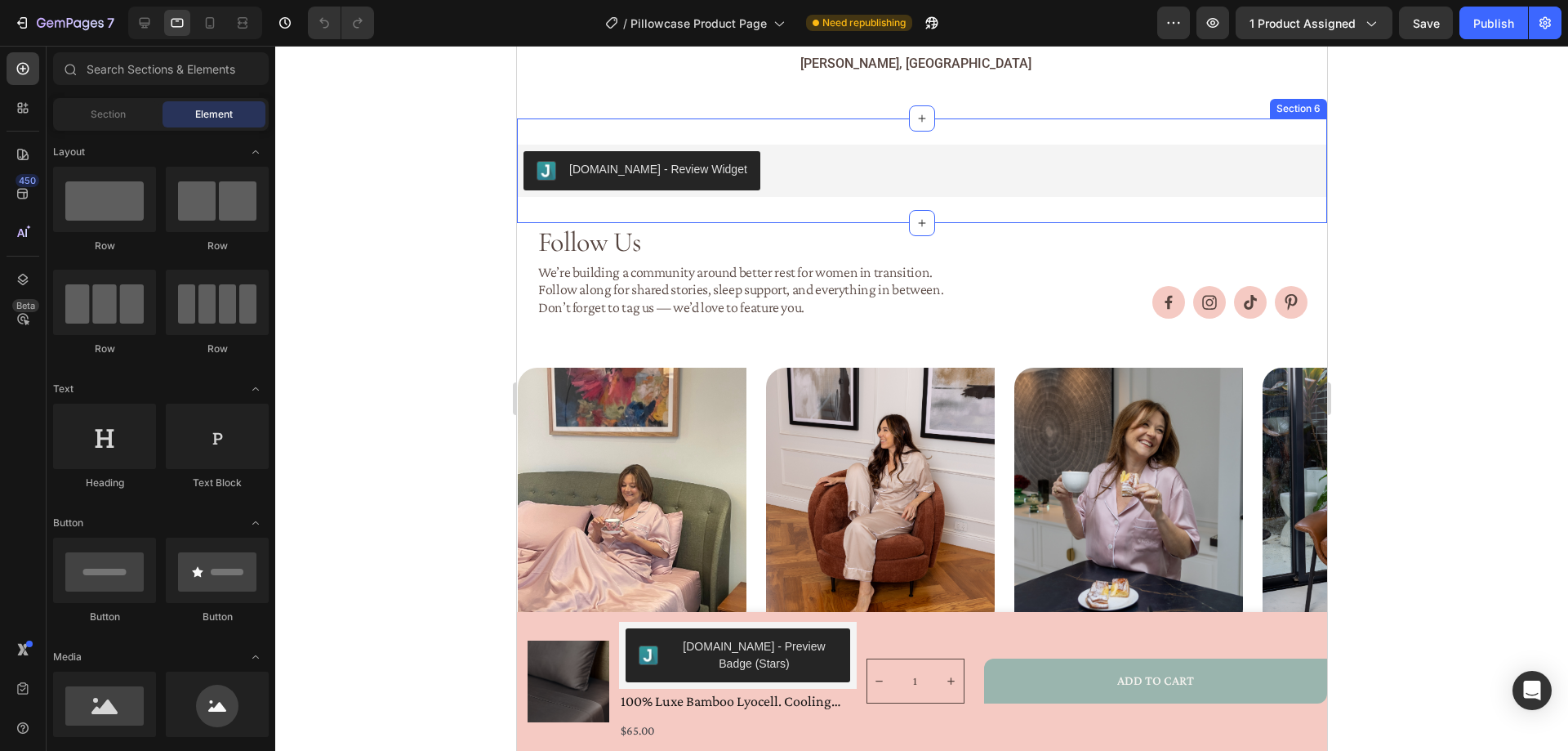
click at [875, 191] on div "[DOMAIN_NAME] - Review Widget [DOMAIN_NAME] Row Section 6" at bounding box center [921, 171] width 810 height 104
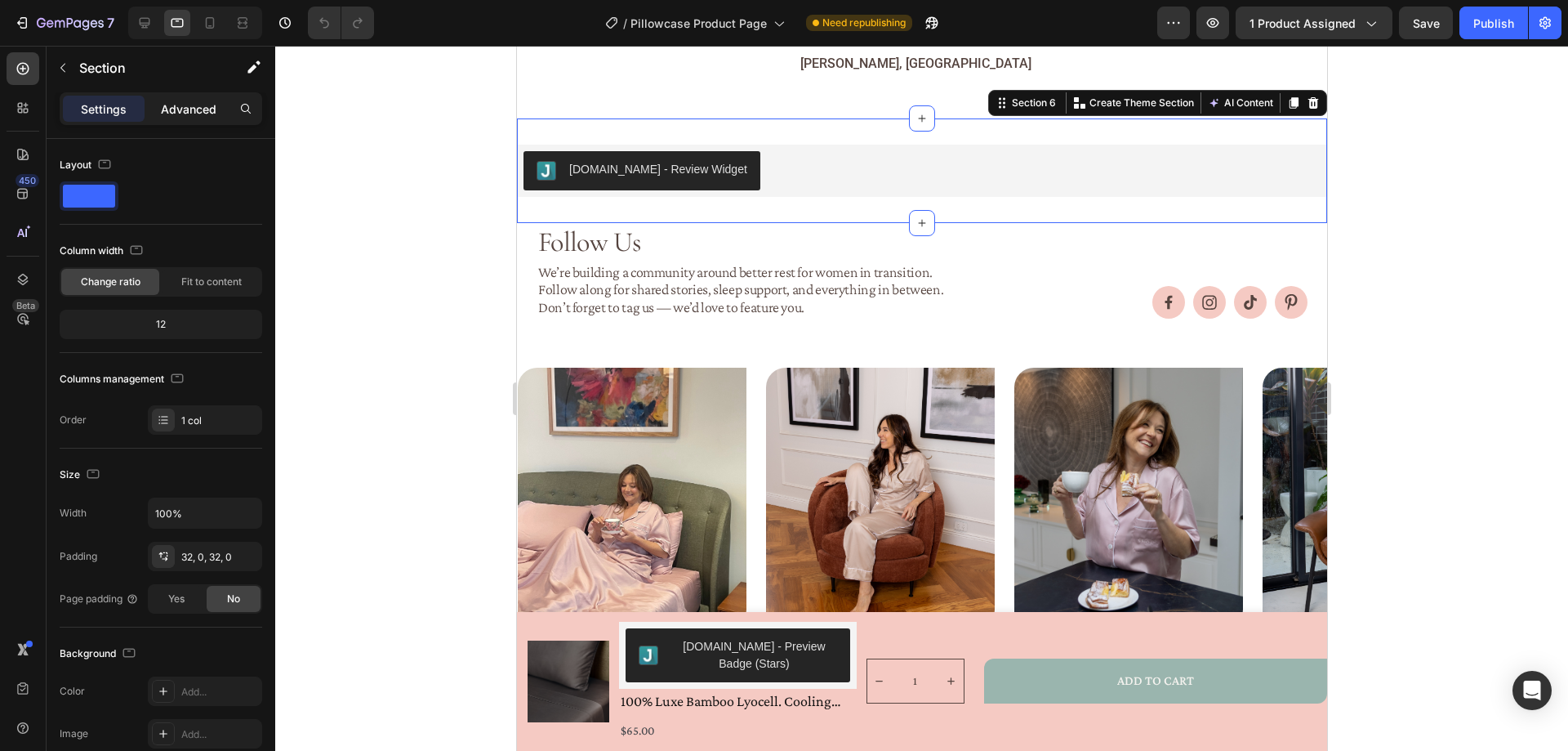
click at [182, 113] on p "Advanced" at bounding box center [189, 109] width 56 height 17
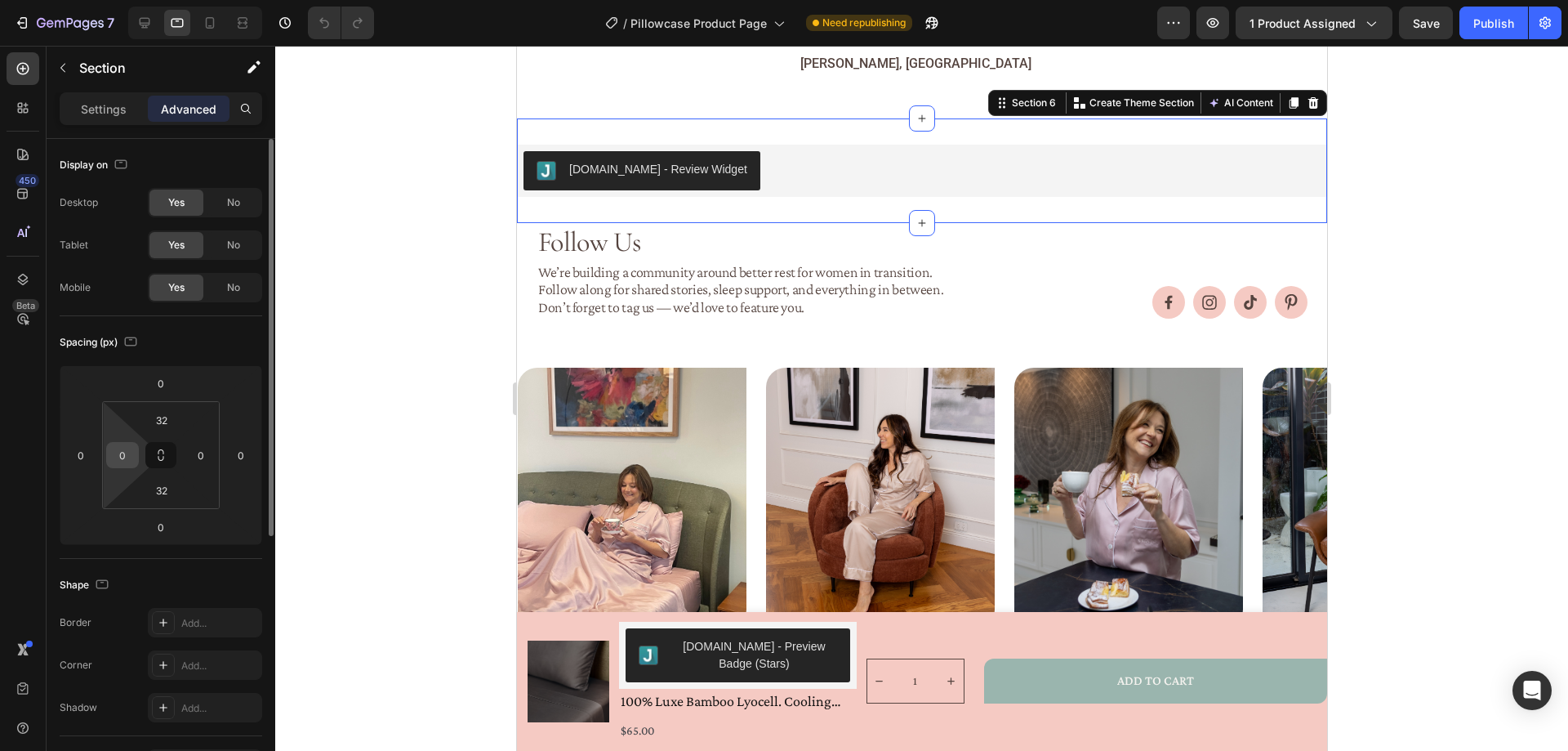
click at [108, 456] on div "0" at bounding box center [122, 455] width 32 height 27
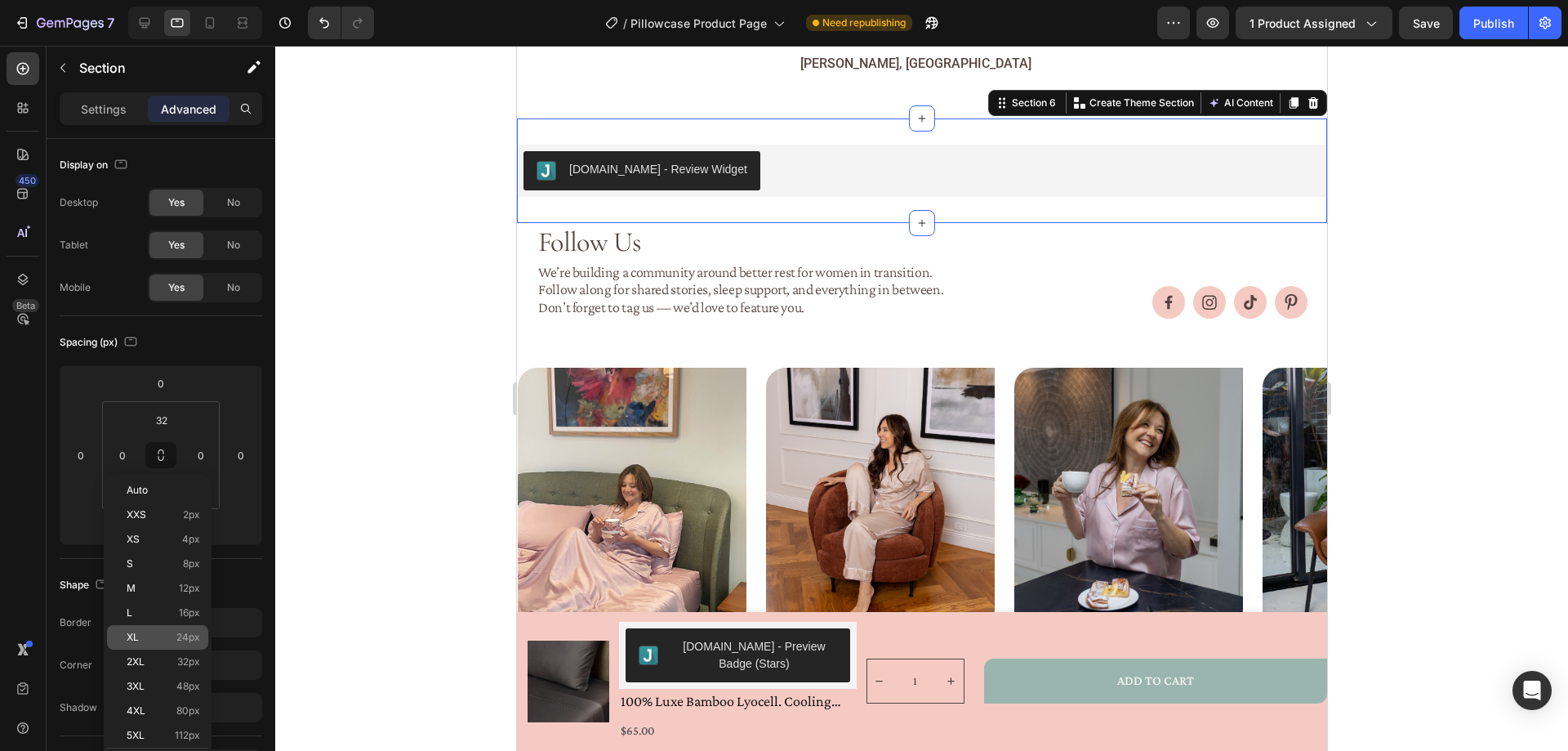
click at [150, 638] on p "XL 24px" at bounding box center [164, 637] width 74 height 11
type input "24"
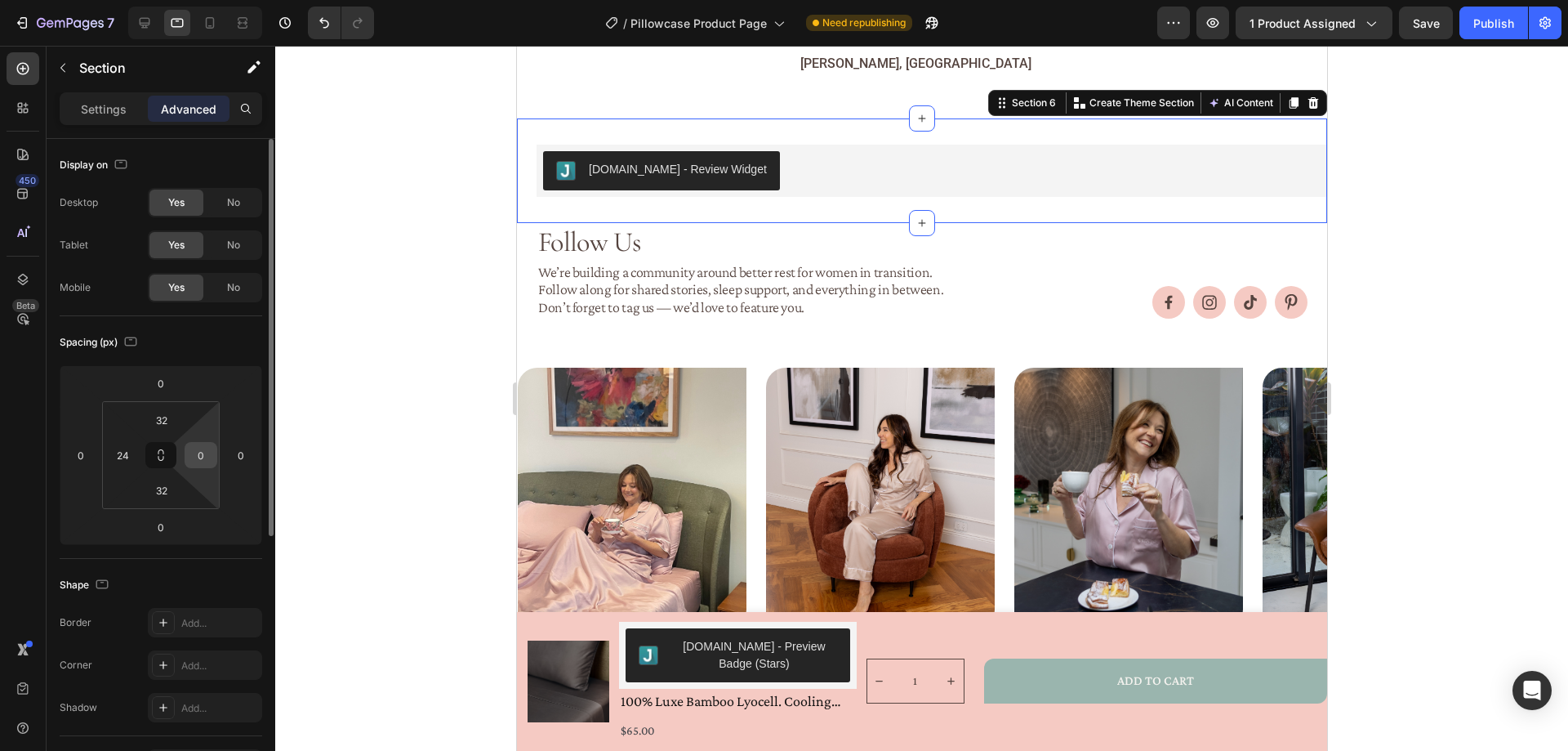
click at [199, 458] on input "0" at bounding box center [201, 455] width 25 height 25
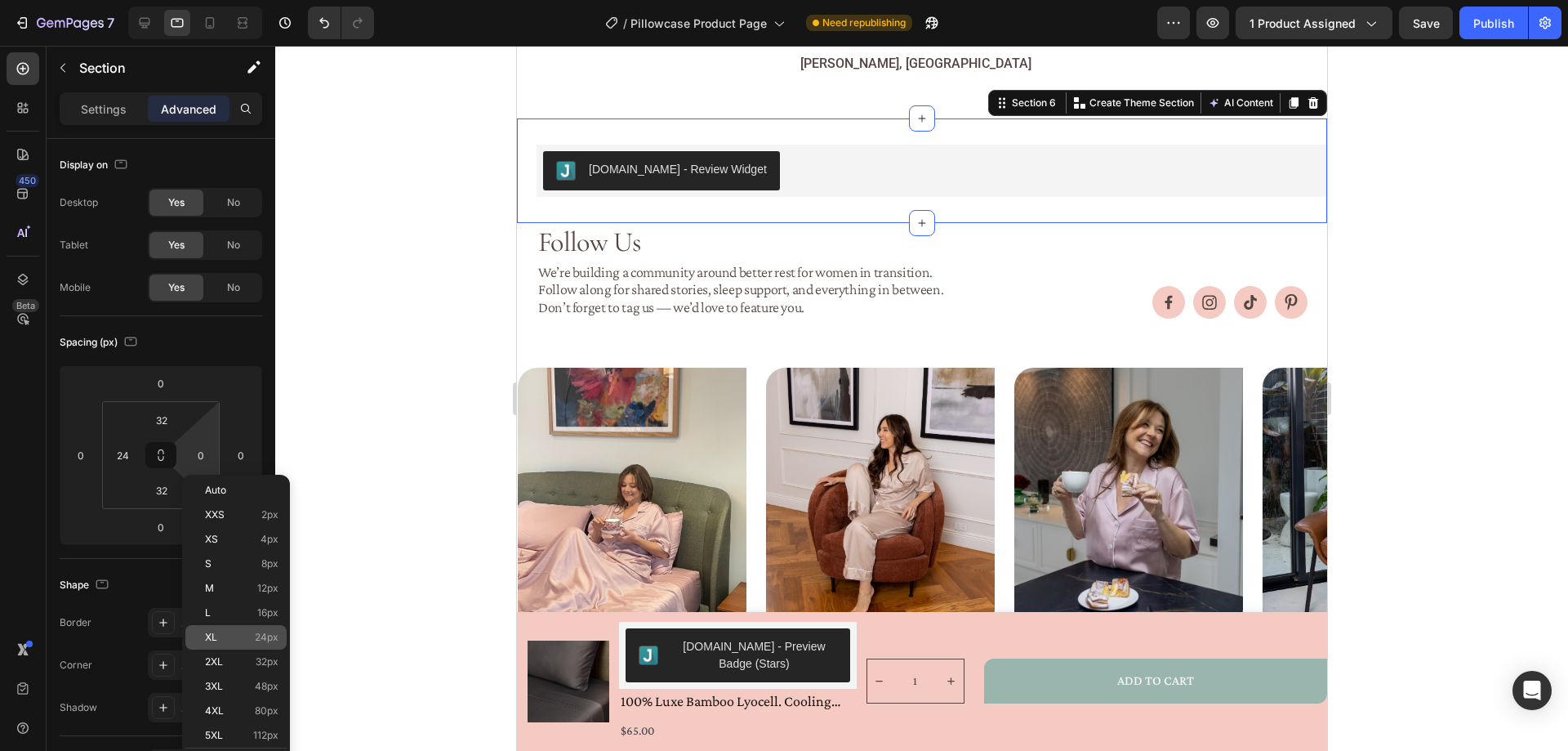
click at [238, 633] on p "XL 24px" at bounding box center [242, 637] width 74 height 11
type input "24"
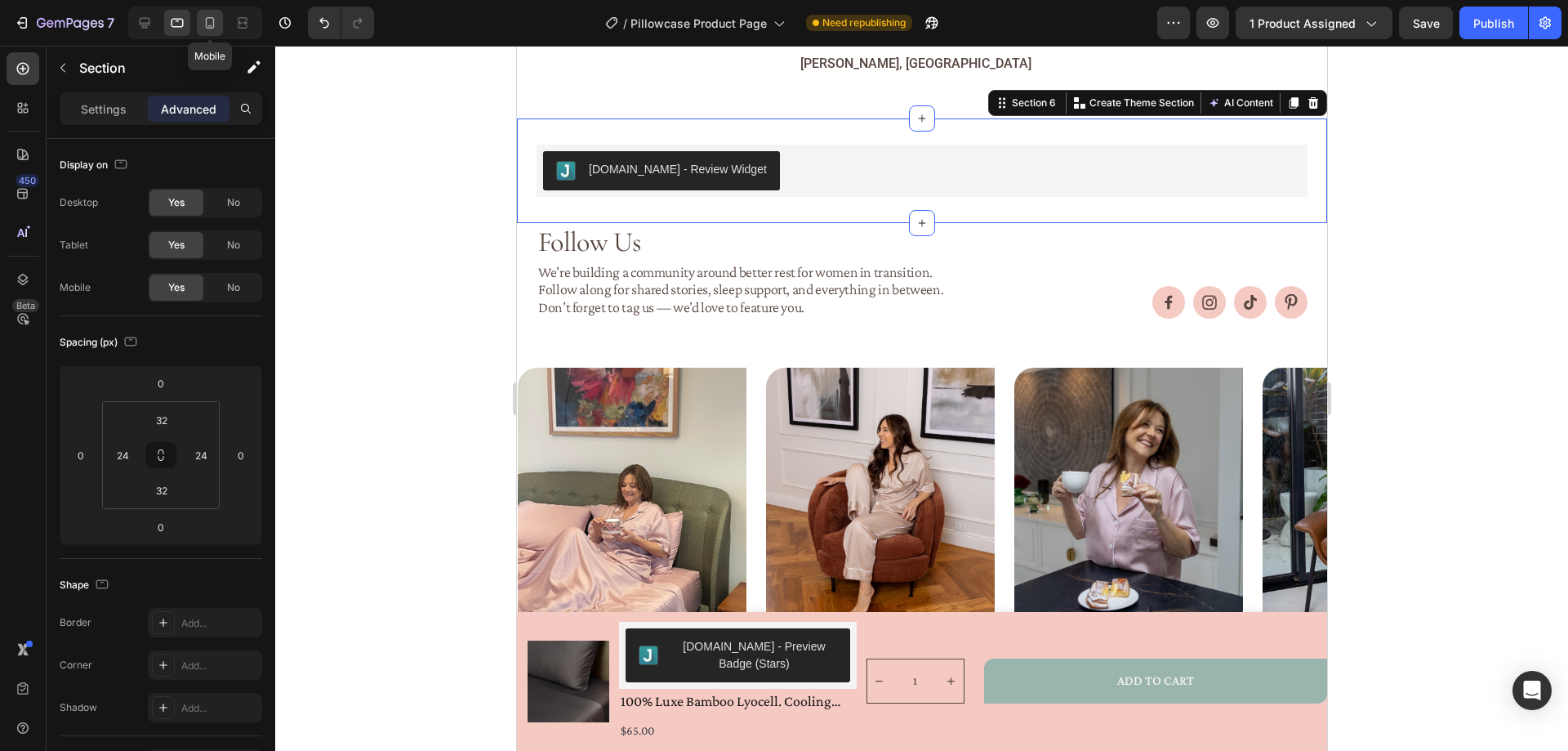
click at [209, 21] on icon at bounding box center [210, 23] width 16 height 16
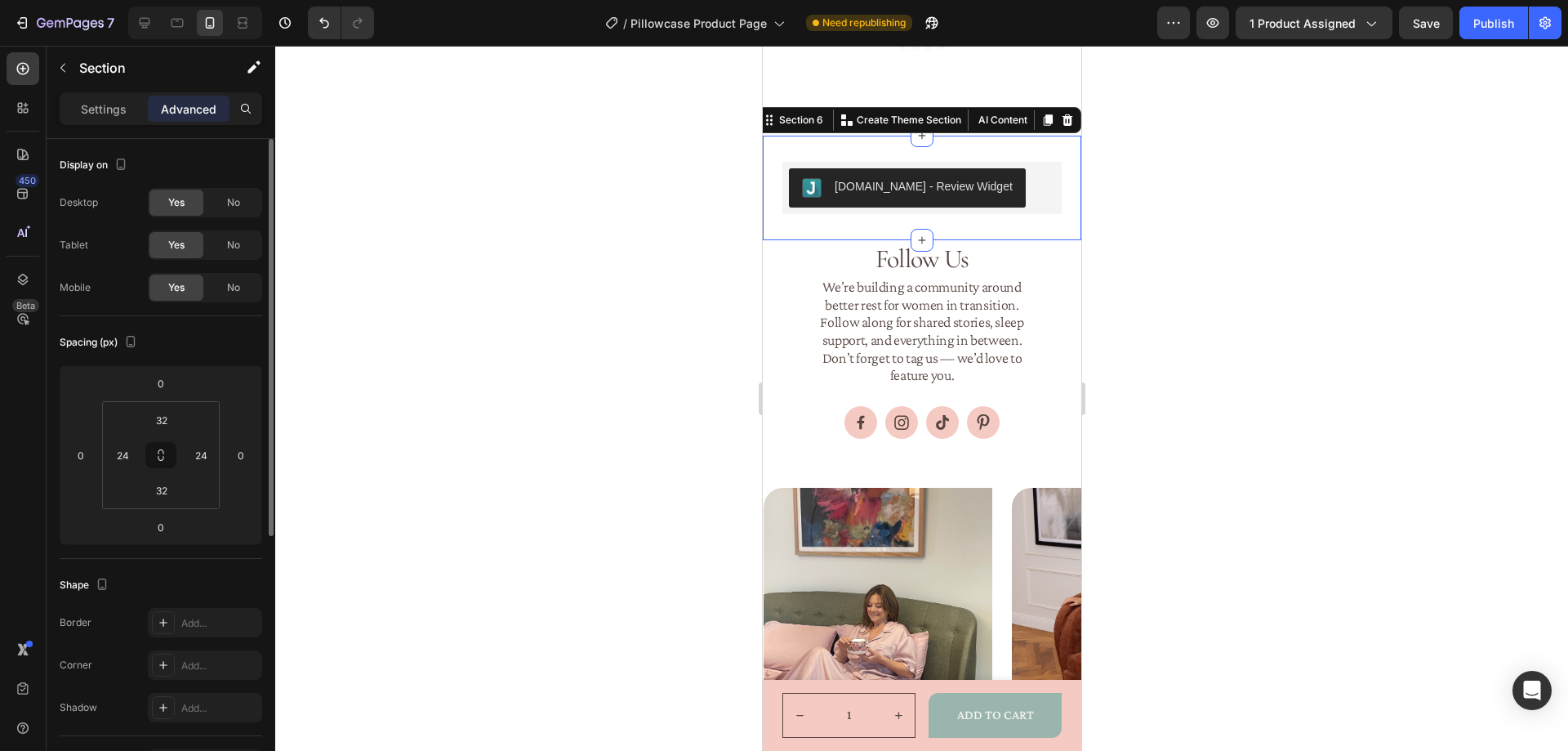
scroll to position [1917, 0]
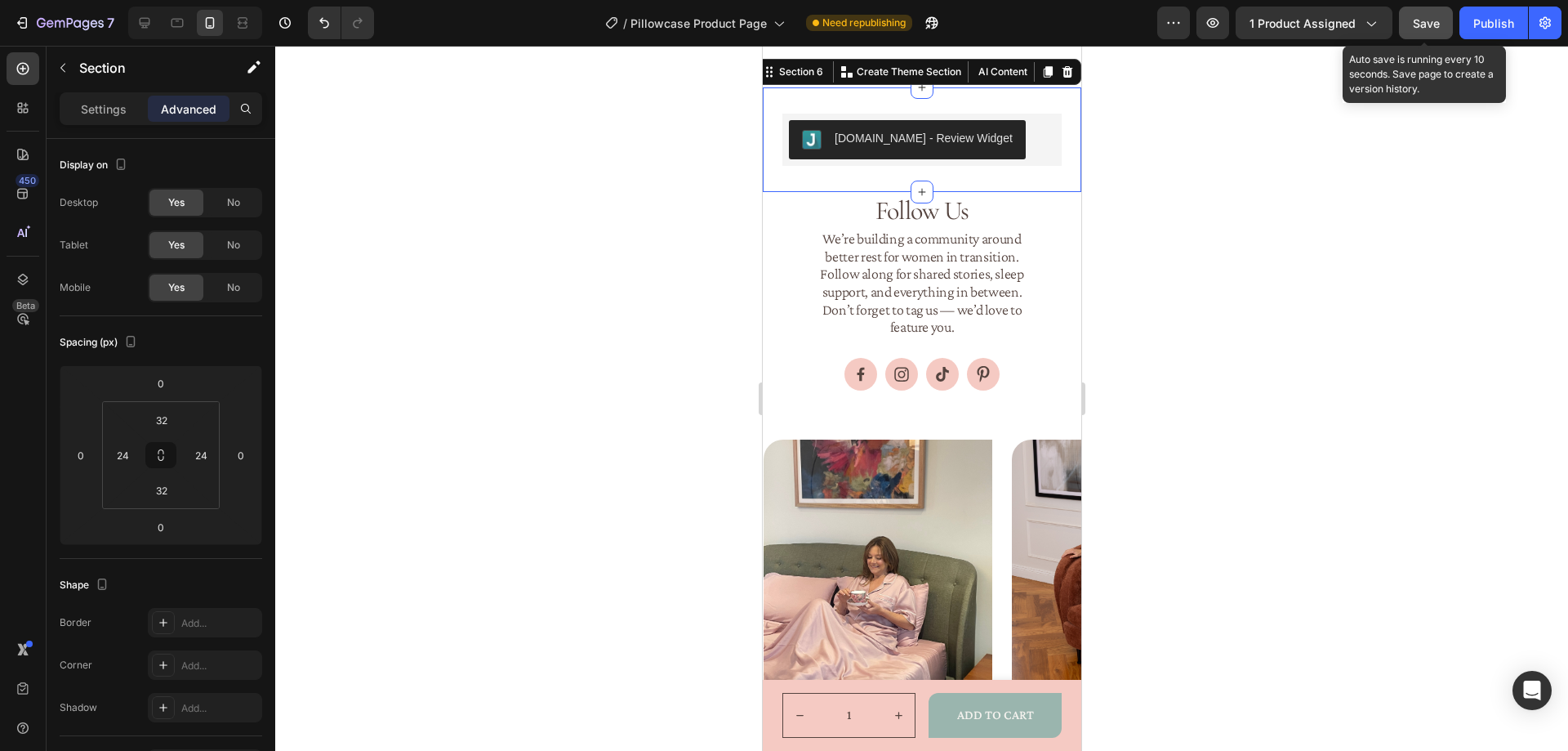
click at [1416, 17] on span "Save" at bounding box center [1426, 23] width 27 height 14
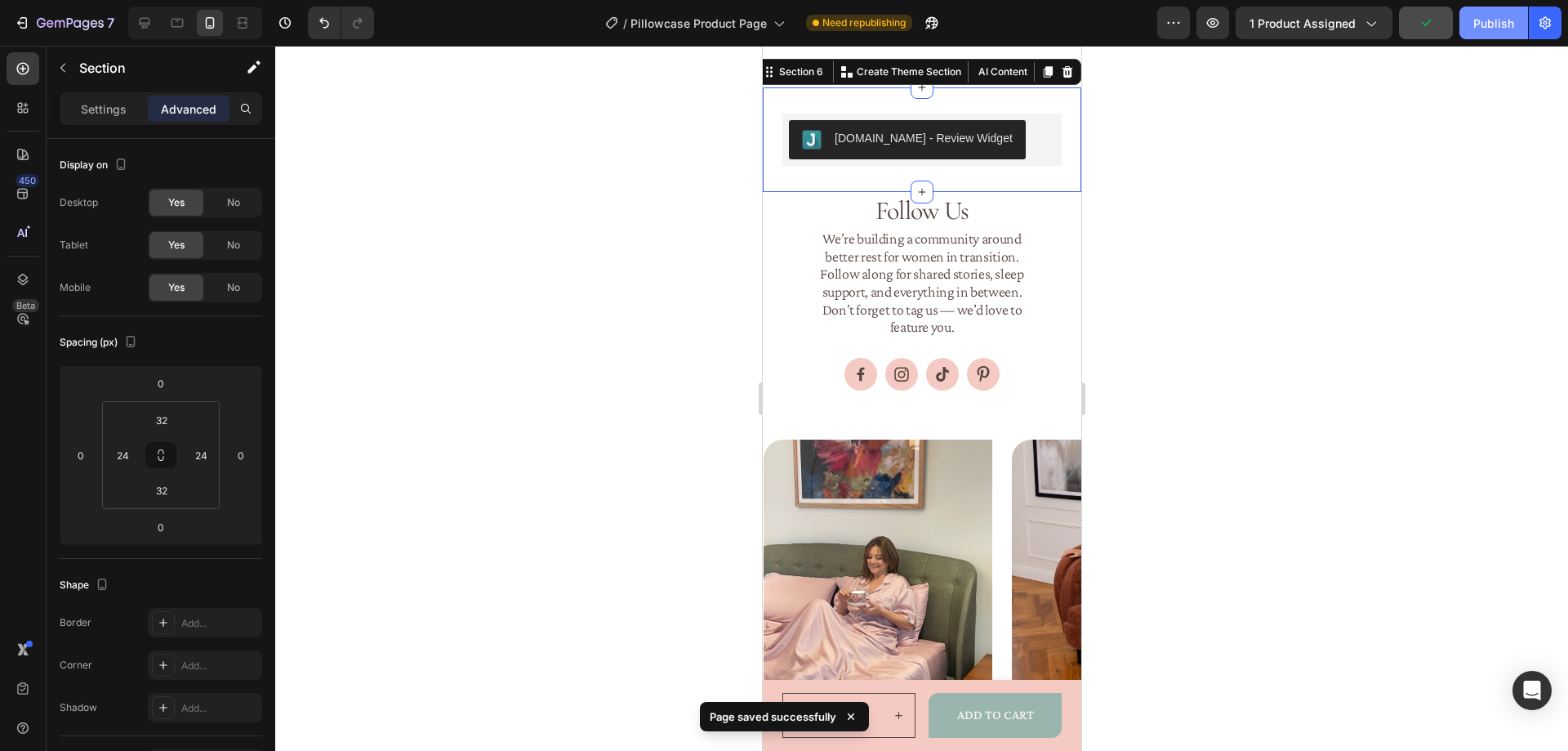
click at [1486, 30] on div "Publish" at bounding box center [1493, 24] width 41 height 17
